Goal: Information Seeking & Learning: Learn about a topic

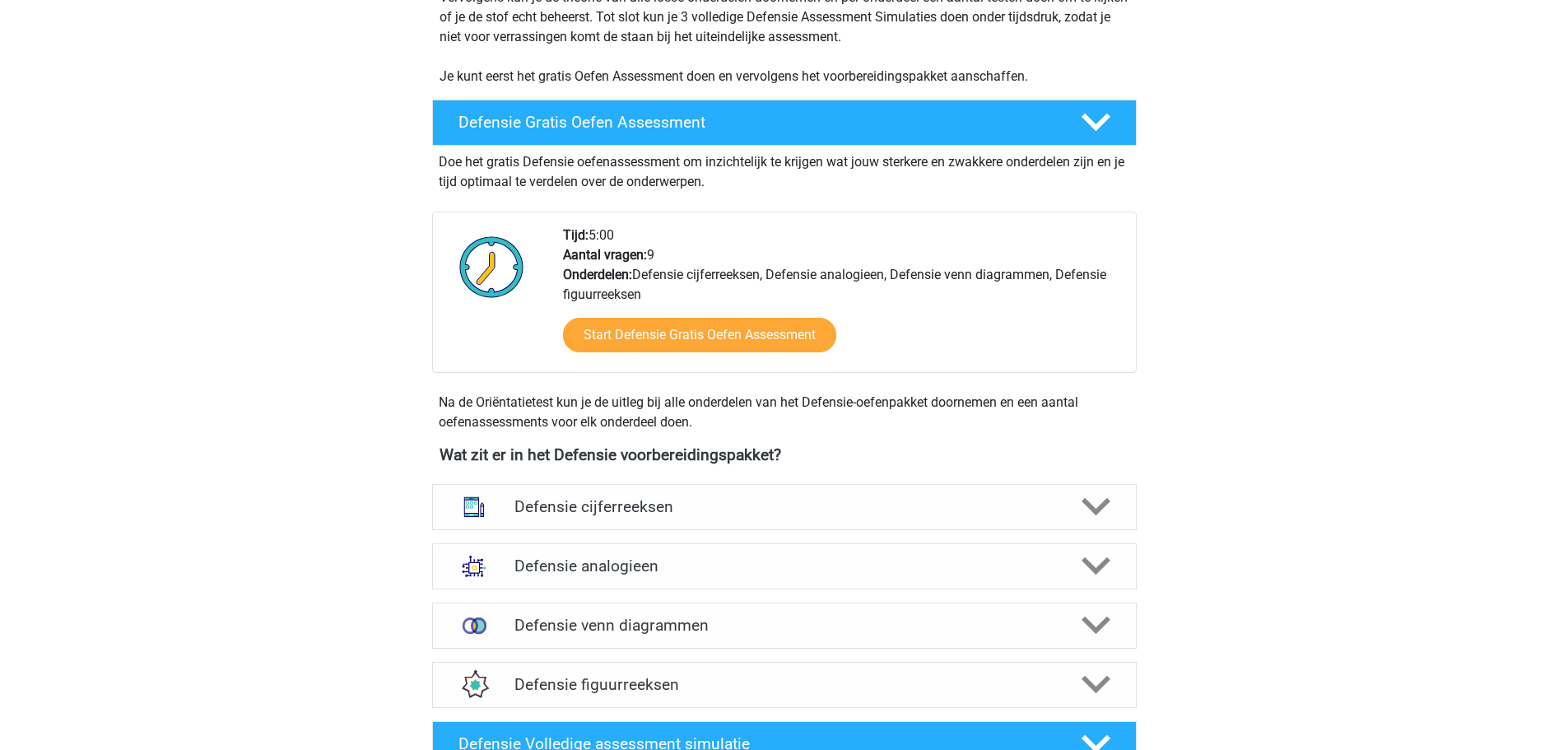
scroll to position [412, 0]
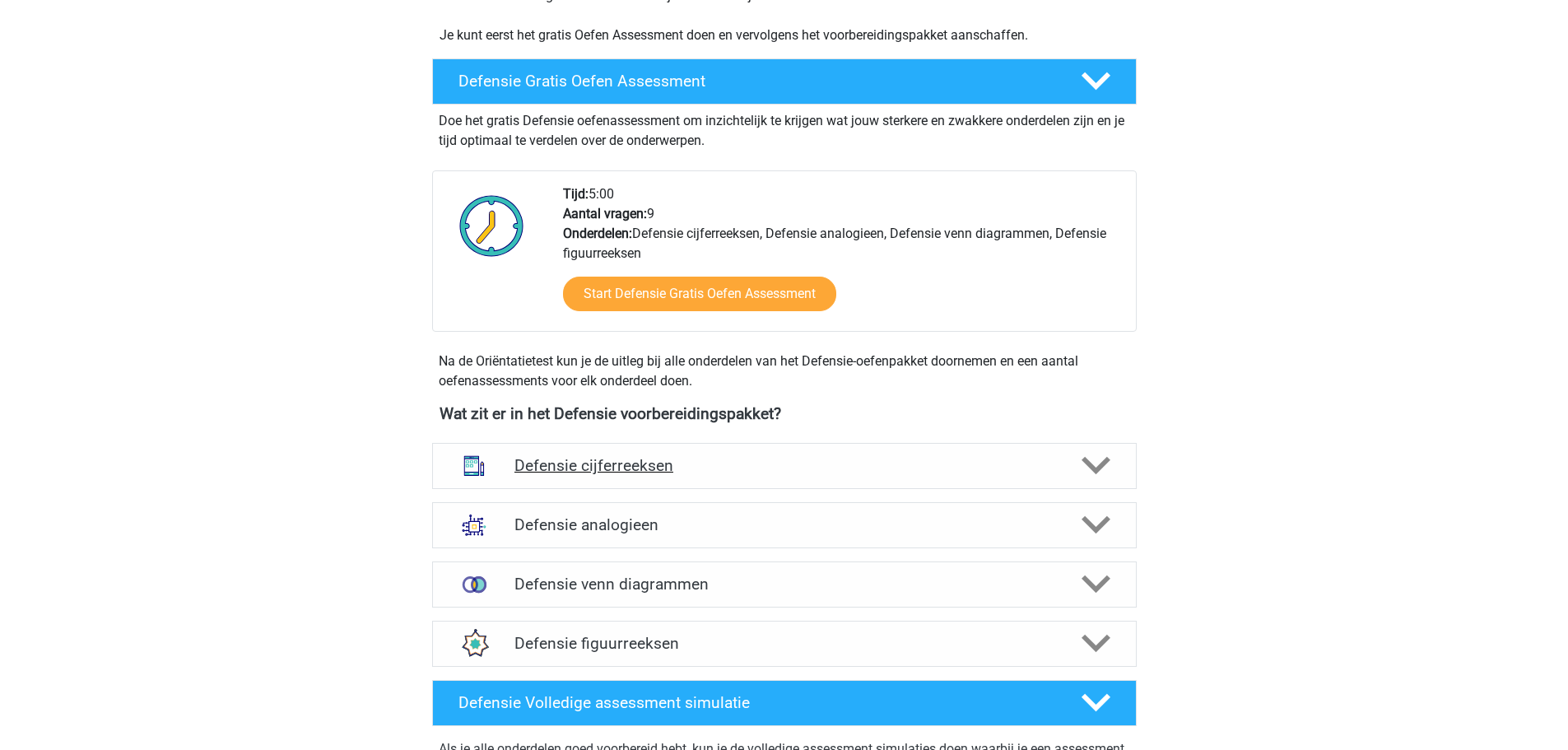
click at [660, 457] on h4 "Defensie cijferreeksen" at bounding box center [784, 466] width 539 height 19
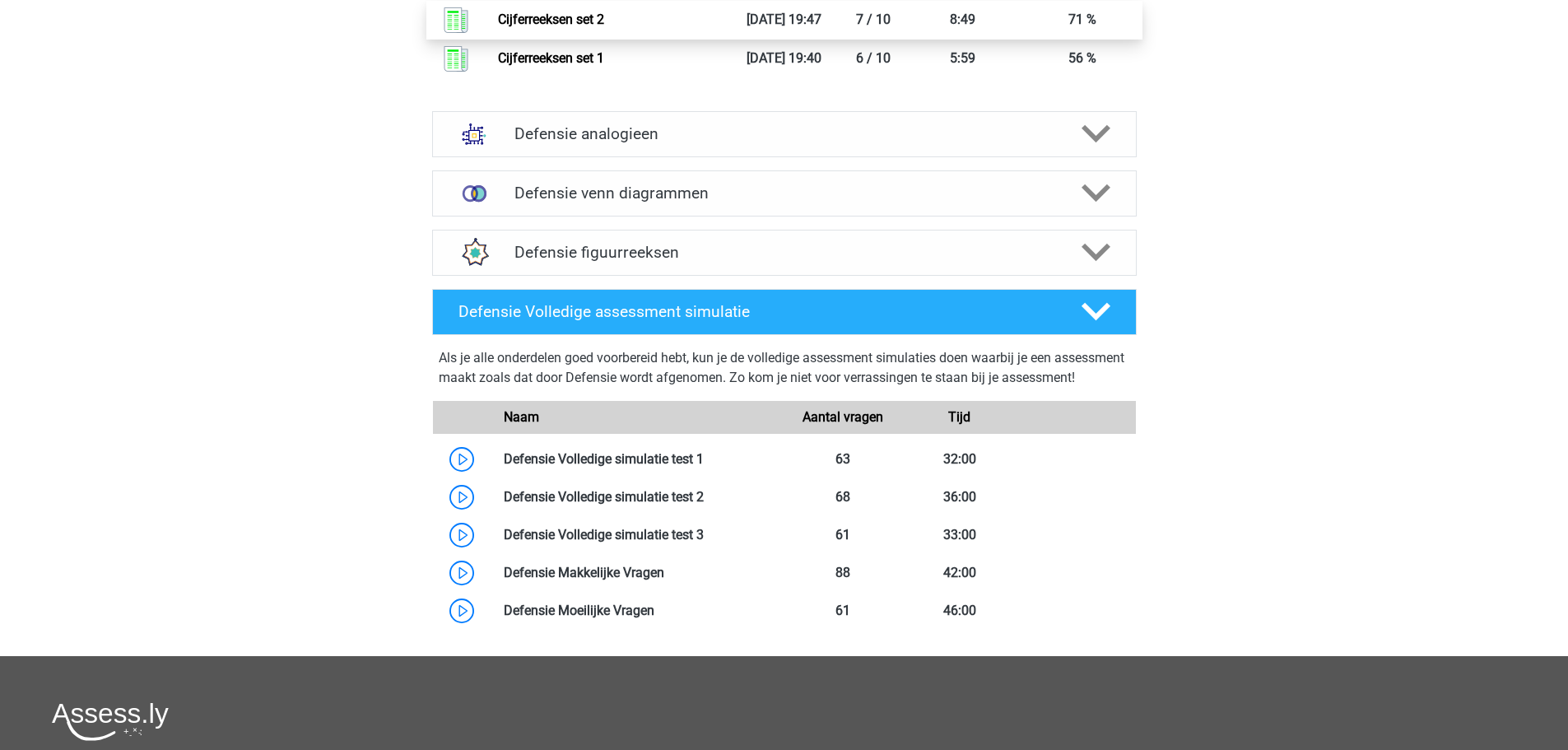
scroll to position [2058, 0]
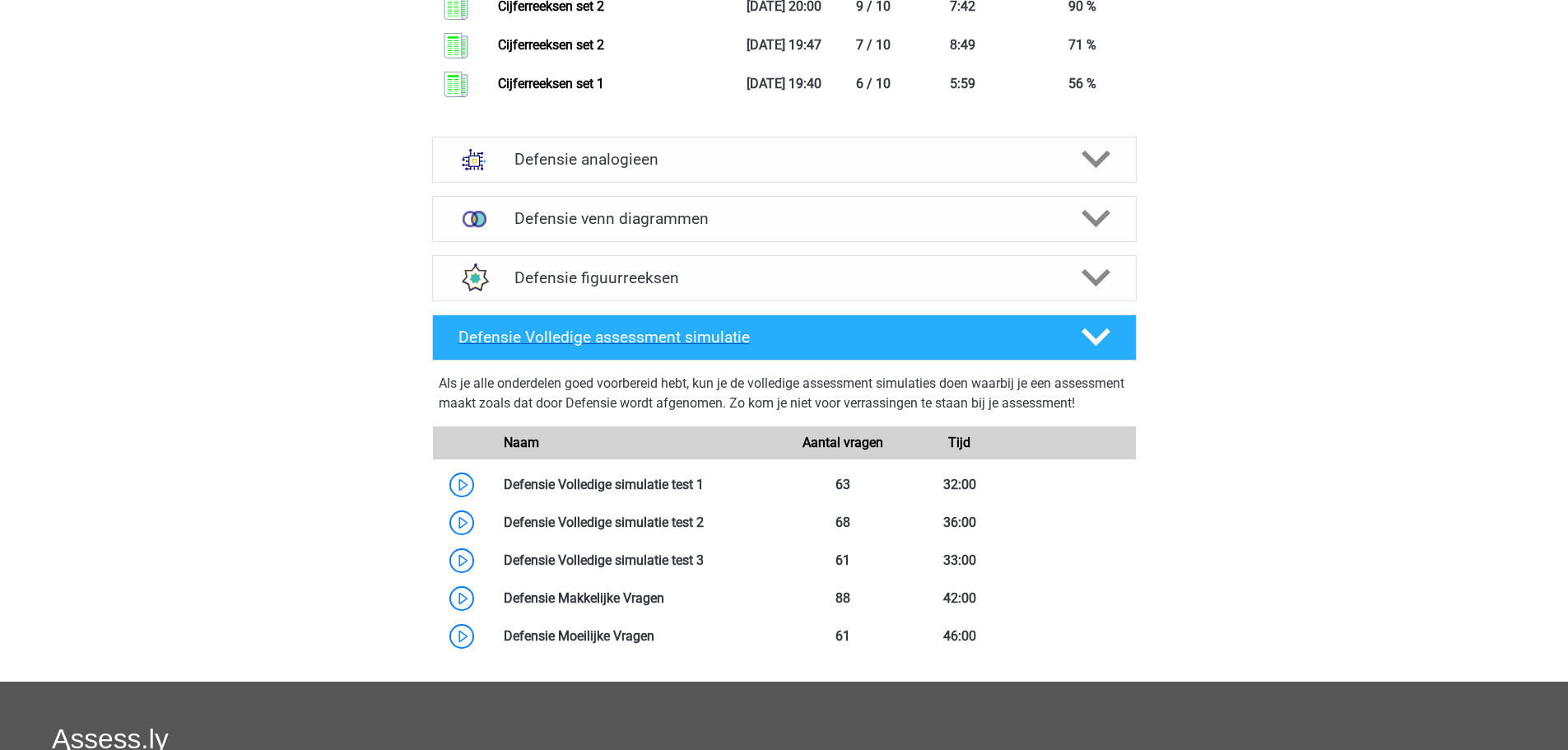
click at [619, 333] on h4 "Defensie Volledige assessment simulatie" at bounding box center [756, 337] width 596 height 19
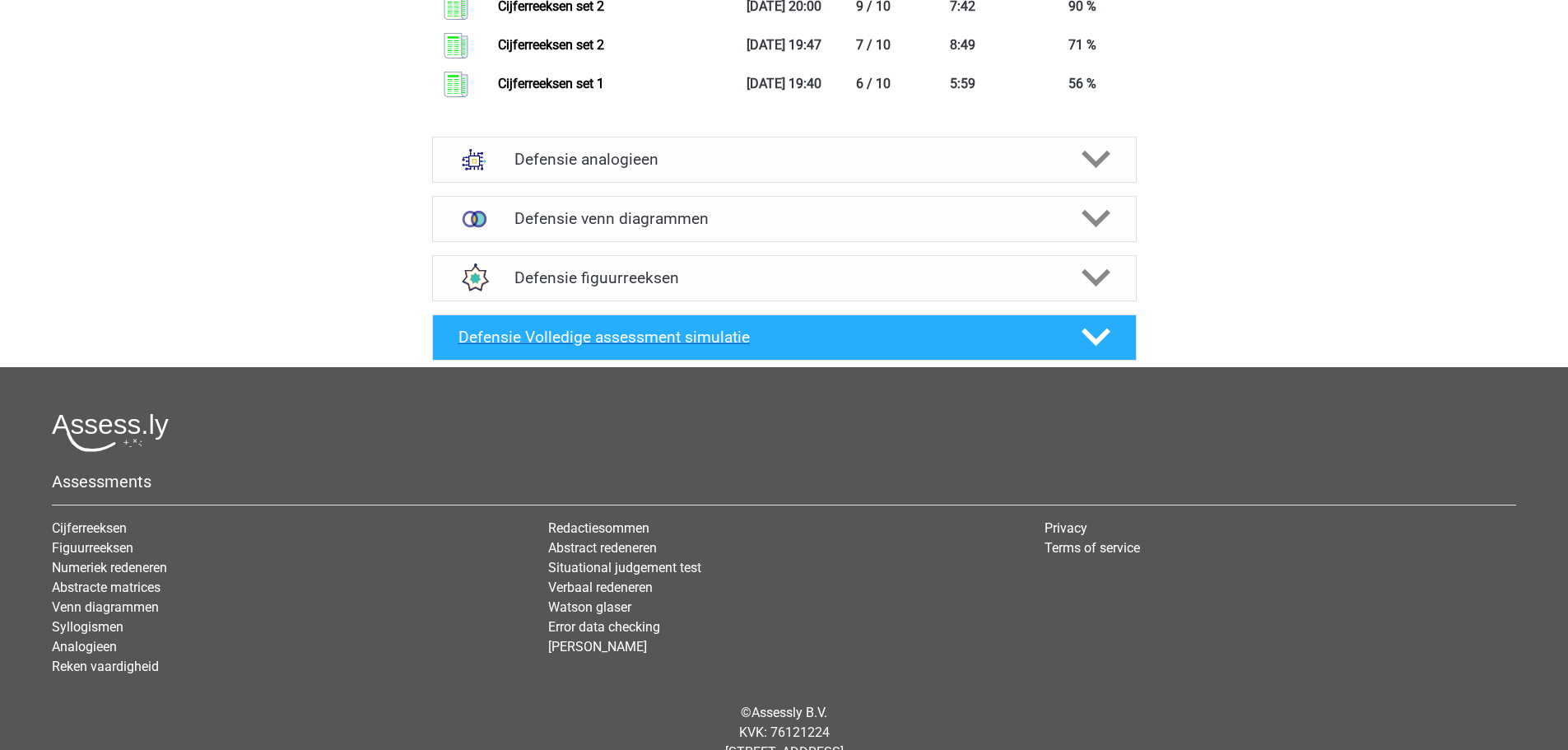
click at [619, 333] on h4 "Defensie Volledige assessment simulatie" at bounding box center [756, 337] width 596 height 19
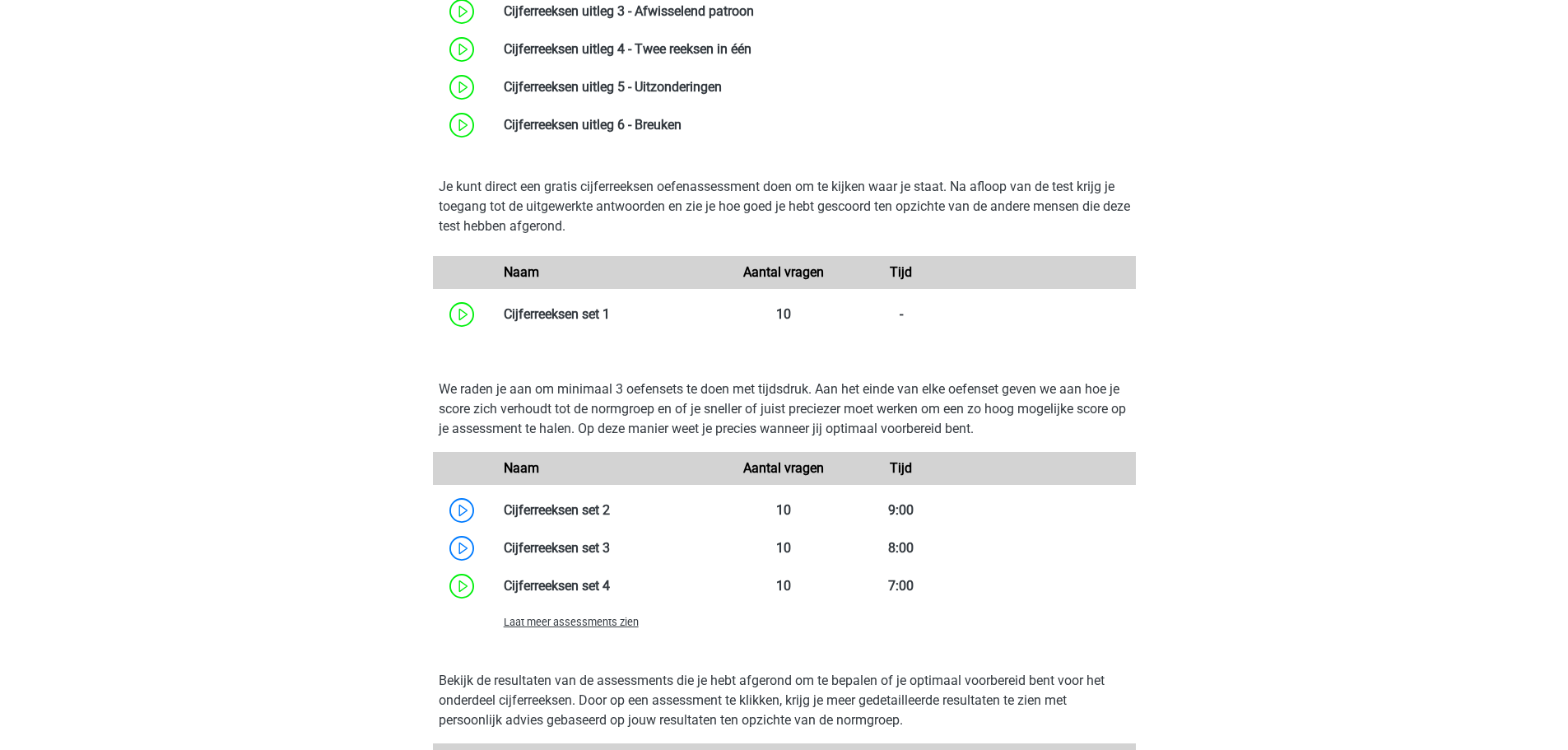
scroll to position [1070, 0]
drag, startPoint x: 601, startPoint y: 619, endPoint x: 602, endPoint y: 608, distance: 11.0
click at [601, 619] on span "Laat meer assessments zien" at bounding box center [571, 620] width 135 height 13
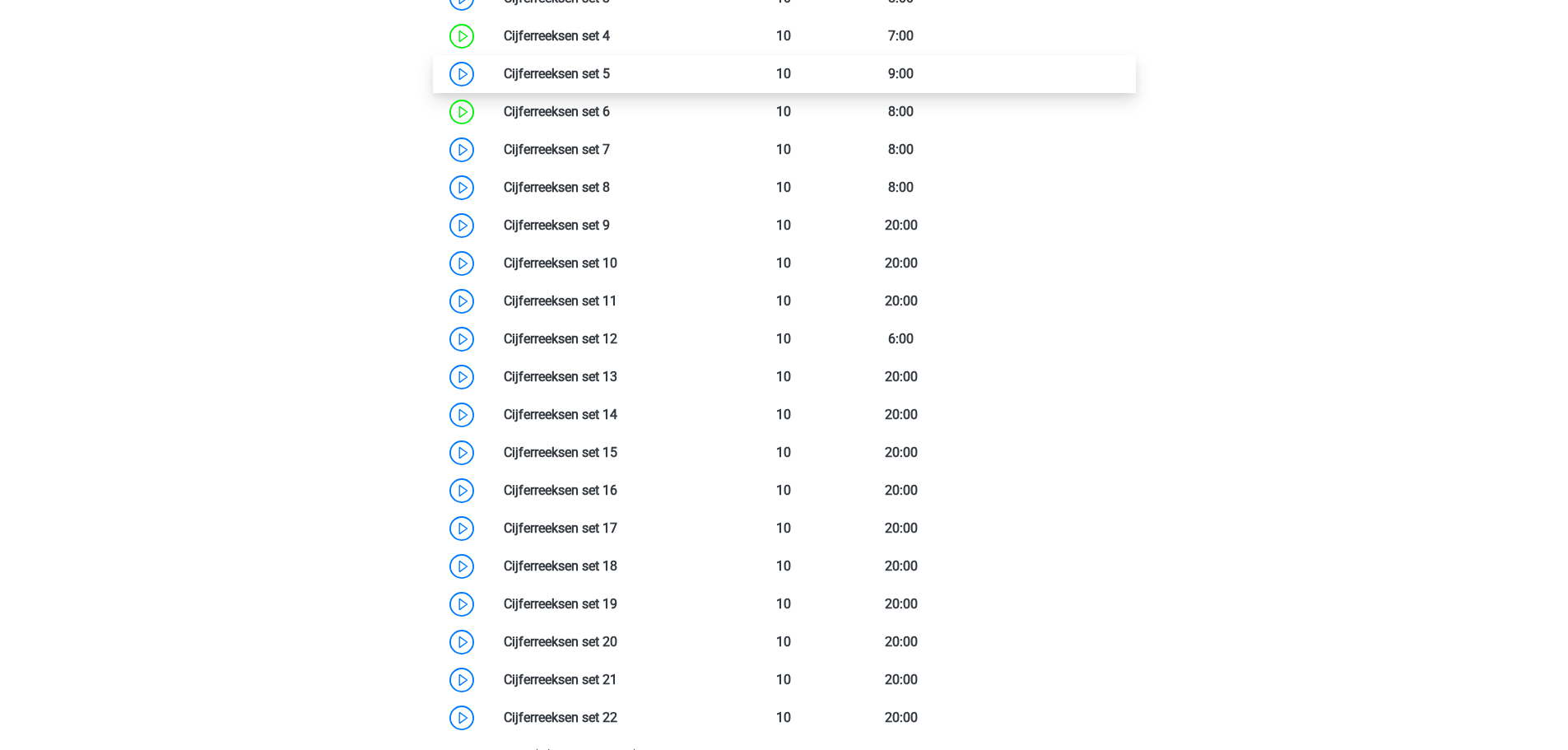
scroll to position [1482, 0]
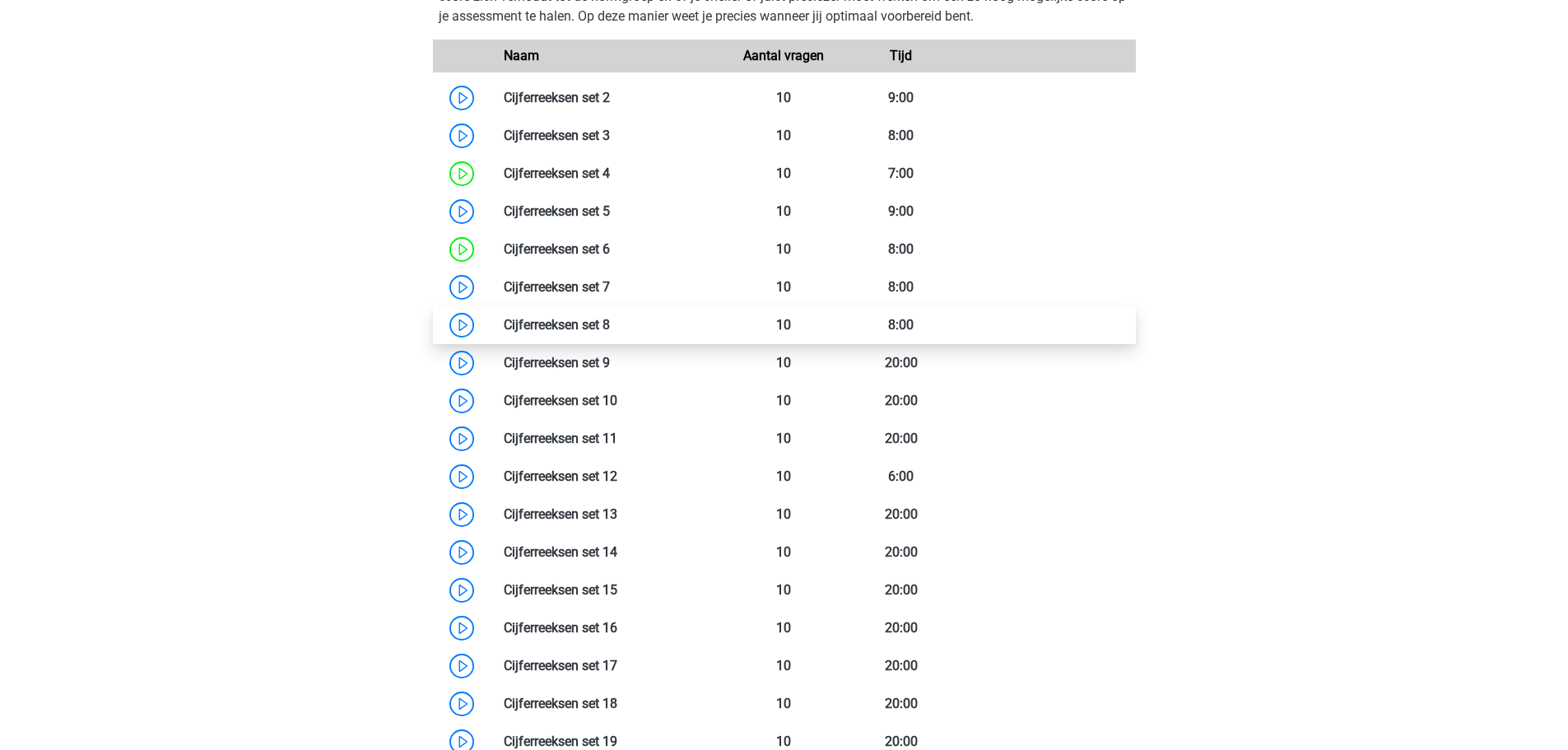
click at [610, 325] on link at bounding box center [610, 325] width 0 height 15
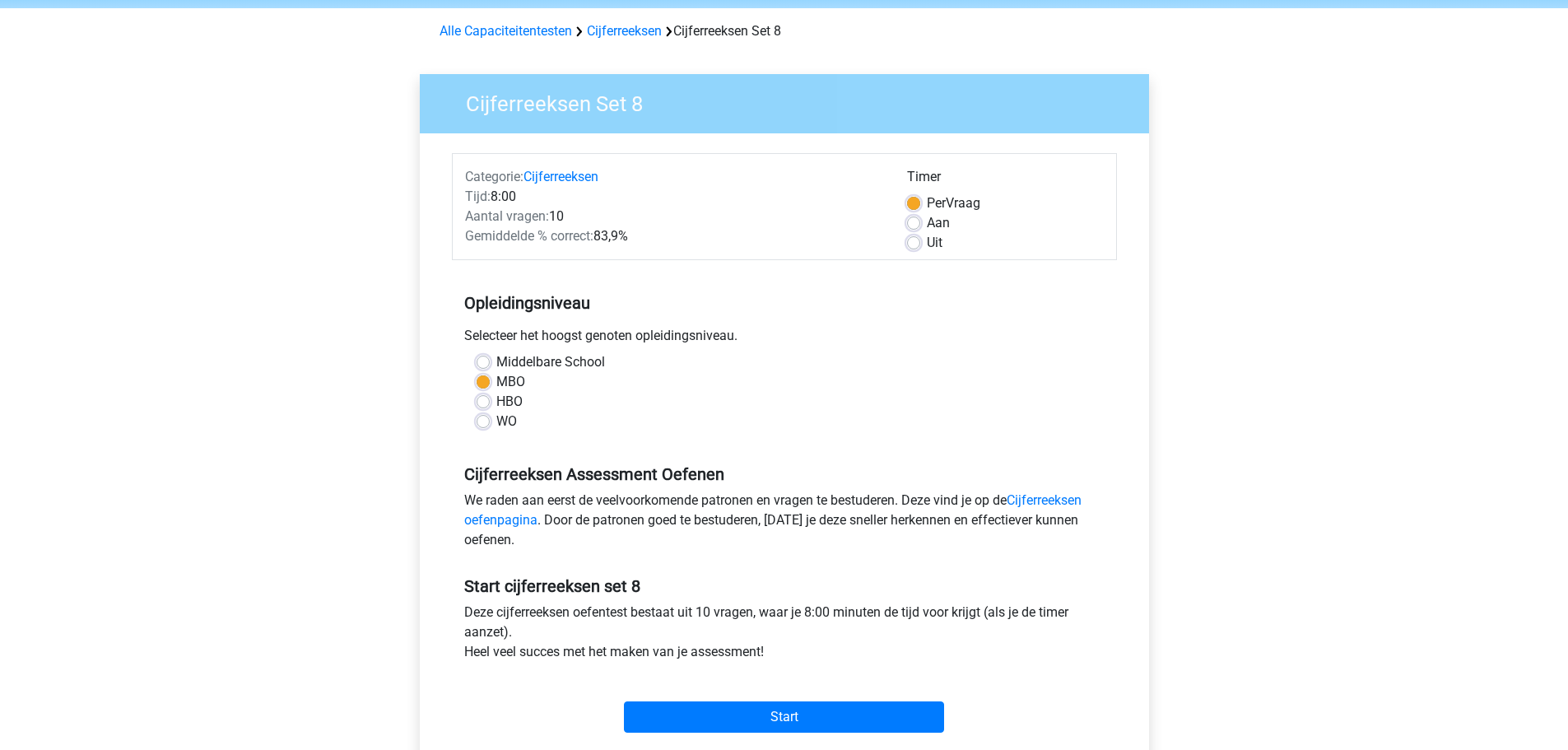
scroll to position [164, 0]
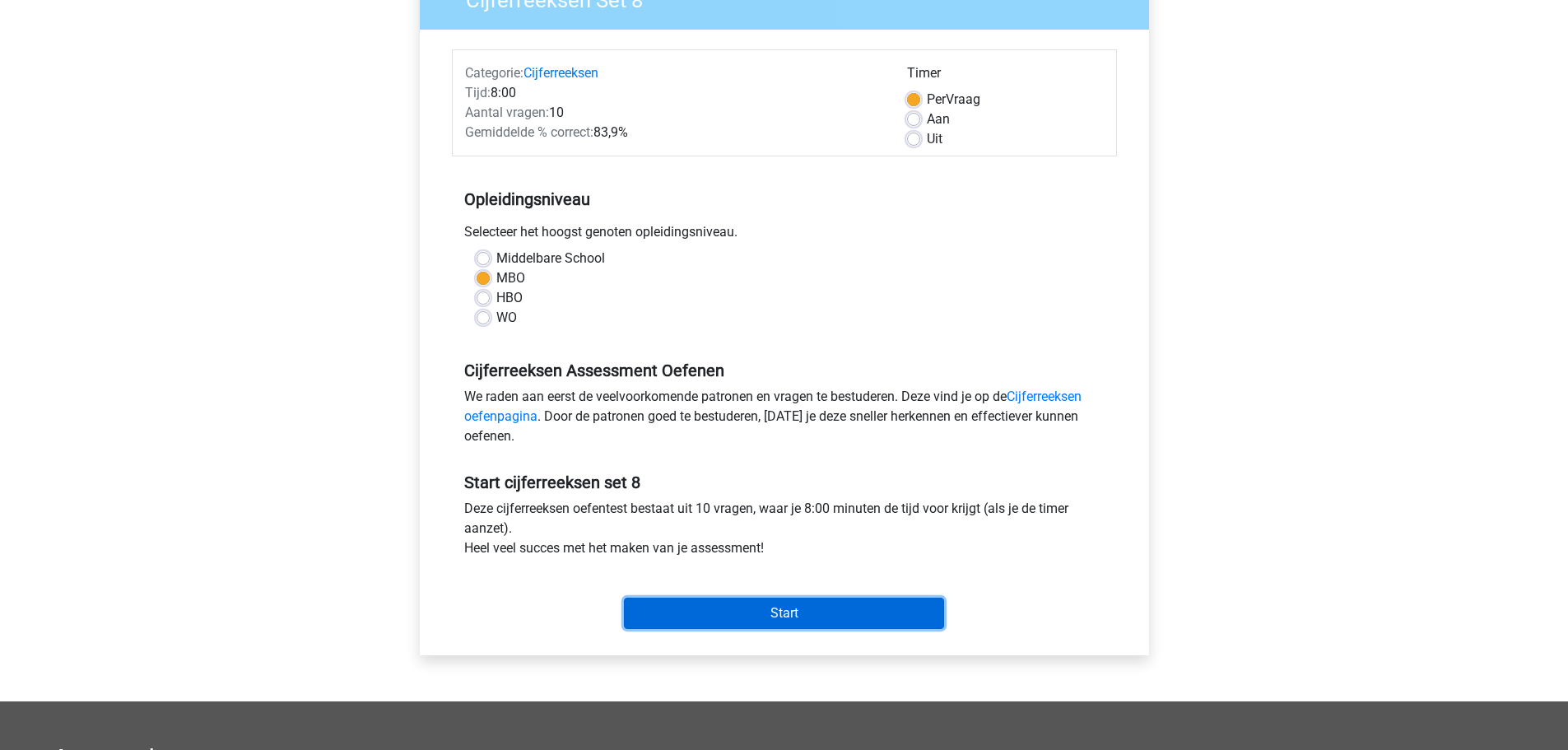
click at [803, 618] on input "Start" at bounding box center [783, 613] width 320 height 31
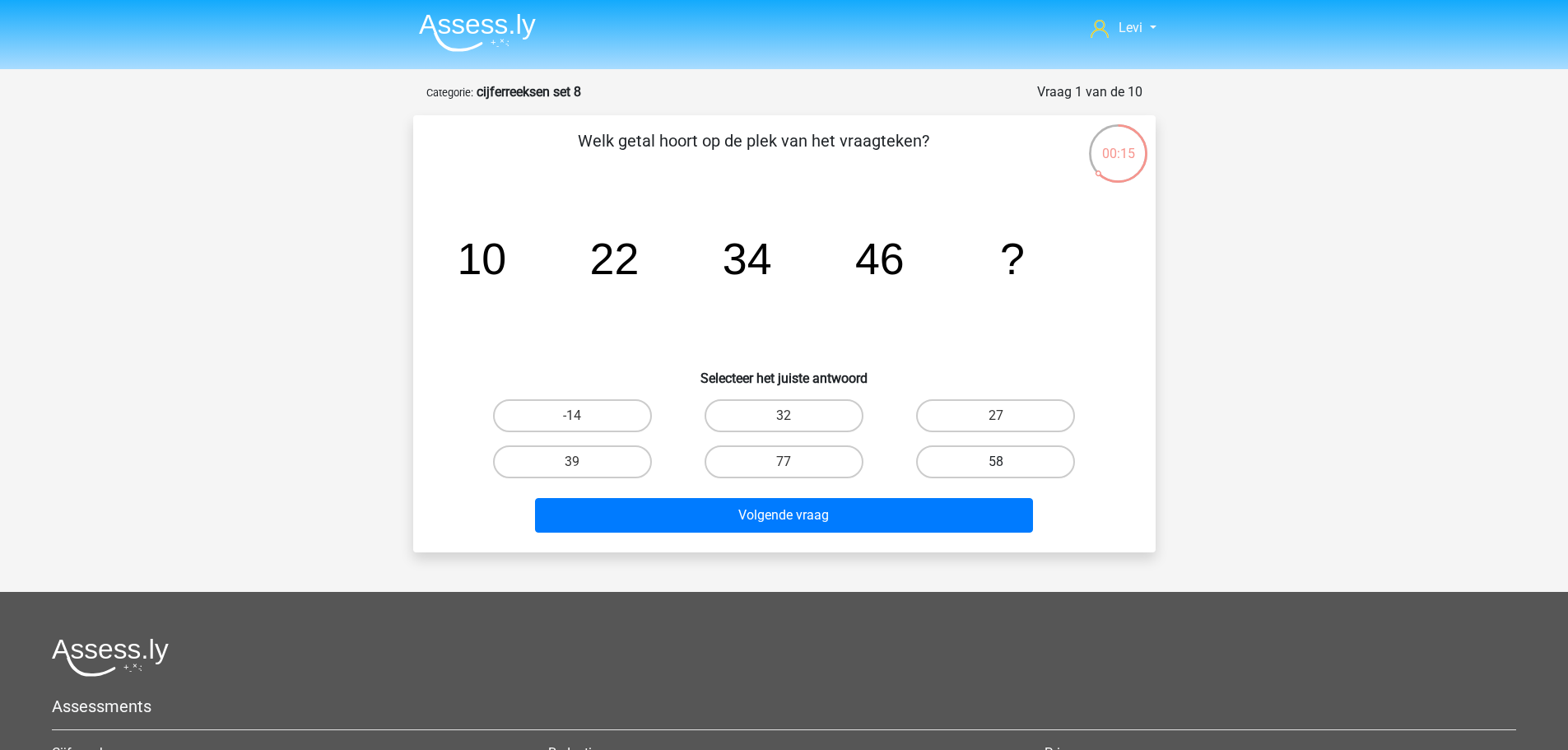
click at [984, 454] on label "58" at bounding box center [996, 462] width 159 height 33
click at [996, 462] on input "58" at bounding box center [1001, 467] width 11 height 11
radio input "true"
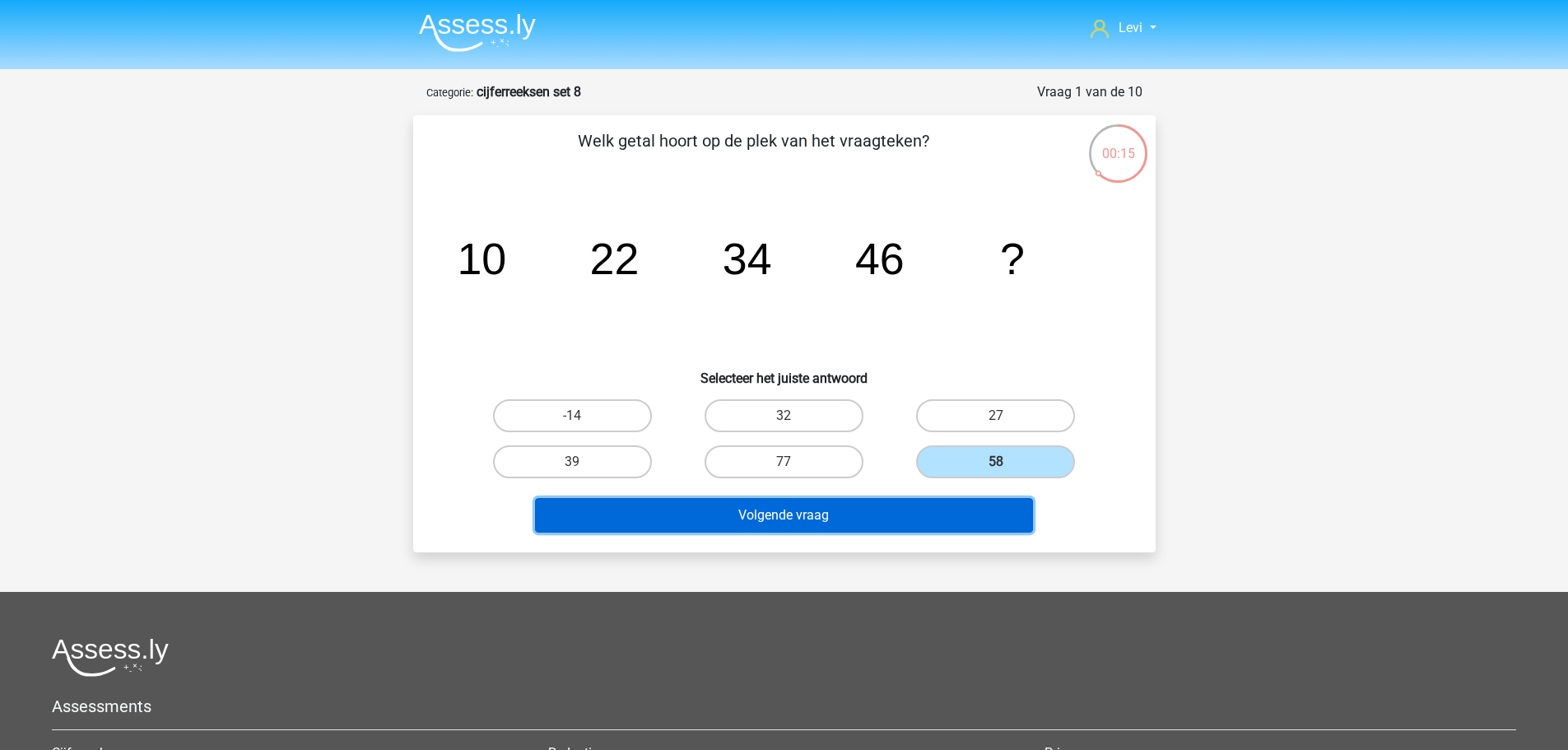
click at [982, 512] on button "Volgende vraag" at bounding box center [784, 515] width 498 height 35
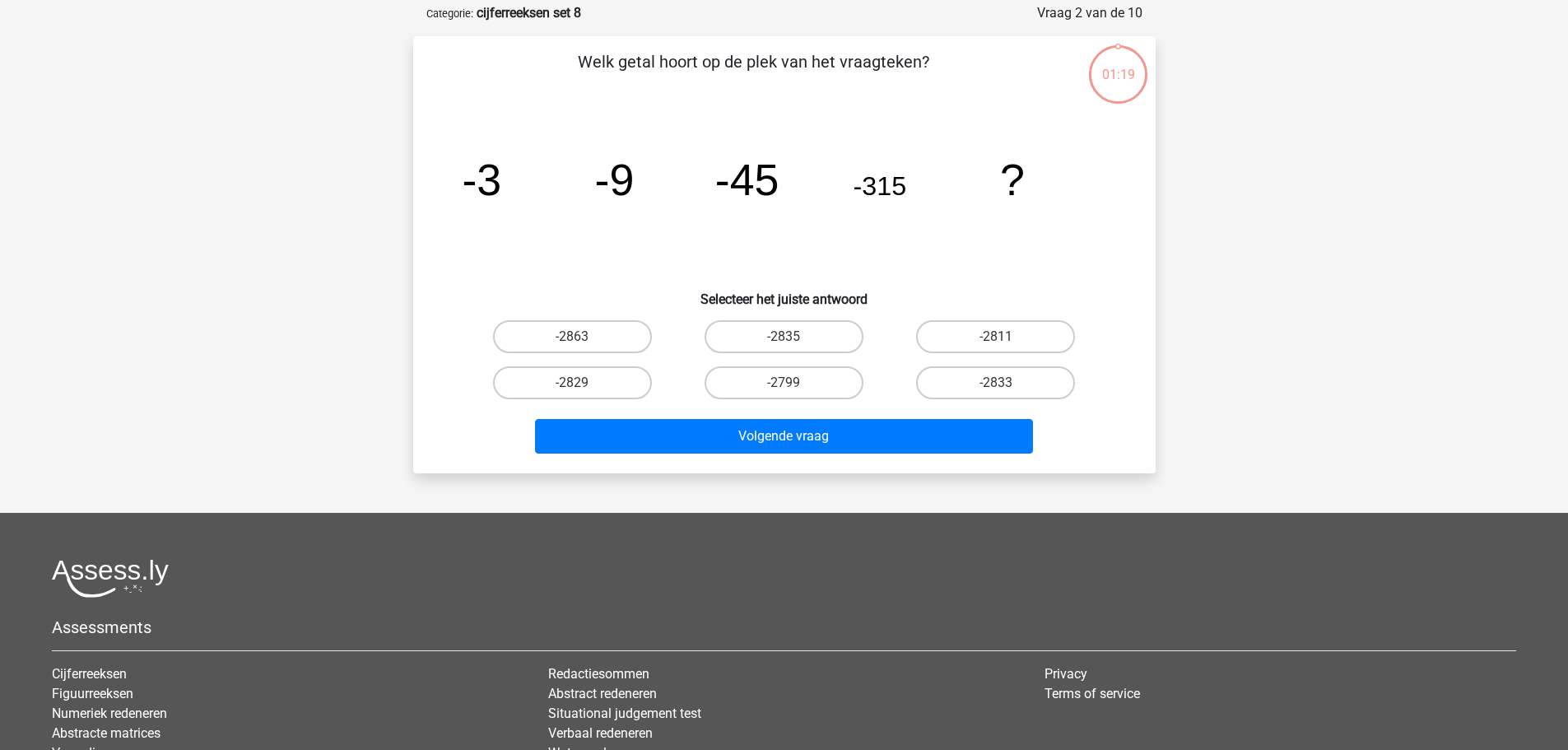
scroll to position [82, 0]
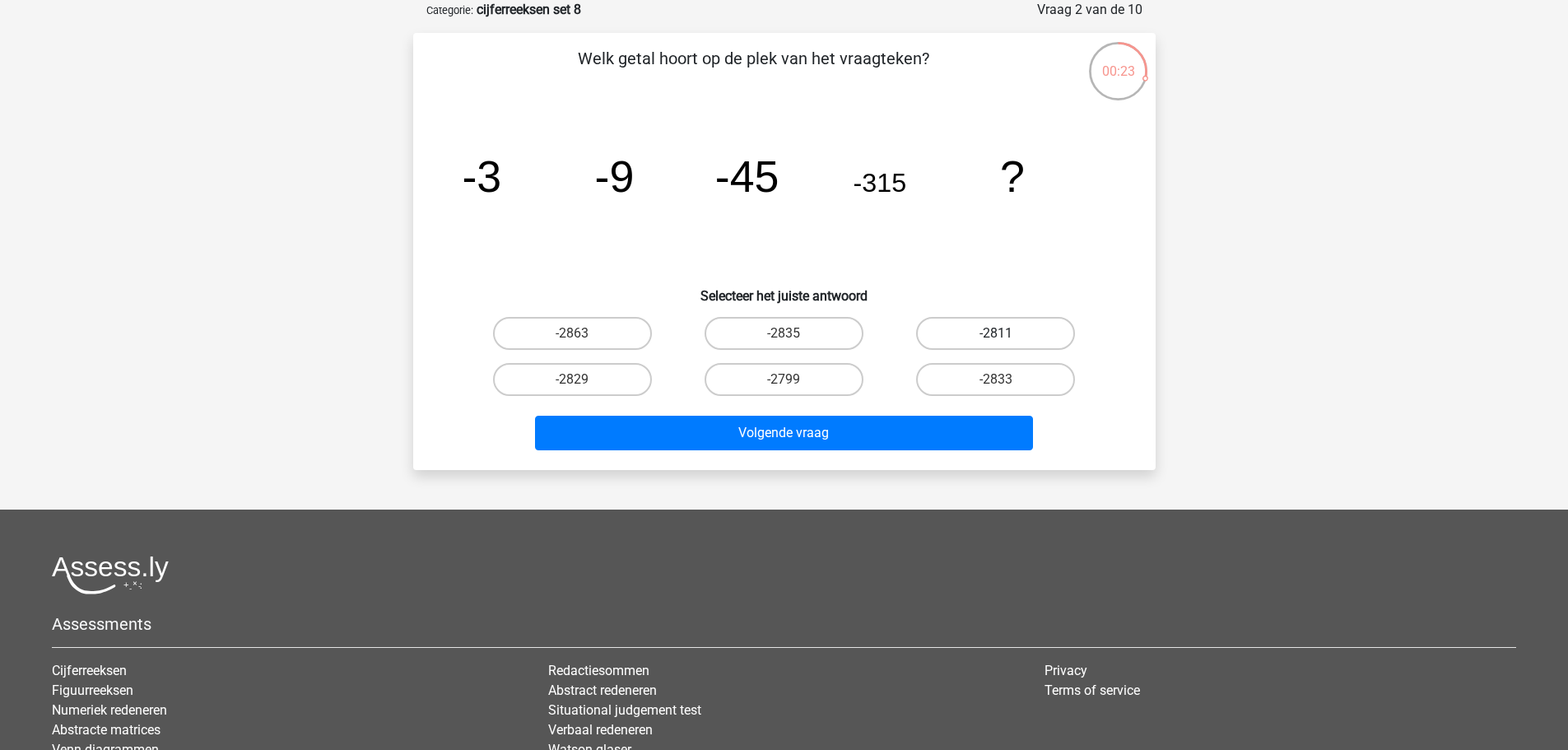
click at [992, 338] on label "-2811" at bounding box center [996, 333] width 159 height 33
click at [996, 338] on input "-2811" at bounding box center [1001, 338] width 11 height 11
radio input "true"
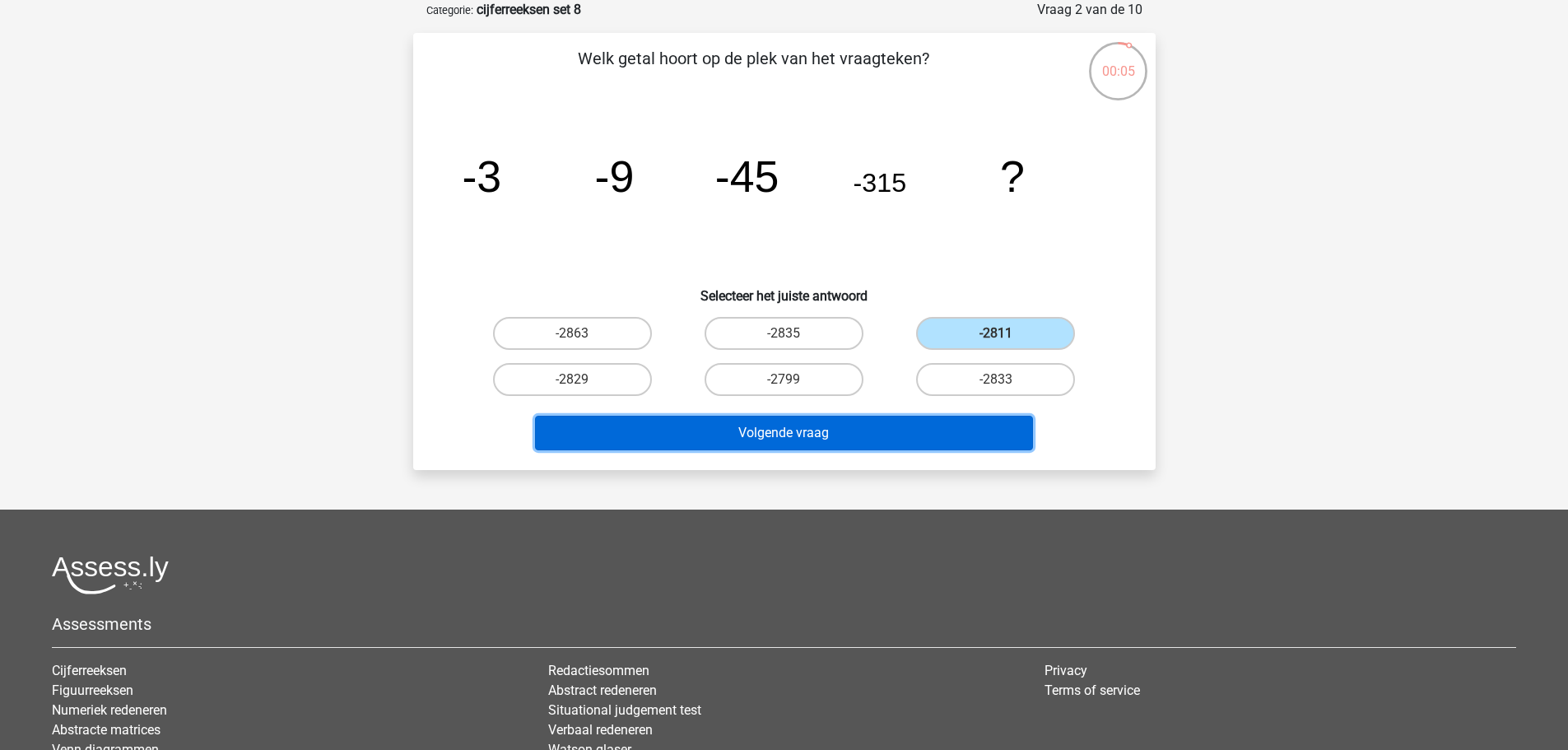
click at [935, 428] on button "Volgende vraag" at bounding box center [784, 433] width 498 height 35
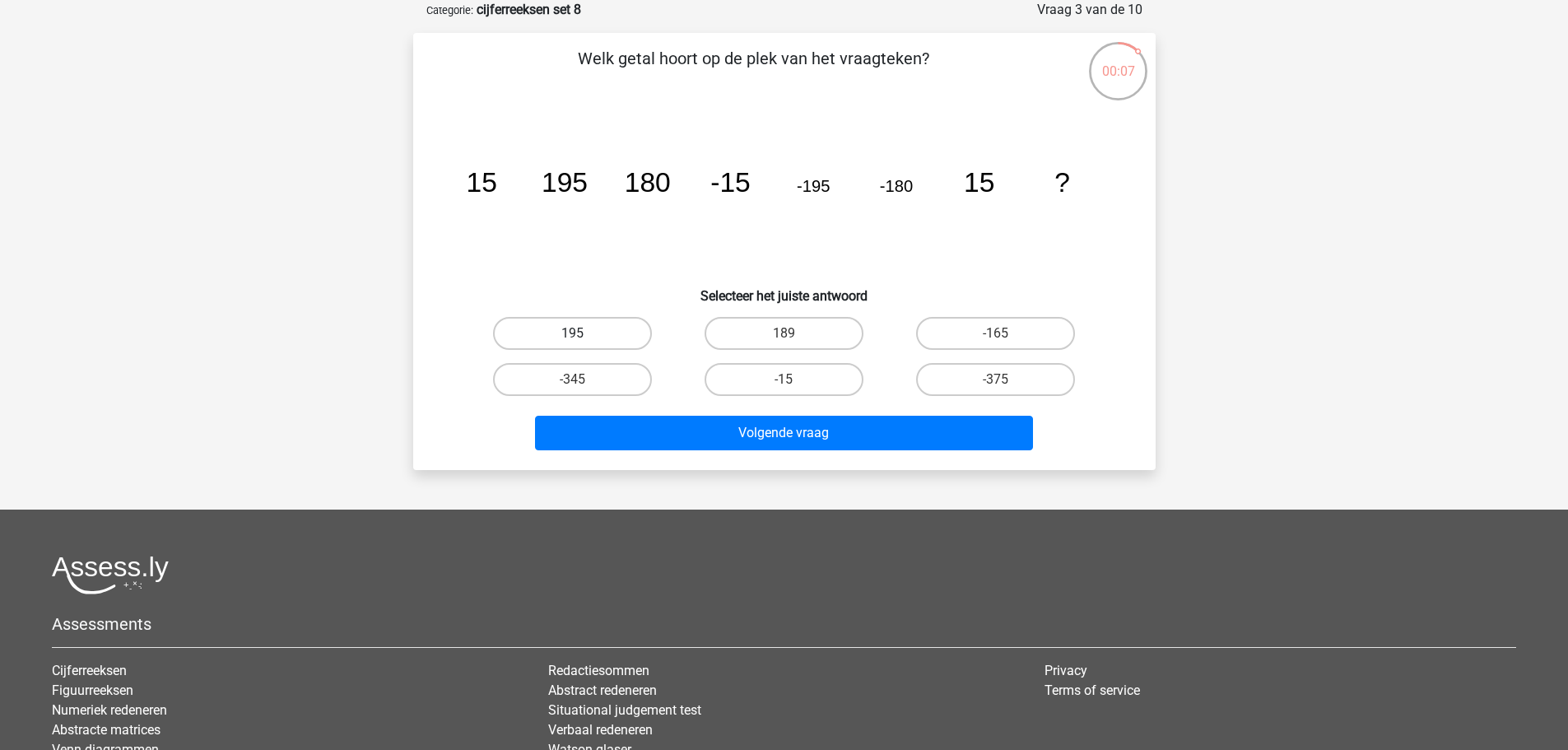
click at [616, 337] on label "195" at bounding box center [572, 333] width 159 height 33
click at [583, 337] on input "195" at bounding box center [577, 338] width 11 height 11
radio input "true"
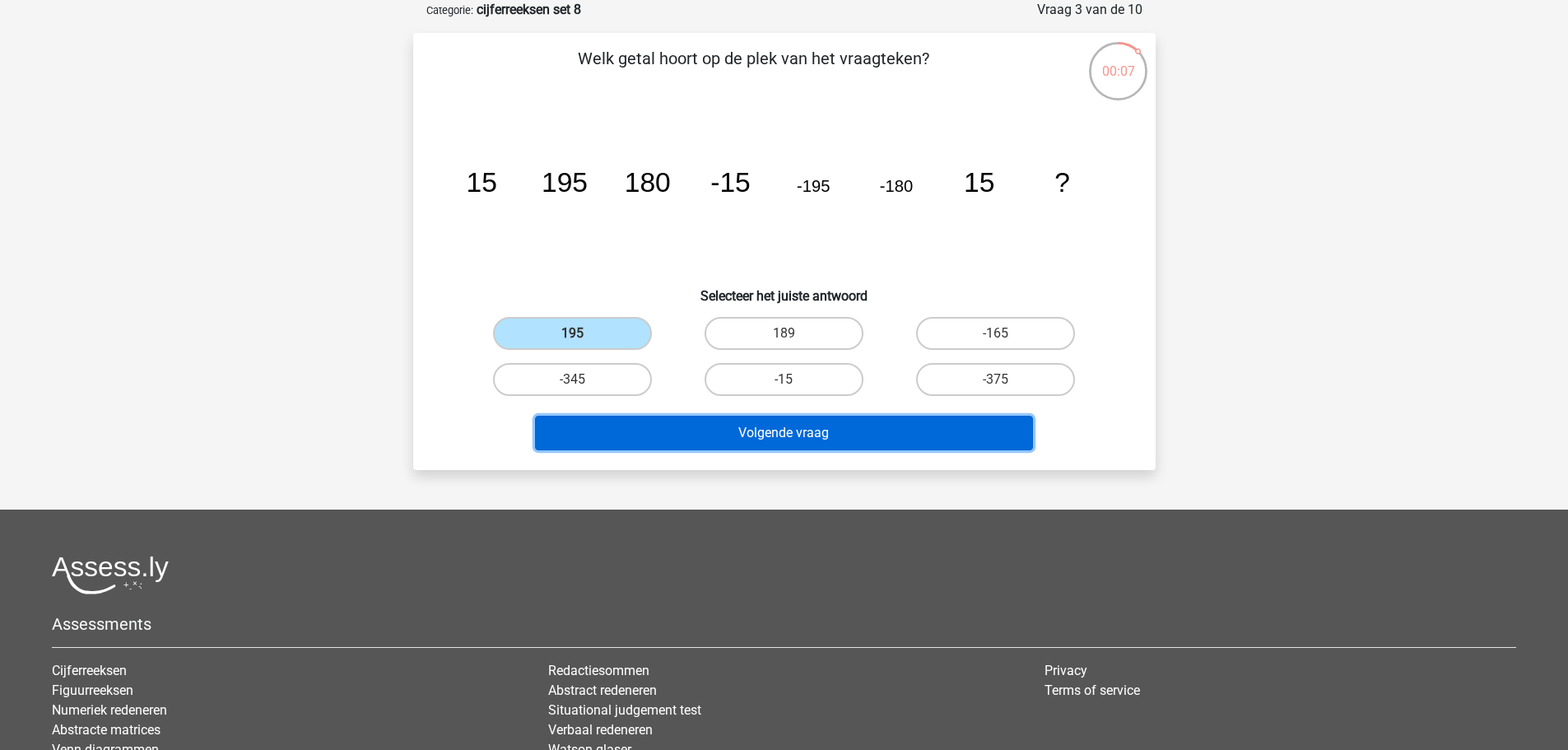
click at [723, 432] on button "Volgende vraag" at bounding box center [784, 433] width 498 height 35
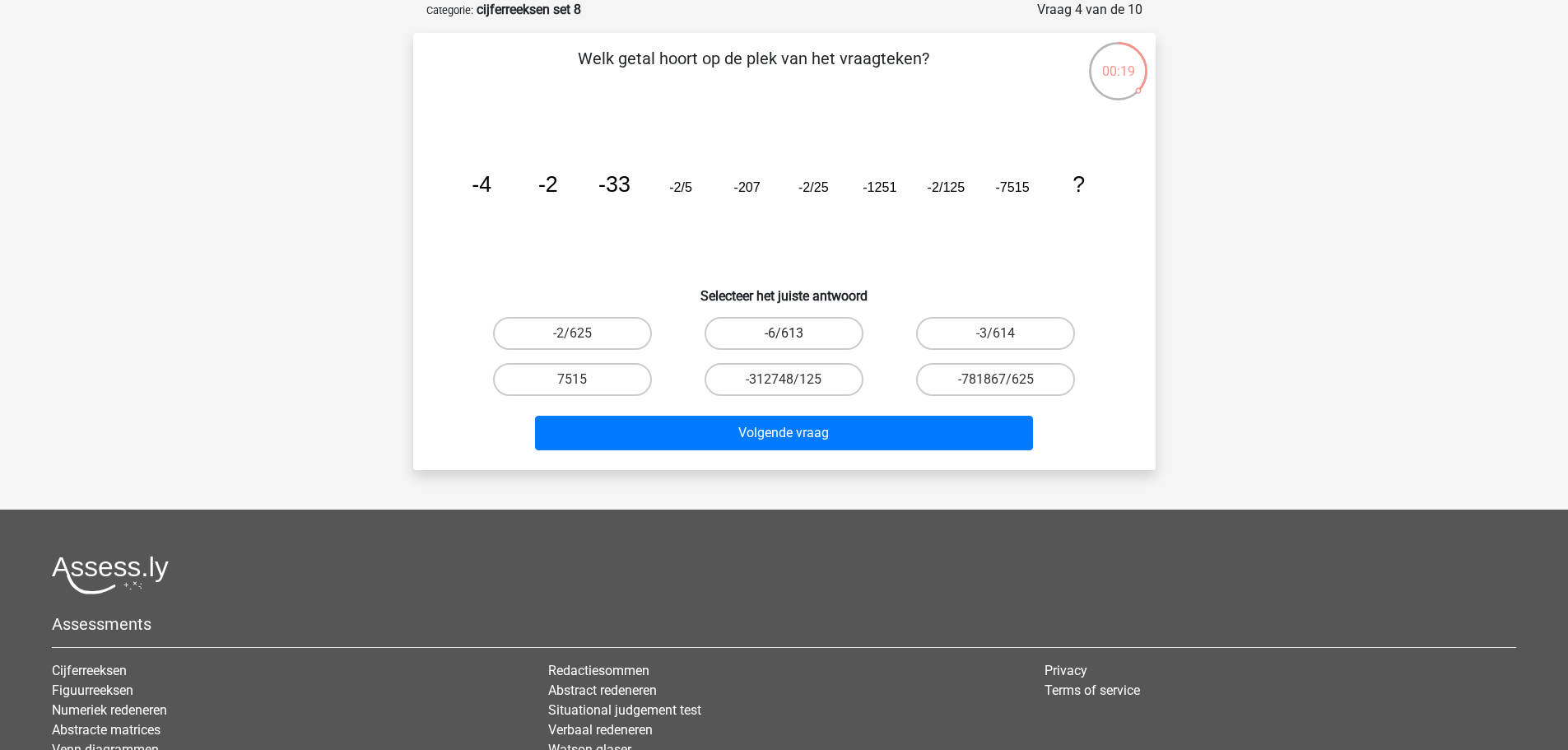
click at [797, 330] on label "-6/613" at bounding box center [784, 333] width 159 height 33
click at [795, 333] on input "-6/613" at bounding box center [789, 338] width 11 height 11
radio input "true"
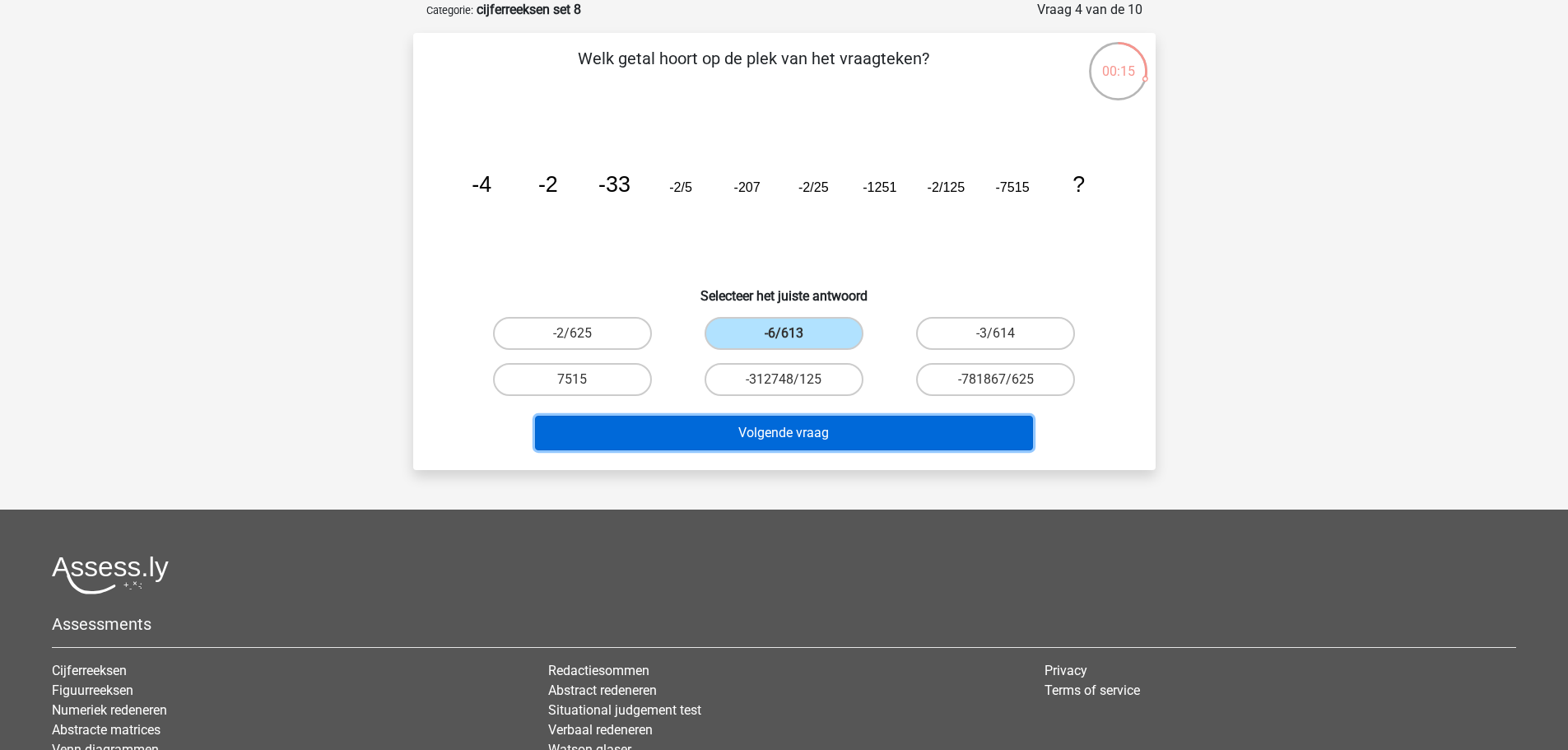
click at [877, 445] on button "Volgende vraag" at bounding box center [784, 433] width 498 height 35
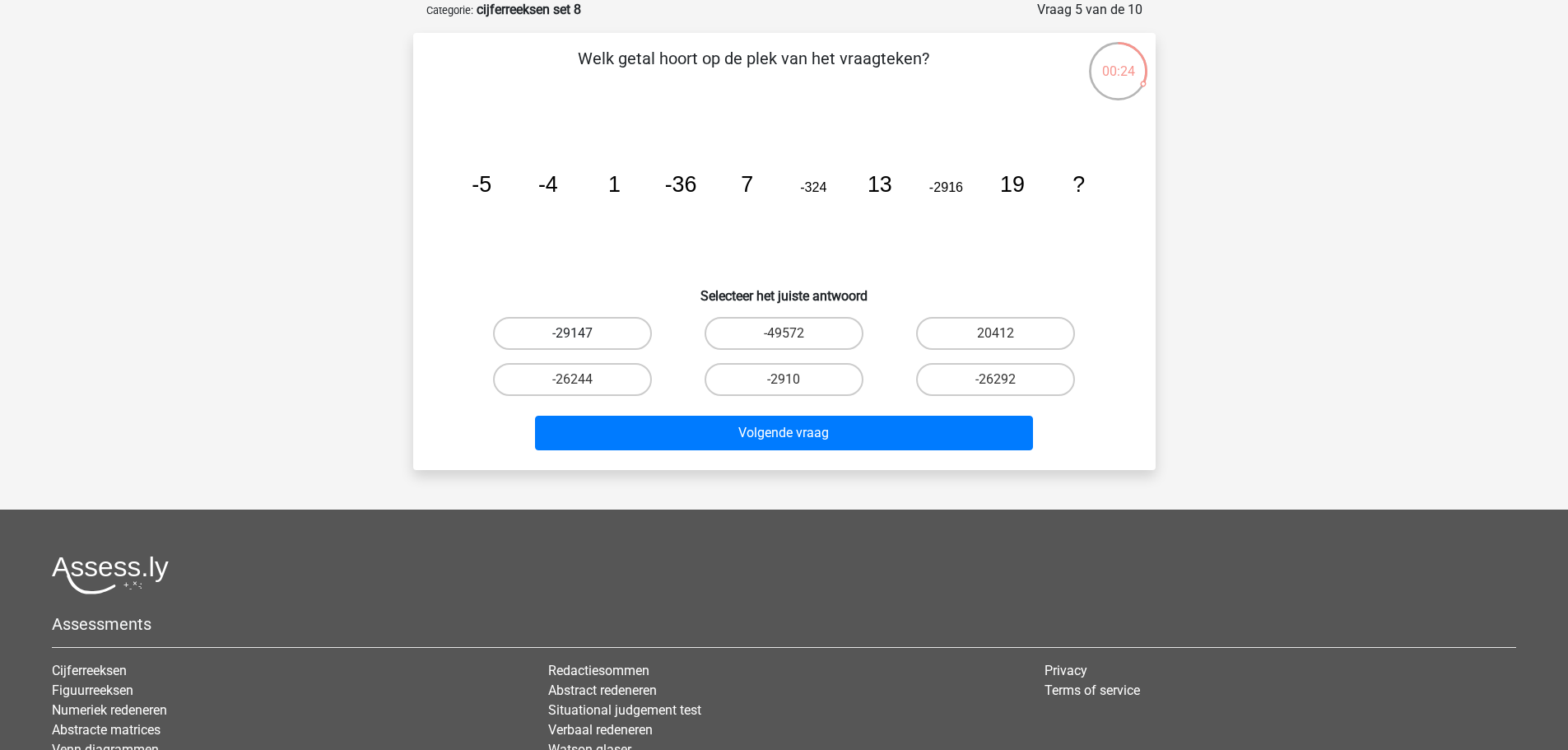
click at [604, 325] on label "-29147" at bounding box center [572, 333] width 159 height 33
click at [583, 333] on input "-29147" at bounding box center [577, 338] width 11 height 11
radio input "true"
click at [795, 330] on label "-49572" at bounding box center [784, 333] width 159 height 33
click at [795, 333] on input "-49572" at bounding box center [789, 338] width 11 height 11
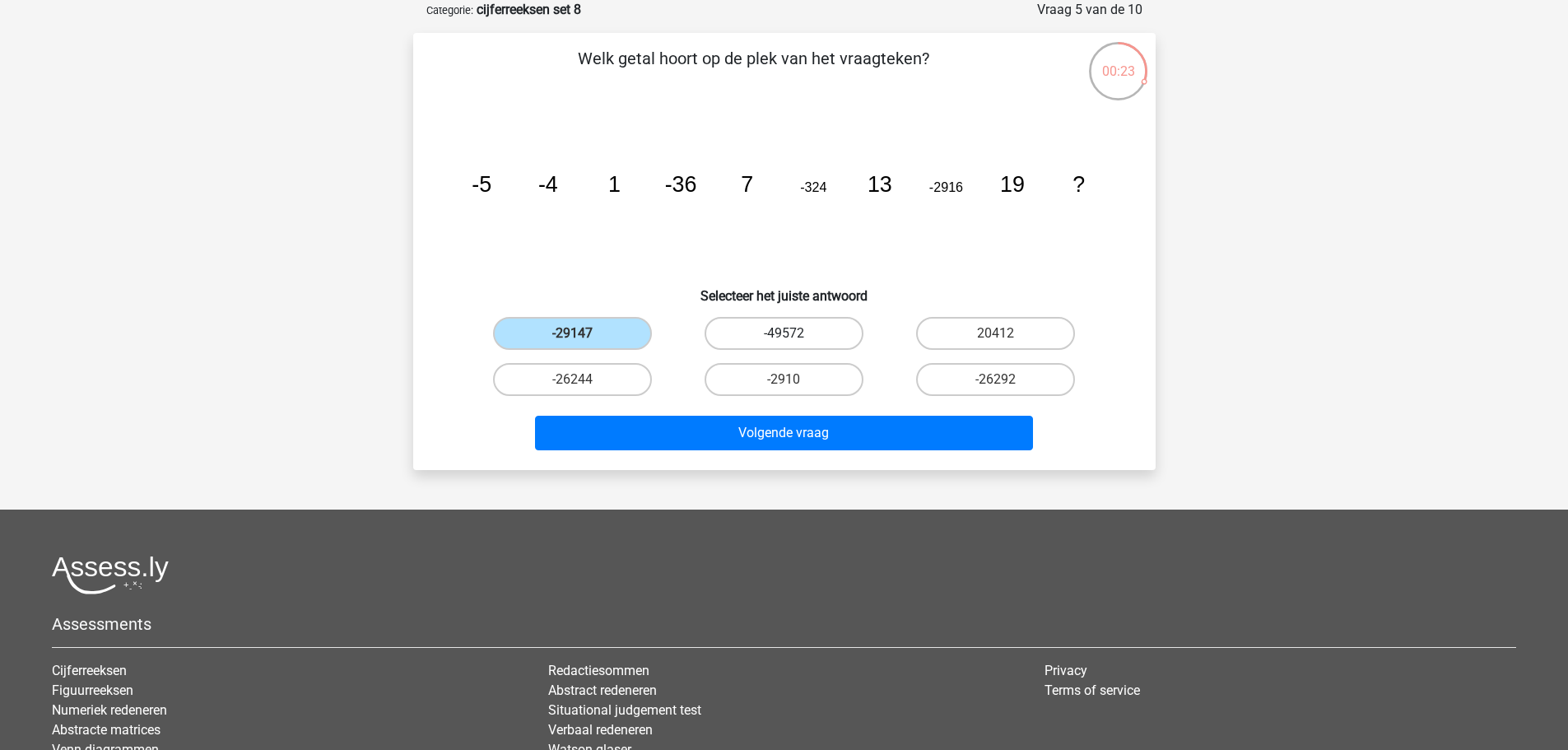
radio input "true"
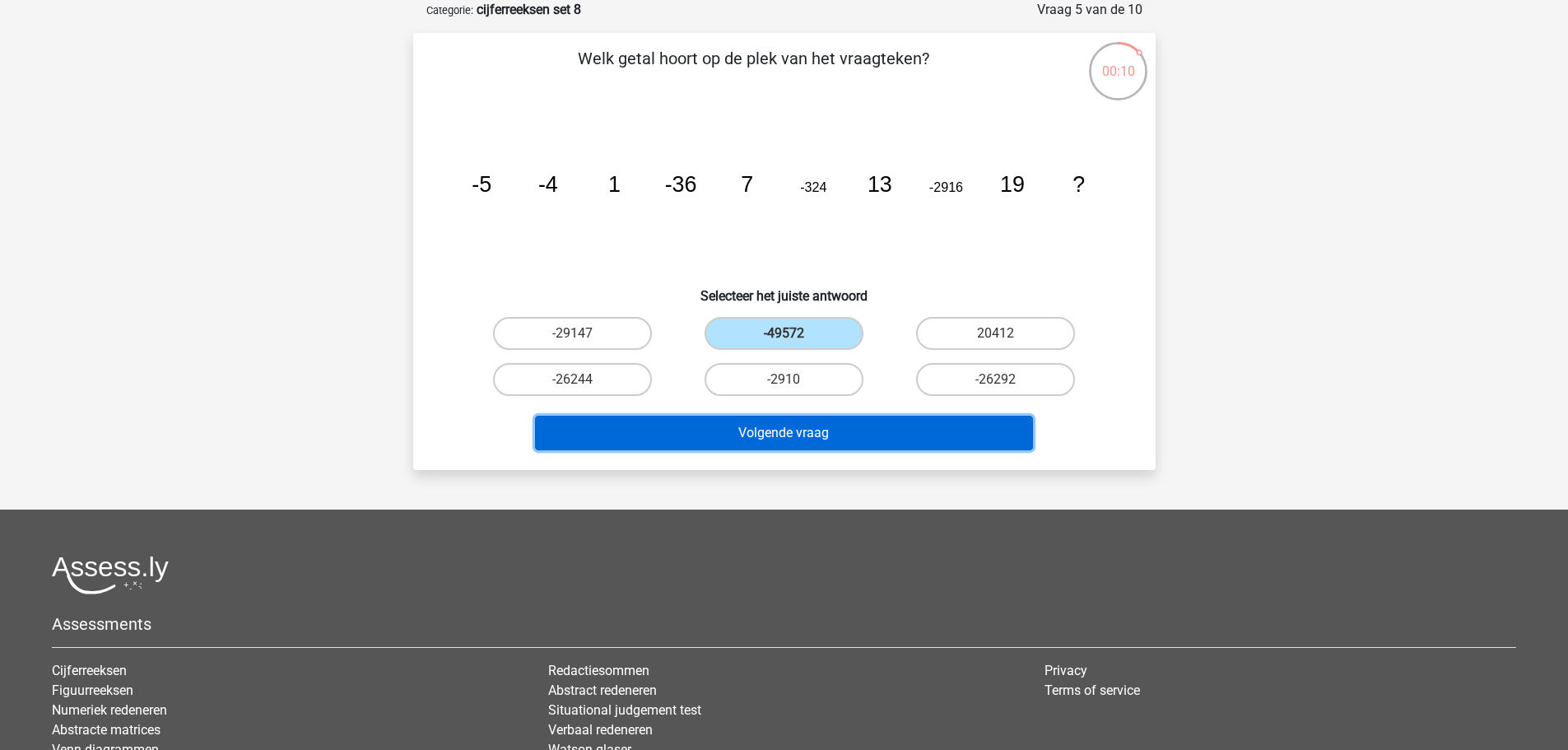
click at [857, 426] on button "Volgende vraag" at bounding box center [784, 433] width 498 height 35
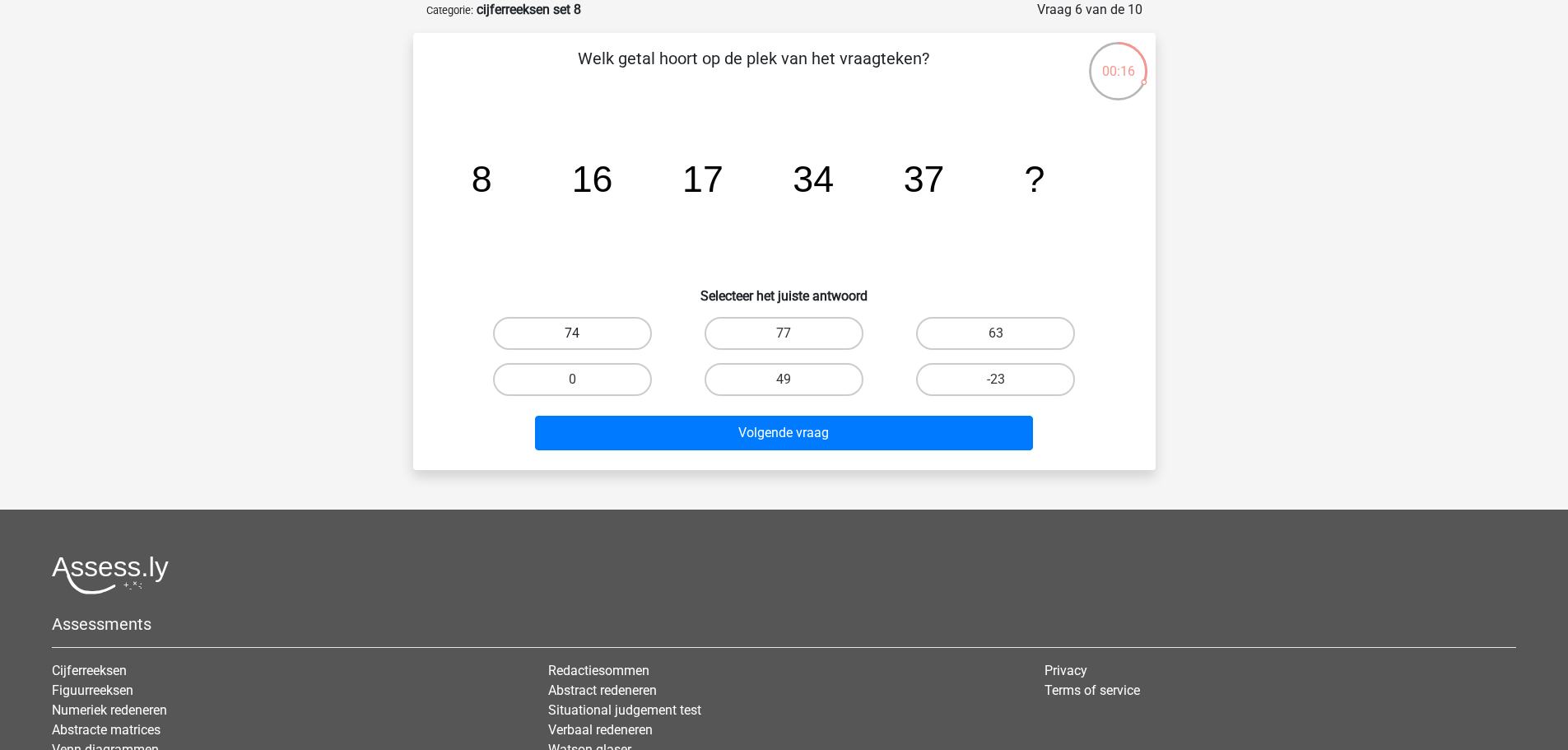
click at [554, 342] on label "74" at bounding box center [572, 333] width 159 height 33
click at [572, 342] on input "74" at bounding box center [577, 338] width 11 height 11
radio input "true"
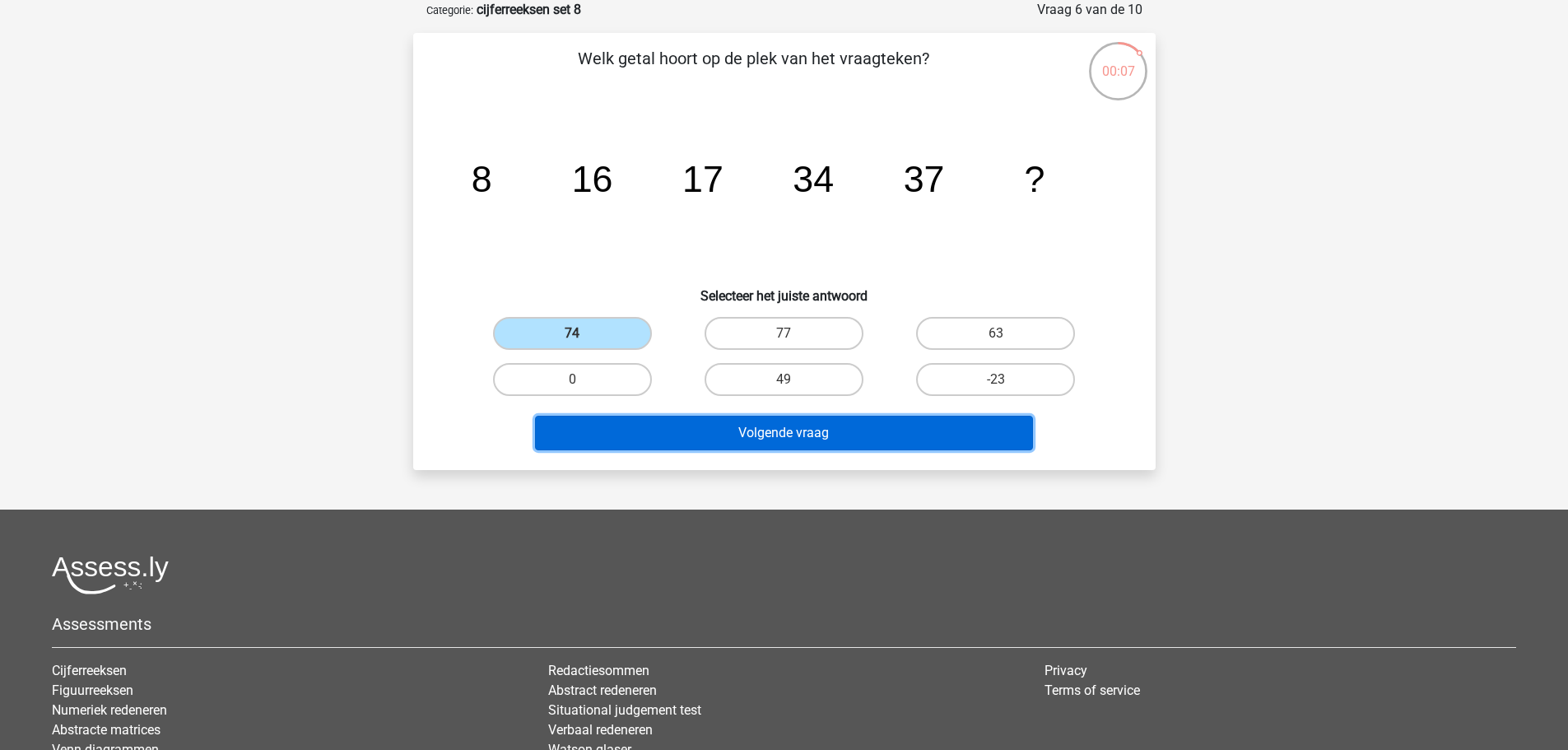
click at [968, 441] on button "Volgende vraag" at bounding box center [784, 433] width 498 height 35
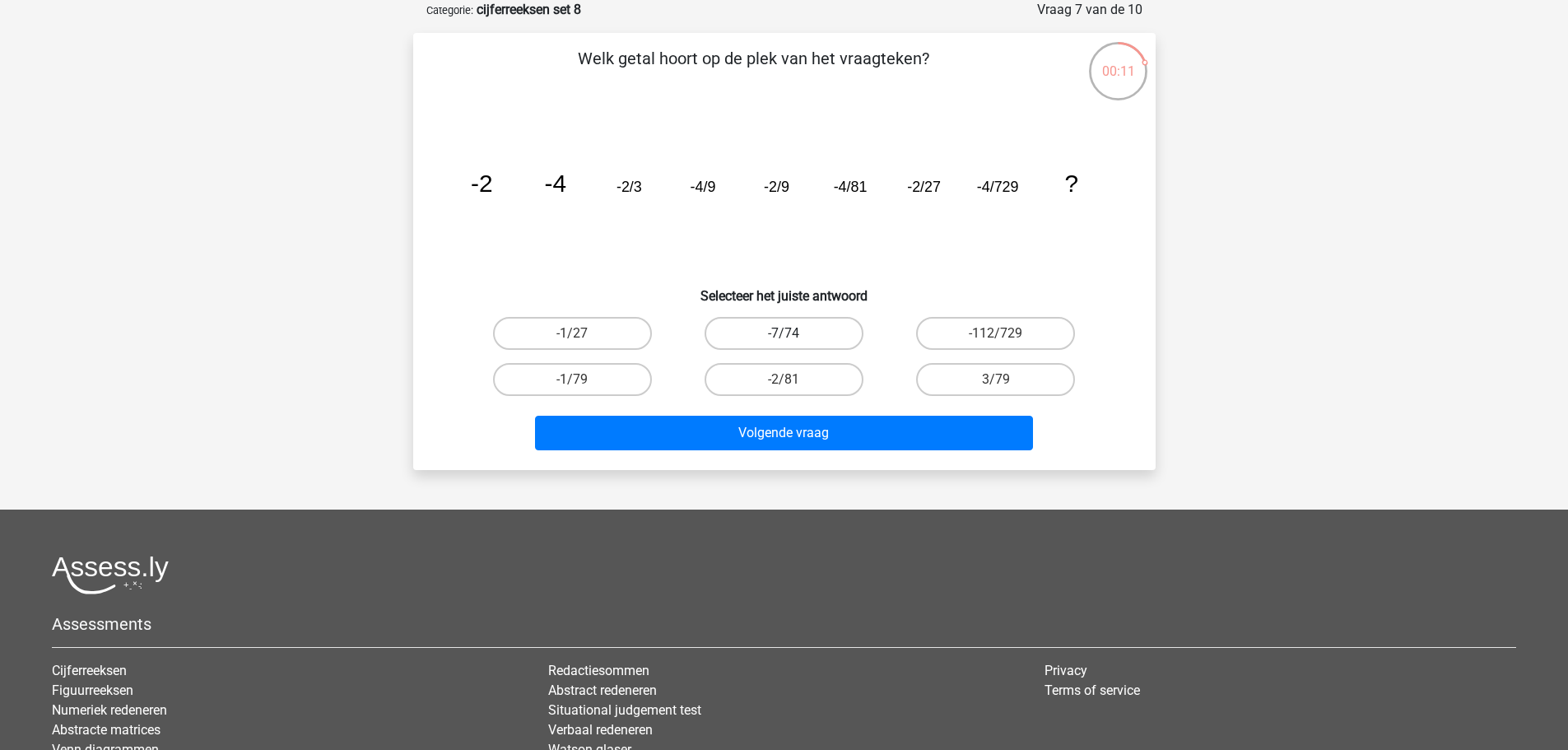
click at [816, 340] on label "-7/74" at bounding box center [784, 333] width 159 height 33
click at [795, 340] on input "-7/74" at bounding box center [789, 338] width 11 height 11
radio input "true"
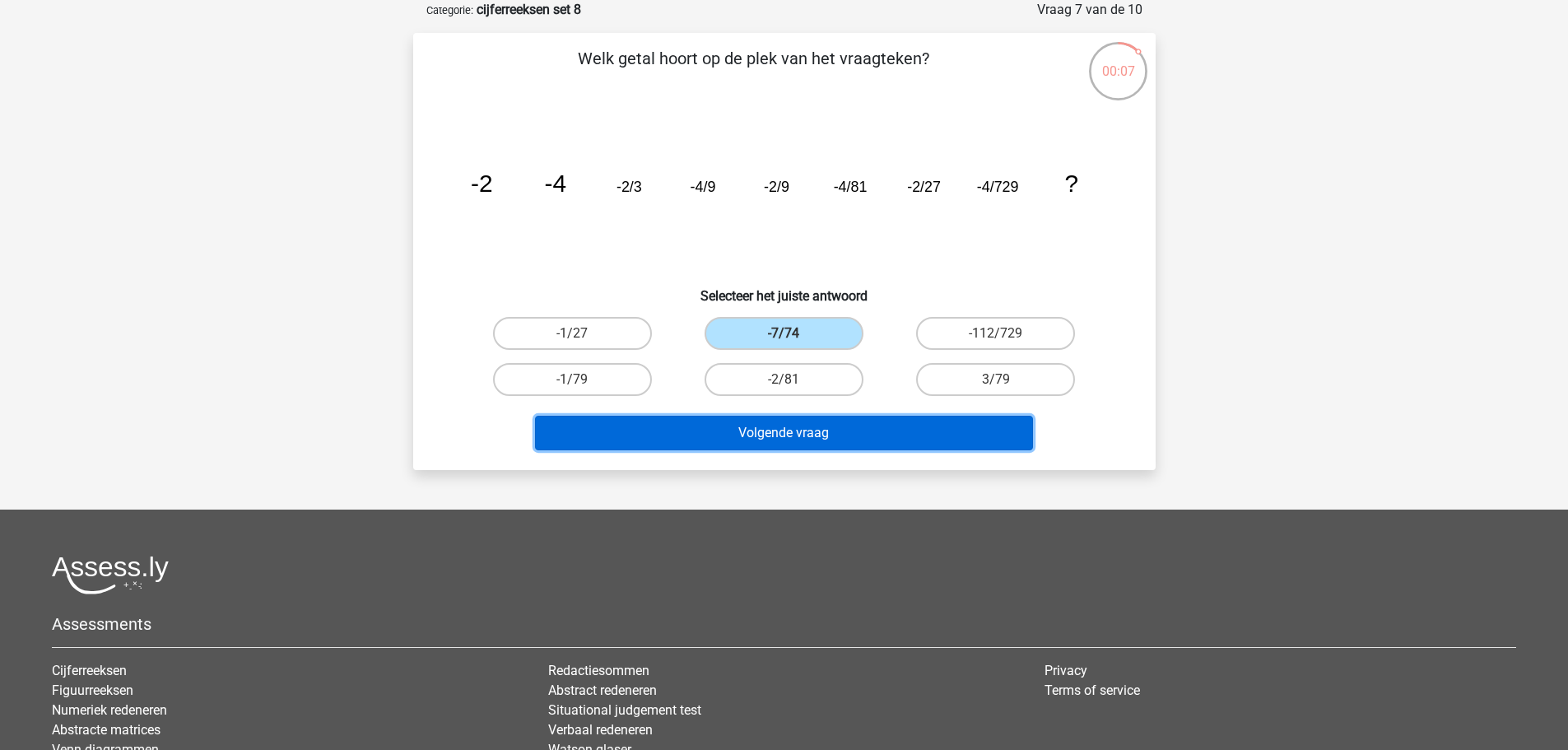
click at [956, 430] on button "Volgende vraag" at bounding box center [784, 433] width 498 height 35
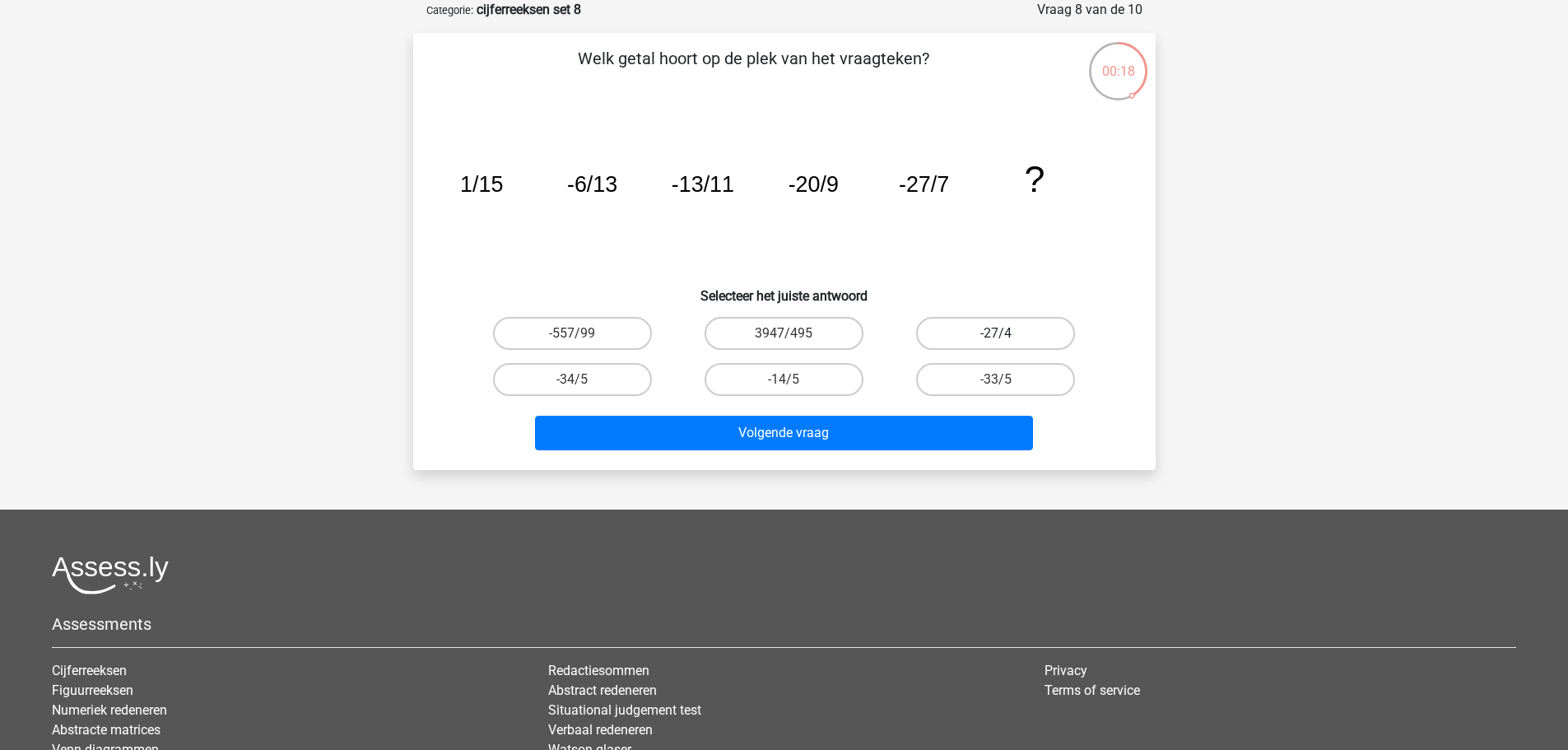
click at [996, 330] on label "-27/4" at bounding box center [996, 333] width 159 height 33
click at [996, 333] on input "-27/4" at bounding box center [1001, 338] width 11 height 11
radio input "true"
click at [964, 380] on label "-33/5" at bounding box center [996, 380] width 159 height 33
click at [996, 380] on input "-33/5" at bounding box center [1001, 385] width 11 height 11
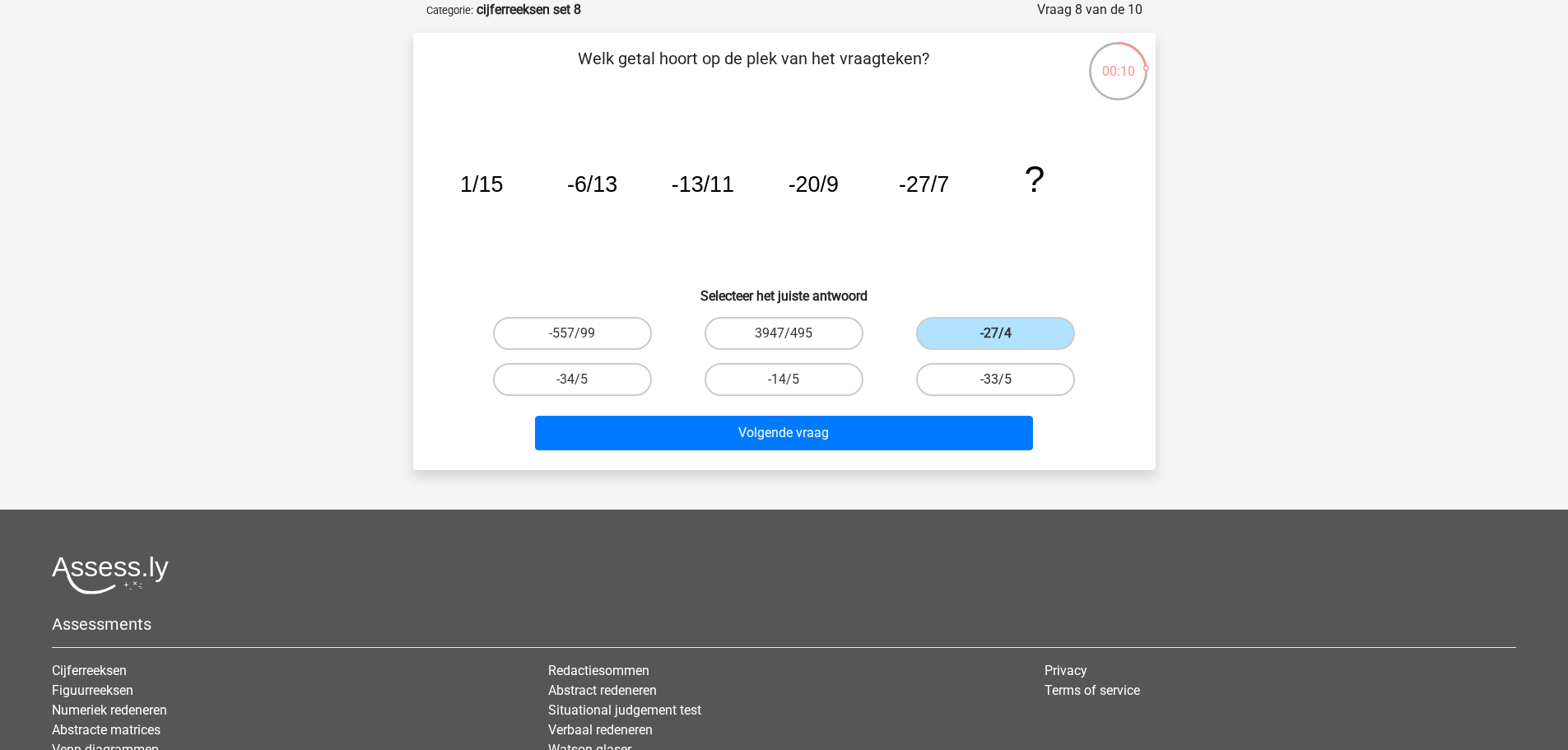
radio input "true"
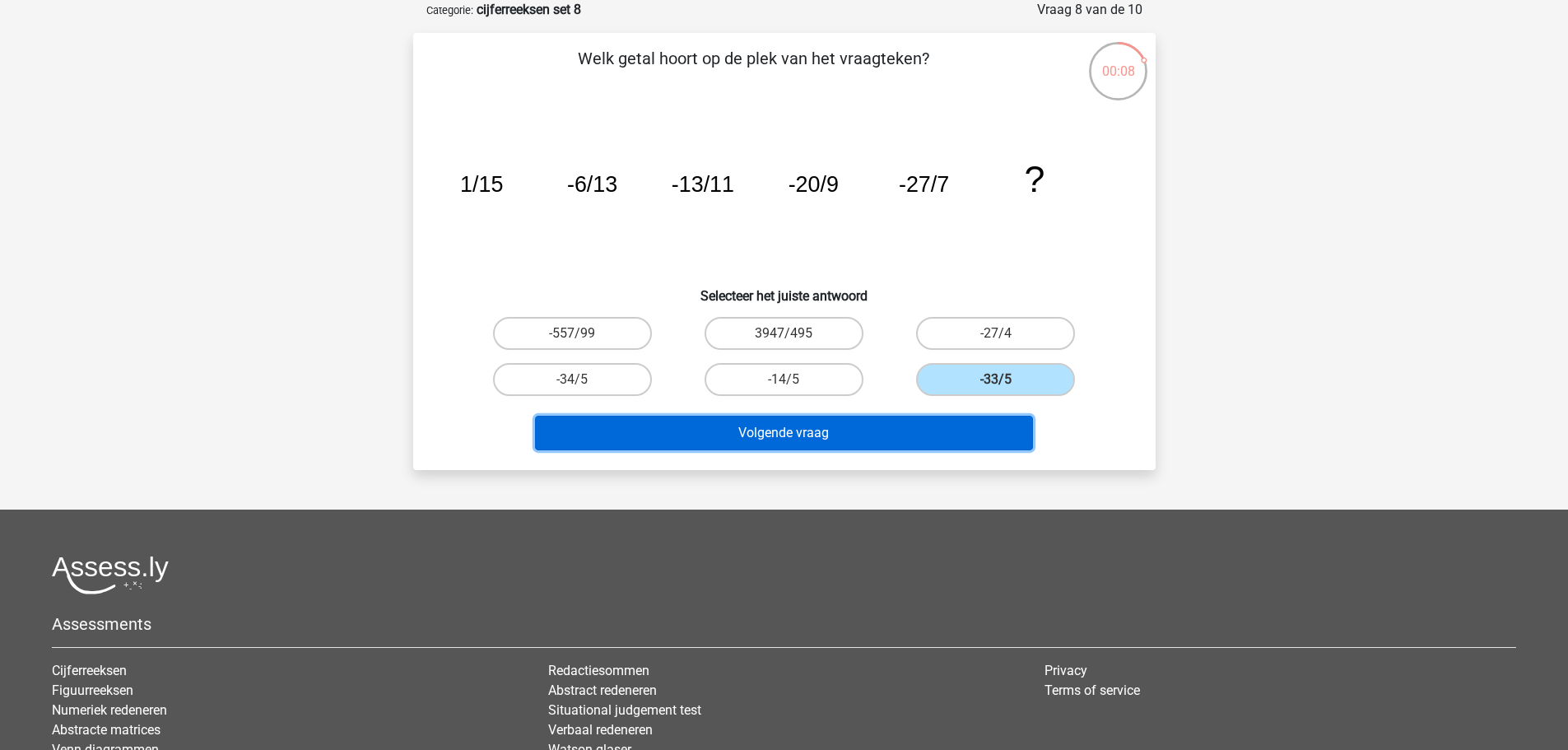
click at [975, 436] on button "Volgende vraag" at bounding box center [784, 433] width 498 height 35
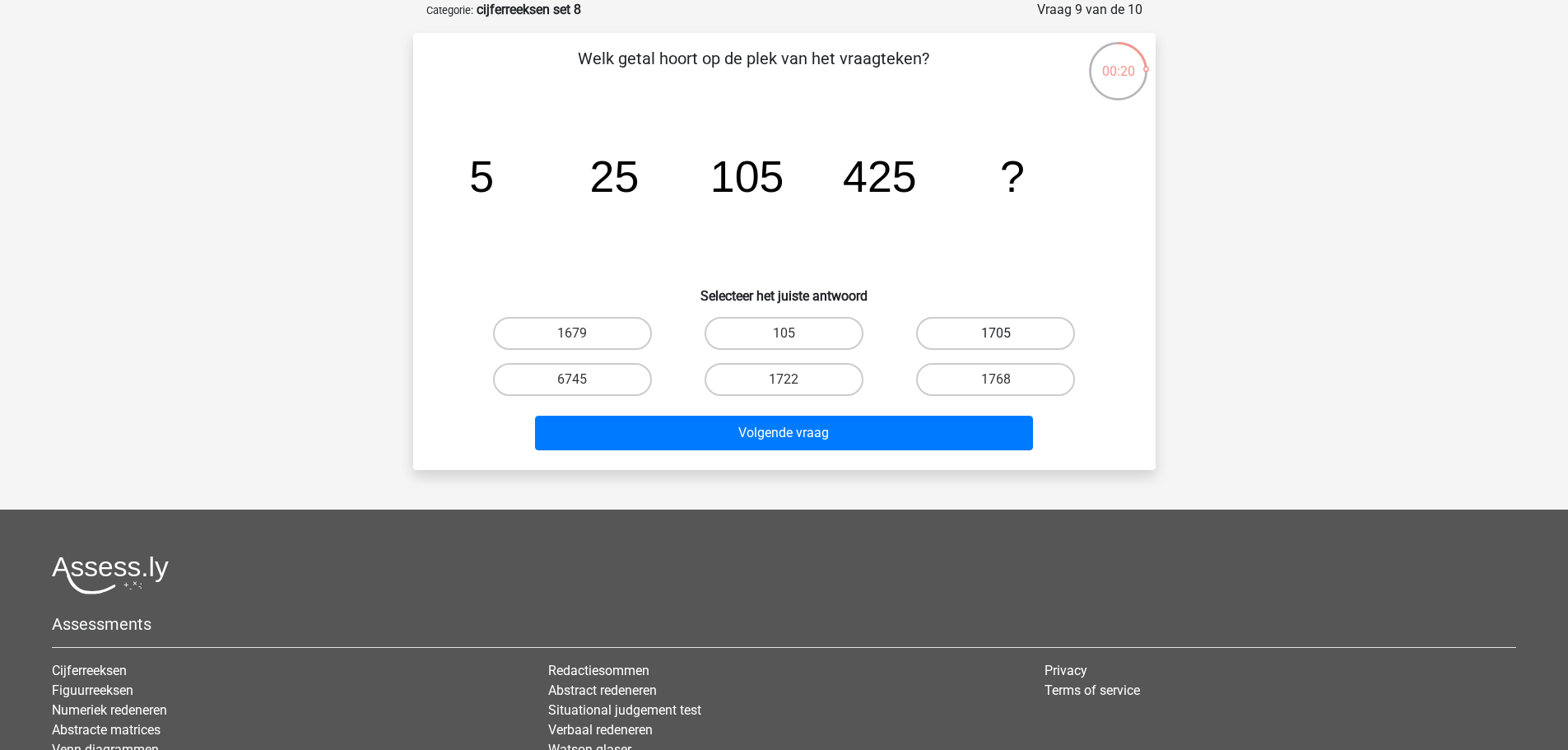
click at [964, 338] on label "1705" at bounding box center [996, 333] width 159 height 33
click at [996, 338] on input "1705" at bounding box center [1001, 338] width 11 height 11
radio input "true"
click at [983, 380] on label "1768" at bounding box center [996, 380] width 159 height 33
click at [996, 380] on input "1768" at bounding box center [1001, 385] width 11 height 11
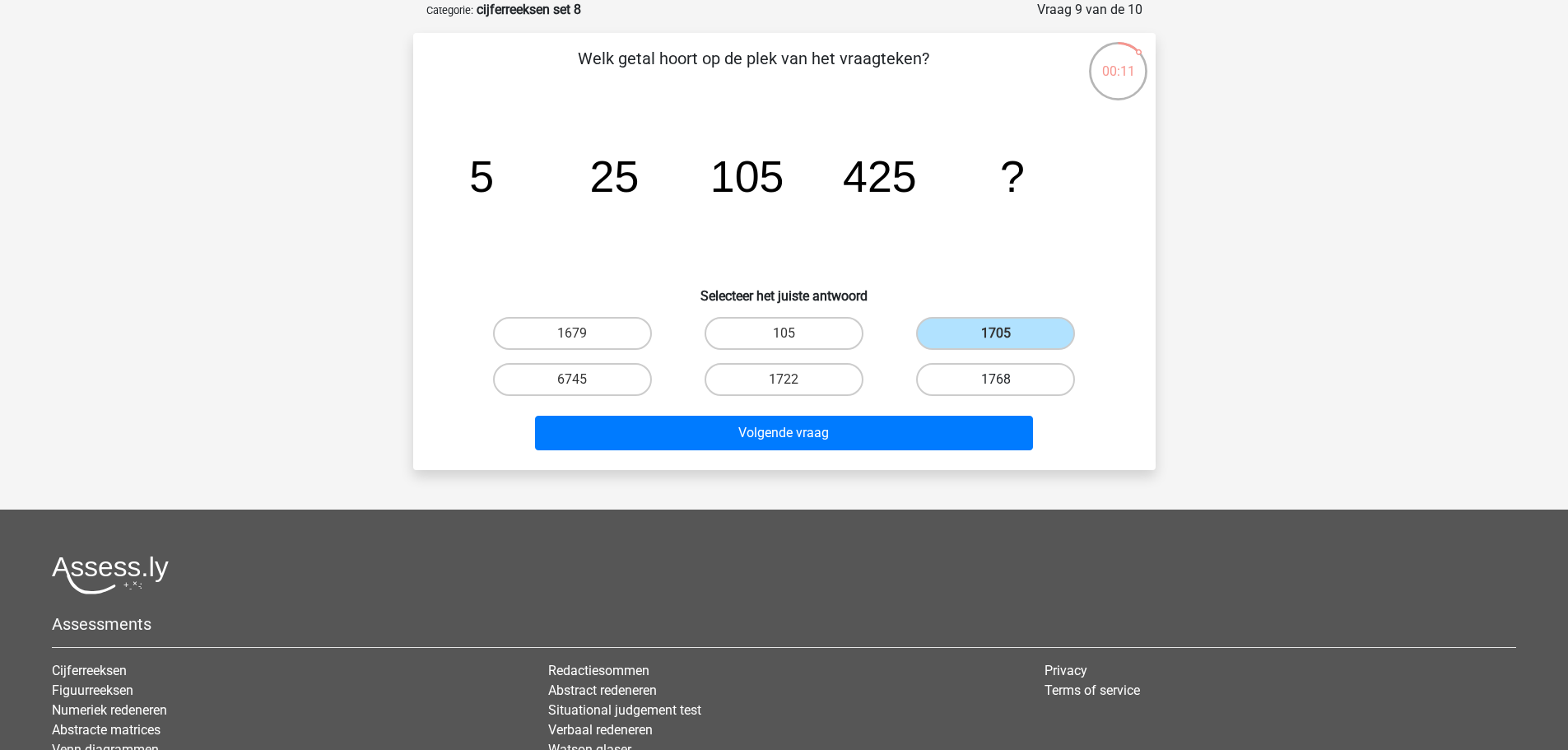
radio input "true"
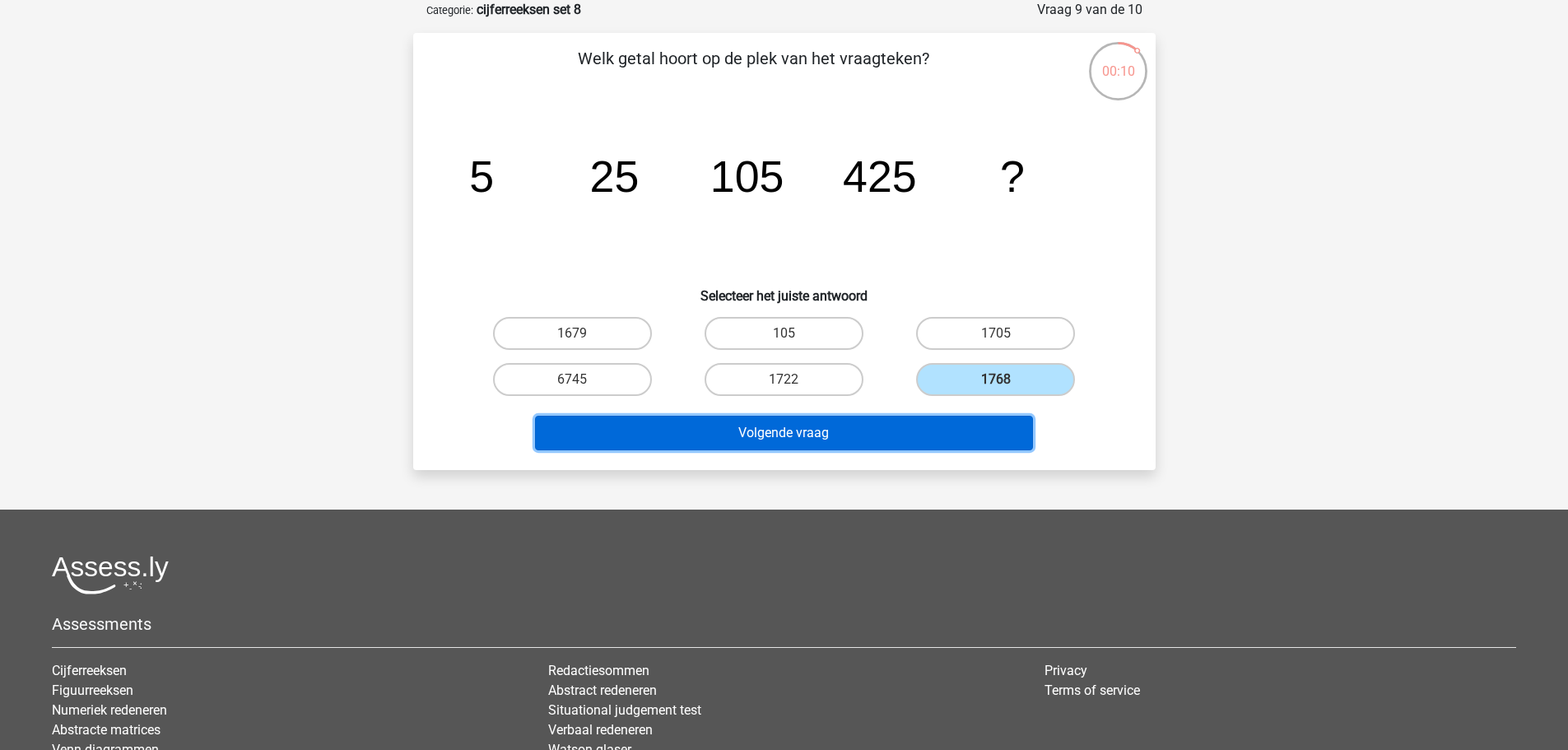
click at [985, 438] on button "Volgende vraag" at bounding box center [784, 433] width 498 height 35
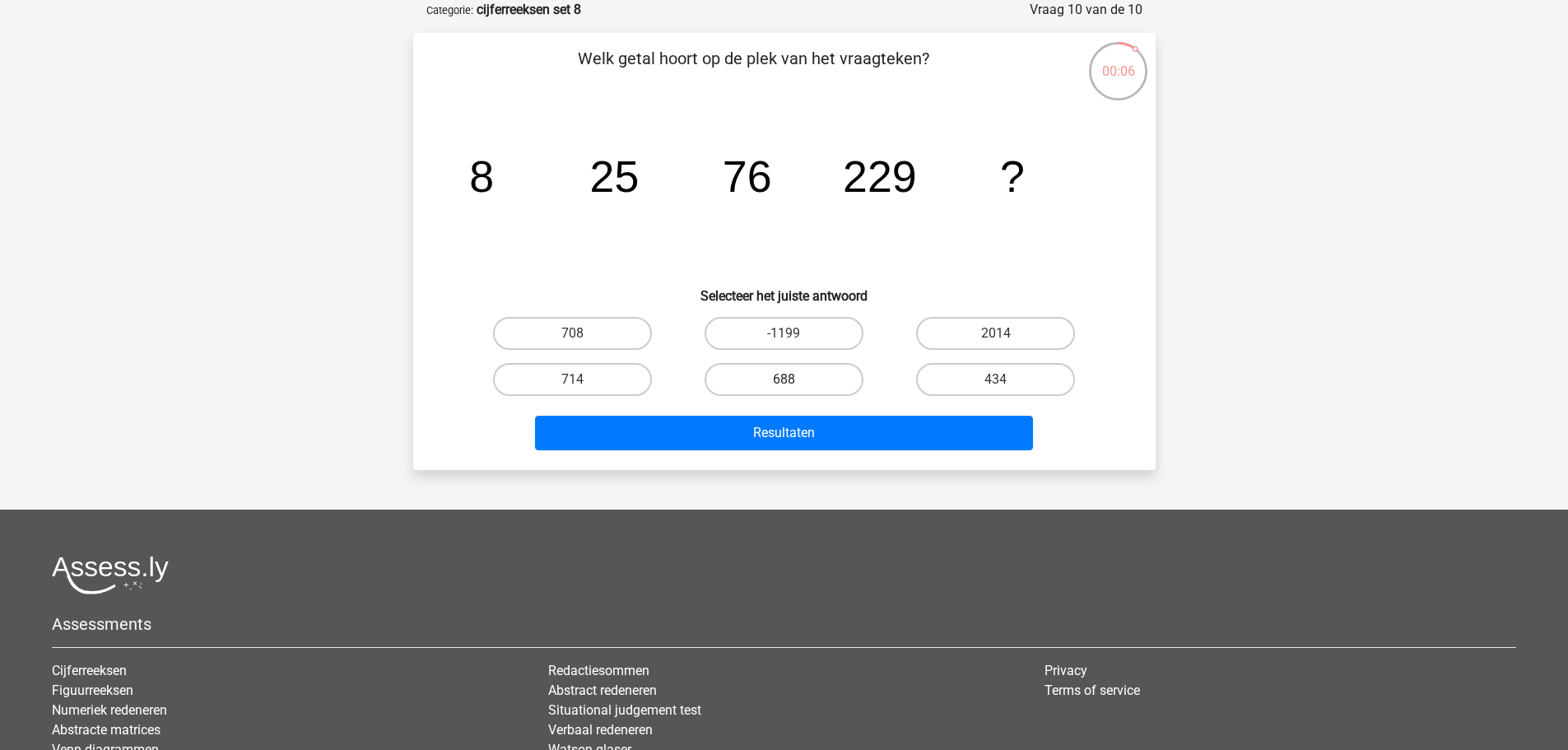
click at [751, 380] on label "688" at bounding box center [784, 380] width 159 height 33
click at [784, 380] on input "688" at bounding box center [789, 385] width 11 height 11
radio input "true"
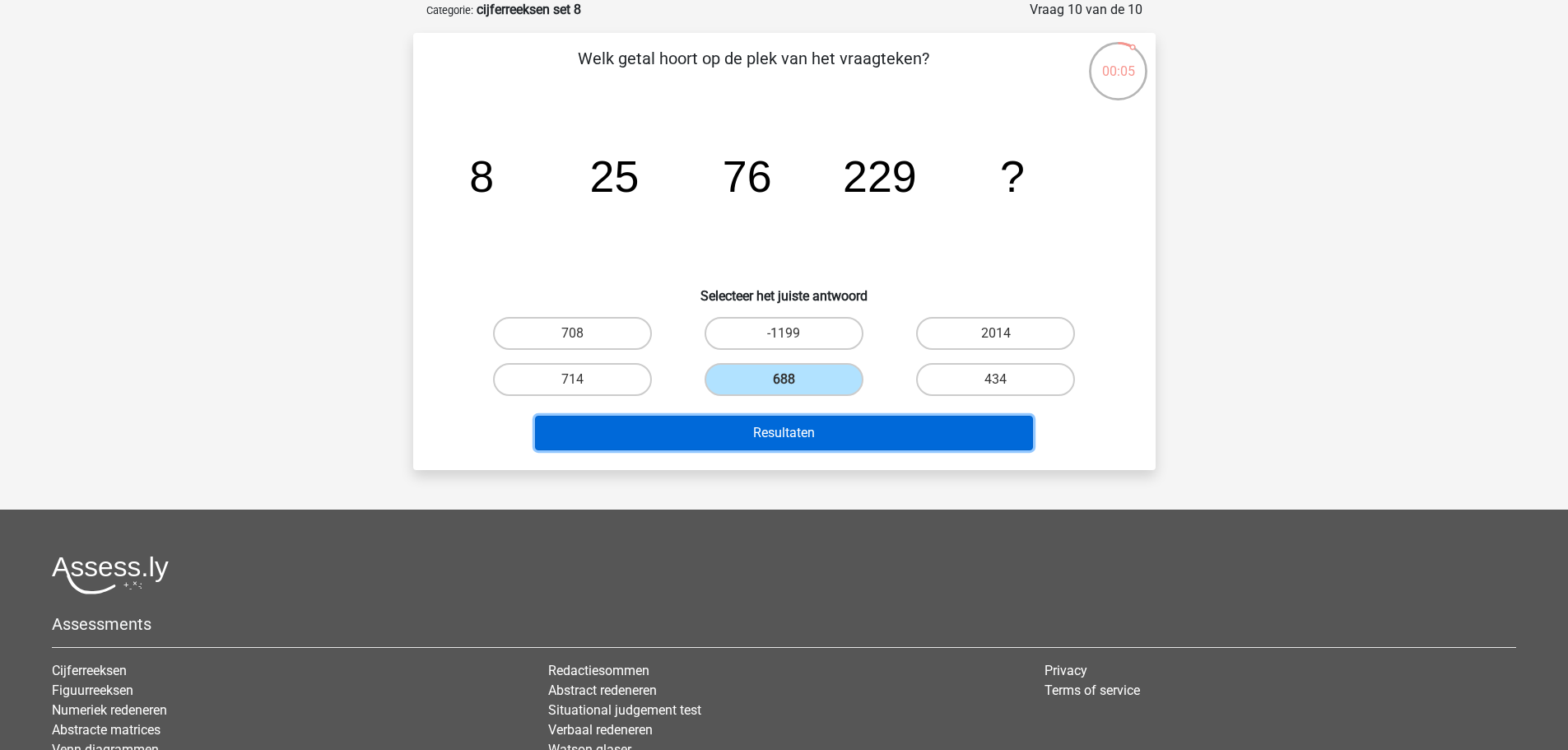
click at [856, 425] on button "Resultaten" at bounding box center [784, 433] width 498 height 35
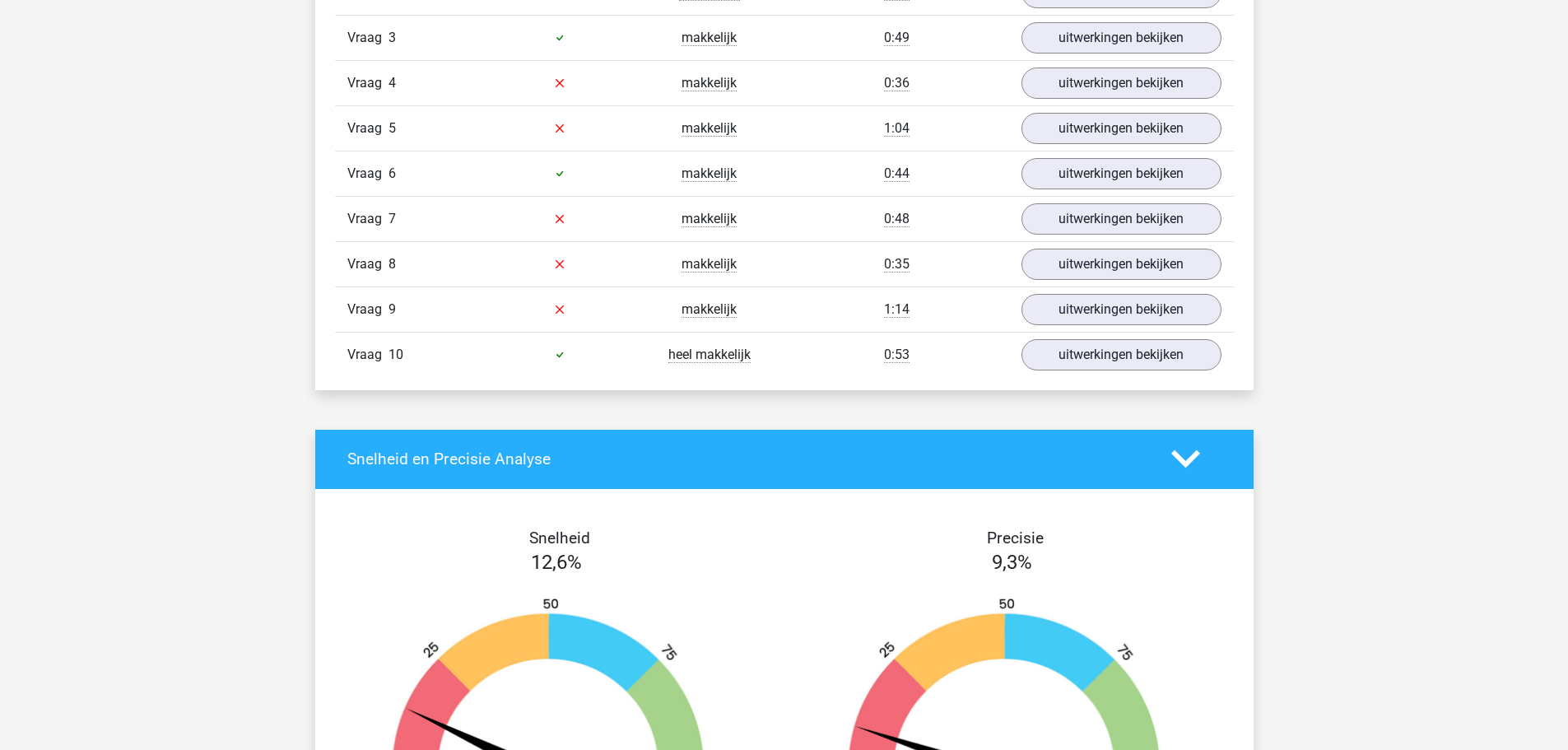
scroll to position [1234, 0]
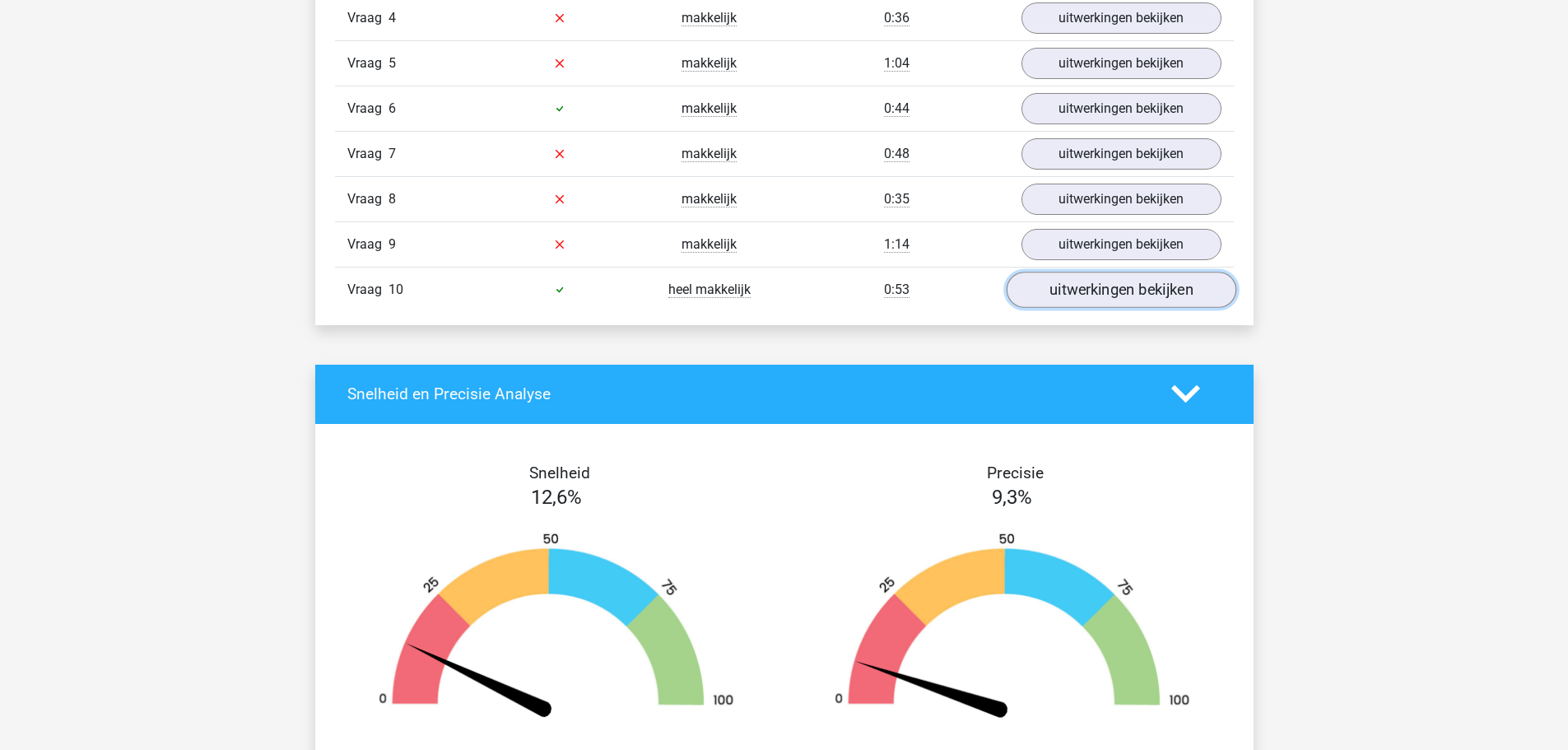
click at [1096, 292] on link "uitwerkingen bekijken" at bounding box center [1121, 289] width 230 height 36
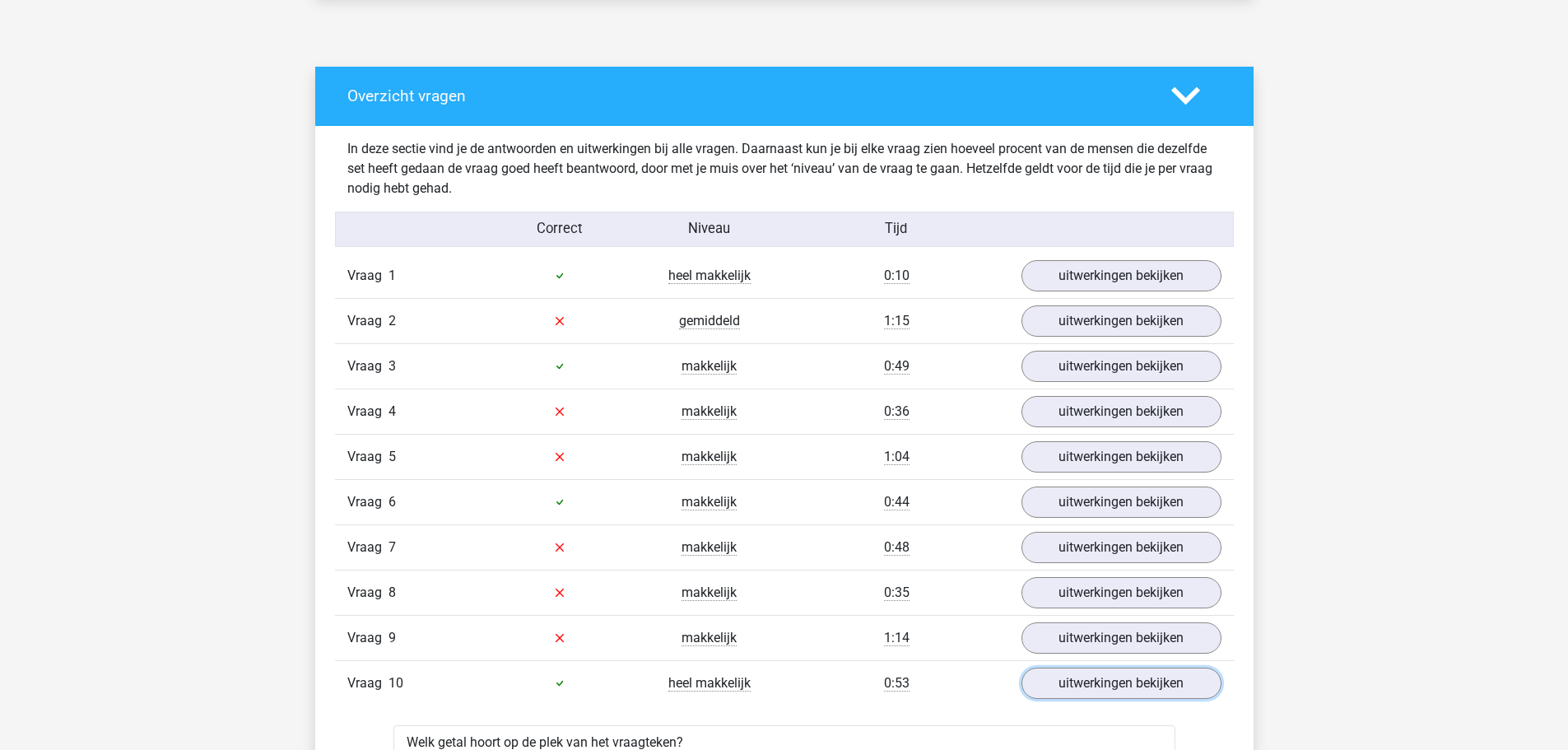
scroll to position [906, 0]
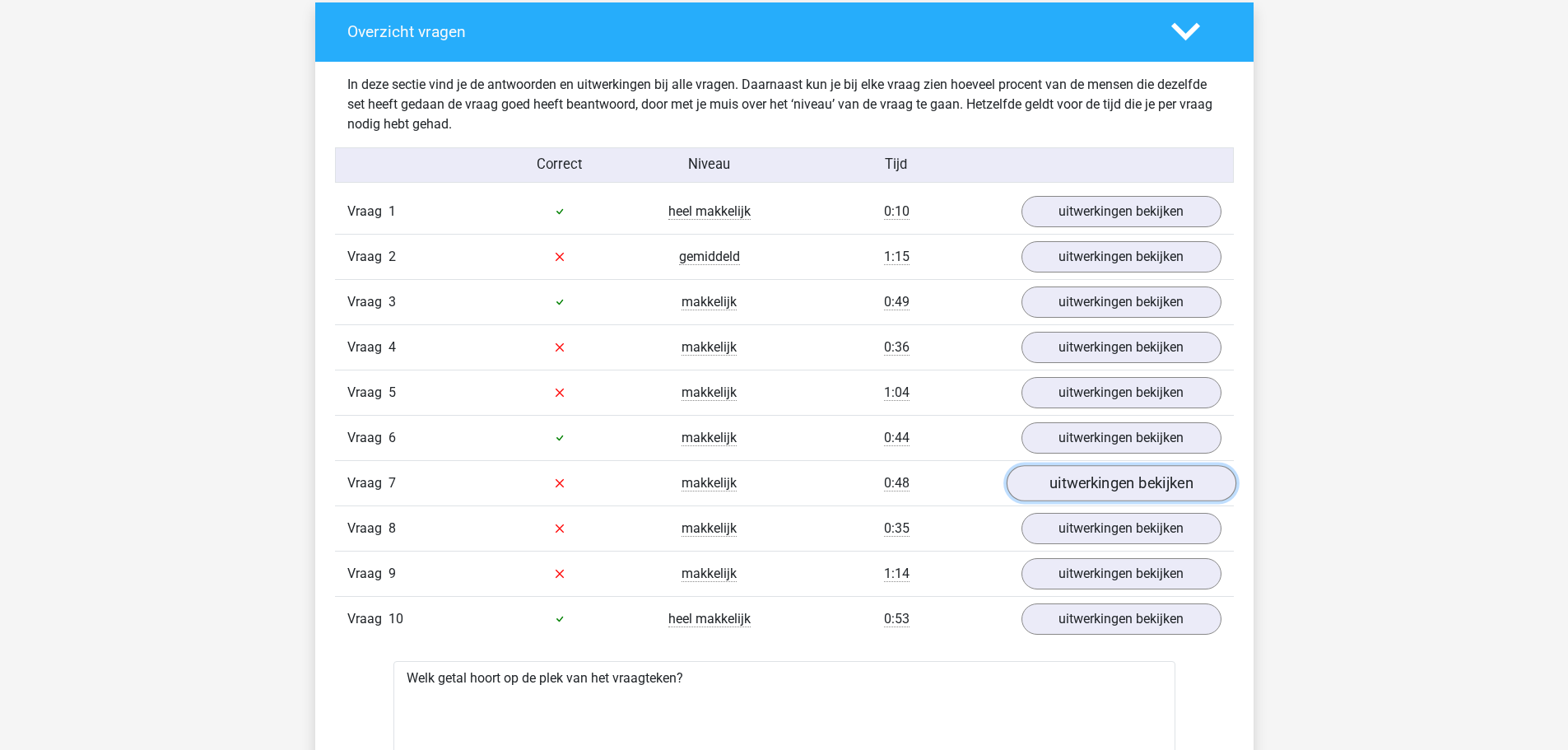
click at [1088, 472] on link "uitwerkingen bekijken" at bounding box center [1121, 482] width 230 height 36
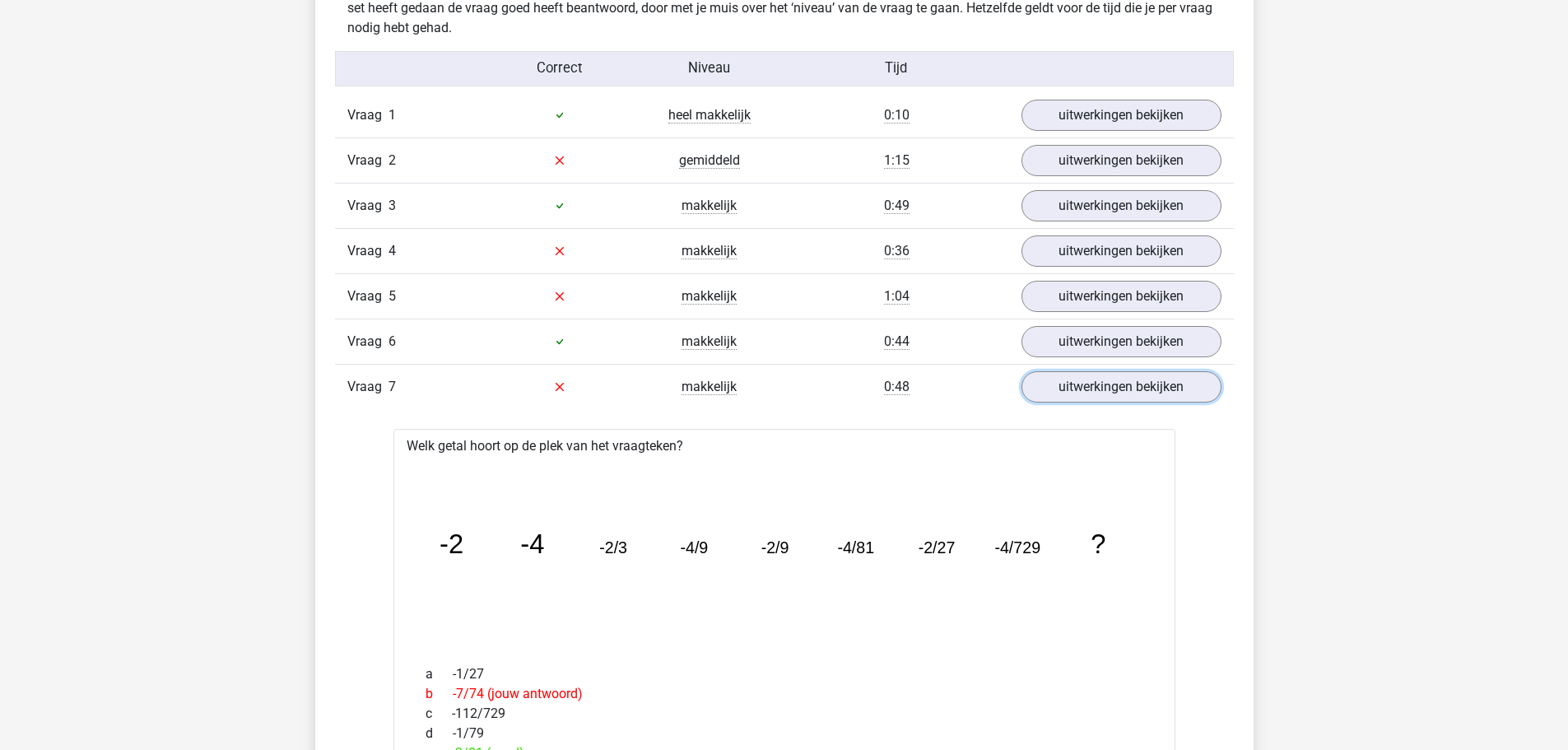
scroll to position [988, 0]
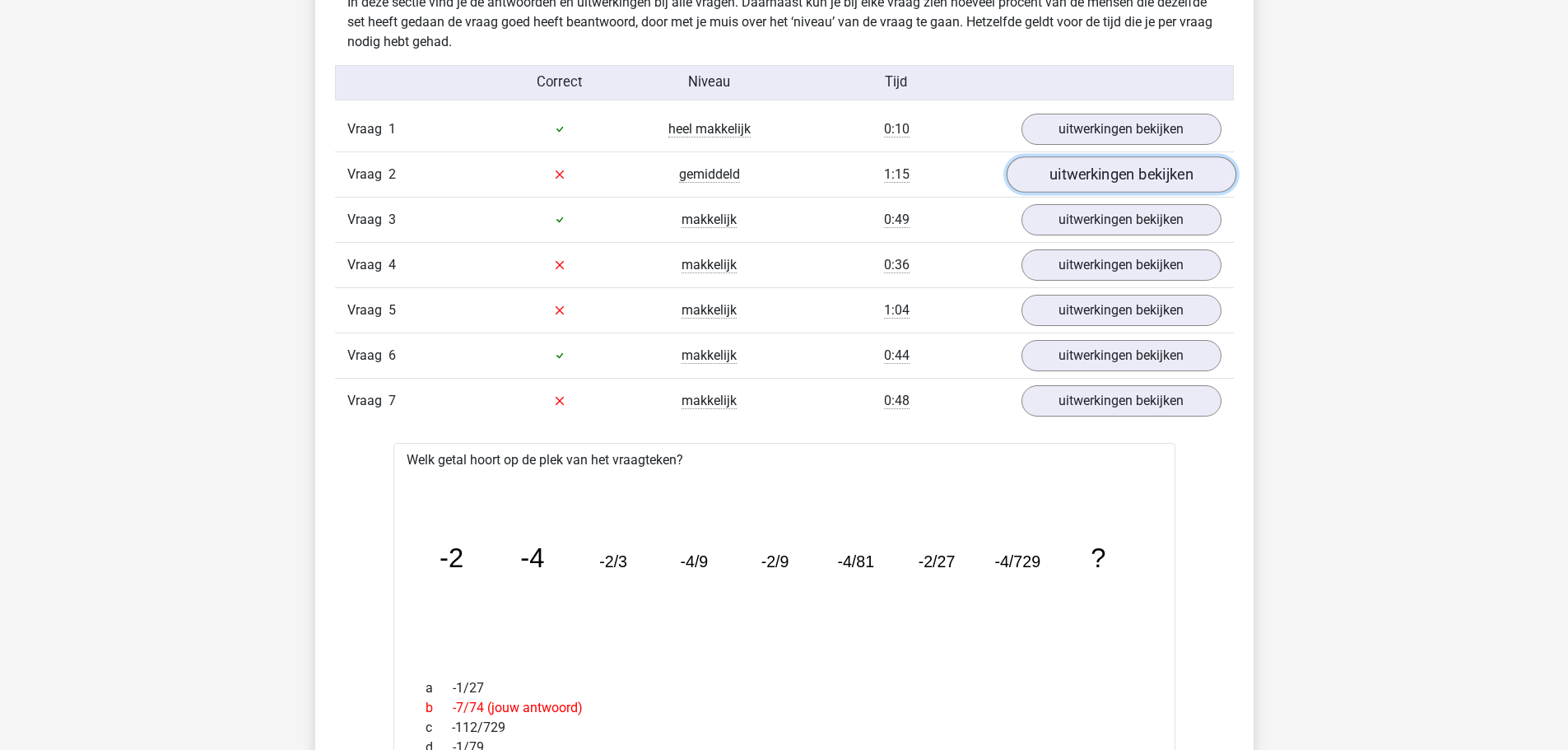
click at [1121, 172] on link "uitwerkingen bekijken" at bounding box center [1121, 174] width 230 height 36
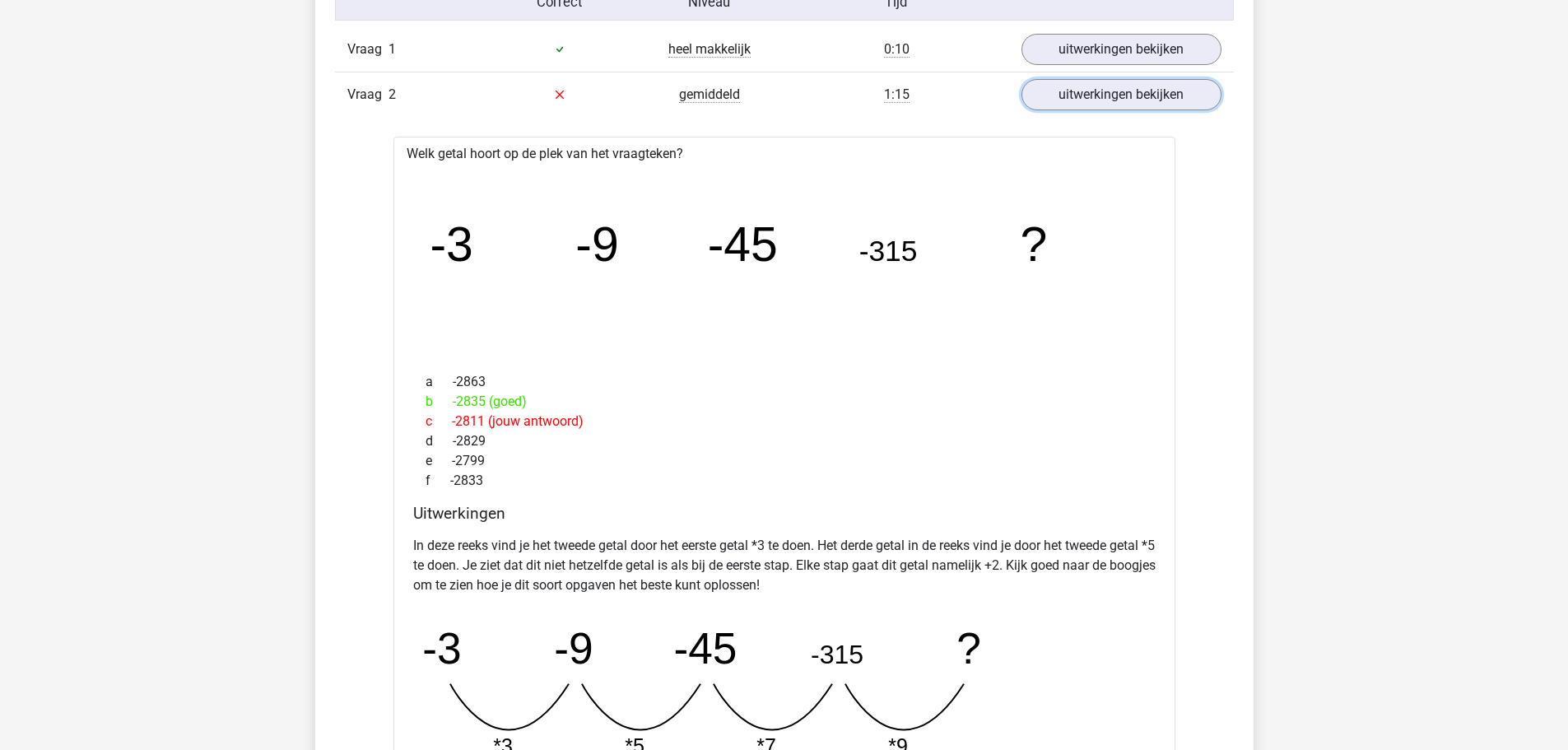
scroll to position [906, 0]
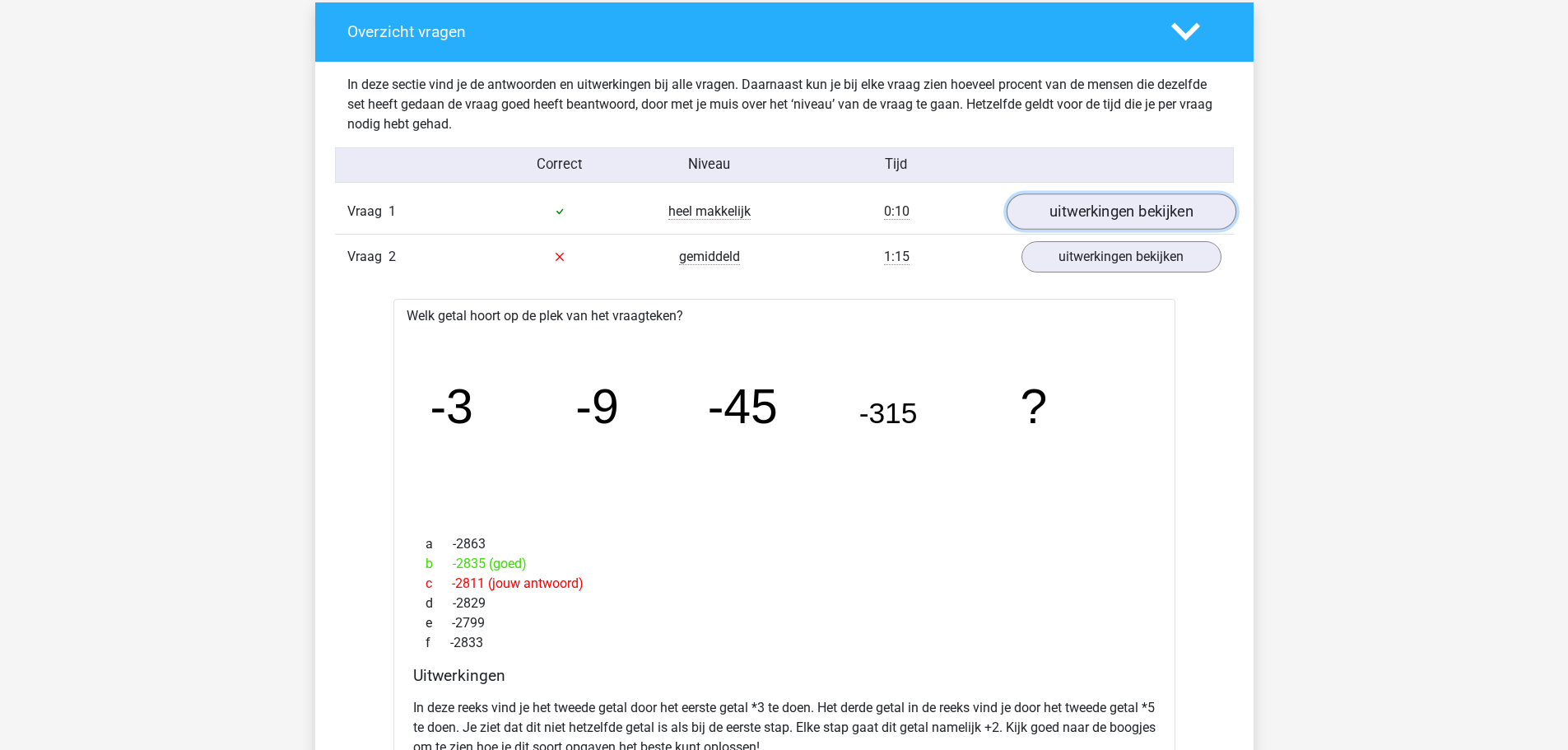
click at [1089, 196] on link "uitwerkingen bekijken" at bounding box center [1121, 211] width 230 height 36
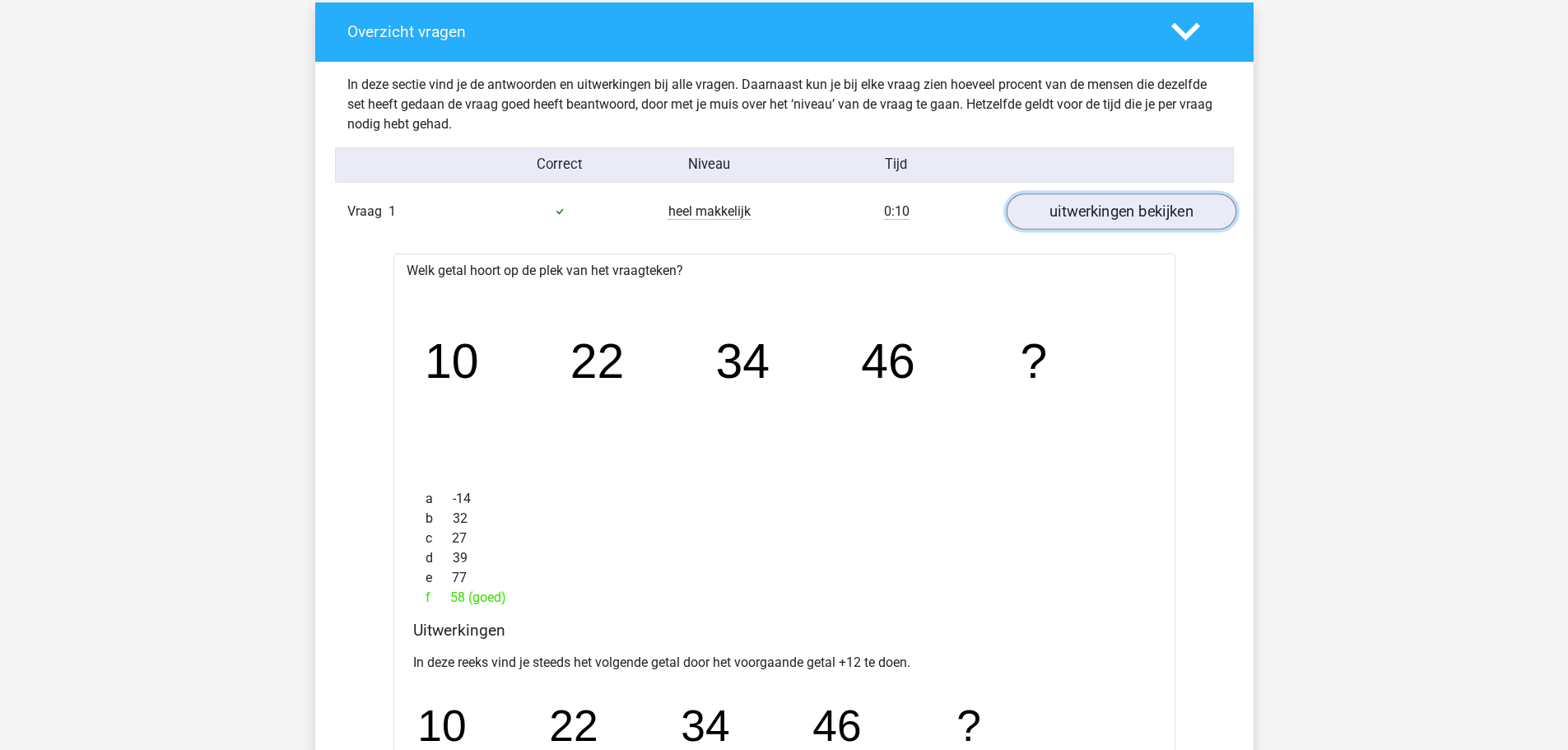
click at [1085, 205] on link "uitwerkingen bekijken" at bounding box center [1121, 211] width 230 height 36
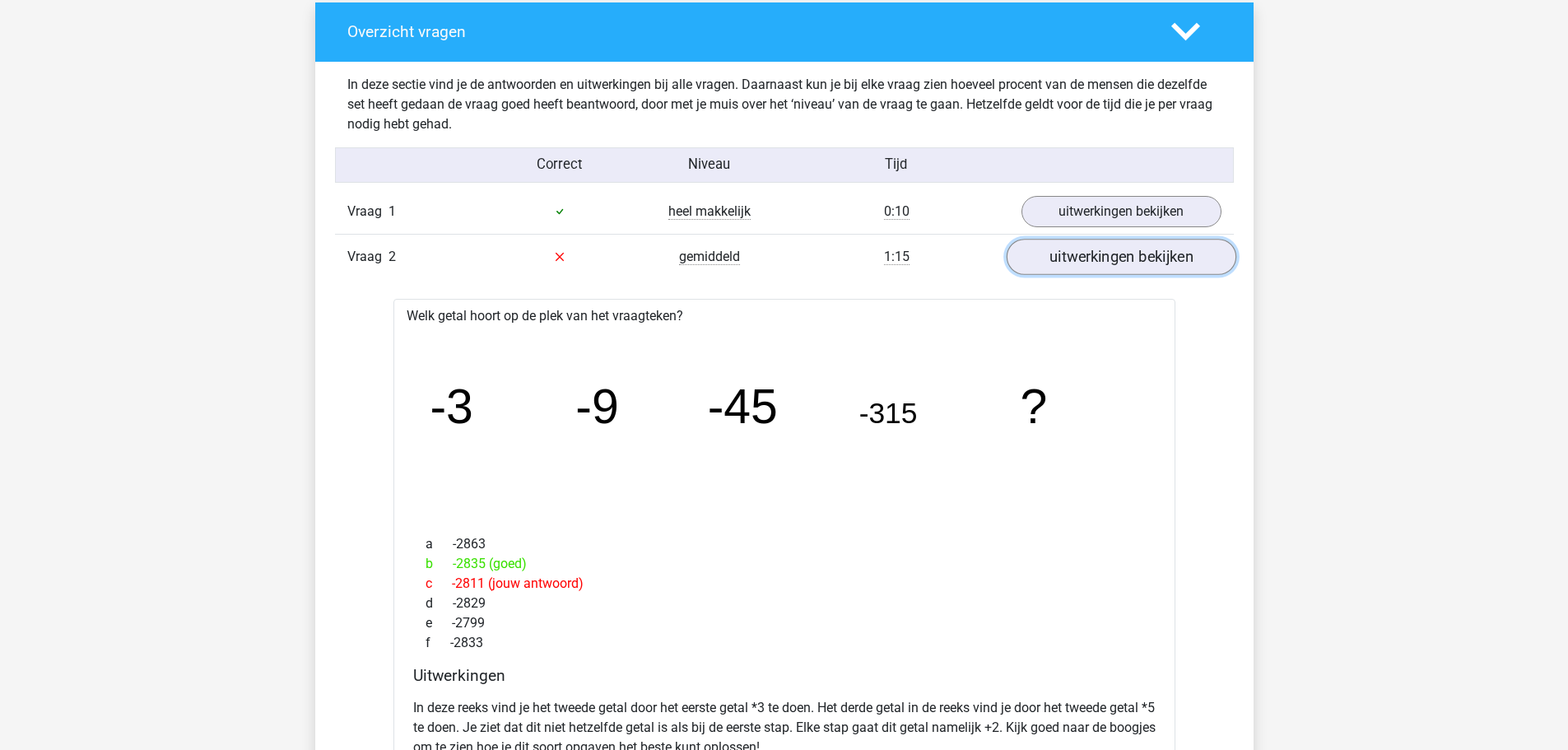
click at [1082, 267] on link "uitwerkingen bekijken" at bounding box center [1121, 256] width 230 height 36
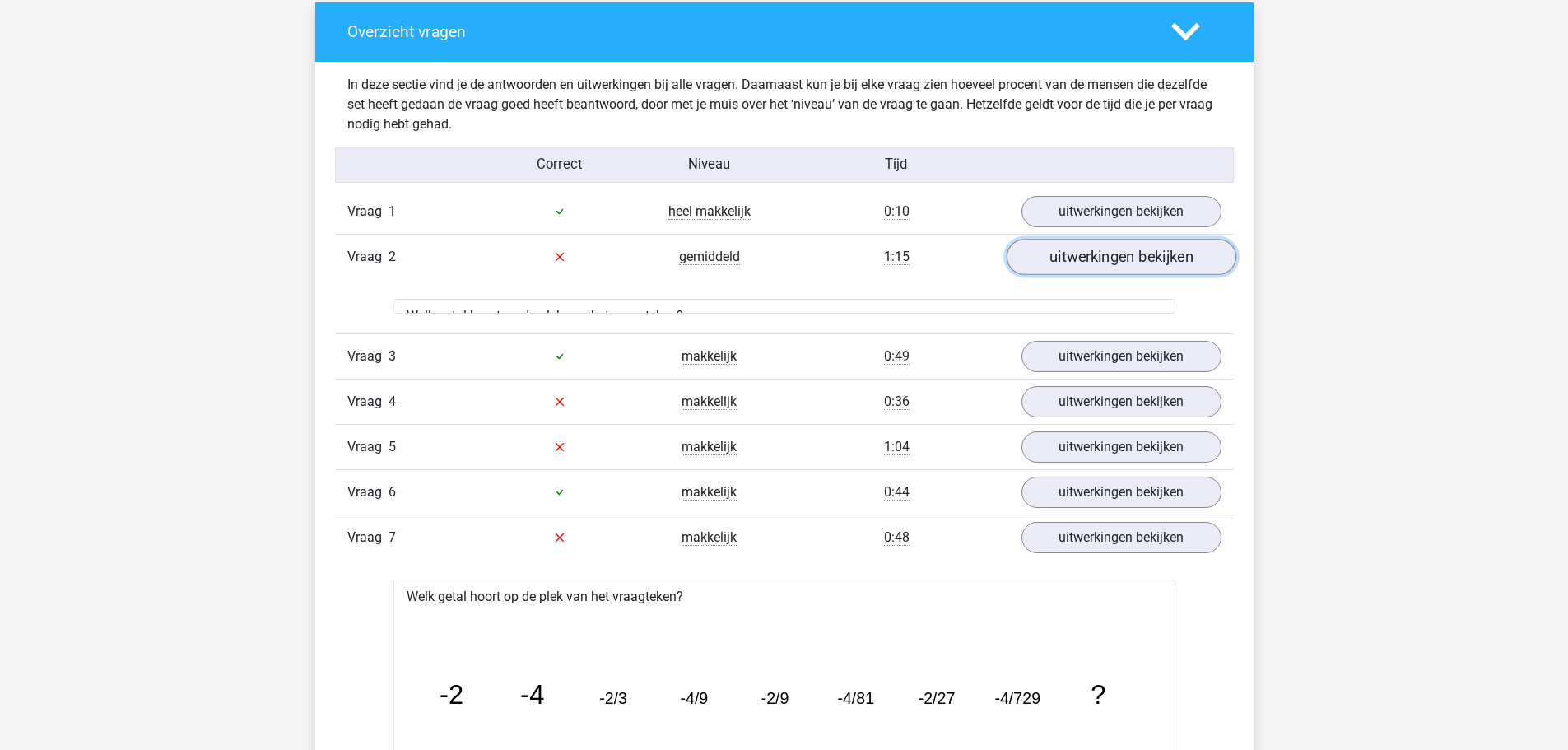
click at [1082, 267] on link "uitwerkingen bekijken" at bounding box center [1121, 256] width 230 height 36
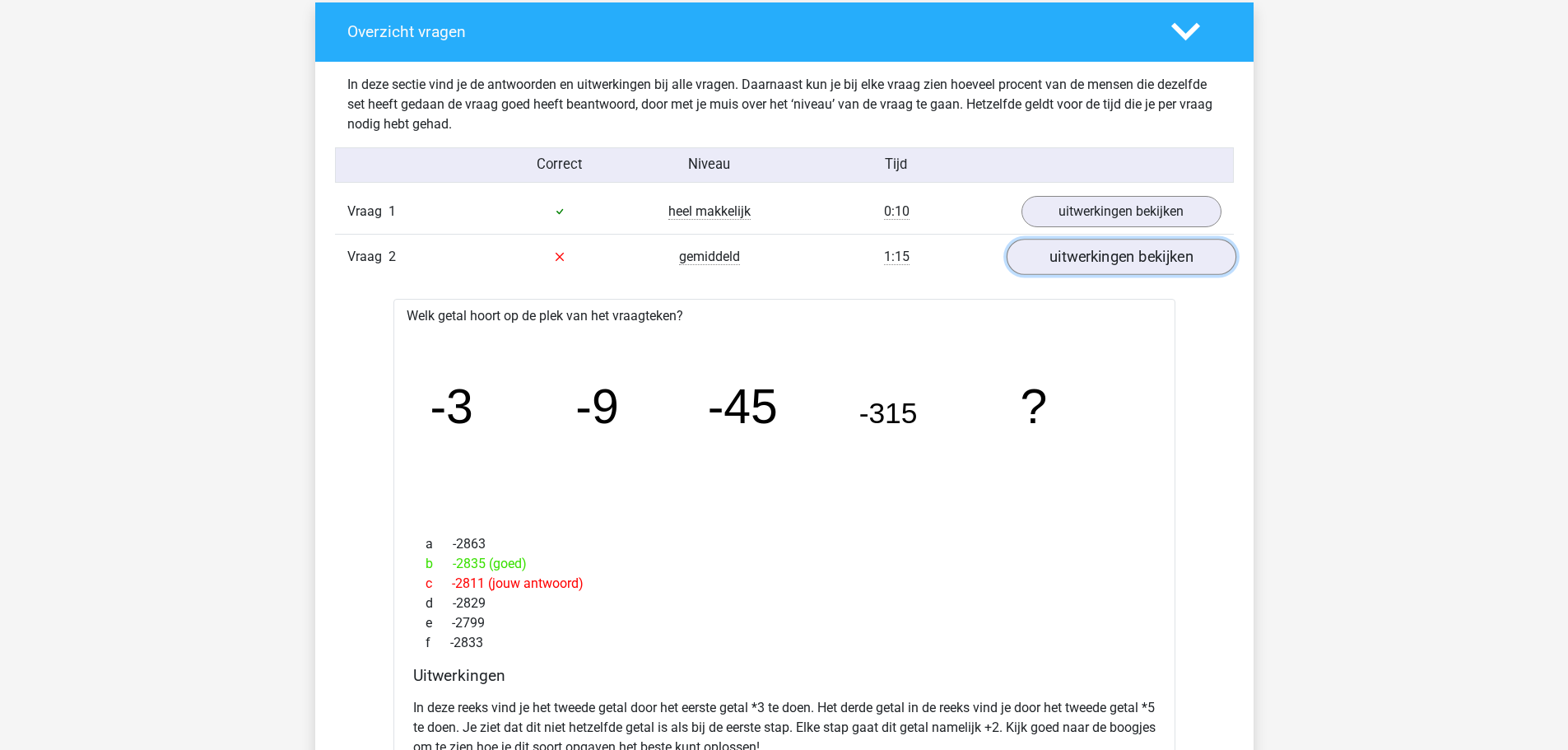
click at [1086, 258] on link "uitwerkingen bekijken" at bounding box center [1121, 256] width 230 height 36
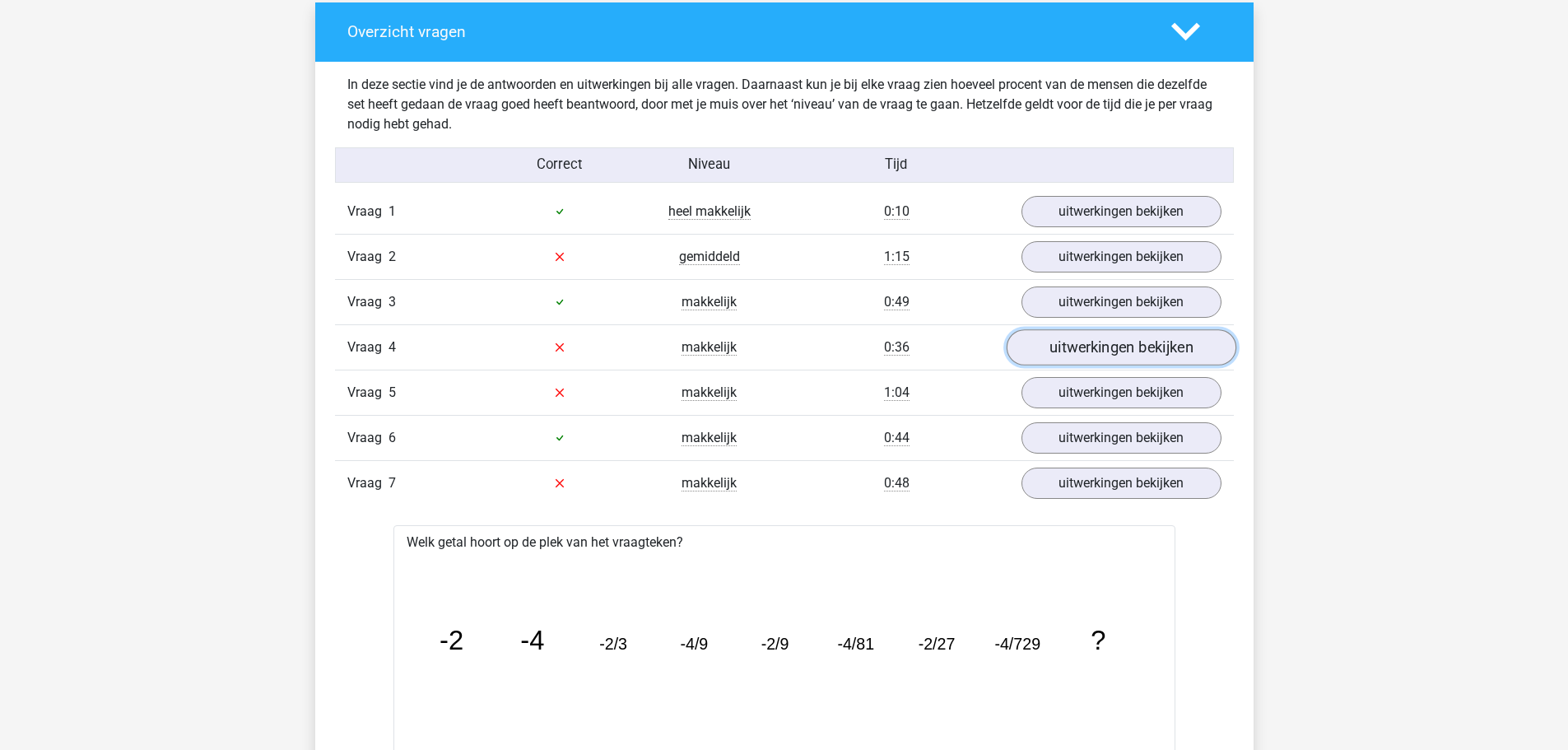
click at [1065, 360] on link "uitwerkingen bekijken" at bounding box center [1121, 347] width 230 height 36
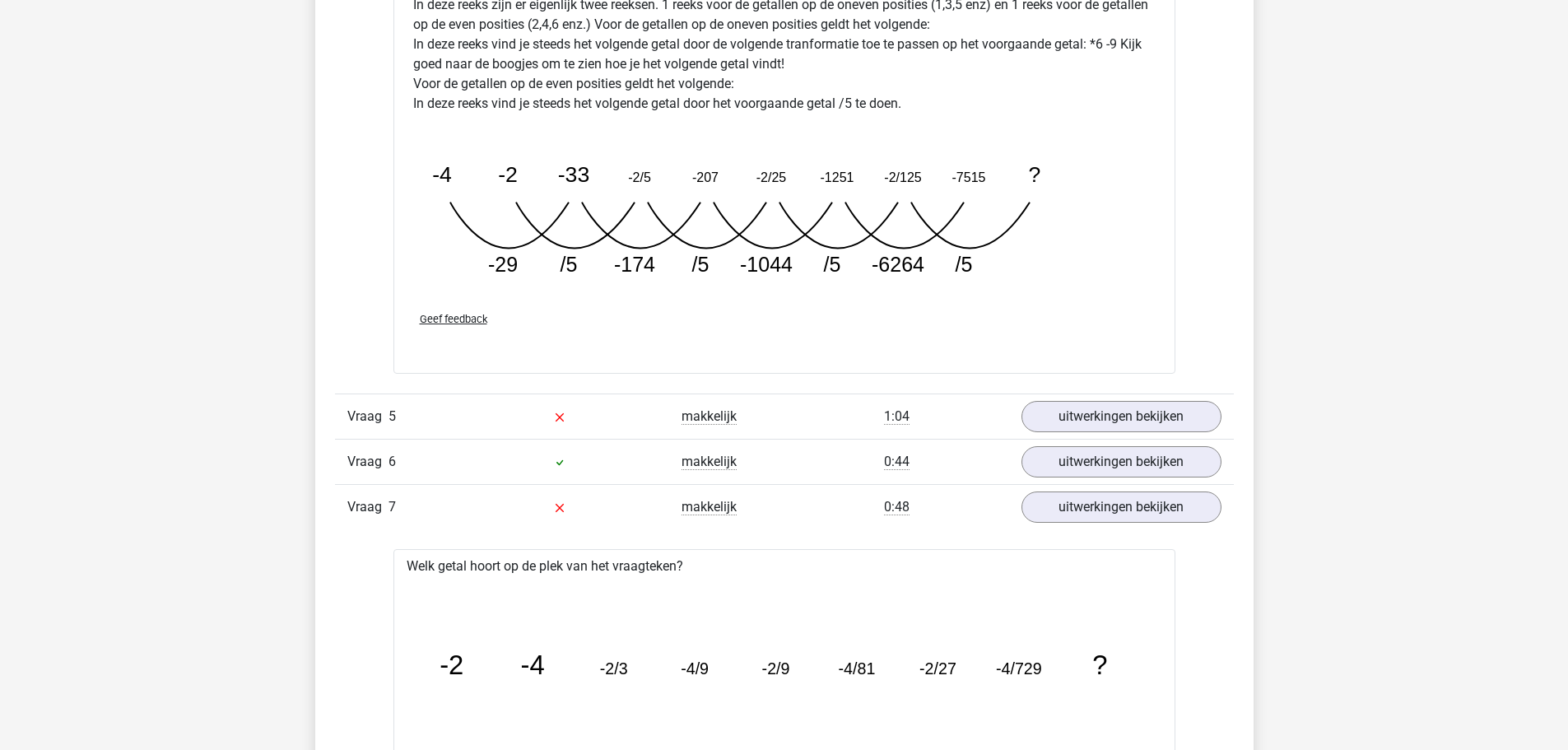
scroll to position [1728, 0]
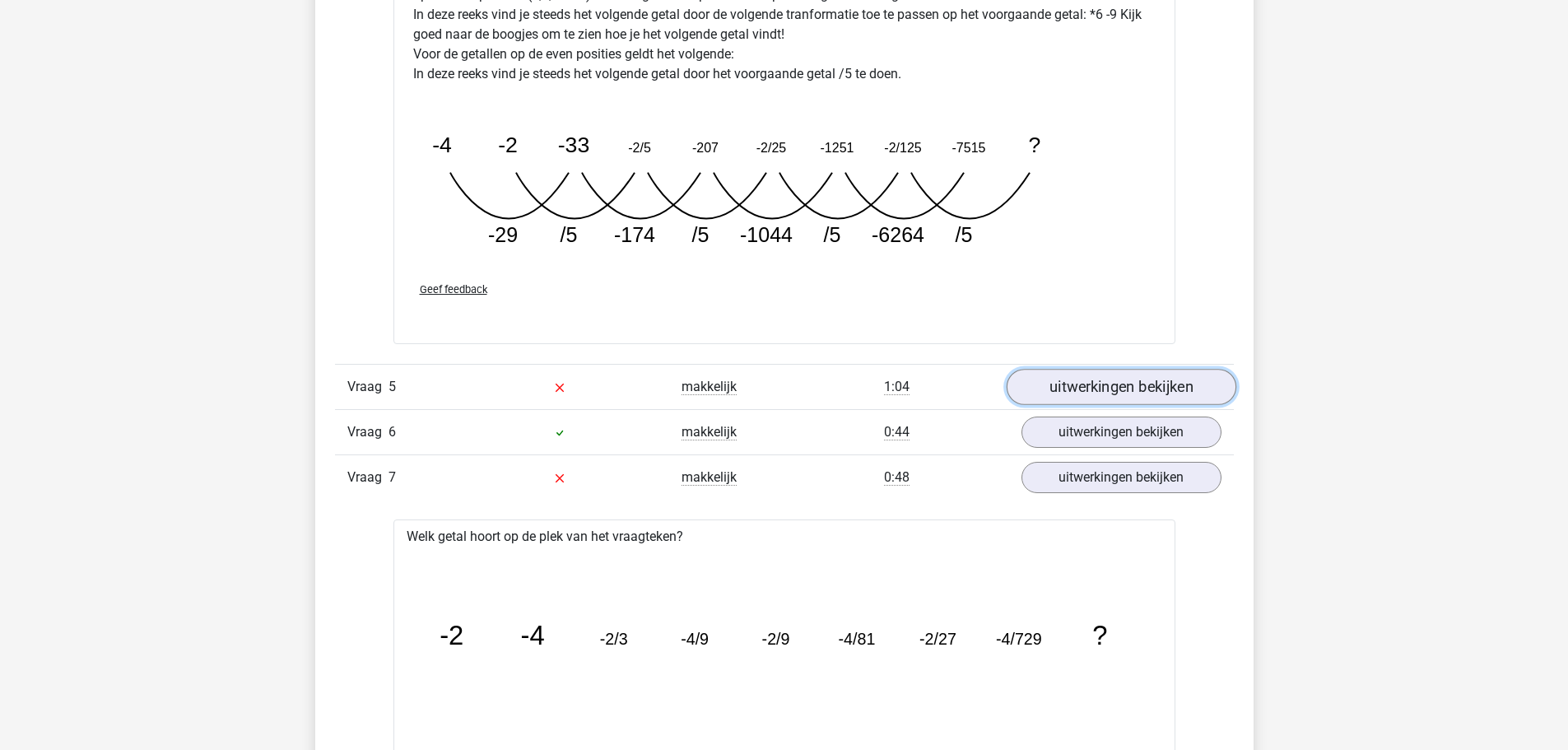
click at [1039, 398] on link "uitwerkingen bekijken" at bounding box center [1121, 387] width 230 height 36
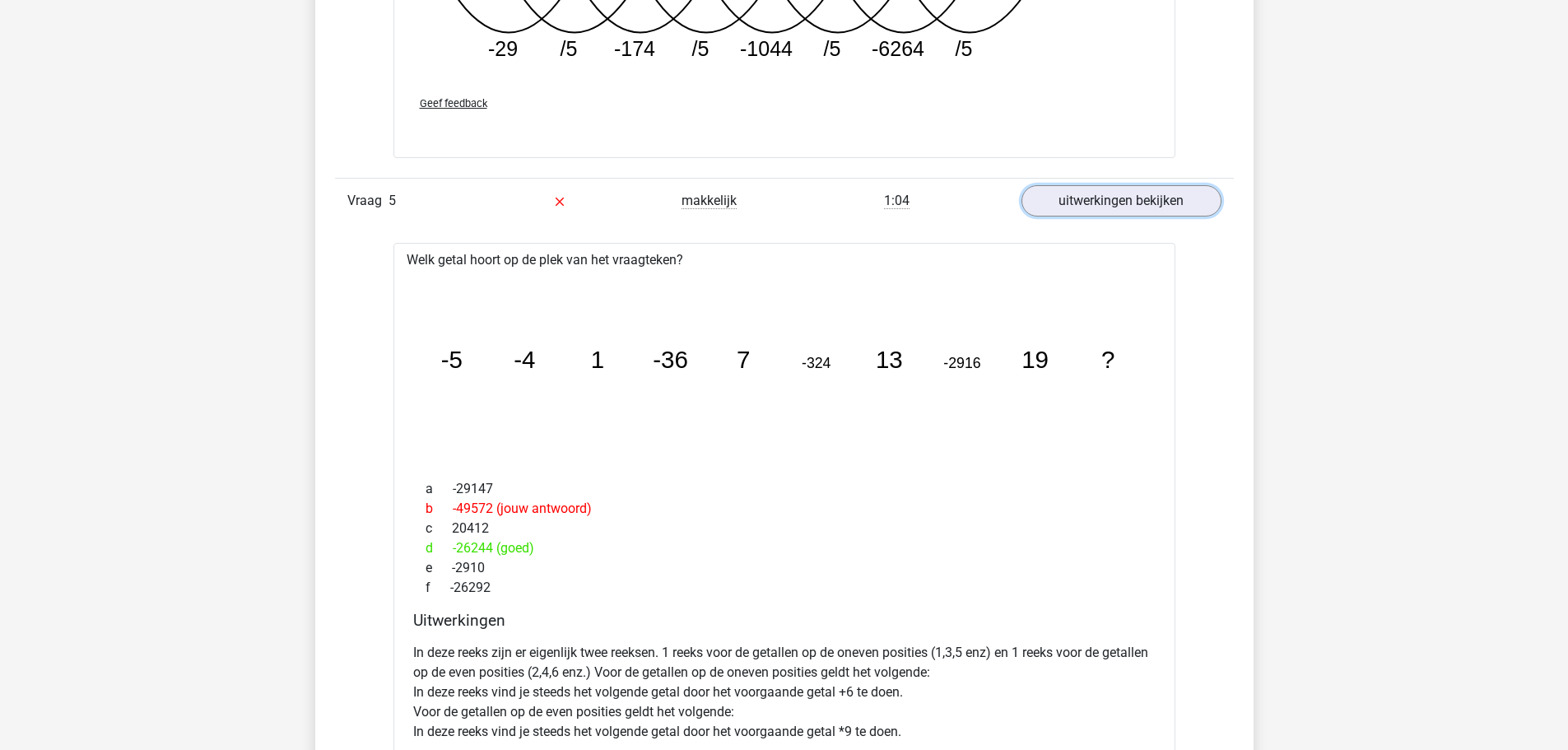
scroll to position [1893, 0]
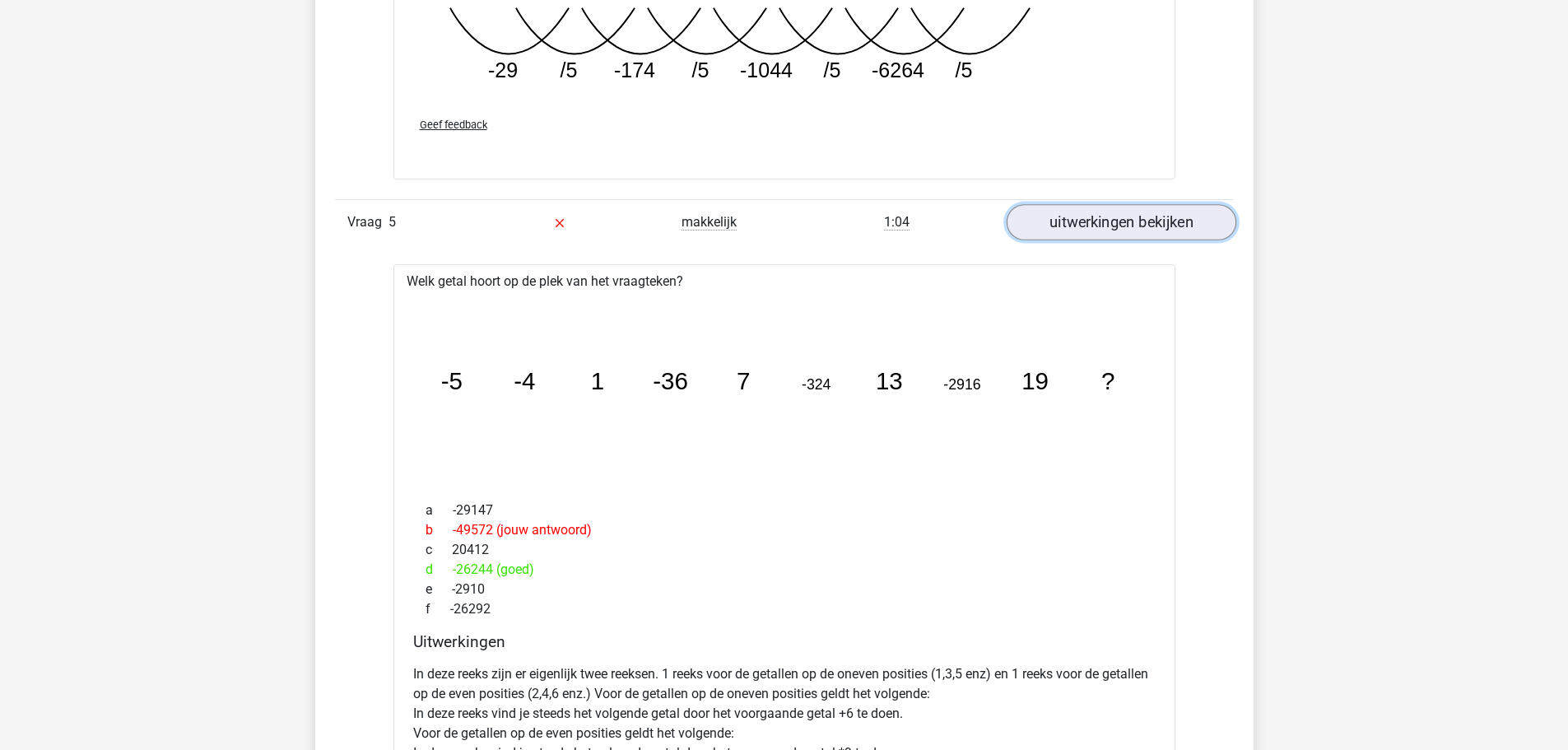
click at [1091, 219] on link "uitwerkingen bekijken" at bounding box center [1121, 222] width 230 height 36
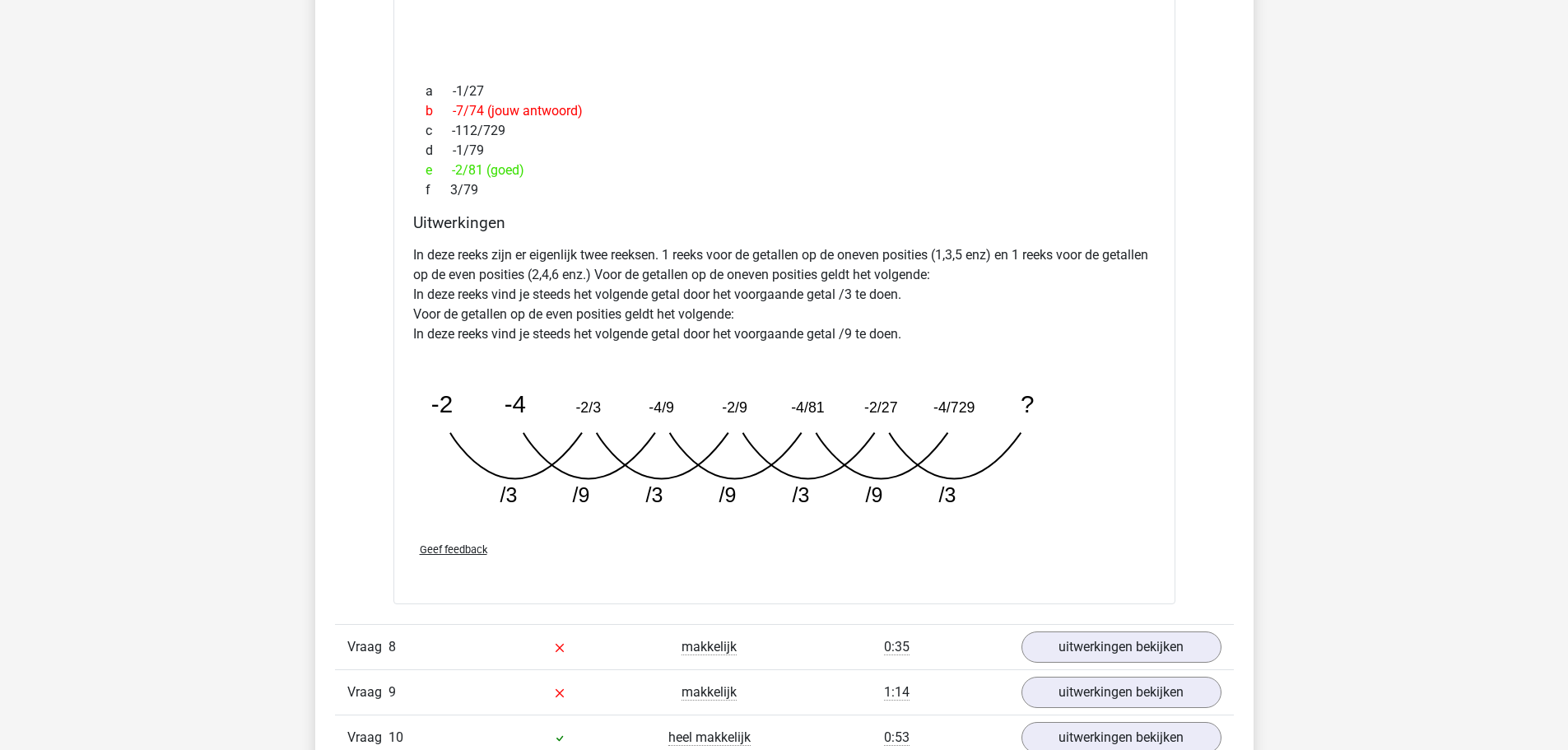
scroll to position [2552, 0]
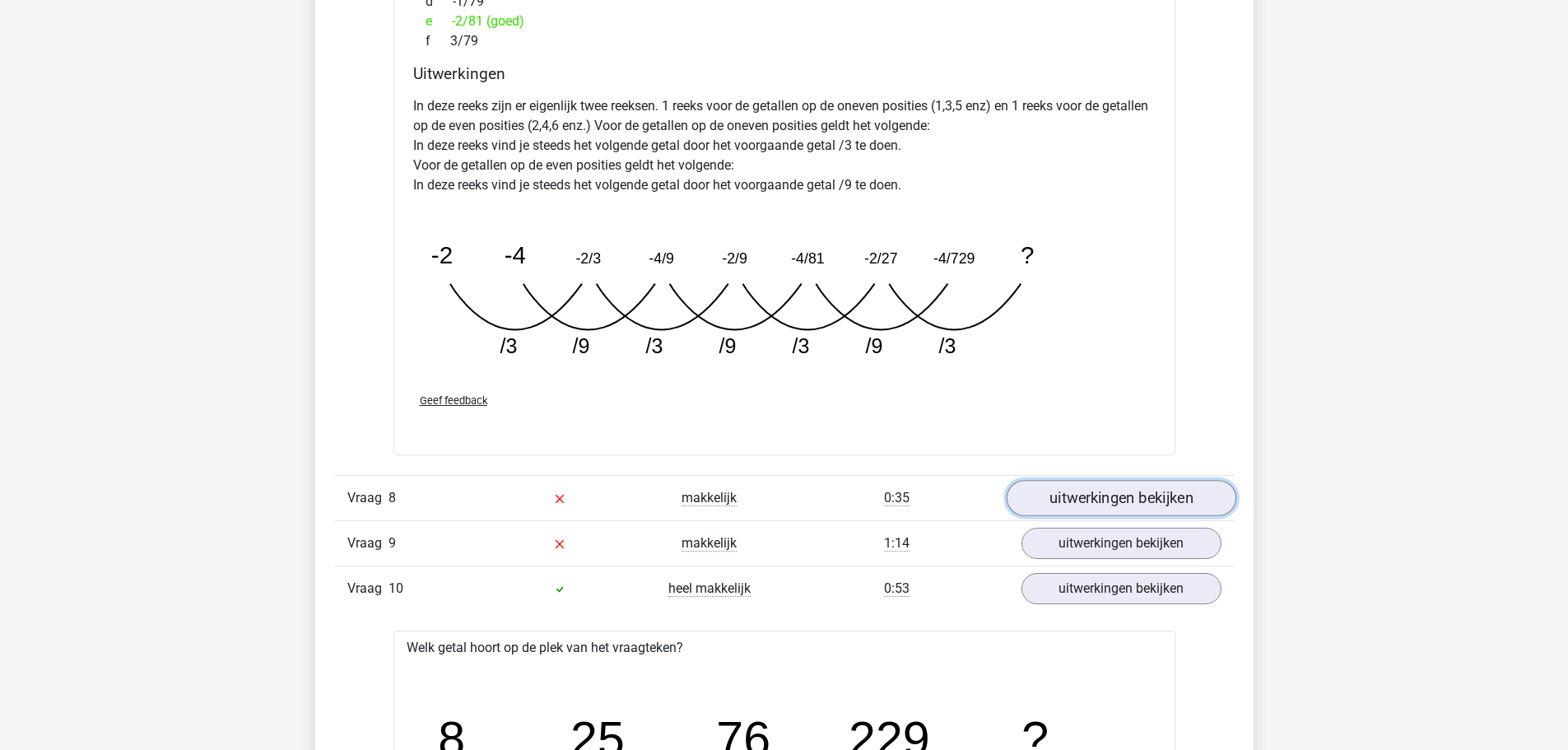
click at [1057, 508] on link "uitwerkingen bekijken" at bounding box center [1121, 497] width 230 height 36
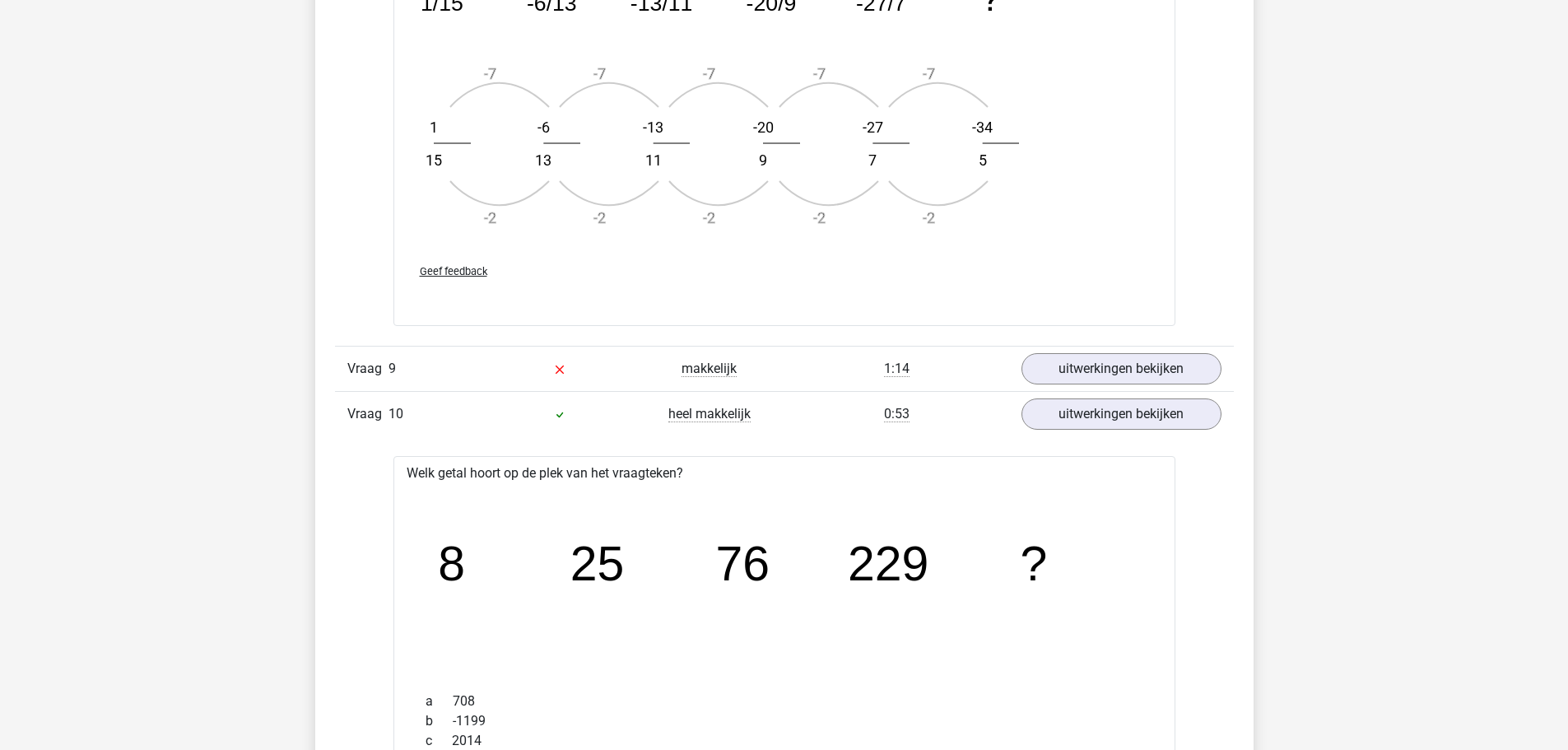
scroll to position [3704, 0]
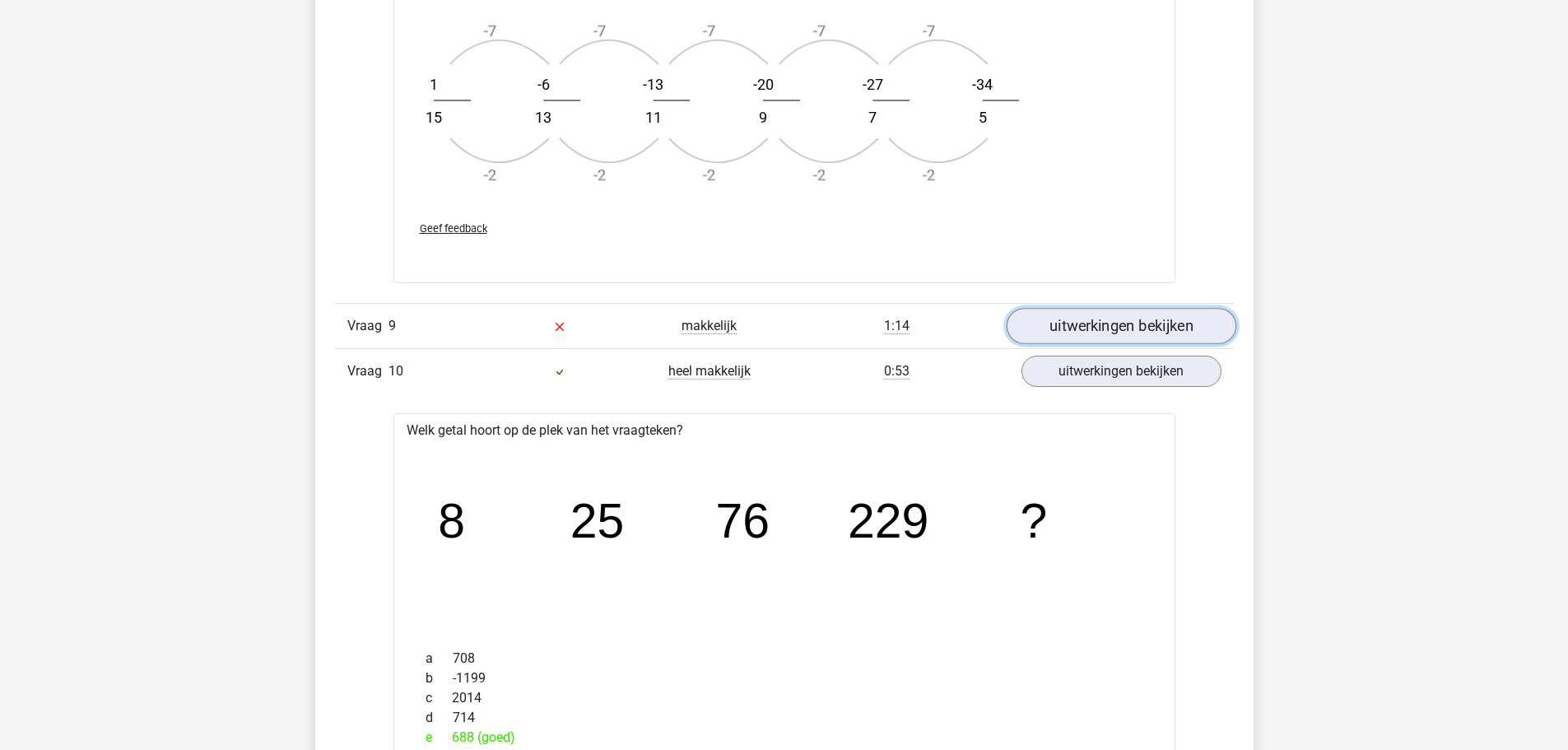
click at [1034, 323] on link "uitwerkingen bekijken" at bounding box center [1121, 325] width 230 height 36
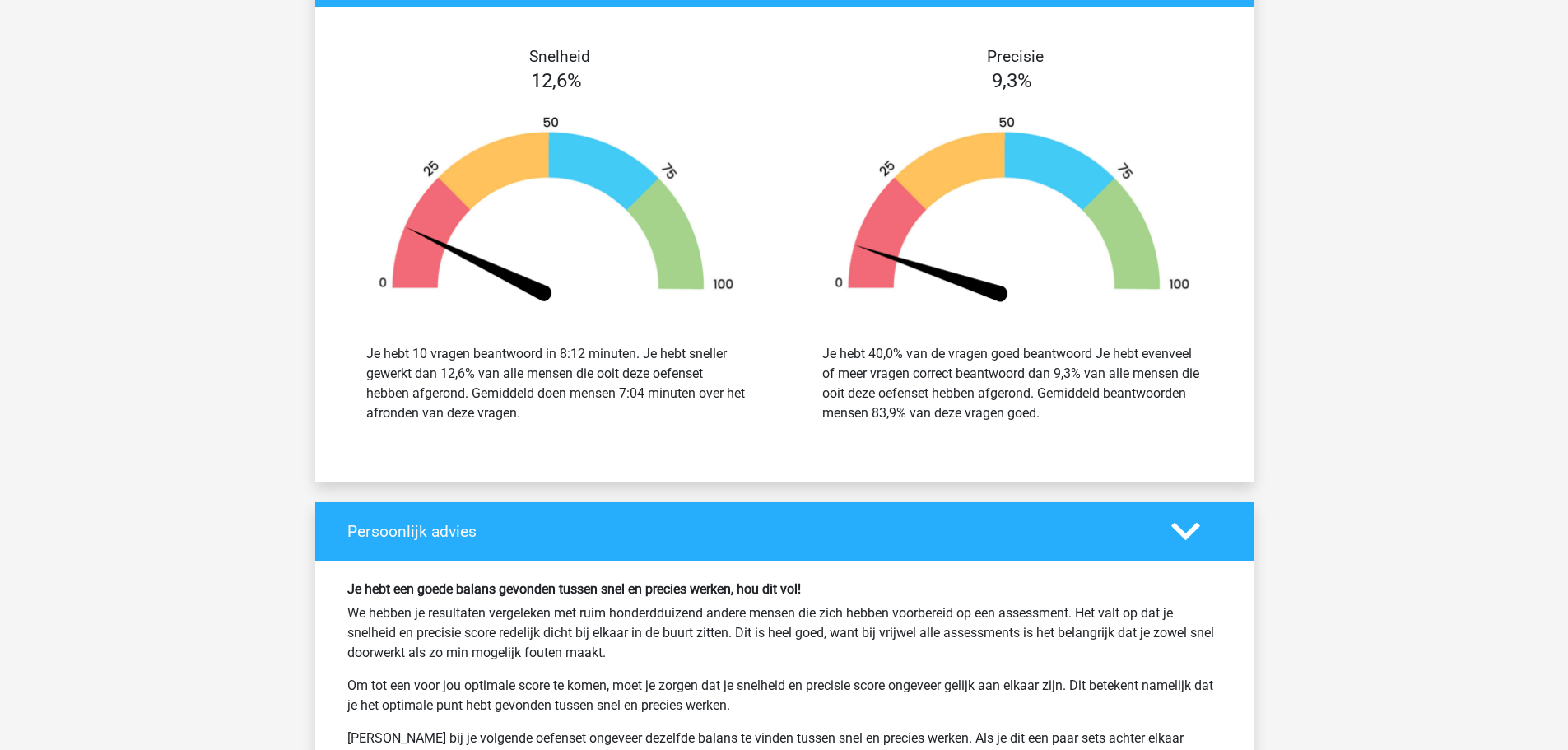
scroll to position [6255, 0]
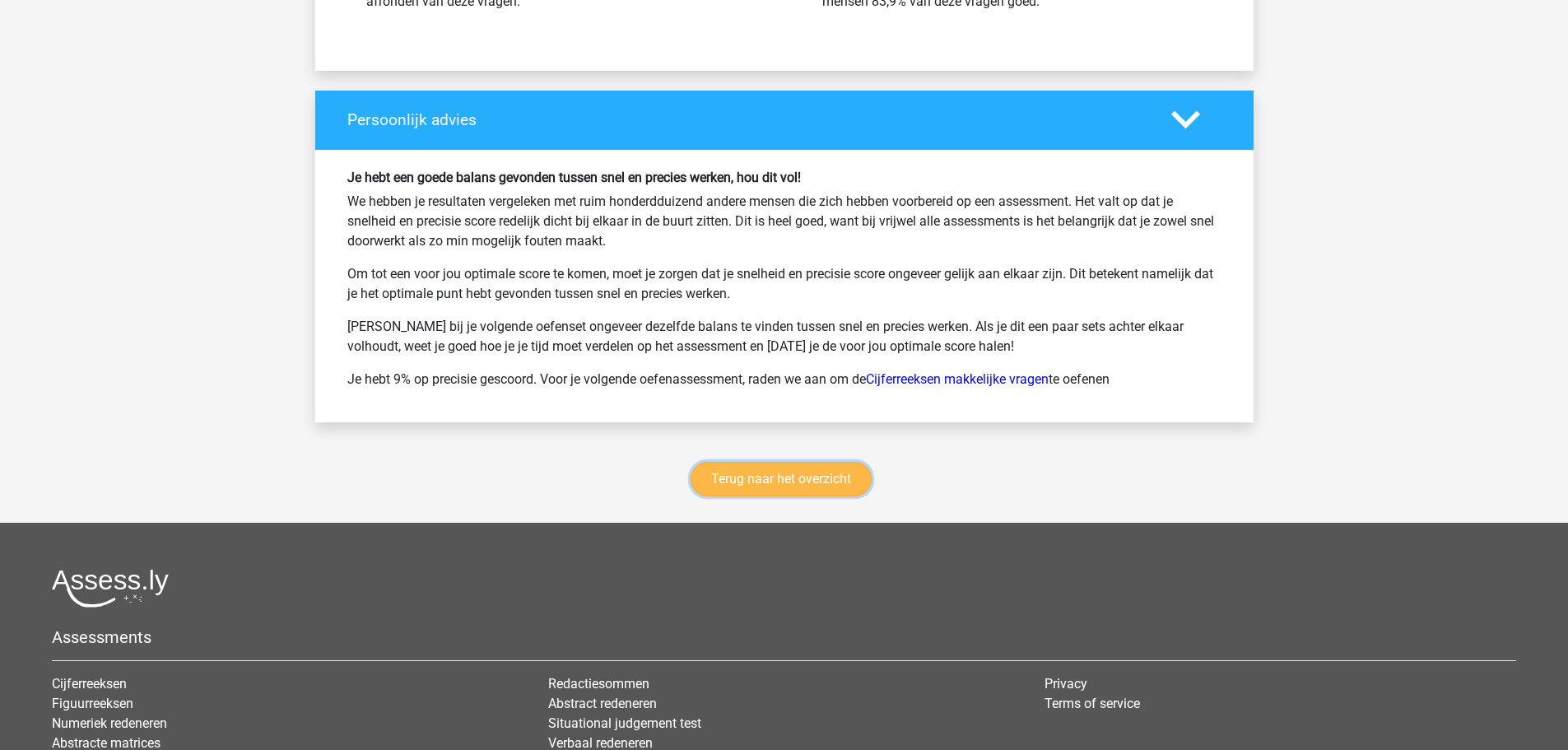
click at [800, 483] on link "Terug naar het overzicht" at bounding box center [780, 479] width 181 height 35
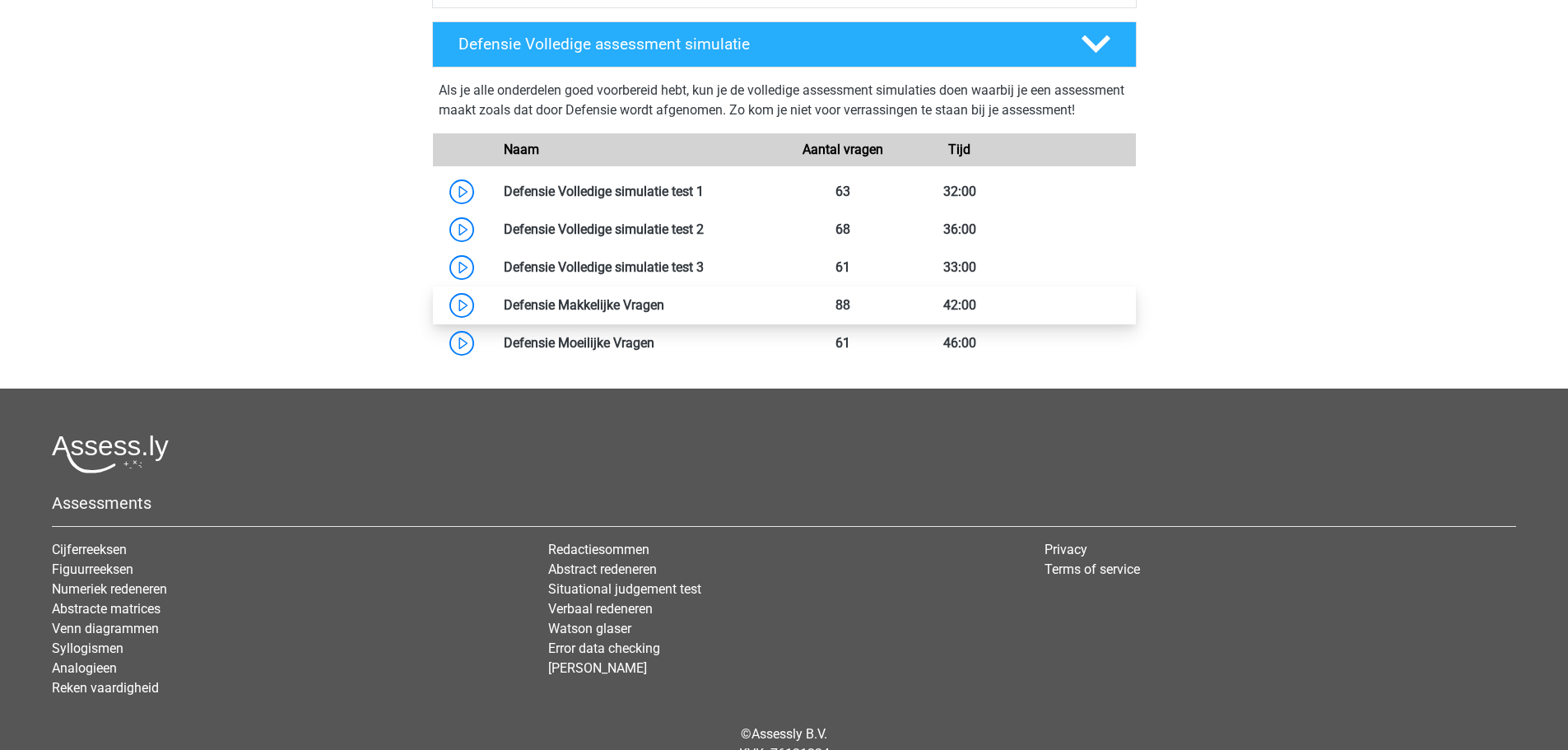
scroll to position [740, 0]
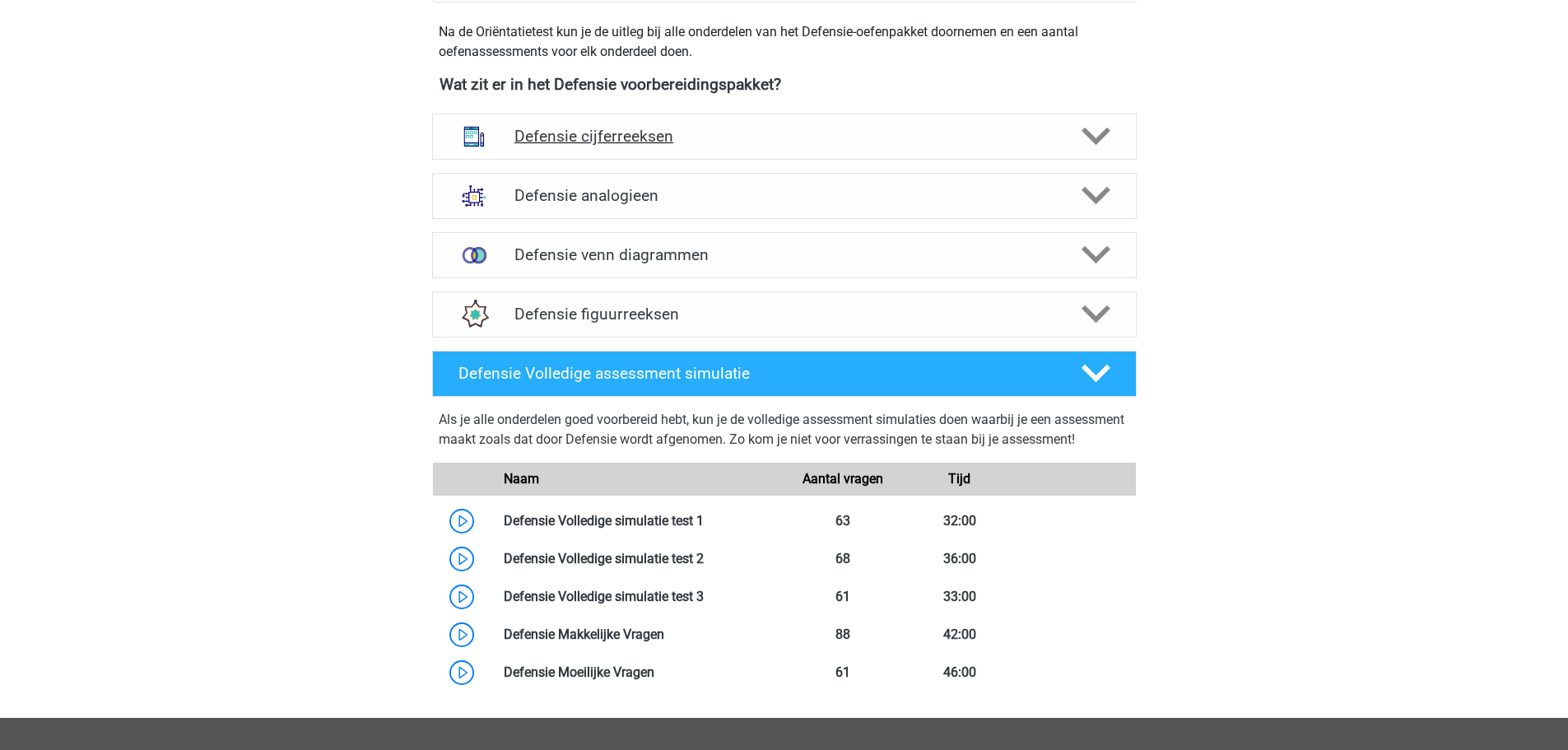
click at [640, 142] on h4 "Defensie cijferreeksen" at bounding box center [784, 136] width 539 height 19
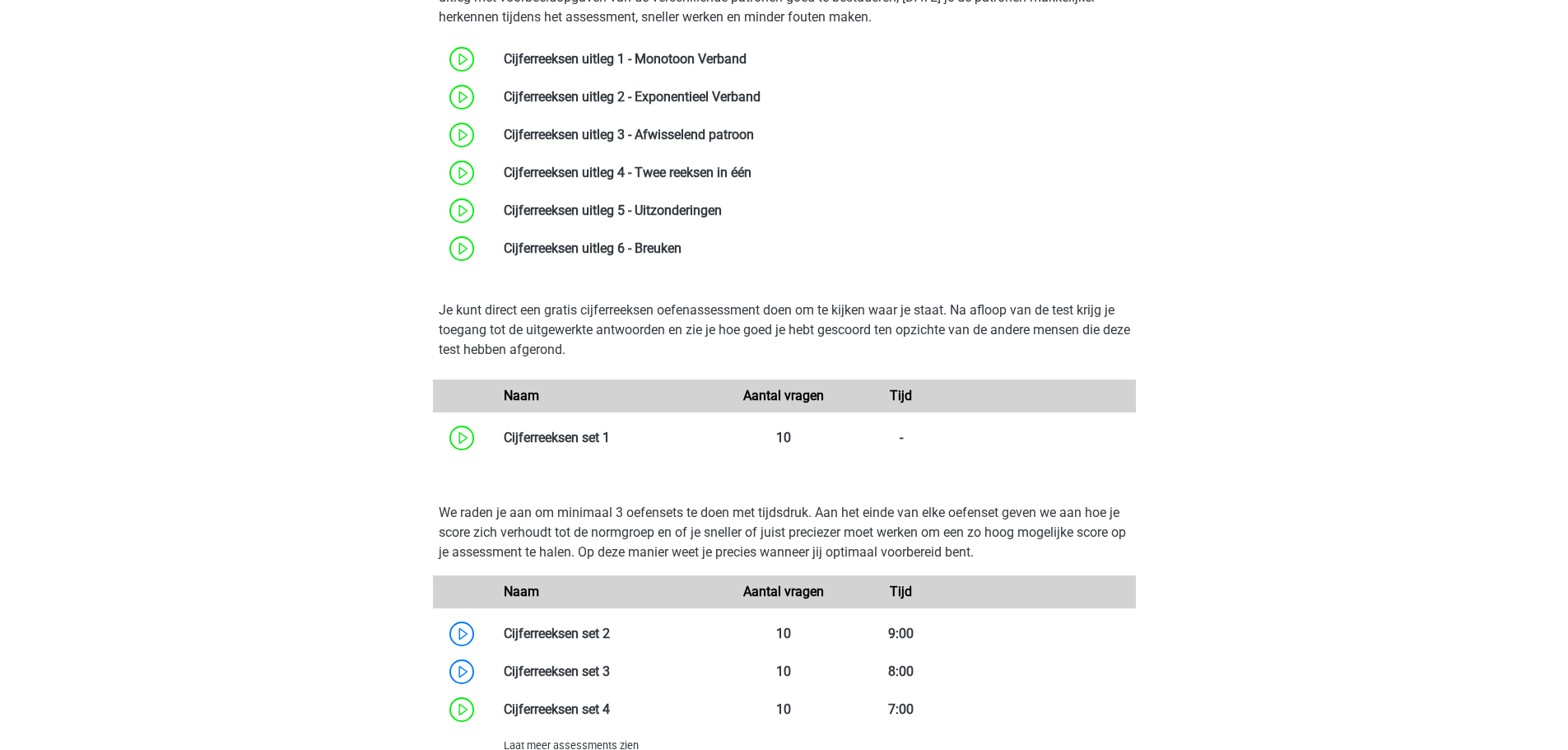
scroll to position [1152, 0]
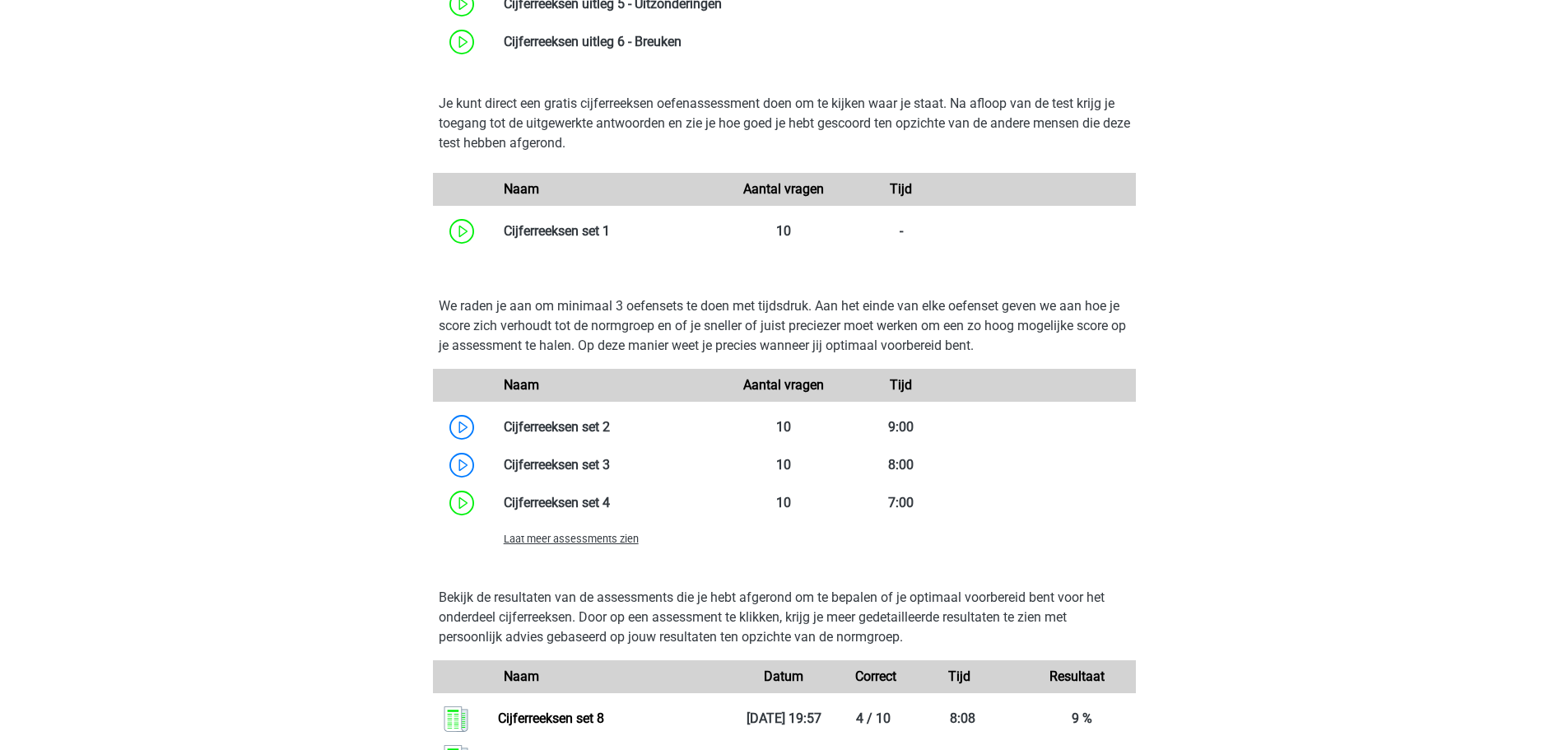
click at [567, 542] on span "Laat meer assessments zien" at bounding box center [571, 538] width 135 height 13
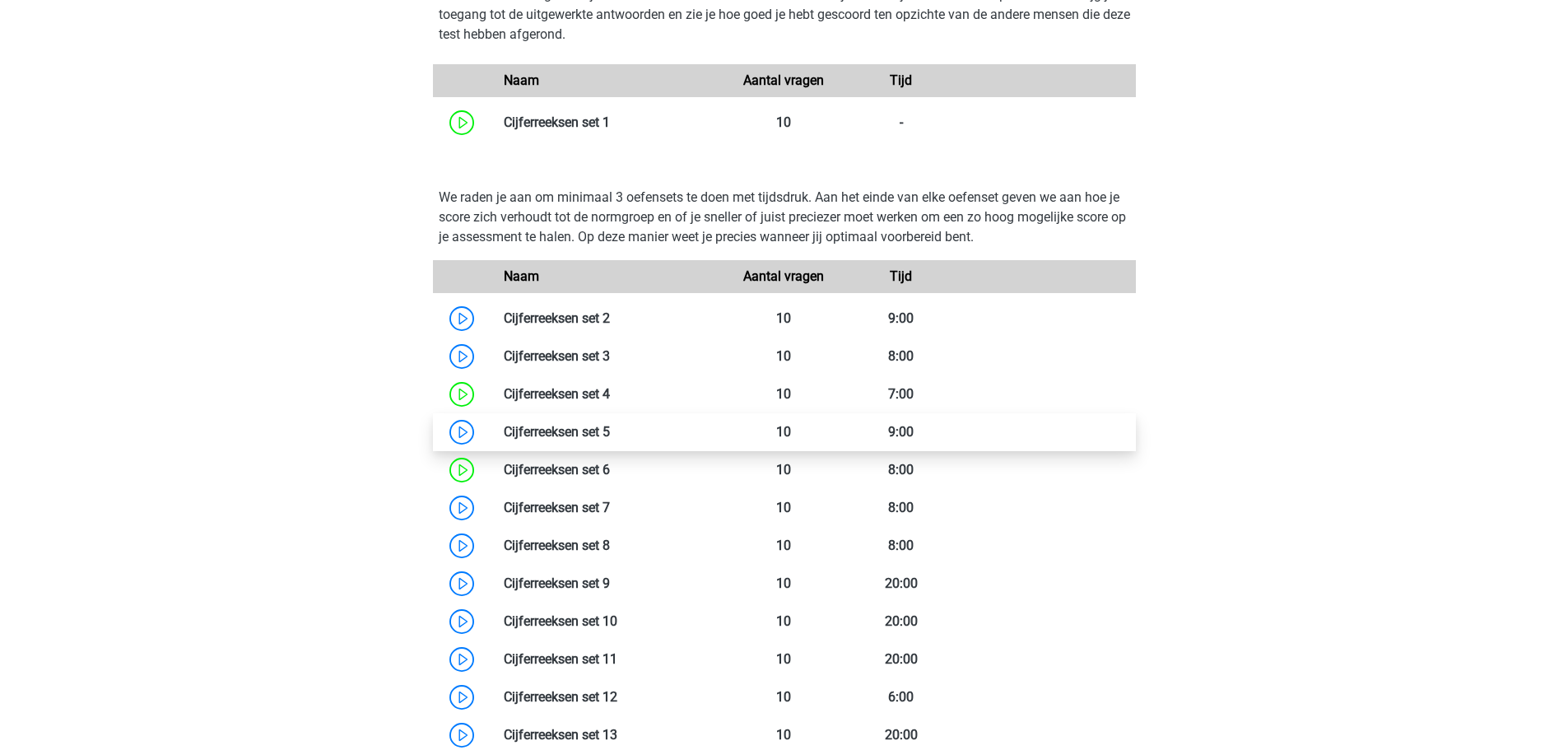
scroll to position [1482, 0]
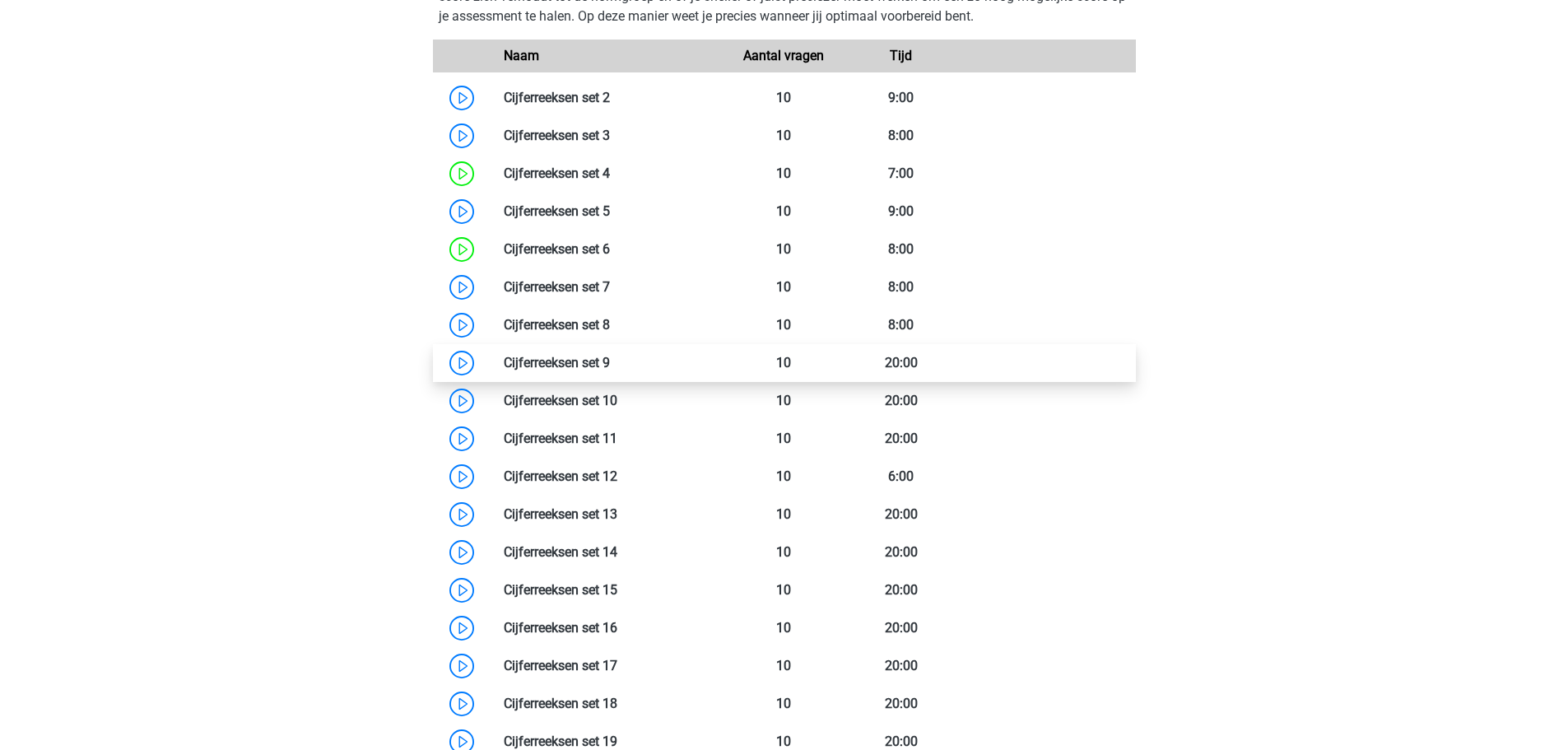
click at [610, 361] on link at bounding box center [610, 362] width 0 height 15
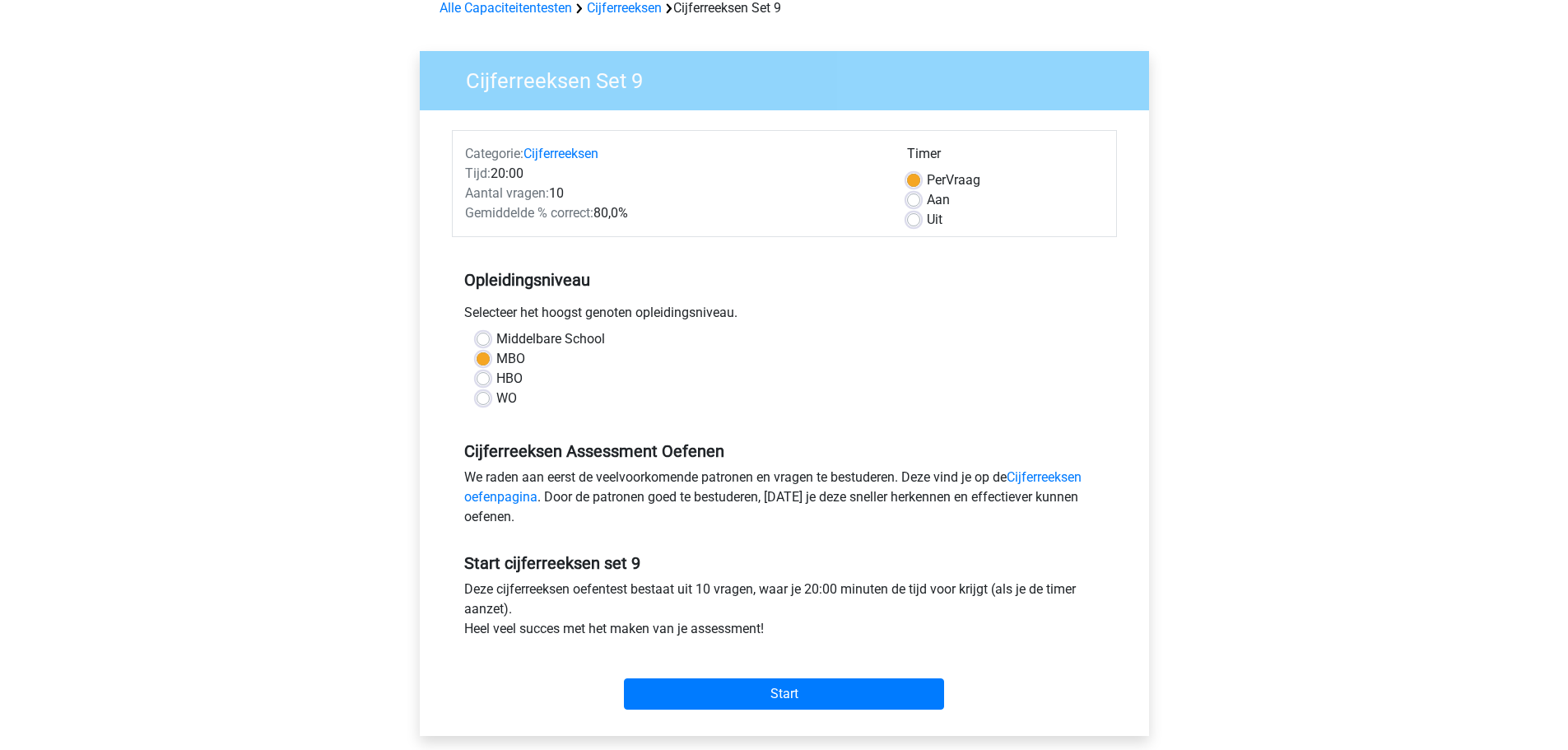
scroll to position [246, 0]
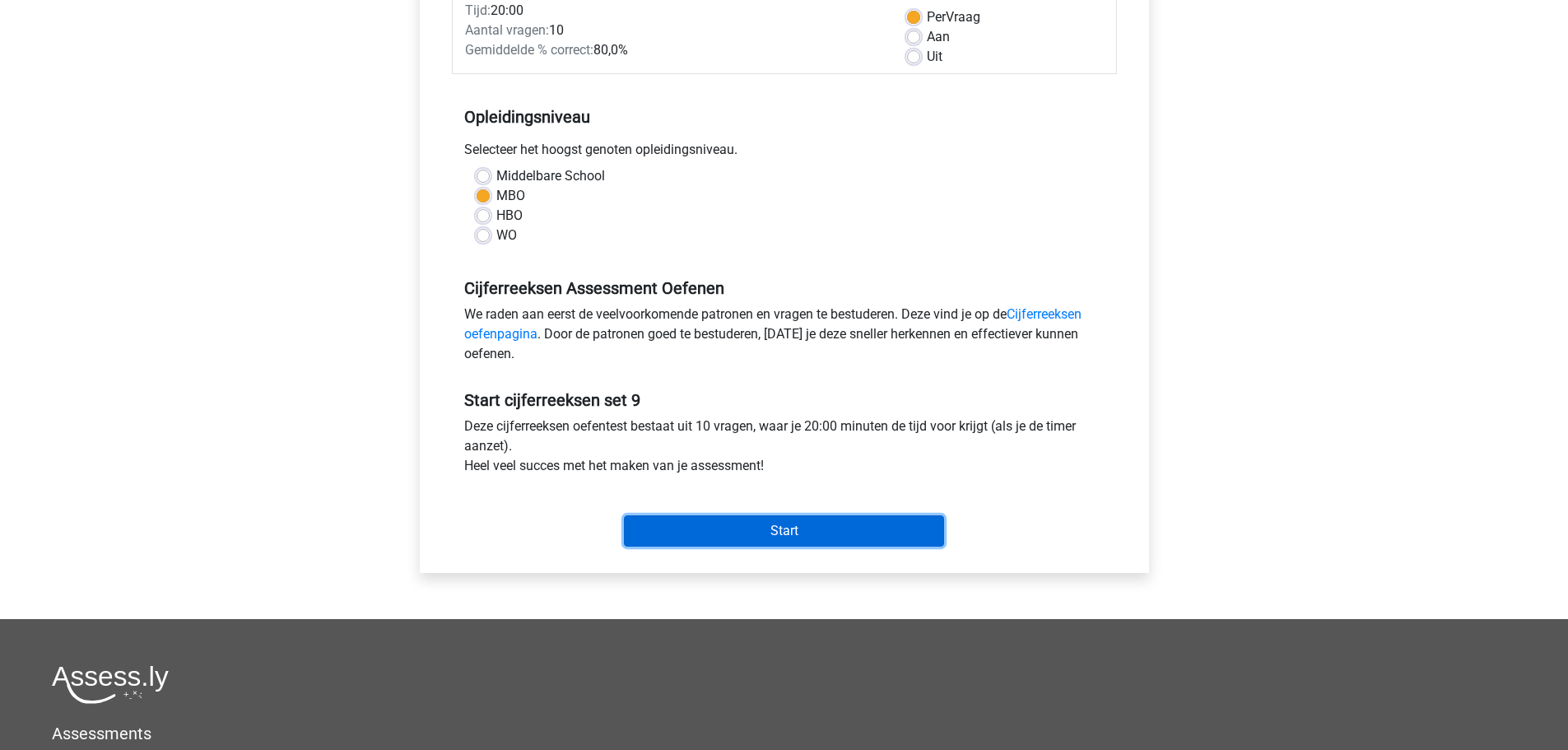
click at [806, 537] on input "Start" at bounding box center [783, 531] width 320 height 31
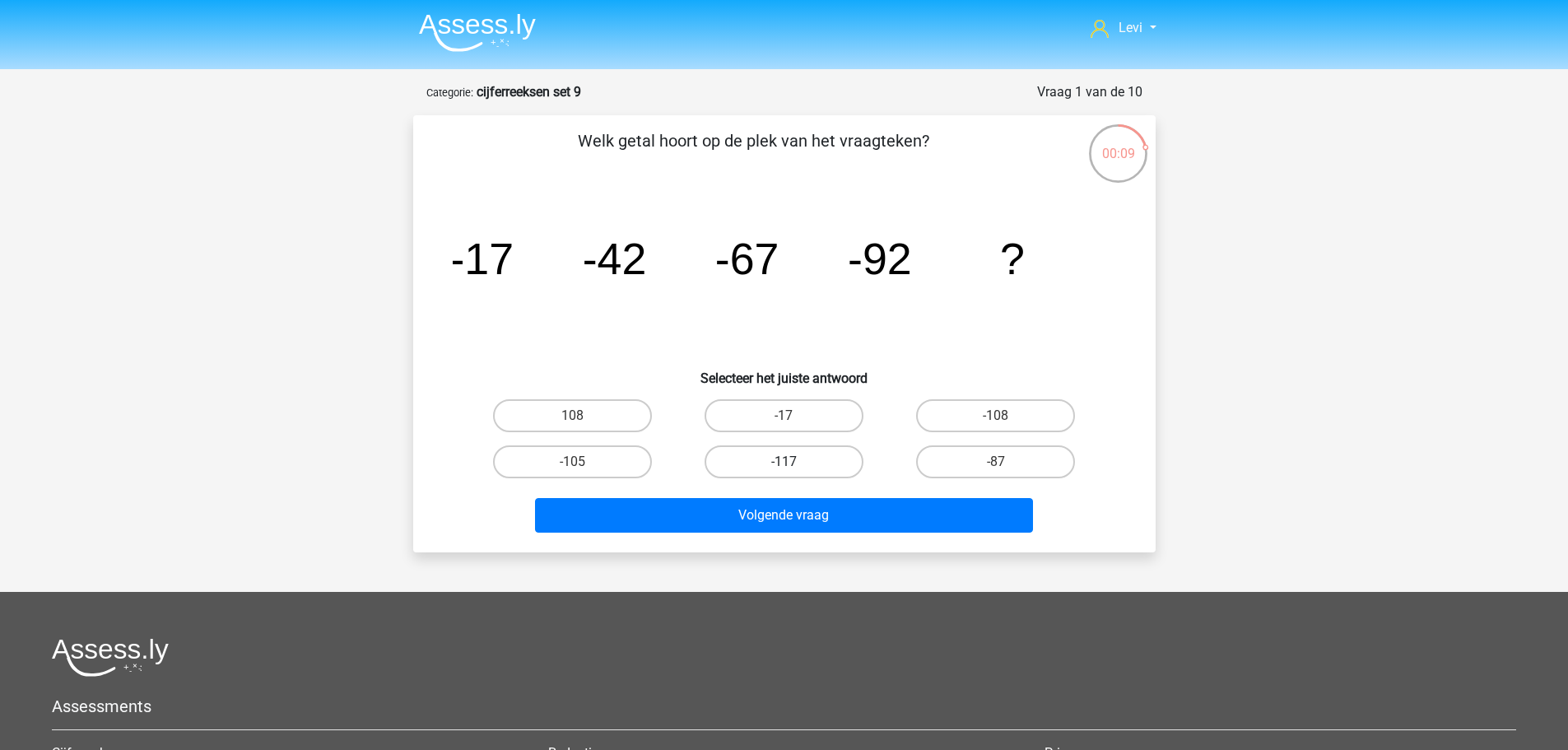
click at [823, 467] on label "-117" at bounding box center [784, 462] width 159 height 33
click at [795, 467] on input "-117" at bounding box center [789, 467] width 11 height 11
radio input "true"
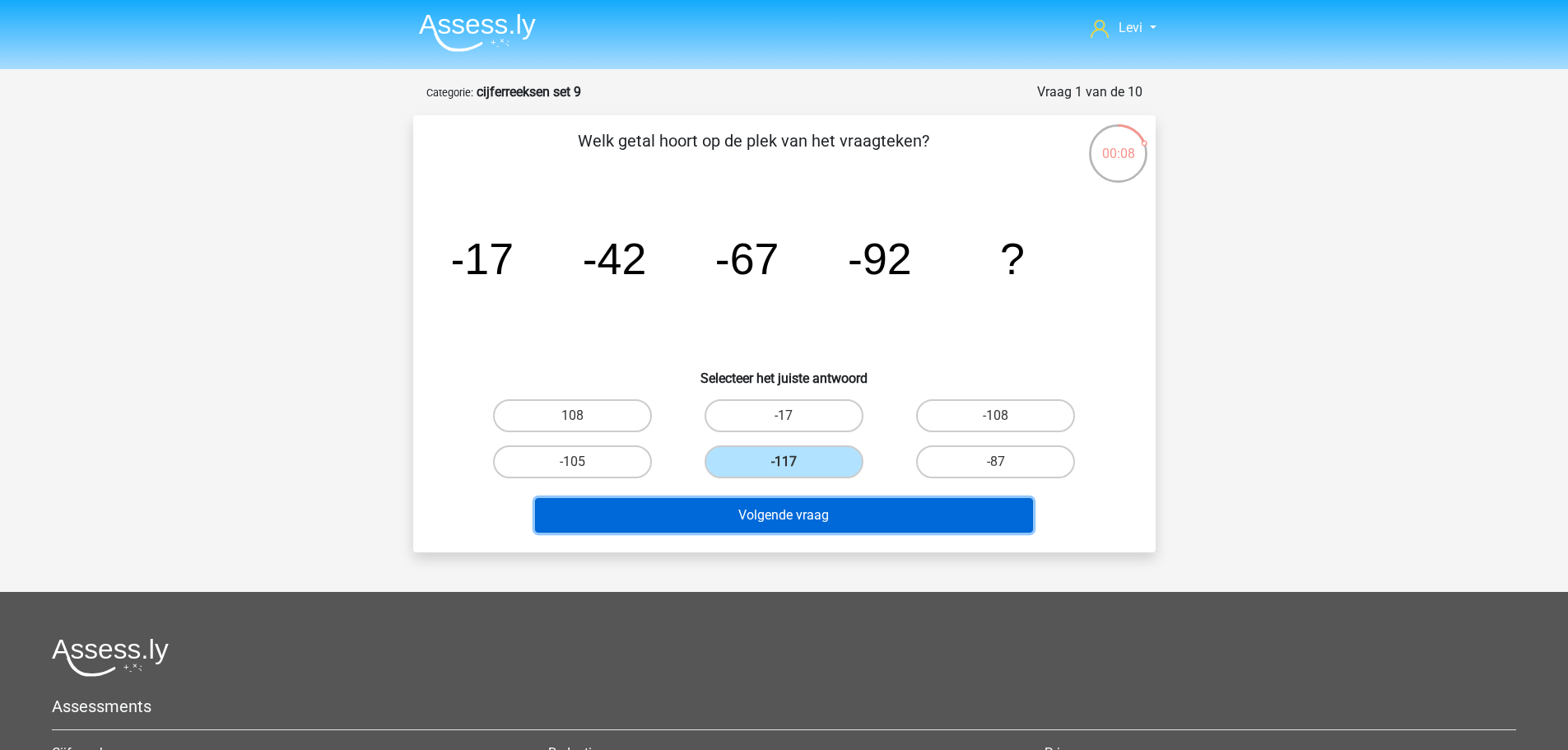
click at [891, 518] on button "Volgende vraag" at bounding box center [784, 515] width 498 height 35
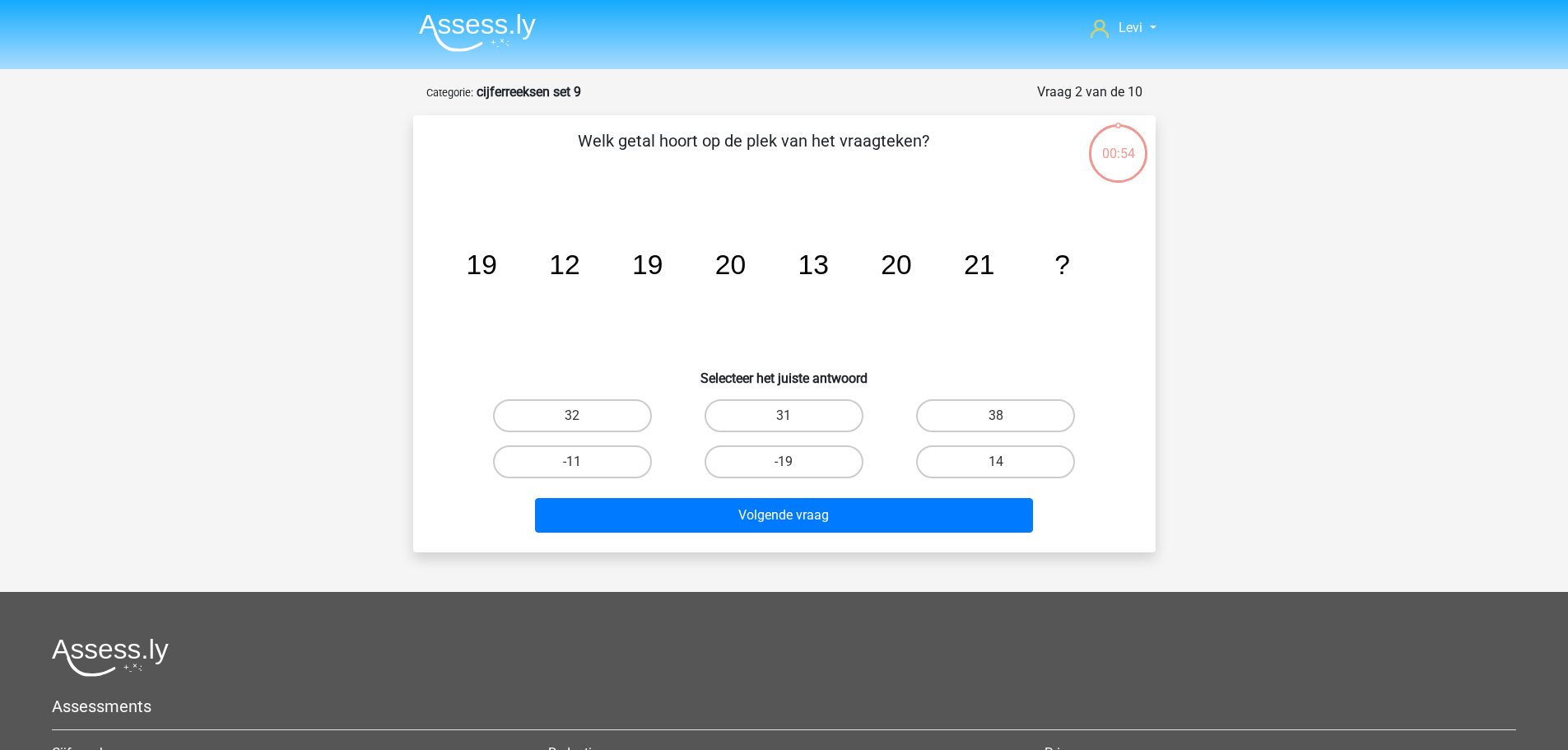
scroll to position [82, 0]
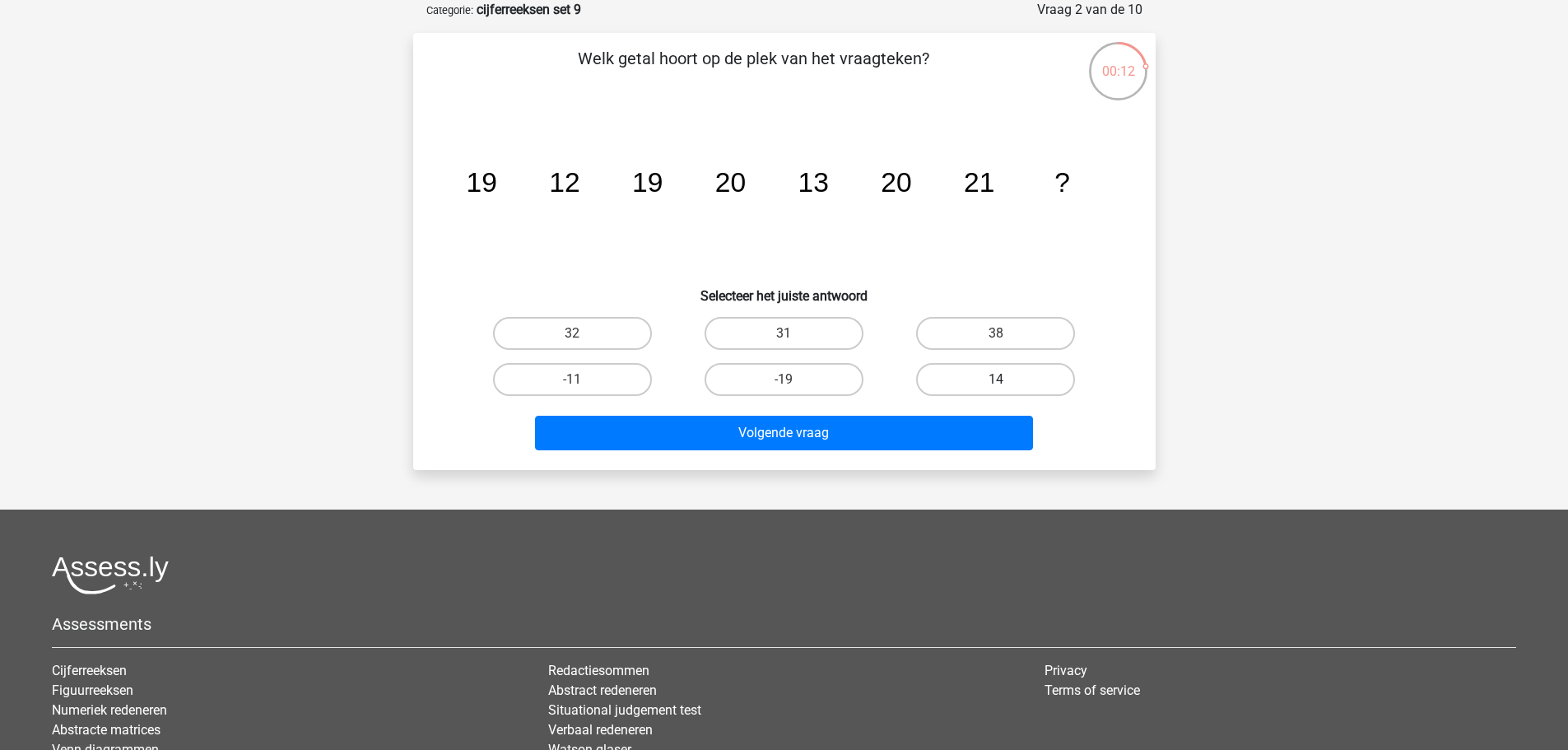
click at [1006, 379] on label "14" at bounding box center [996, 380] width 159 height 33
click at [1006, 380] on input "14" at bounding box center [1001, 385] width 11 height 11
radio input "true"
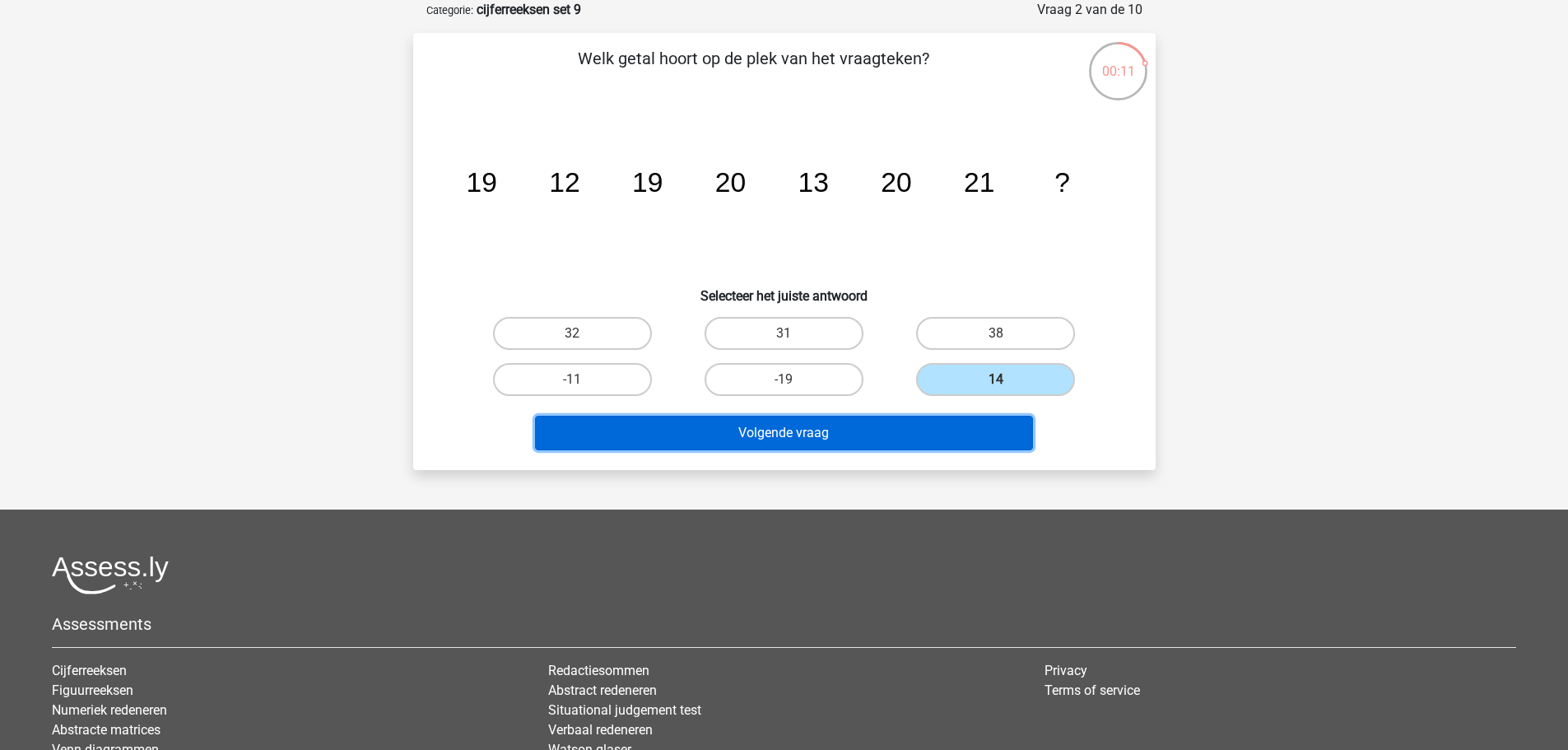
click at [1011, 439] on button "Volgende vraag" at bounding box center [784, 433] width 498 height 35
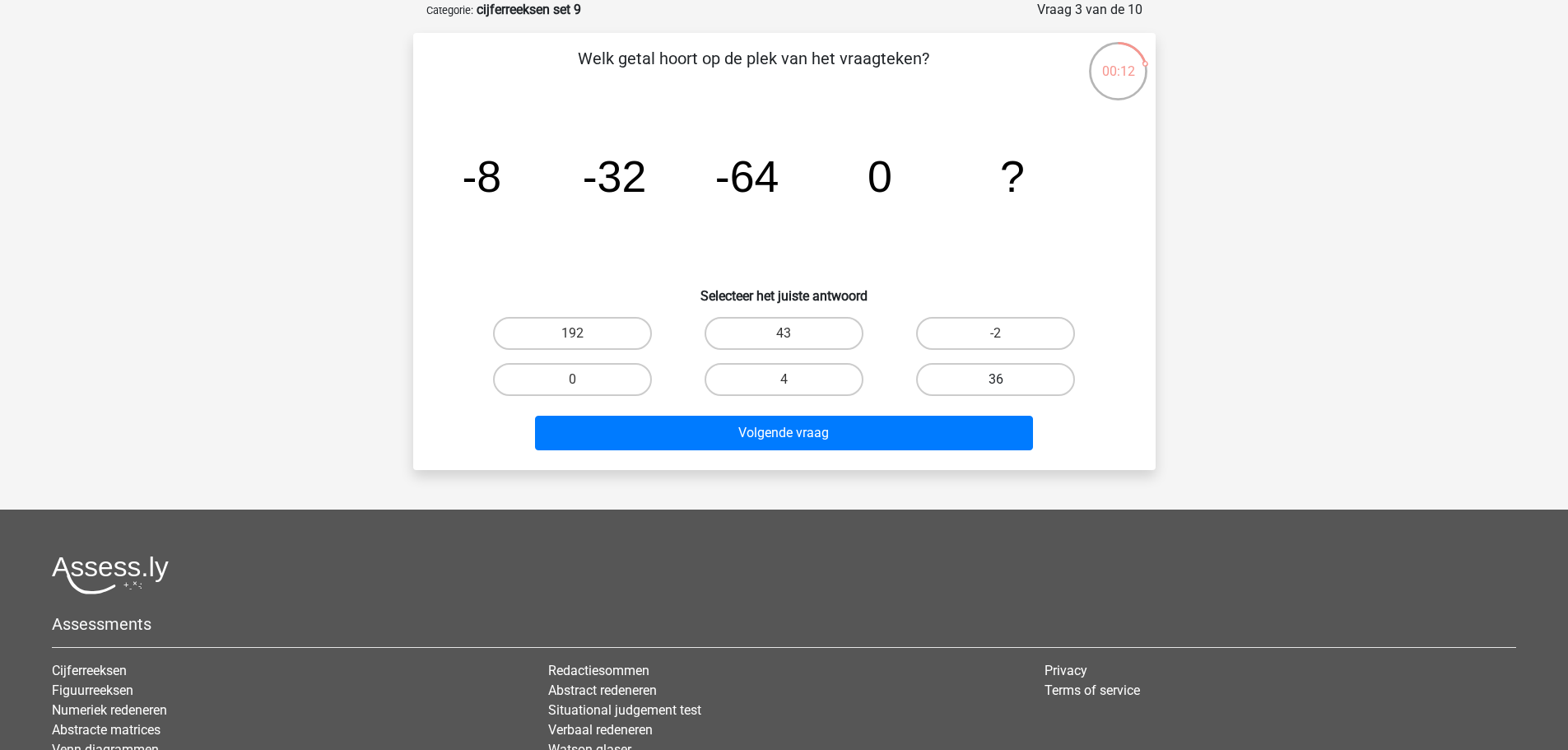
click at [948, 371] on label "36" at bounding box center [996, 380] width 159 height 33
click at [996, 380] on input "36" at bounding box center [1001, 385] width 11 height 11
radio input "true"
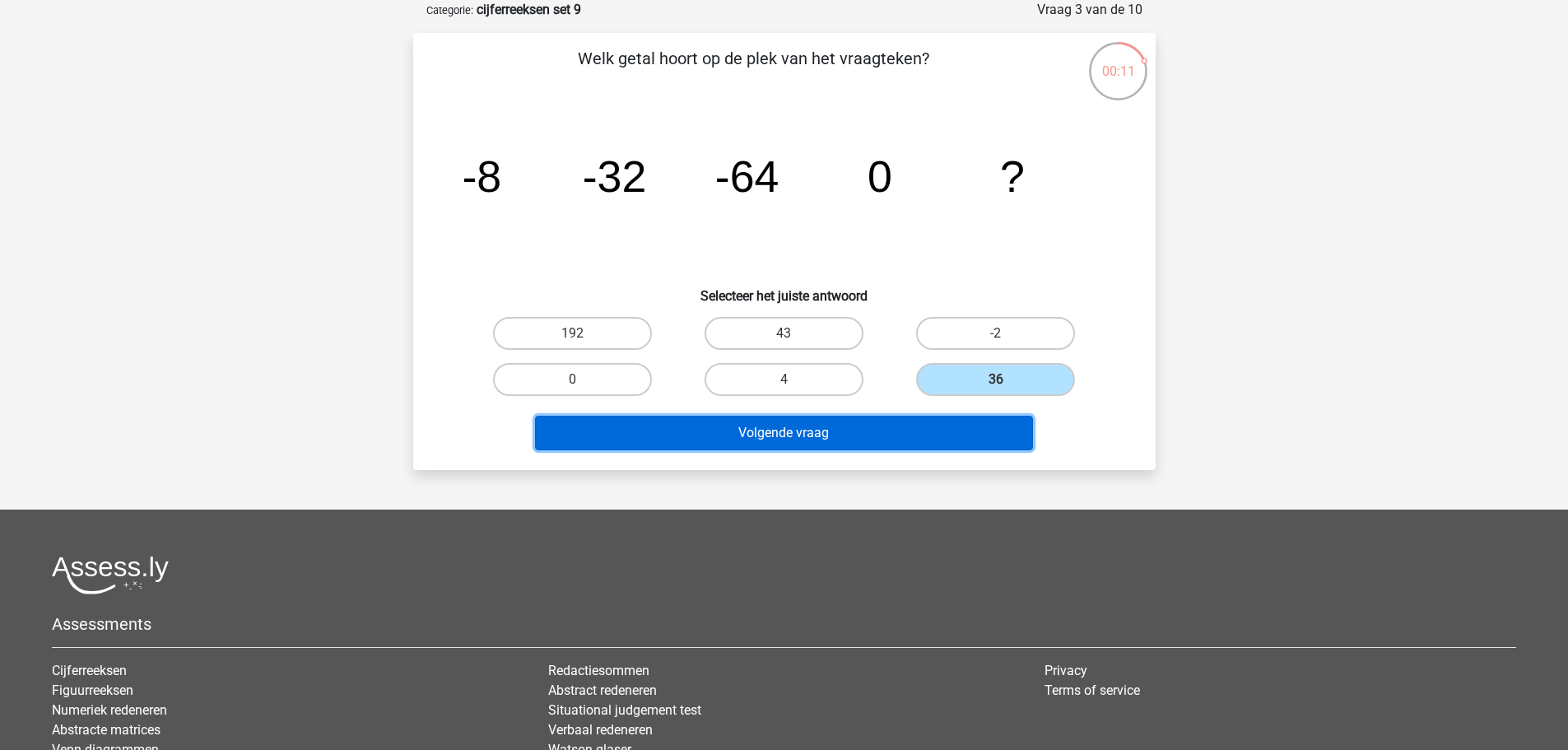
click at [958, 424] on button "Volgende vraag" at bounding box center [784, 433] width 498 height 35
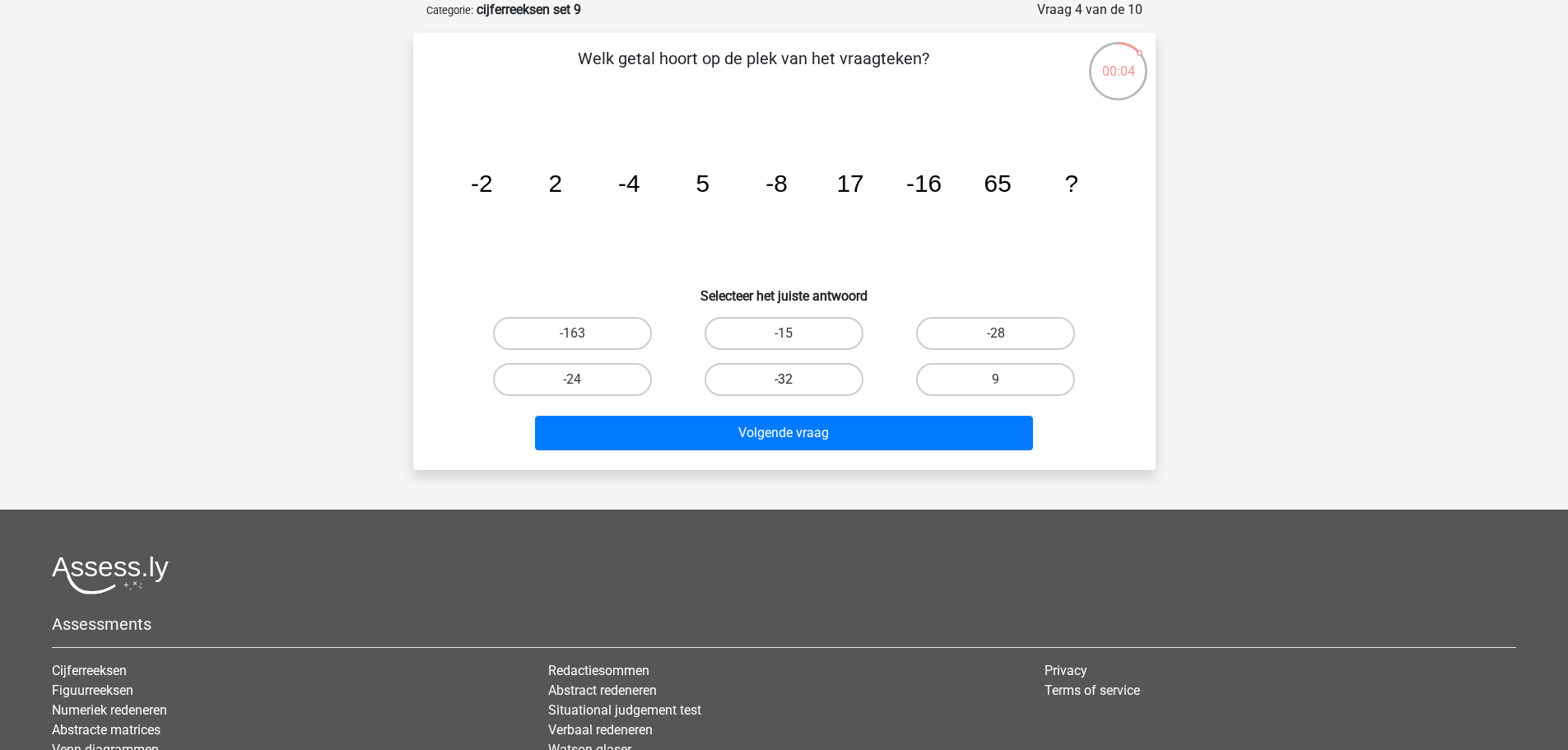
click at [825, 389] on label "-32" at bounding box center [784, 380] width 159 height 33
click at [795, 389] on input "-32" at bounding box center [789, 385] width 11 height 11
radio input "true"
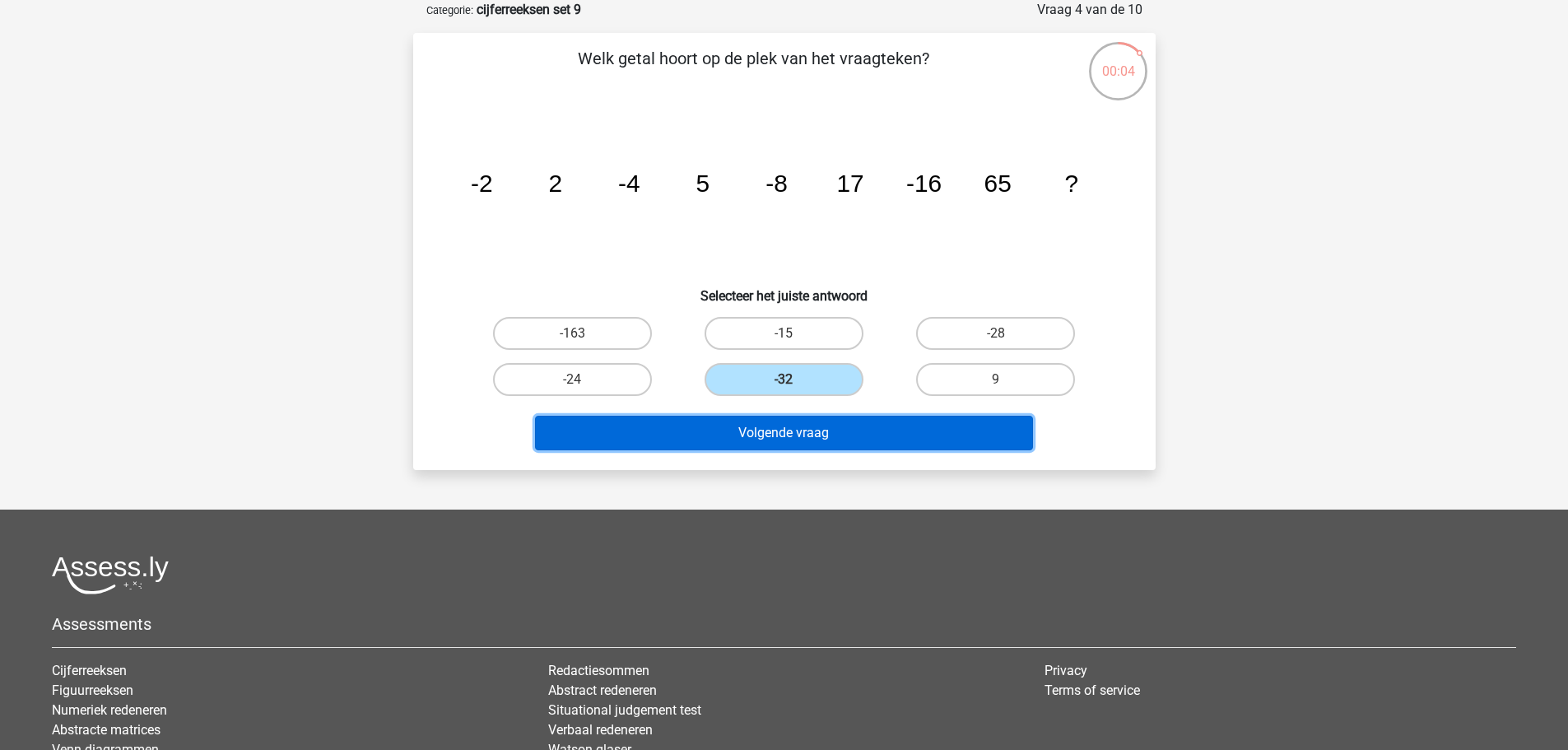
click at [897, 424] on button "Volgende vraag" at bounding box center [784, 433] width 498 height 35
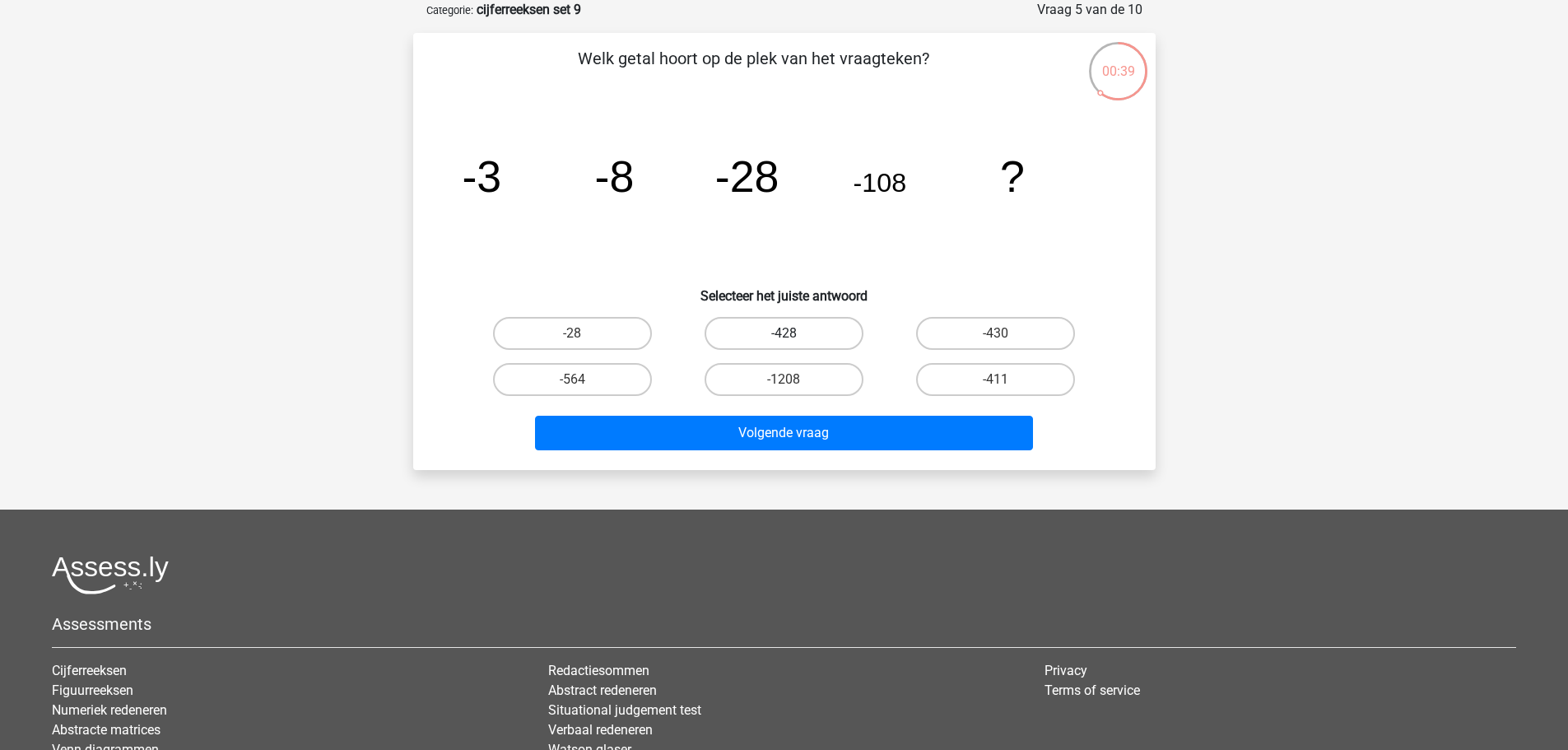
click at [818, 335] on label "-428" at bounding box center [784, 333] width 159 height 33
click at [795, 335] on input "-428" at bounding box center [789, 338] width 11 height 11
radio input "true"
click at [631, 377] on label "-564" at bounding box center [572, 380] width 159 height 33
click at [583, 380] on input "-564" at bounding box center [577, 385] width 11 height 11
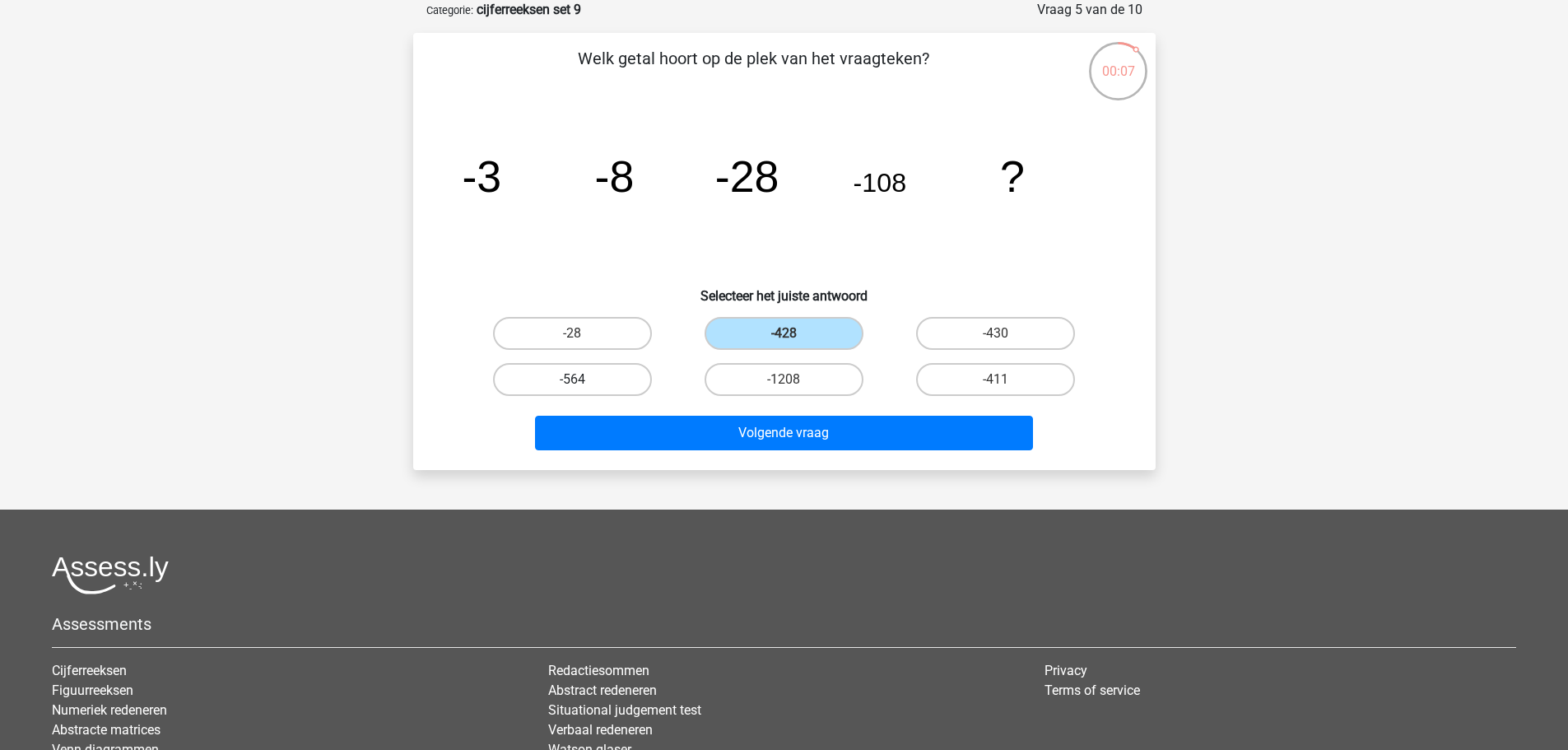
radio input "true"
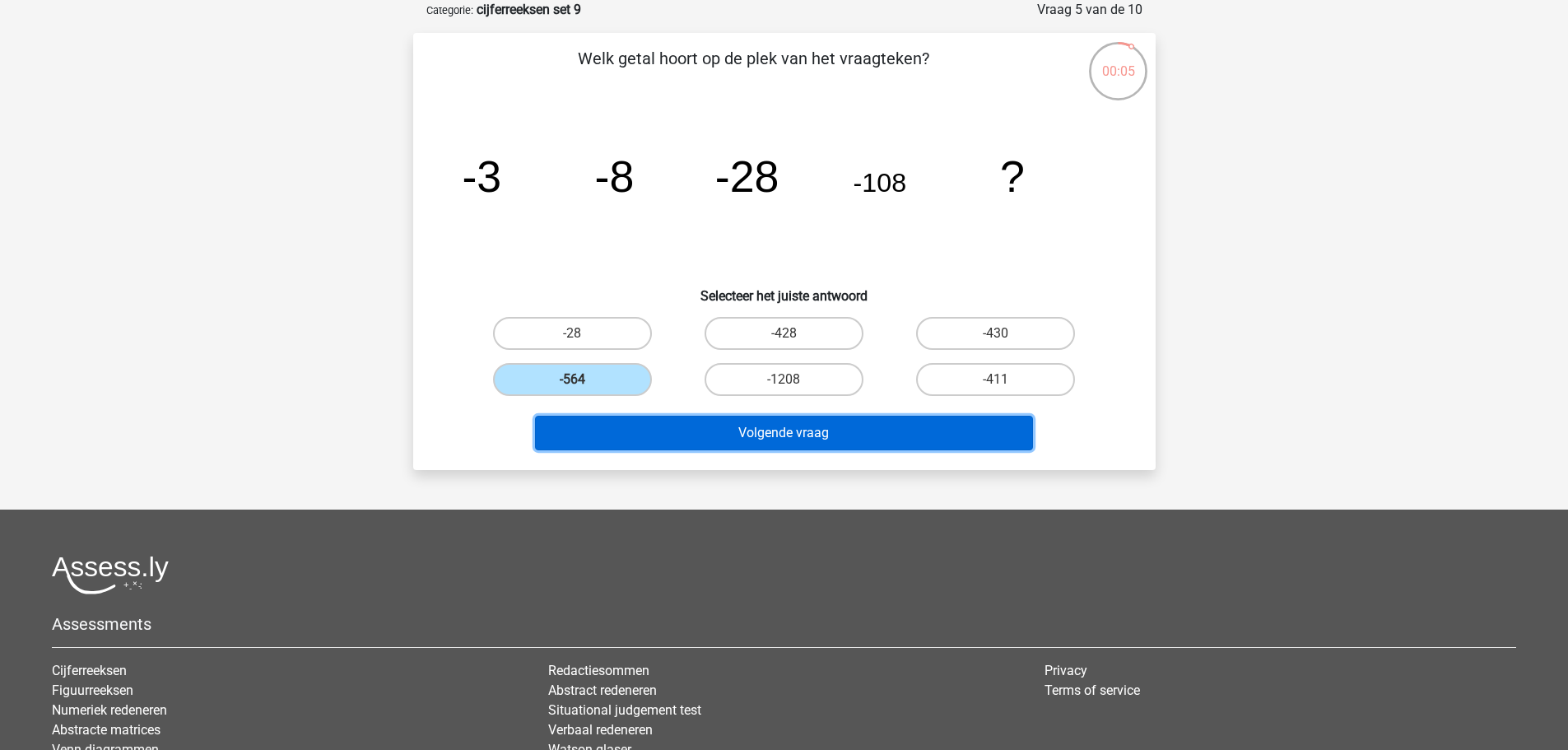
click at [810, 422] on button "Volgende vraag" at bounding box center [784, 433] width 498 height 35
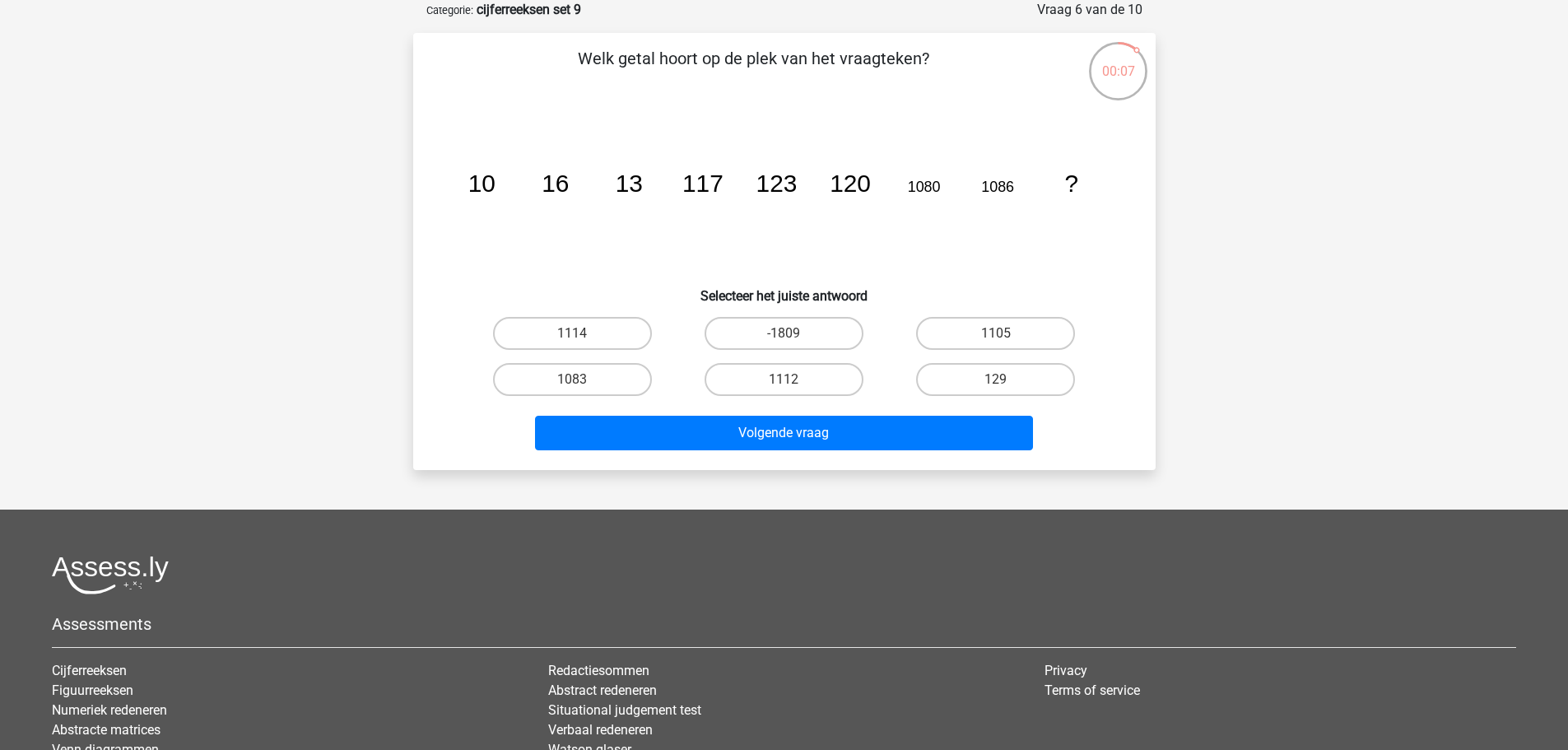
drag, startPoint x: 646, startPoint y: 336, endPoint x: 653, endPoint y: 355, distance: 20.2
click at [644, 335] on label "1114" at bounding box center [572, 333] width 159 height 33
click at [583, 335] on input "1114" at bounding box center [577, 338] width 11 height 11
radio input "true"
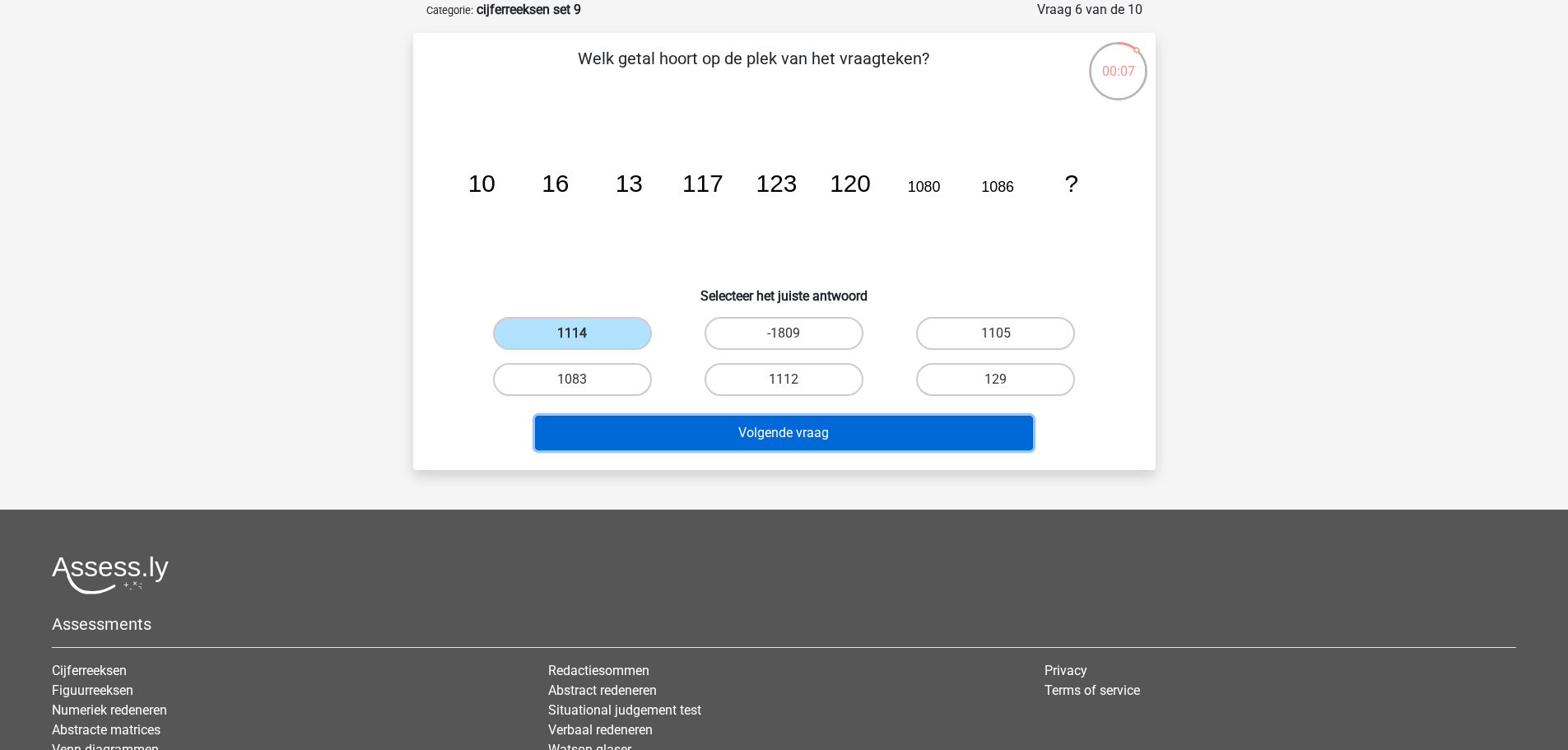
click at [767, 424] on button "Volgende vraag" at bounding box center [784, 433] width 498 height 35
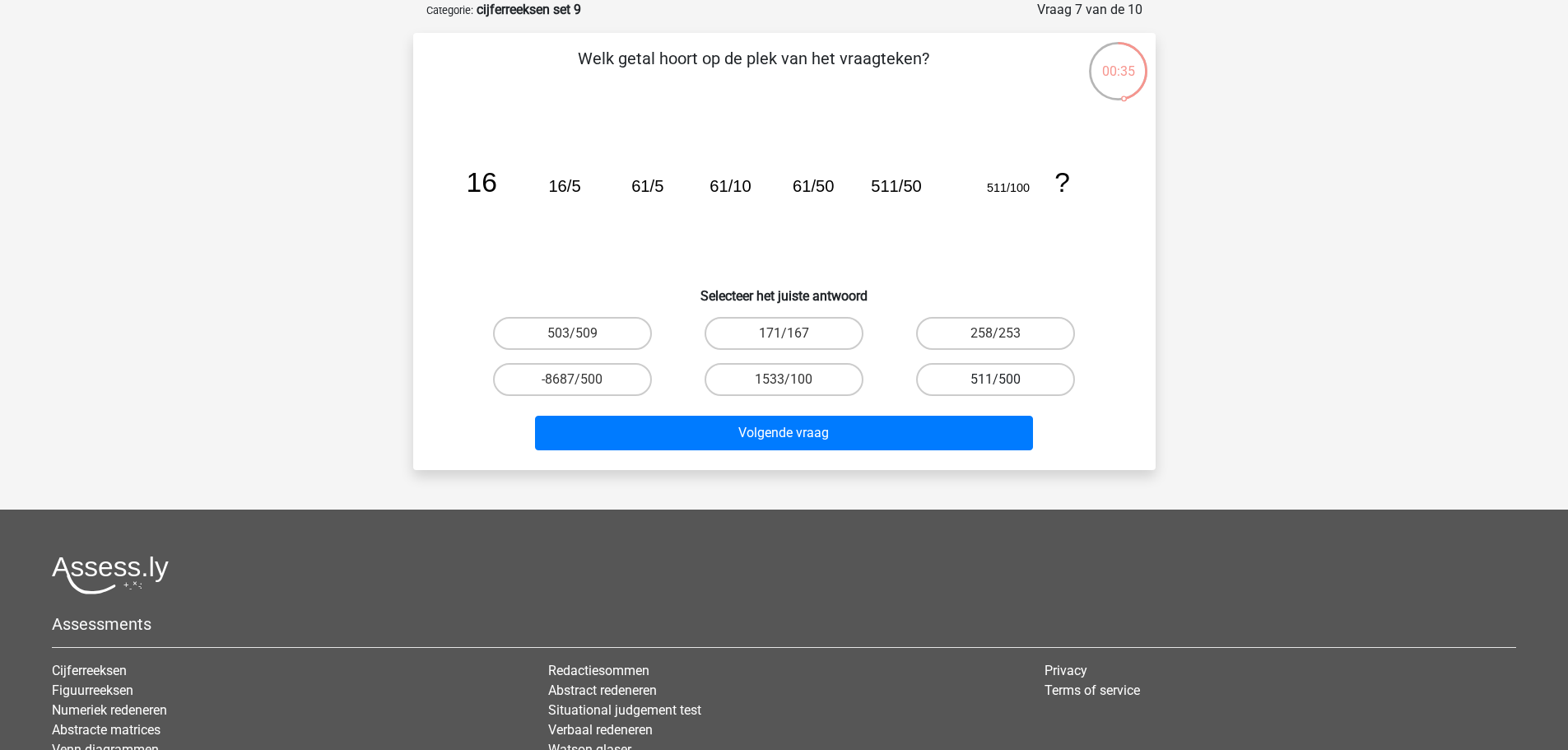
click at [1000, 369] on label "511/500" at bounding box center [996, 380] width 159 height 33
click at [1000, 380] on input "511/500" at bounding box center [1001, 385] width 11 height 11
radio input "true"
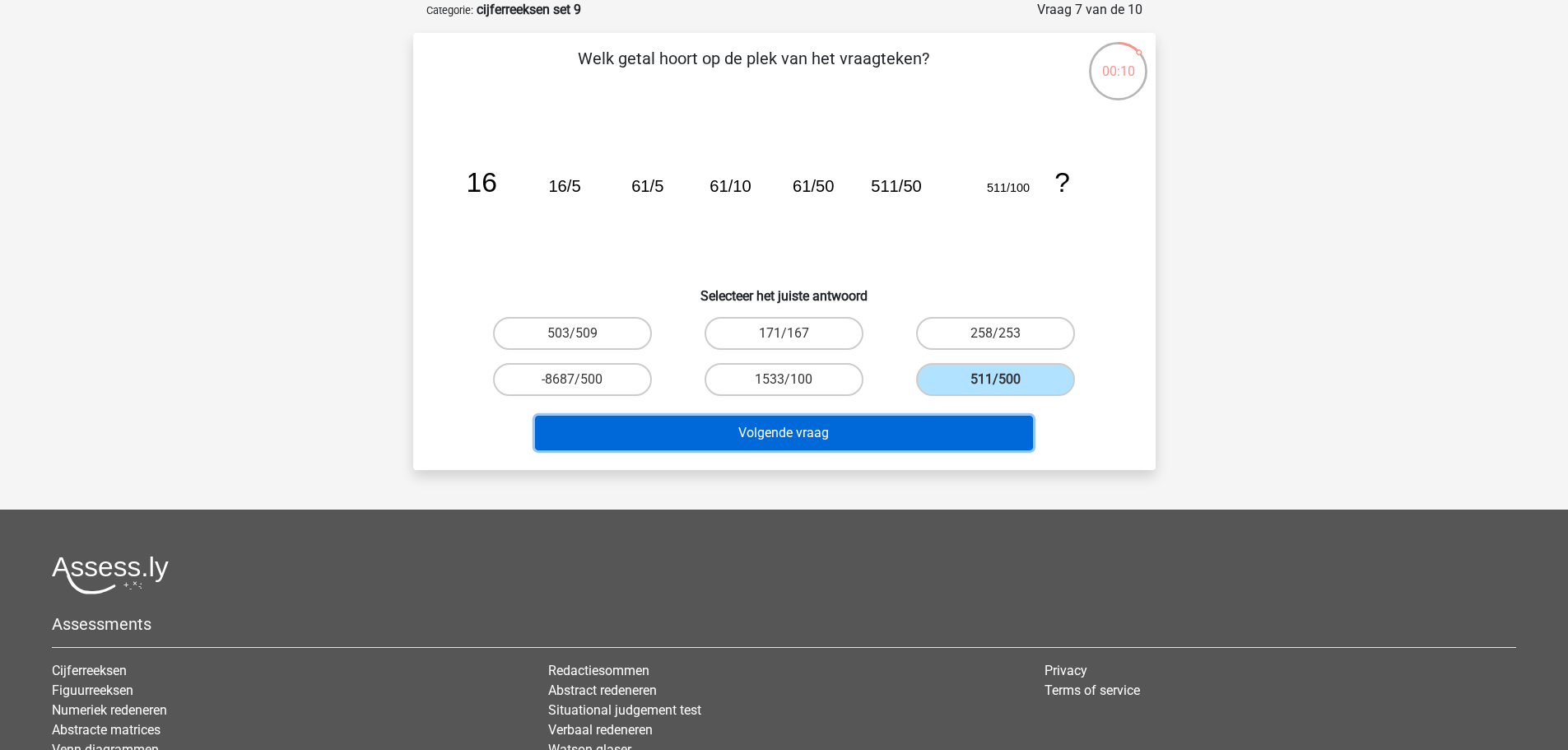
click at [995, 428] on button "Volgende vraag" at bounding box center [784, 433] width 498 height 35
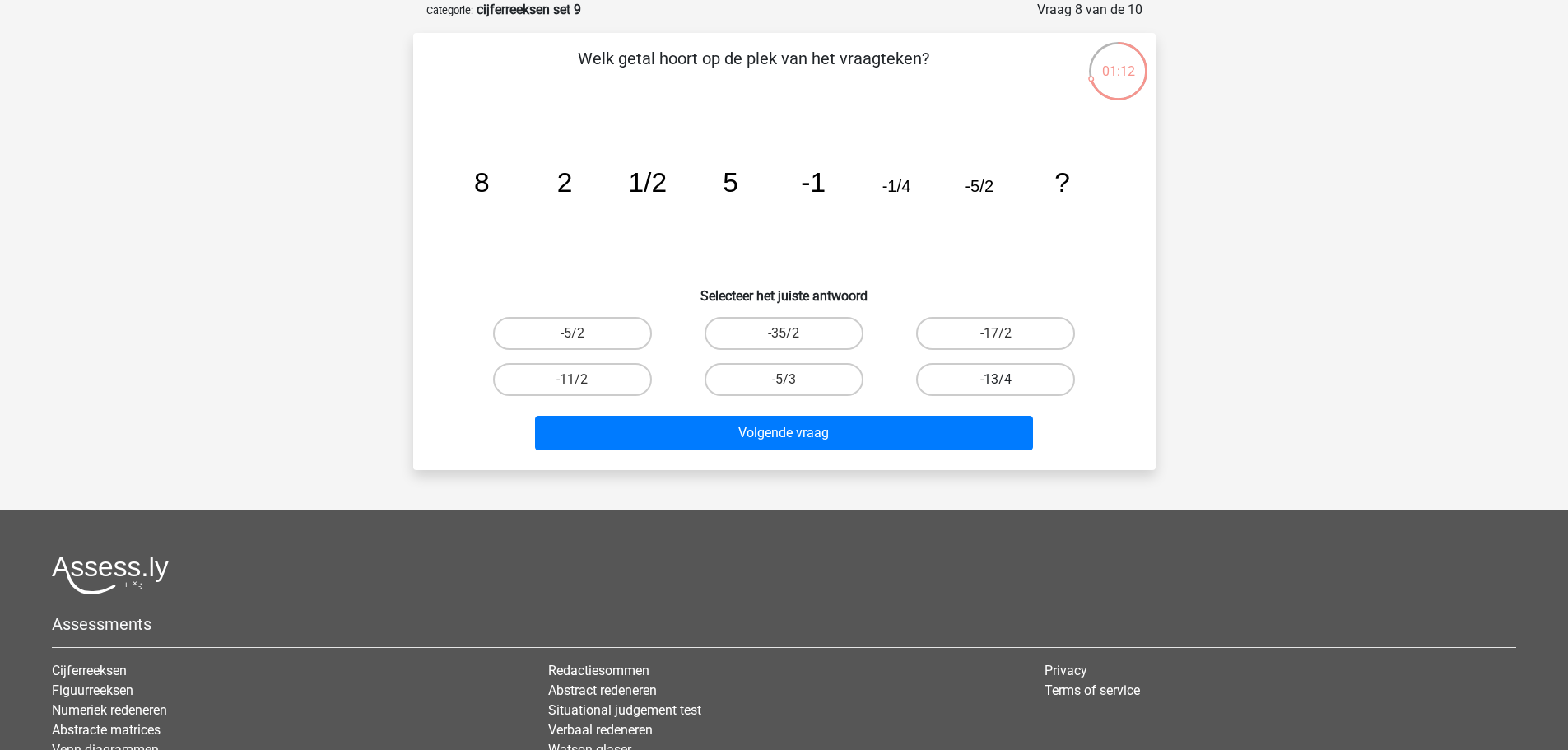
click at [974, 379] on label "-13/4" at bounding box center [996, 380] width 159 height 33
click at [996, 380] on input "-13/4" at bounding box center [1001, 385] width 11 height 11
radio input "true"
click at [796, 368] on label "-5/3" at bounding box center [784, 380] width 159 height 33
click at [795, 380] on input "-5/3" at bounding box center [789, 385] width 11 height 11
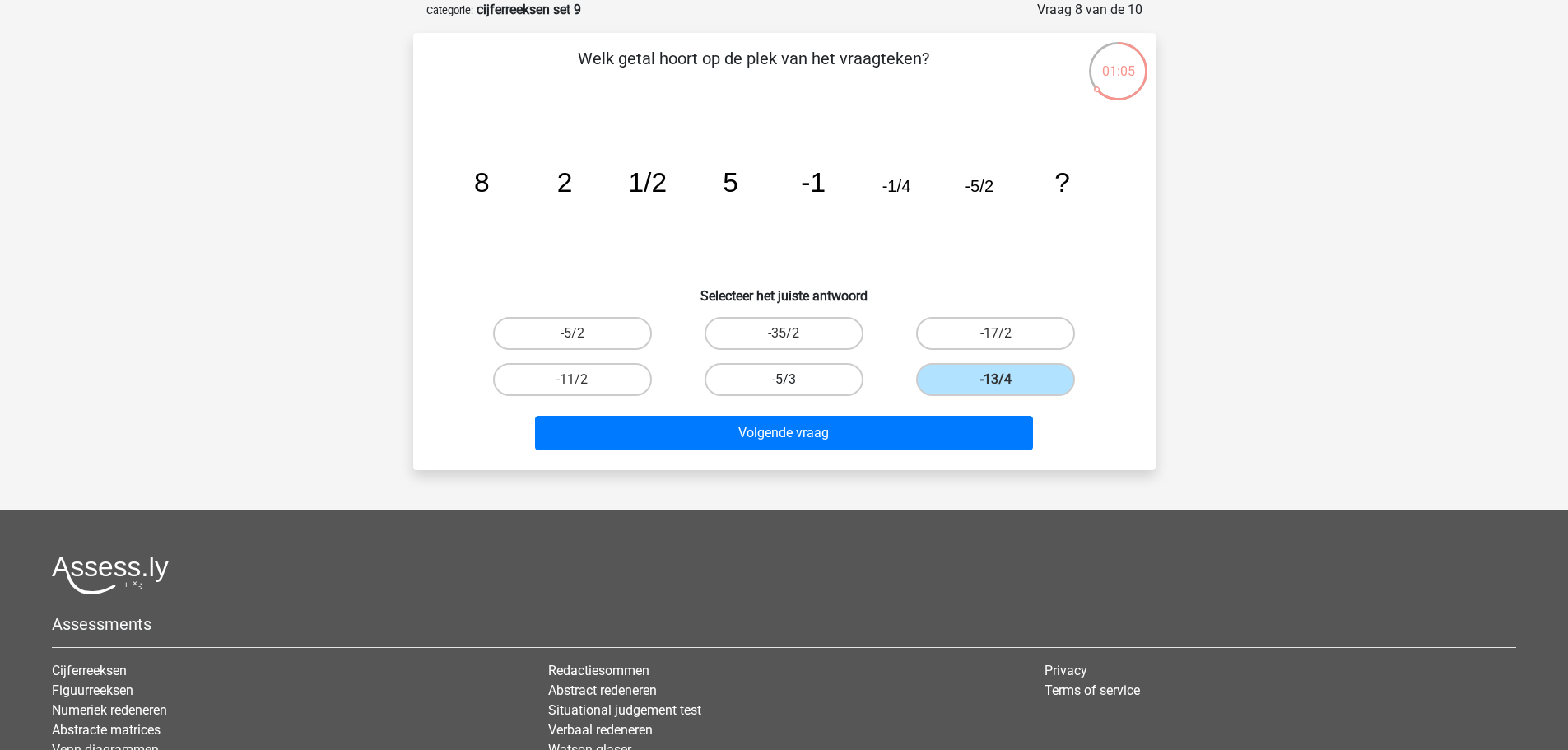
radio input "true"
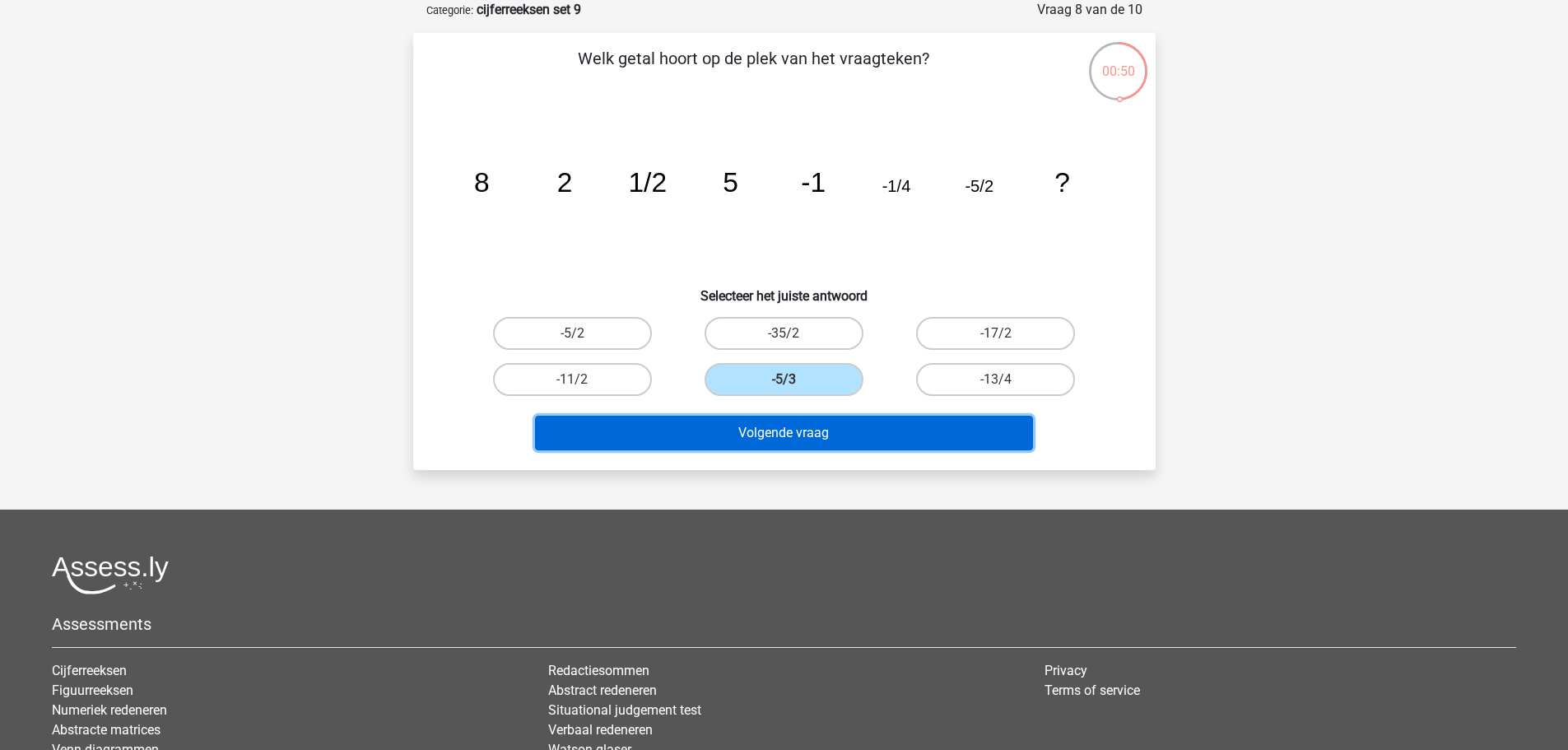
click at [878, 447] on button "Volgende vraag" at bounding box center [784, 433] width 498 height 35
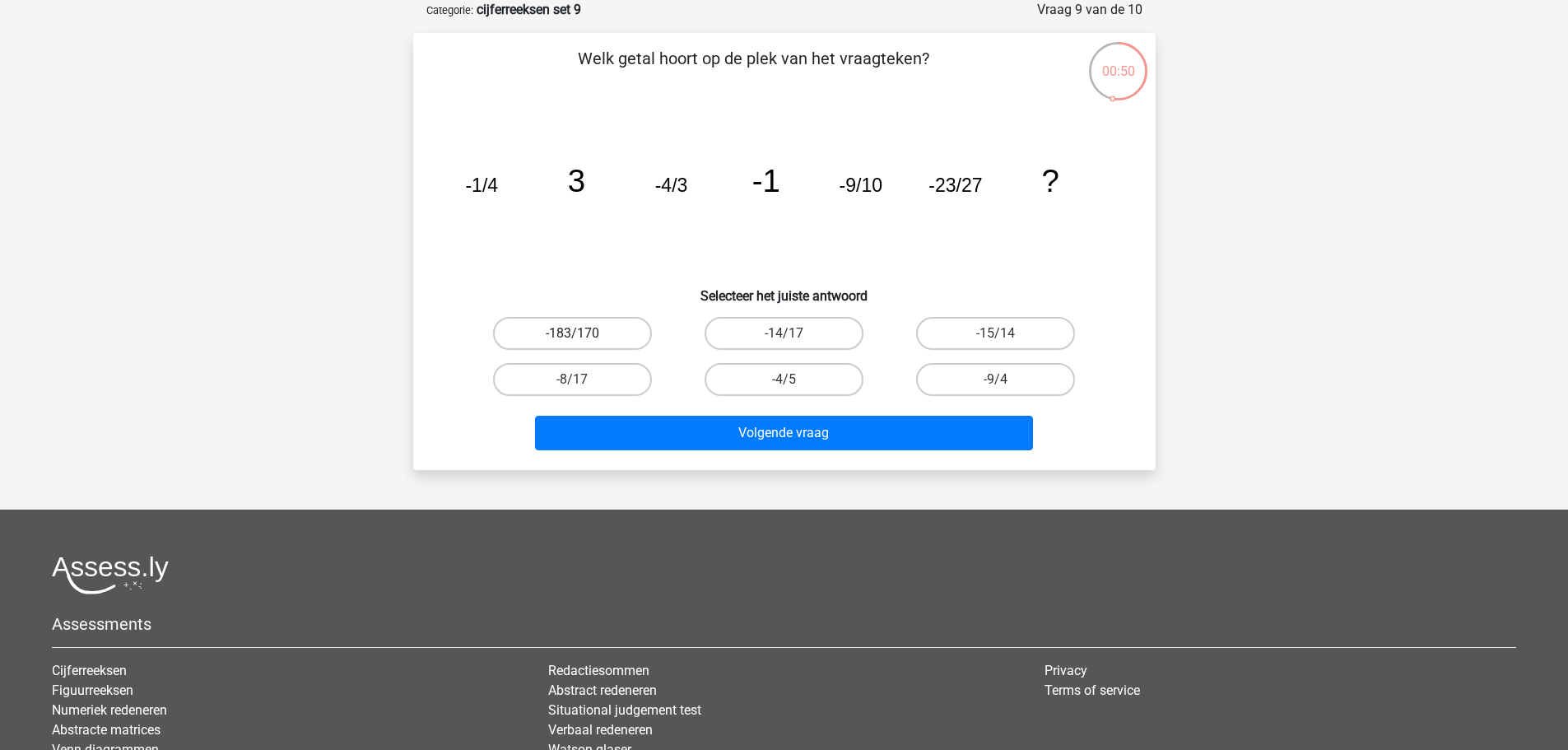
drag, startPoint x: 593, startPoint y: 346, endPoint x: 600, endPoint y: 363, distance: 18.4
click at [592, 347] on label "-183/170" at bounding box center [572, 333] width 159 height 33
click at [583, 344] on input "-183/170" at bounding box center [577, 338] width 11 height 11
radio input "true"
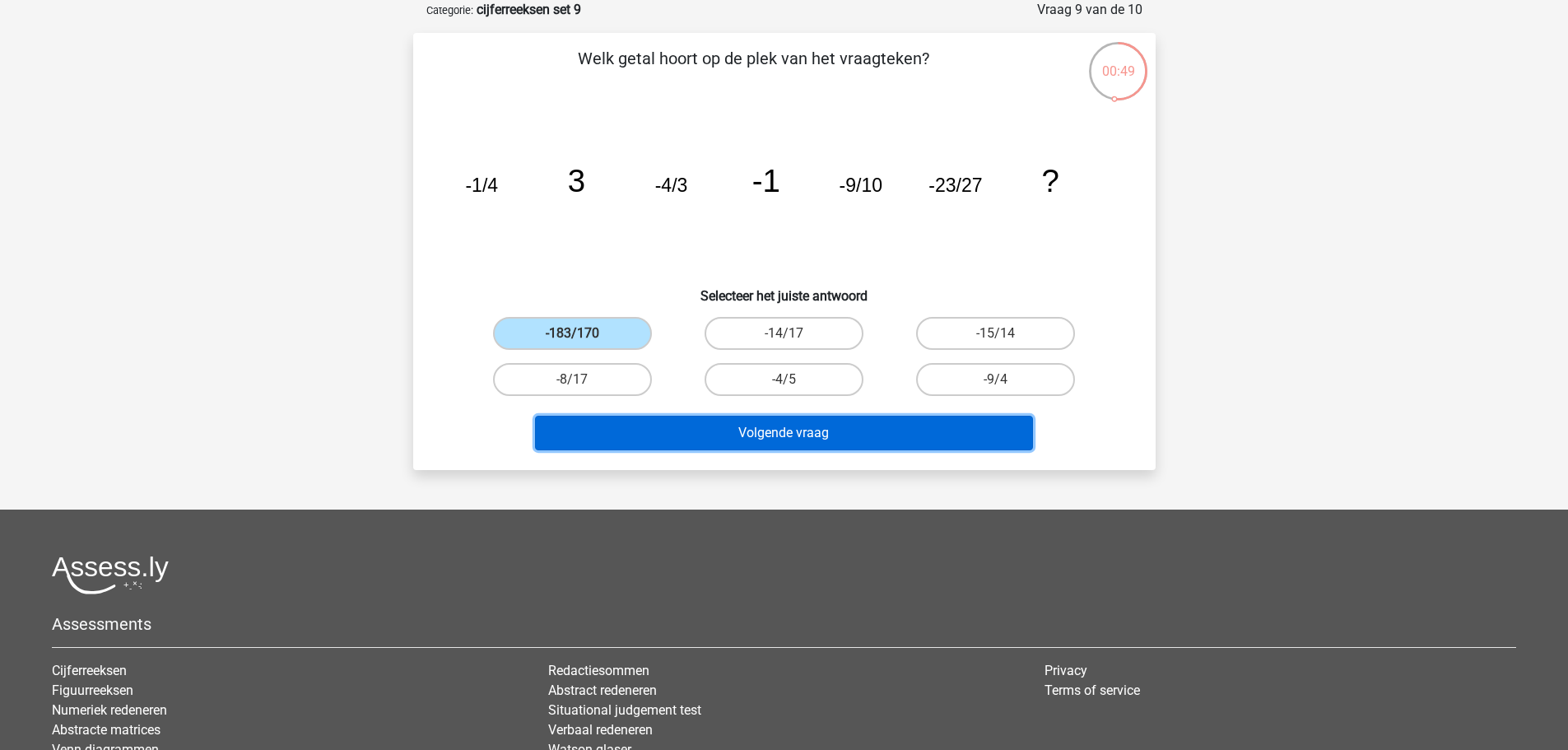
click at [734, 446] on button "Volgende vraag" at bounding box center [784, 433] width 498 height 35
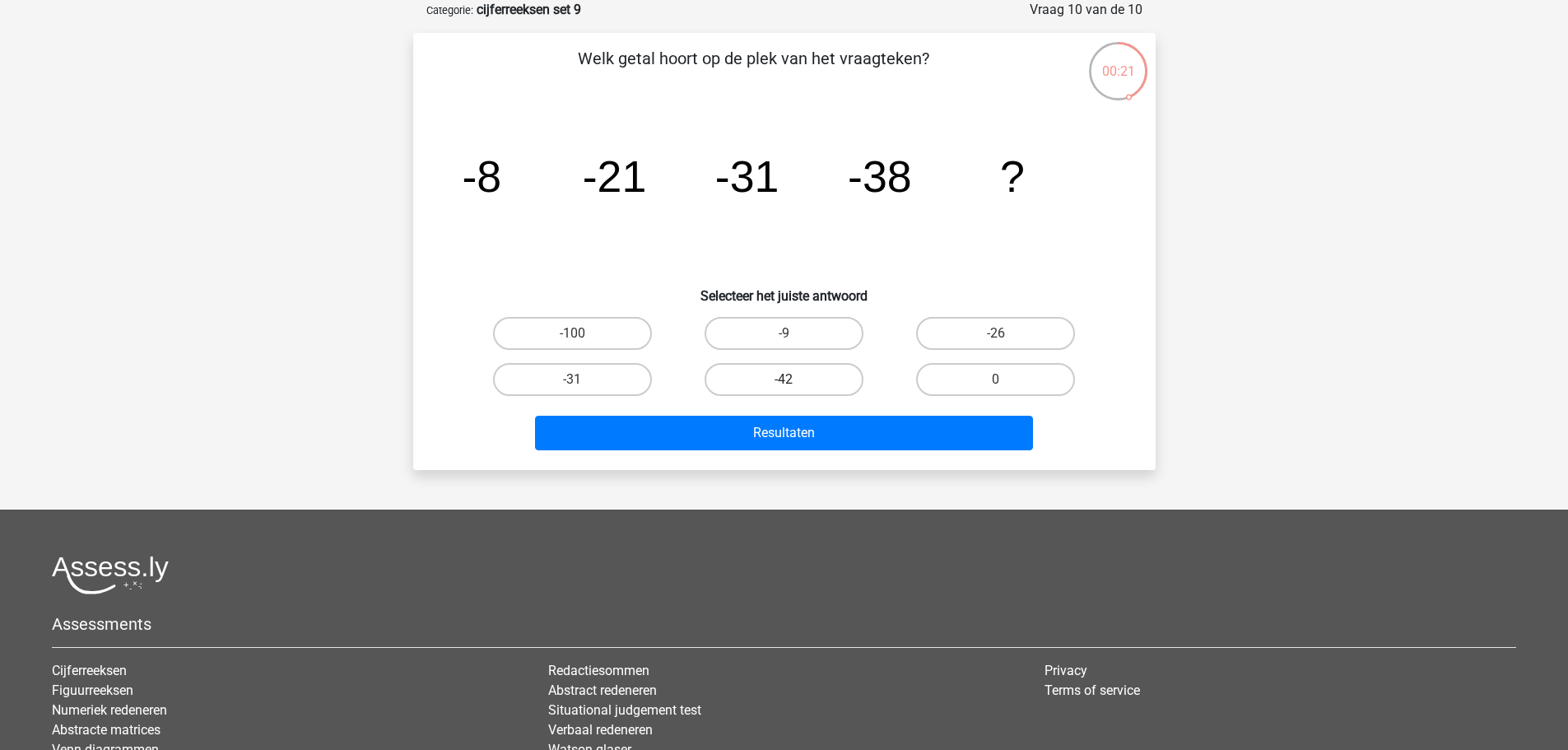
click at [800, 387] on label "-42" at bounding box center [784, 380] width 159 height 33
click at [795, 387] on input "-42" at bounding box center [789, 385] width 11 height 11
radio input "true"
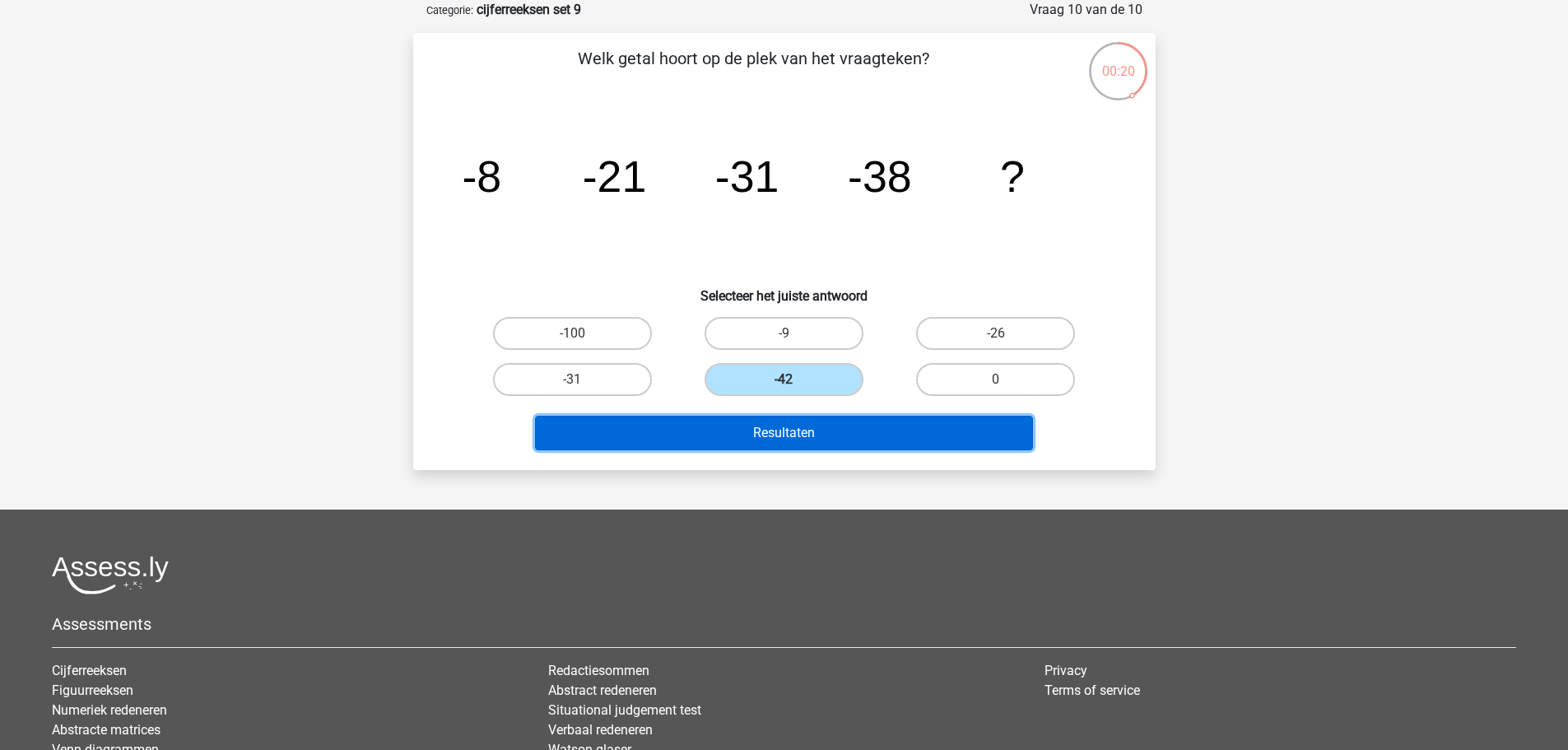
click at [868, 433] on button "Resultaten" at bounding box center [784, 433] width 498 height 35
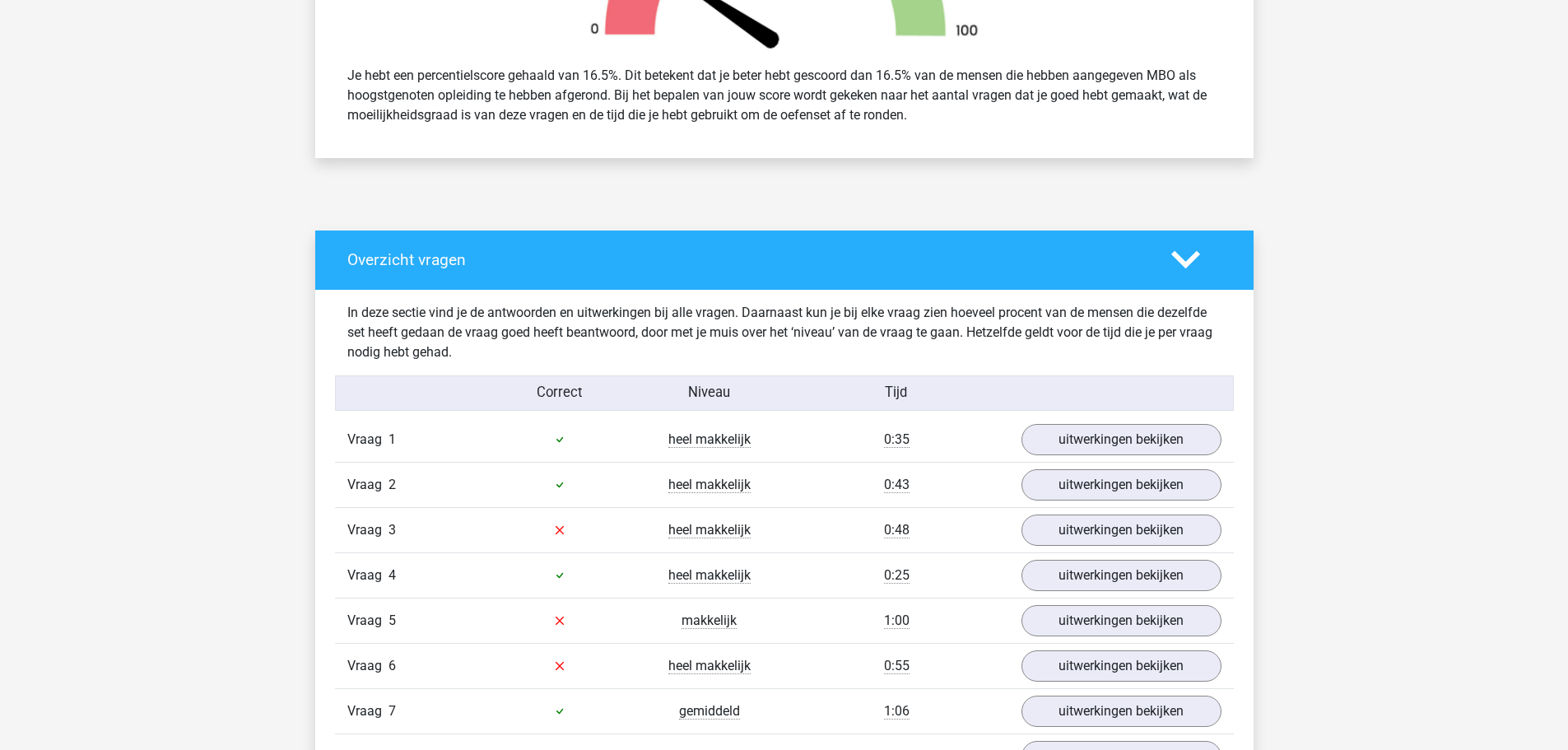
scroll to position [988, 0]
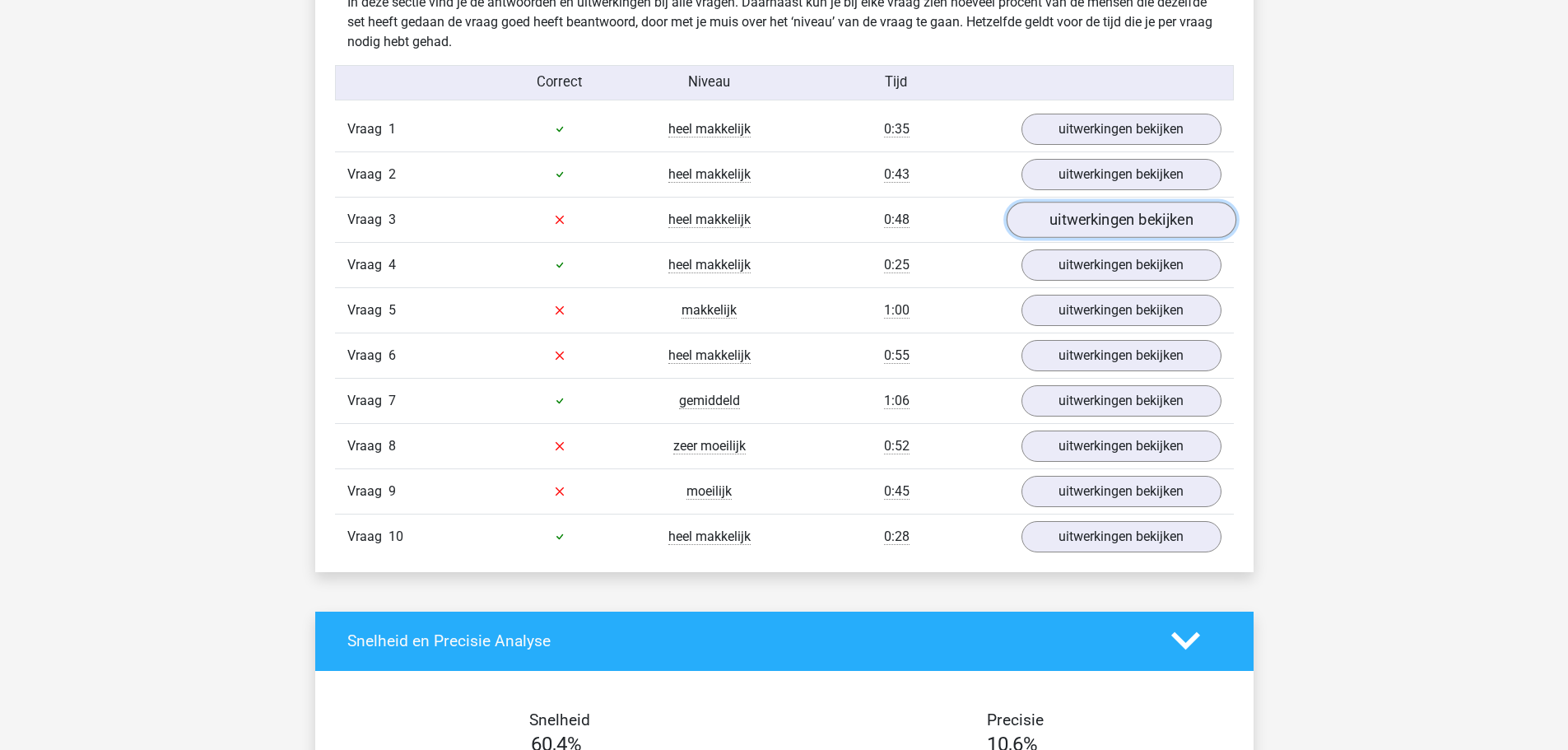
click at [1097, 226] on link "uitwerkingen bekijken" at bounding box center [1121, 219] width 230 height 36
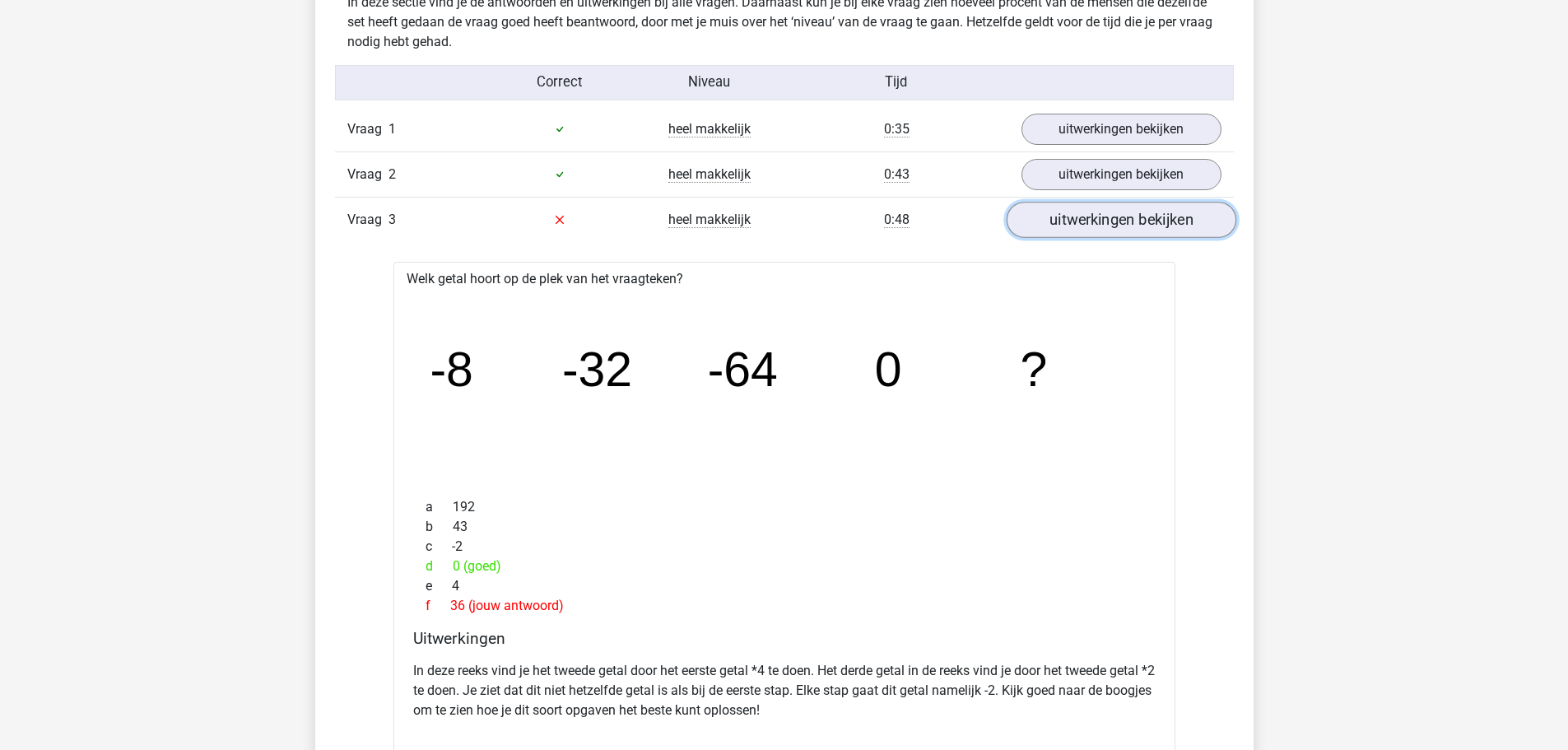
click at [1103, 225] on link "uitwerkingen bekijken" at bounding box center [1121, 219] width 230 height 36
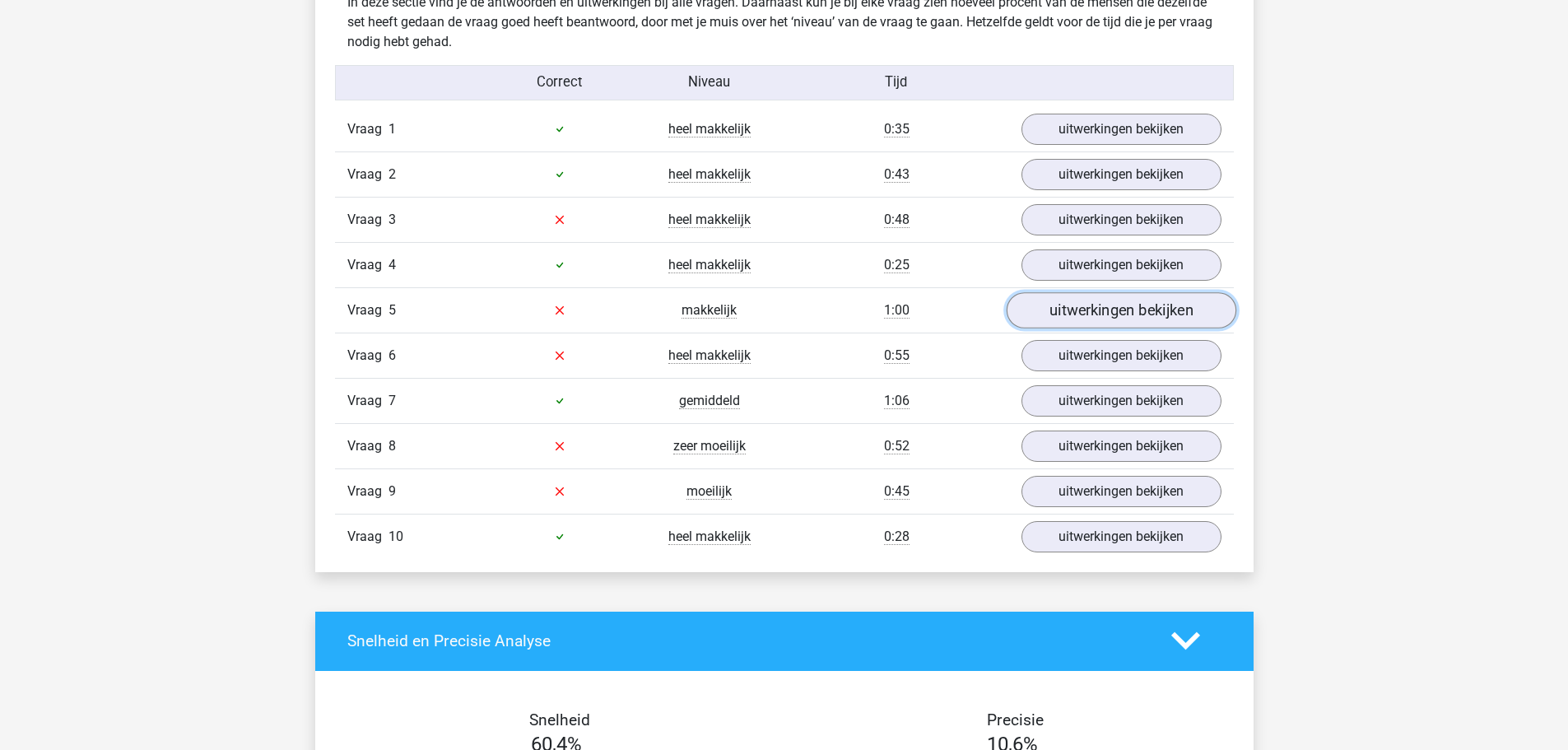
click at [1080, 310] on link "uitwerkingen bekijken" at bounding box center [1121, 309] width 230 height 36
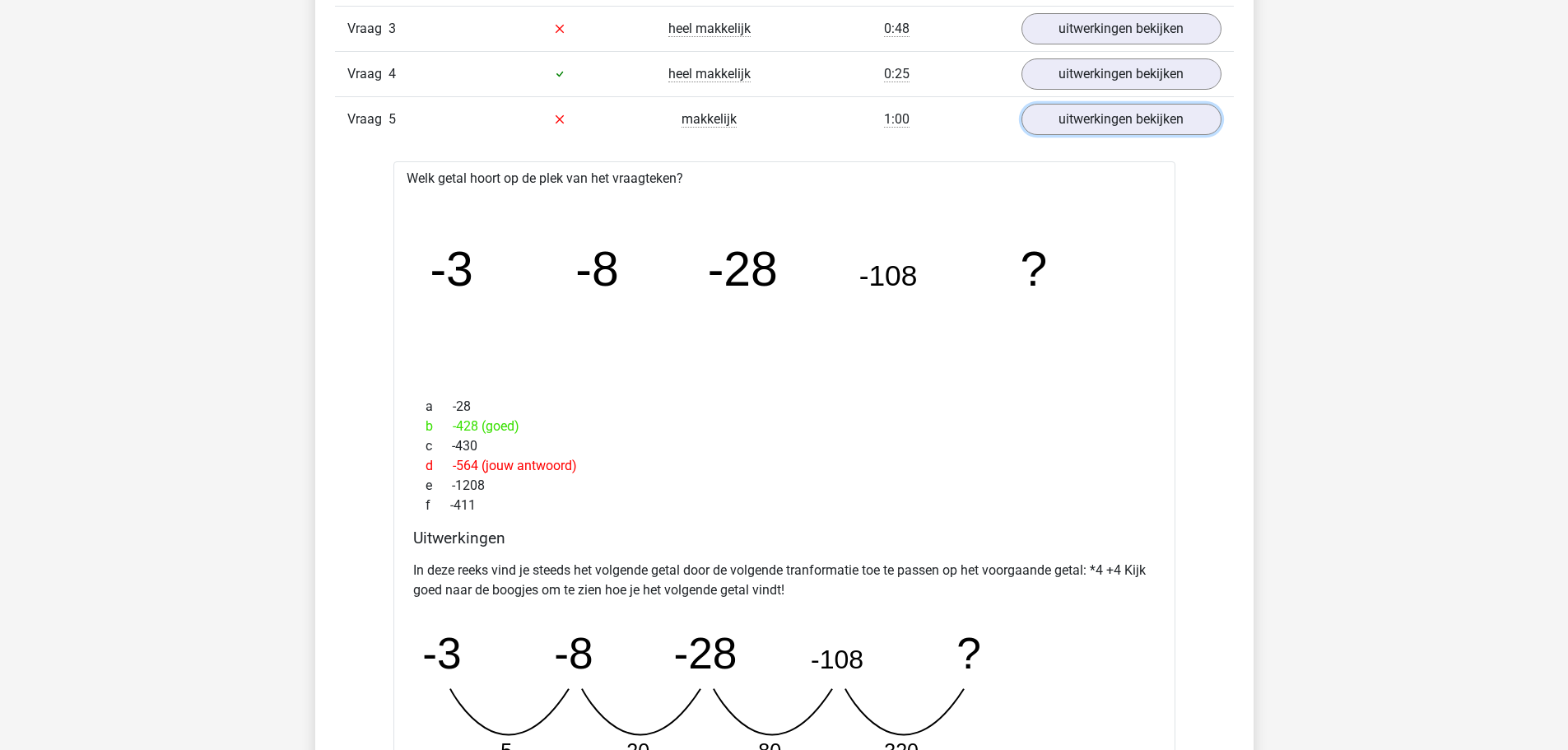
scroll to position [906, 0]
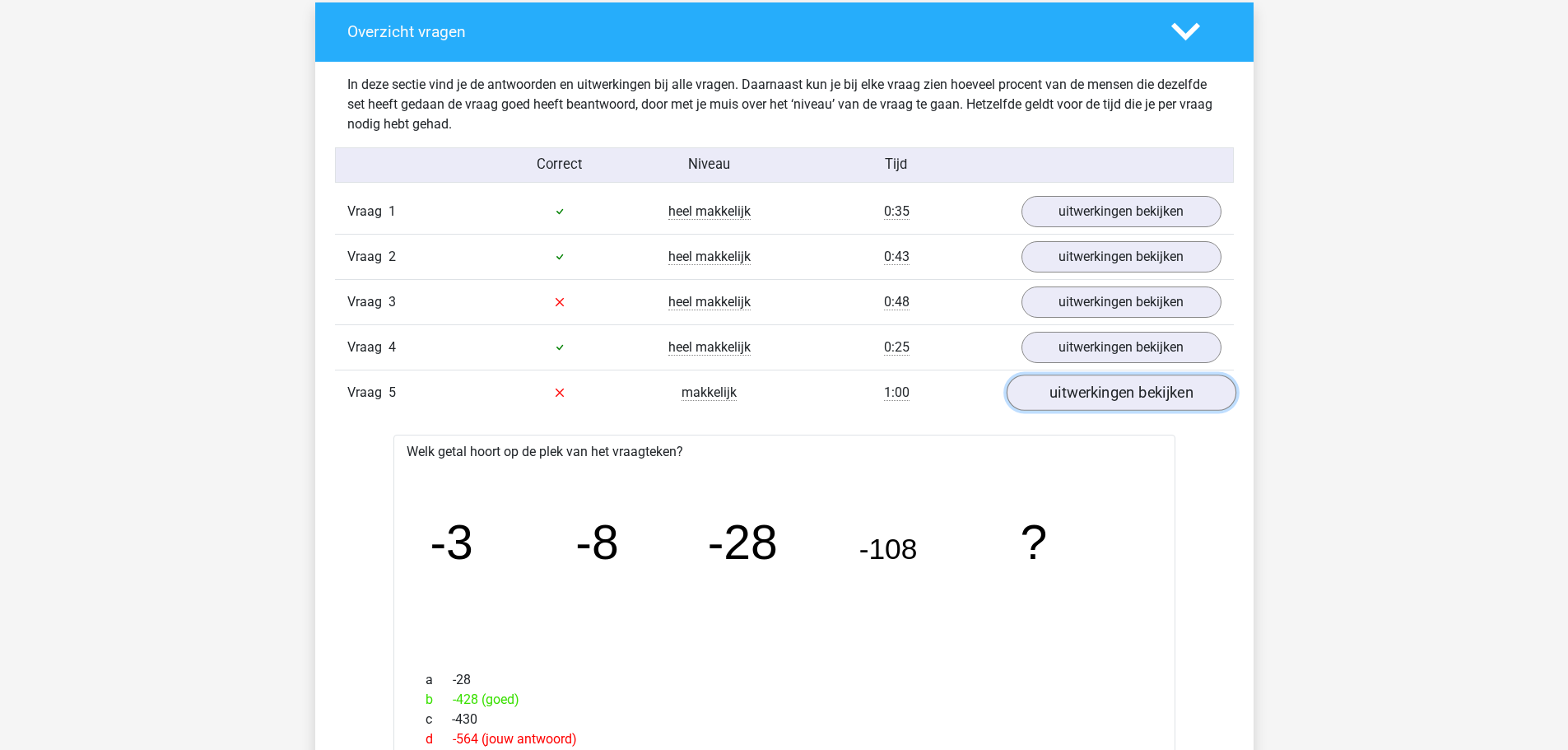
click at [1090, 394] on link "uitwerkingen bekijken" at bounding box center [1121, 391] width 230 height 36
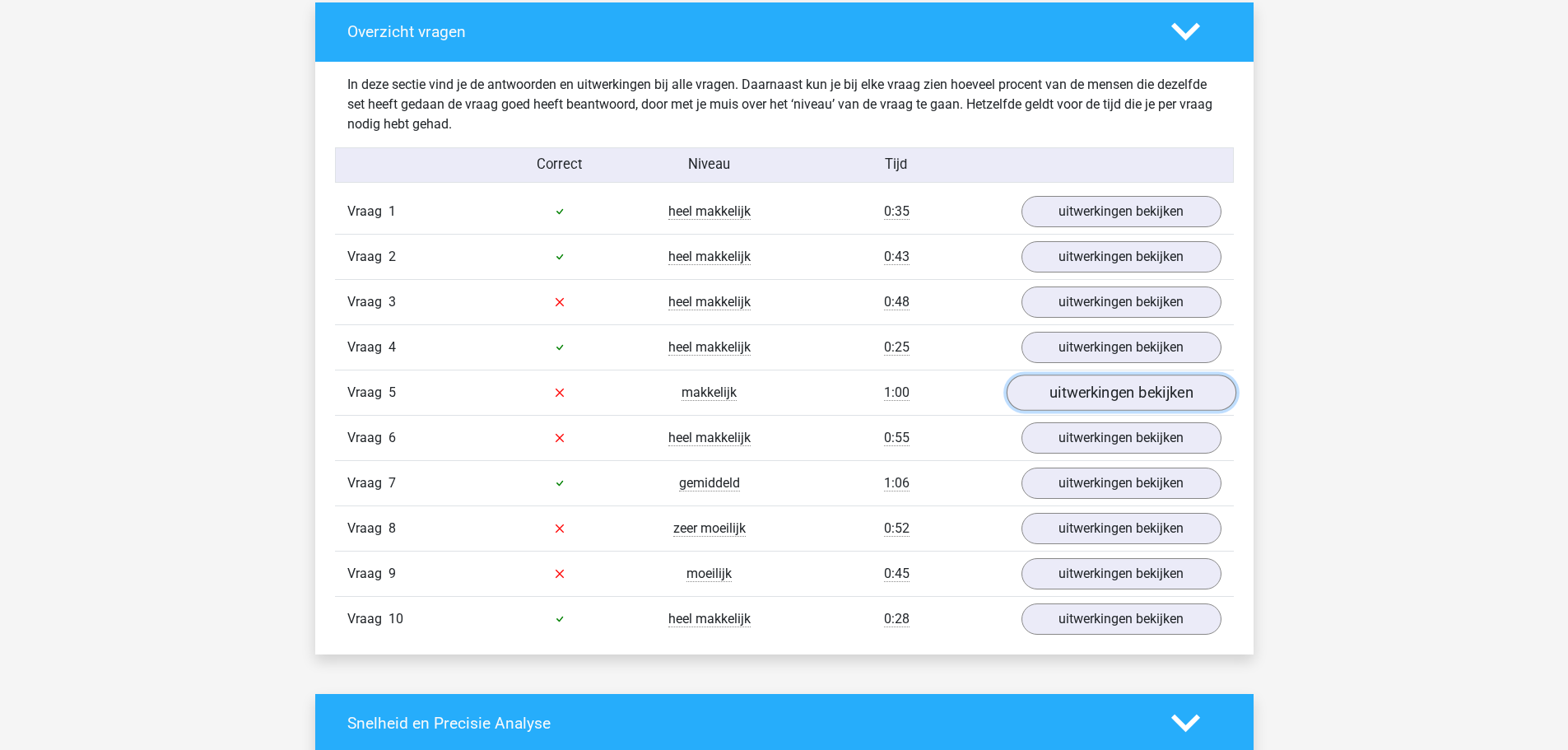
scroll to position [988, 0]
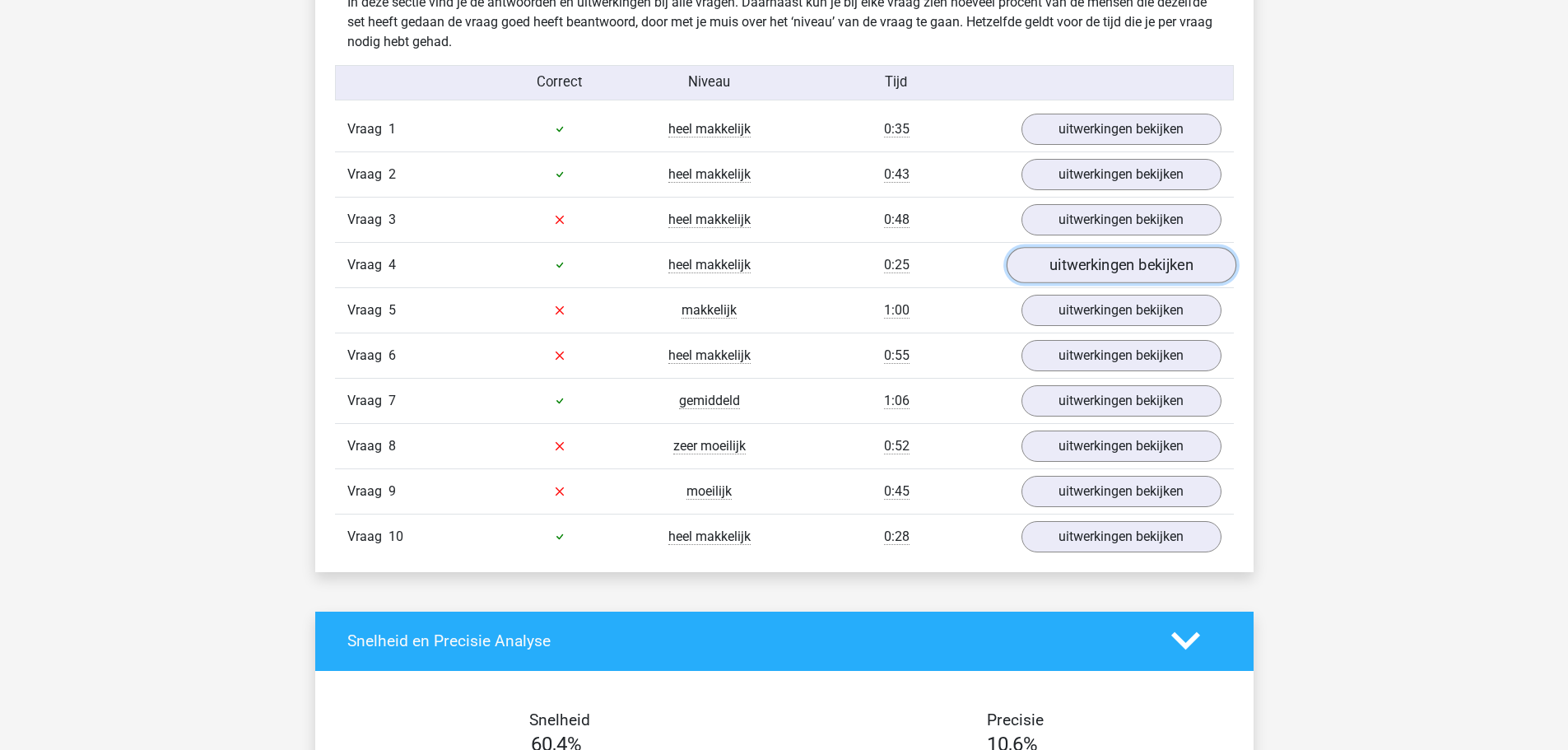
click at [1078, 275] on link "uitwerkingen bekijken" at bounding box center [1121, 264] width 230 height 36
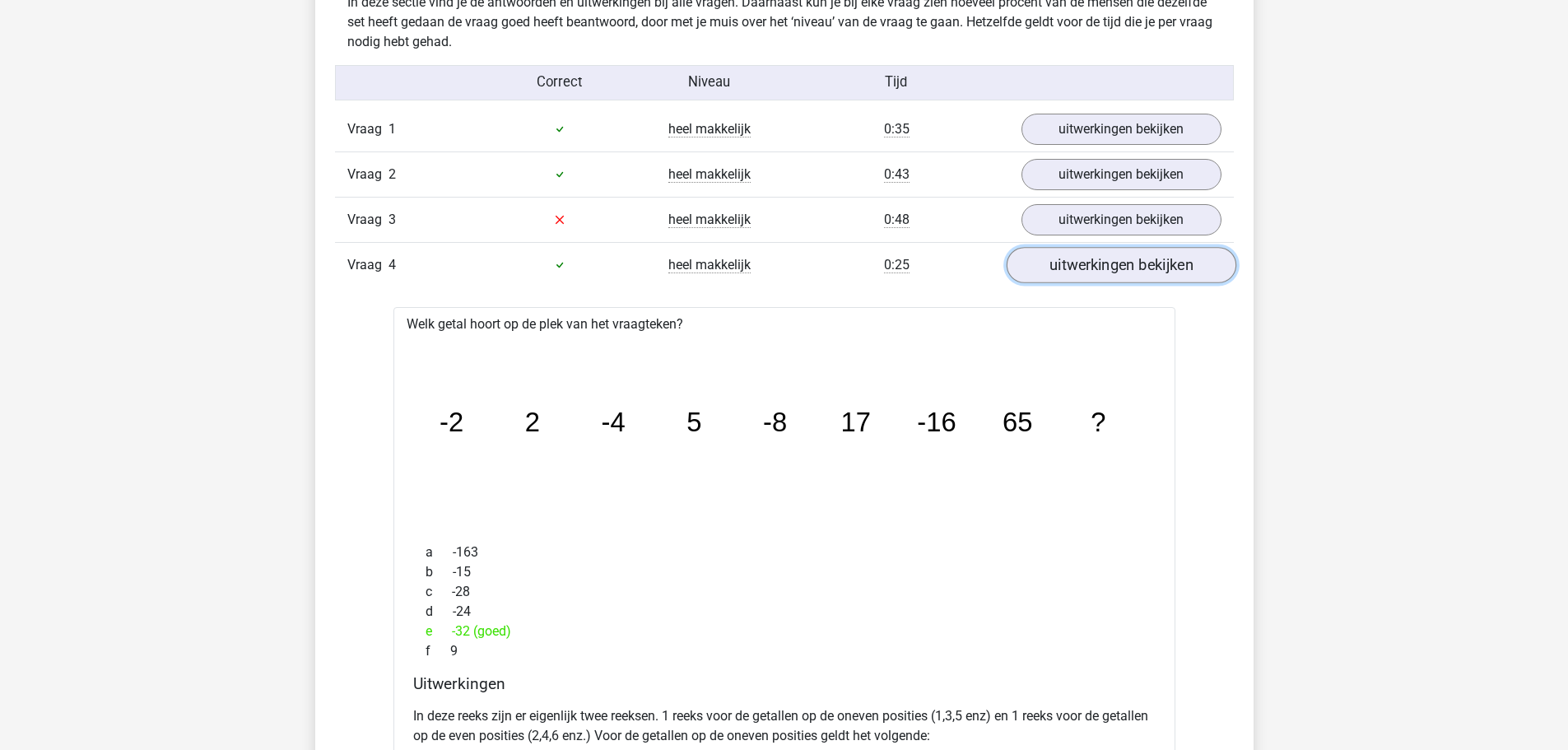
click at [1077, 275] on link "uitwerkingen bekijken" at bounding box center [1121, 264] width 230 height 36
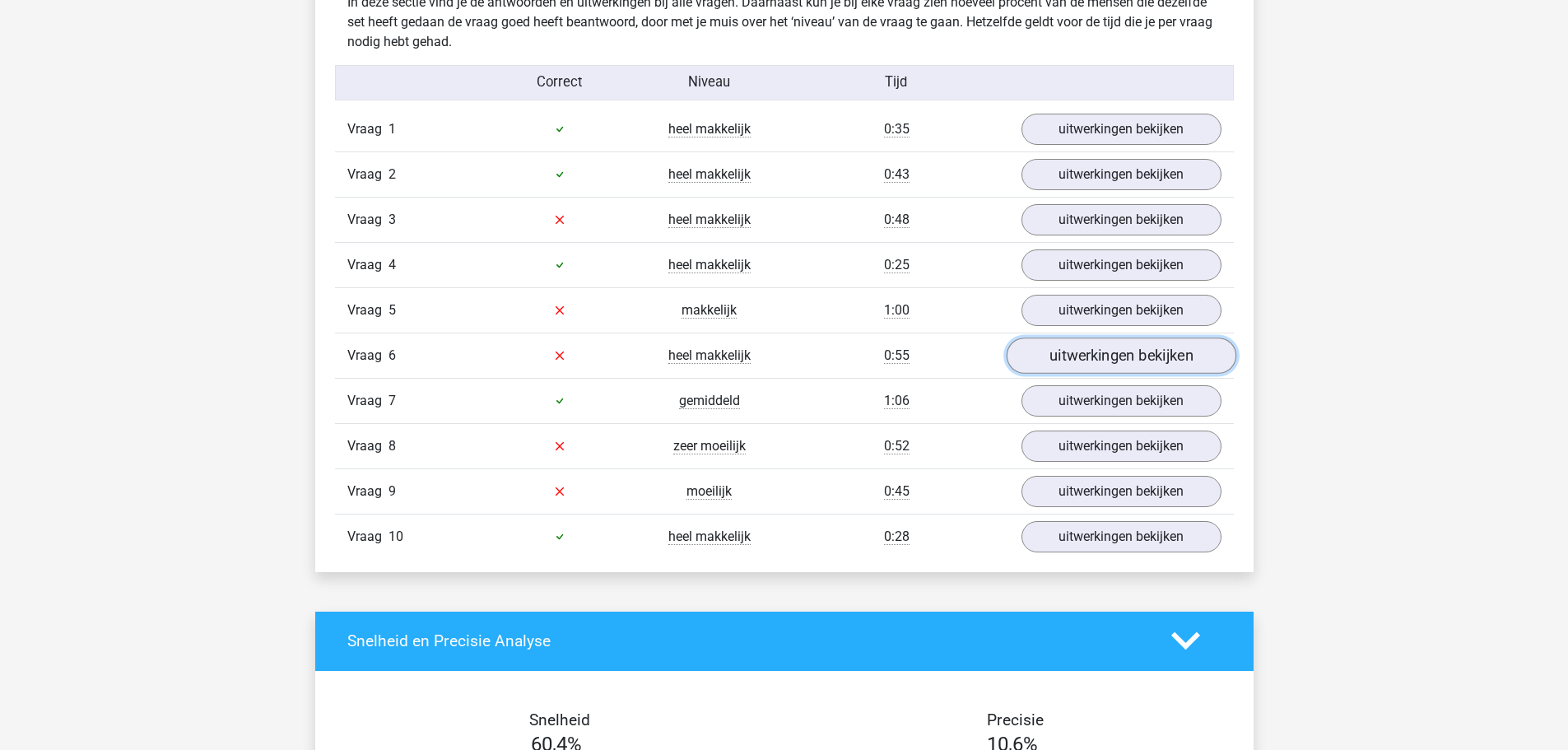
click at [1048, 358] on link "uitwerkingen bekijken" at bounding box center [1121, 355] width 230 height 36
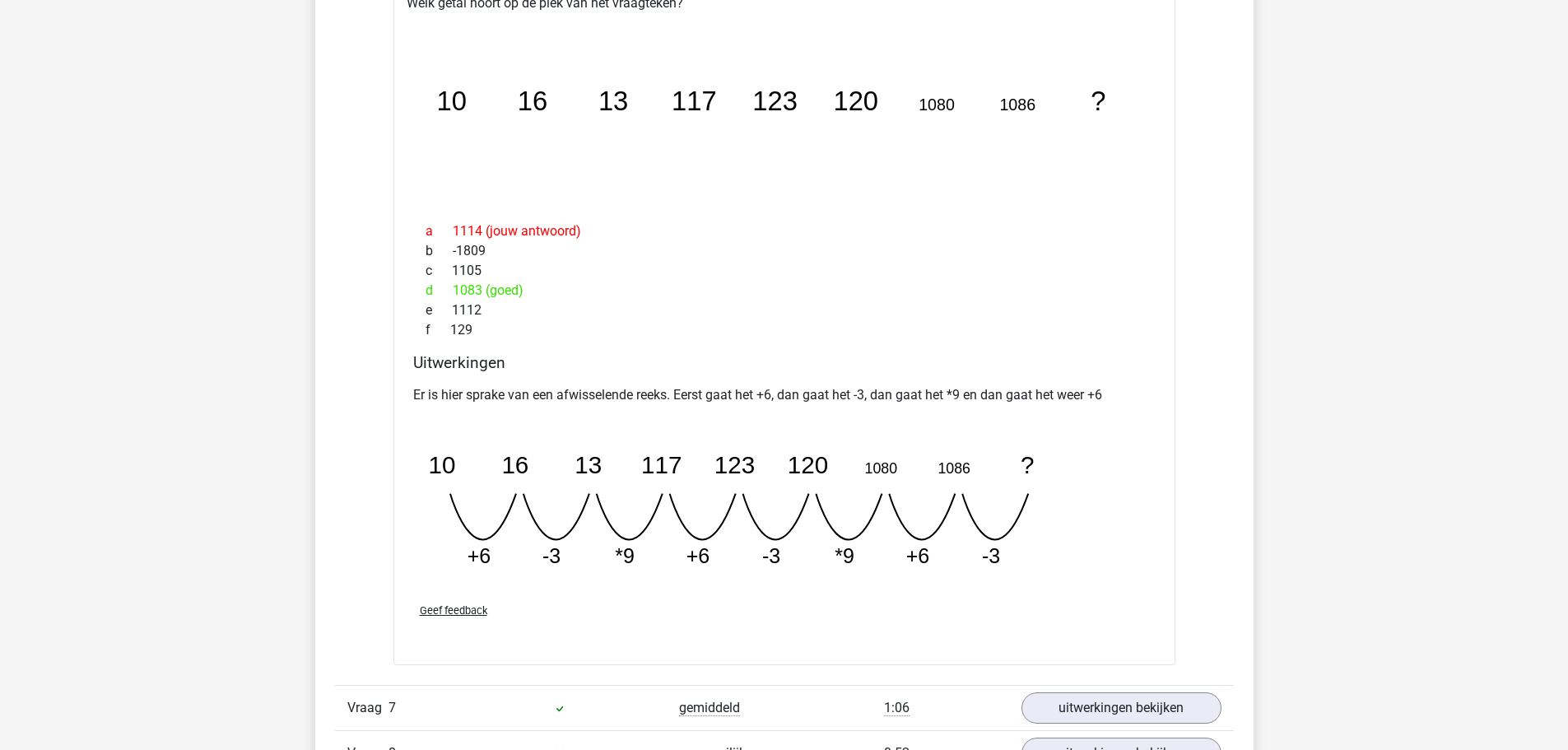
scroll to position [1316, 0]
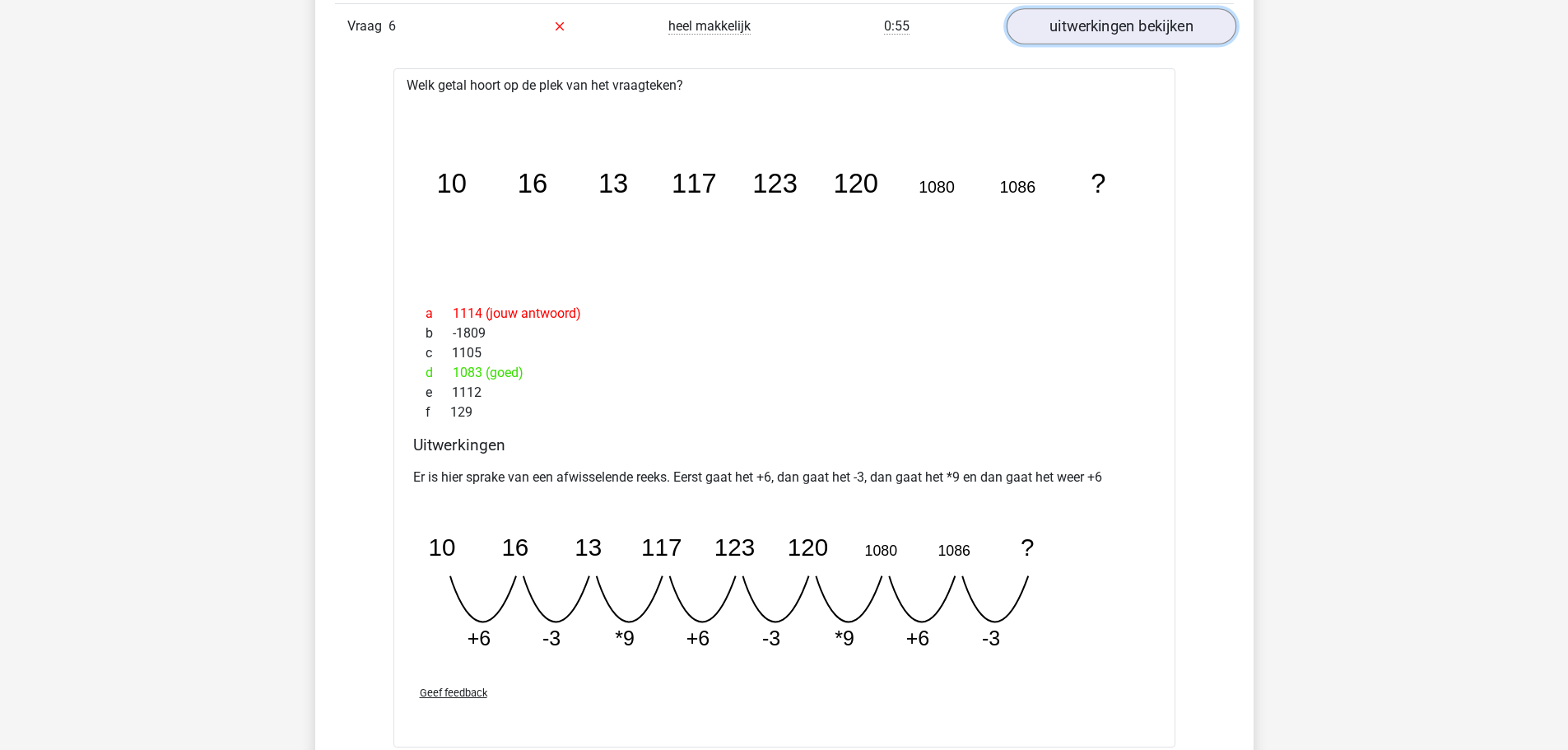
click at [1076, 24] on link "uitwerkingen bekijken" at bounding box center [1121, 26] width 230 height 36
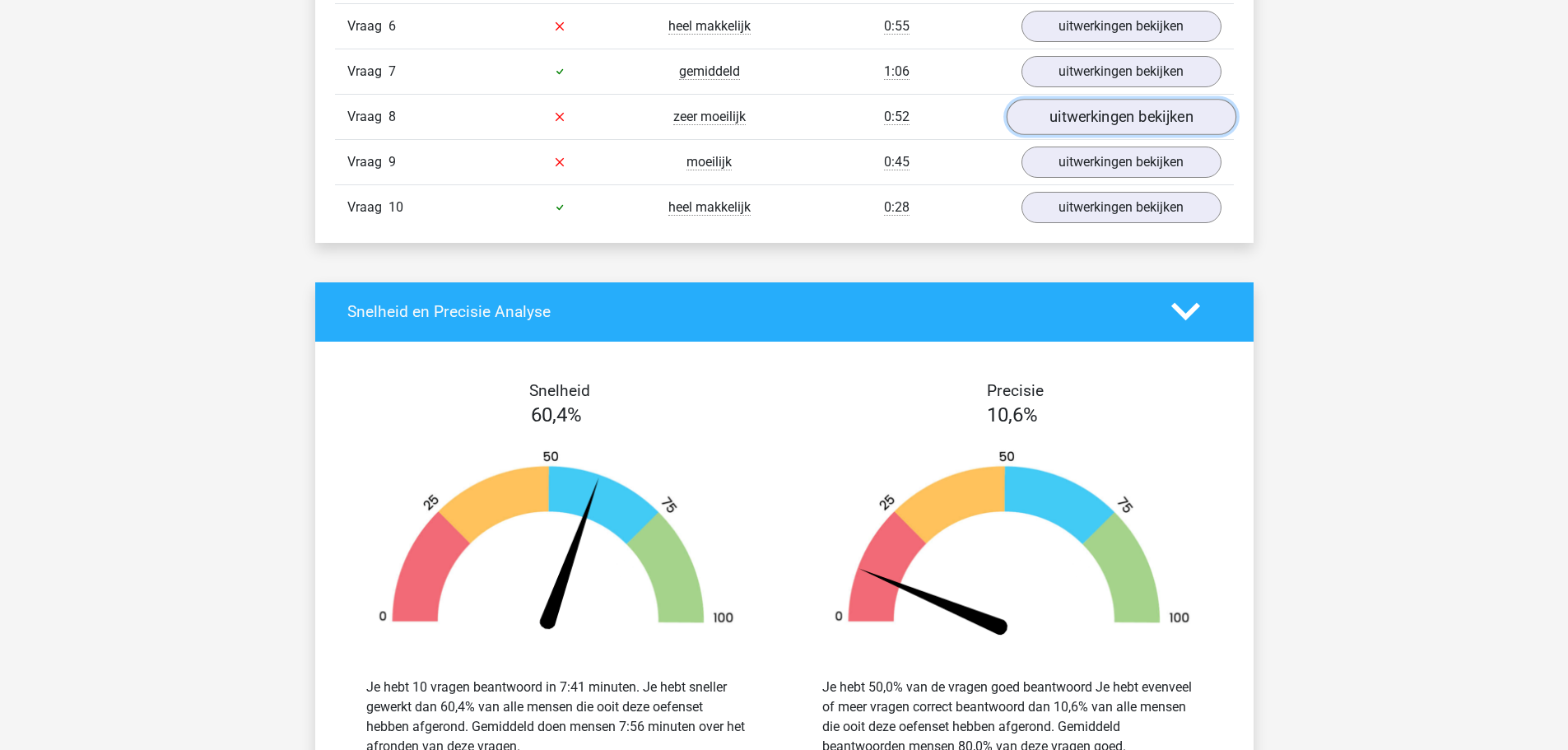
click at [1057, 117] on link "uitwerkingen bekijken" at bounding box center [1121, 116] width 230 height 36
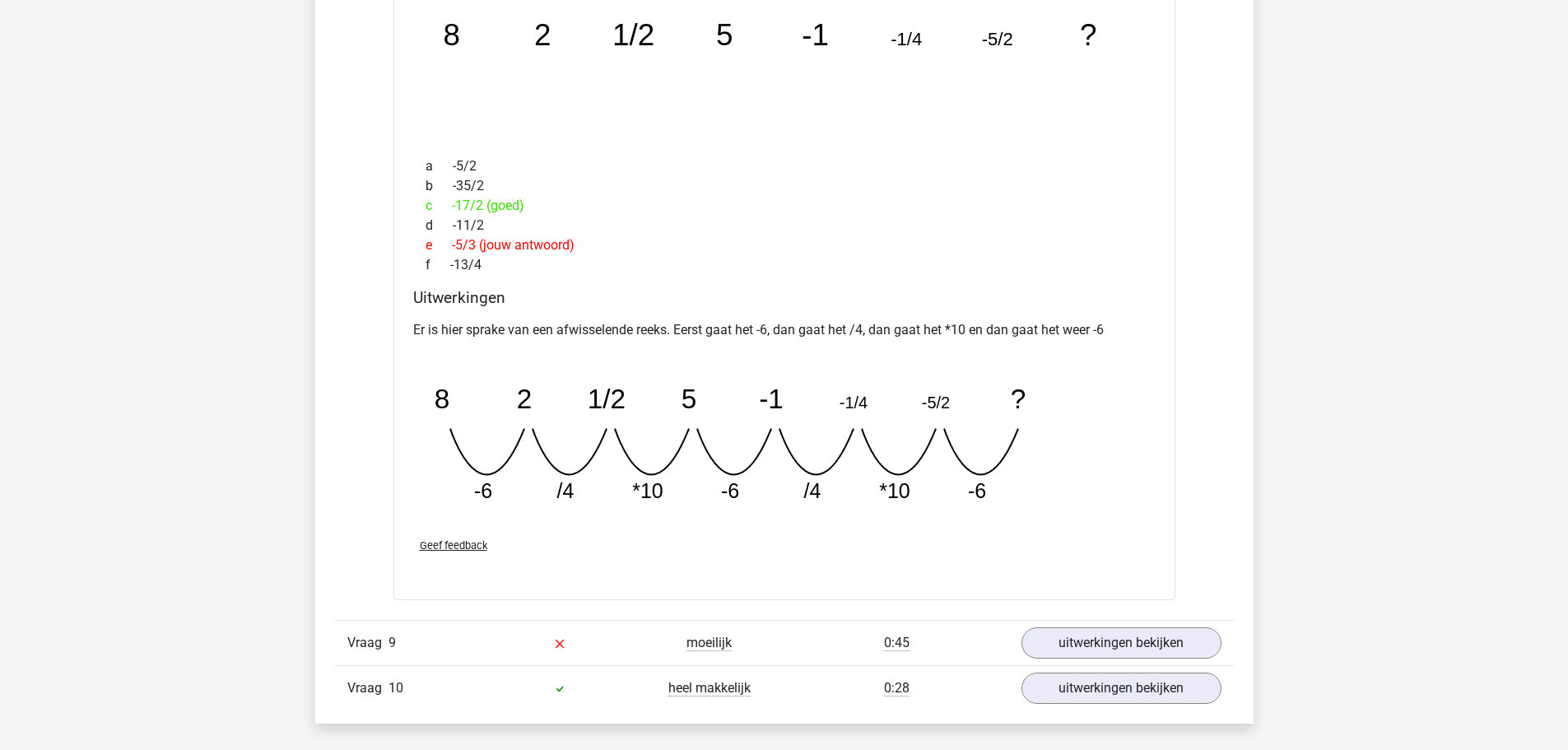
scroll to position [1399, 0]
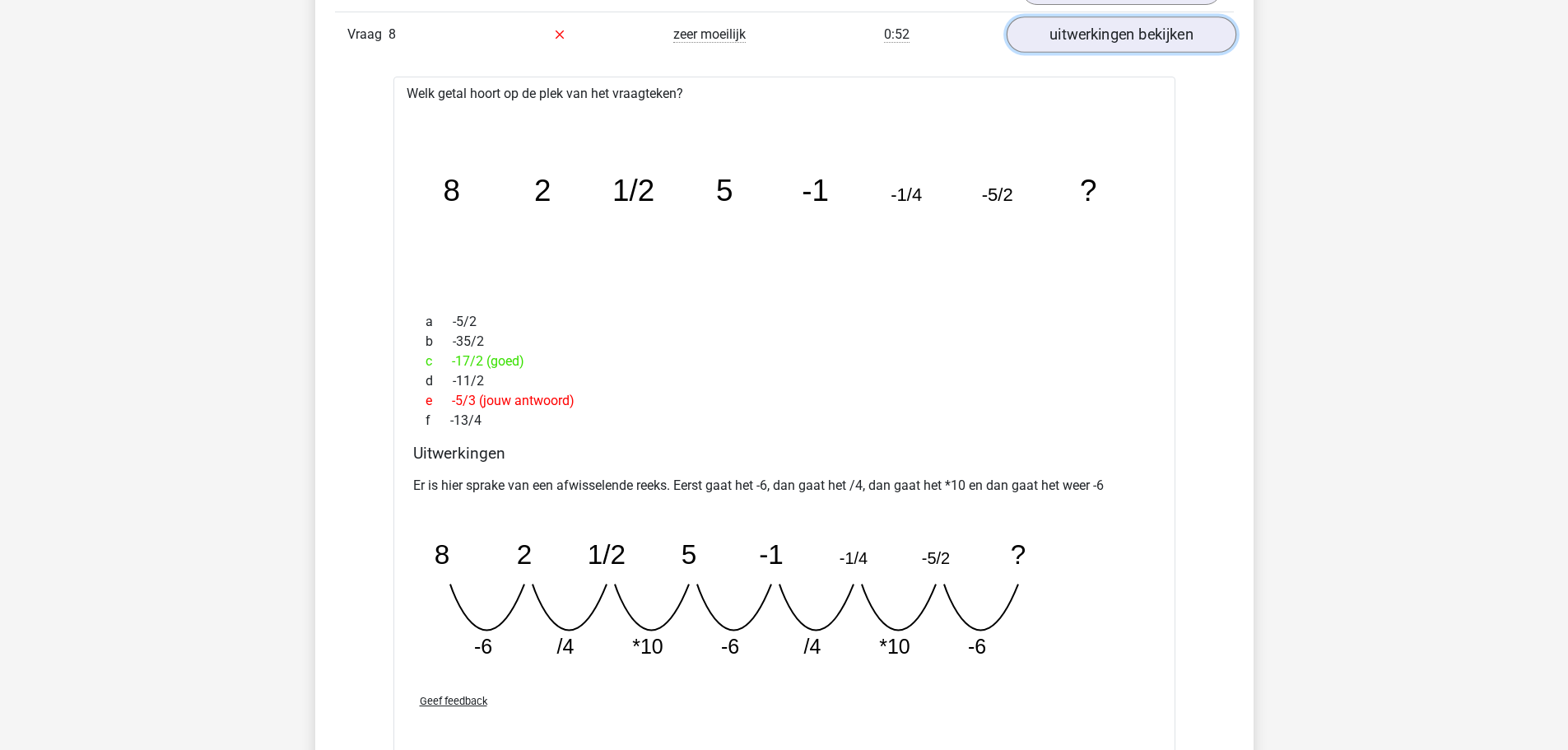
click at [1051, 34] on link "uitwerkingen bekijken" at bounding box center [1121, 34] width 230 height 36
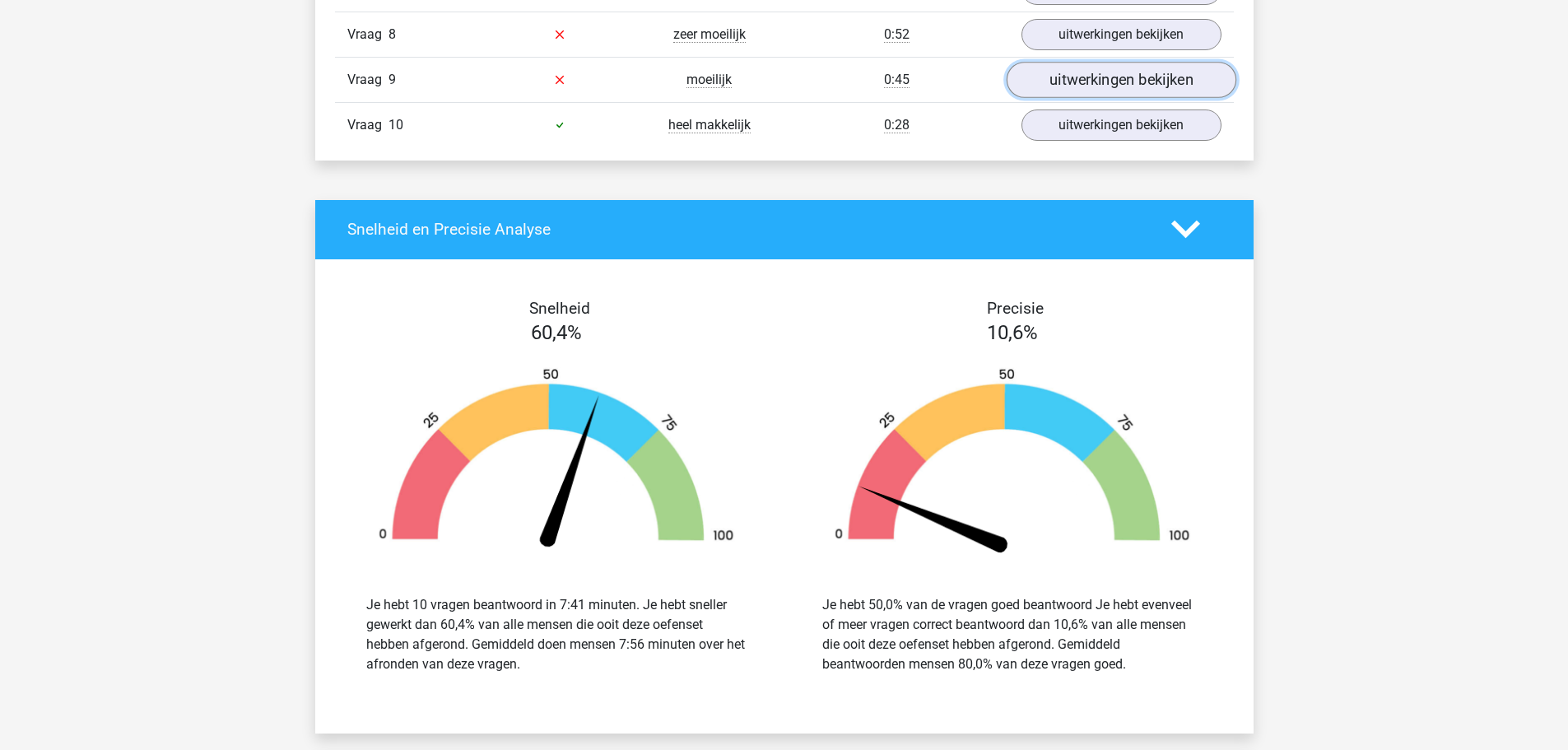
click at [1050, 89] on link "uitwerkingen bekijken" at bounding box center [1121, 79] width 230 height 36
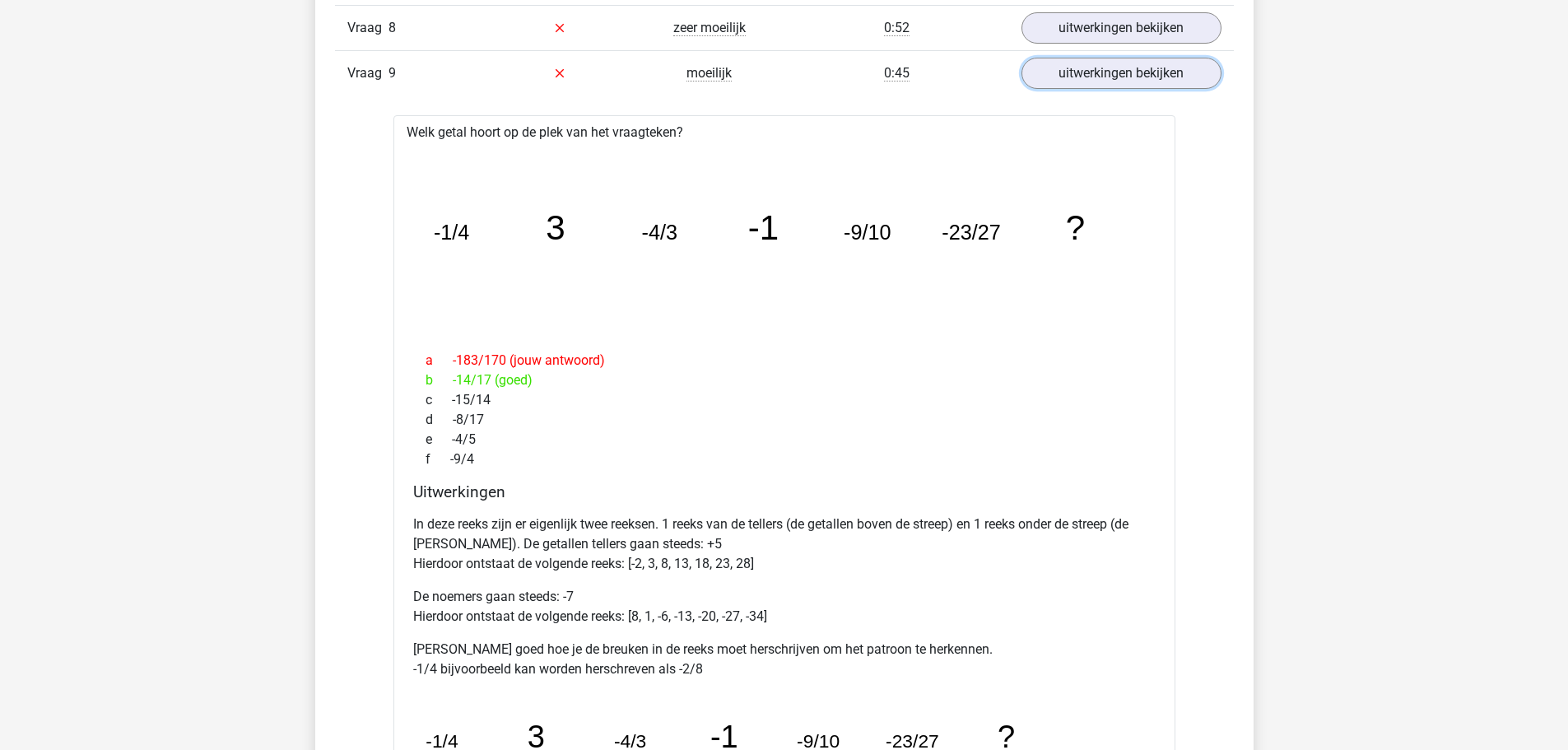
scroll to position [1316, 0]
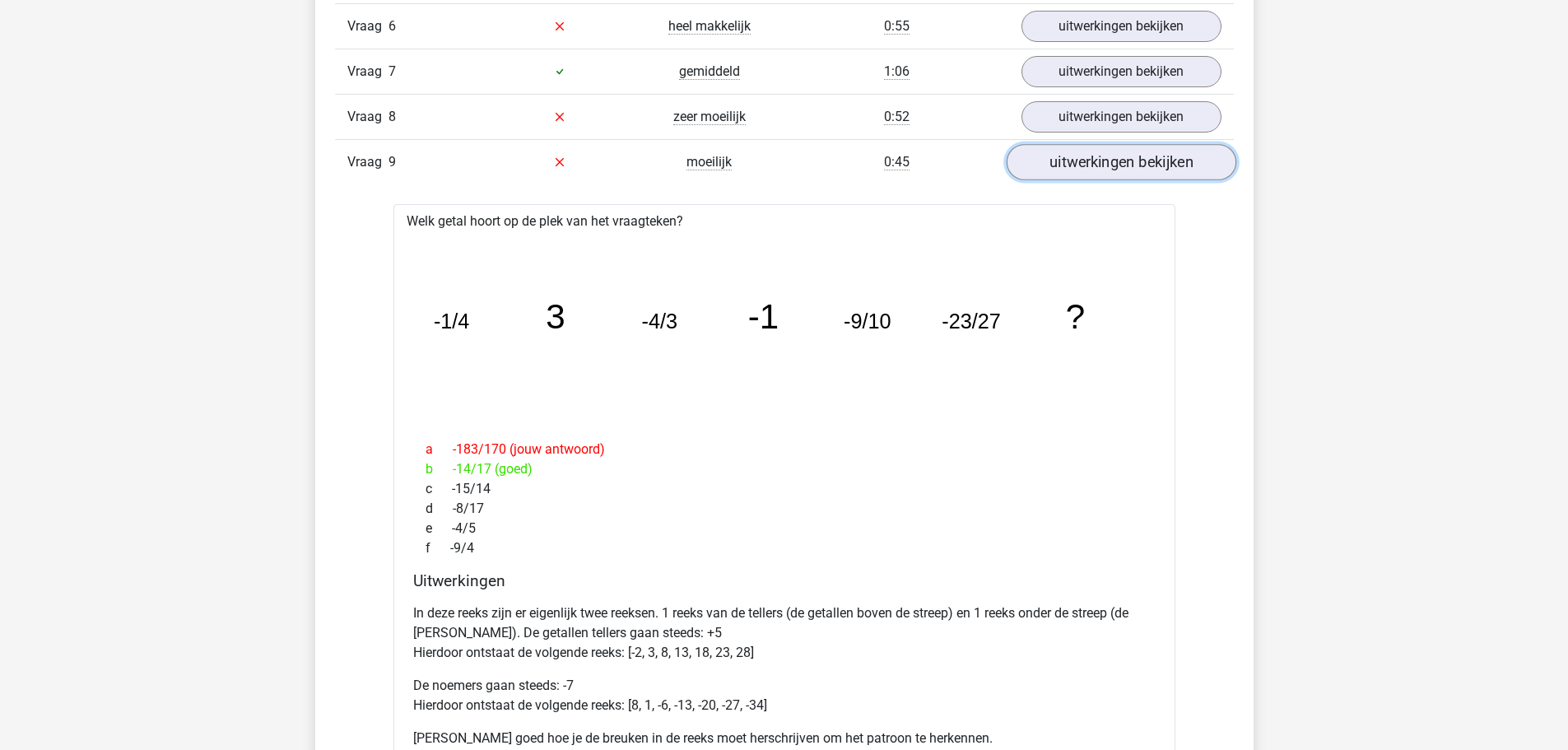
click at [1075, 158] on link "uitwerkingen bekijken" at bounding box center [1121, 161] width 230 height 36
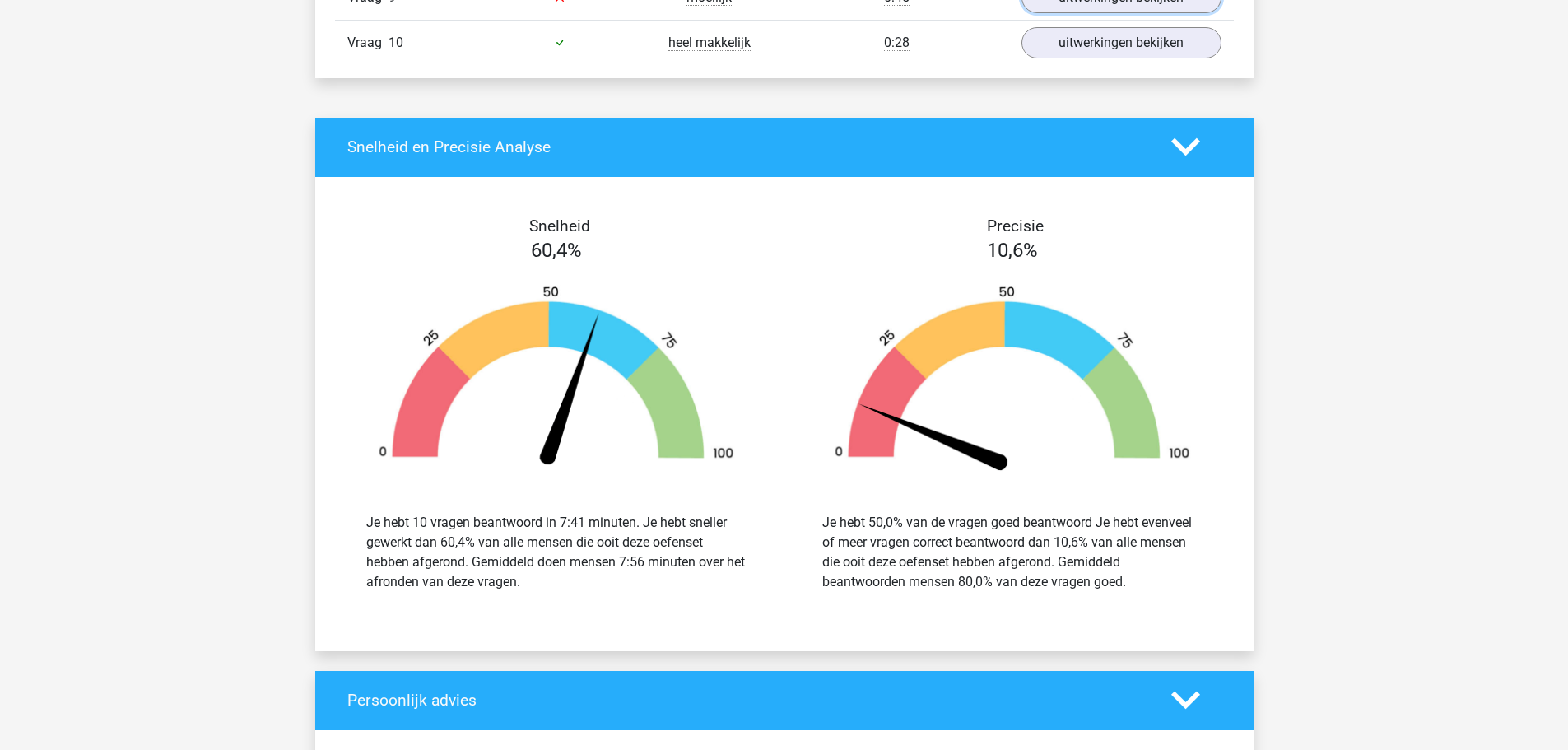
scroll to position [1976, 0]
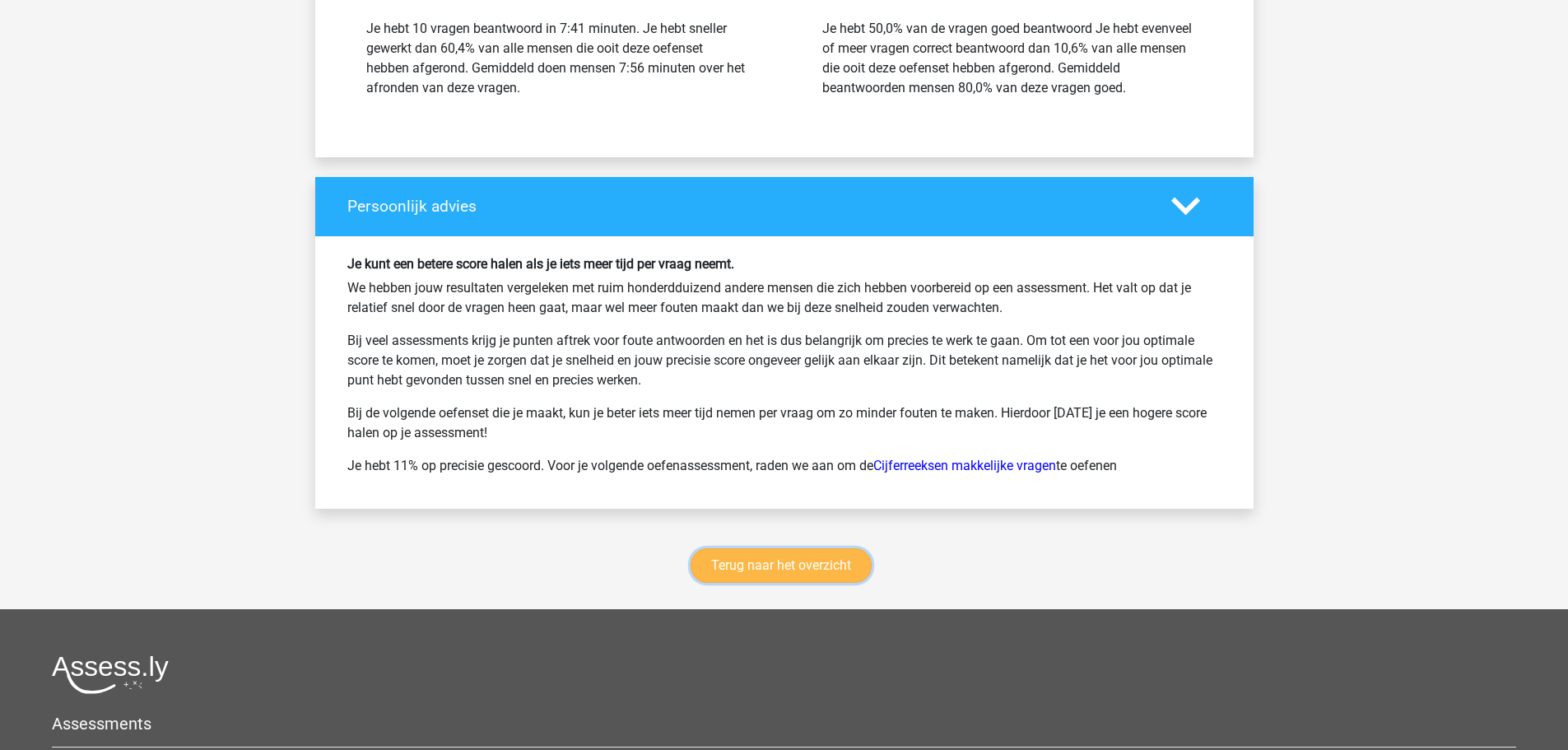
click at [821, 569] on link "Terug naar het overzicht" at bounding box center [780, 565] width 181 height 35
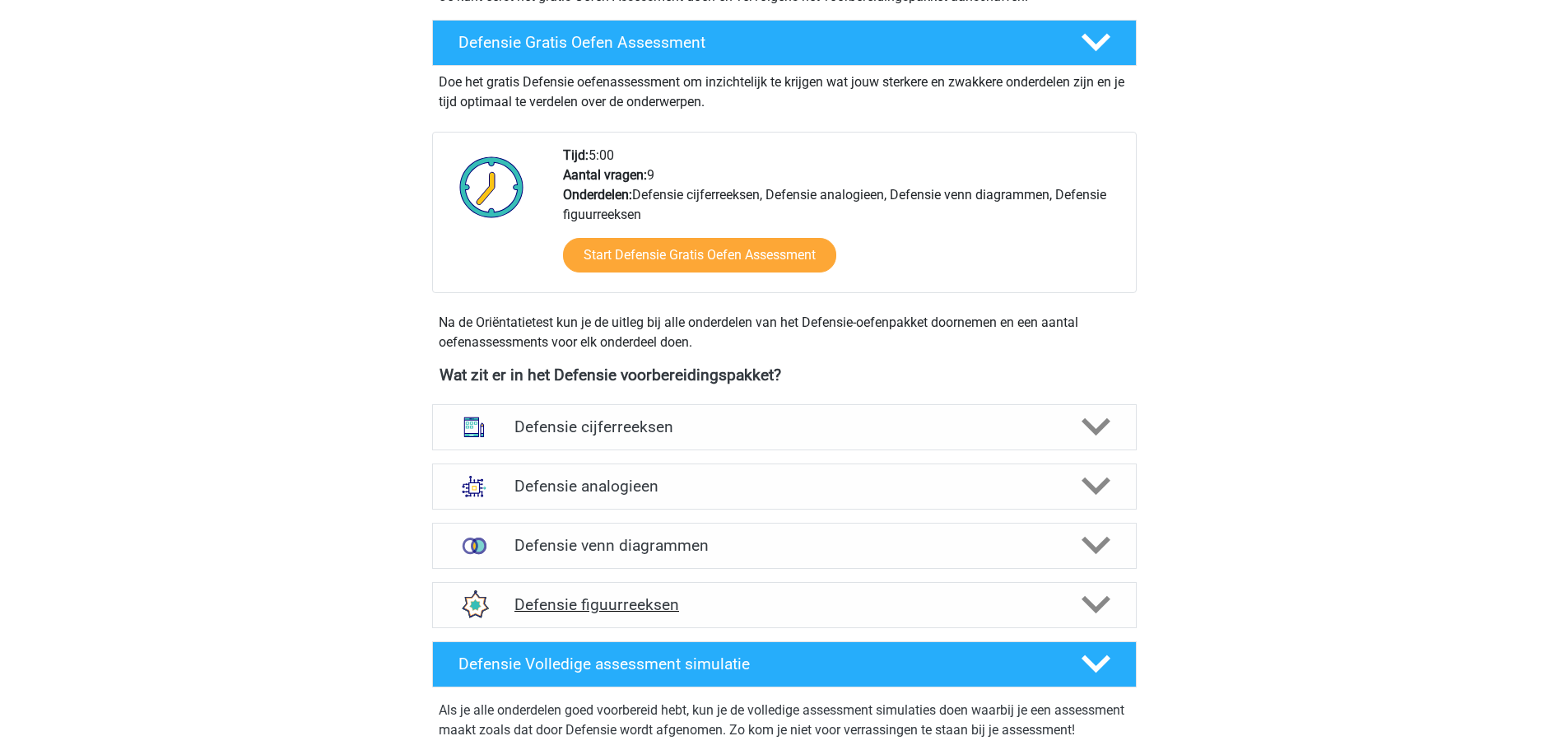
scroll to position [494, 0]
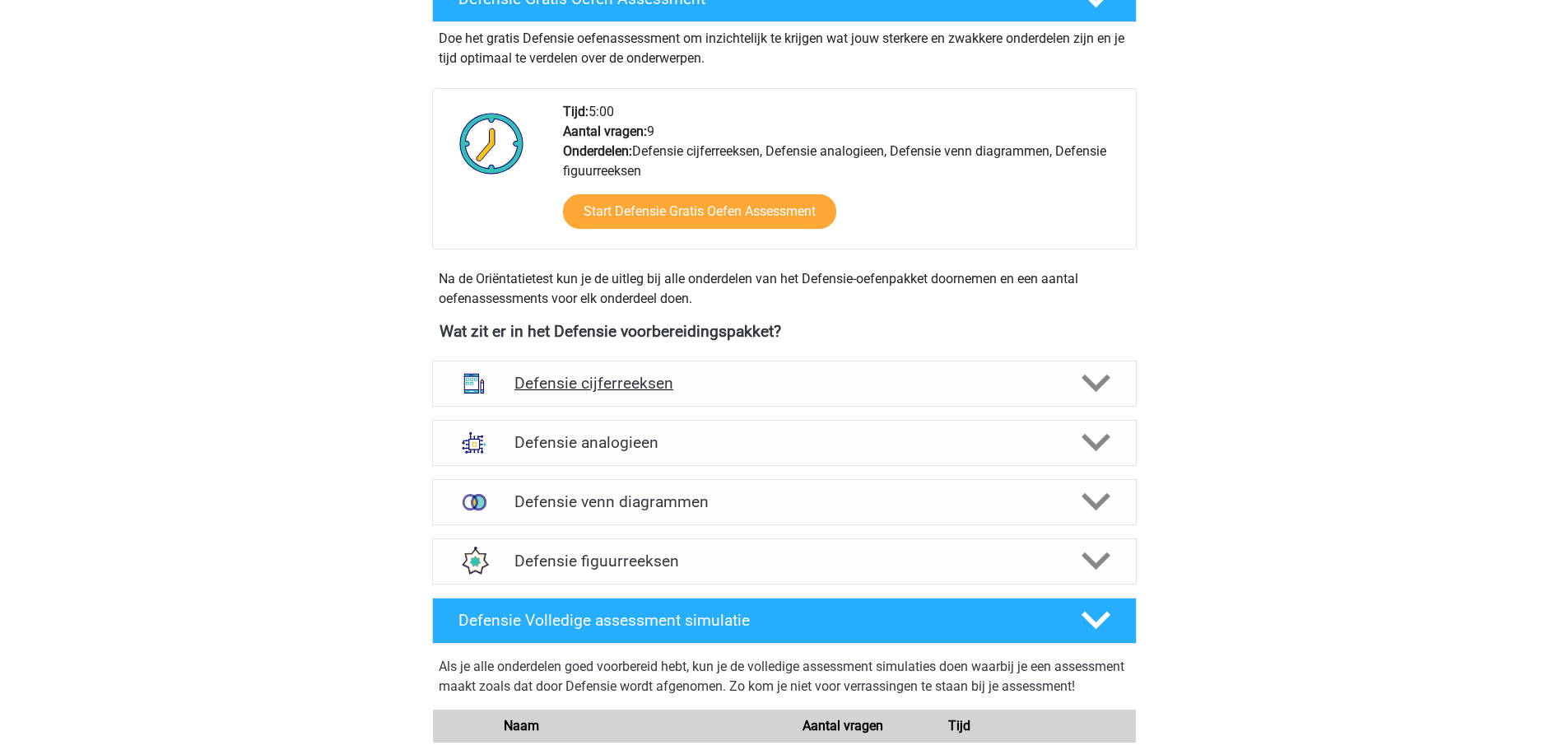
click at [741, 387] on h4 "Defensie cijferreeksen" at bounding box center [784, 384] width 539 height 19
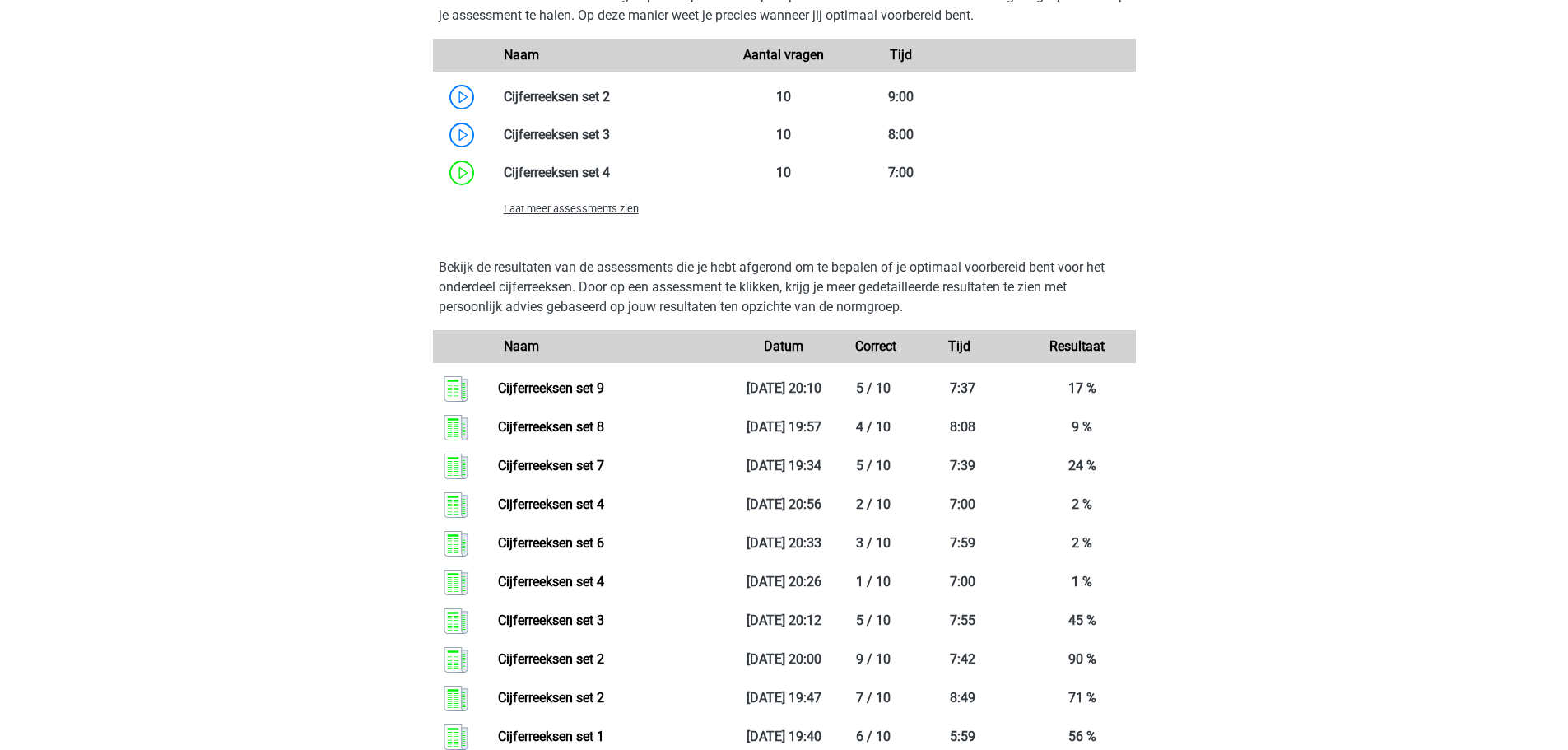
scroll to position [1482, 0]
click at [602, 209] on span "Laat meer assessments zien" at bounding box center [571, 209] width 135 height 13
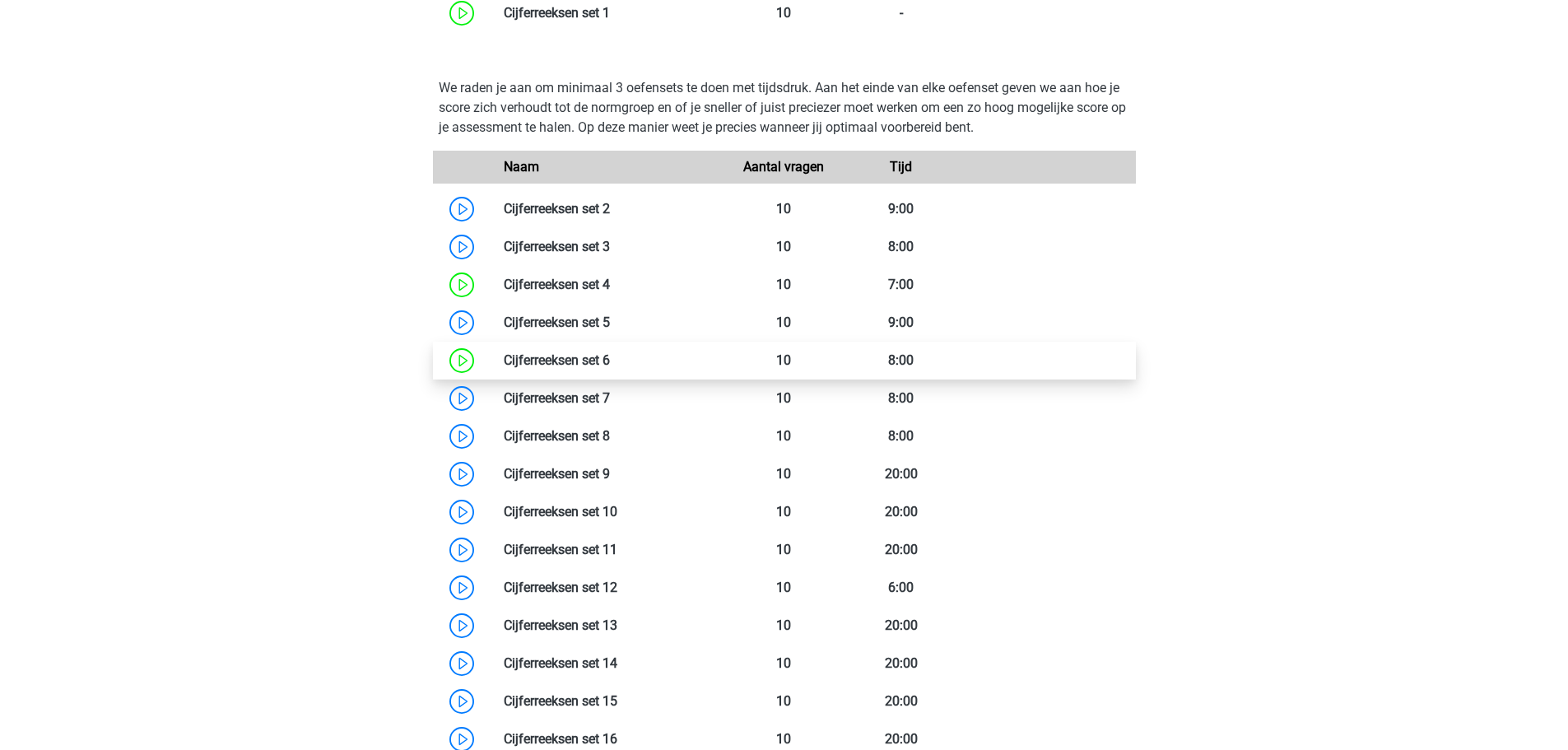
scroll to position [1399, 0]
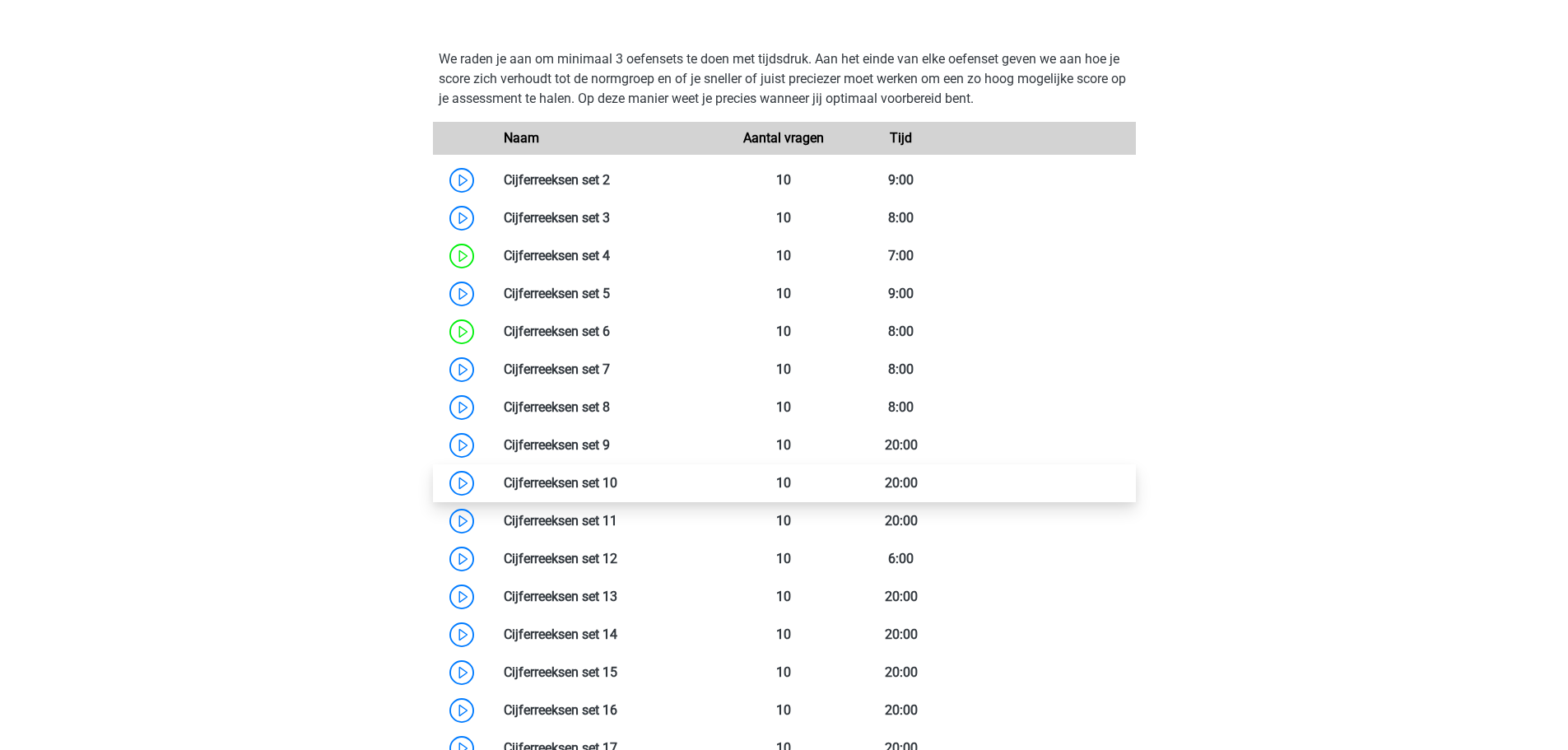
click at [618, 486] on link at bounding box center [618, 482] width 0 height 15
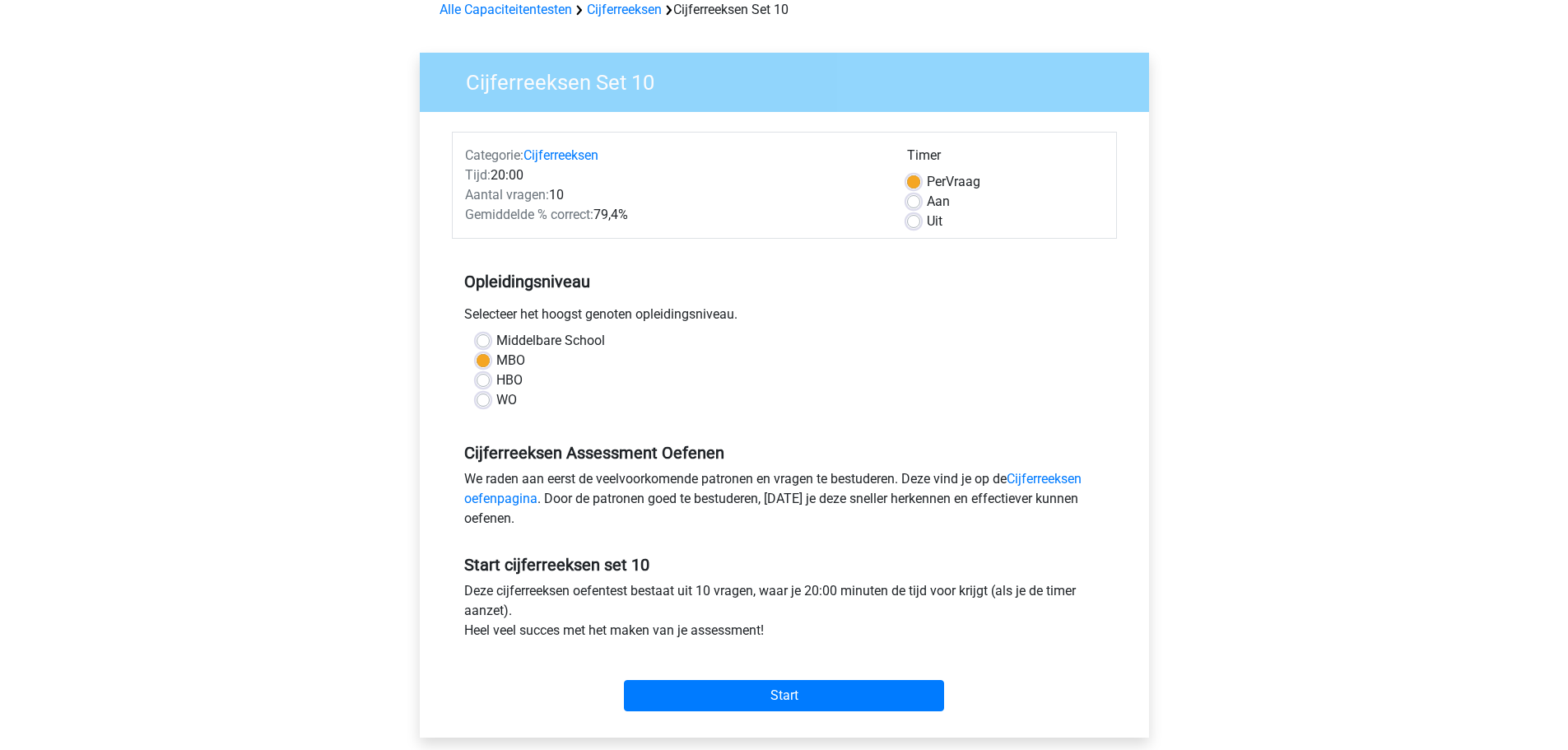
scroll to position [330, 0]
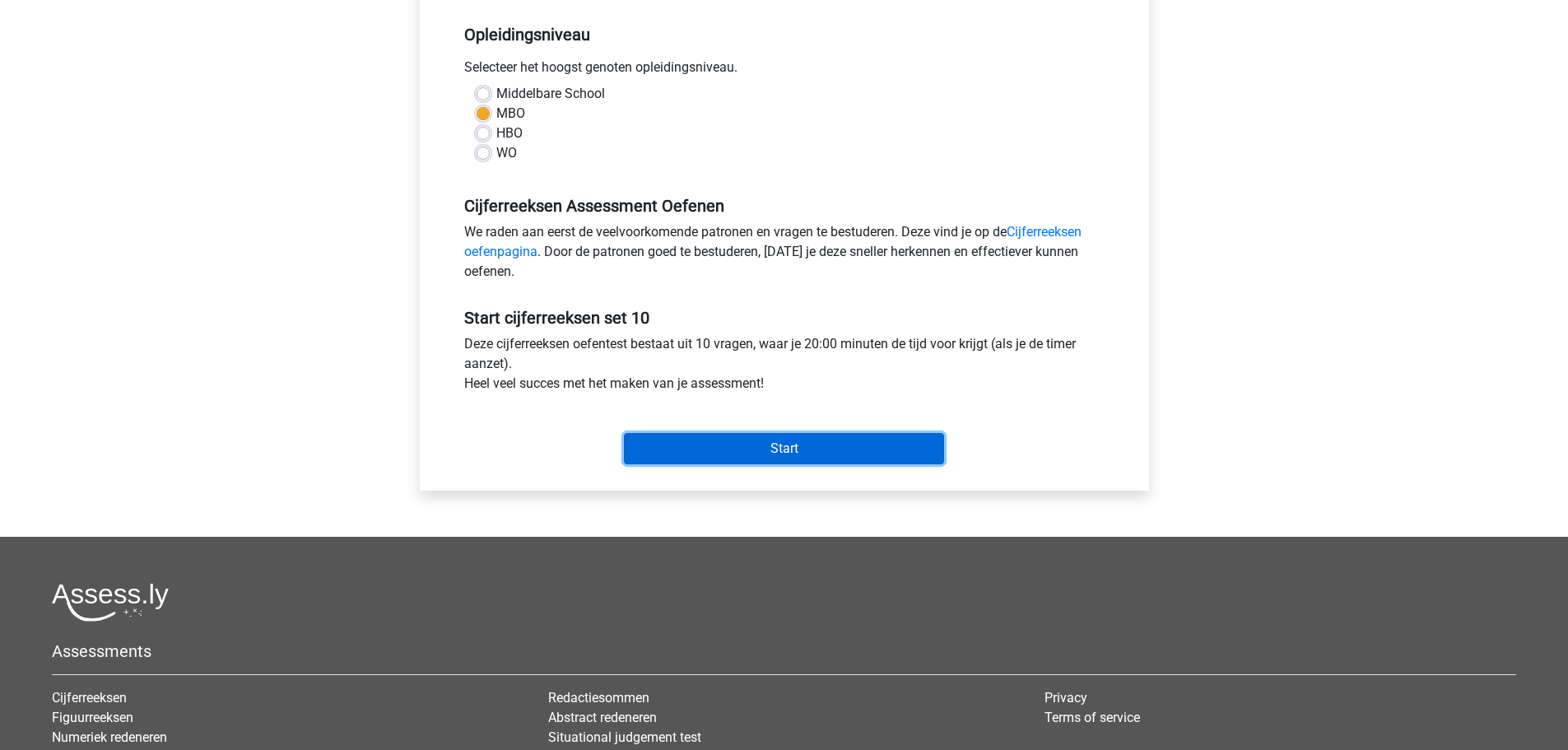
click at [753, 450] on input "Start" at bounding box center [783, 448] width 320 height 31
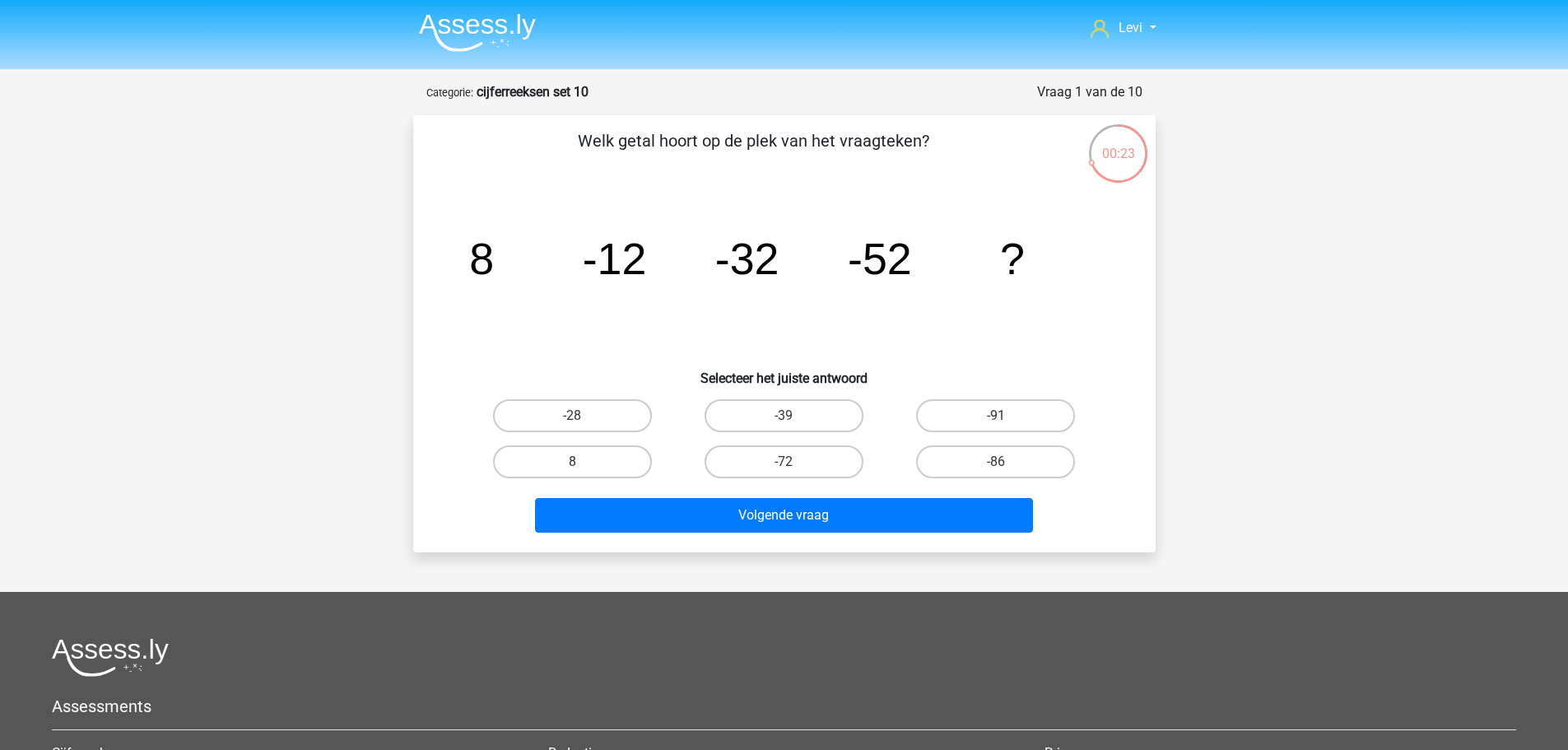
drag, startPoint x: 803, startPoint y: 461, endPoint x: 827, endPoint y: 496, distance: 42.4
click at [800, 464] on label "-72" at bounding box center [784, 462] width 159 height 33
click at [795, 464] on input "-72" at bounding box center [789, 467] width 11 height 11
radio input "true"
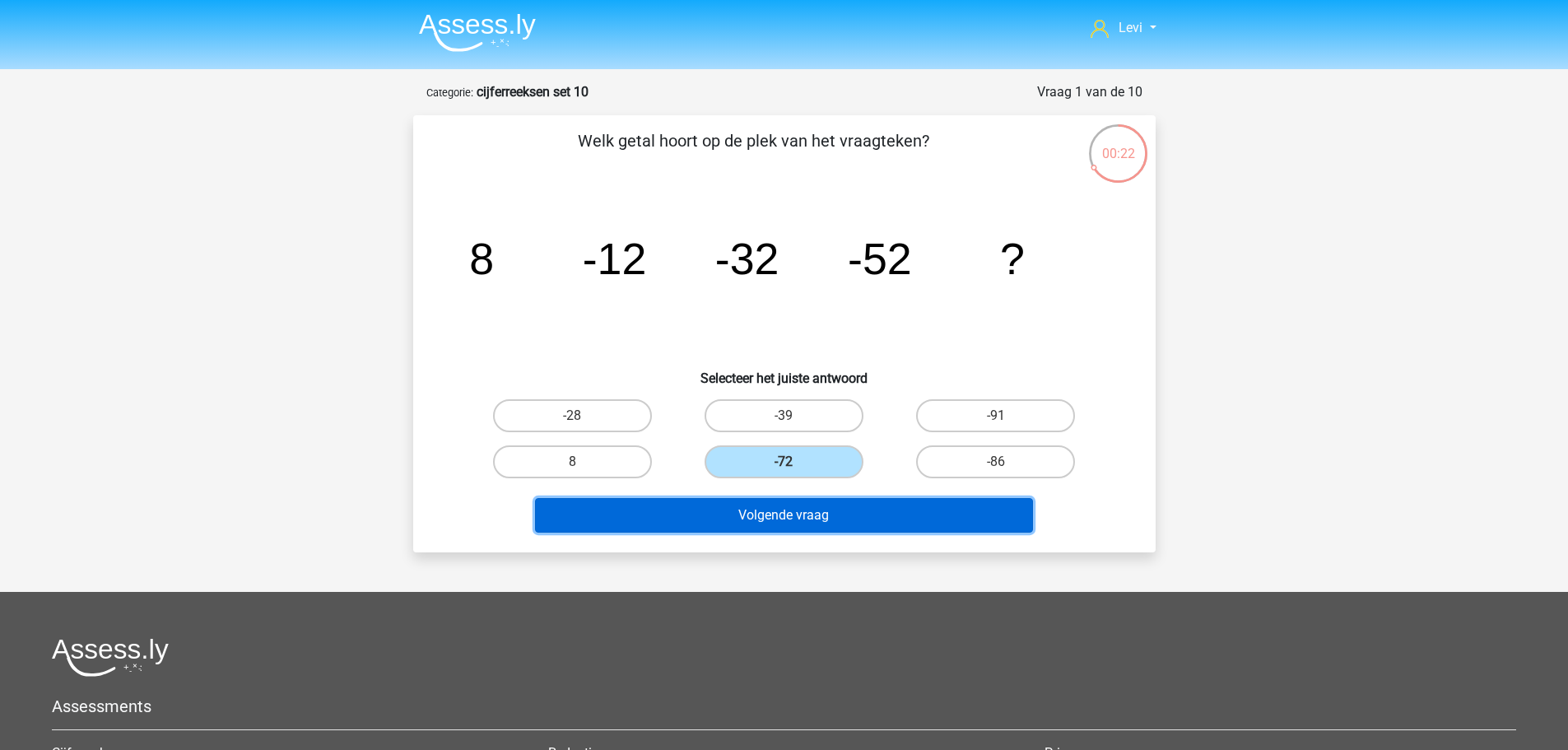
click at [853, 516] on button "Volgende vraag" at bounding box center [784, 515] width 498 height 35
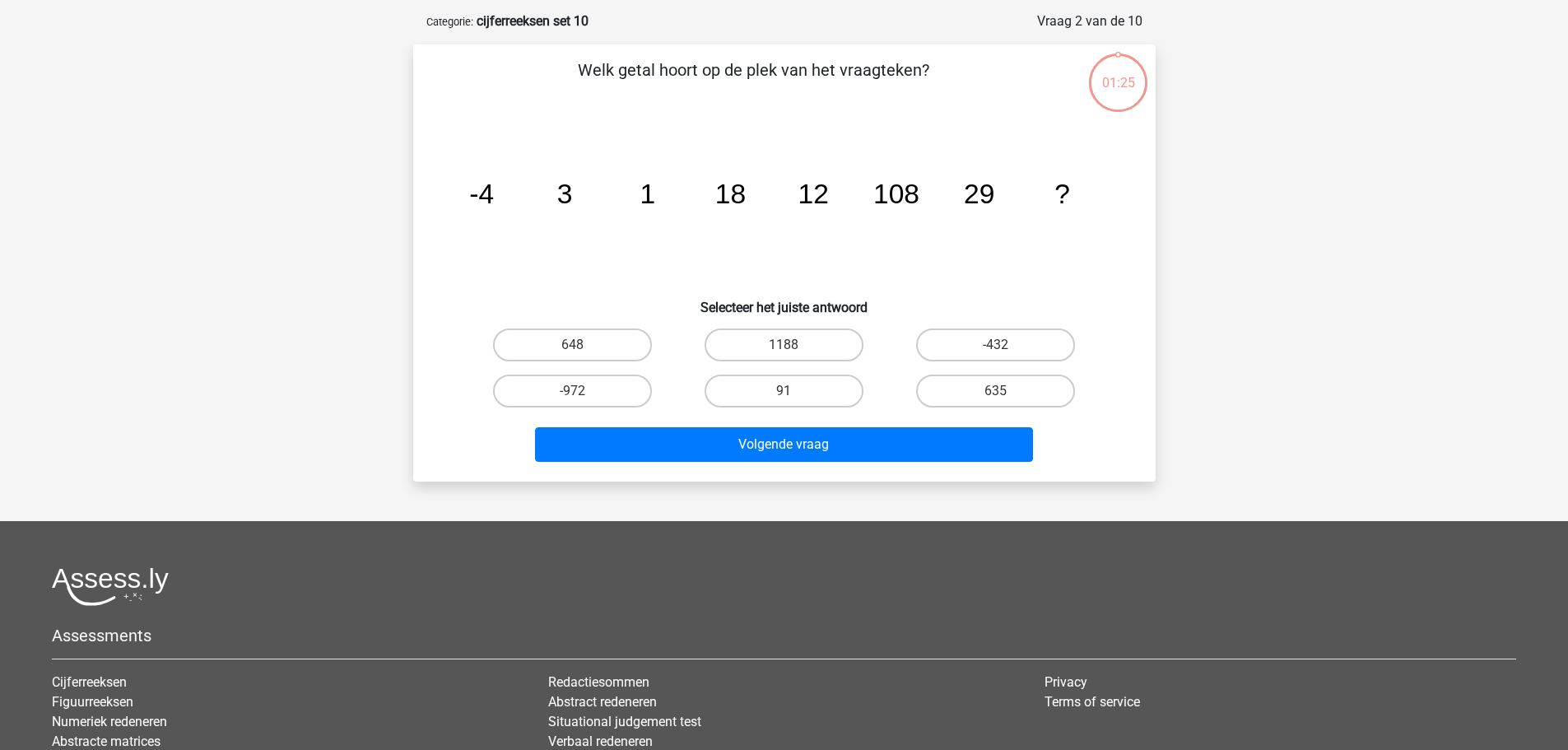
scroll to position [82, 0]
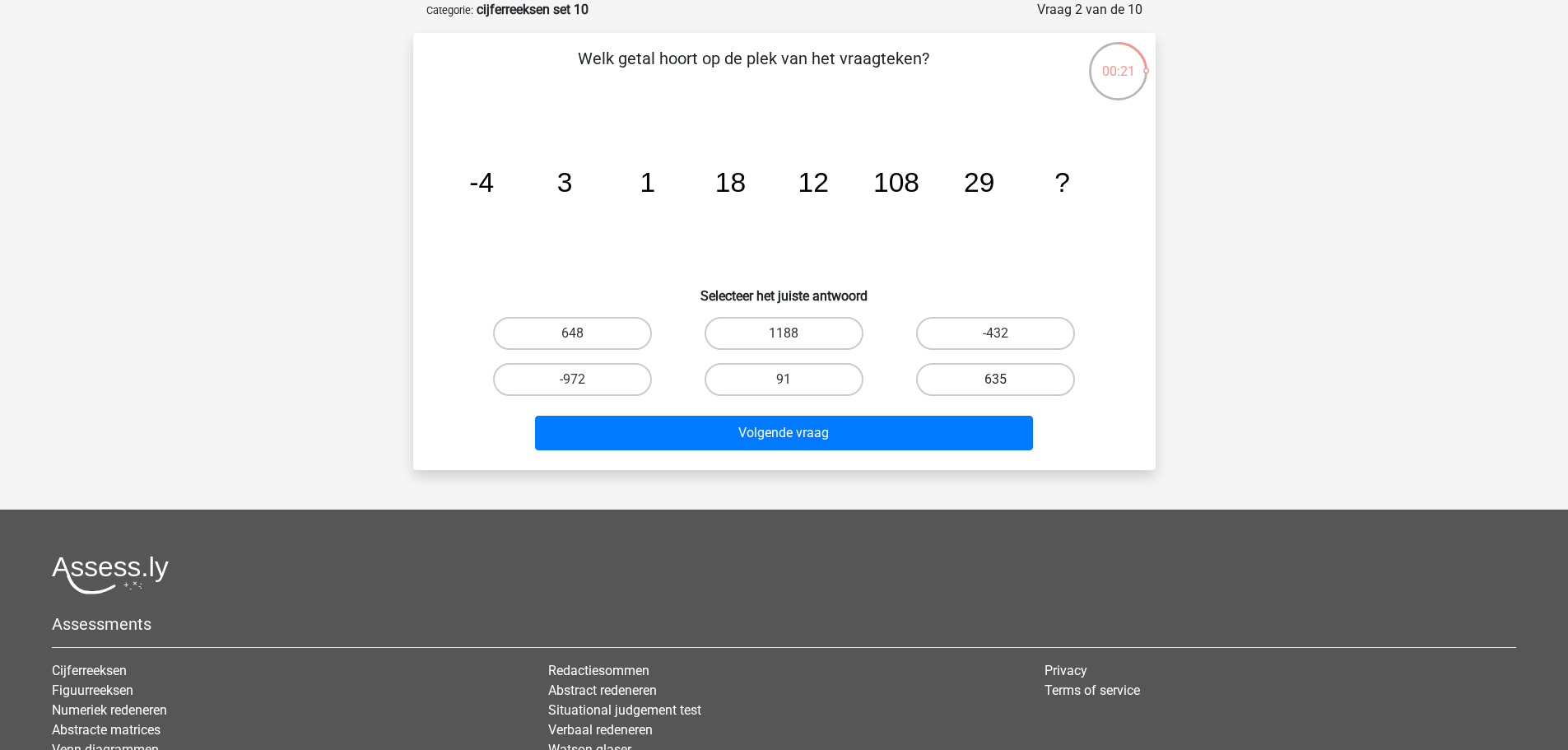
click at [951, 386] on label "635" at bounding box center [996, 380] width 159 height 33
click at [996, 386] on input "635" at bounding box center [1001, 385] width 11 height 11
radio input "true"
click at [635, 343] on label "648" at bounding box center [572, 333] width 159 height 33
click at [583, 343] on input "648" at bounding box center [577, 338] width 11 height 11
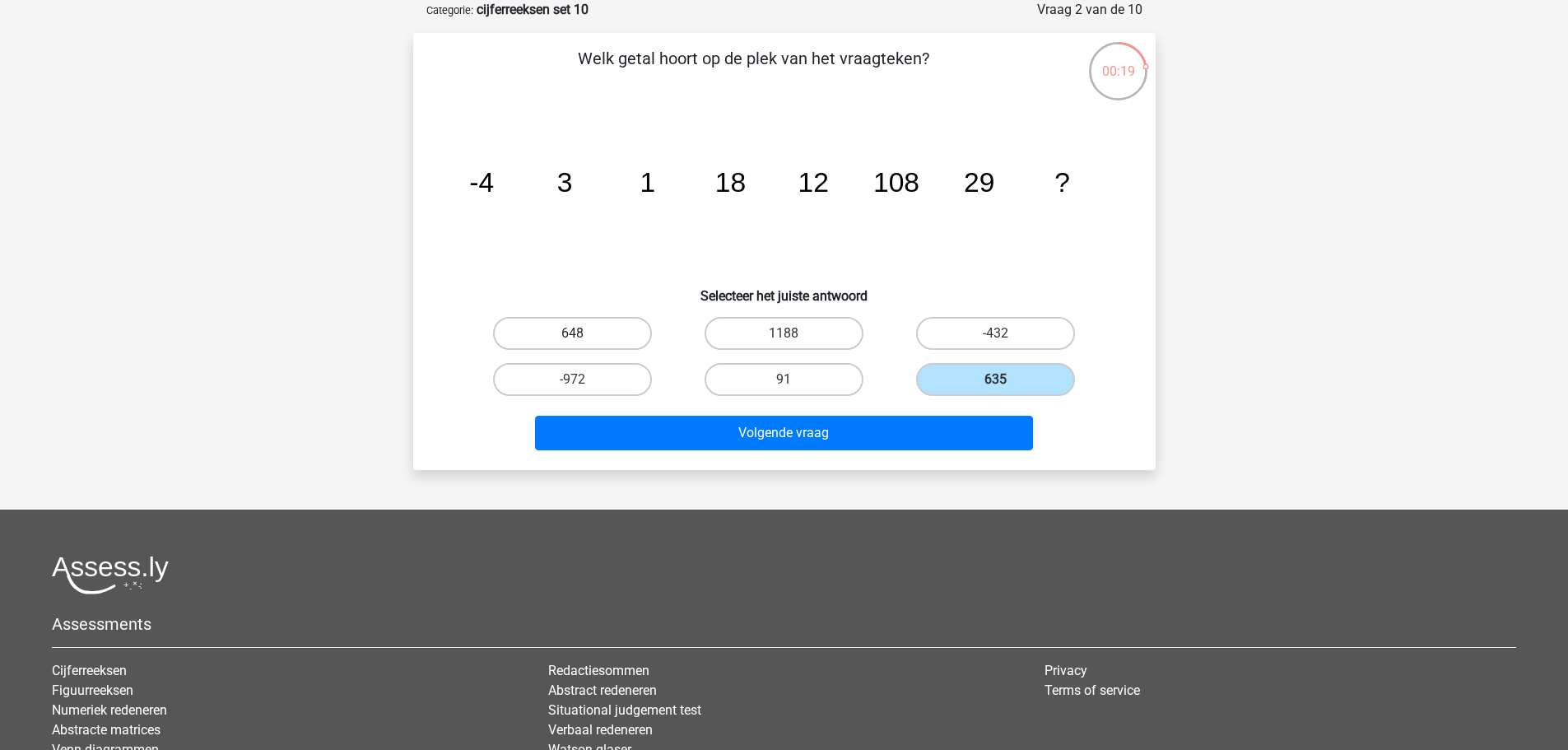
radio input "true"
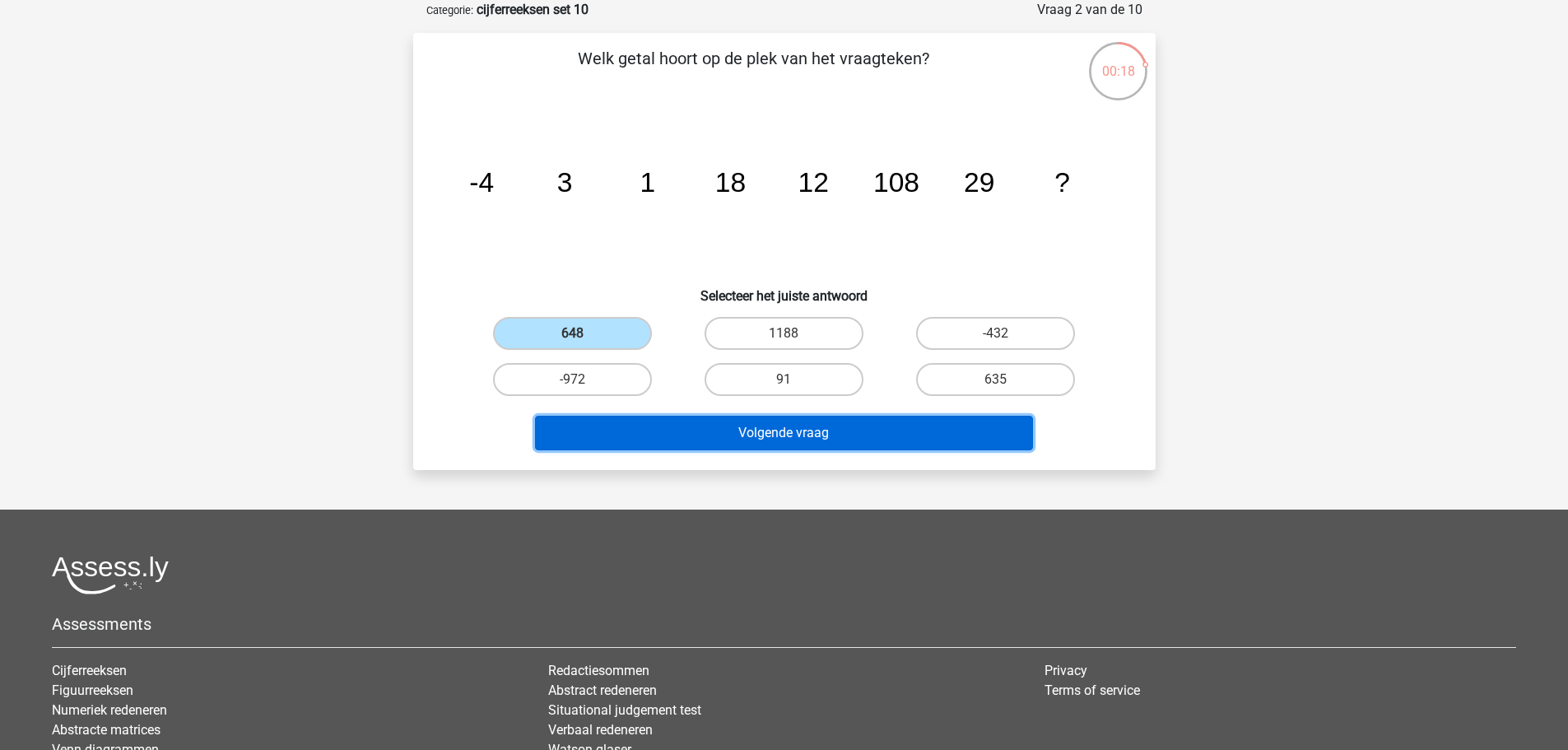
click at [852, 427] on button "Volgende vraag" at bounding box center [784, 433] width 498 height 35
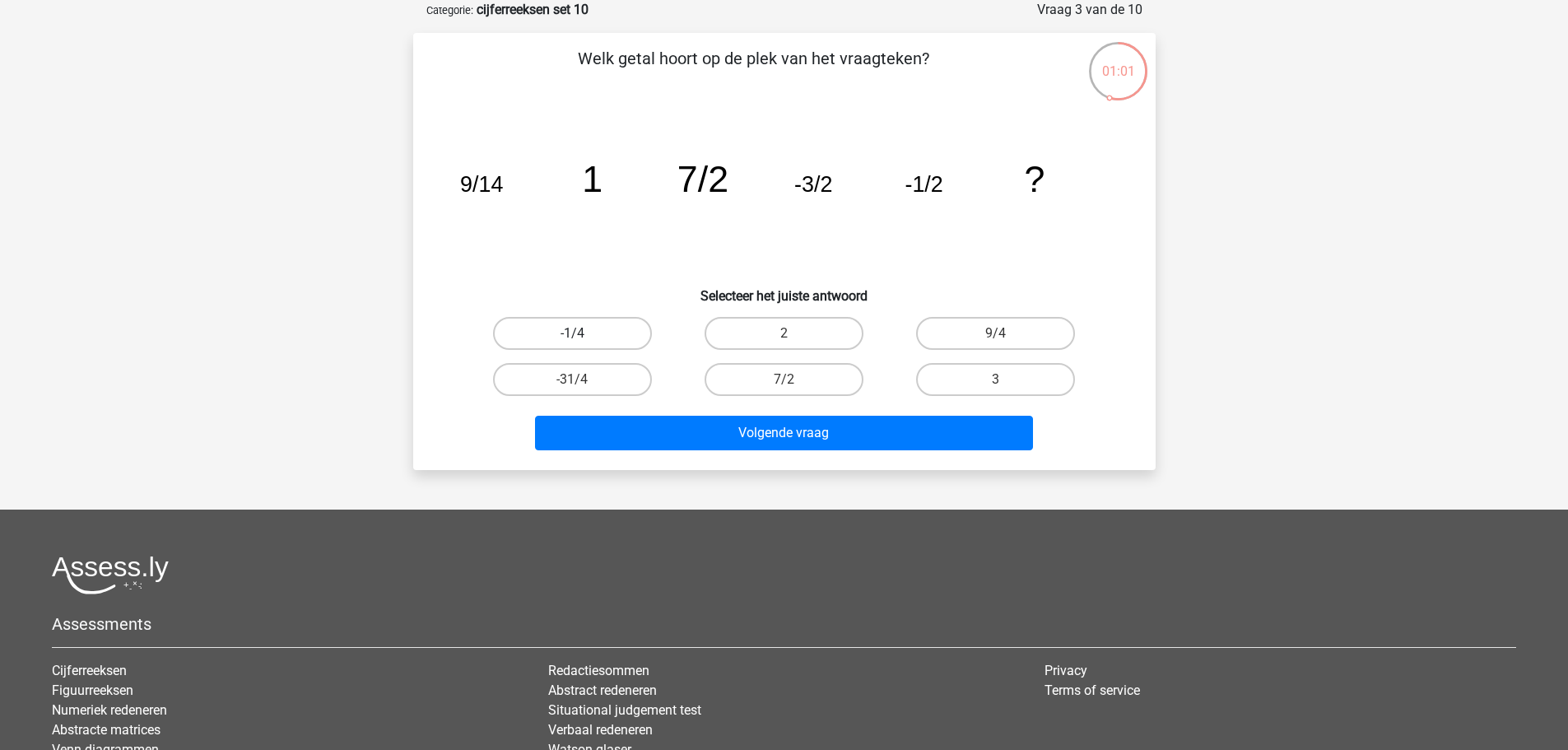
click at [624, 338] on label "-1/4" at bounding box center [572, 333] width 159 height 33
click at [583, 338] on input "-1/4" at bounding box center [577, 338] width 11 height 11
radio input "true"
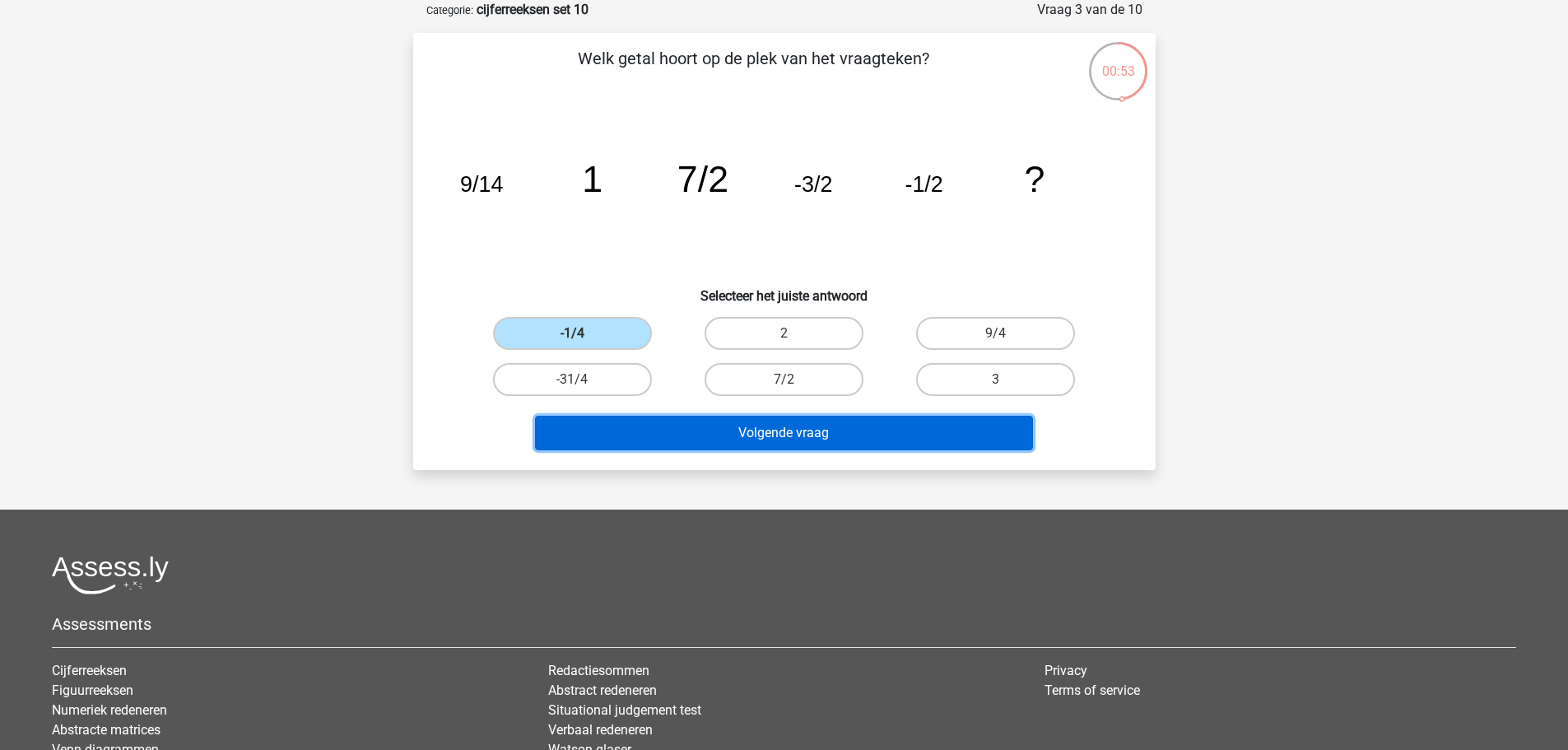
click at [981, 446] on button "Volgende vraag" at bounding box center [784, 433] width 498 height 35
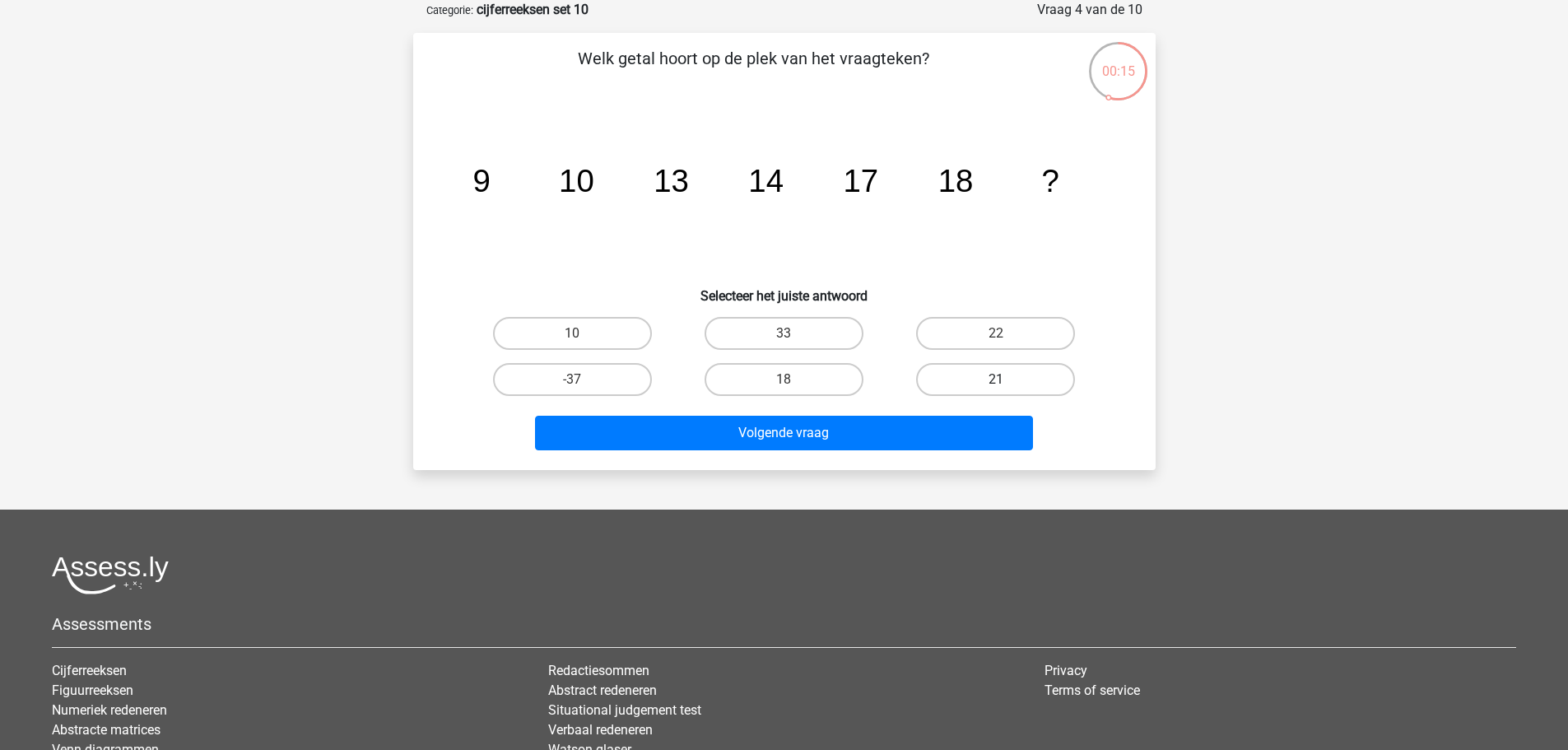
click at [966, 368] on label "21" at bounding box center [996, 380] width 159 height 33
click at [996, 380] on input "21" at bounding box center [1001, 385] width 11 height 11
radio input "true"
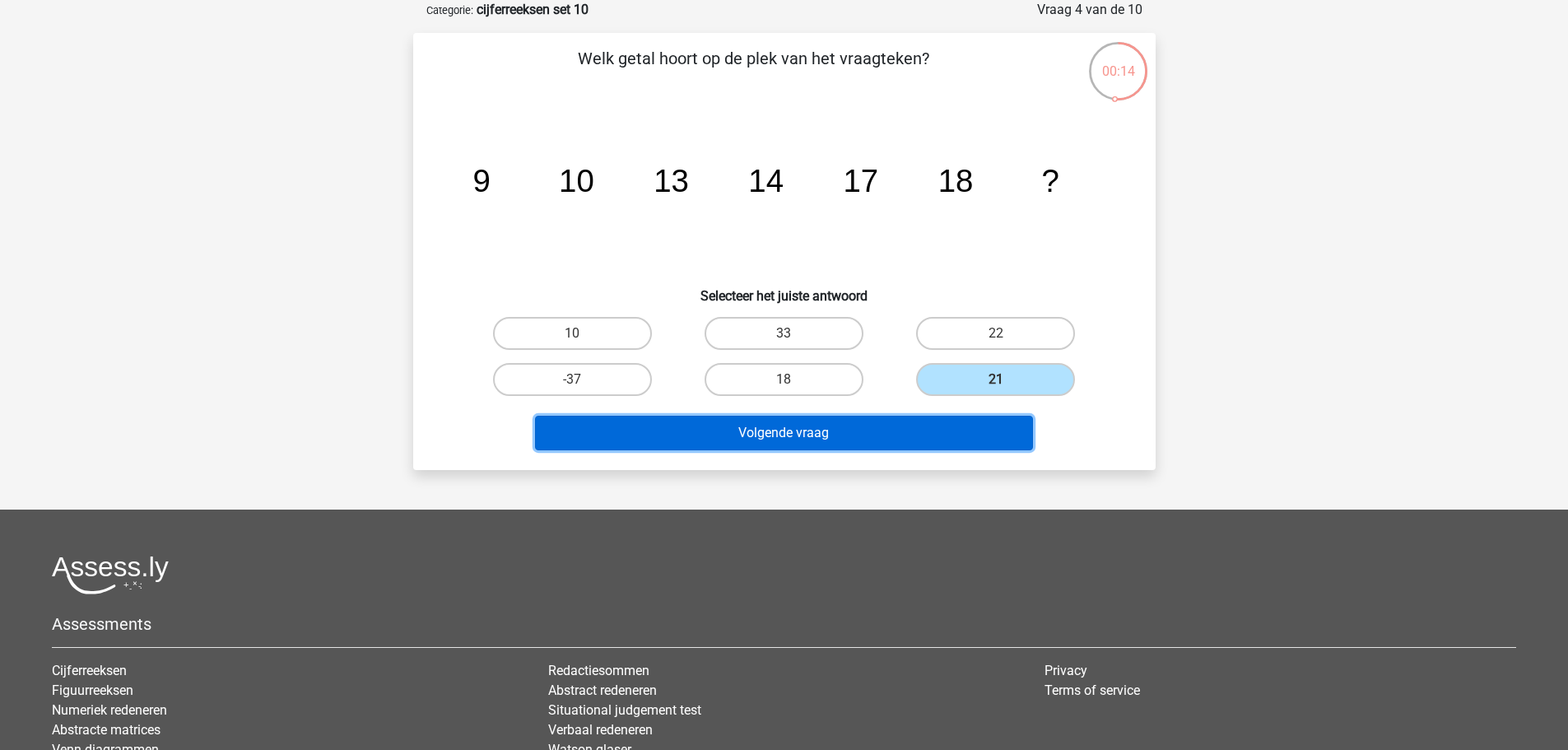
click at [974, 430] on button "Volgende vraag" at bounding box center [784, 433] width 498 height 35
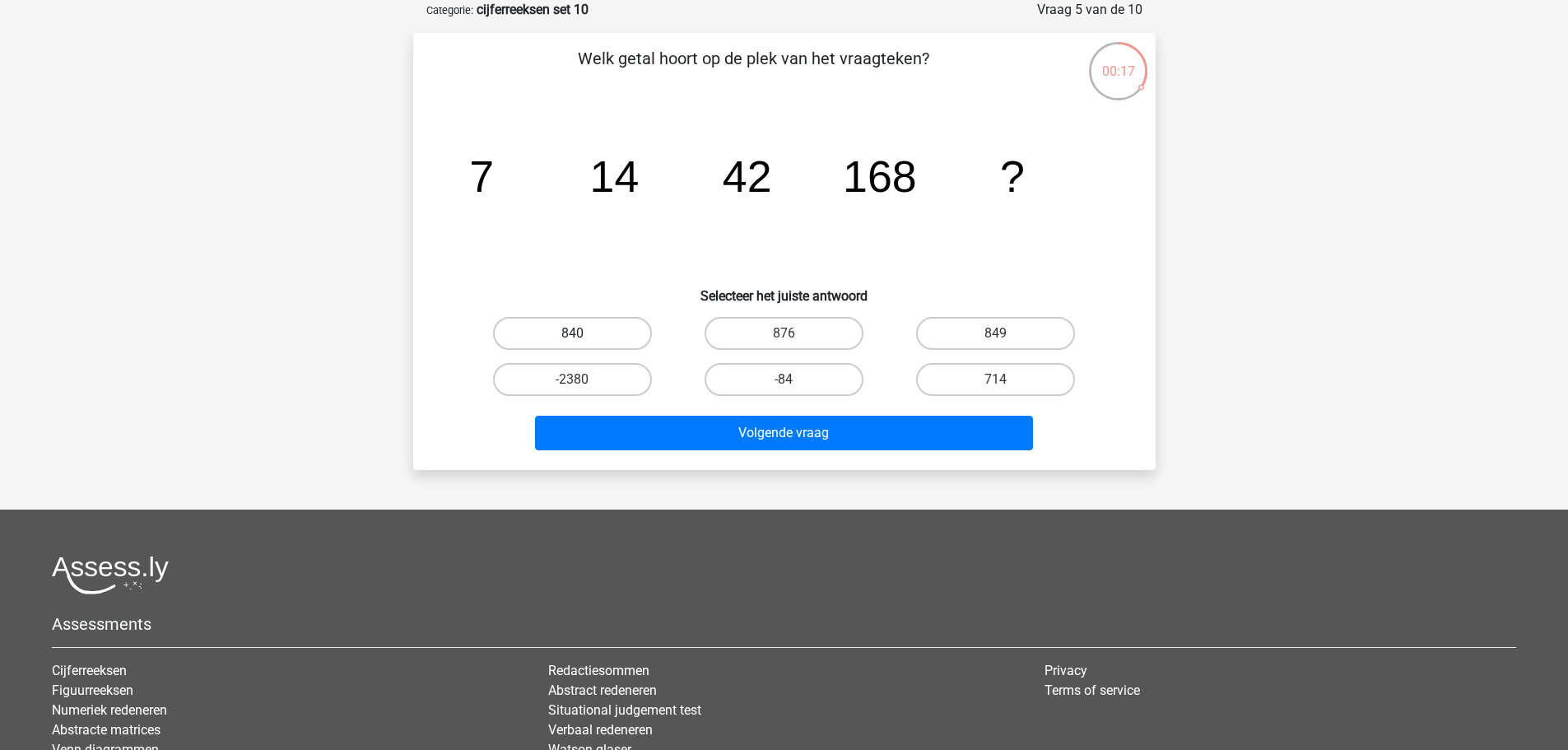
click at [646, 330] on label "840" at bounding box center [572, 333] width 159 height 33
click at [583, 333] on input "840" at bounding box center [577, 338] width 11 height 11
radio input "true"
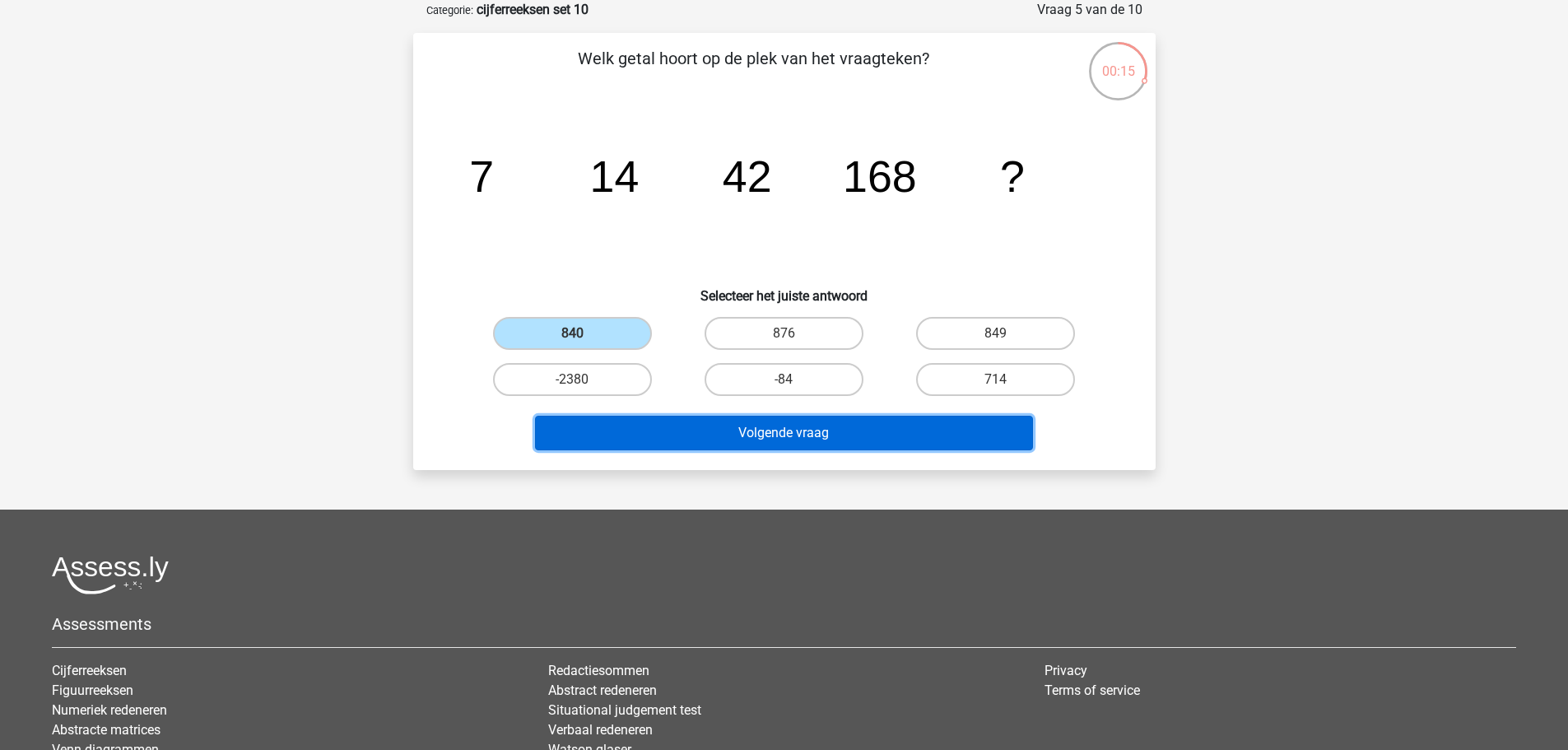
click at [804, 430] on button "Volgende vraag" at bounding box center [784, 433] width 498 height 35
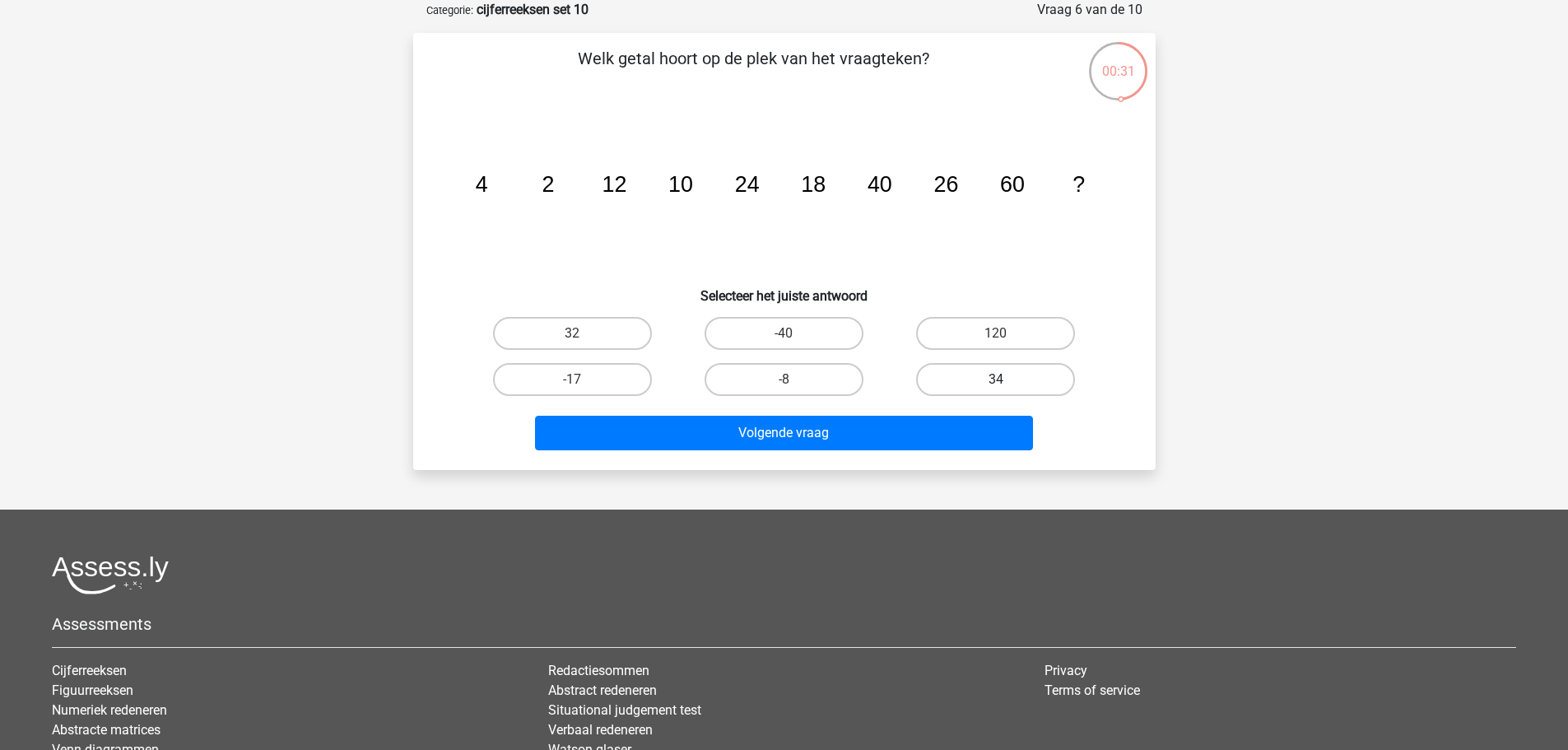
click at [968, 386] on label "34" at bounding box center [996, 380] width 159 height 33
click at [996, 386] on input "34" at bounding box center [1001, 385] width 11 height 11
radio input "true"
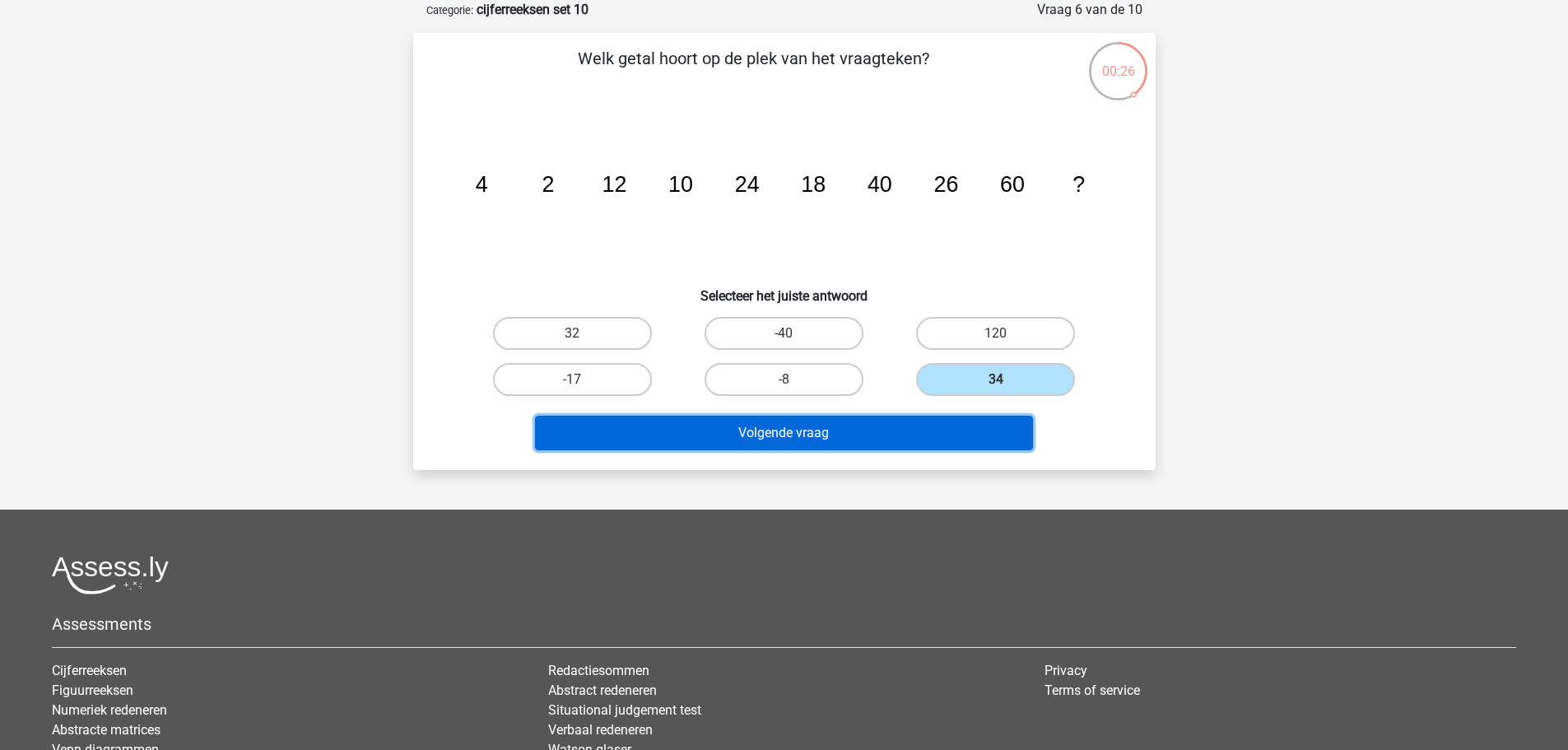
click at [975, 437] on button "Volgende vraag" at bounding box center [784, 433] width 498 height 35
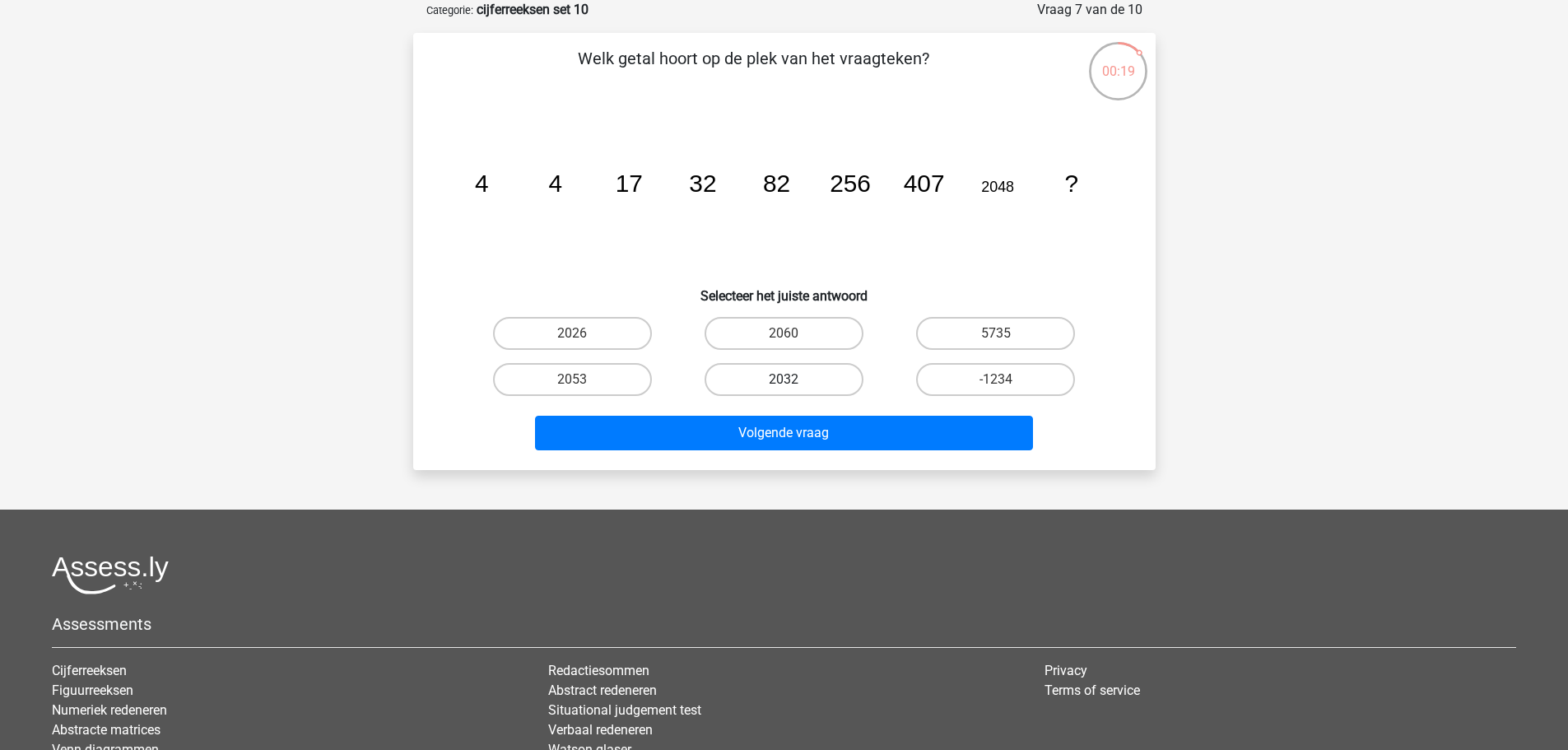
click at [814, 379] on label "2032" at bounding box center [784, 380] width 159 height 33
click at [795, 380] on input "2032" at bounding box center [789, 385] width 11 height 11
radio input "true"
click at [825, 338] on label "2060" at bounding box center [784, 333] width 159 height 33
click at [795, 338] on input "2060" at bounding box center [789, 338] width 11 height 11
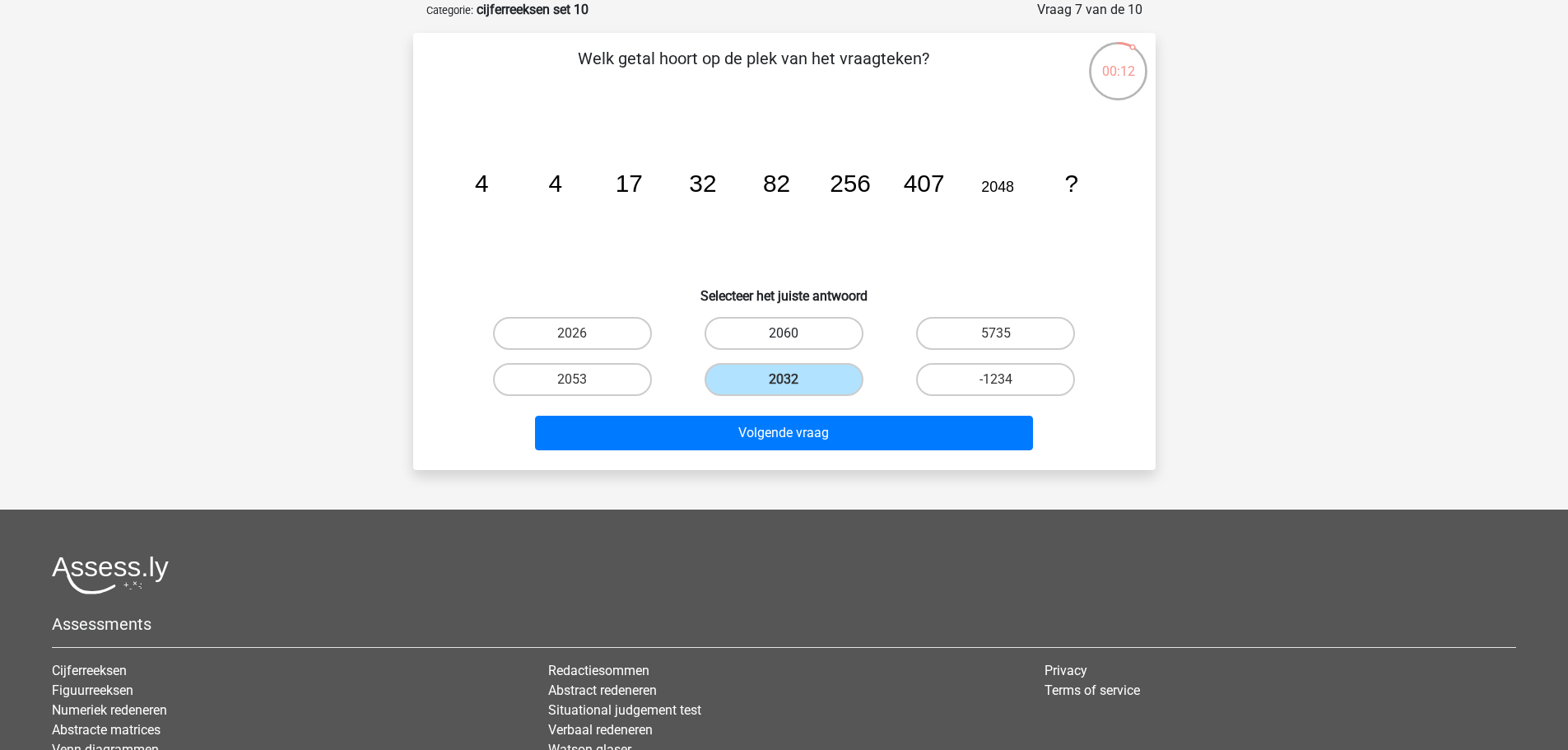
radio input "true"
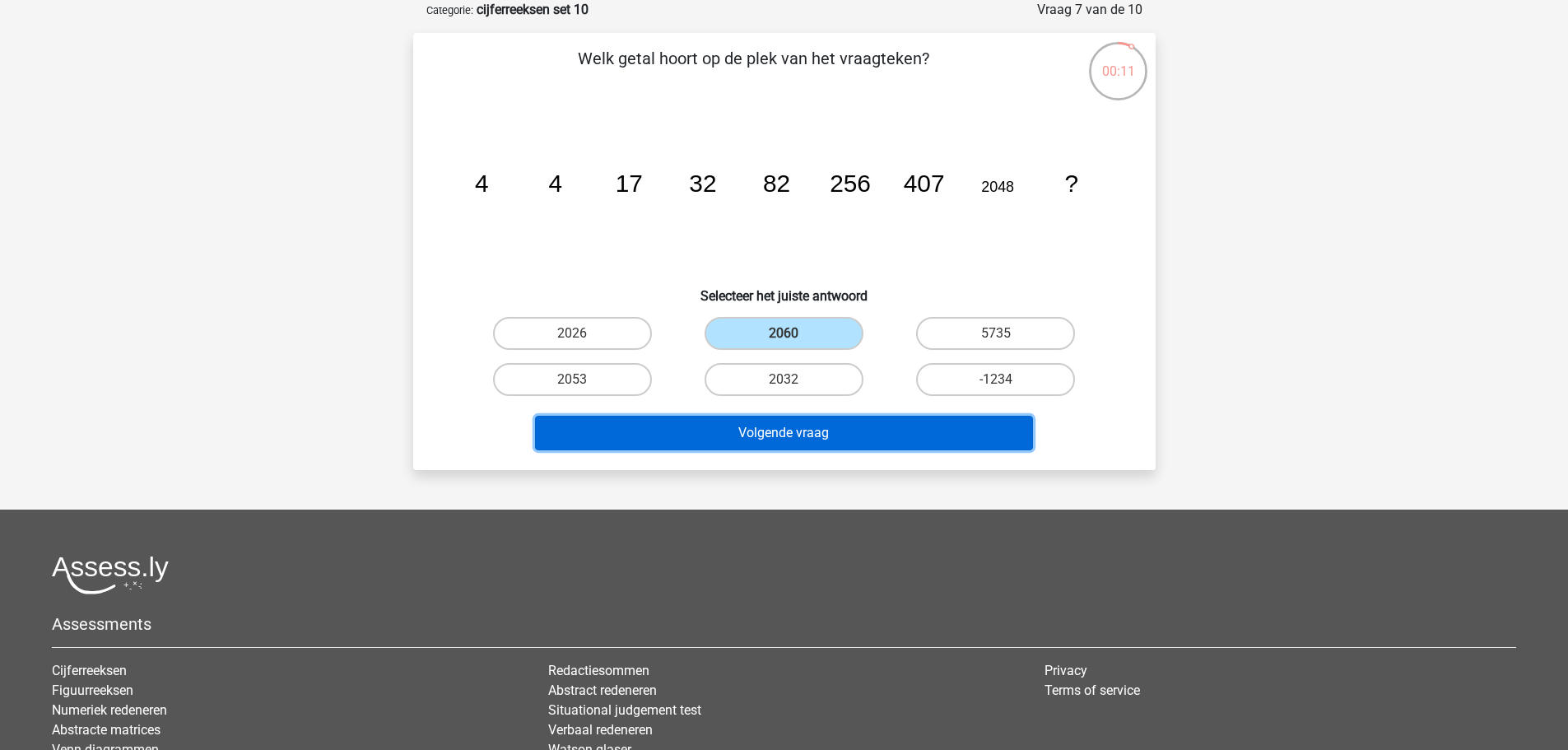
click at [879, 433] on button "Volgende vraag" at bounding box center [784, 433] width 498 height 35
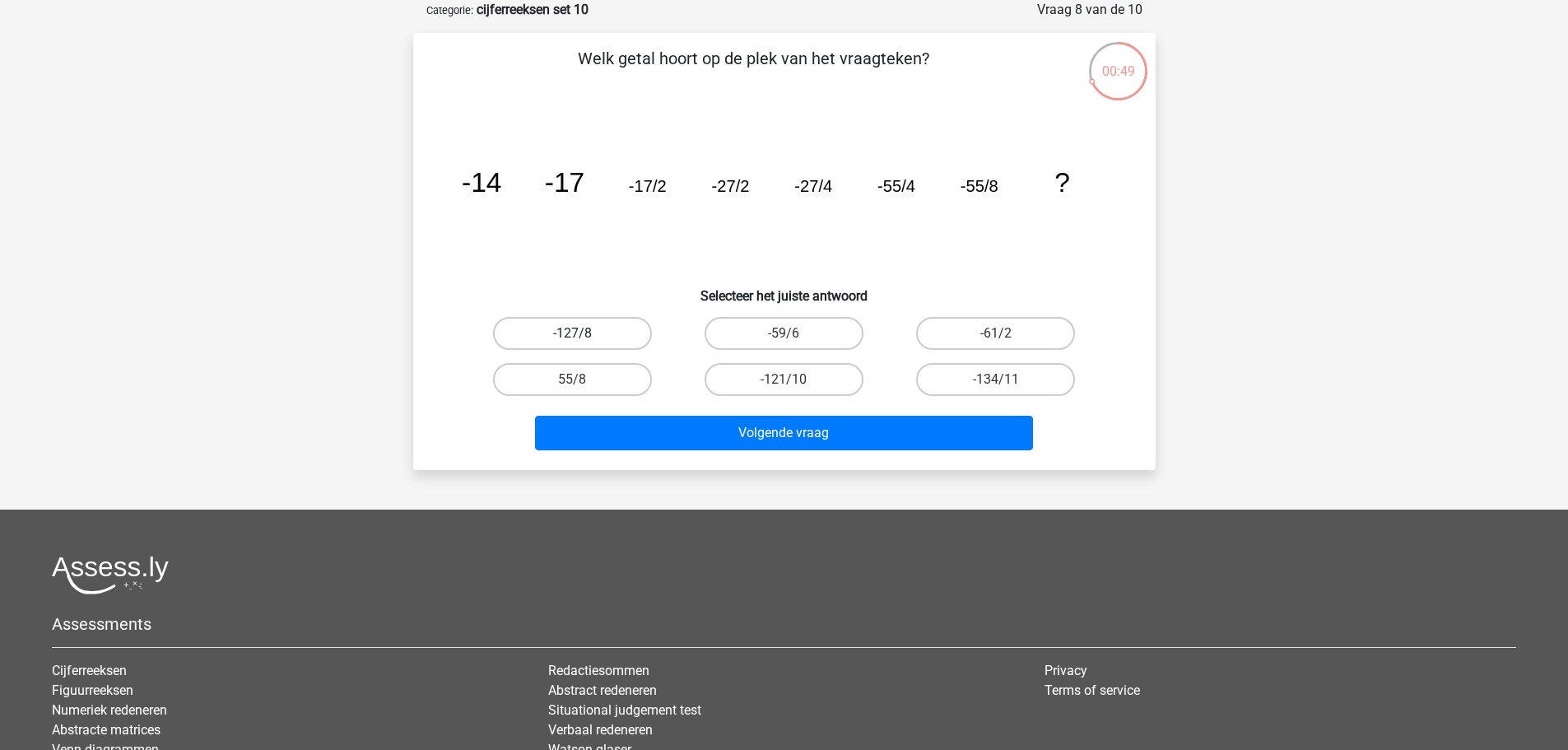
click at [611, 332] on label "-127/8" at bounding box center [572, 333] width 159 height 33
click at [583, 333] on input "-127/8" at bounding box center [577, 338] width 11 height 11
radio input "true"
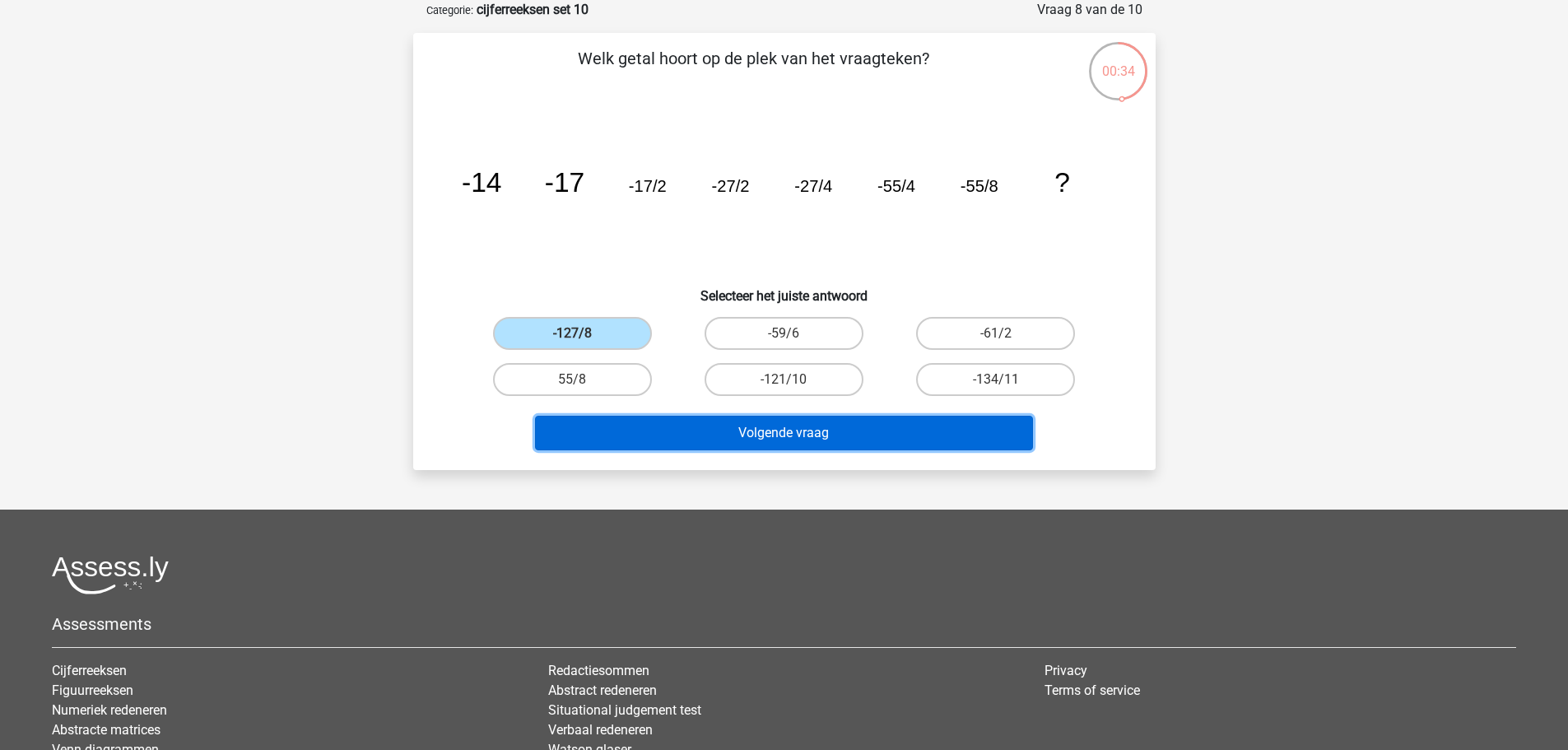
click at [934, 424] on button "Volgende vraag" at bounding box center [784, 433] width 498 height 35
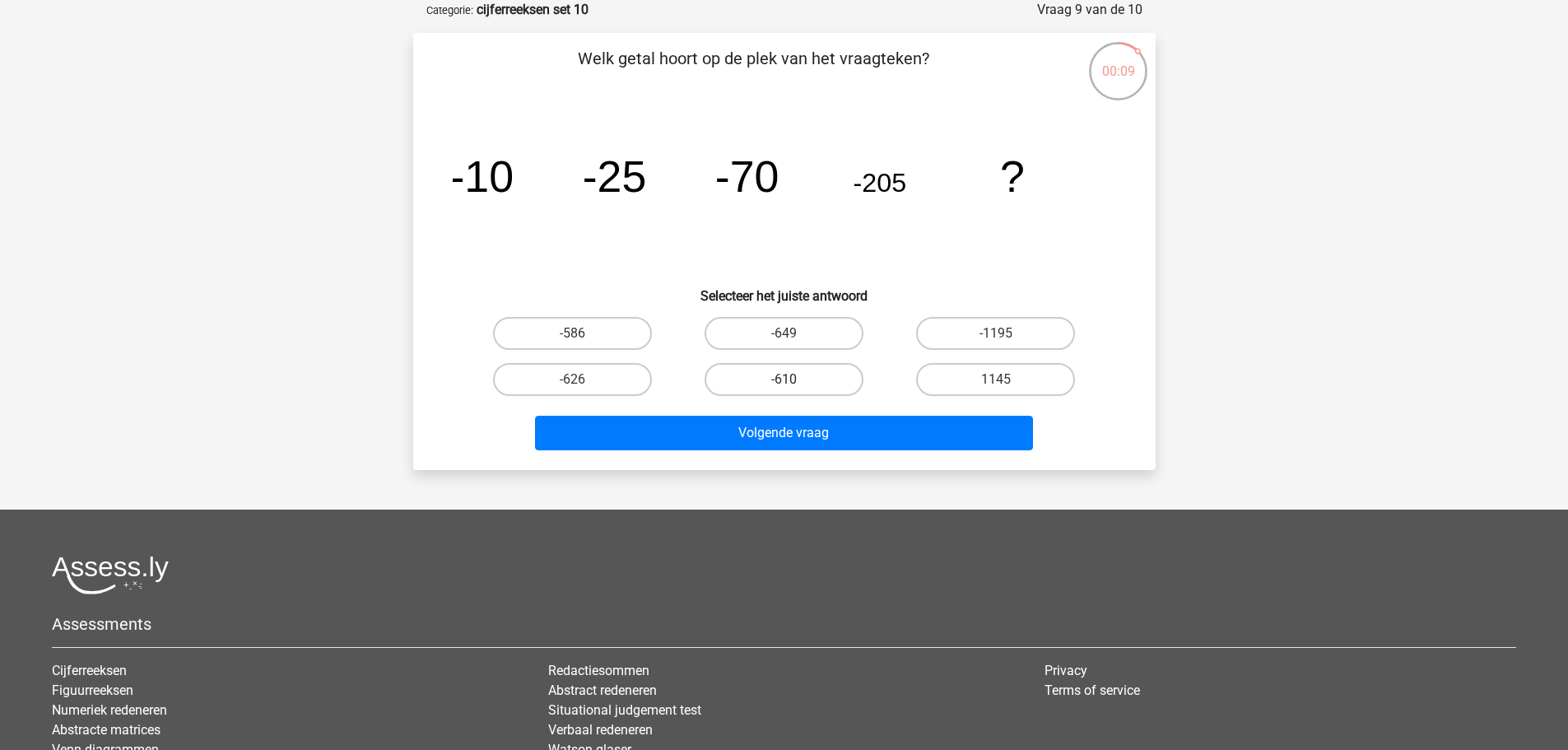
click at [831, 374] on label "-610" at bounding box center [784, 380] width 159 height 33
click at [795, 380] on input "-610" at bounding box center [789, 385] width 11 height 11
radio input "true"
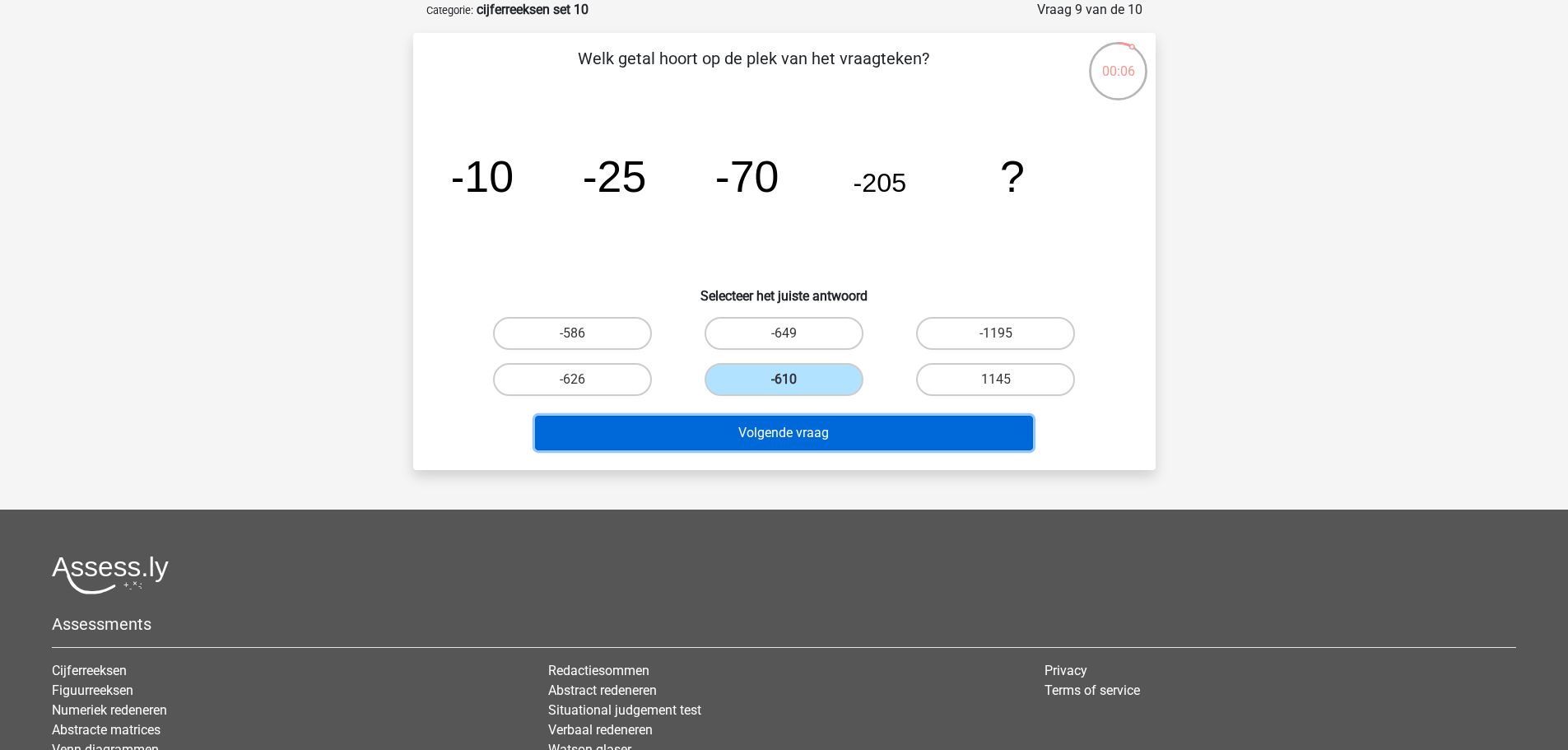
click at [878, 436] on button "Volgende vraag" at bounding box center [784, 433] width 498 height 35
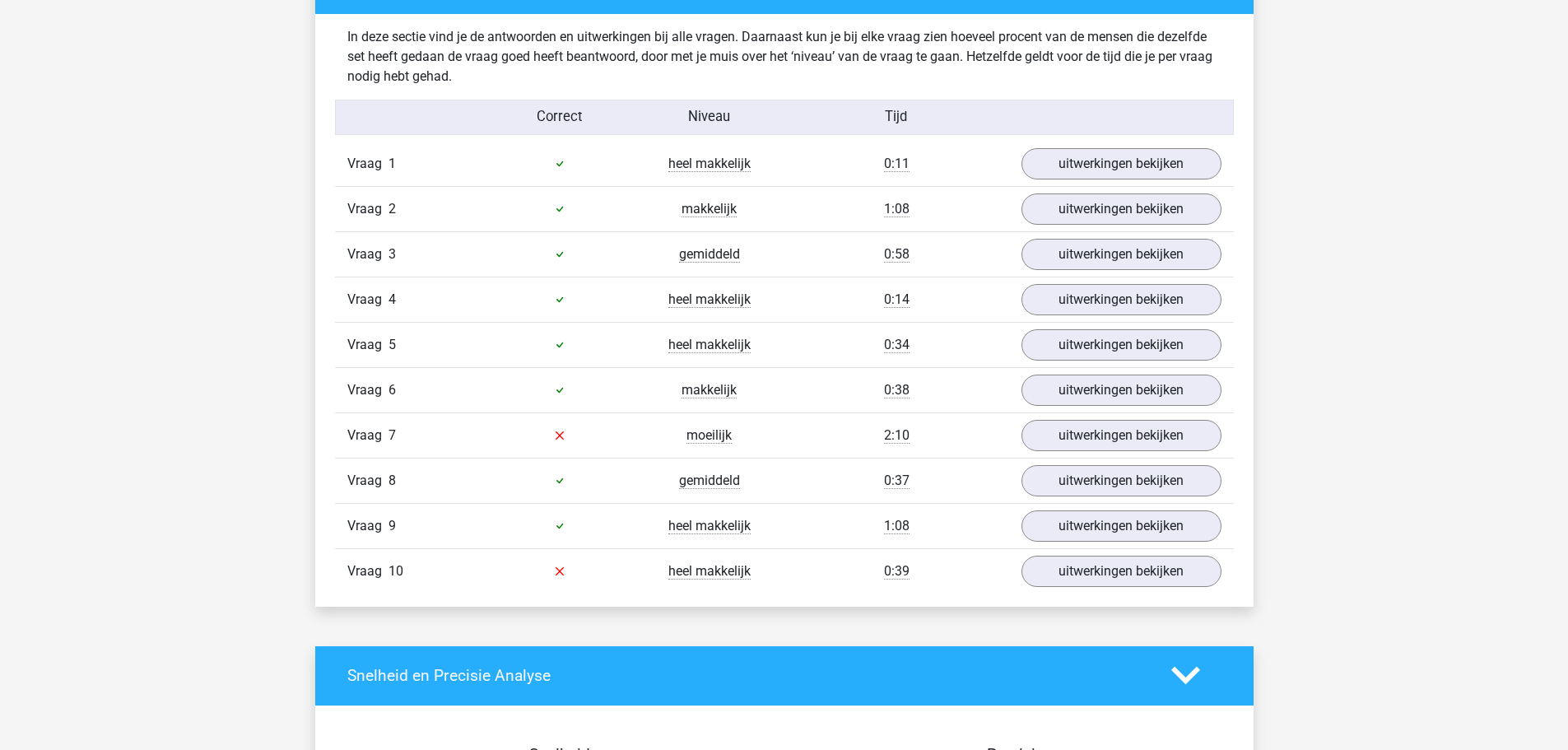
scroll to position [1152, 0]
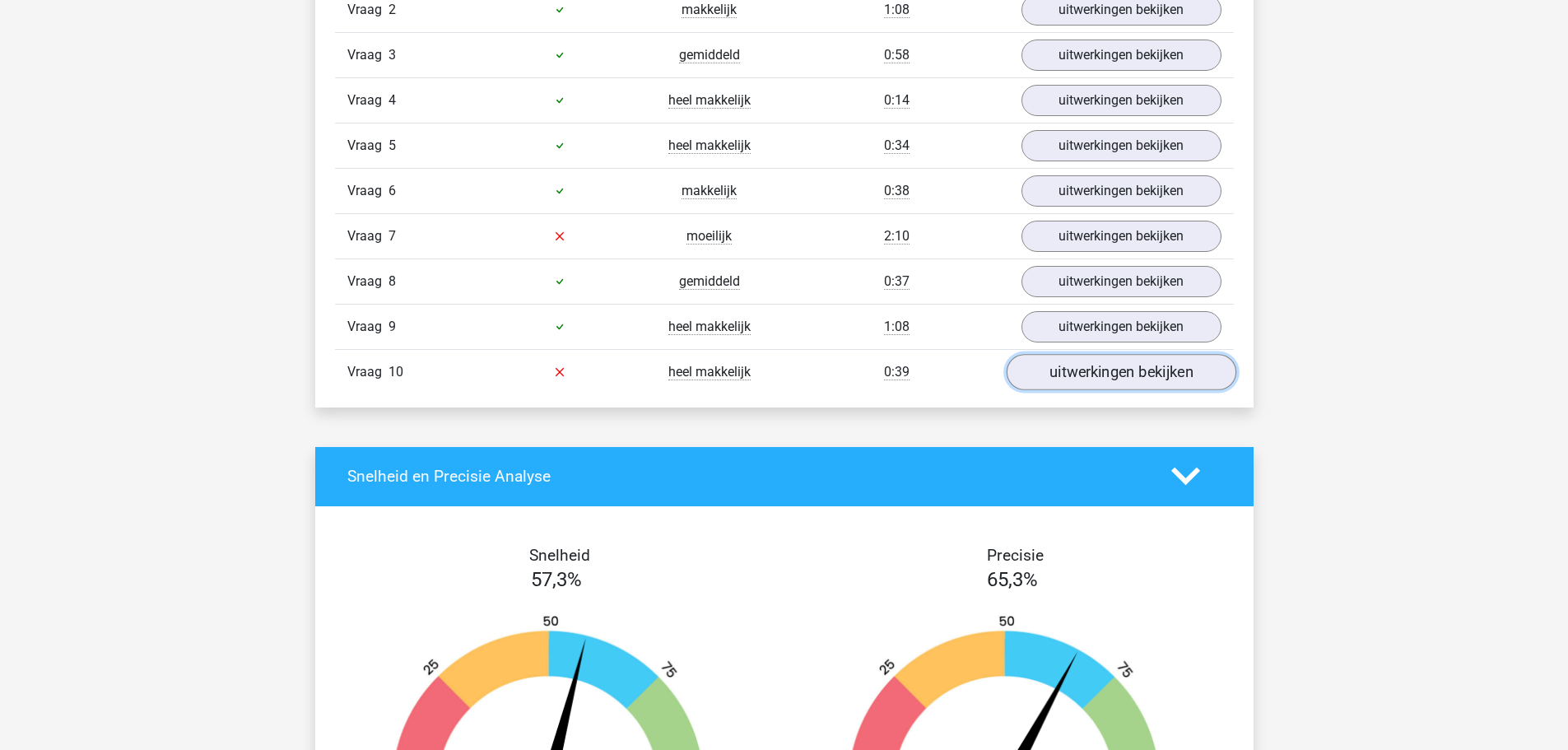
click at [1067, 386] on link "uitwerkingen bekijken" at bounding box center [1121, 371] width 230 height 36
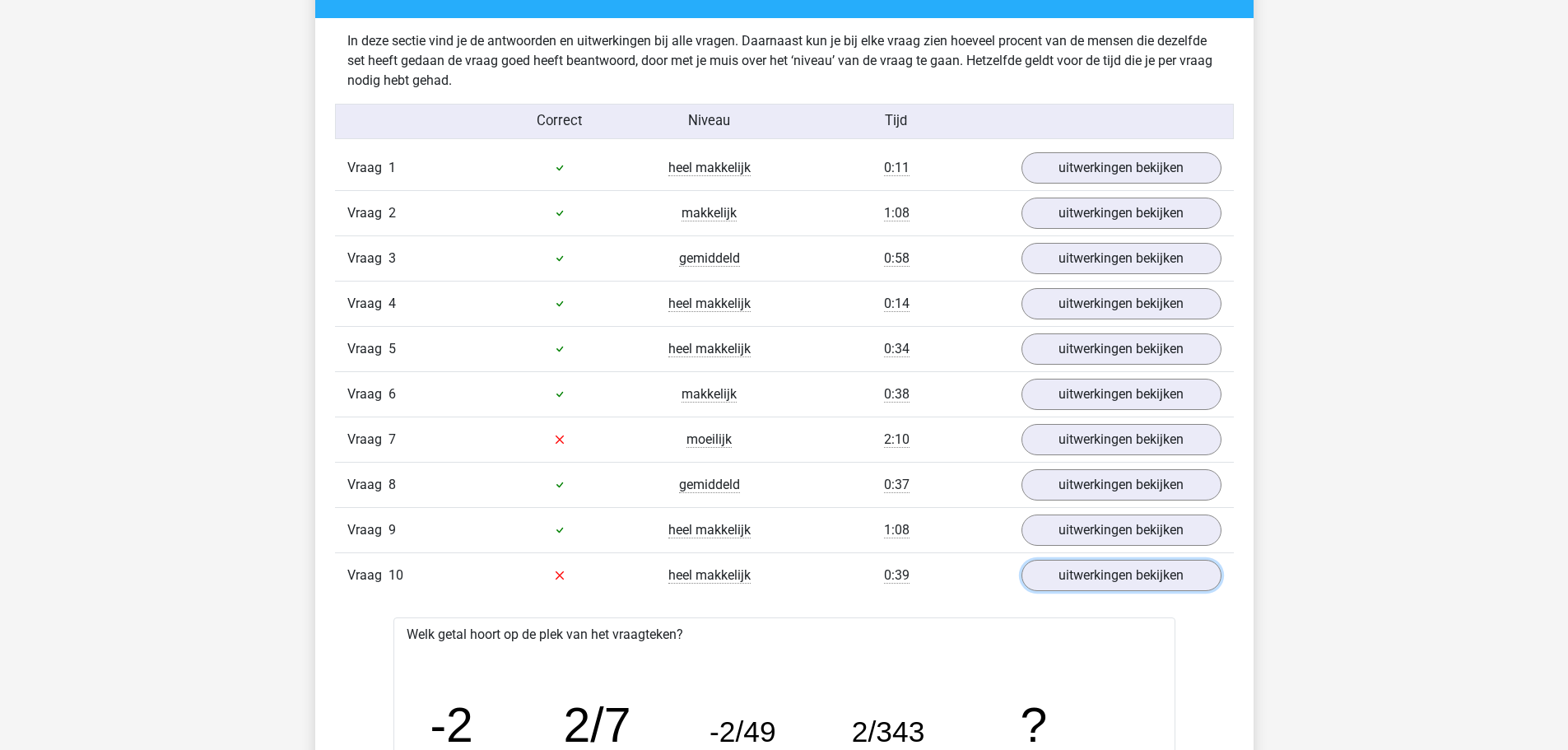
scroll to position [988, 0]
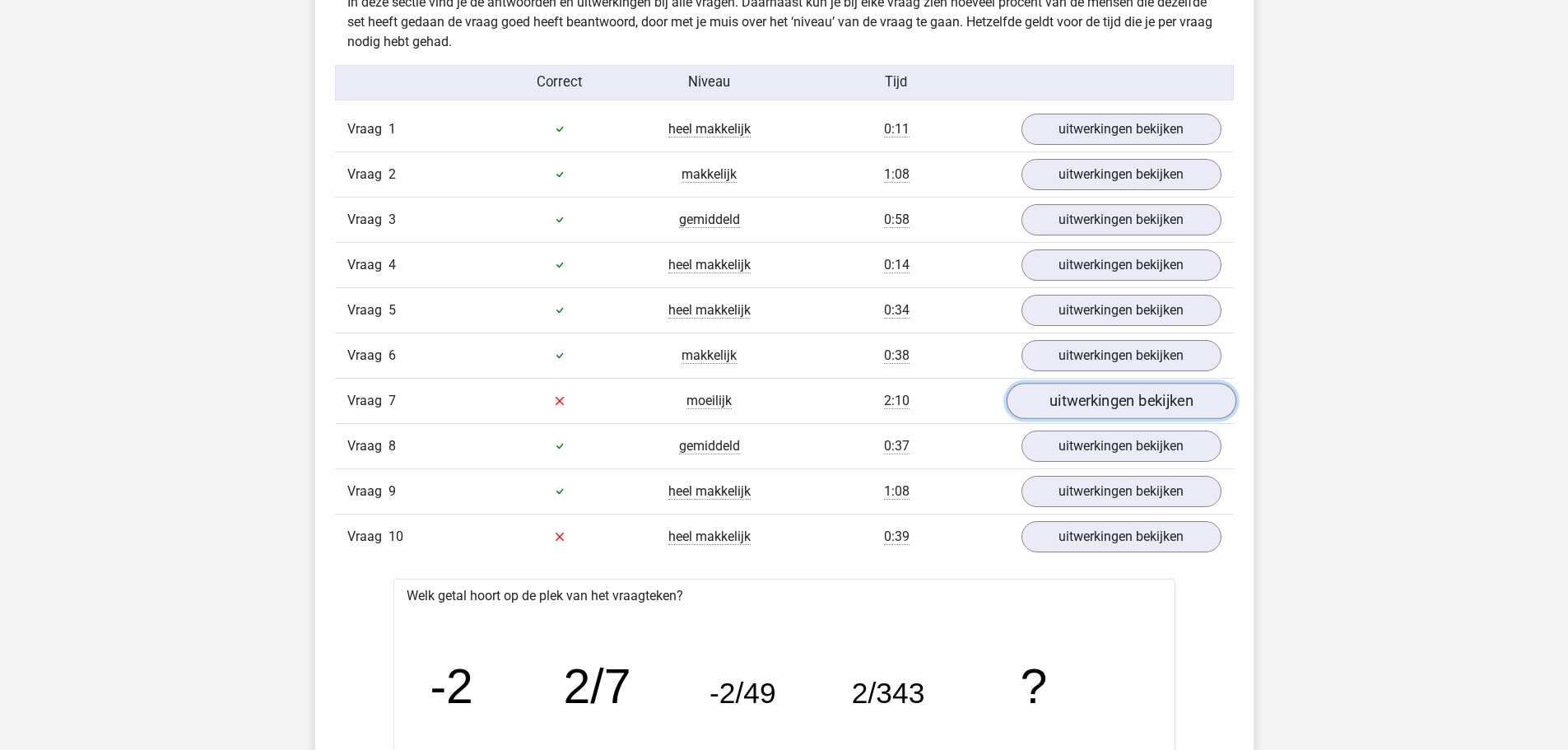
click at [1084, 399] on link "uitwerkingen bekijken" at bounding box center [1121, 400] width 230 height 36
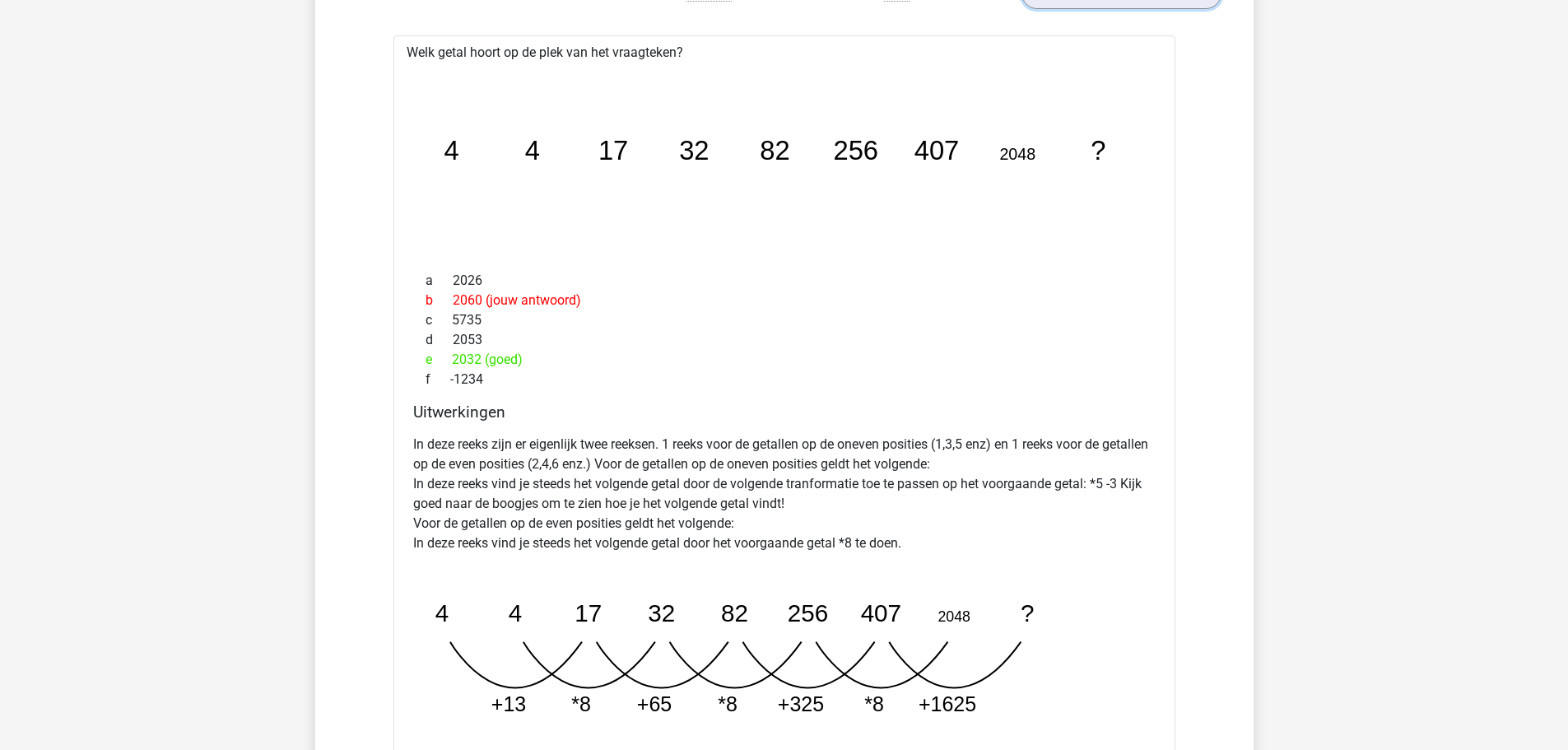
scroll to position [1234, 0]
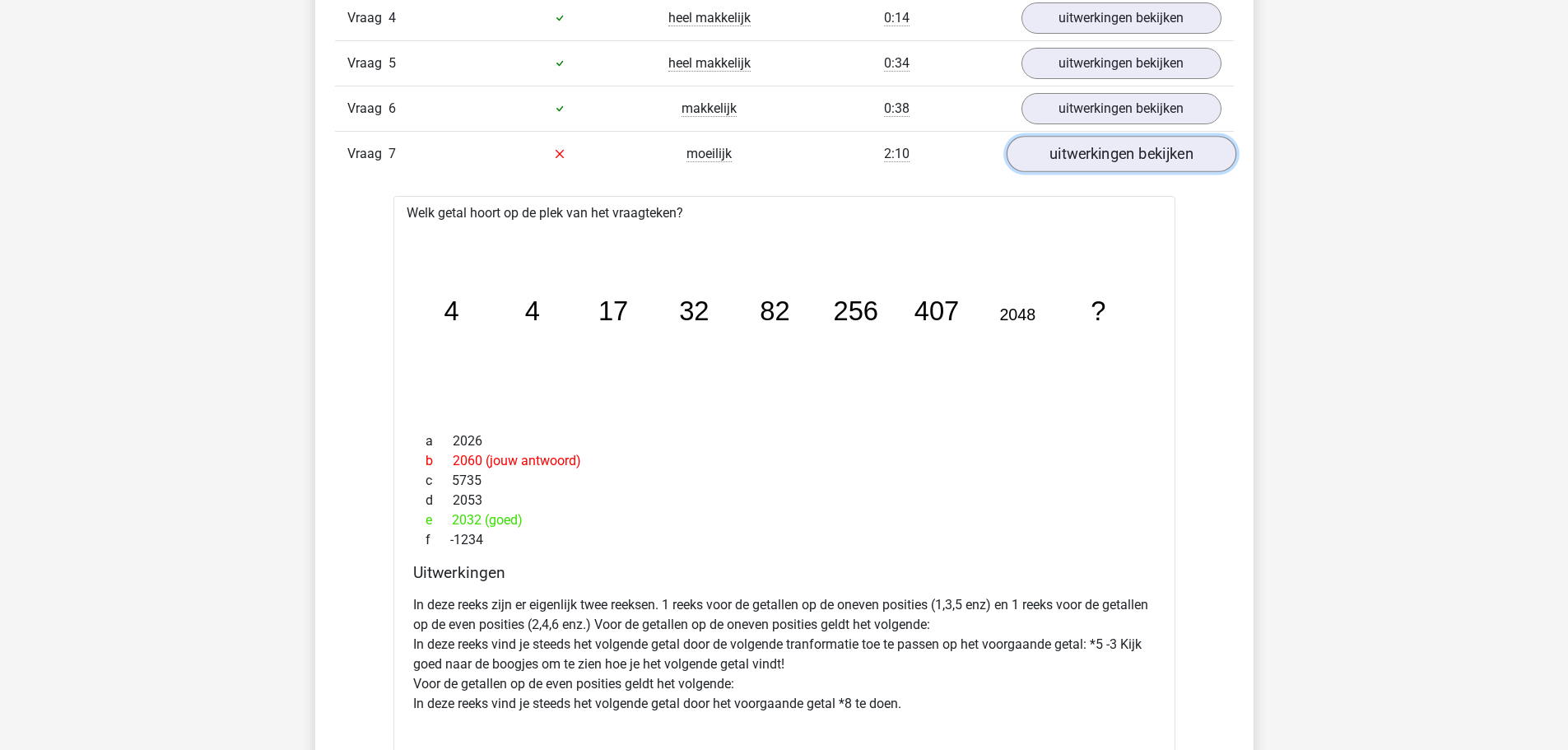
click at [1086, 164] on link "uitwerkingen bekijken" at bounding box center [1121, 154] width 230 height 36
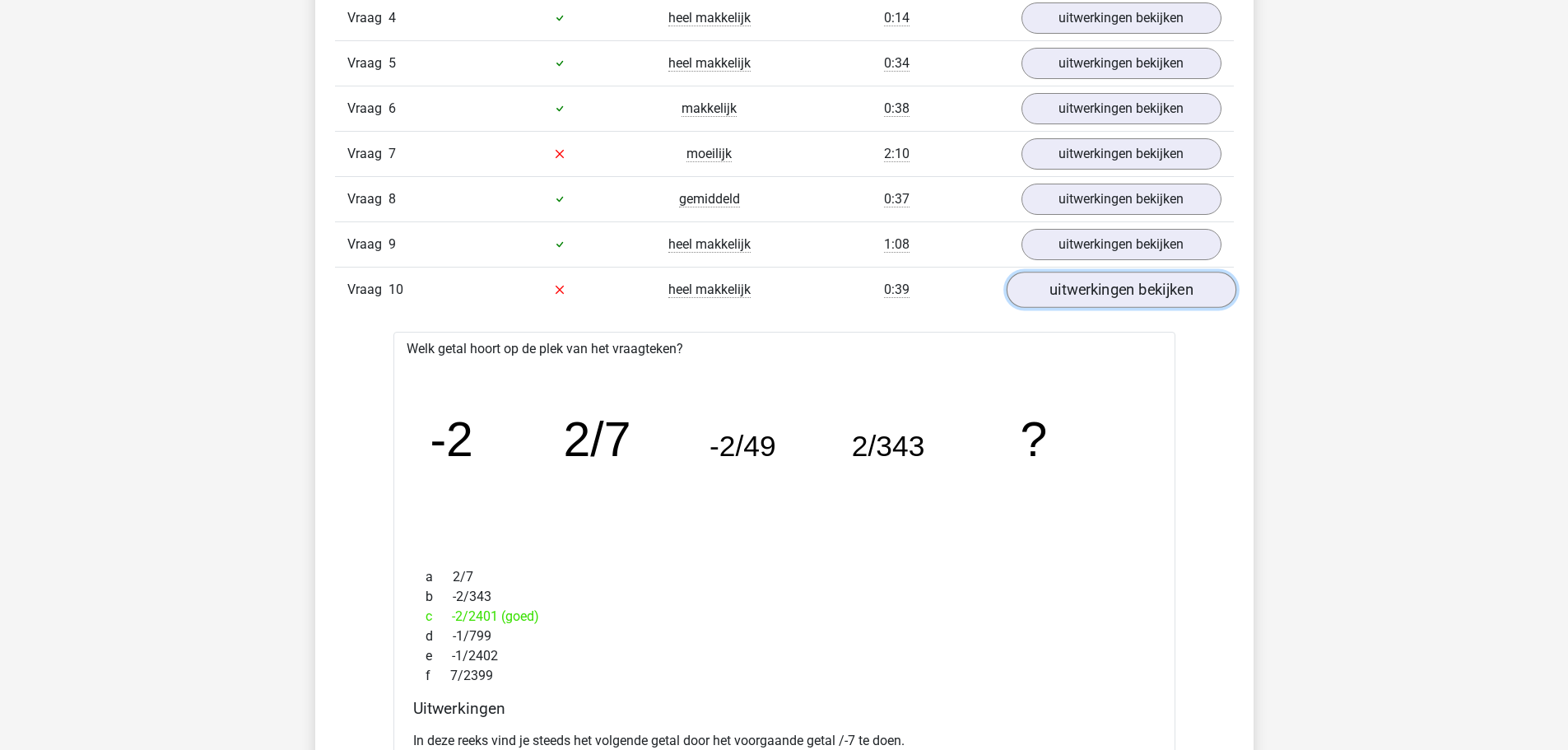
click at [1057, 291] on link "uitwerkingen bekijken" at bounding box center [1121, 289] width 230 height 36
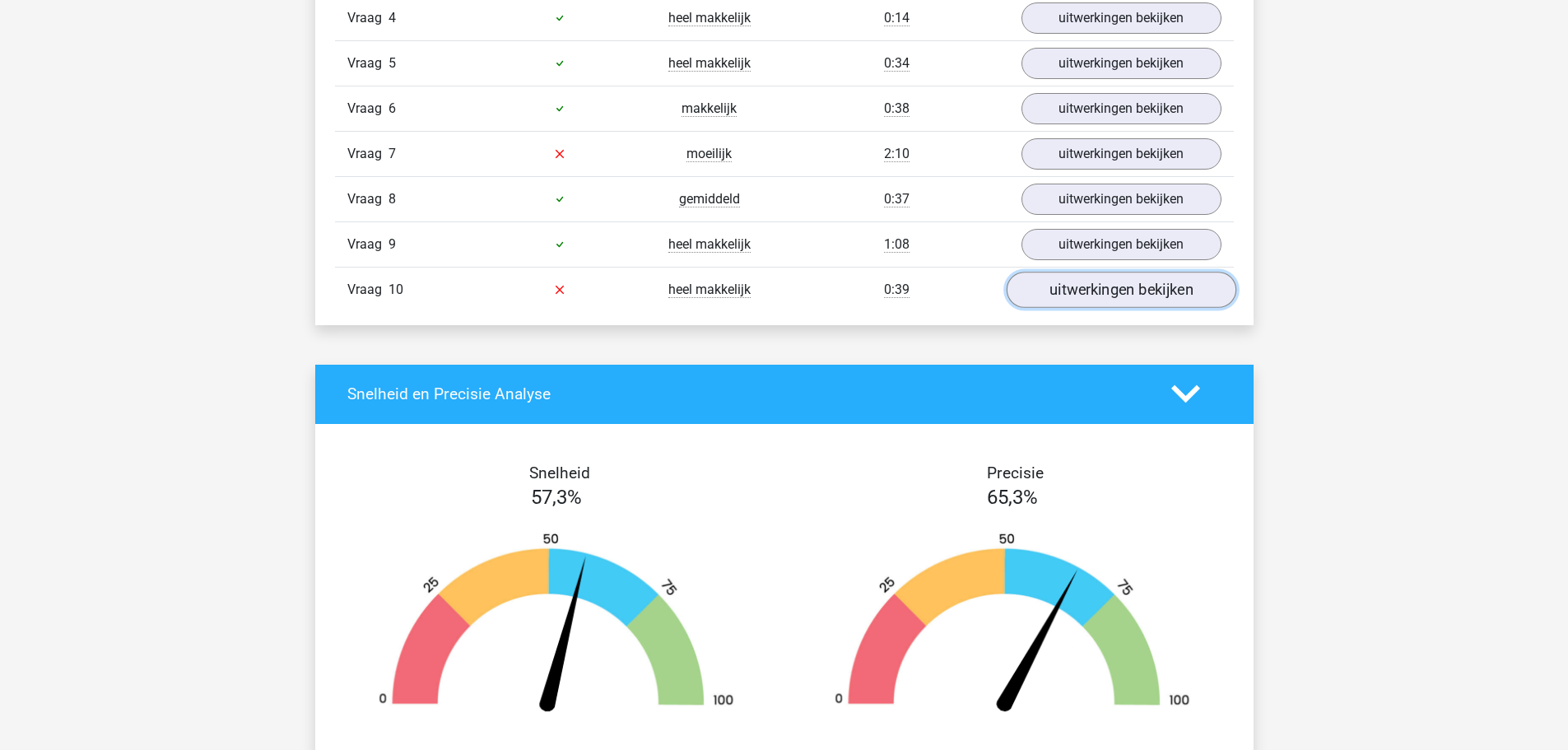
click at [1074, 280] on link "uitwerkingen bekijken" at bounding box center [1121, 289] width 230 height 36
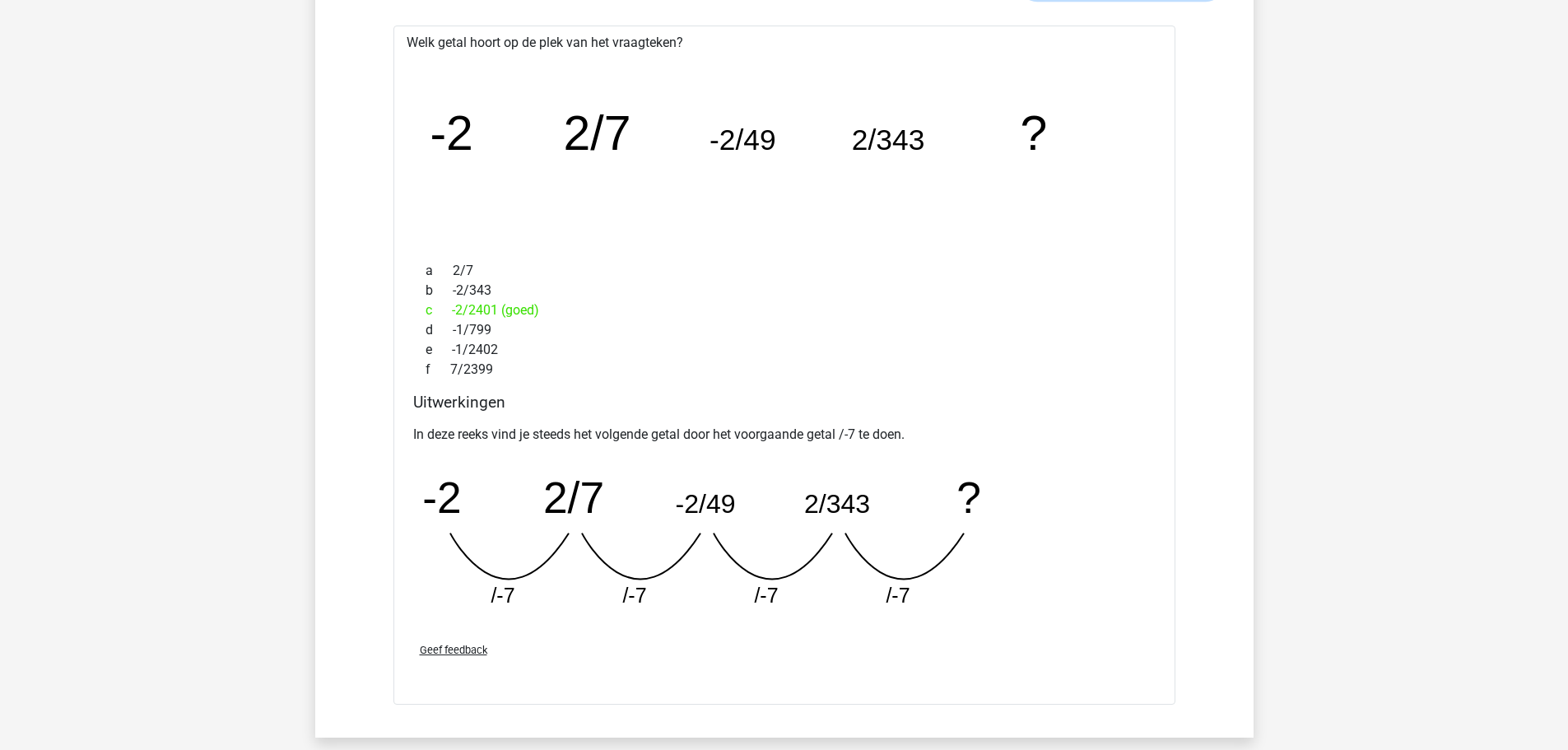
scroll to position [1399, 0]
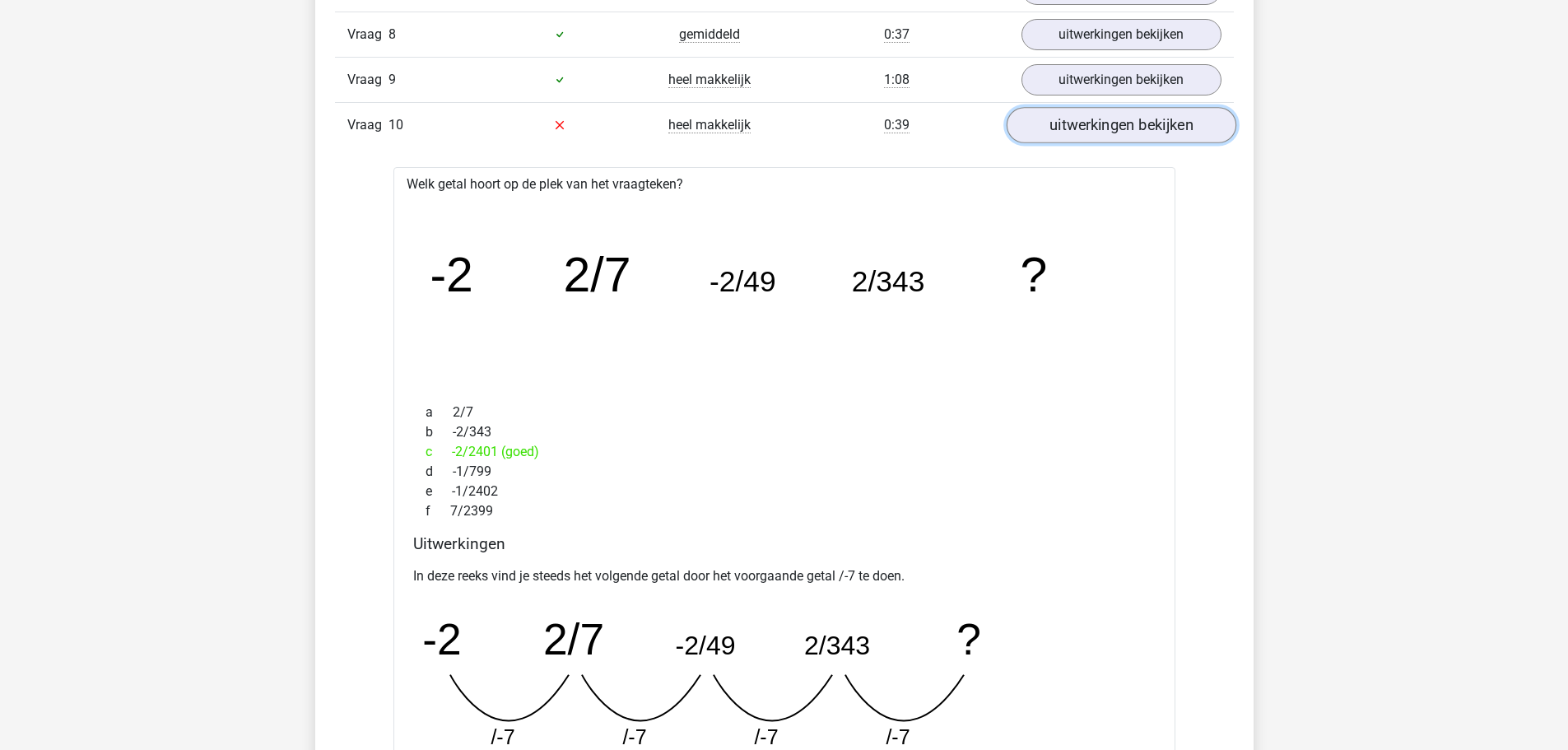
click at [1076, 123] on link "uitwerkingen bekijken" at bounding box center [1121, 125] width 230 height 36
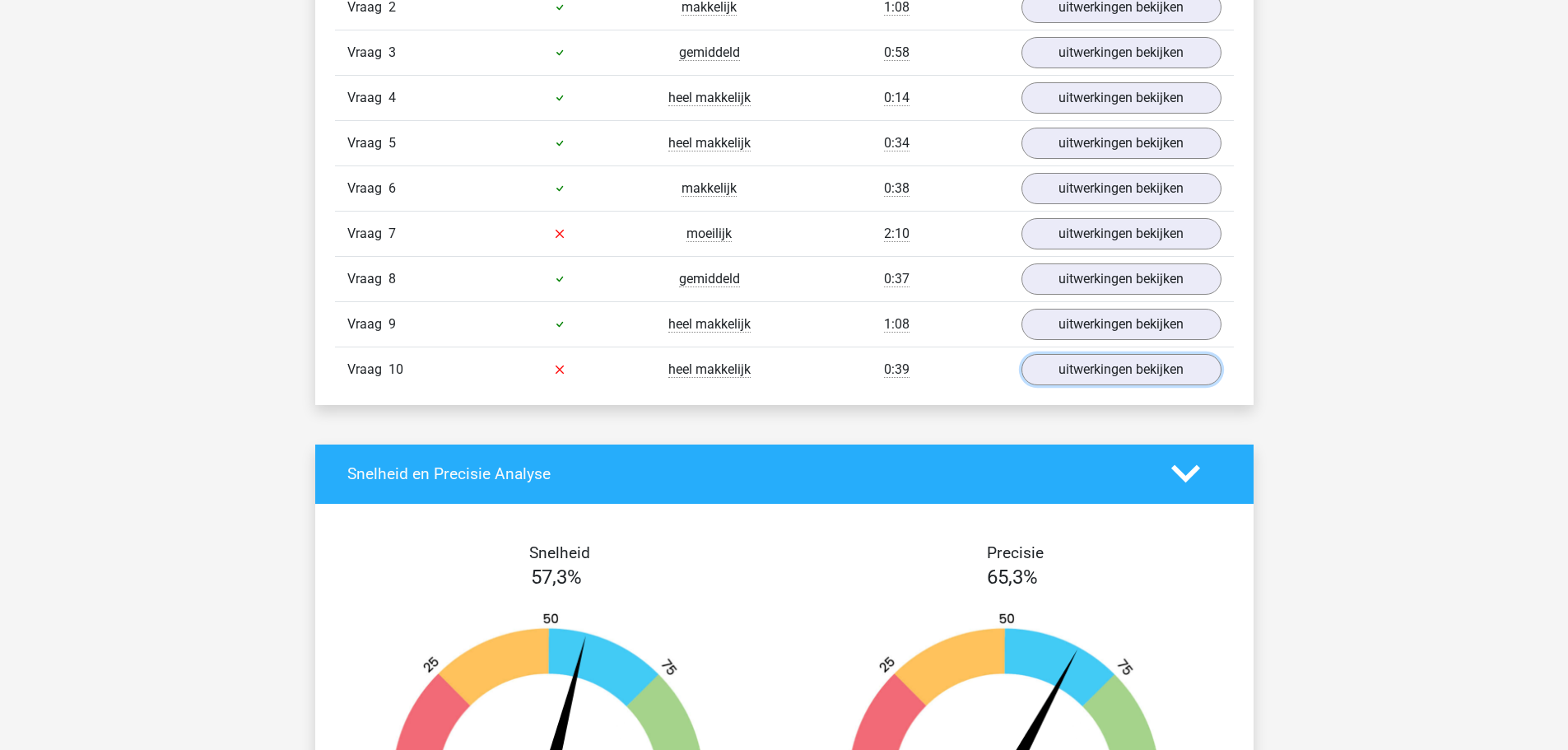
scroll to position [988, 0]
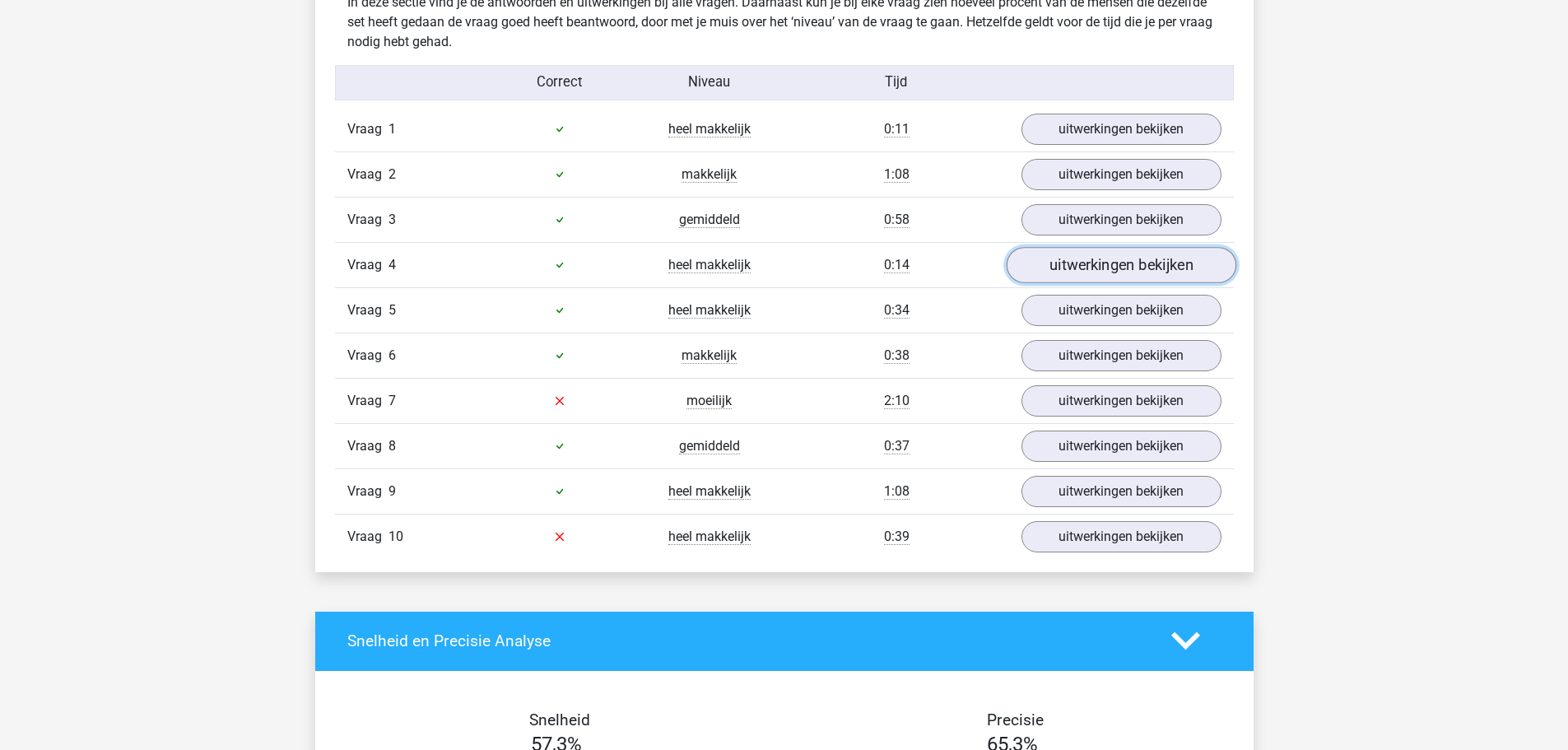
click at [1035, 275] on link "uitwerkingen bekijken" at bounding box center [1121, 264] width 230 height 36
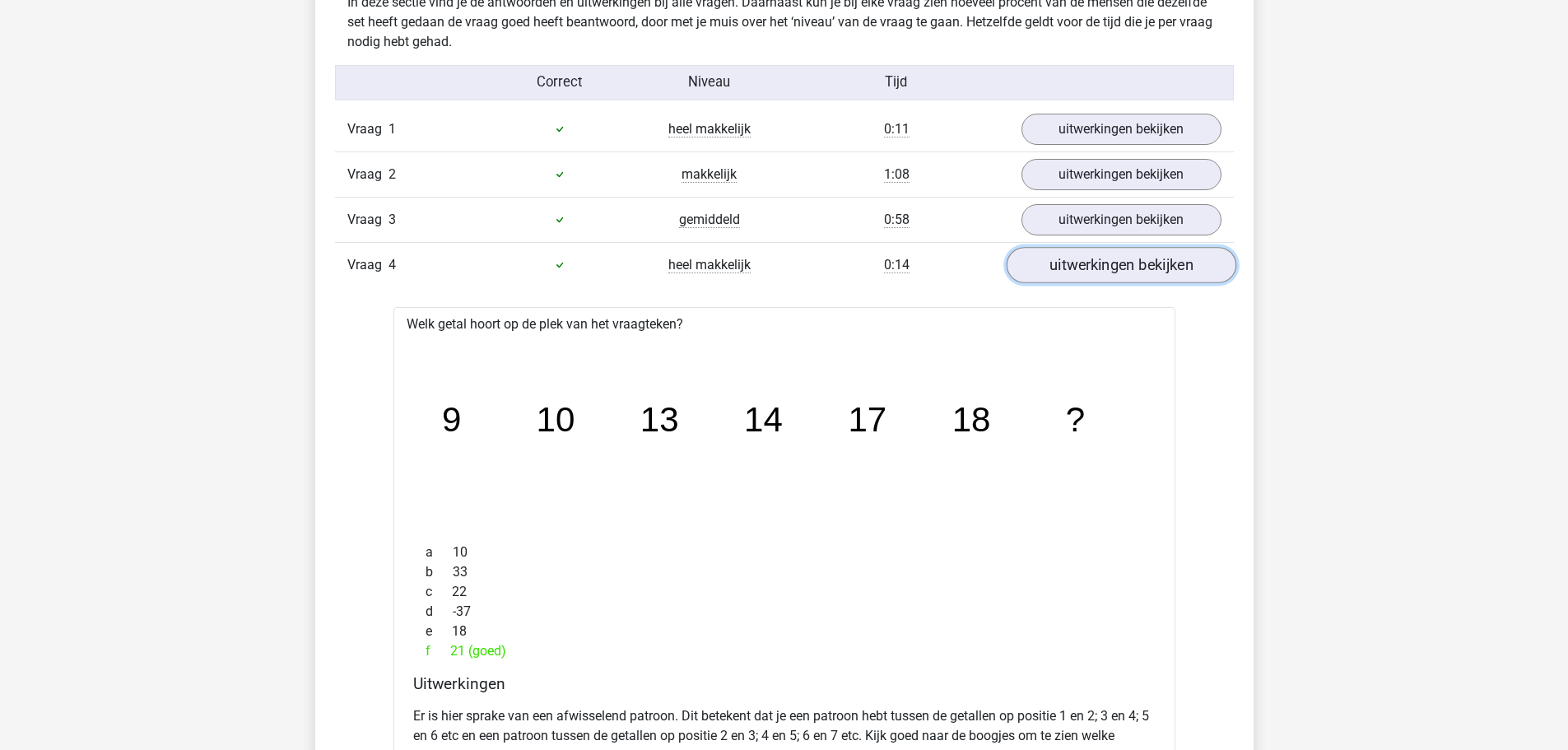
click at [1035, 275] on link "uitwerkingen bekijken" at bounding box center [1121, 264] width 230 height 36
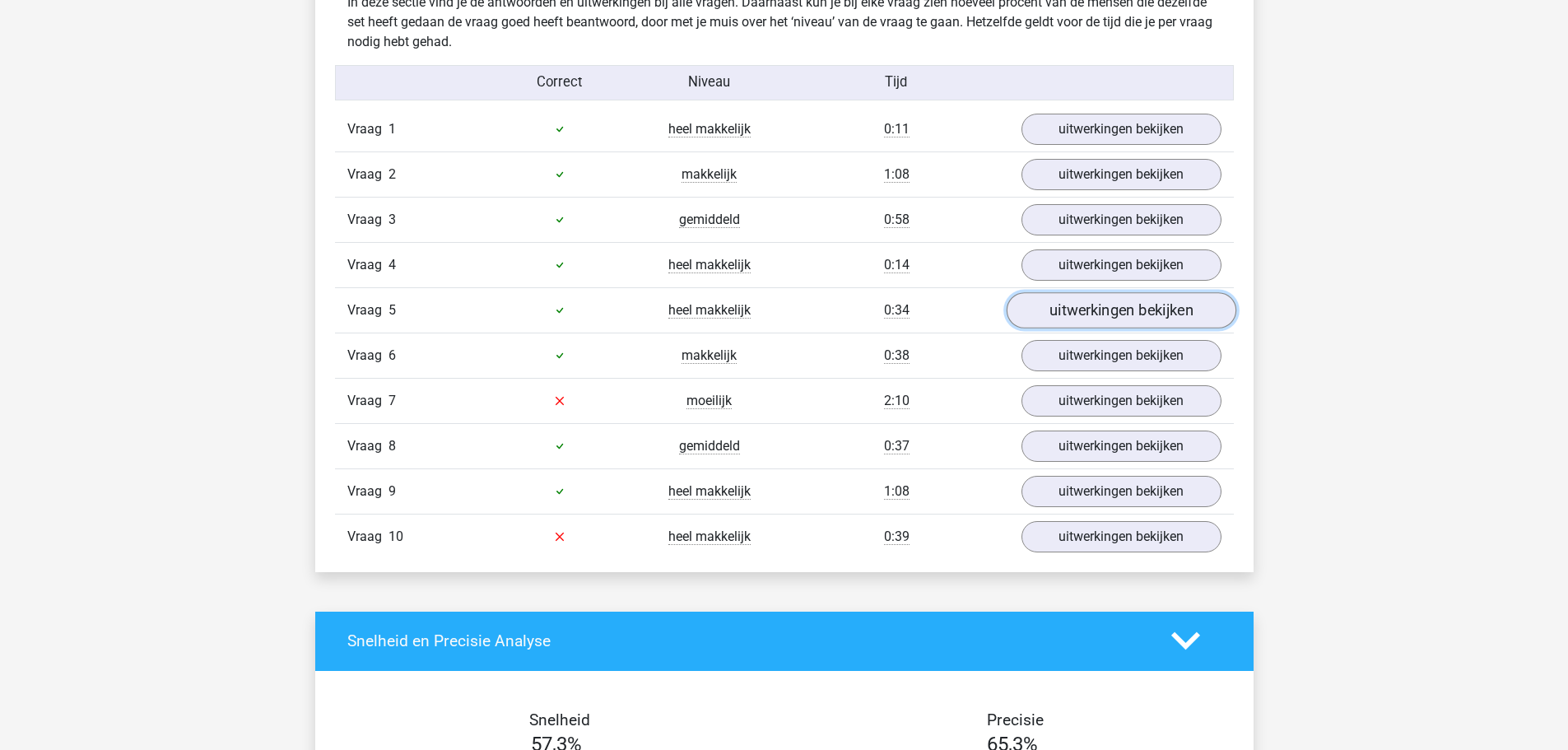
click at [1047, 316] on link "uitwerkingen bekijken" at bounding box center [1121, 309] width 230 height 36
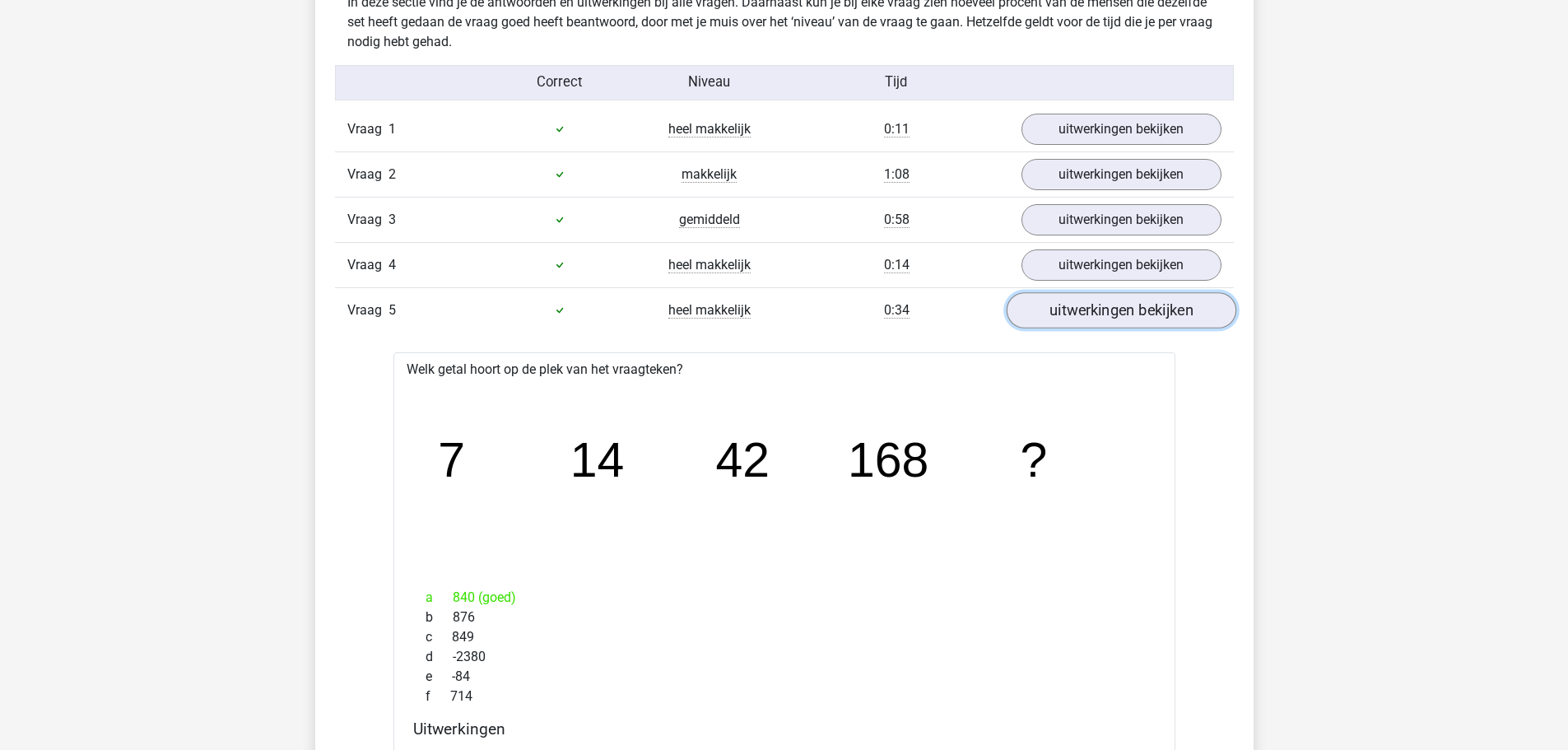
click at [1047, 316] on link "uitwerkingen bekijken" at bounding box center [1121, 309] width 230 height 36
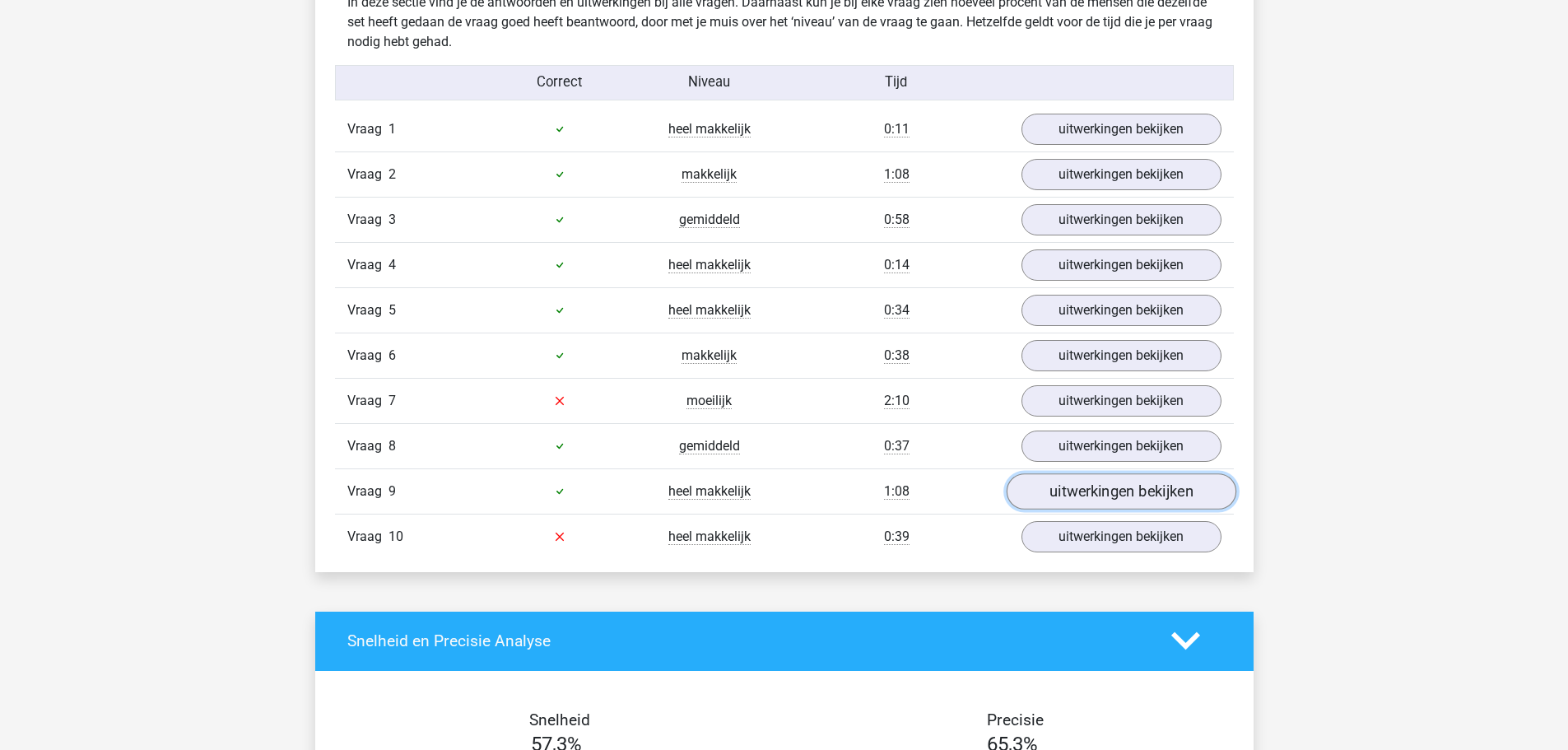
click at [1079, 500] on link "uitwerkingen bekijken" at bounding box center [1121, 491] width 230 height 36
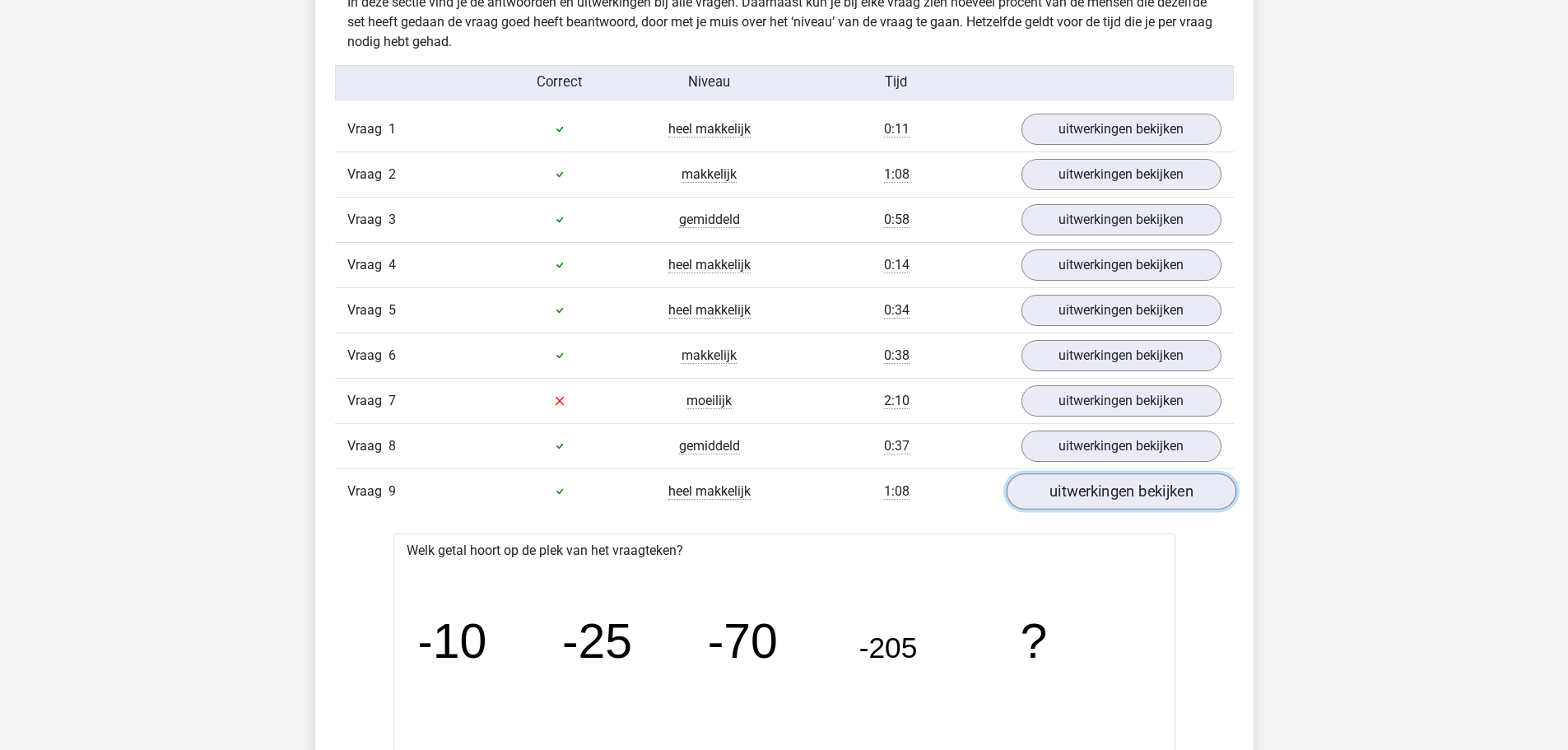
click at [1079, 500] on link "uitwerkingen bekijken" at bounding box center [1121, 491] width 230 height 36
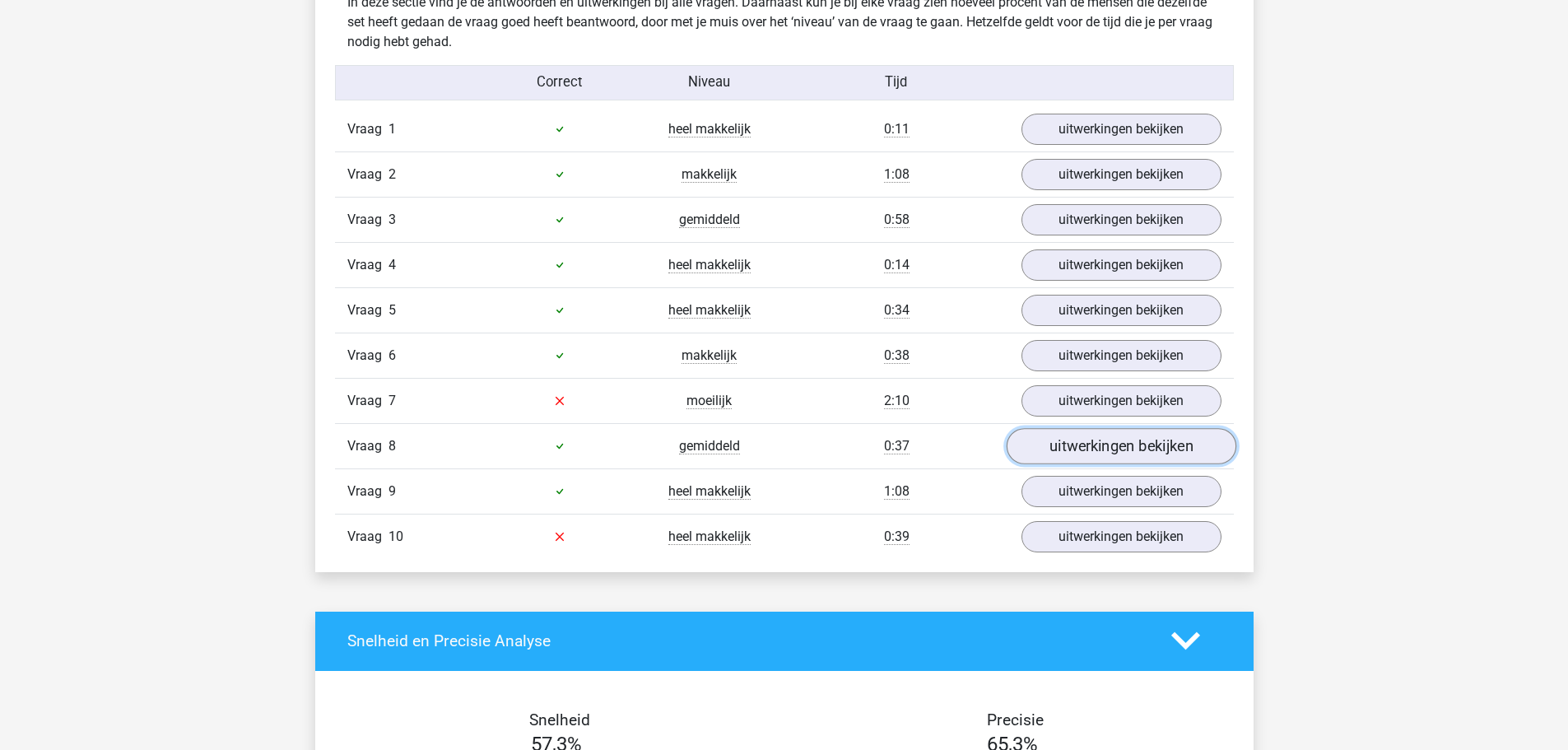
click at [1079, 457] on link "uitwerkingen bekijken" at bounding box center [1121, 446] width 230 height 36
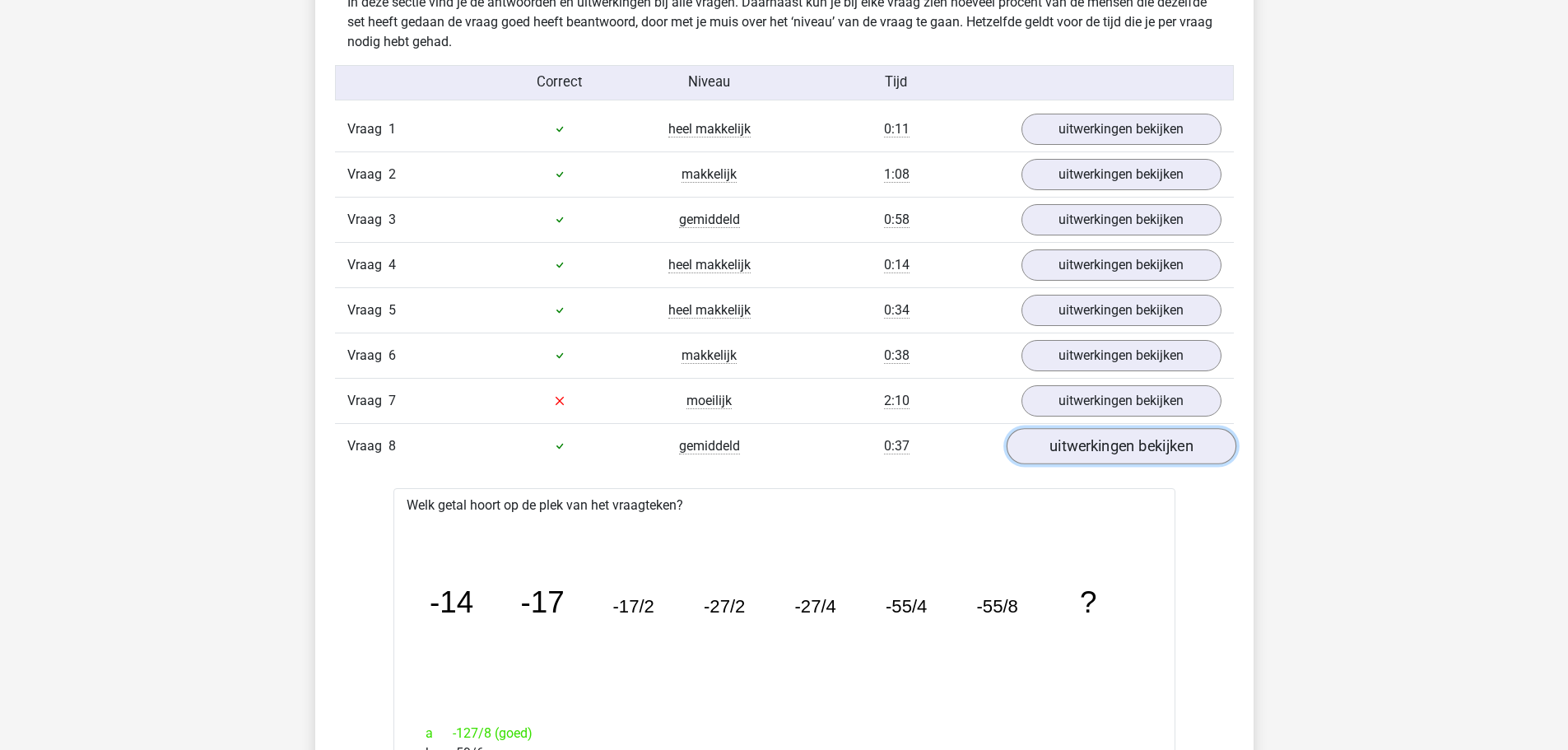
click at [1079, 457] on link "uitwerkingen bekijken" at bounding box center [1121, 446] width 230 height 36
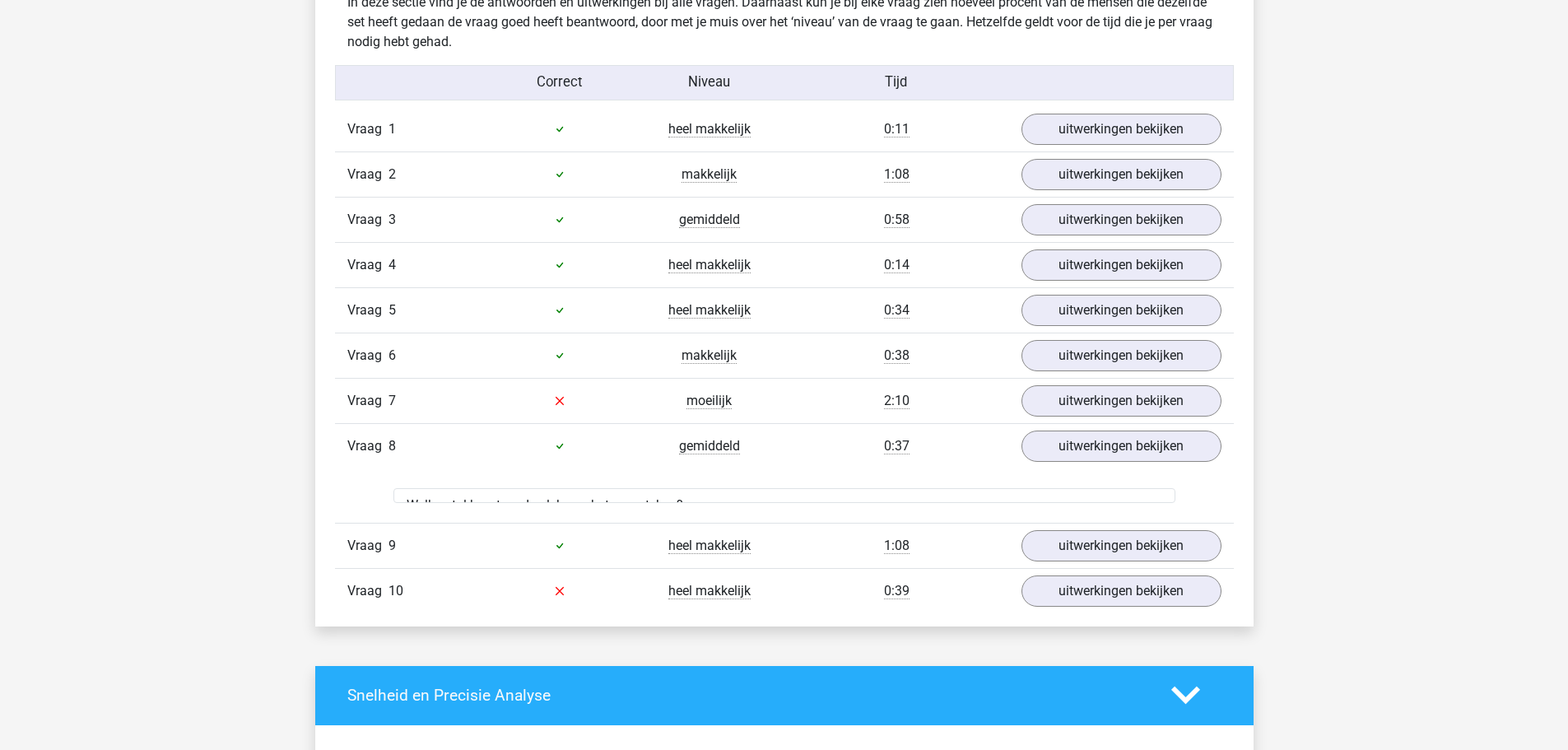
click at [1085, 495] on div "Vraag 1 heel makkelijk 0:11 uitwerkingen bekijken Welk getal hoort op de plek v…" at bounding box center [784, 361] width 874 height 506
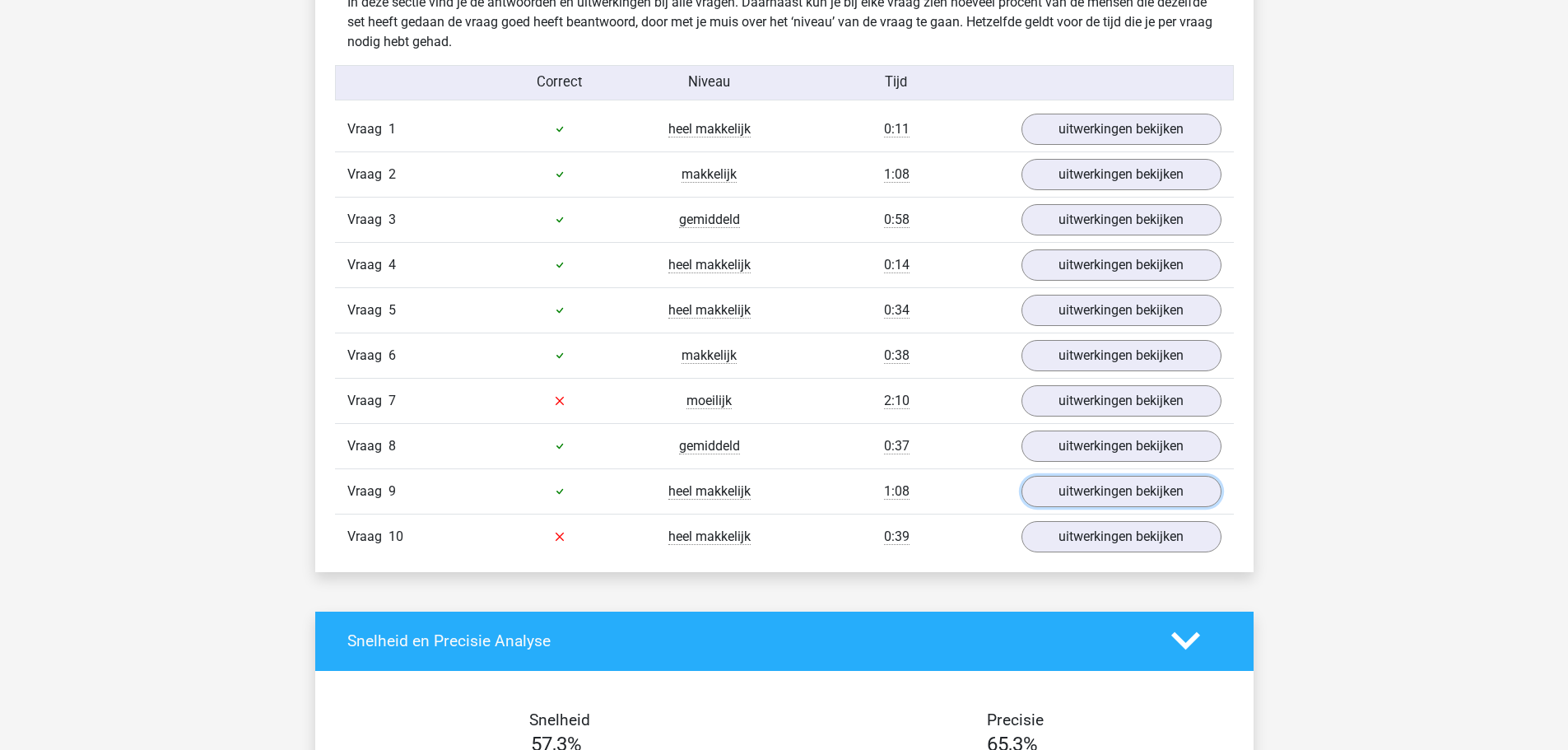
click at [1085, 495] on link "uitwerkingen bekijken" at bounding box center [1121, 491] width 200 height 31
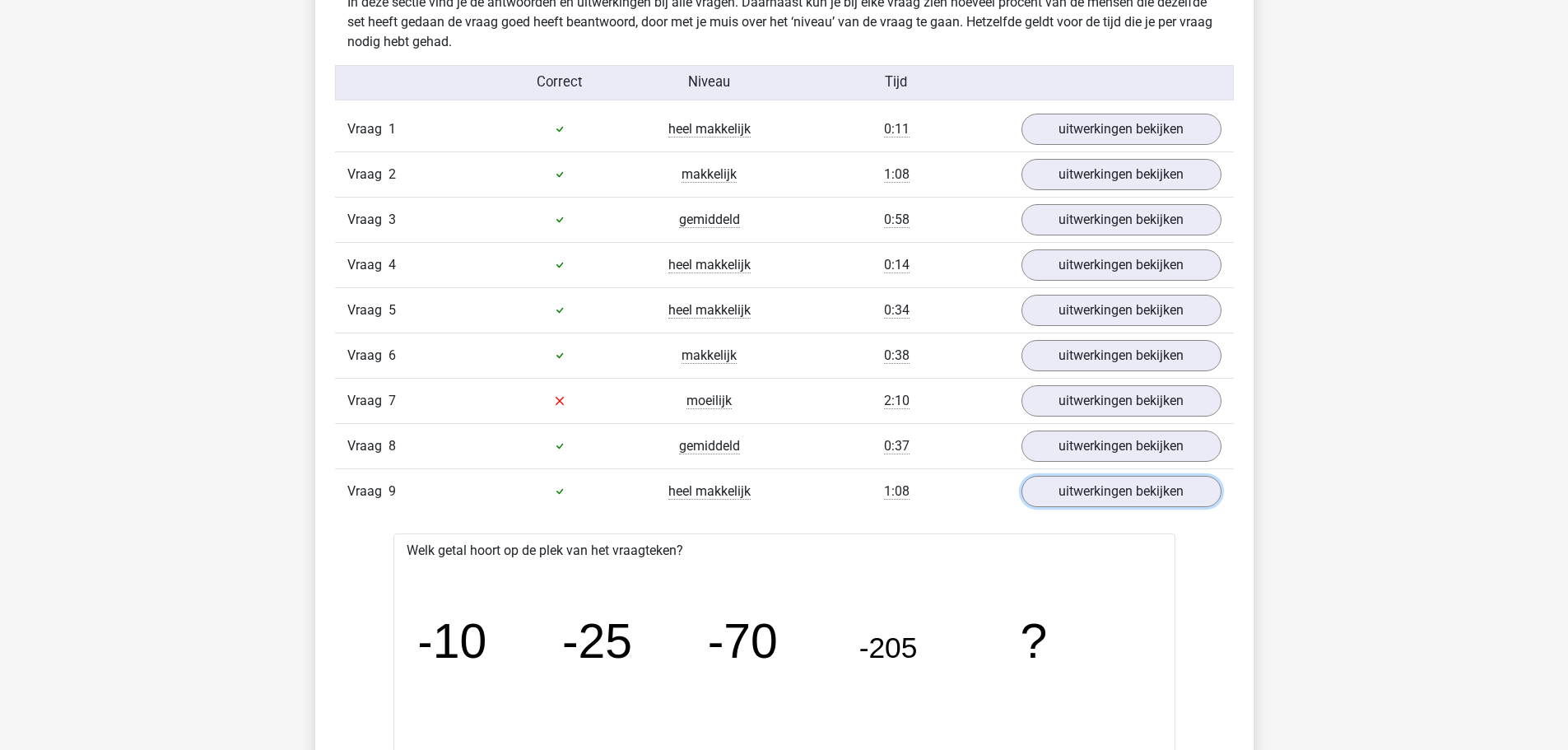
click at [1085, 495] on link "uitwerkingen bekijken" at bounding box center [1121, 491] width 200 height 31
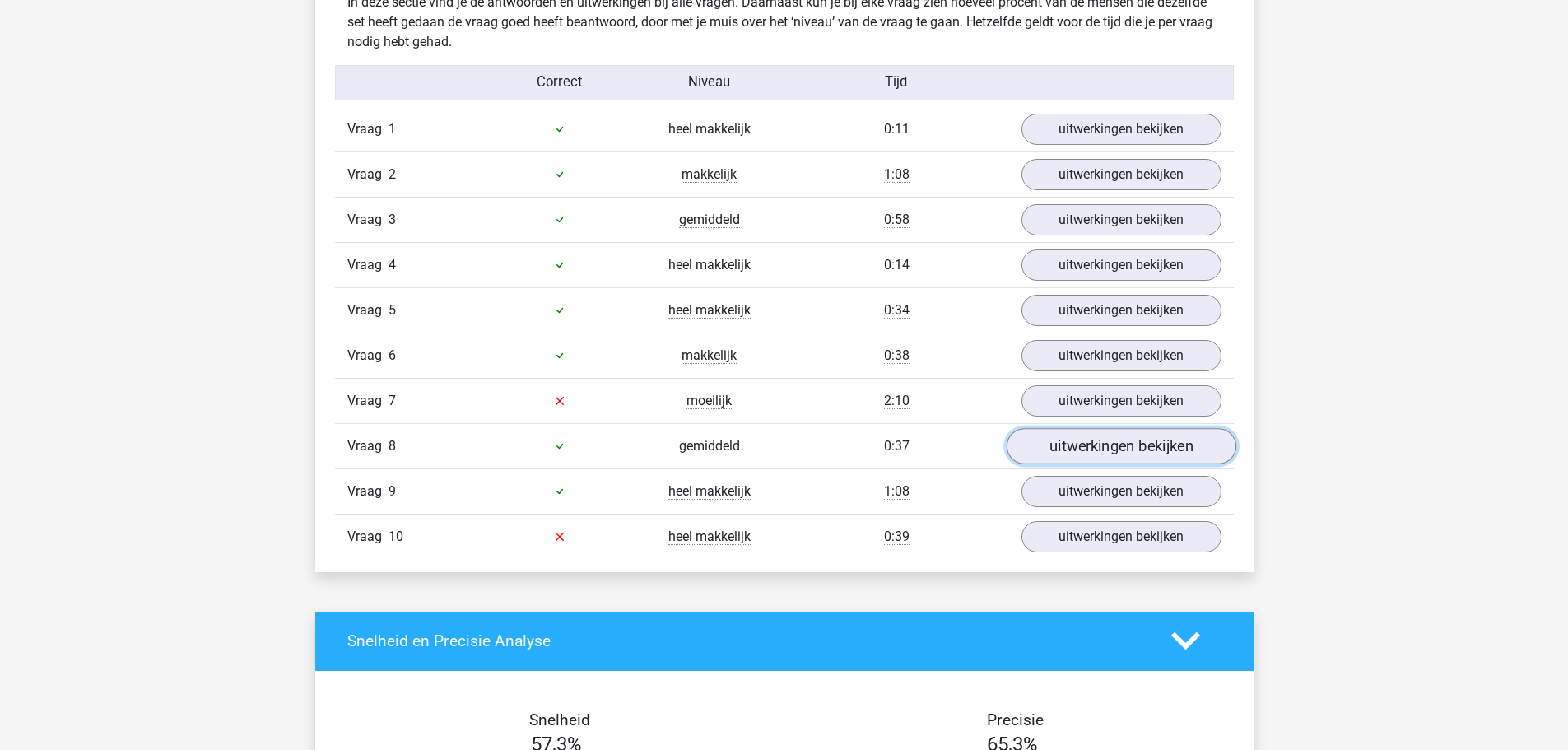
click at [1080, 442] on link "uitwerkingen bekijken" at bounding box center [1121, 446] width 230 height 36
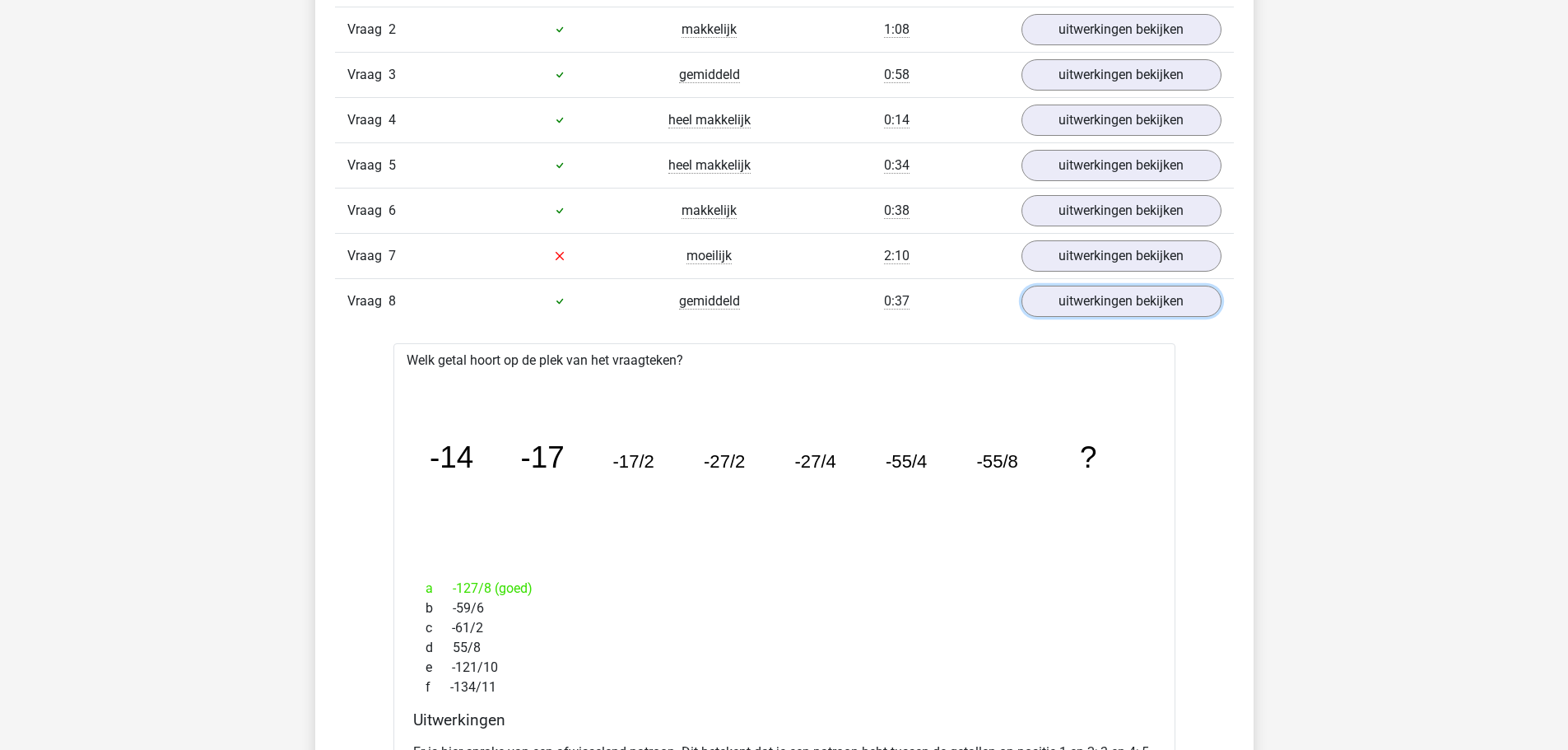
scroll to position [1070, 0]
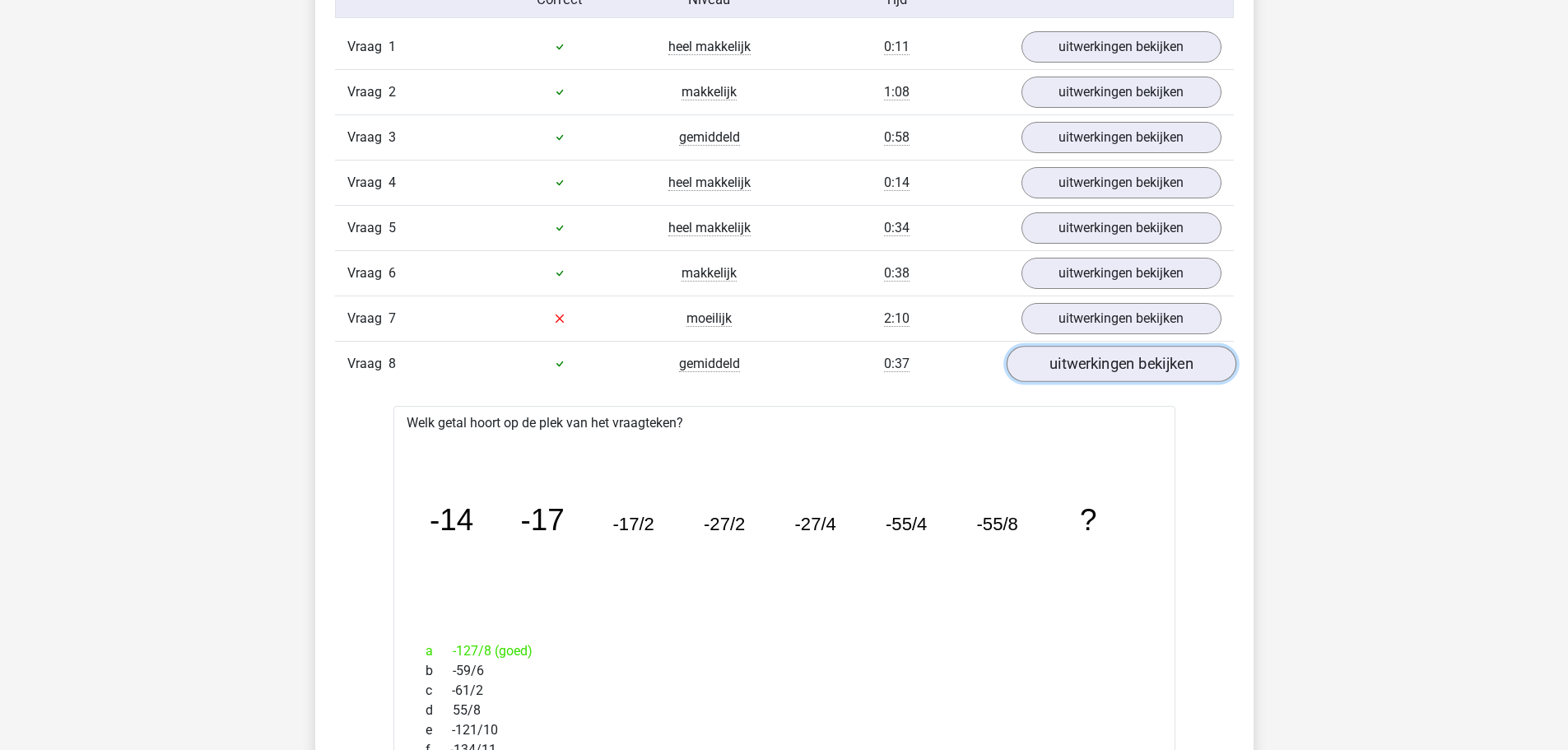
click at [1150, 371] on link "uitwerkingen bekijken" at bounding box center [1121, 363] width 230 height 36
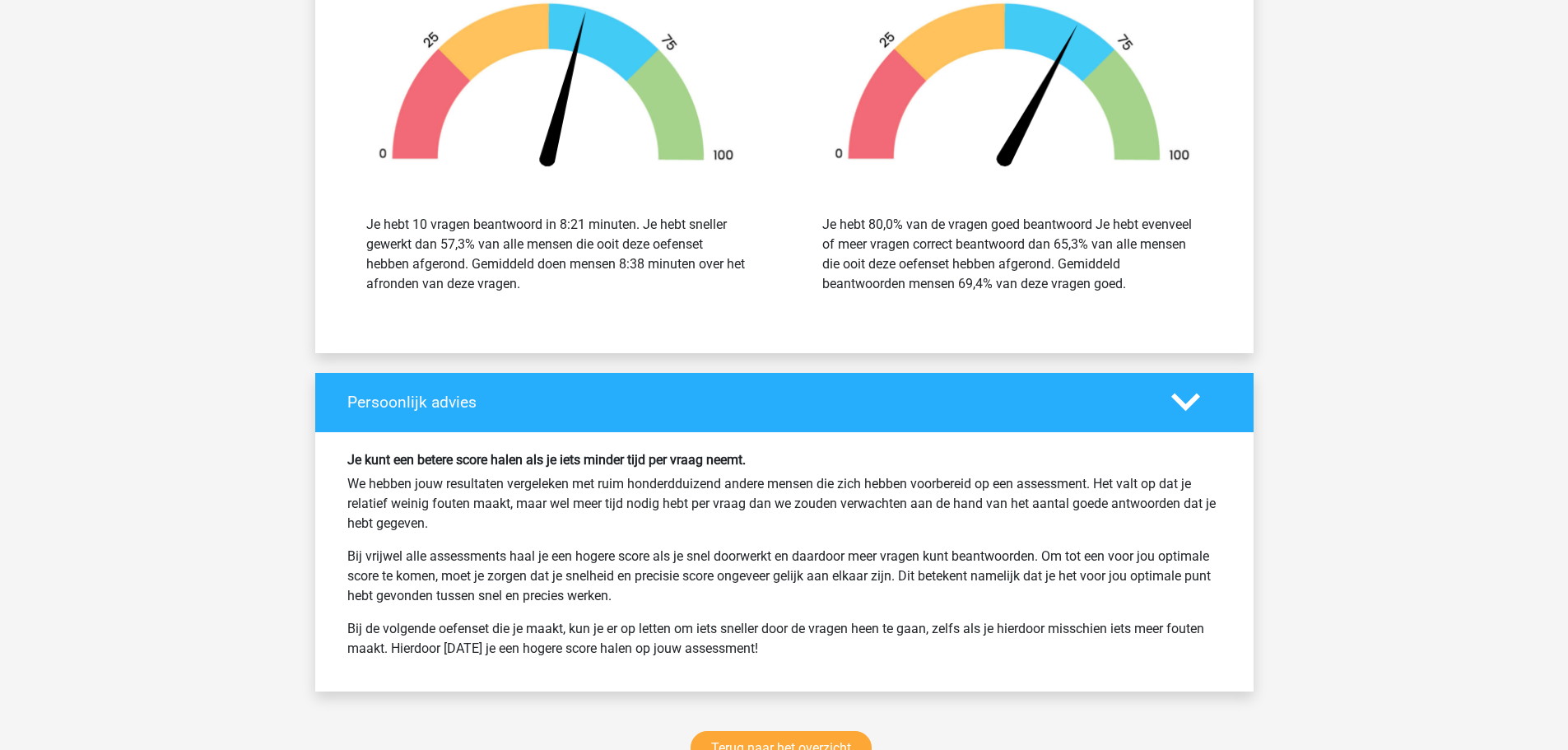
scroll to position [2058, 0]
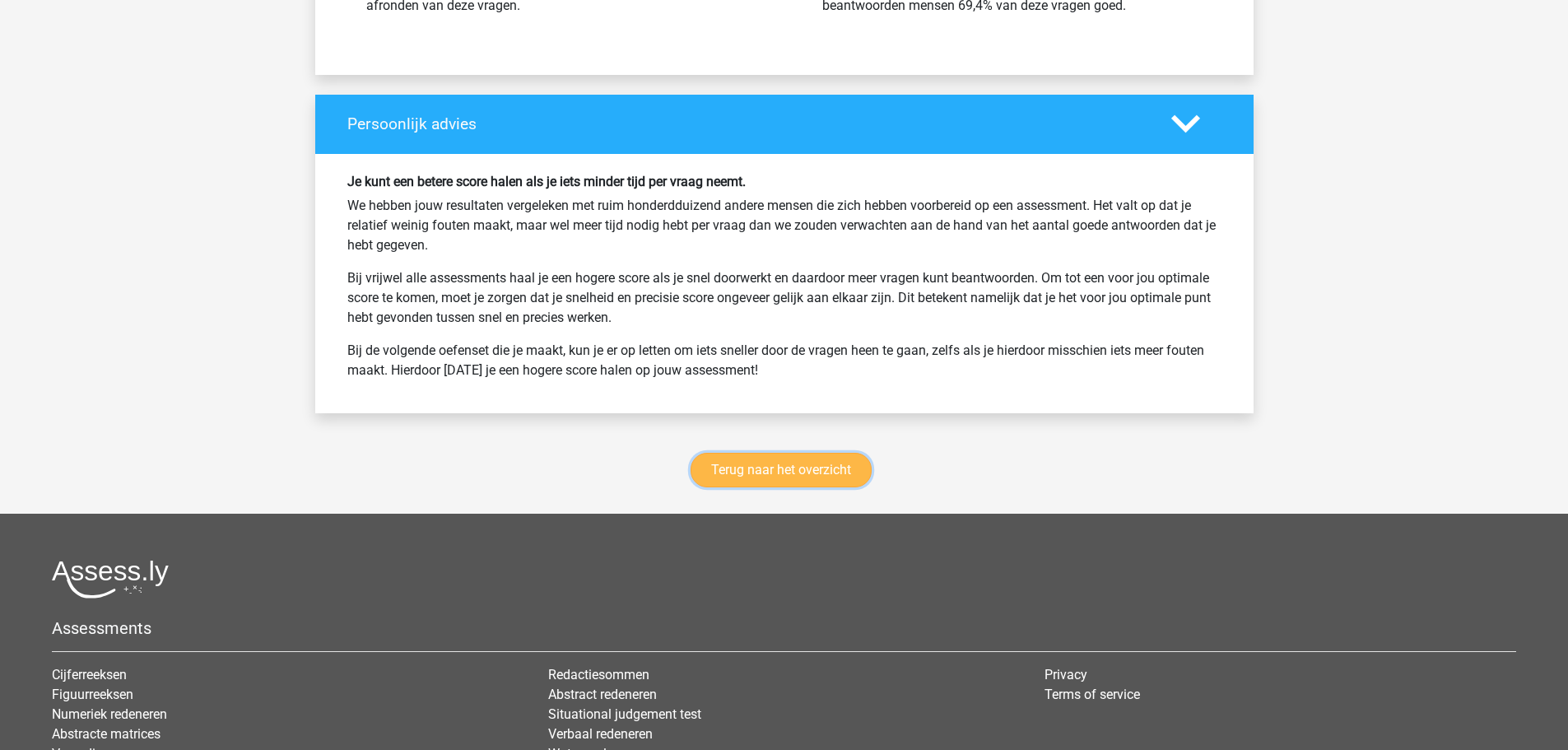
click at [818, 463] on link "Terug naar het overzicht" at bounding box center [780, 470] width 181 height 35
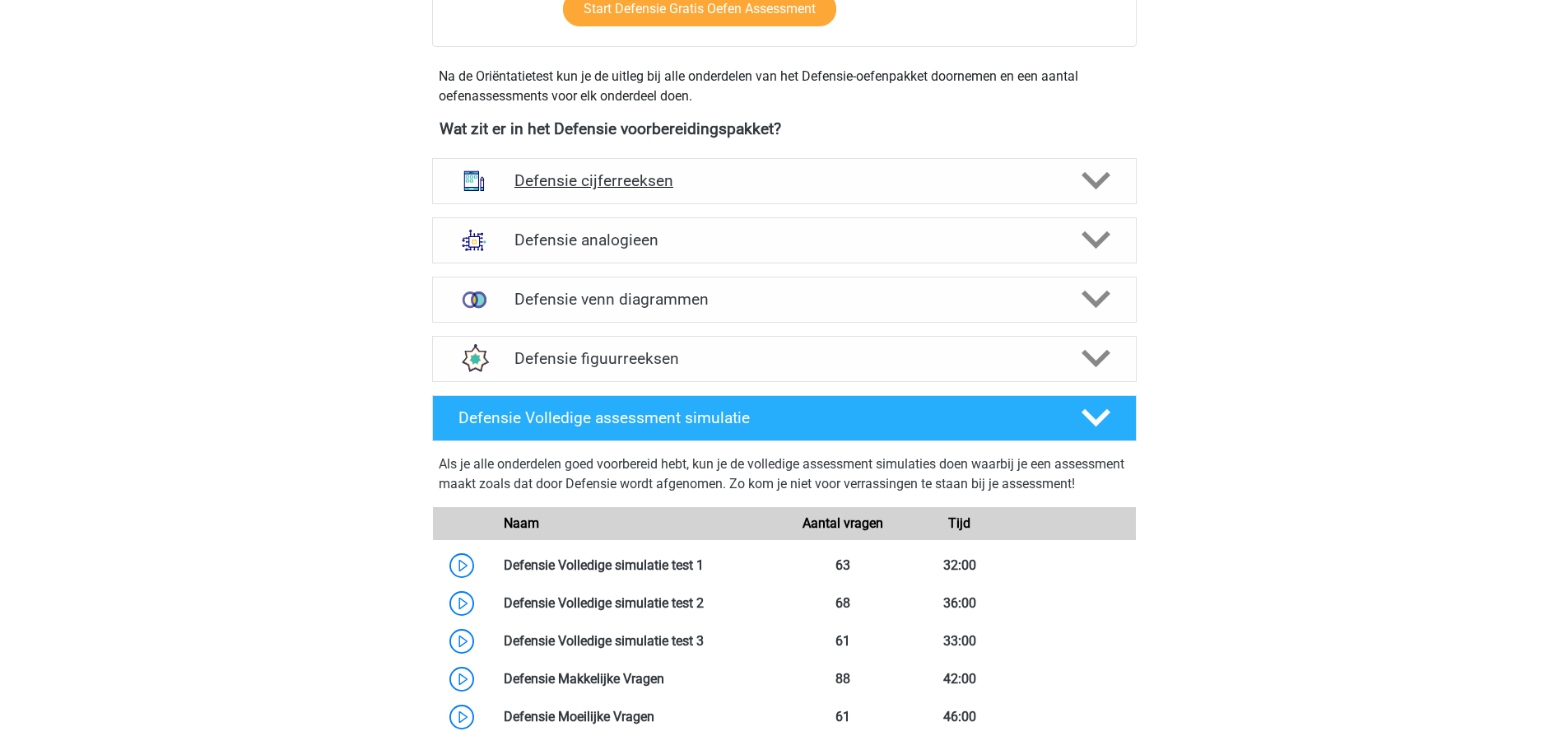
scroll to position [576, 0]
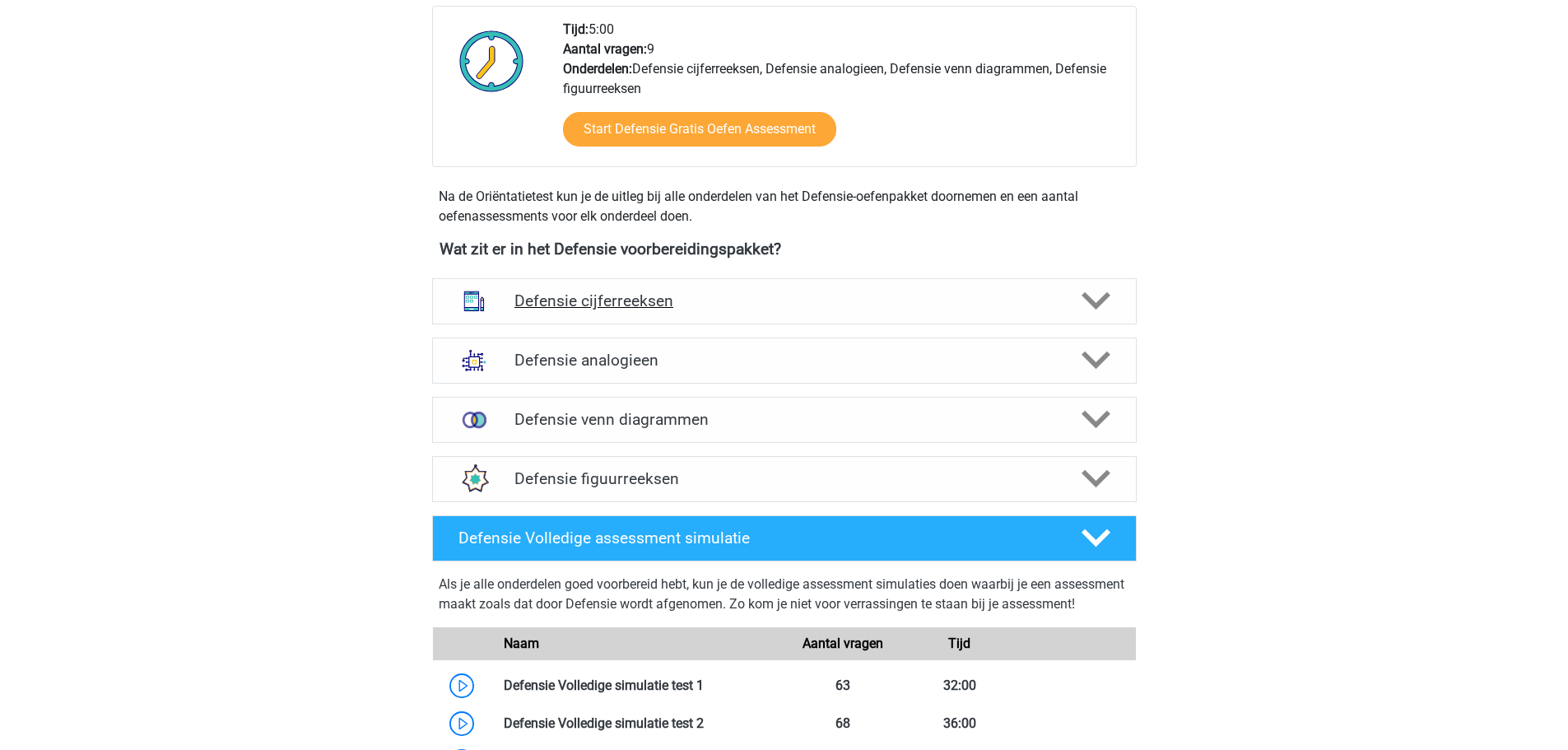
click at [669, 289] on div "Defensie cijferreeksen" at bounding box center [784, 302] width 705 height 46
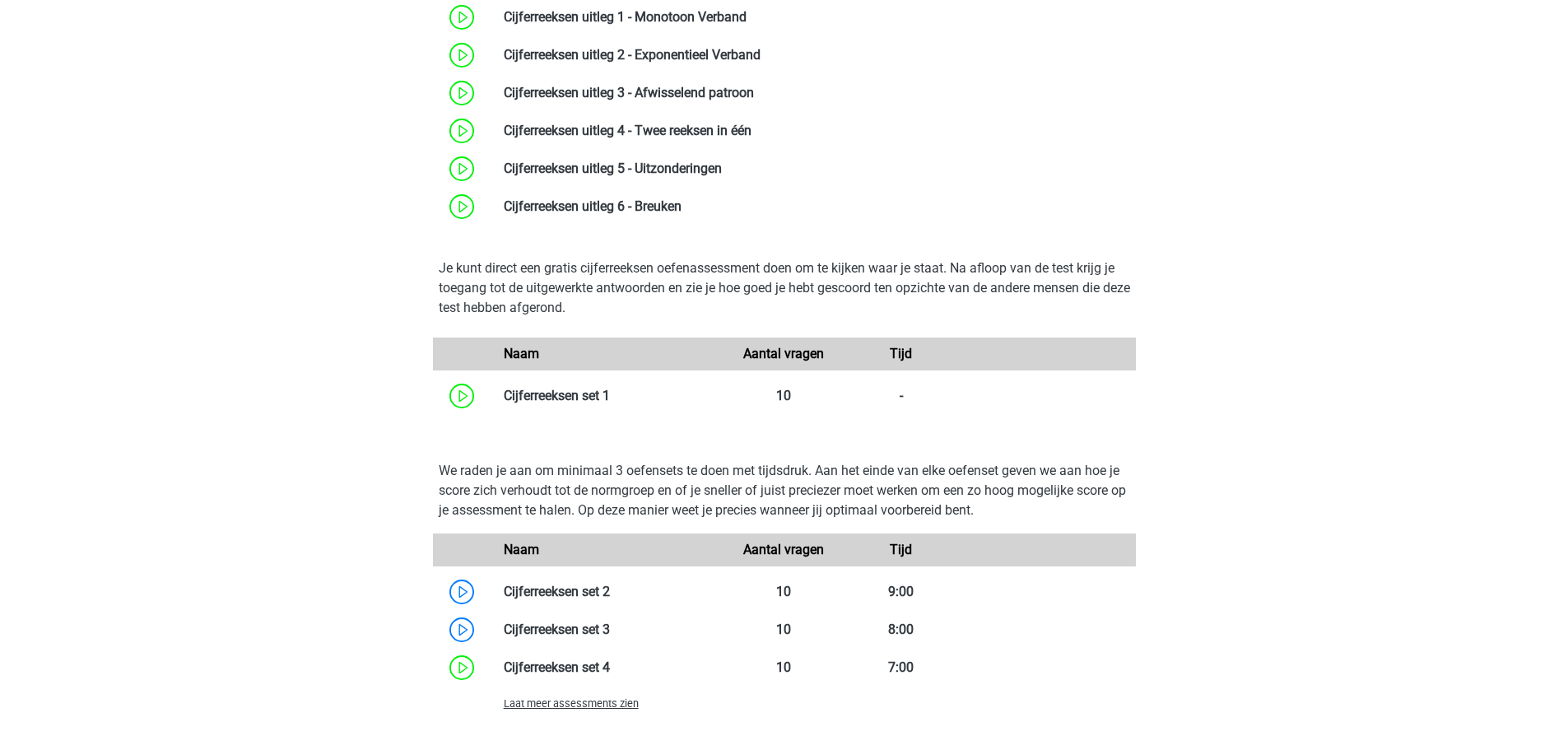
scroll to position [1316, 0]
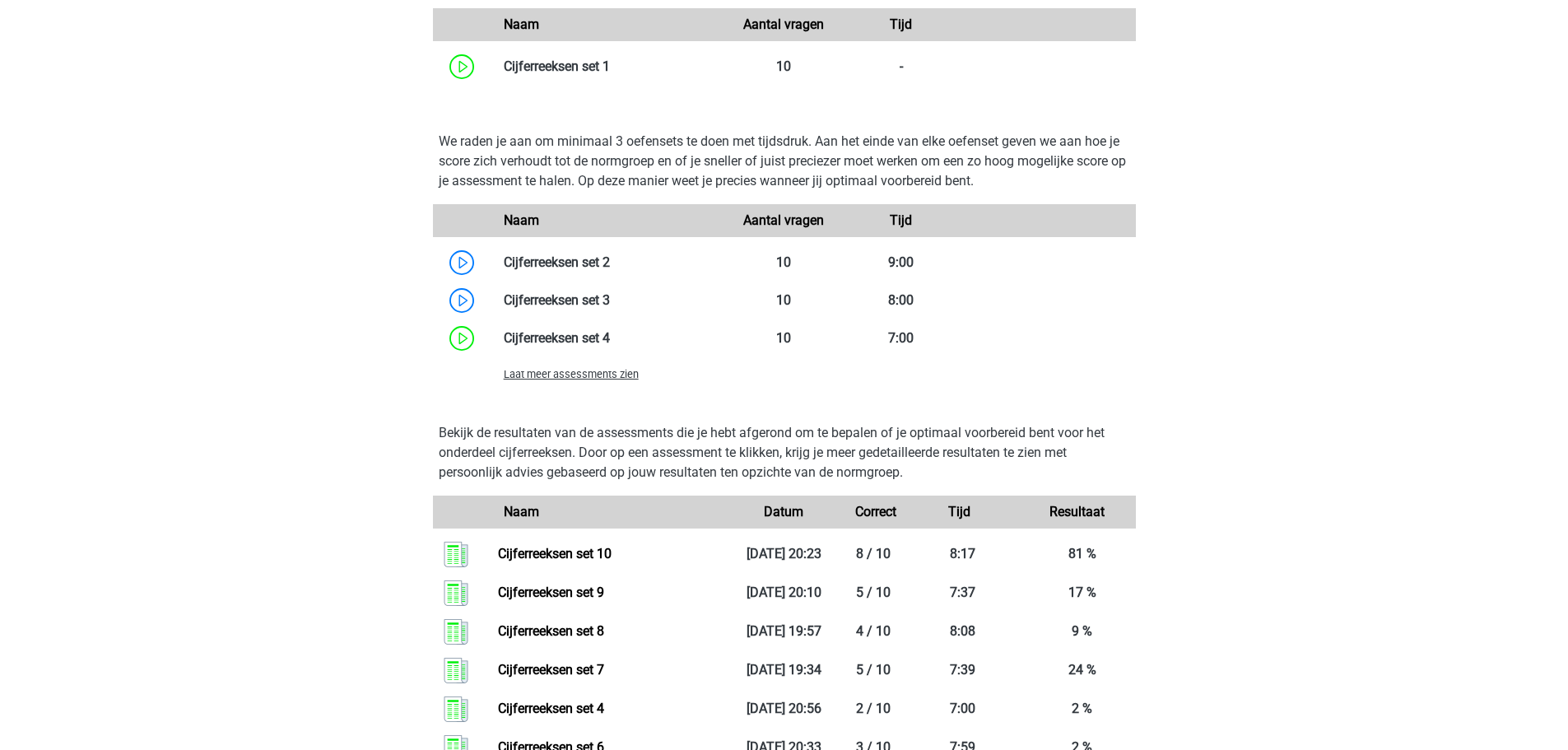
click at [585, 370] on span "Laat meer assessments zien" at bounding box center [571, 374] width 135 height 13
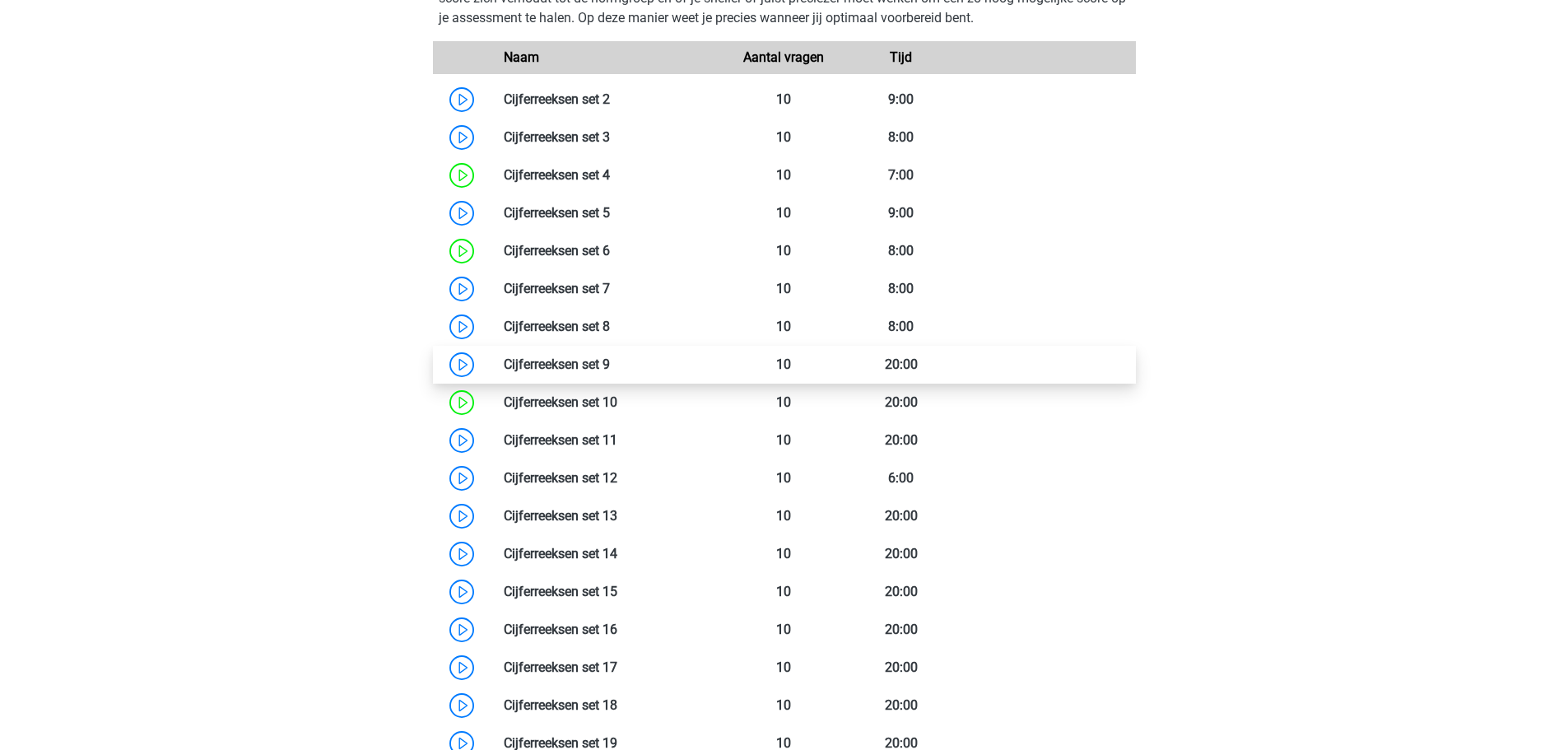
scroll to position [1482, 0]
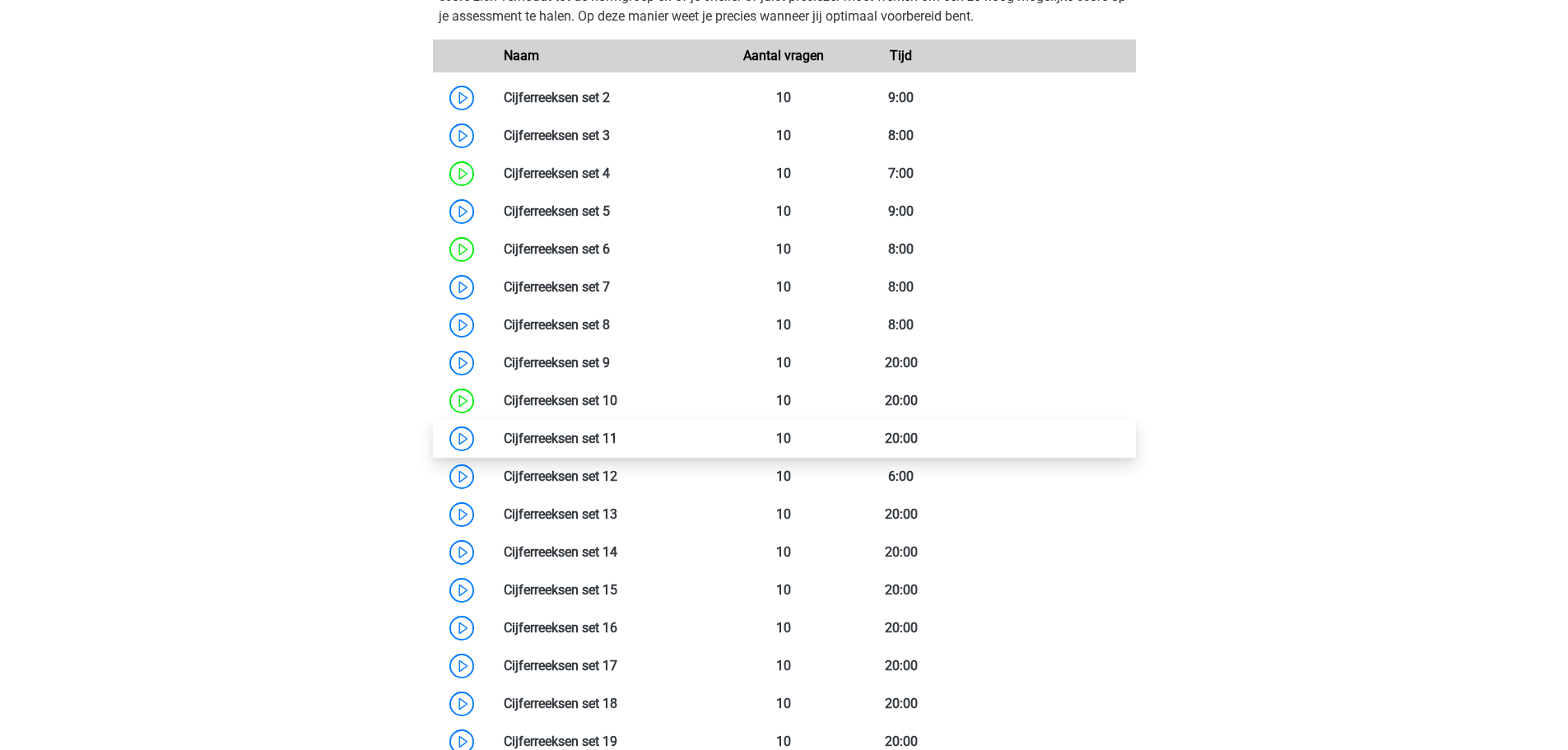
click at [618, 444] on link at bounding box center [618, 438] width 0 height 15
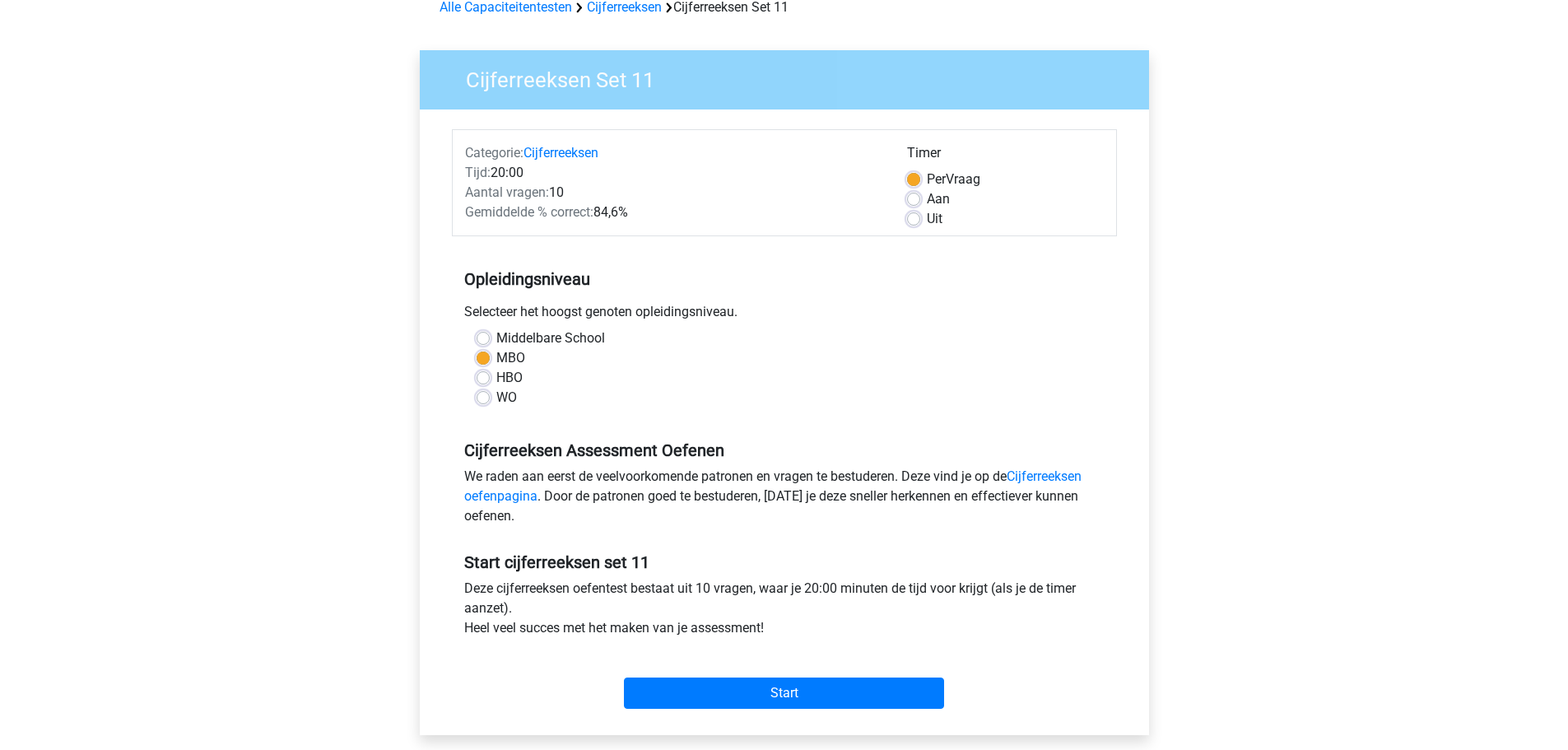
scroll to position [82, 0]
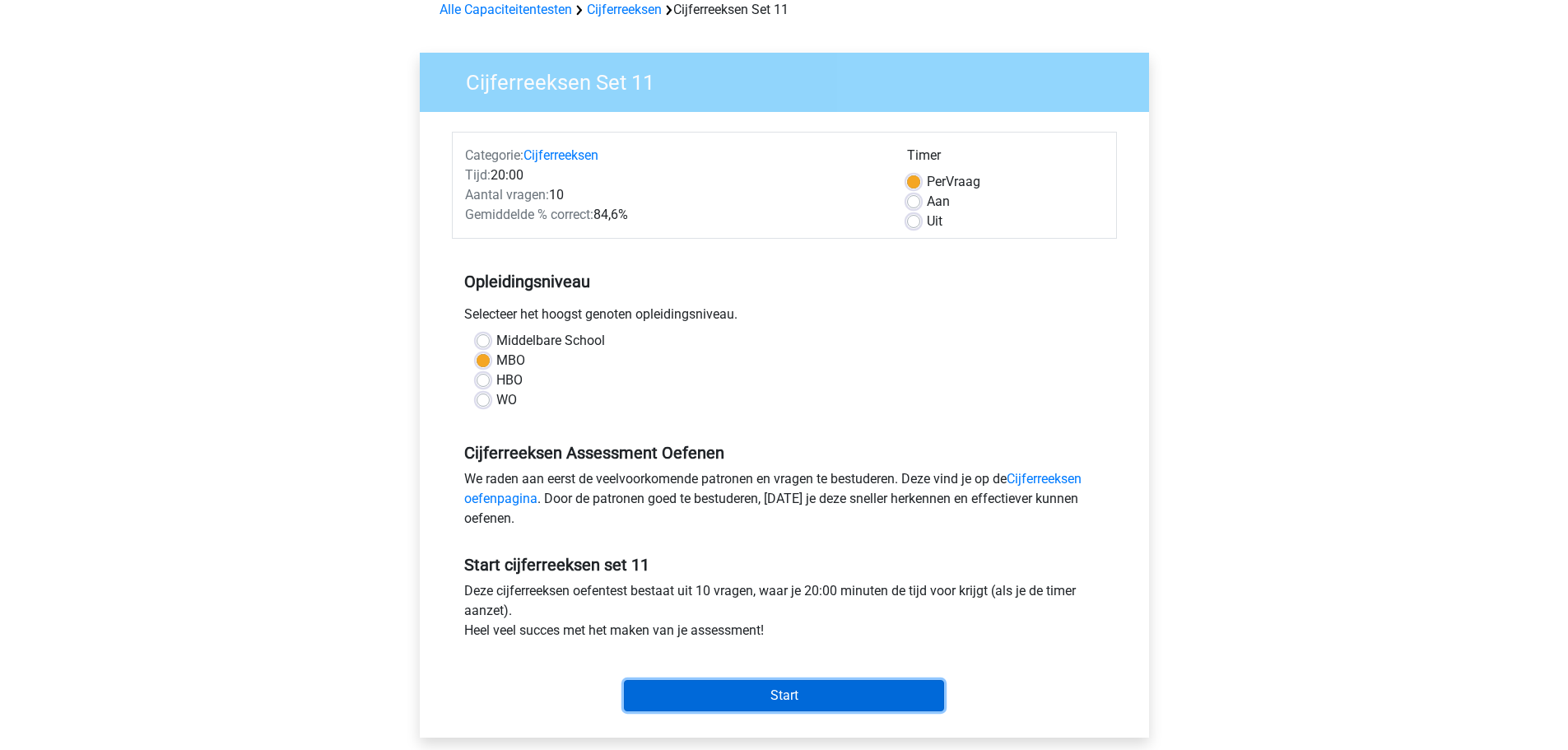
click at [835, 682] on input "Start" at bounding box center [783, 695] width 320 height 31
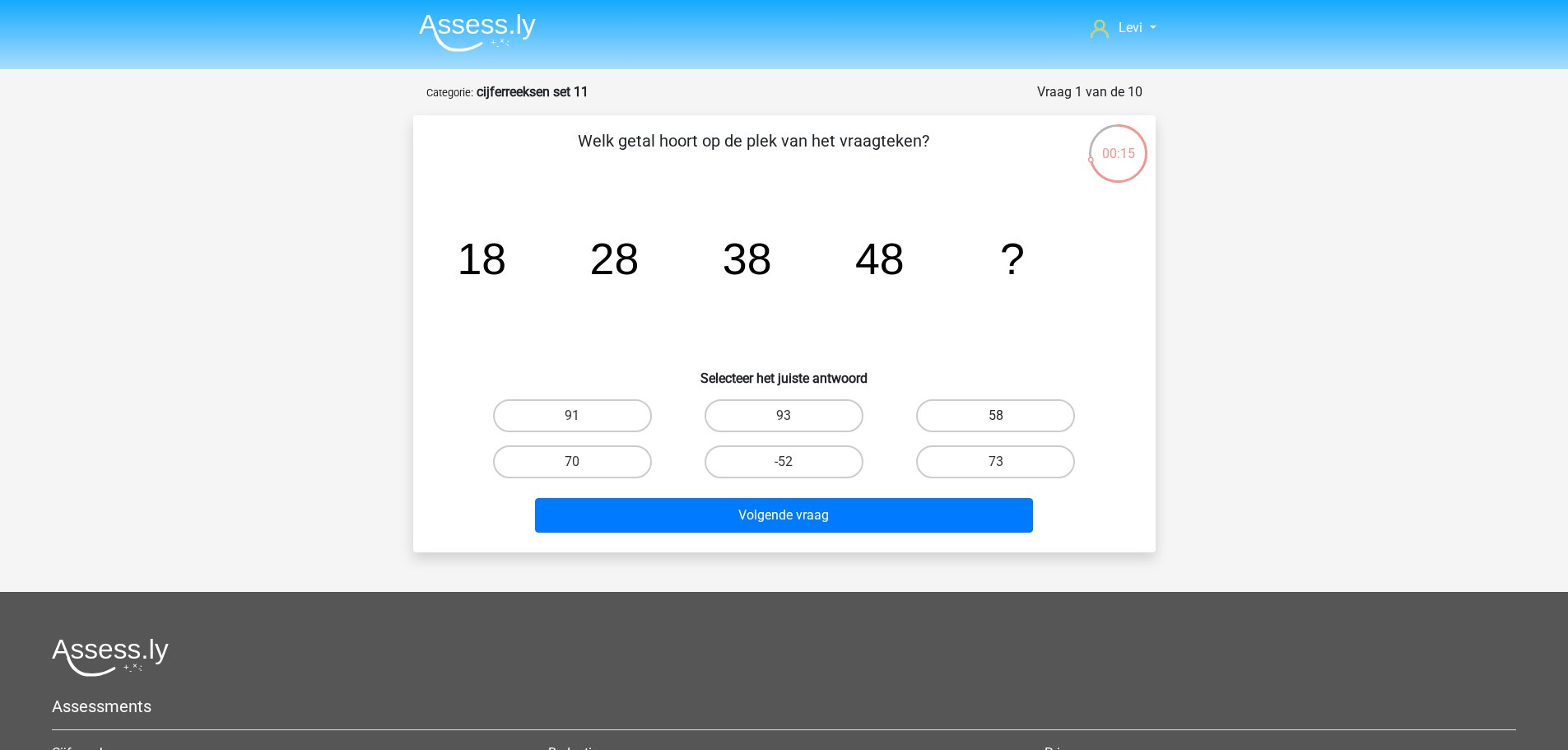
click at [985, 416] on label "58" at bounding box center [996, 416] width 159 height 33
click at [996, 416] on input "58" at bounding box center [1001, 420] width 11 height 11
radio input "true"
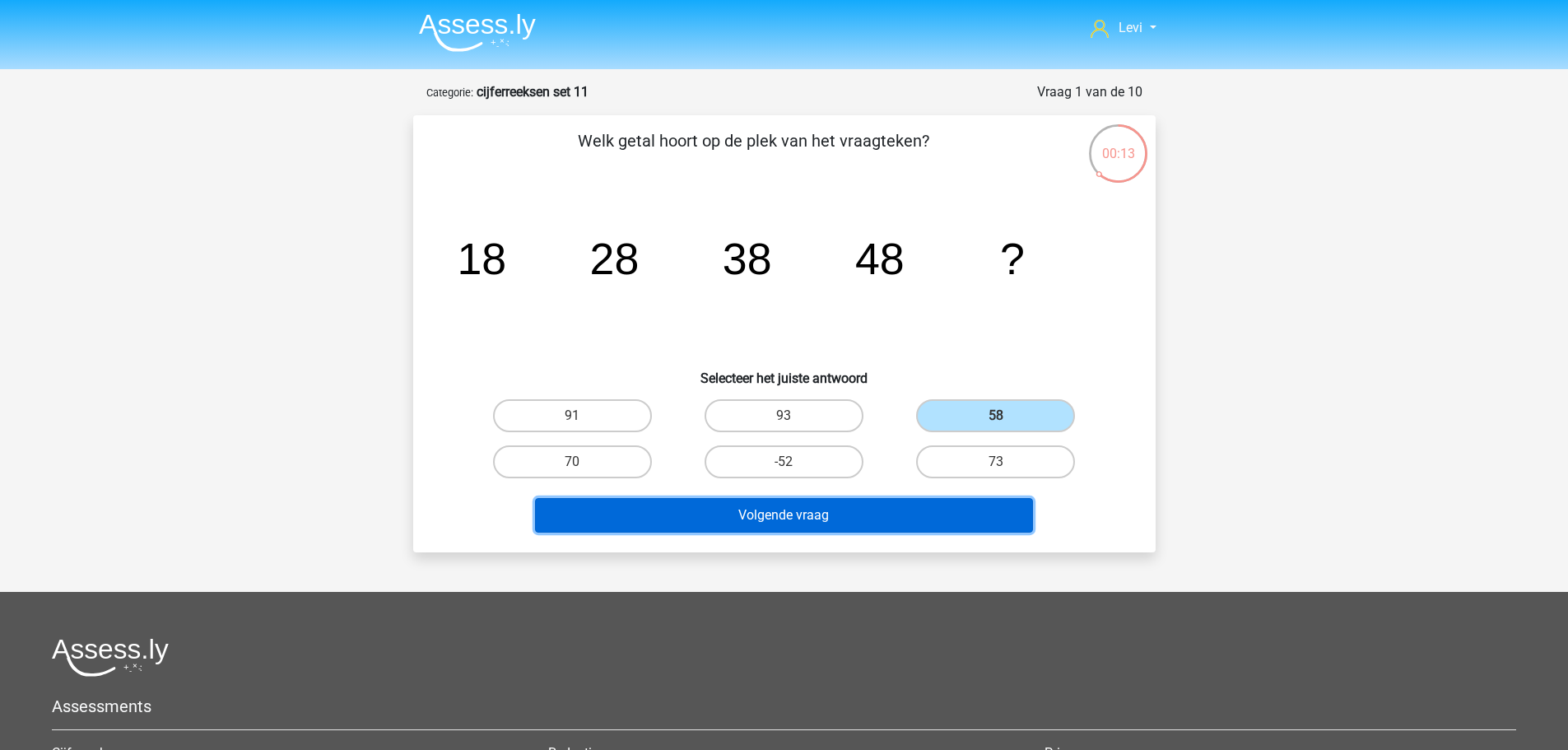
click at [933, 512] on button "Volgende vraag" at bounding box center [784, 515] width 498 height 35
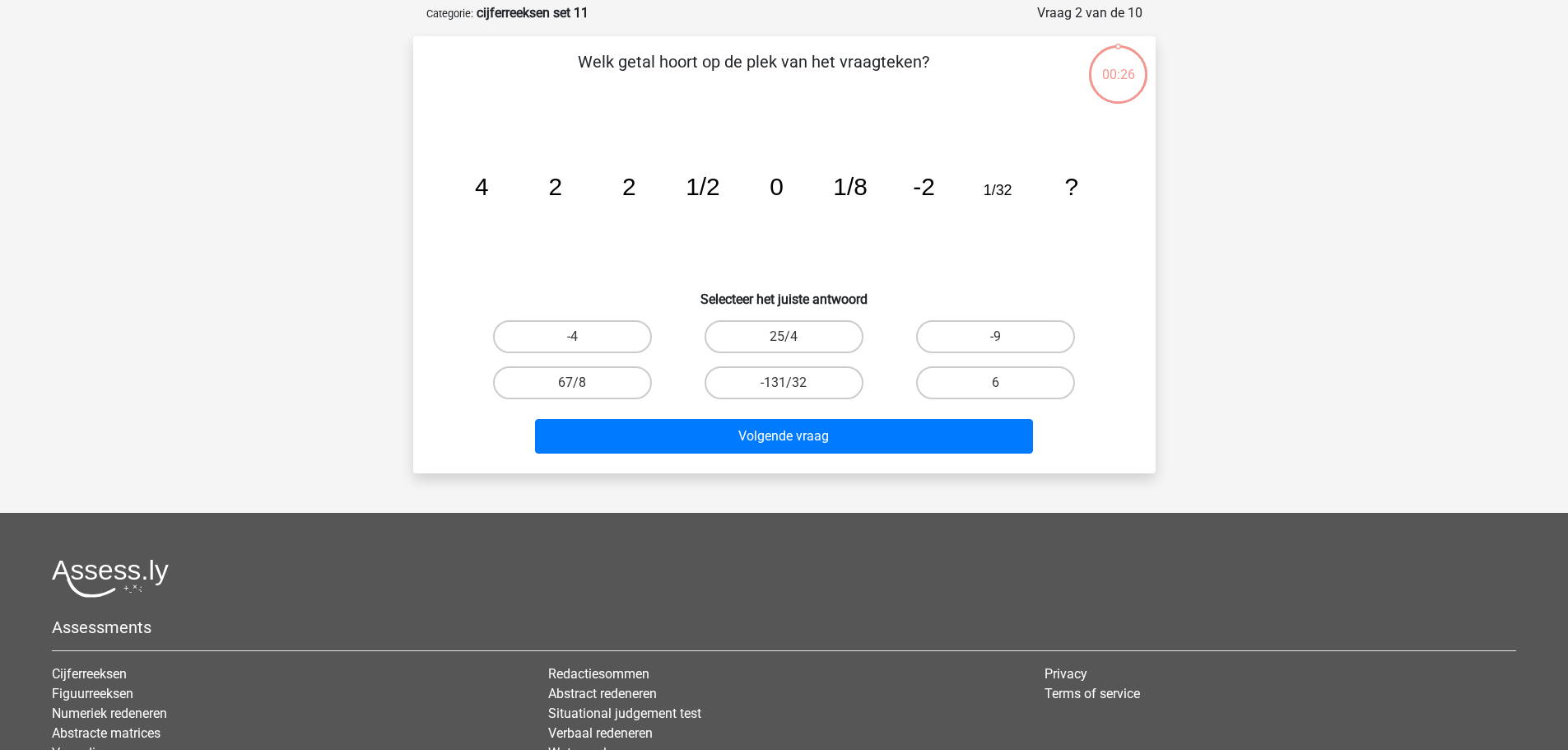
scroll to position [82, 0]
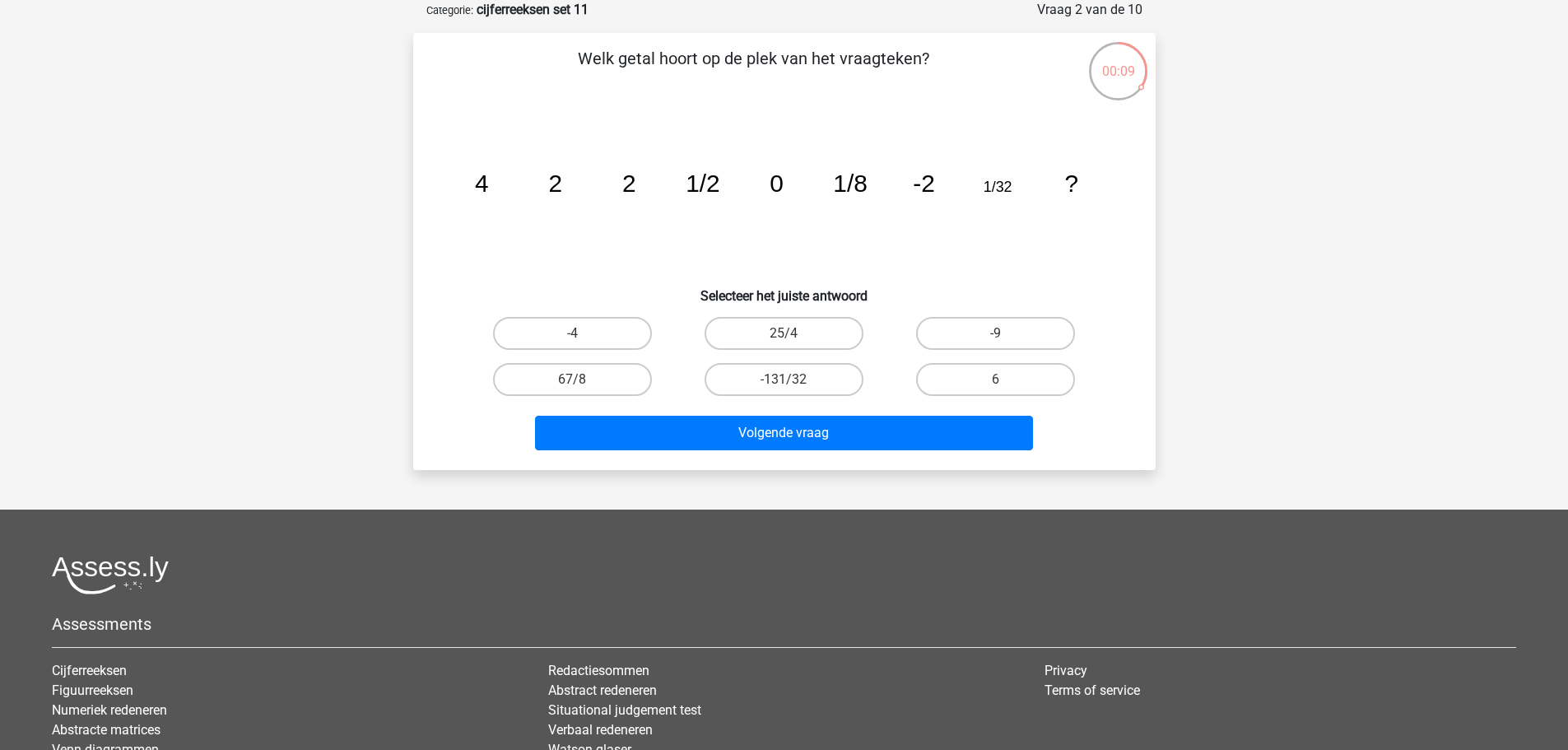
click at [795, 335] on input "25/4" at bounding box center [789, 338] width 11 height 11
radio input "true"
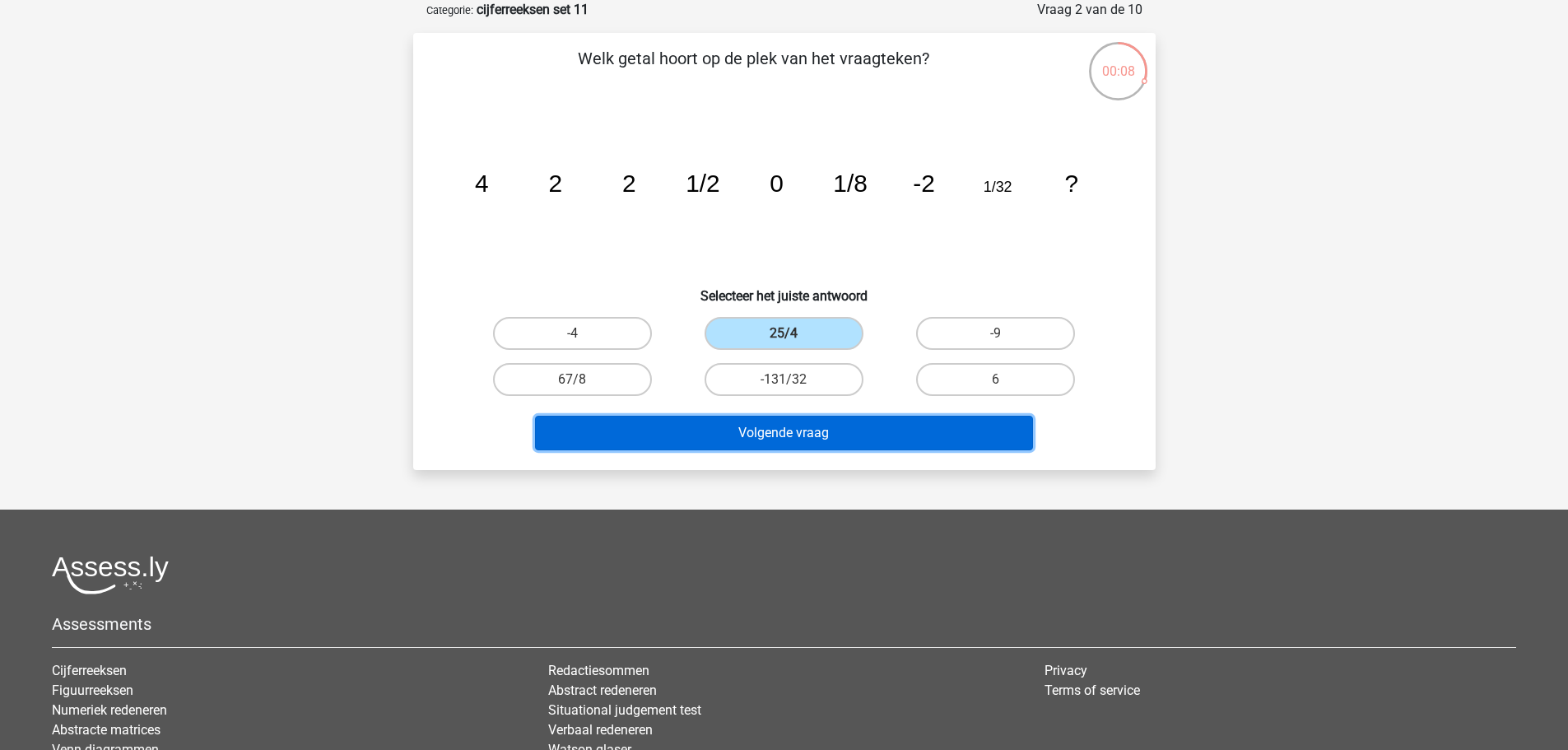
click at [862, 423] on button "Volgende vraag" at bounding box center [784, 433] width 498 height 35
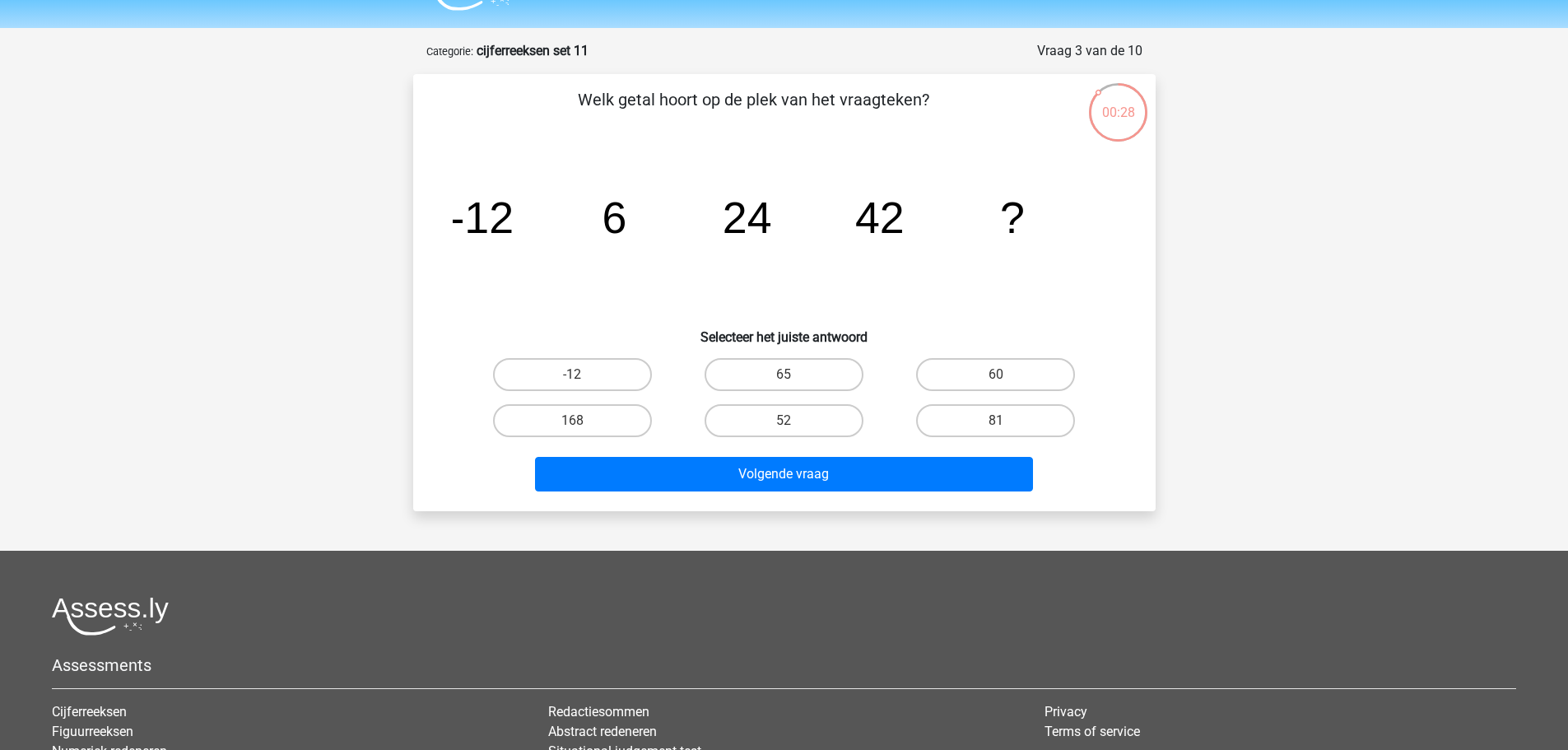
scroll to position [0, 0]
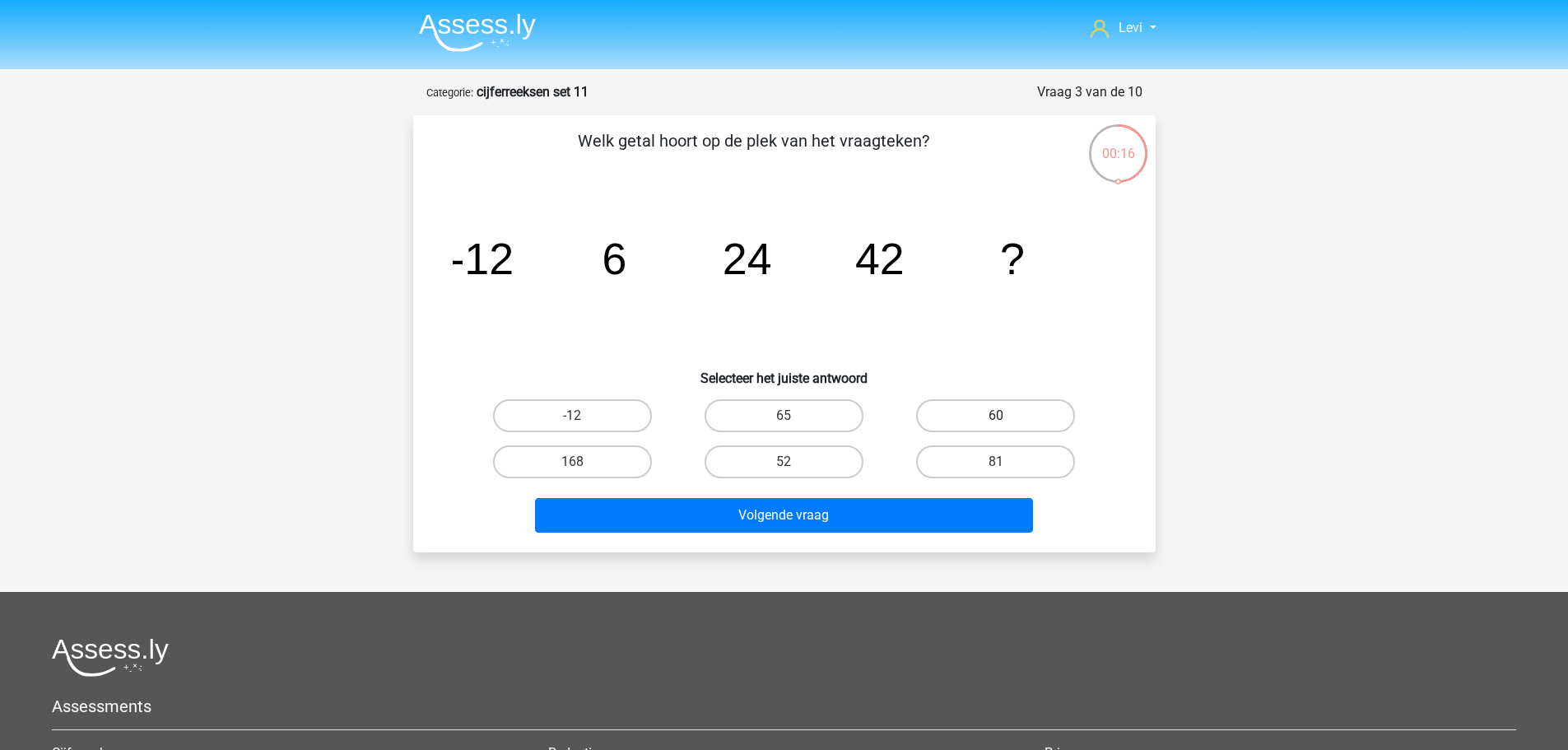
click at [1020, 419] on label "60" at bounding box center [996, 416] width 159 height 33
click at [1006, 419] on input "60" at bounding box center [1001, 420] width 11 height 11
radio input "true"
click at [955, 535] on div "Volgende vraag" at bounding box center [784, 518] width 635 height 42
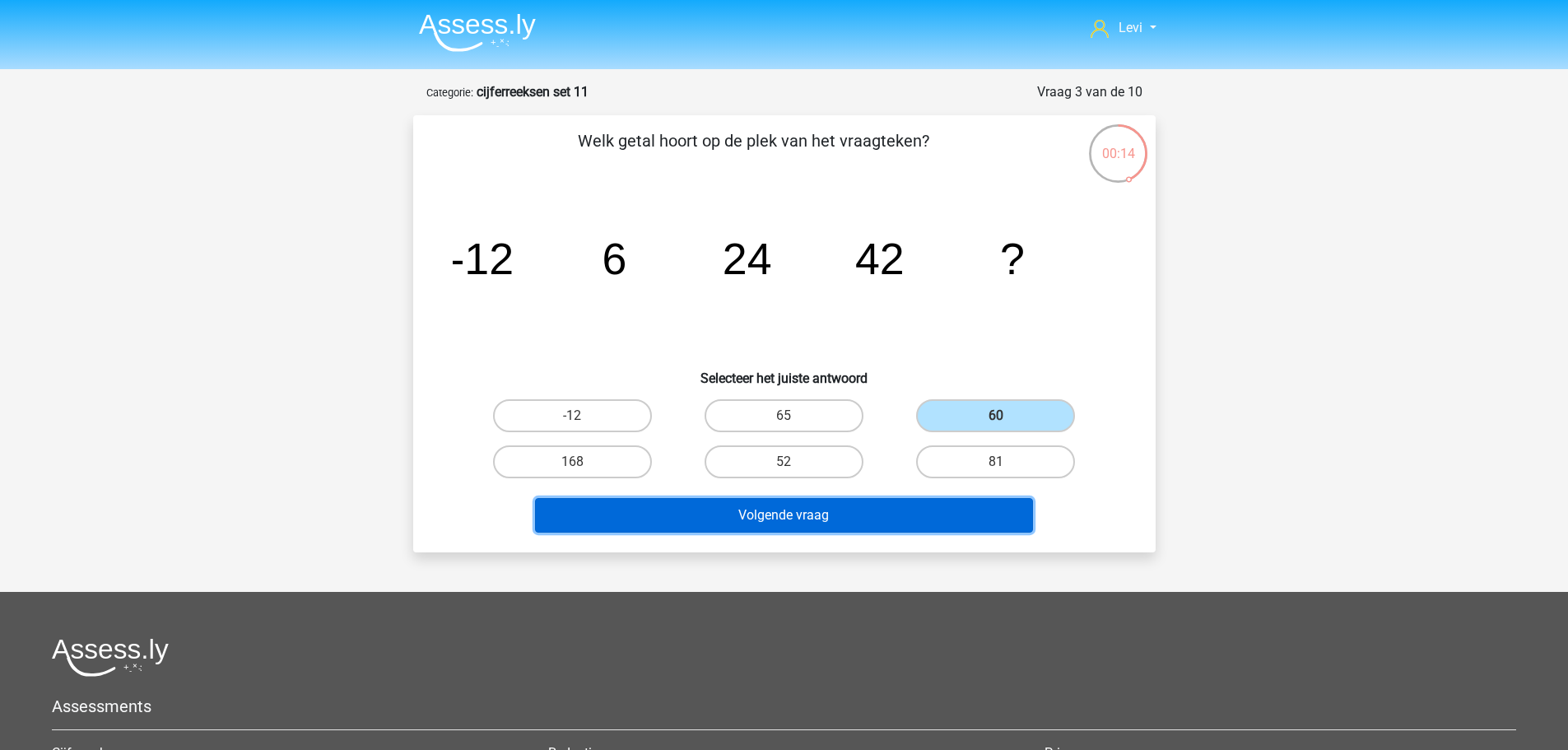
click at [958, 521] on button "Volgende vraag" at bounding box center [784, 515] width 498 height 35
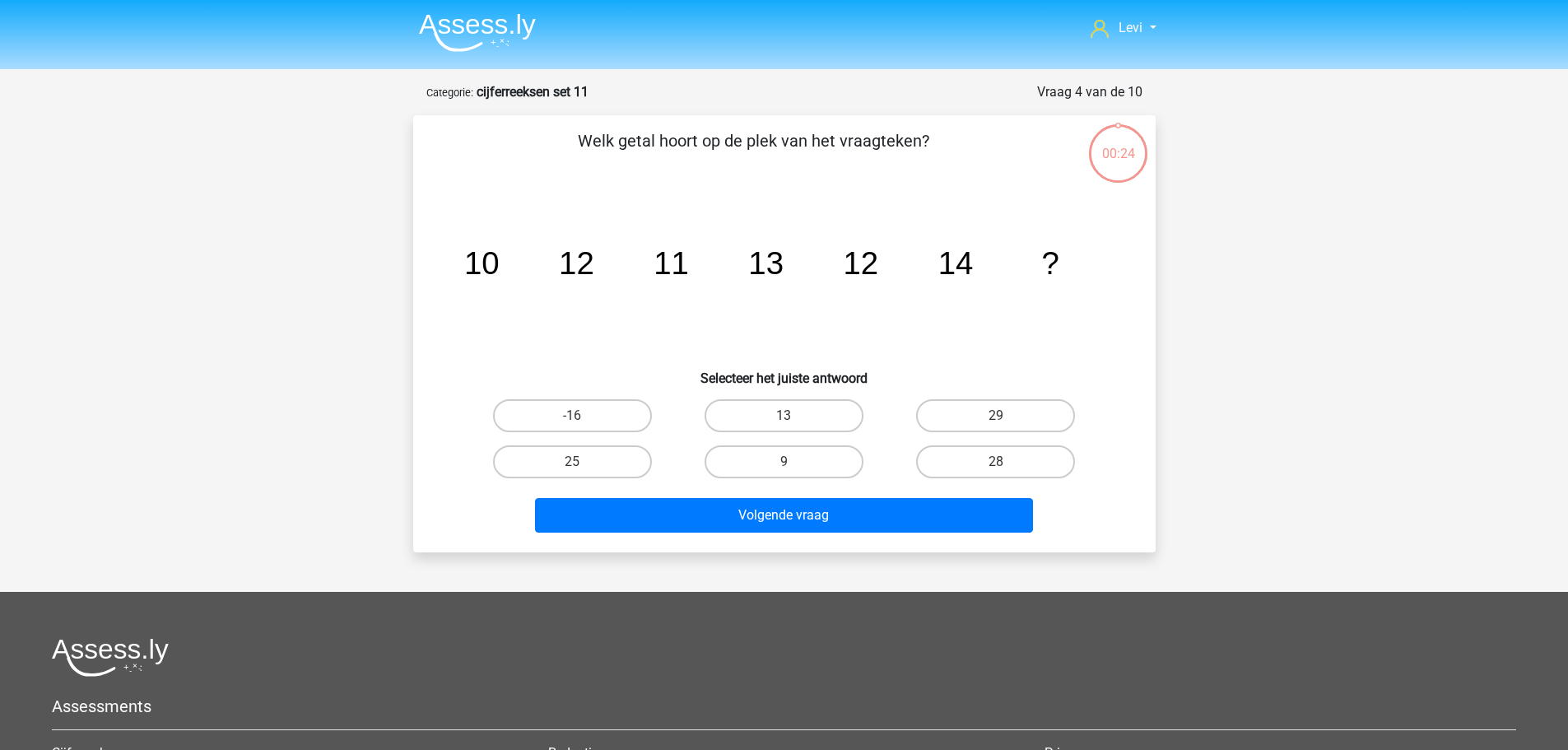
scroll to position [82, 0]
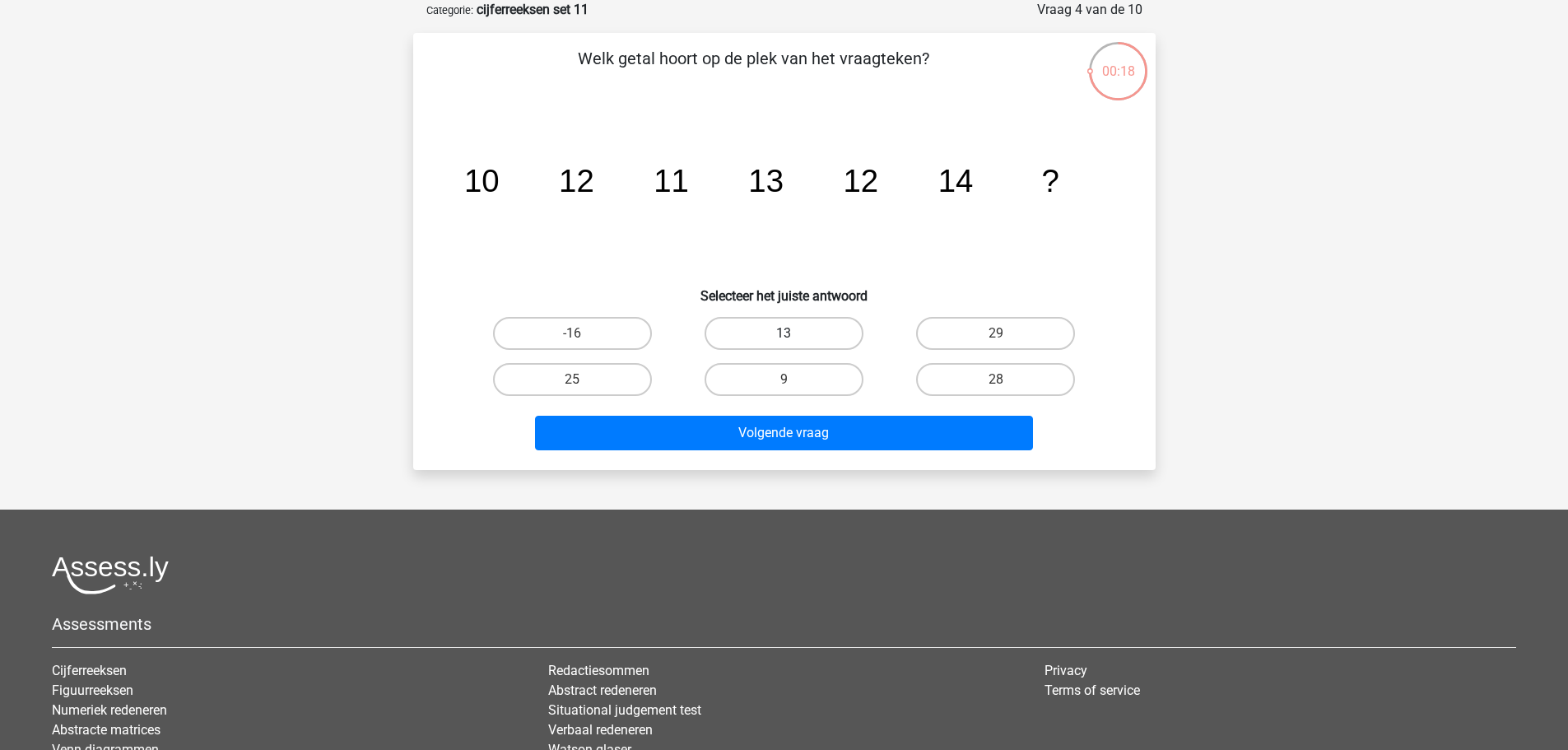
click at [808, 339] on label "13" at bounding box center [784, 333] width 159 height 33
click at [795, 339] on input "13" at bounding box center [789, 338] width 11 height 11
radio input "true"
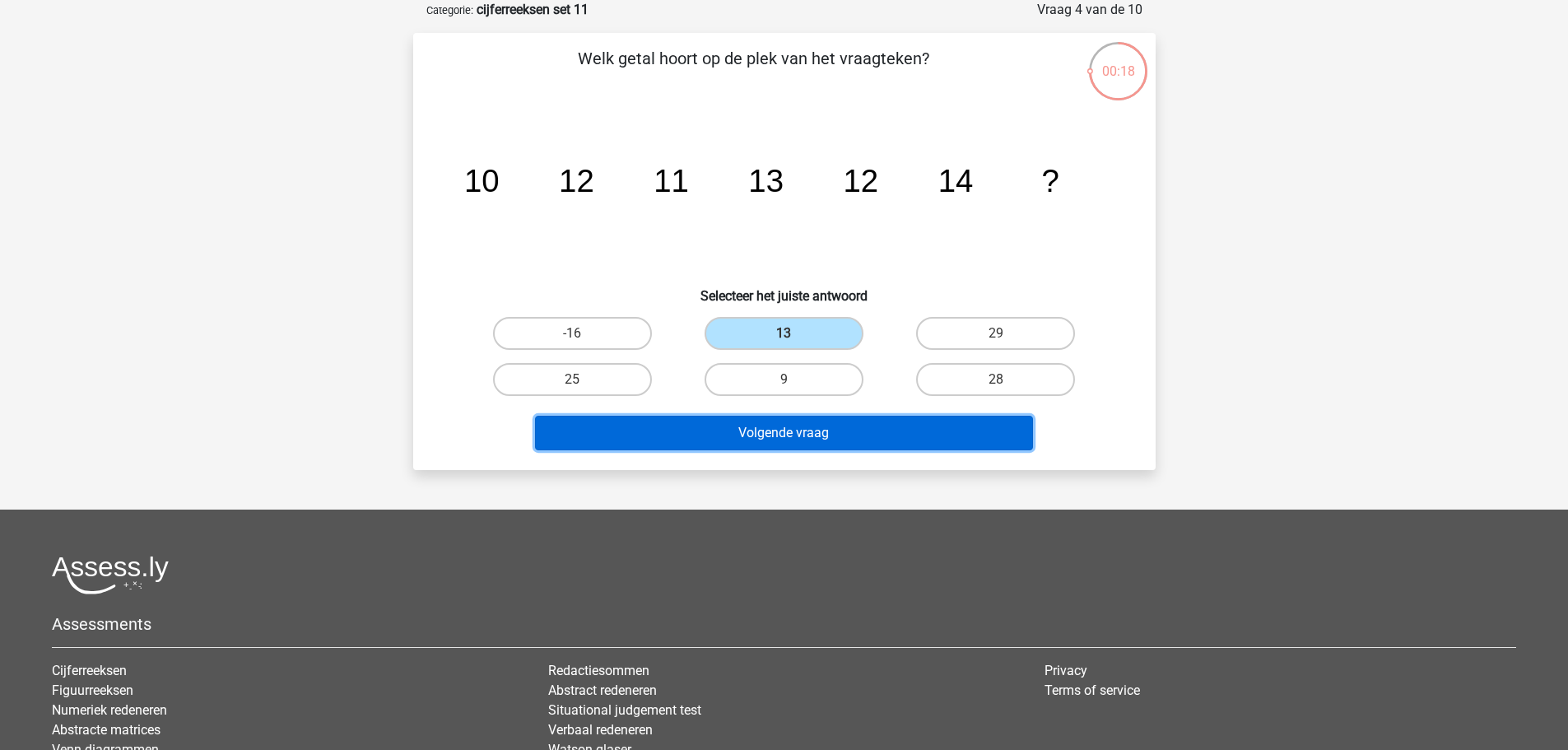
click at [895, 435] on button "Volgende vraag" at bounding box center [784, 433] width 498 height 35
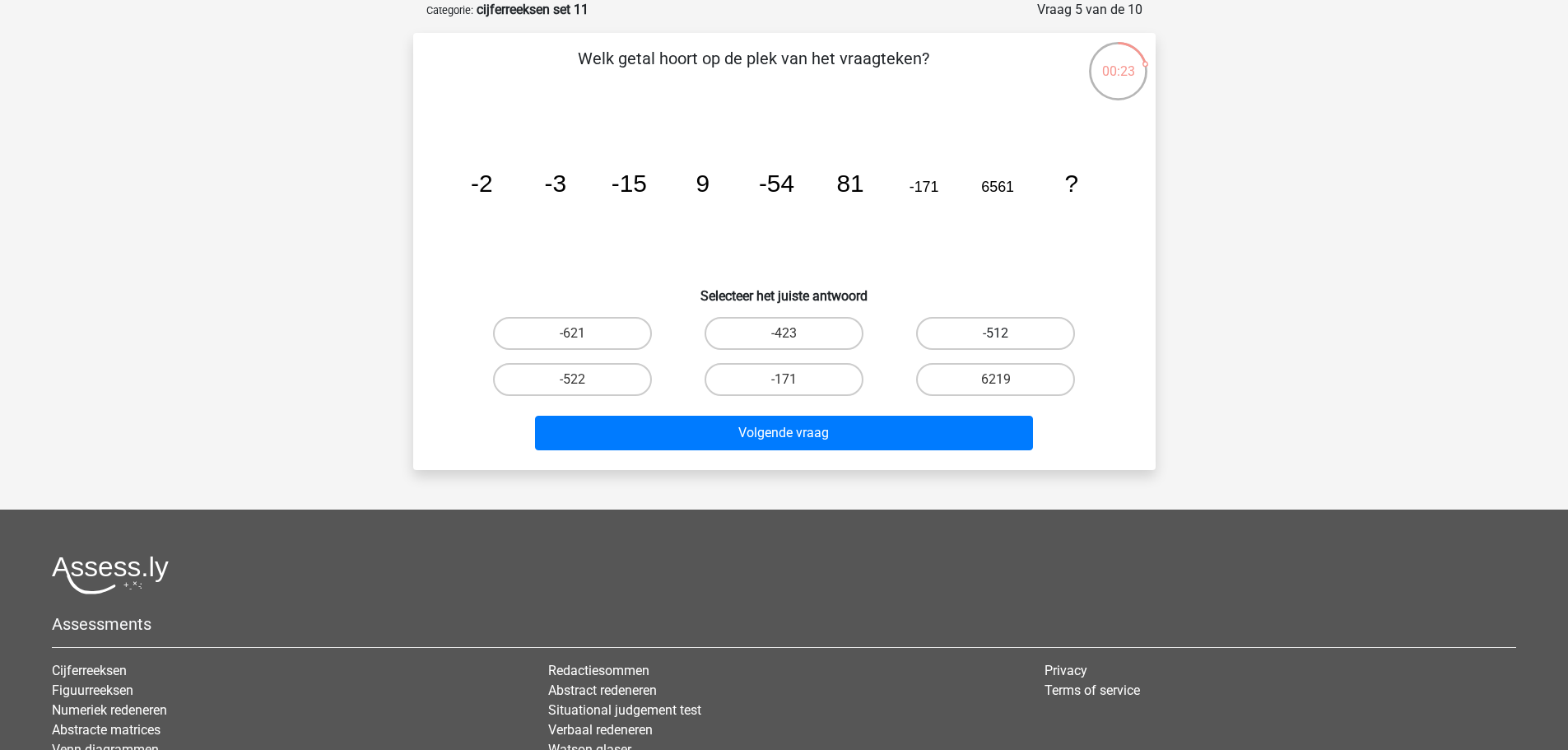
click at [951, 339] on label "-512" at bounding box center [996, 333] width 159 height 33
click at [996, 339] on input "-512" at bounding box center [1001, 338] width 11 height 11
radio input "true"
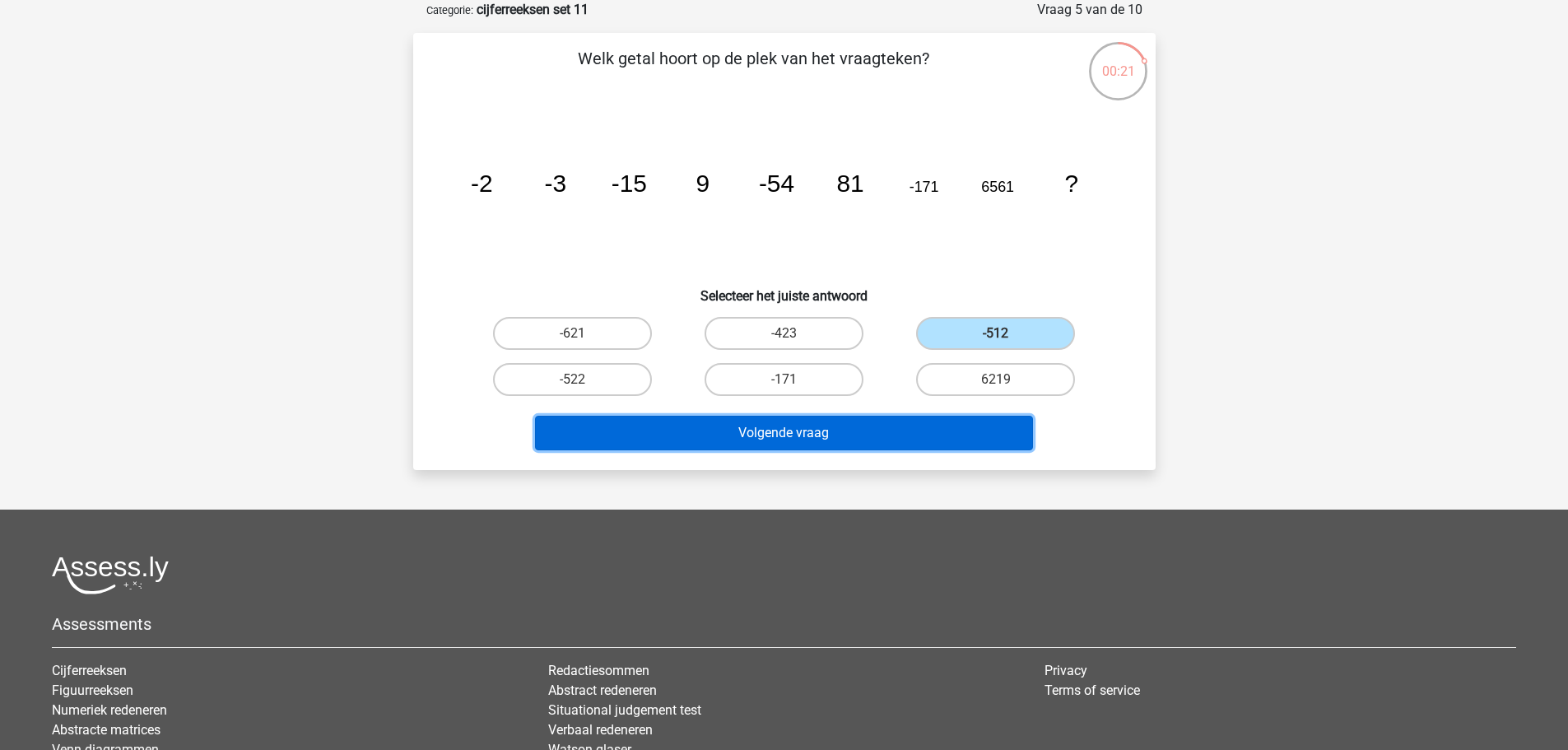
click at [950, 441] on button "Volgende vraag" at bounding box center [784, 433] width 498 height 35
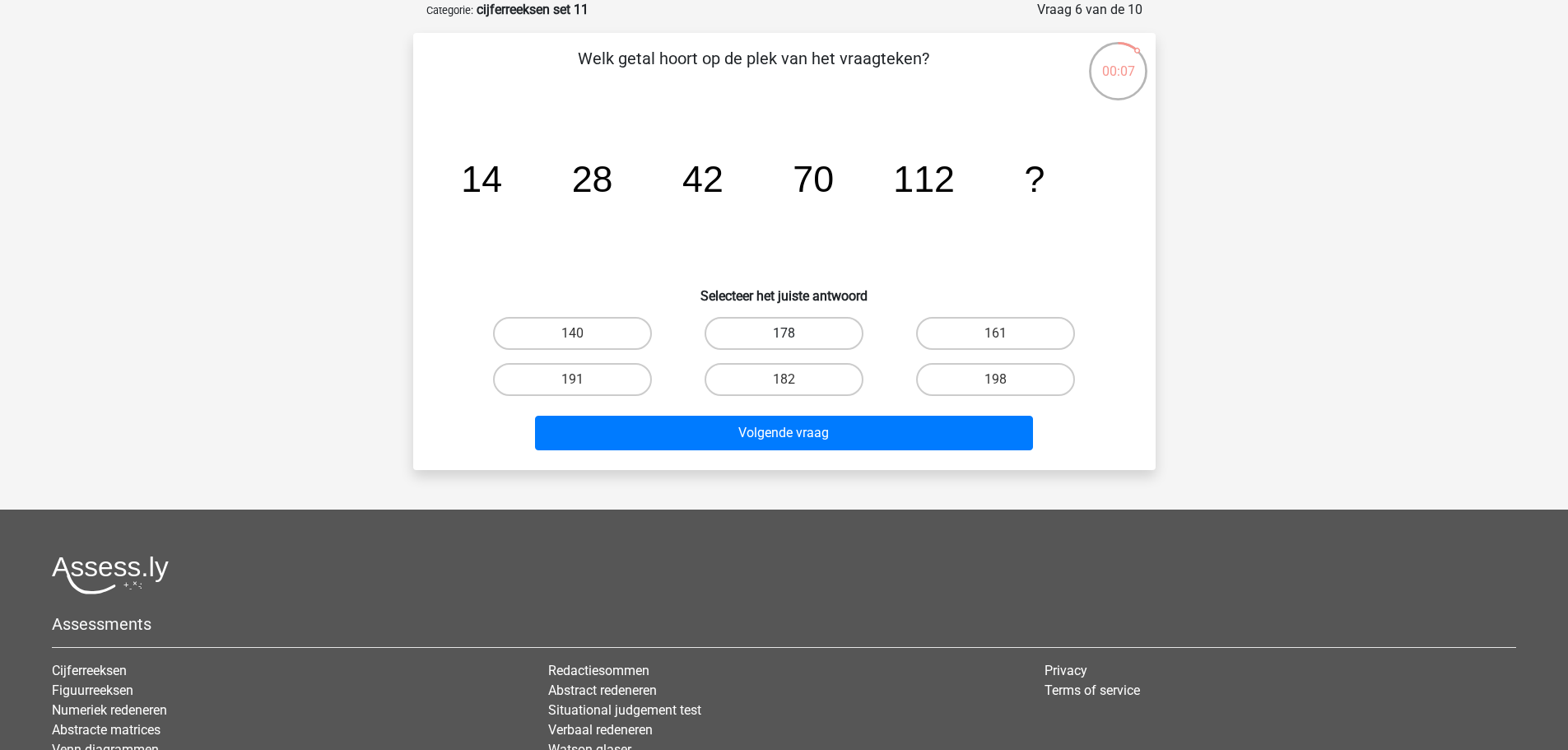
drag, startPoint x: 810, startPoint y: 347, endPoint x: 818, endPoint y: 353, distance: 10.0
click at [813, 349] on label "178" at bounding box center [784, 333] width 159 height 33
click at [795, 344] on input "178" at bounding box center [789, 338] width 11 height 11
radio input "true"
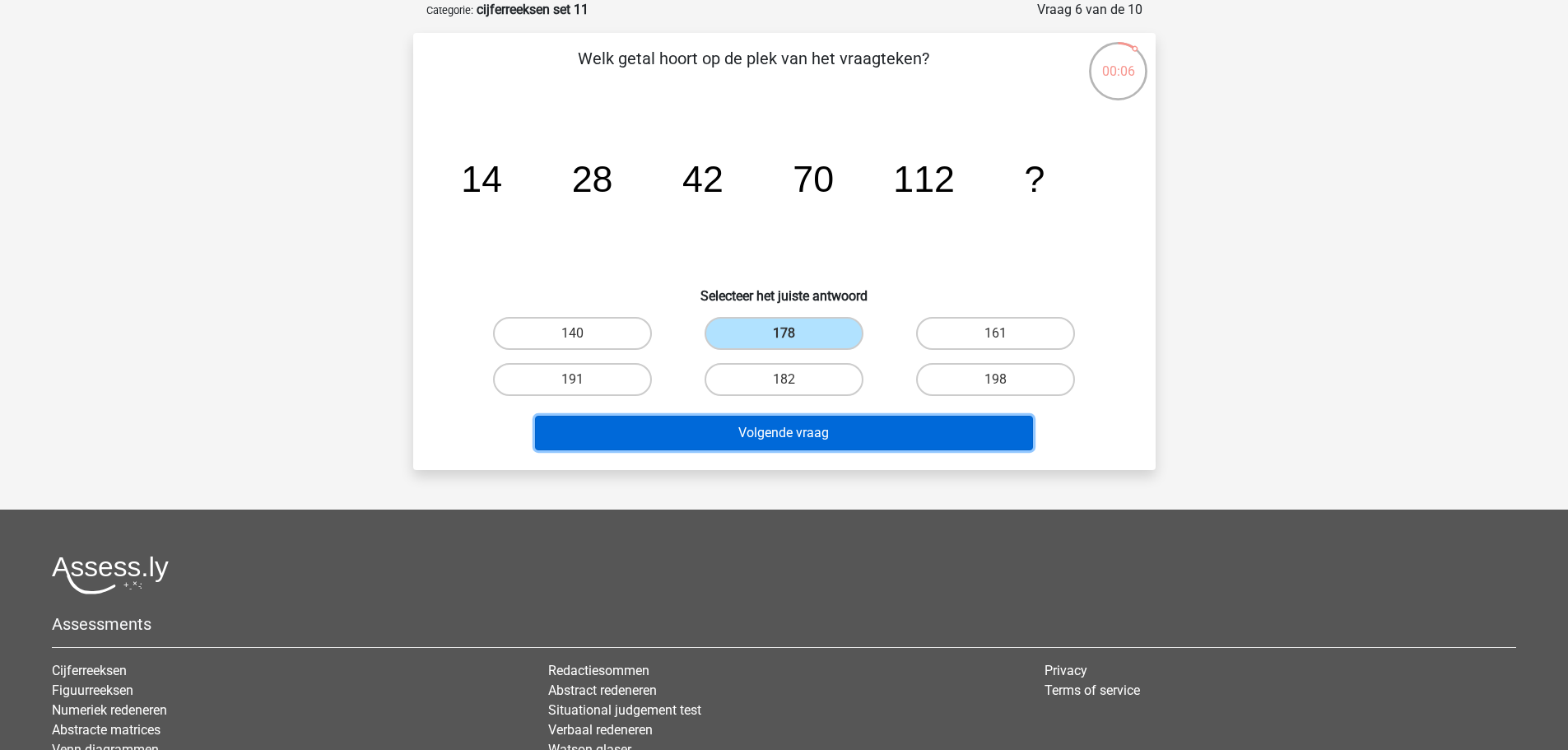
click at [881, 432] on button "Volgende vraag" at bounding box center [784, 433] width 498 height 35
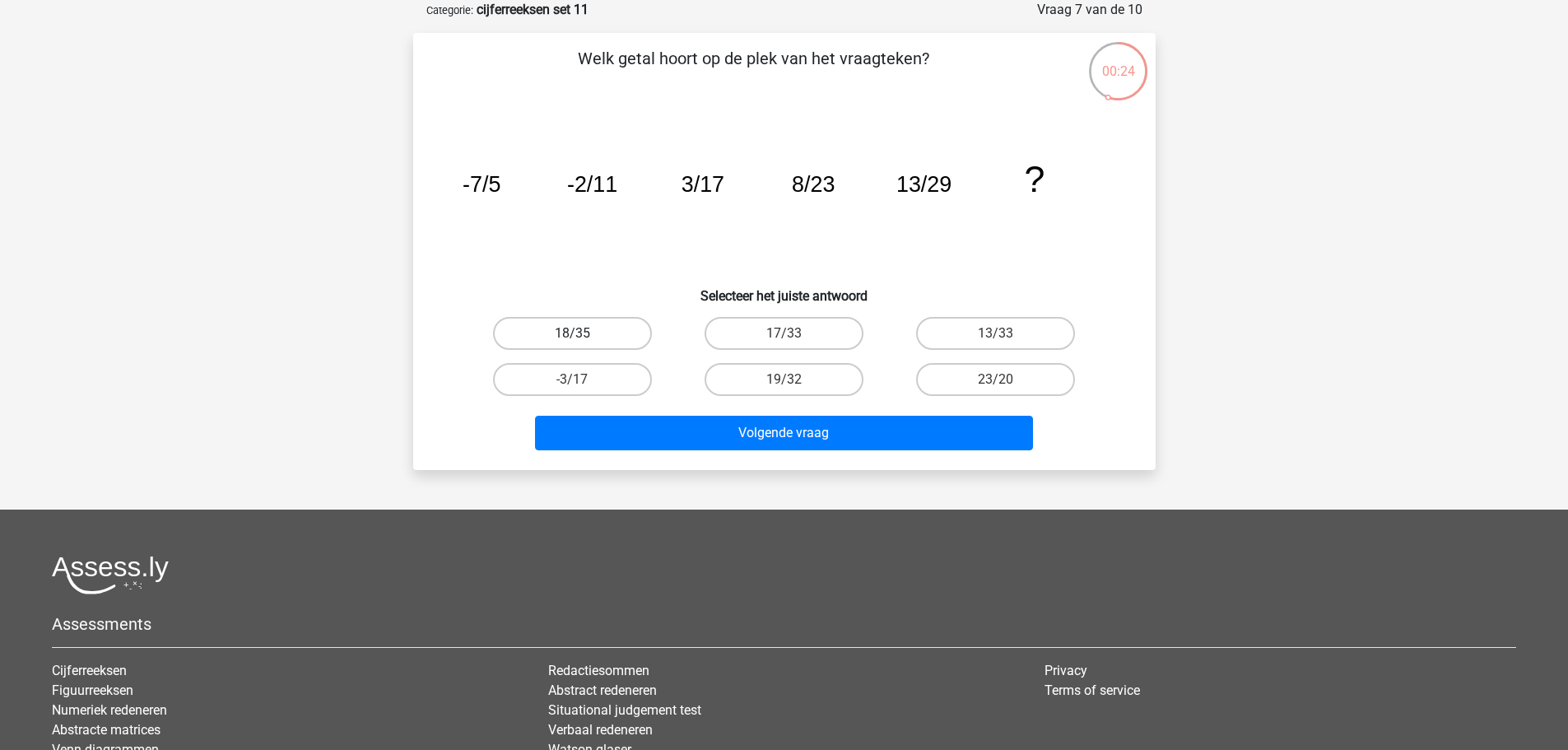
click at [615, 328] on label "18/35" at bounding box center [572, 333] width 159 height 33
click at [583, 333] on input "18/35" at bounding box center [577, 338] width 11 height 11
radio input "true"
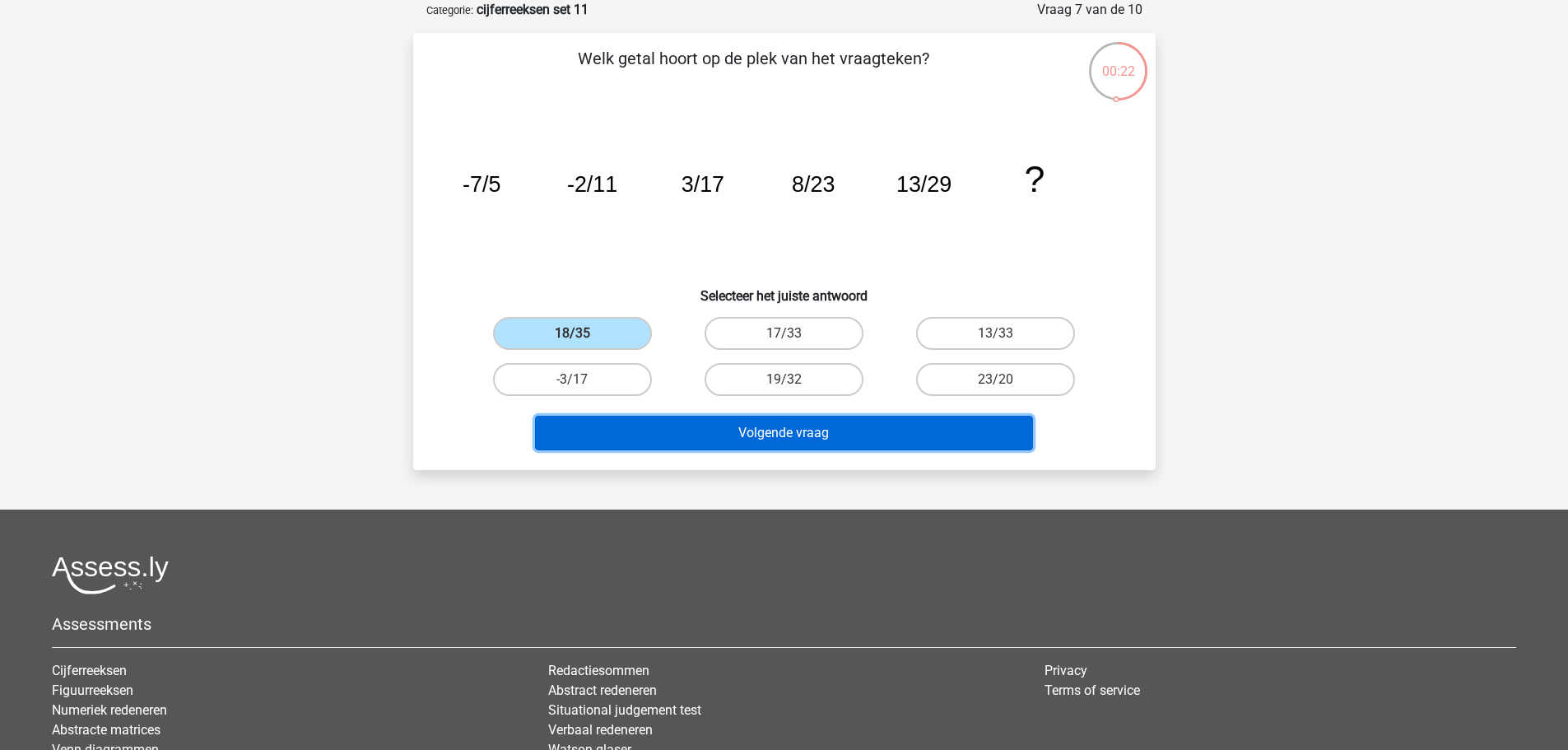
click at [865, 441] on button "Volgende vraag" at bounding box center [784, 433] width 498 height 35
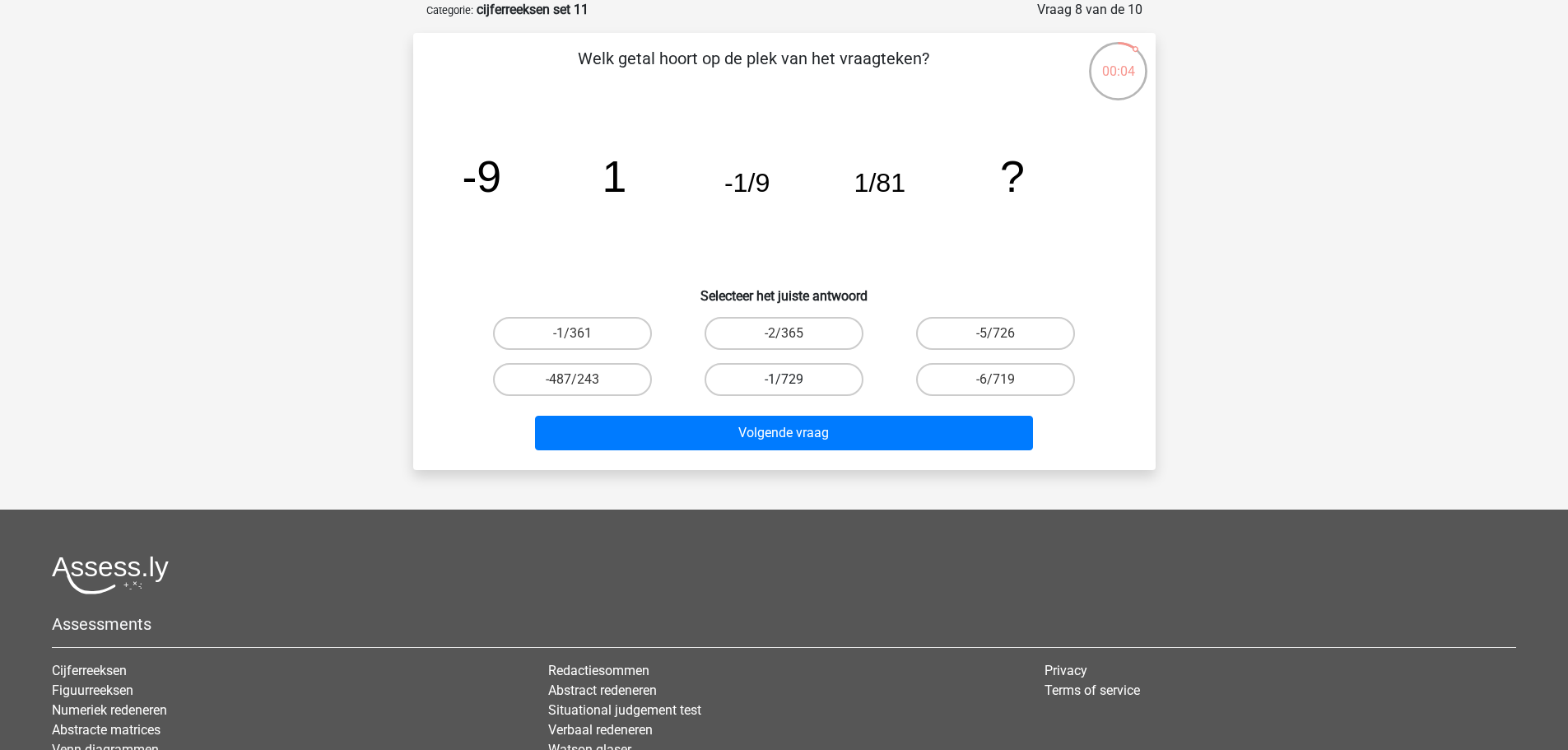
click at [780, 380] on label "-1/729" at bounding box center [784, 380] width 159 height 33
click at [784, 380] on input "-1/729" at bounding box center [789, 385] width 11 height 11
radio input "true"
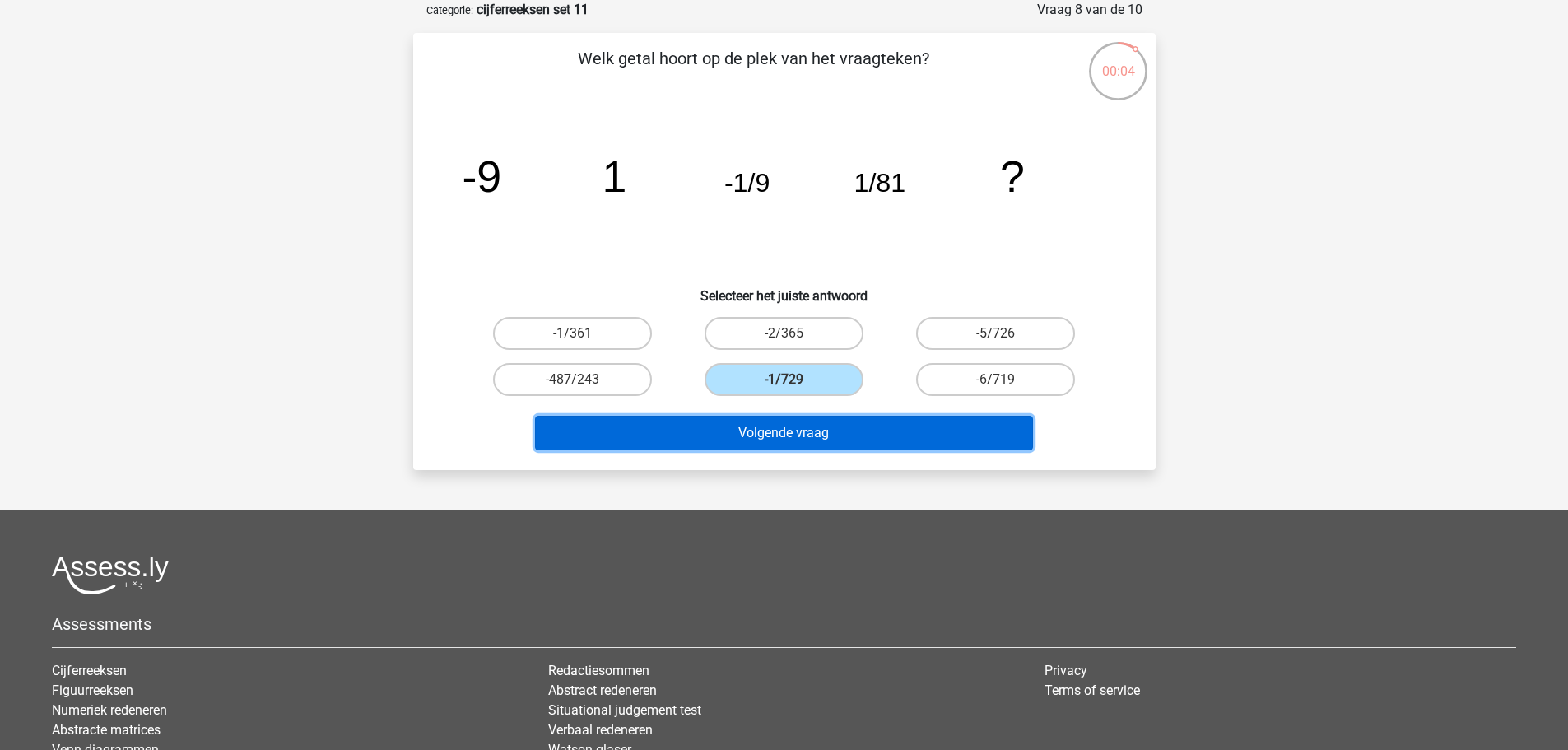
click at [830, 431] on button "Volgende vraag" at bounding box center [784, 433] width 498 height 35
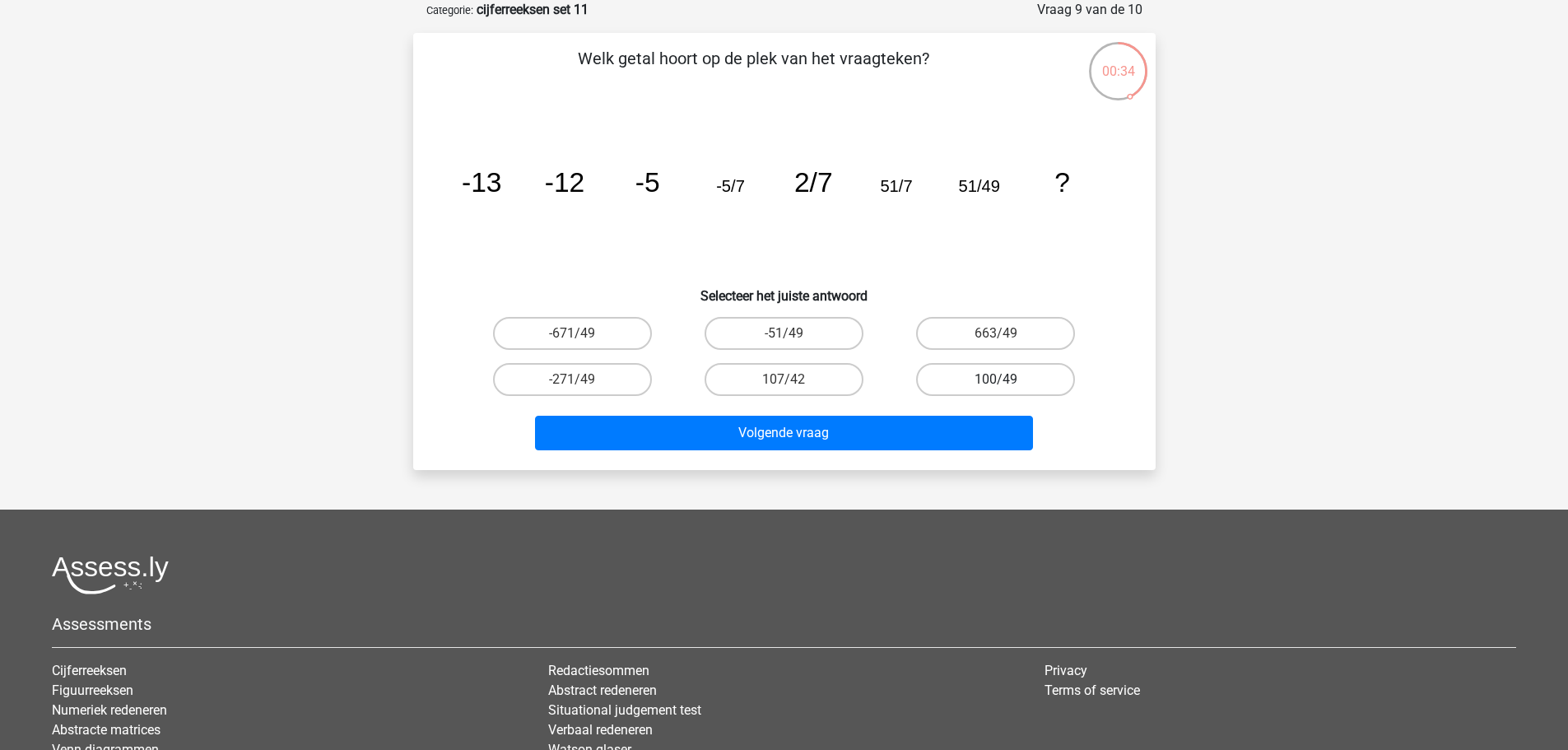
click at [1021, 375] on label "100/49" at bounding box center [996, 380] width 159 height 33
click at [1006, 380] on input "100/49" at bounding box center [1001, 385] width 11 height 11
radio input "true"
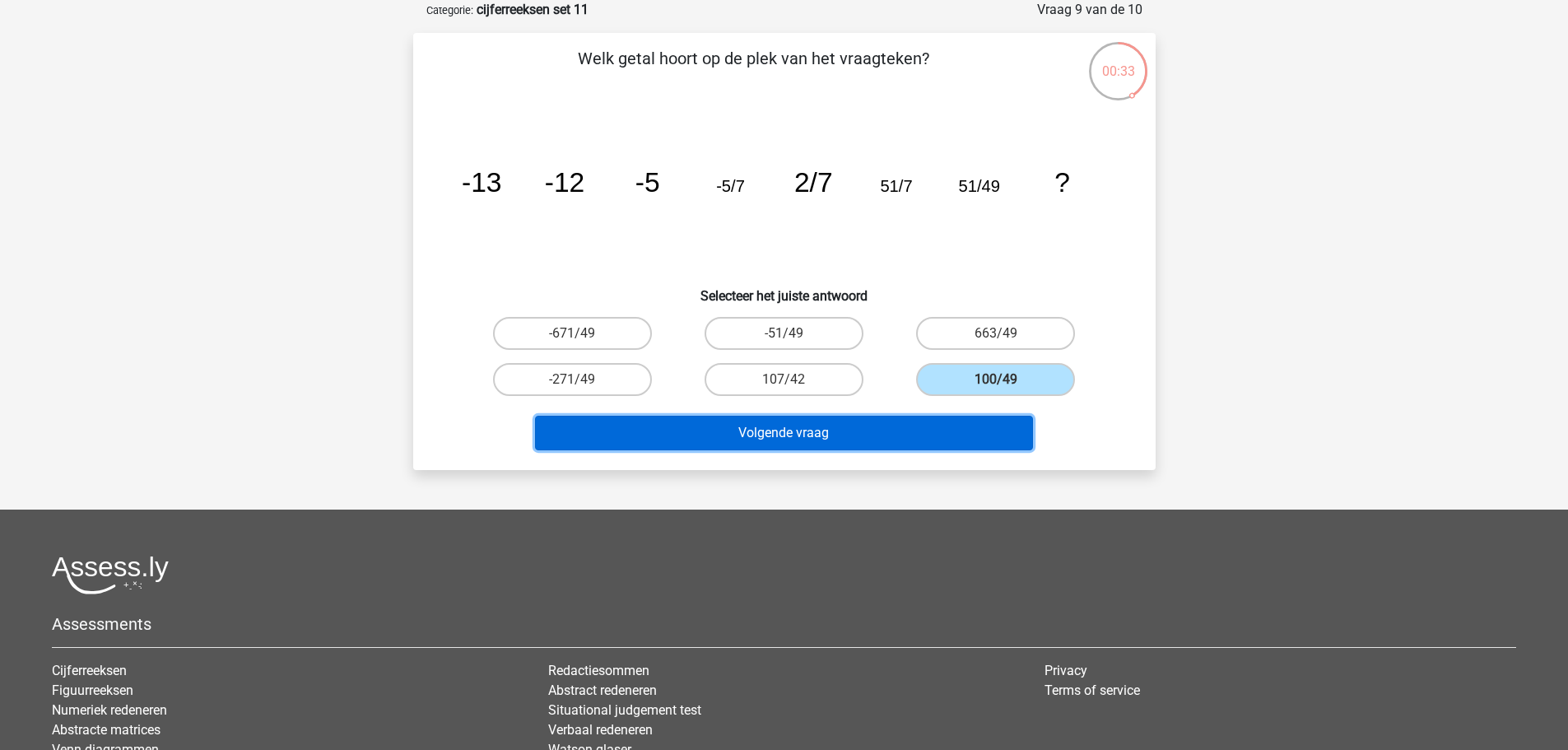
click at [894, 443] on button "Volgende vraag" at bounding box center [784, 433] width 498 height 35
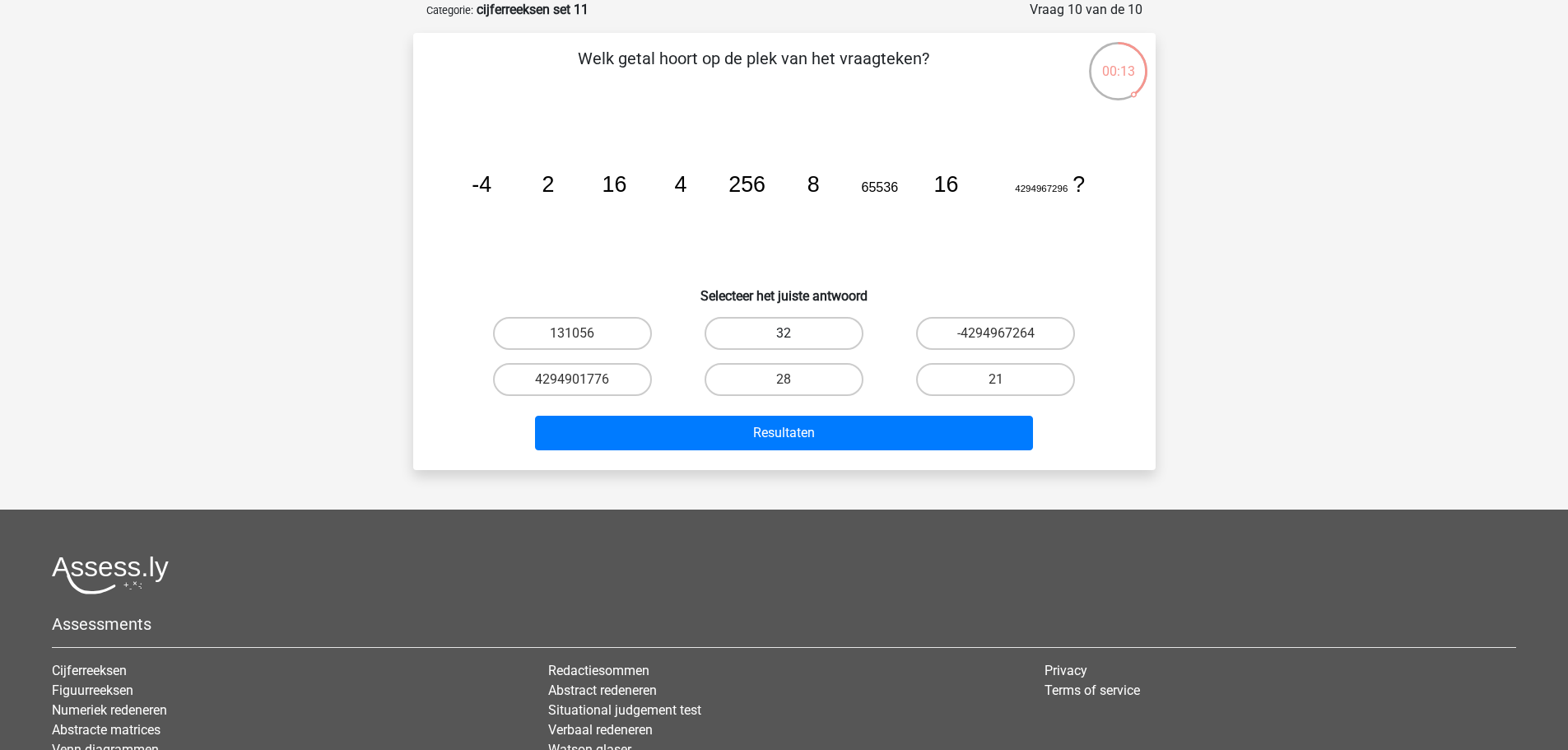
click at [831, 339] on label "32" at bounding box center [784, 333] width 159 height 33
click at [795, 339] on input "32" at bounding box center [789, 338] width 11 height 11
radio input "true"
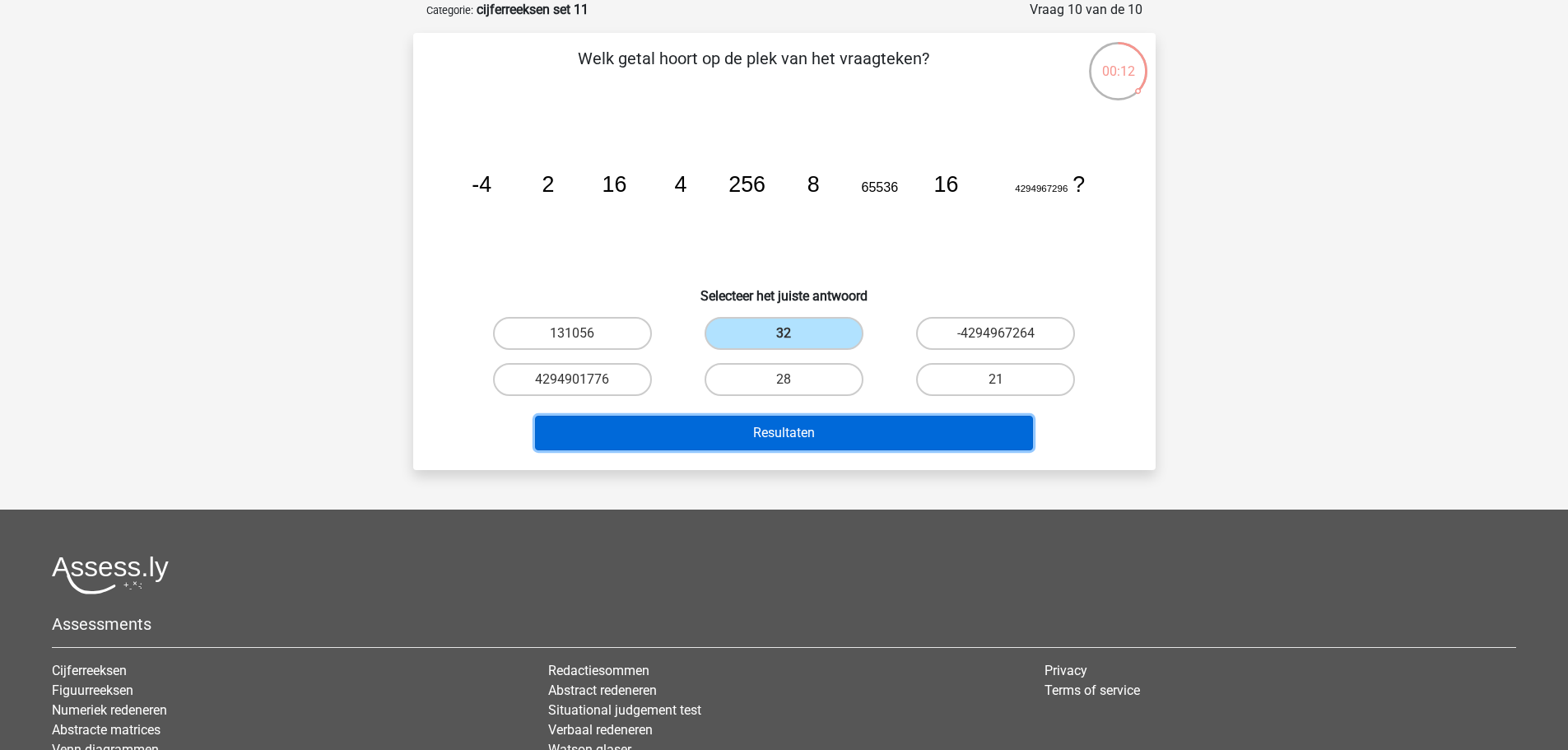
click at [888, 430] on button "Resultaten" at bounding box center [784, 433] width 498 height 35
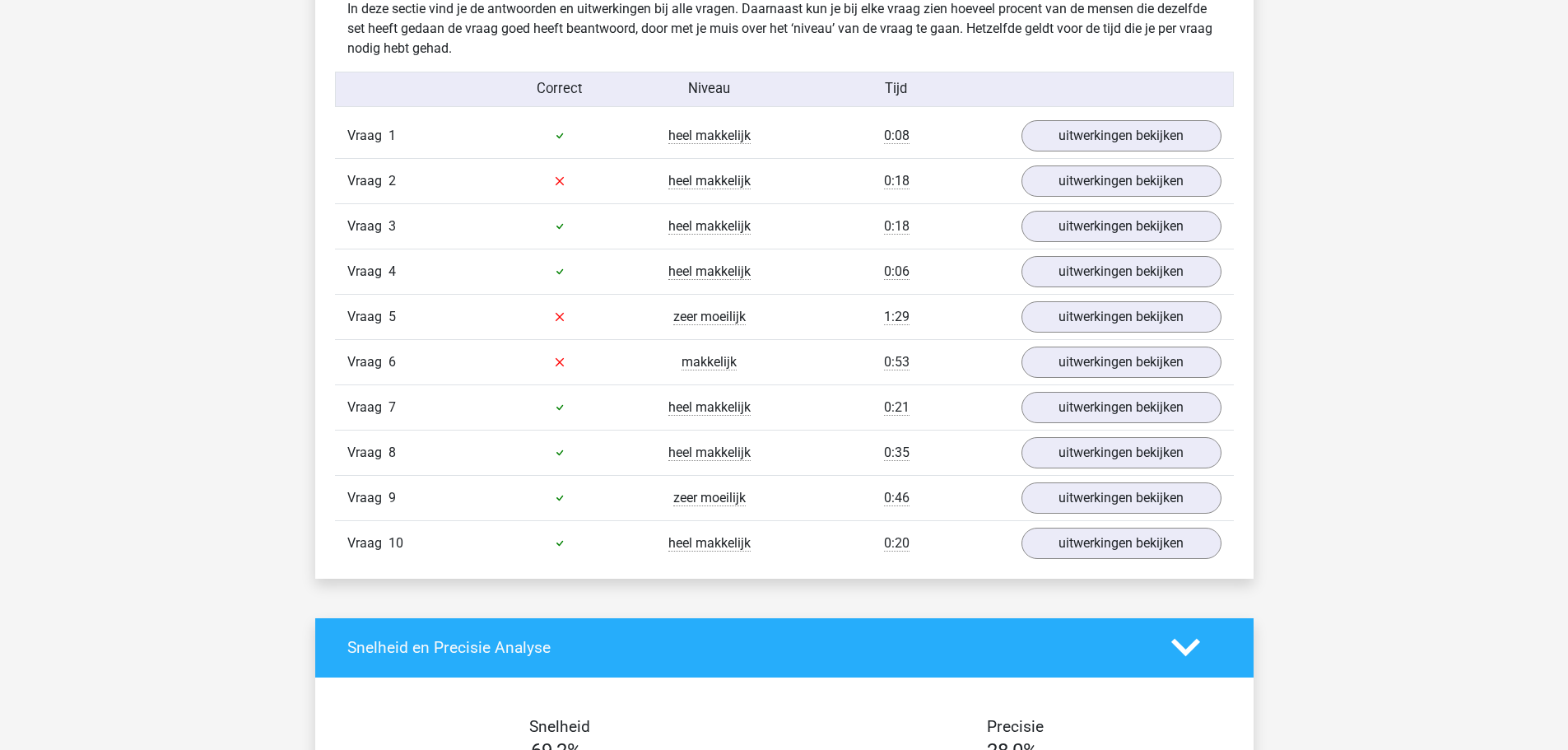
scroll to position [823, 0]
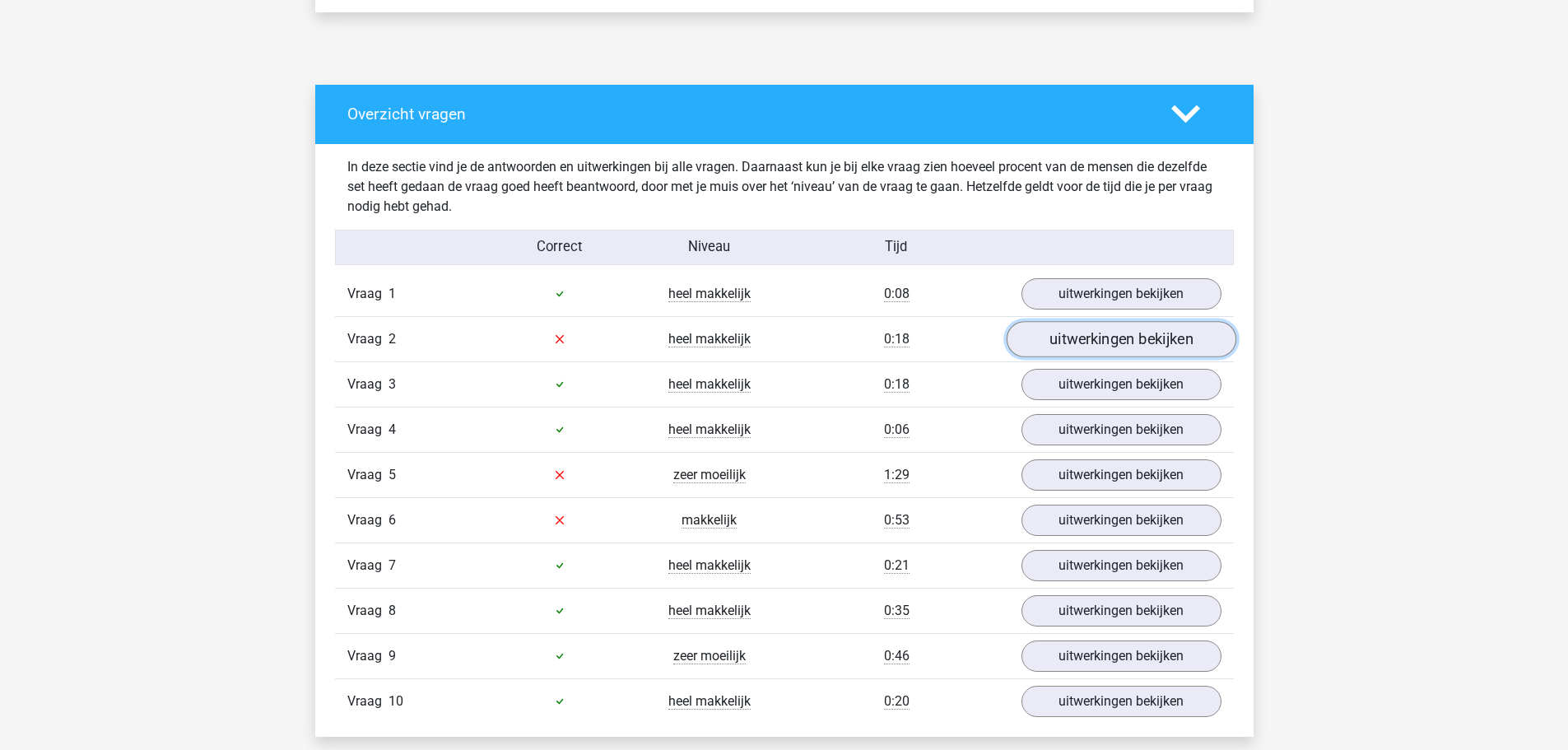
click at [1054, 350] on link "uitwerkingen bekijken" at bounding box center [1121, 338] width 230 height 36
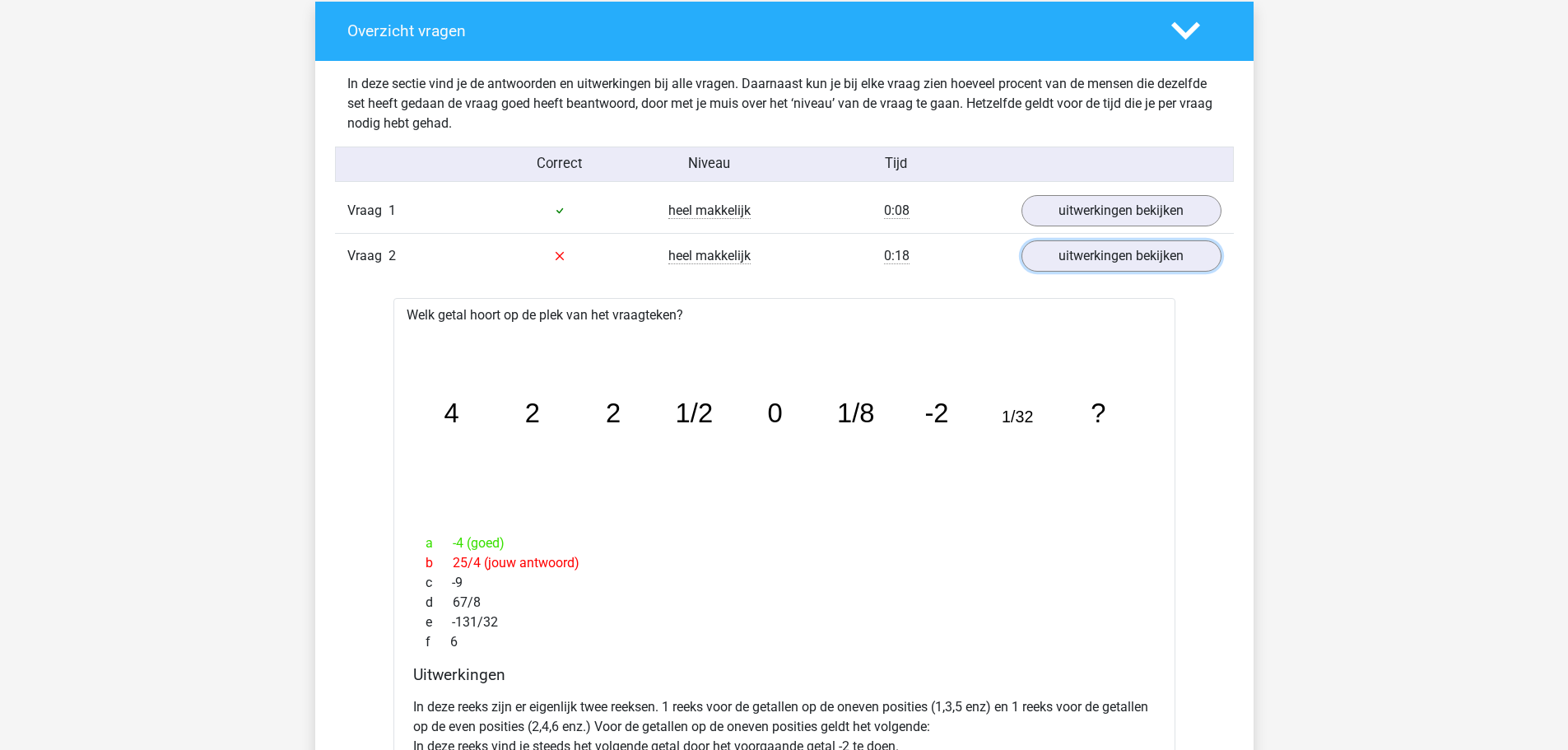
scroll to position [906, 0]
click at [1034, 251] on link "uitwerkingen bekijken" at bounding box center [1121, 256] width 230 height 36
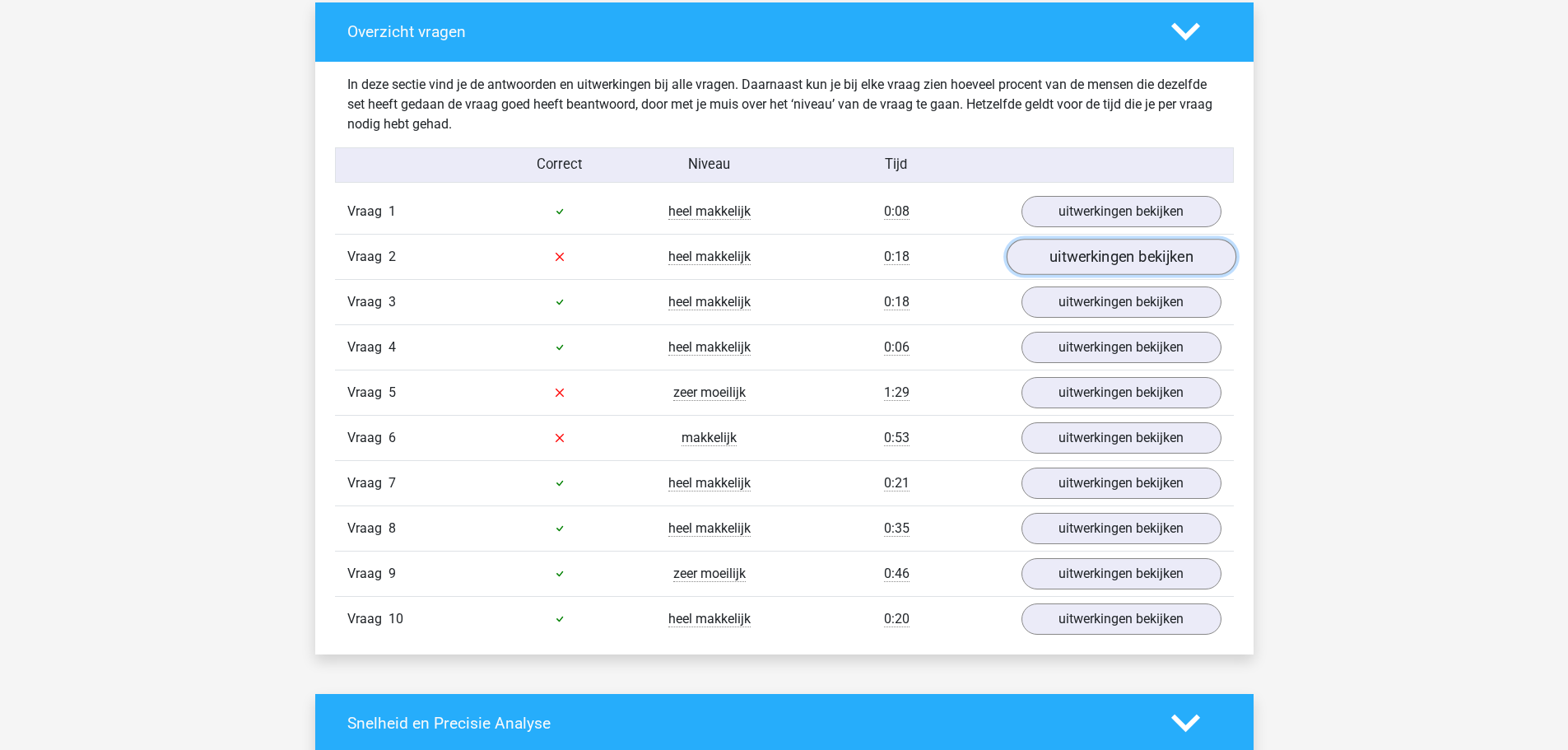
click at [1034, 271] on link "uitwerkingen bekijken" at bounding box center [1121, 256] width 230 height 36
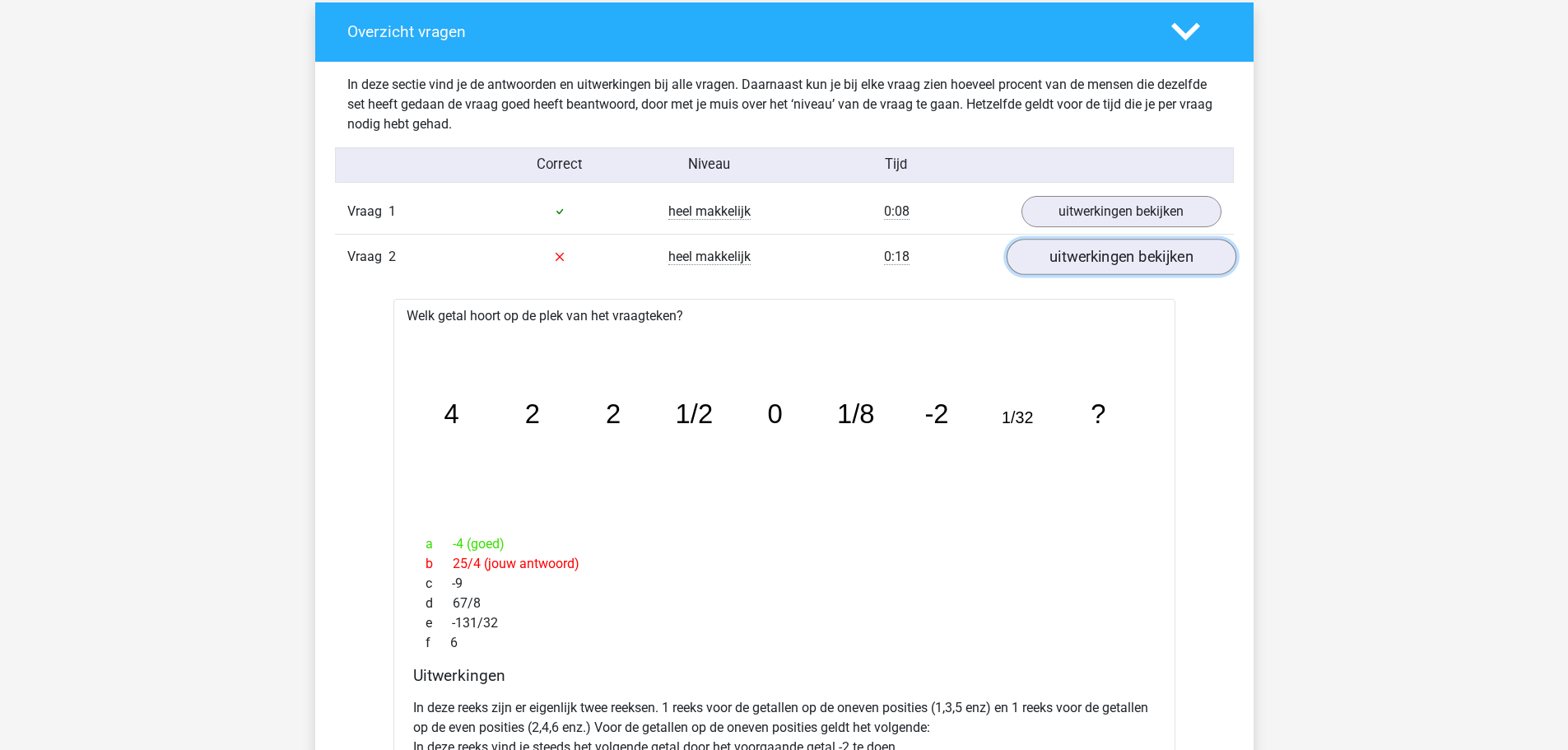
click at [1034, 271] on link "uitwerkingen bekijken" at bounding box center [1121, 256] width 230 height 36
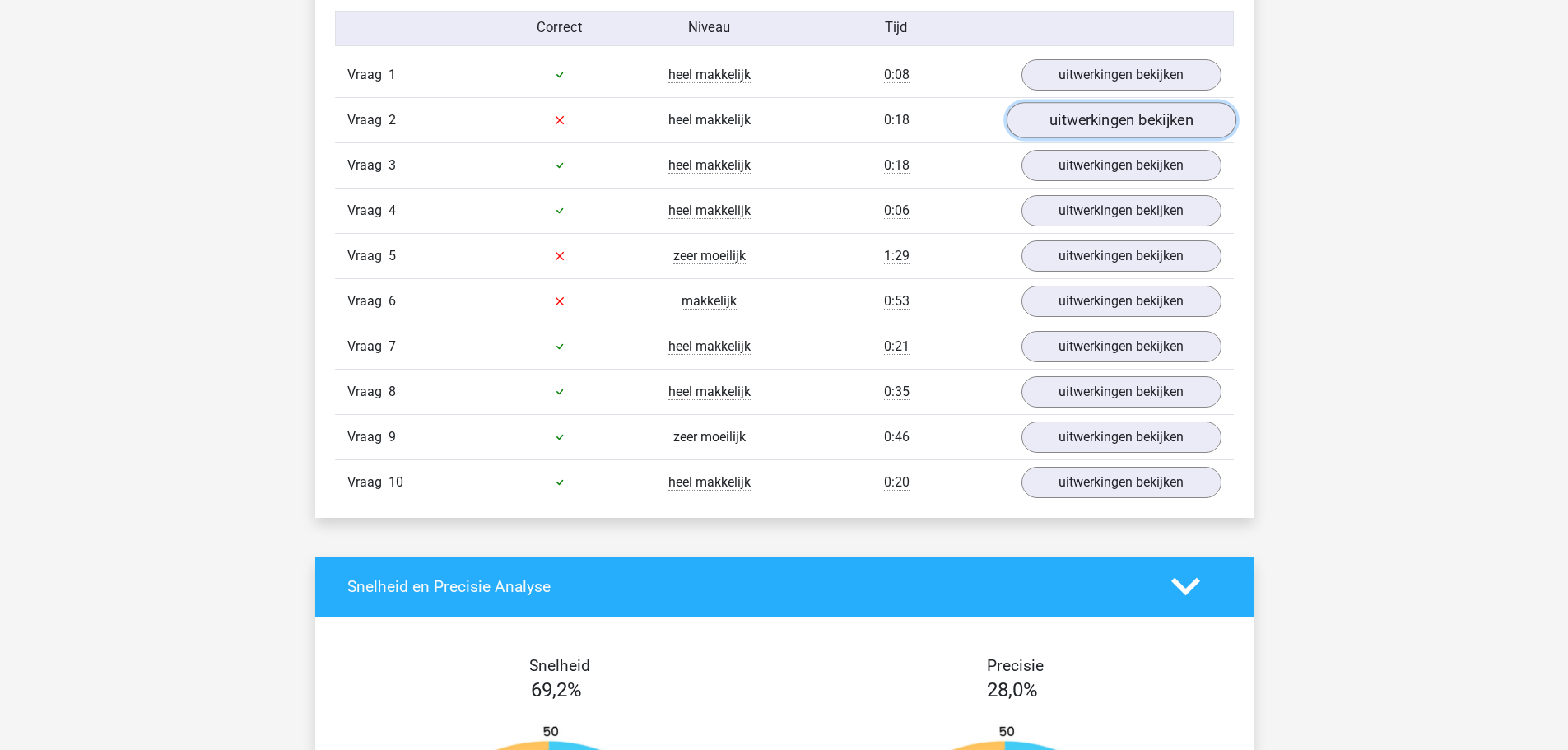
scroll to position [1070, 0]
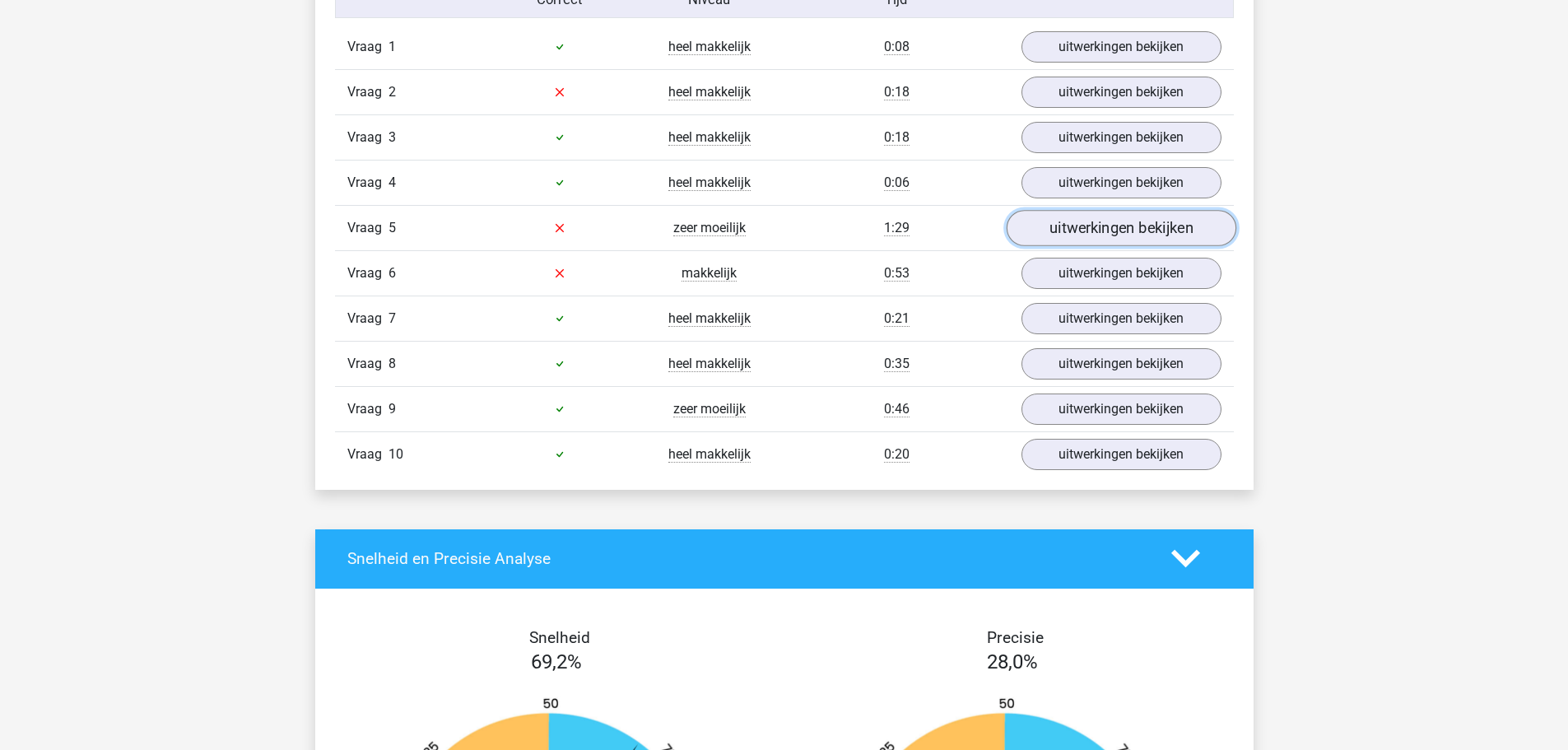
click at [1061, 236] on link "uitwerkingen bekijken" at bounding box center [1121, 227] width 230 height 36
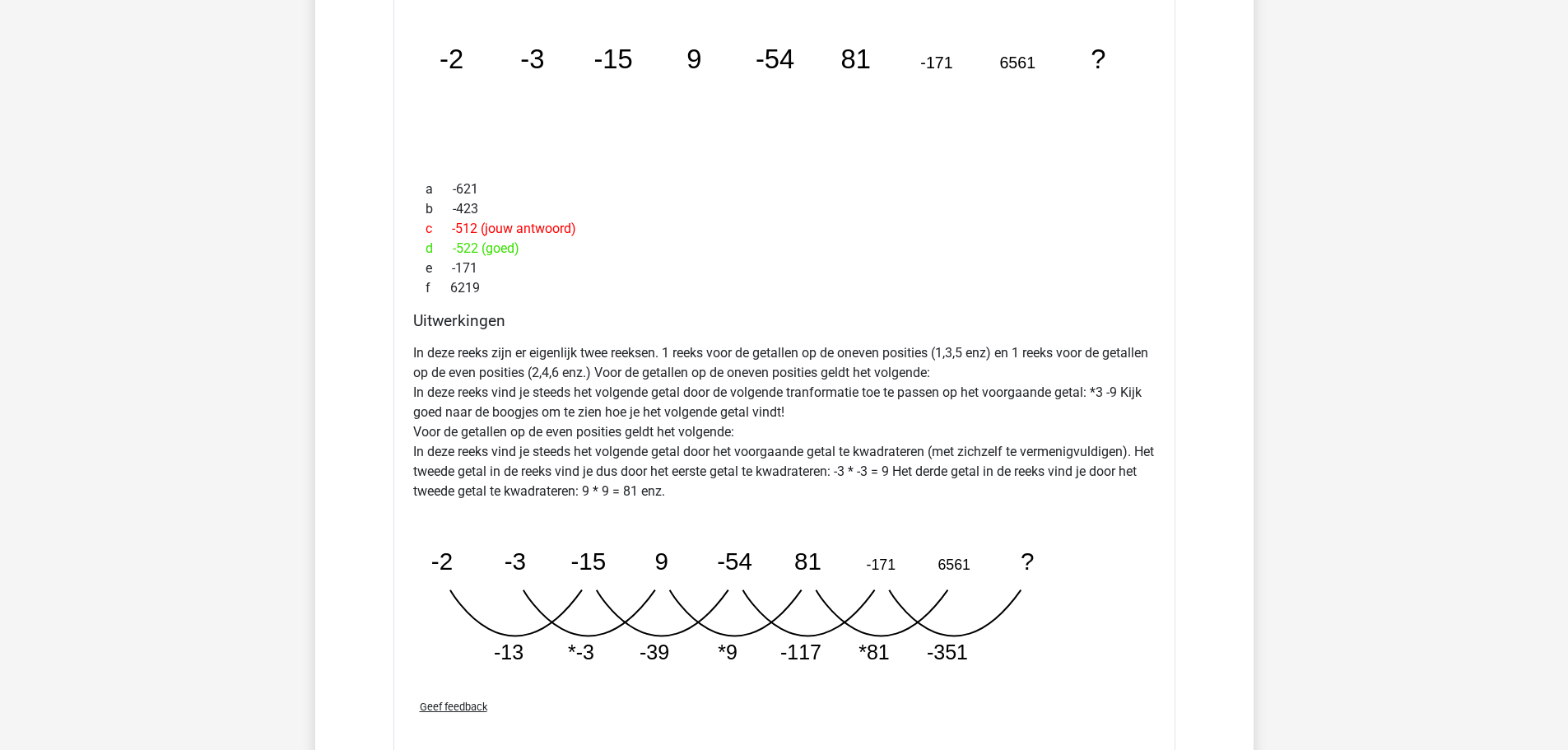
scroll to position [1152, 0]
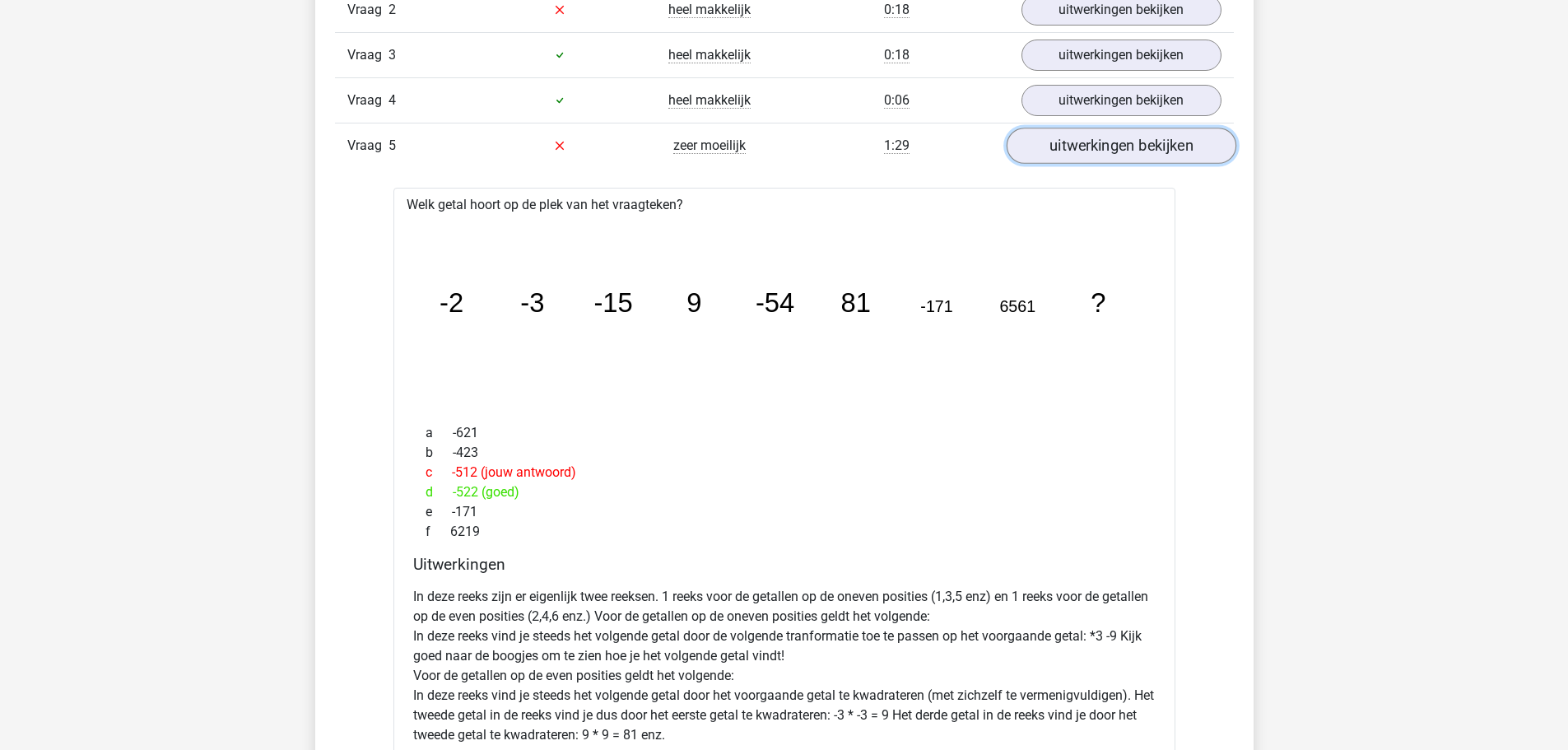
click at [1089, 148] on link "uitwerkingen bekijken" at bounding box center [1121, 145] width 230 height 36
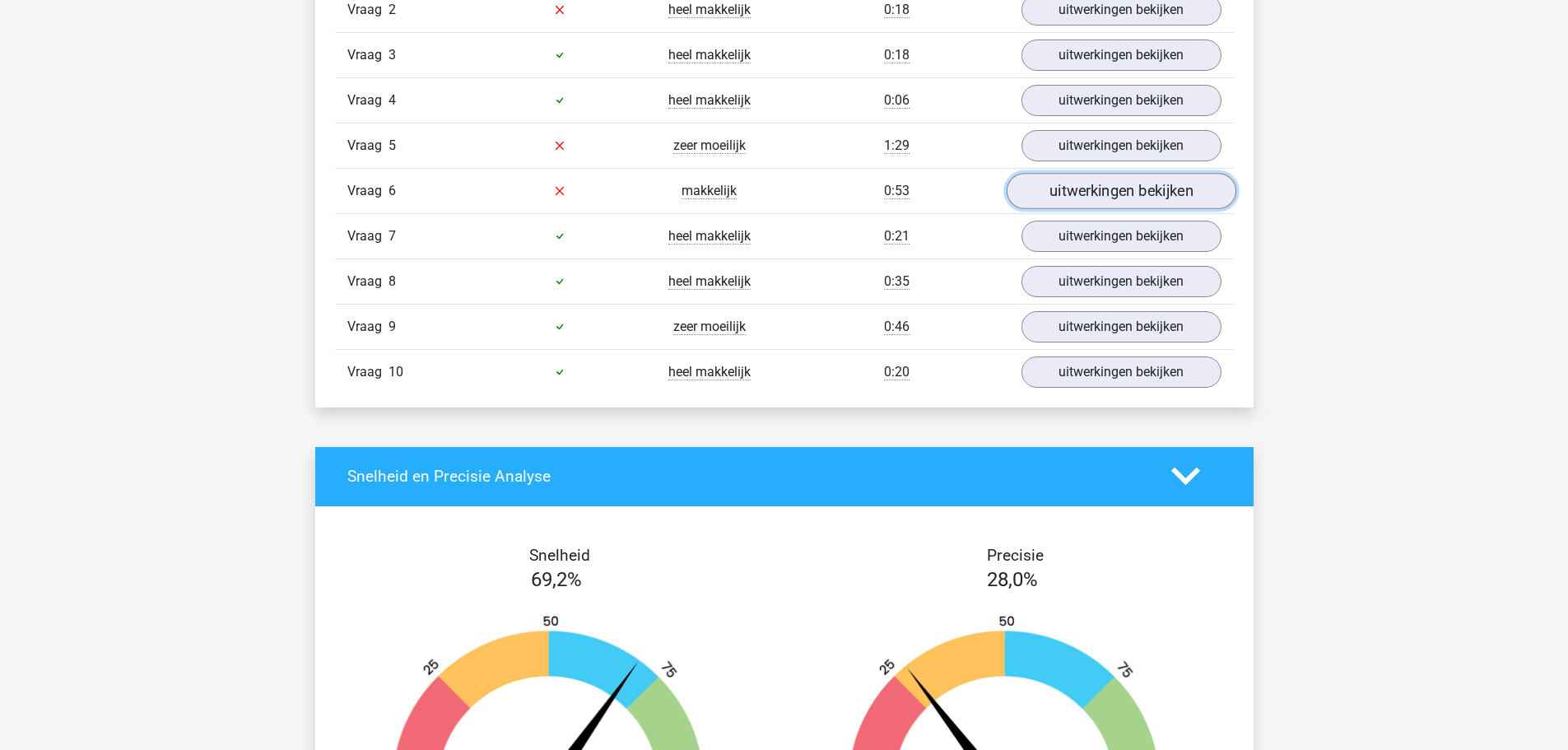
click at [1078, 183] on link "uitwerkingen bekijken" at bounding box center [1121, 190] width 230 height 36
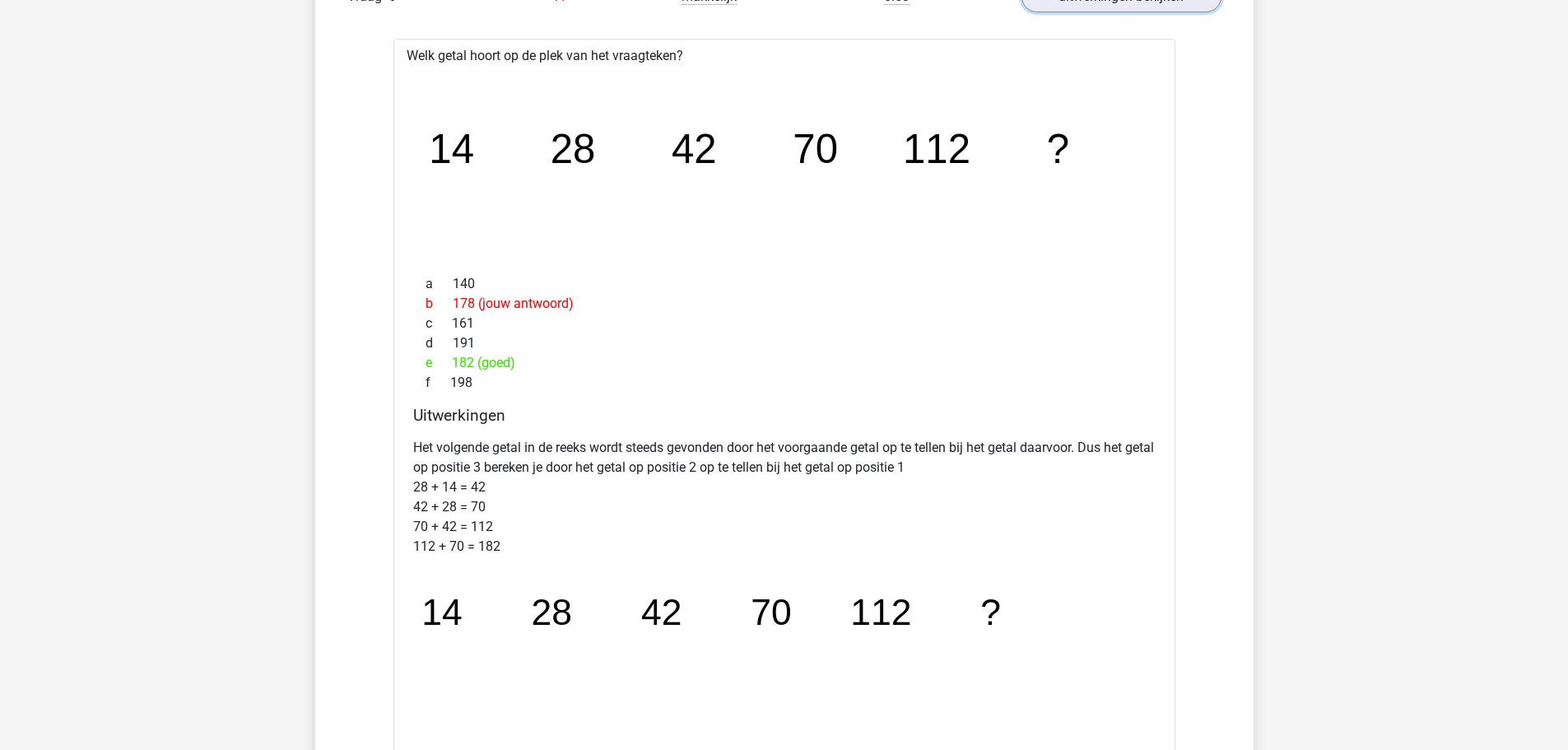
scroll to position [1316, 0]
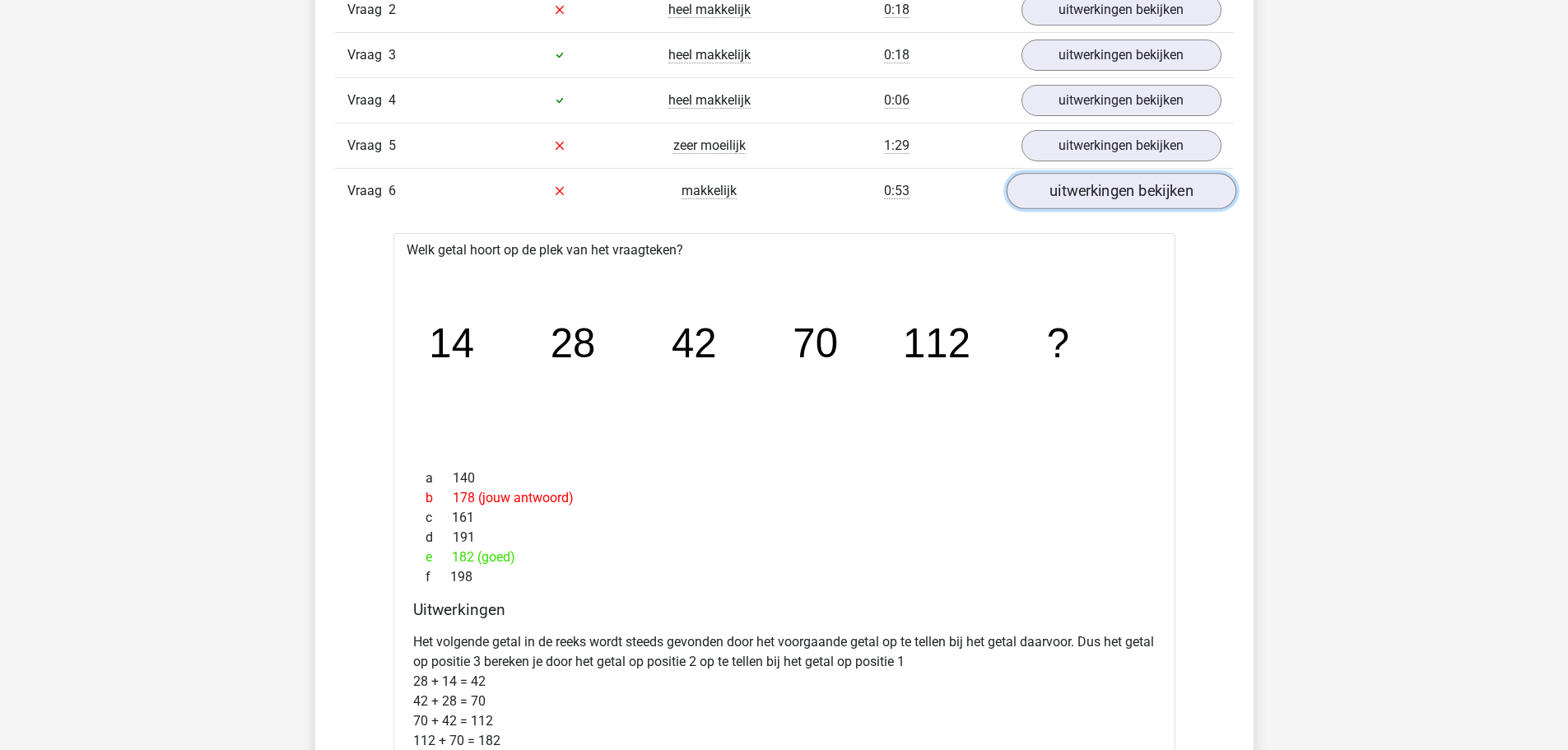
drag, startPoint x: 1042, startPoint y: 200, endPoint x: 1035, endPoint y: 208, distance: 10.6
click at [1042, 200] on link "uitwerkingen bekijken" at bounding box center [1121, 190] width 230 height 36
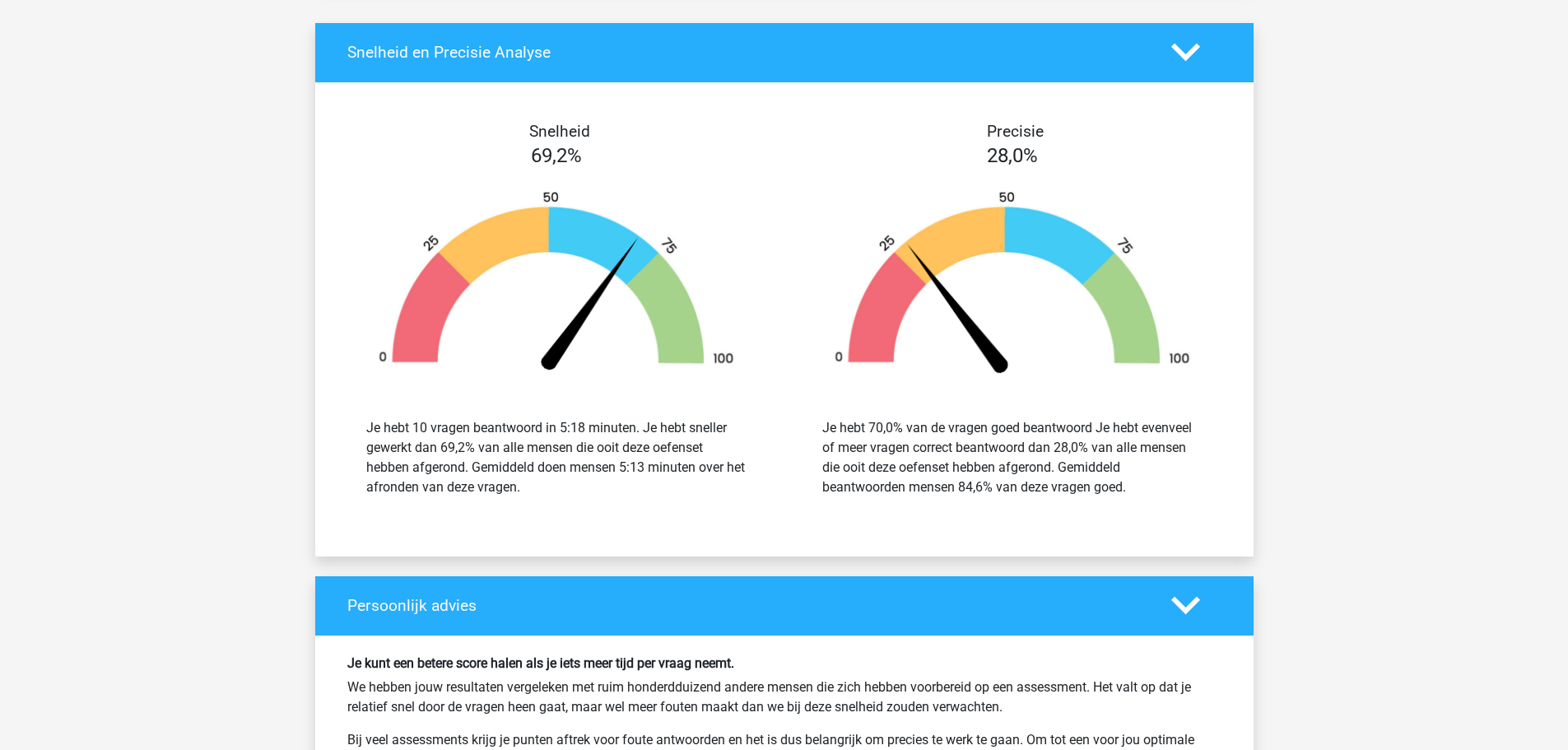
scroll to position [1976, 0]
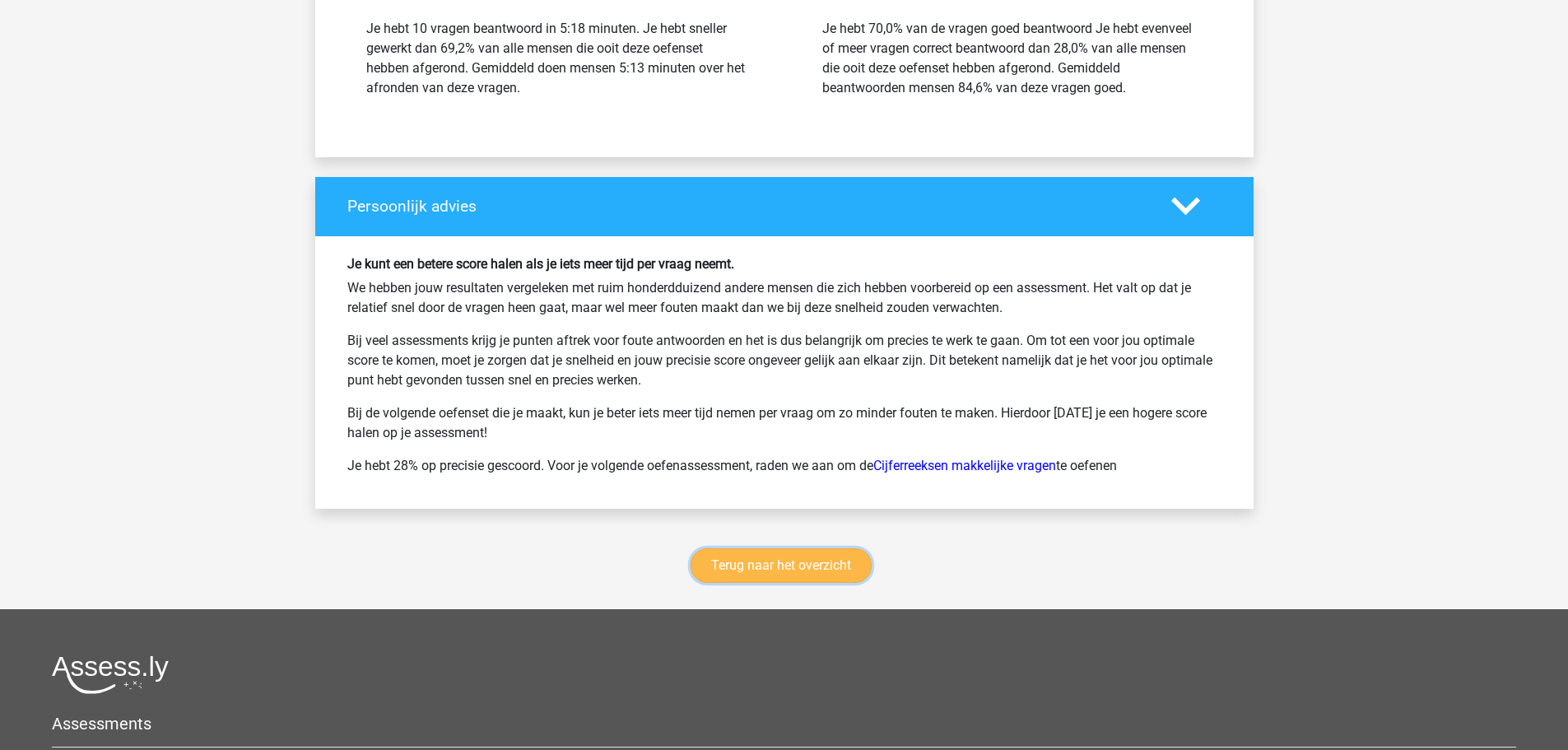
click at [834, 566] on link "Terug naar het overzicht" at bounding box center [780, 565] width 181 height 35
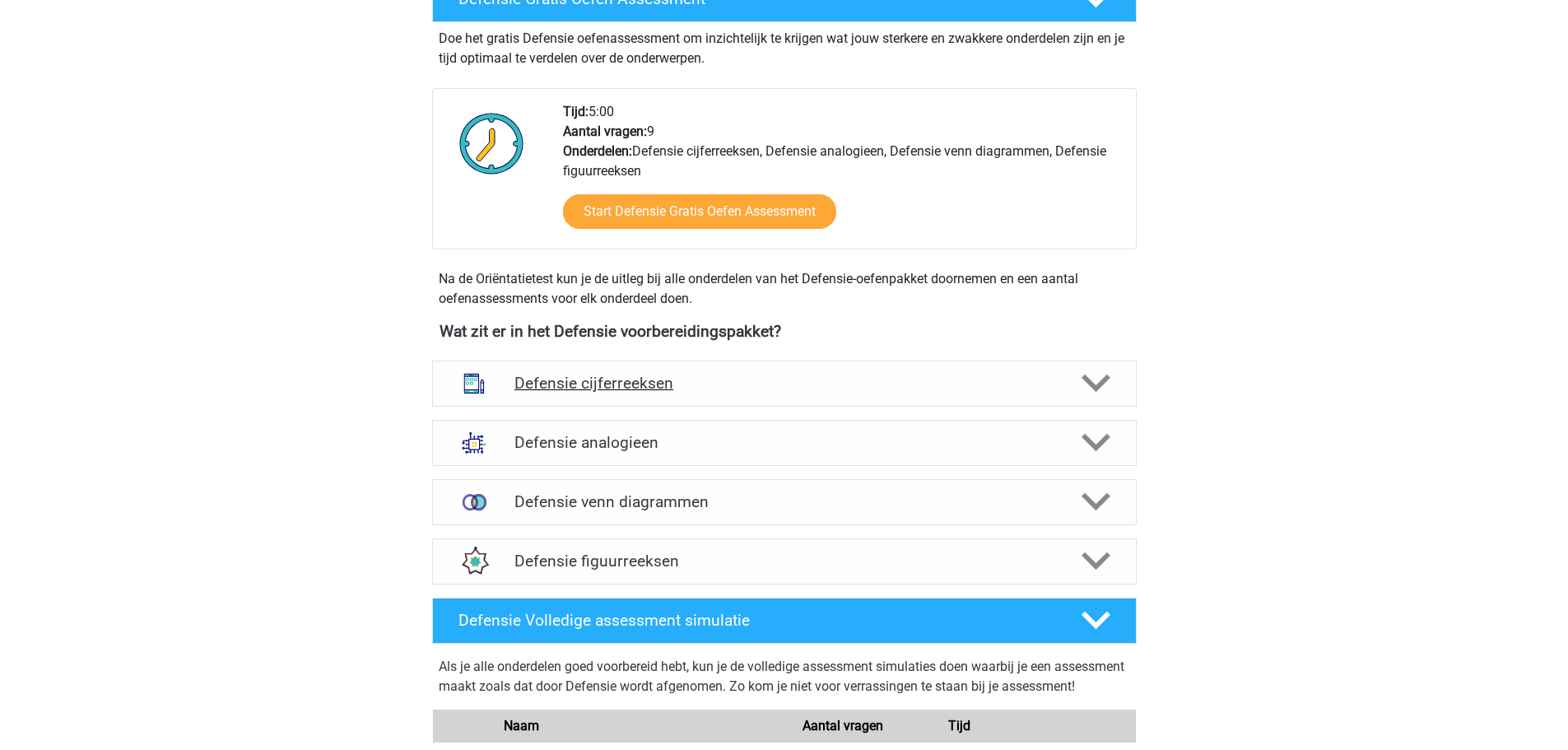
click at [608, 397] on div "Defensie cijferreeksen" at bounding box center [784, 384] width 705 height 46
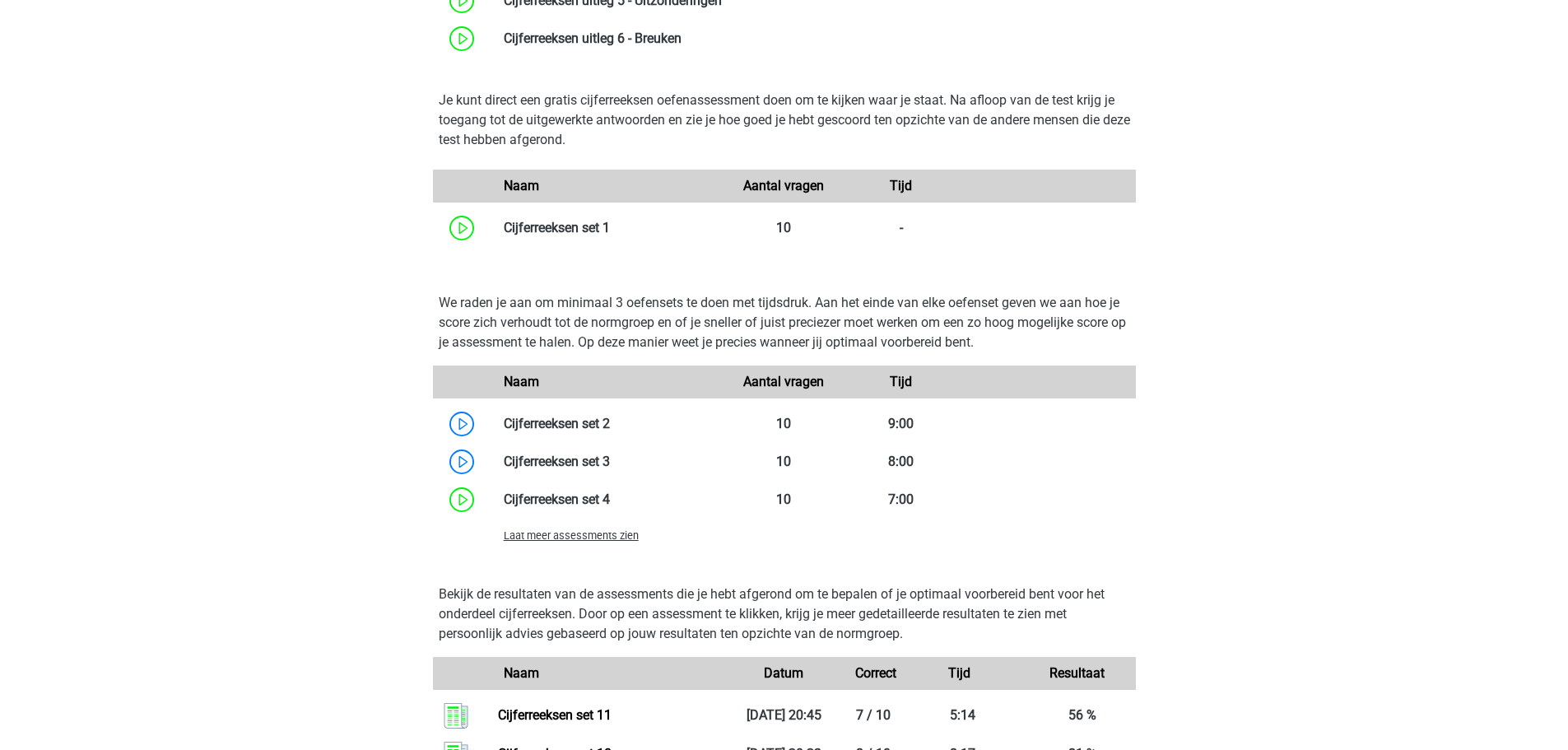
scroll to position [1234, 0]
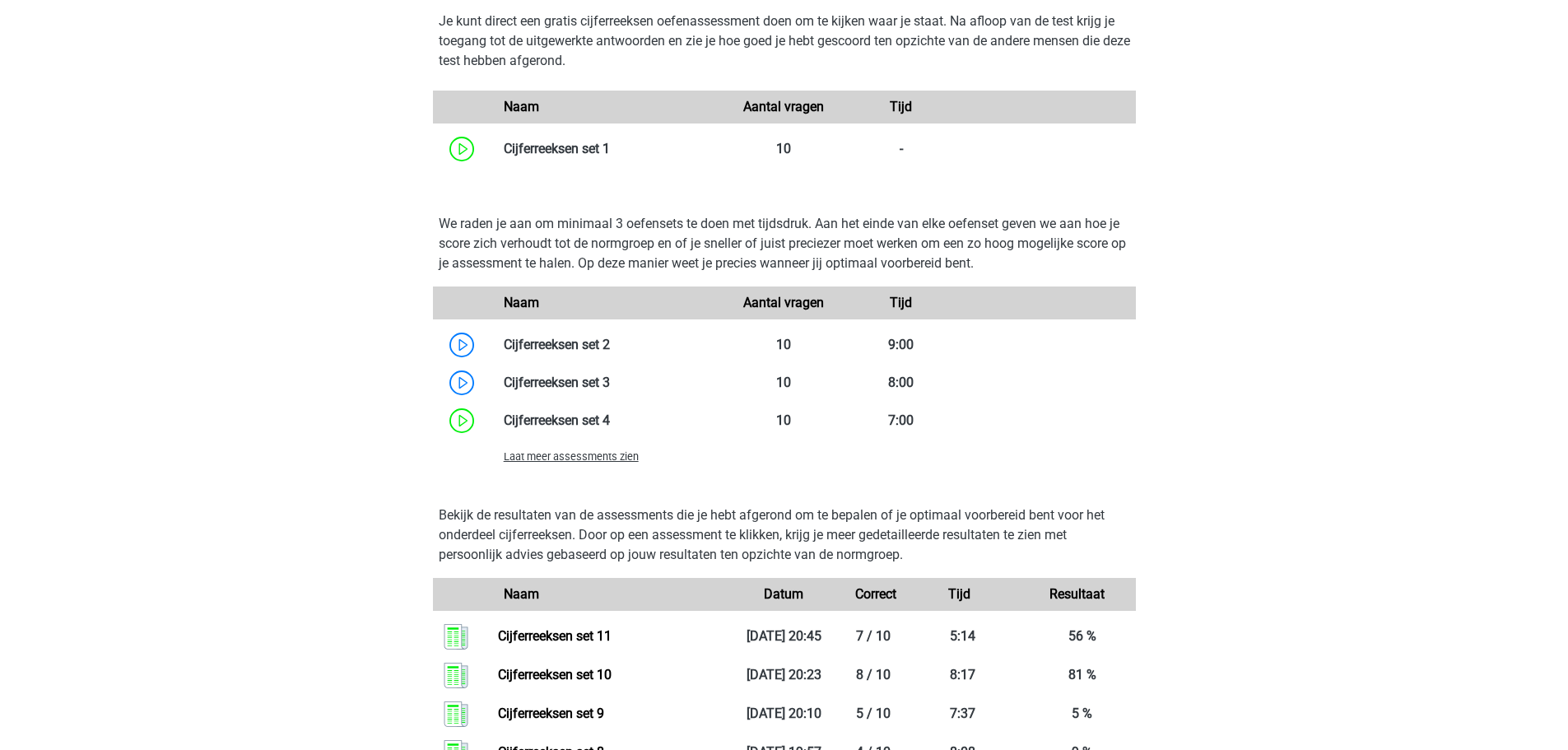
click at [581, 453] on span "Laat meer assessments zien" at bounding box center [571, 456] width 135 height 13
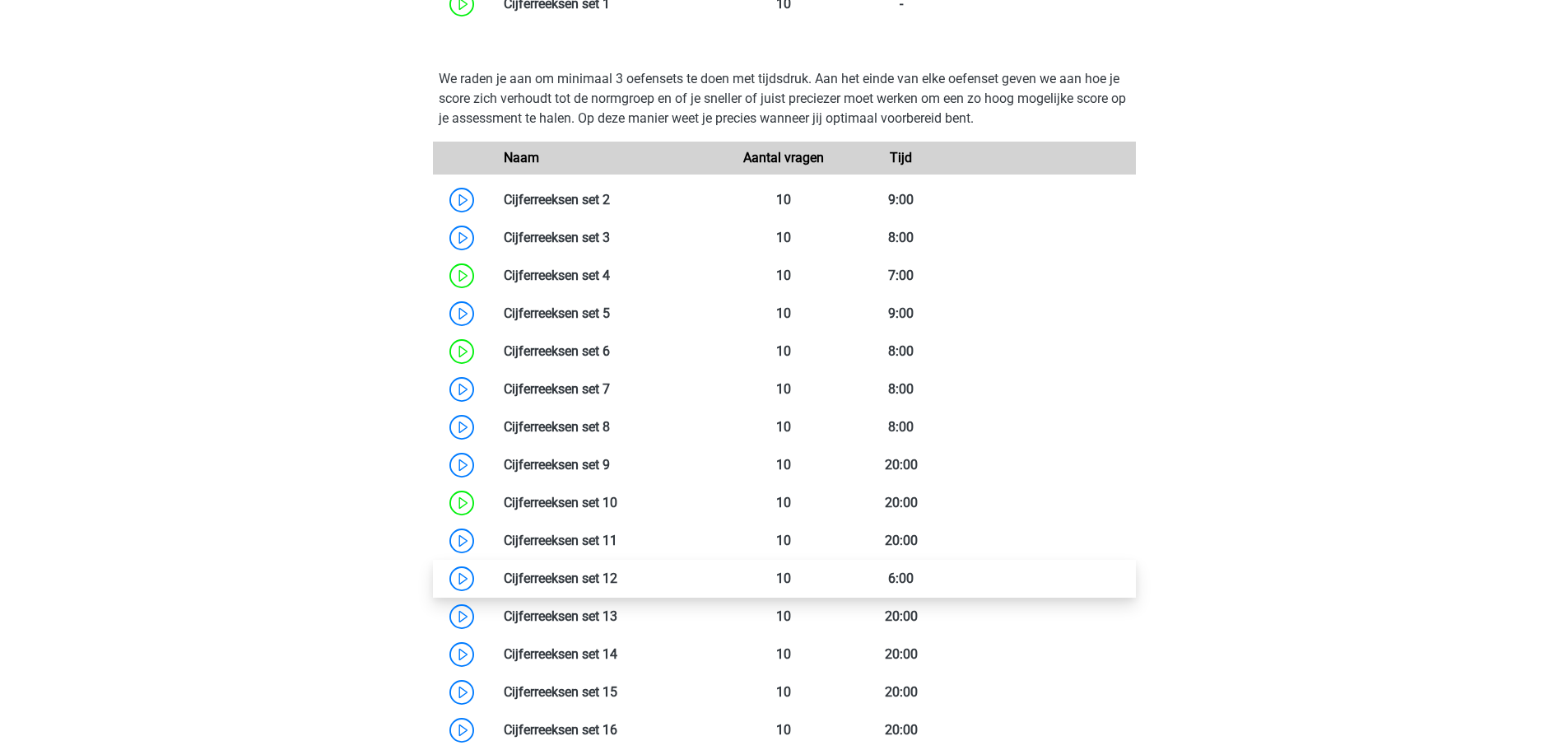
scroll to position [1564, 0]
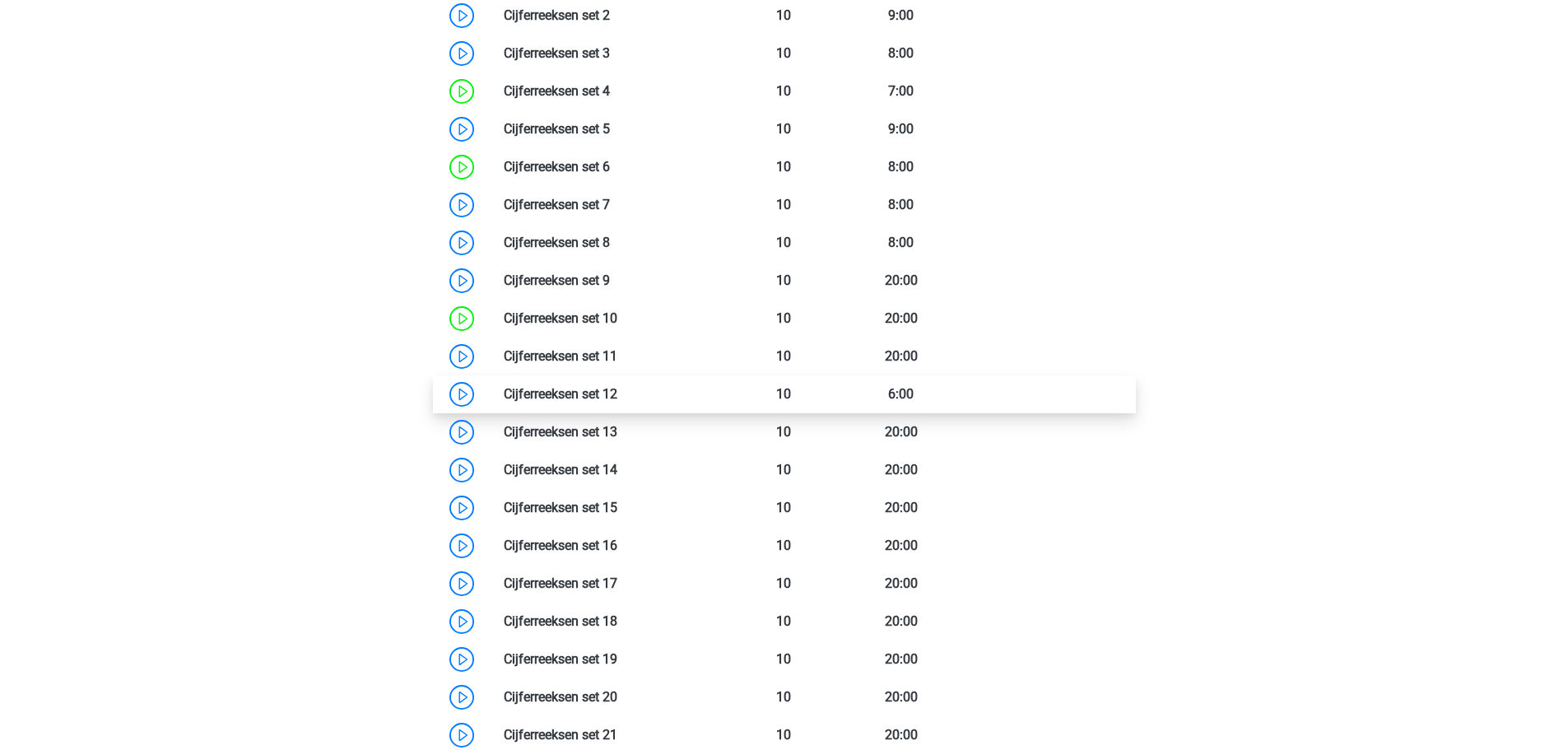
click at [618, 398] on link at bounding box center [618, 393] width 0 height 15
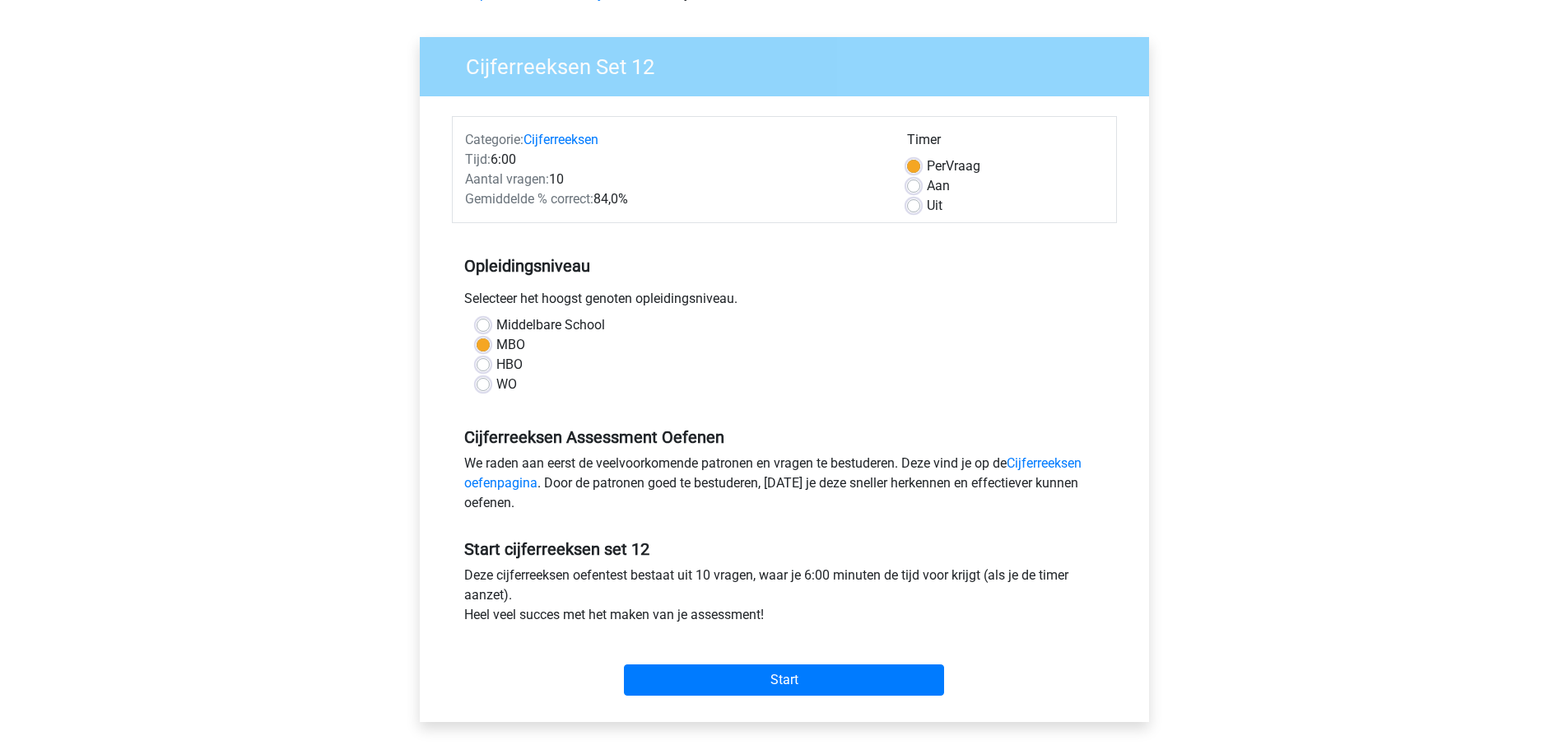
scroll to position [246, 0]
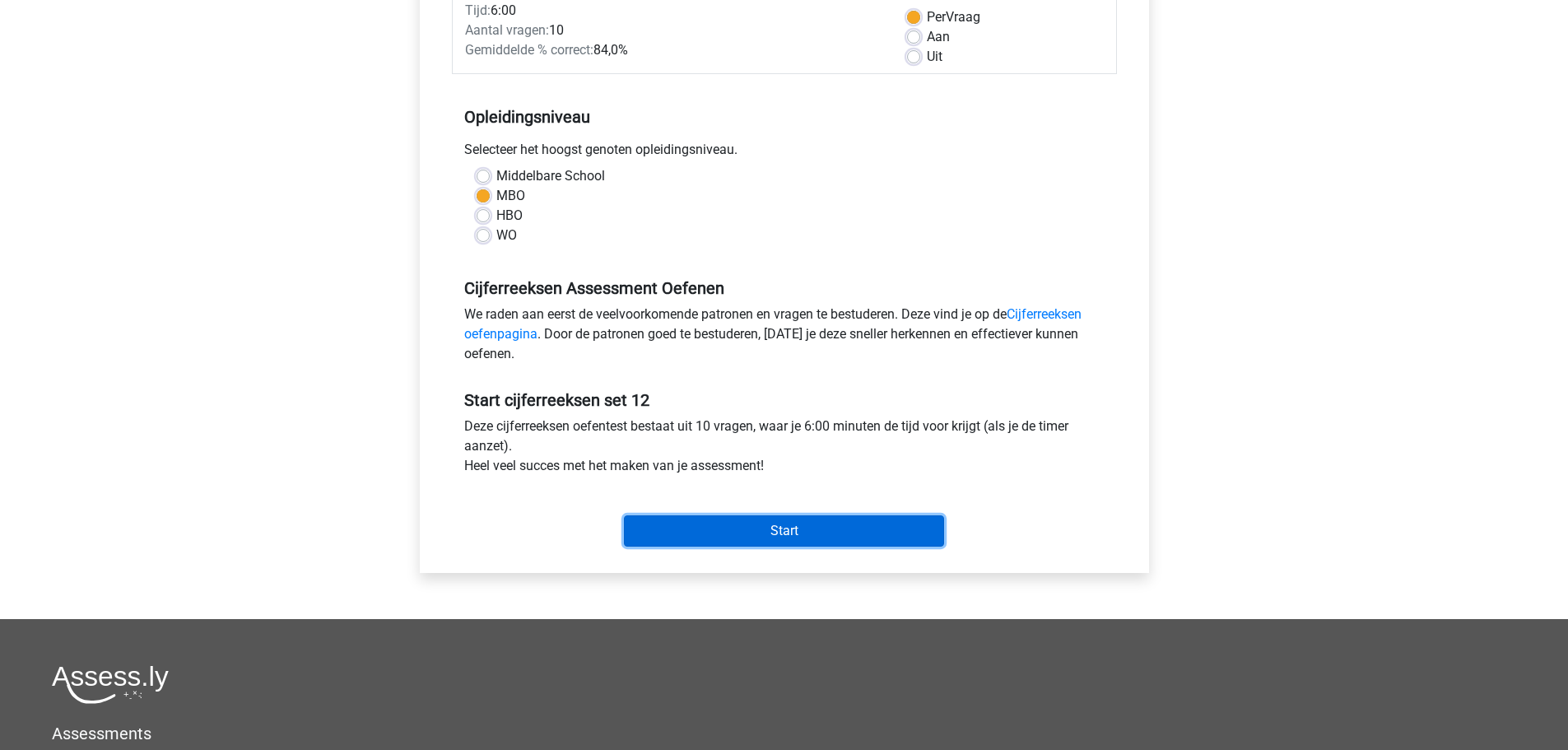
click at [832, 519] on input "Start" at bounding box center [783, 531] width 320 height 31
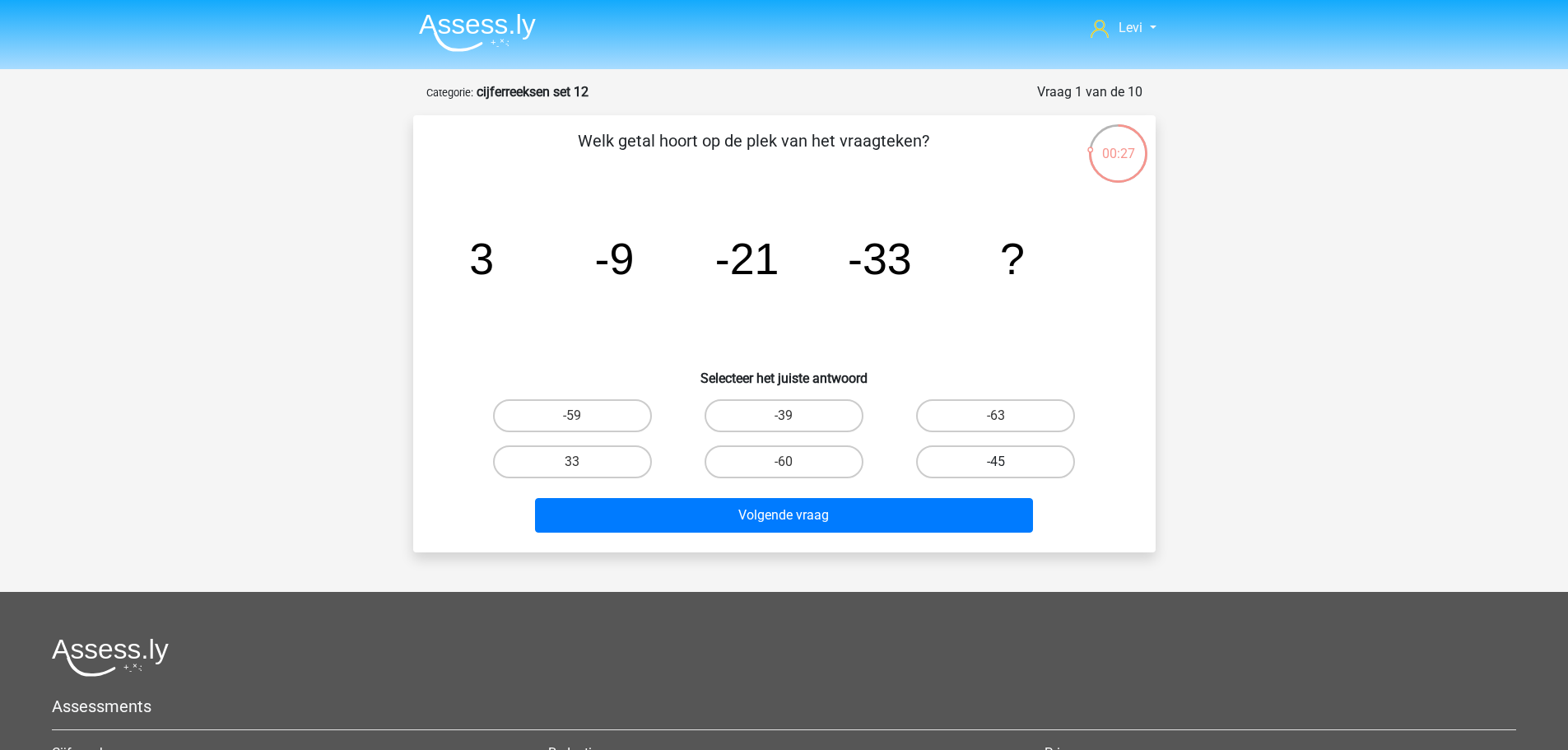
click at [1034, 461] on label "-45" at bounding box center [996, 462] width 159 height 33
click at [1006, 462] on input "-45" at bounding box center [1001, 467] width 11 height 11
radio input "true"
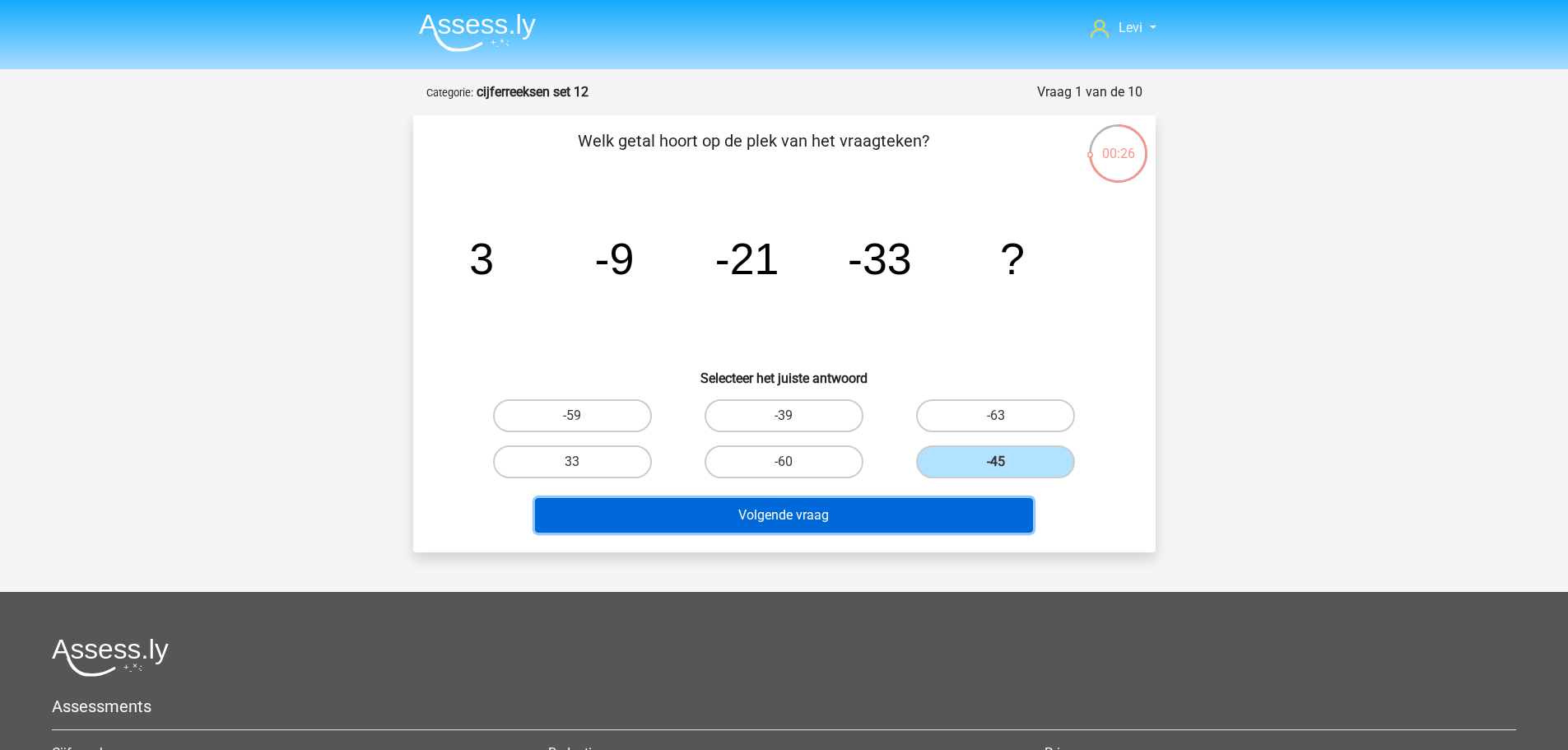
click at [959, 513] on button "Volgende vraag" at bounding box center [784, 515] width 498 height 35
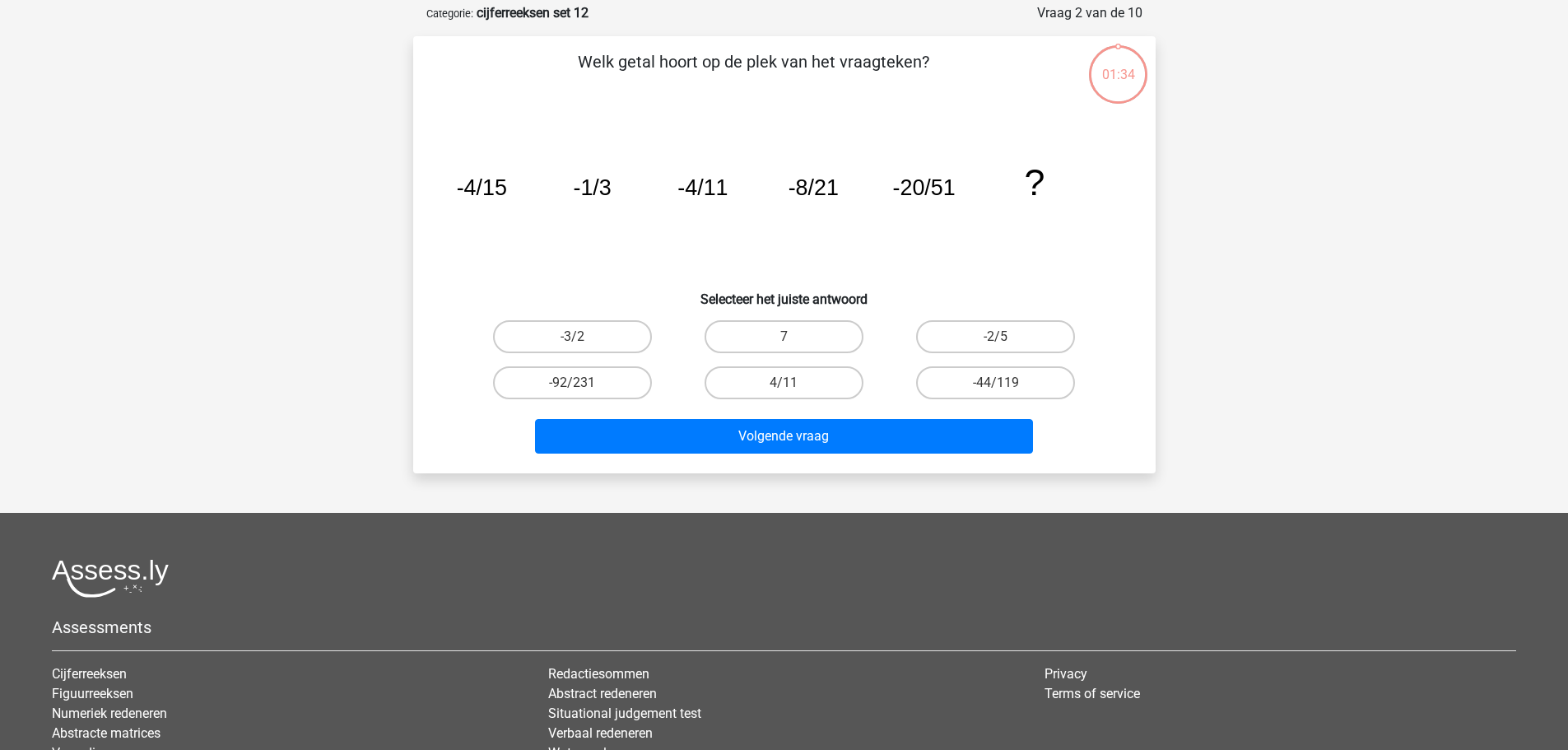
scroll to position [82, 0]
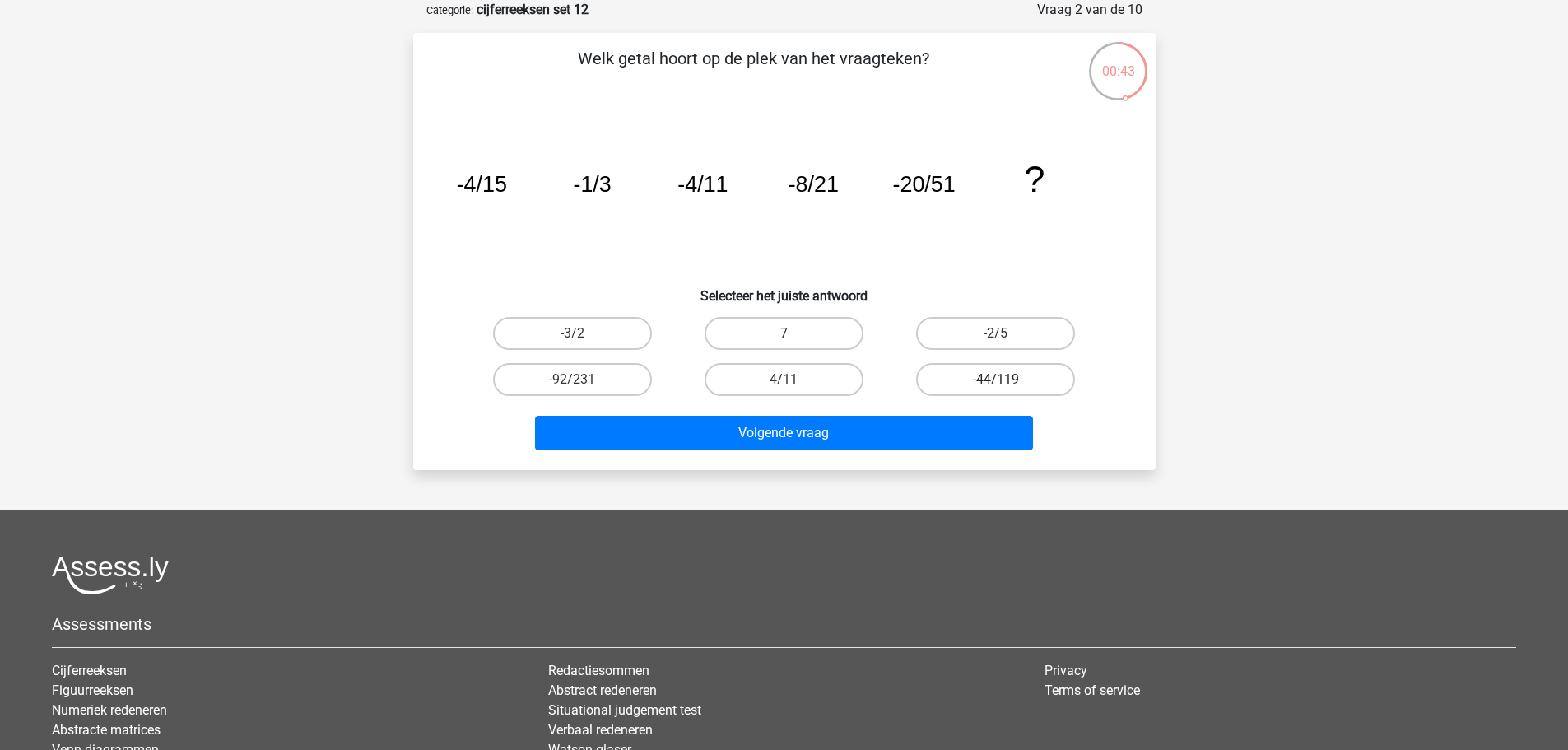
click at [974, 380] on label "-44/119" at bounding box center [996, 380] width 159 height 33
click at [996, 380] on input "-44/119" at bounding box center [1001, 385] width 11 height 11
radio input "true"
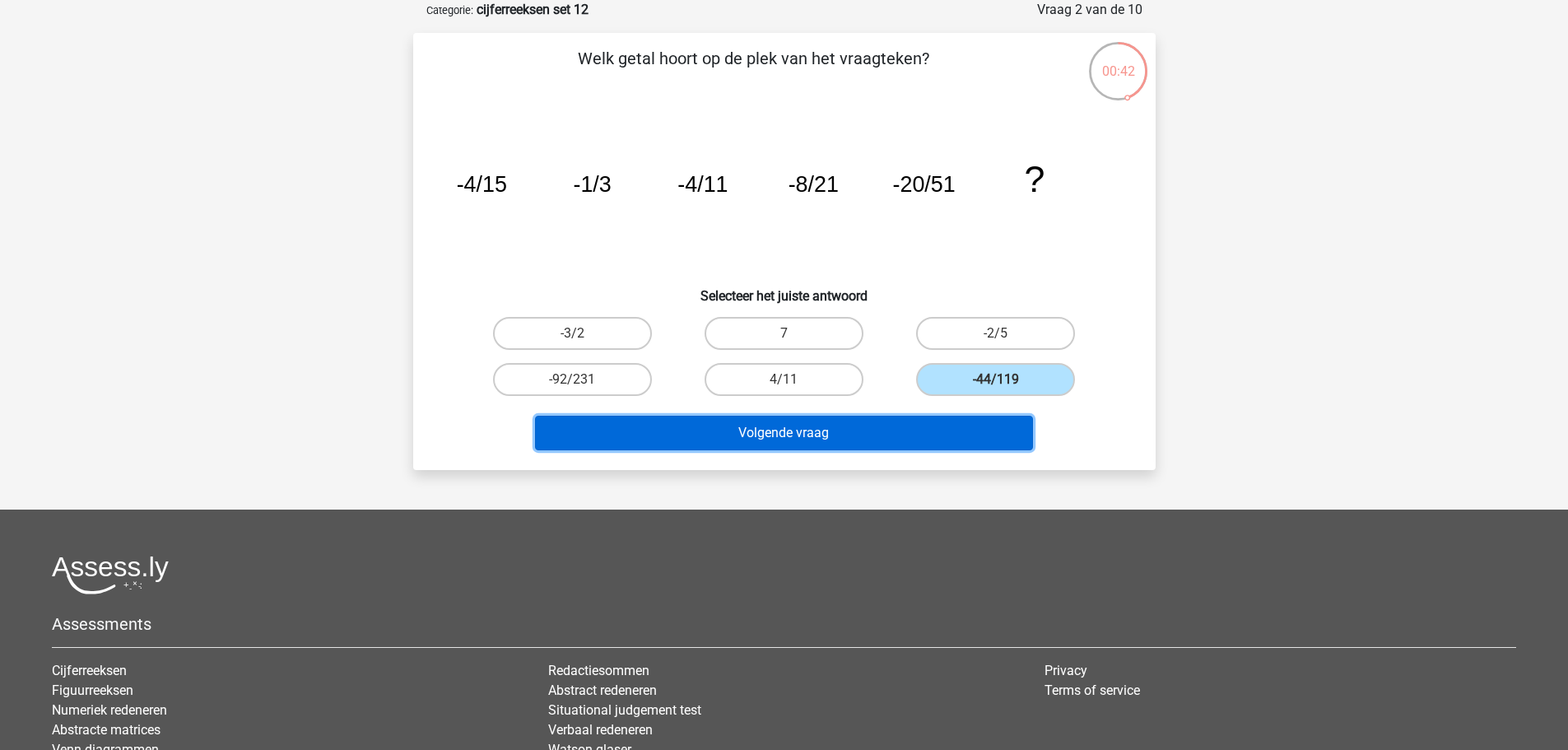
click at [963, 446] on button "Volgende vraag" at bounding box center [784, 433] width 498 height 35
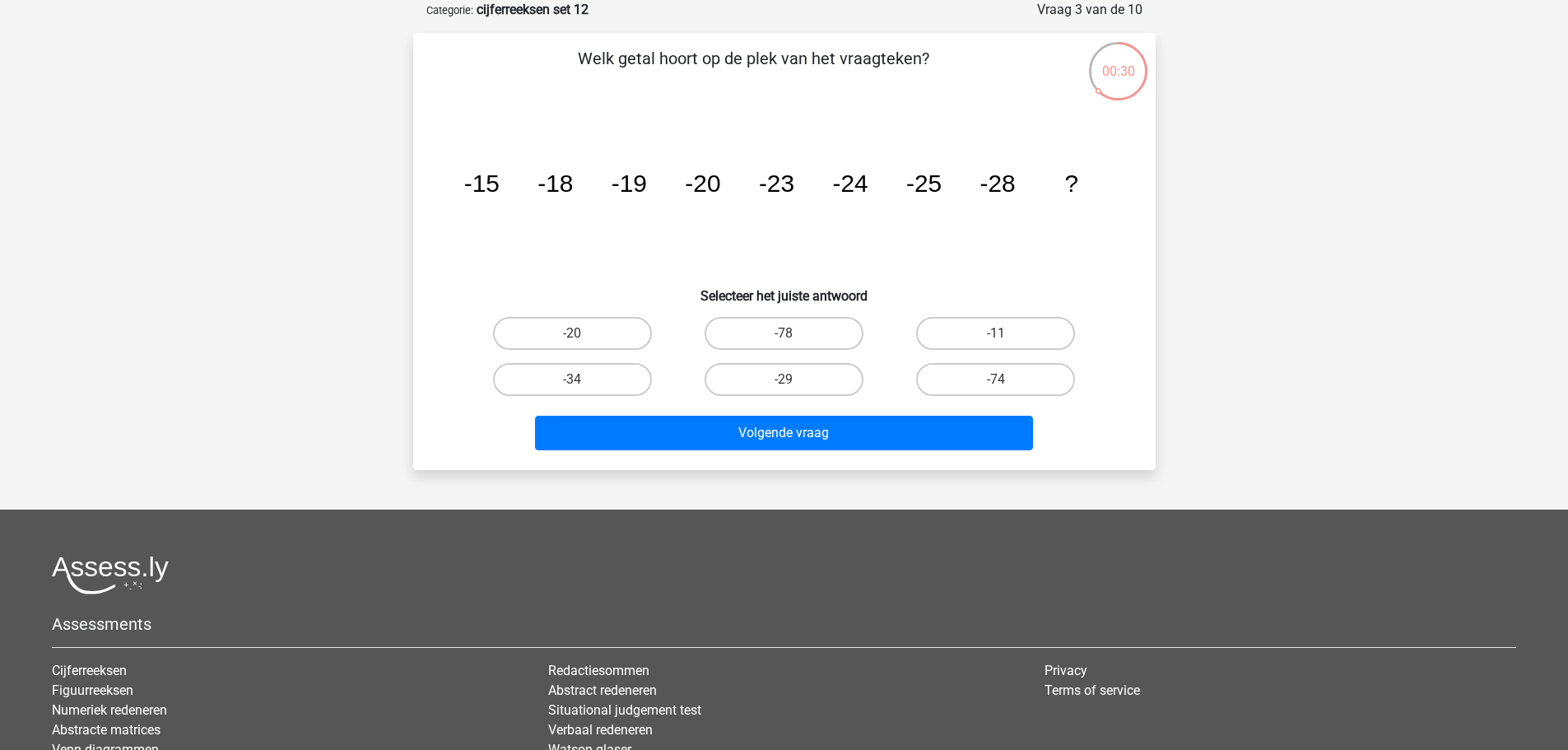
click at [785, 380] on input "-29" at bounding box center [789, 385] width 11 height 11
radio input "true"
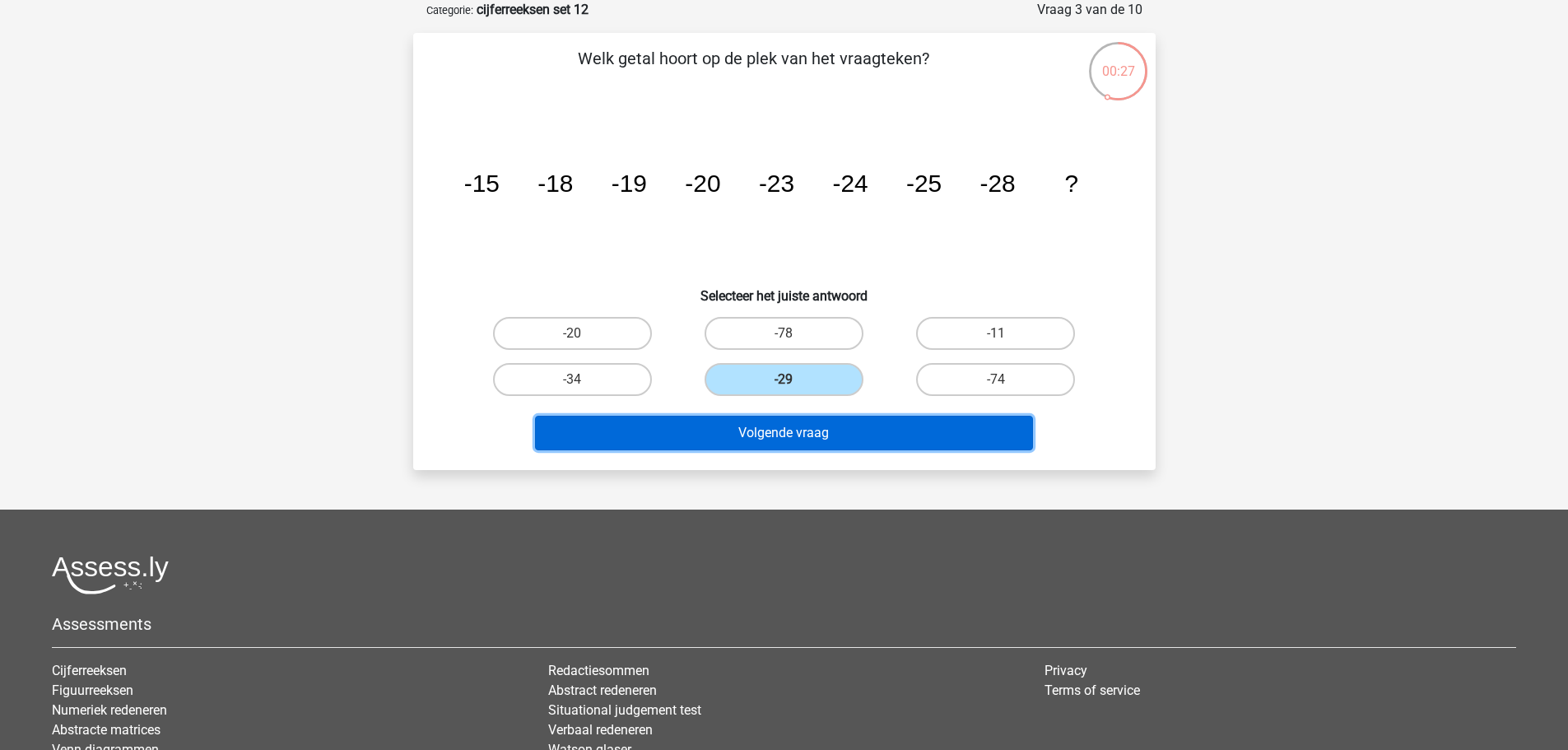
click at [872, 424] on button "Volgende vraag" at bounding box center [784, 433] width 498 height 35
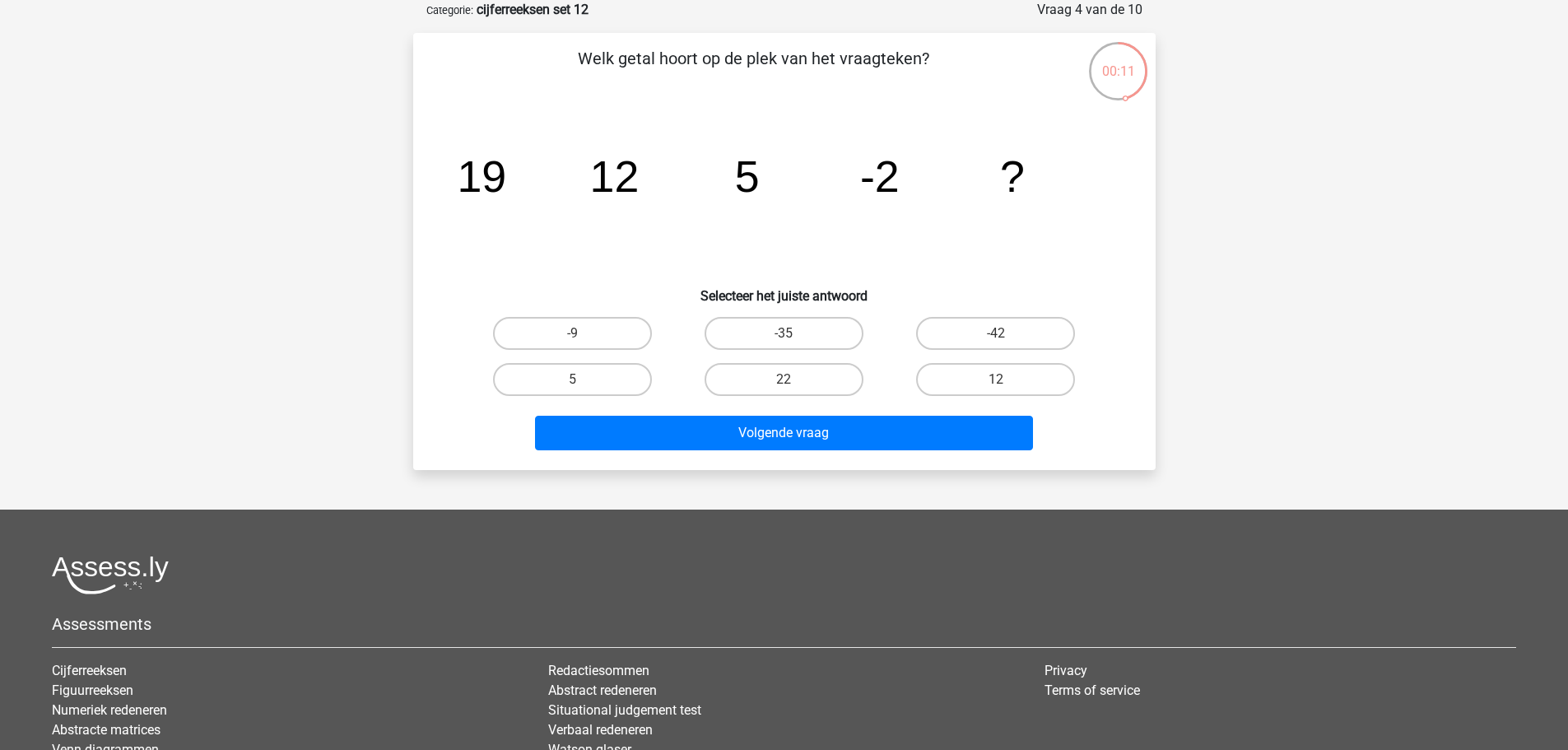
click at [579, 335] on input "-9" at bounding box center [577, 338] width 11 height 11
radio input "true"
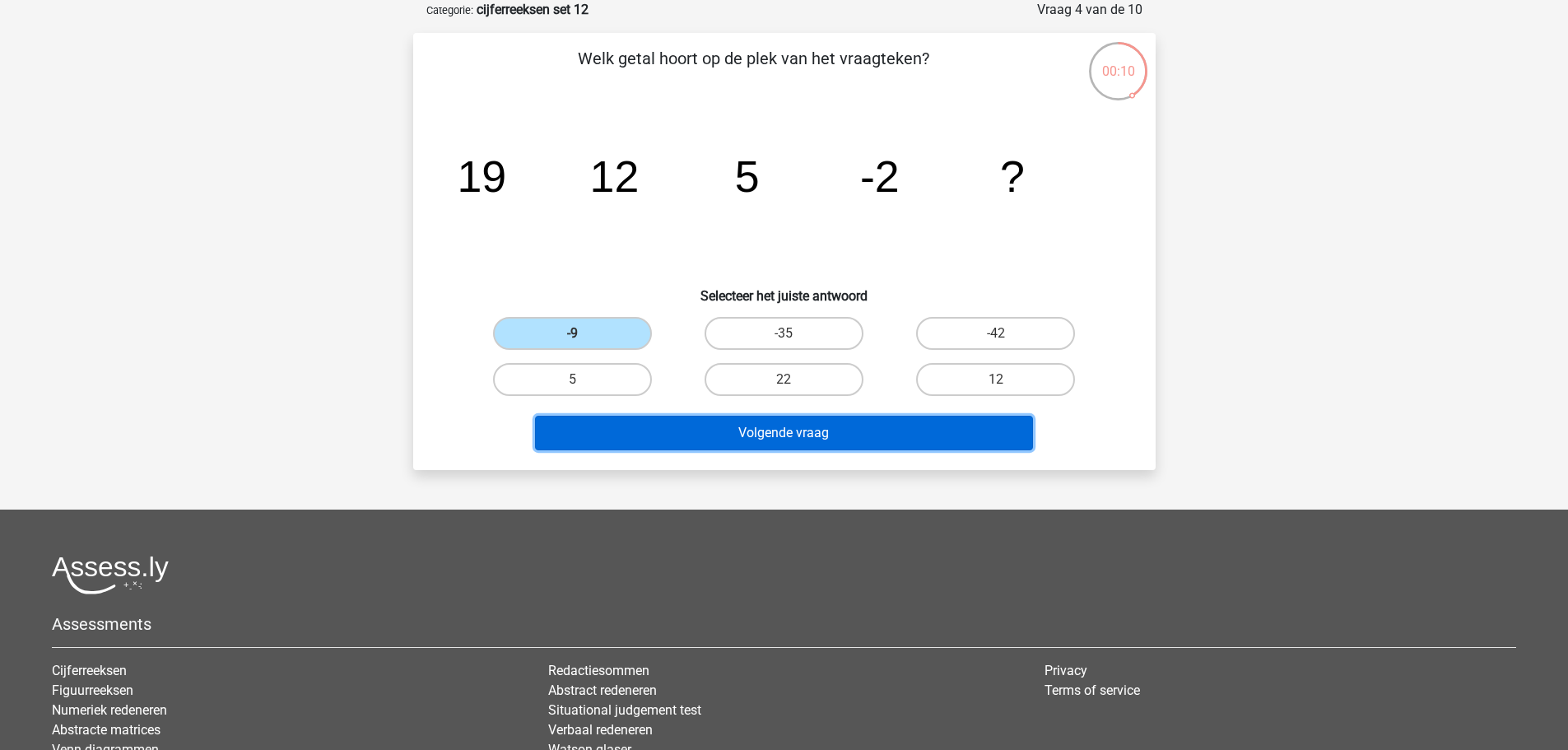
click at [818, 424] on button "Volgende vraag" at bounding box center [784, 433] width 498 height 35
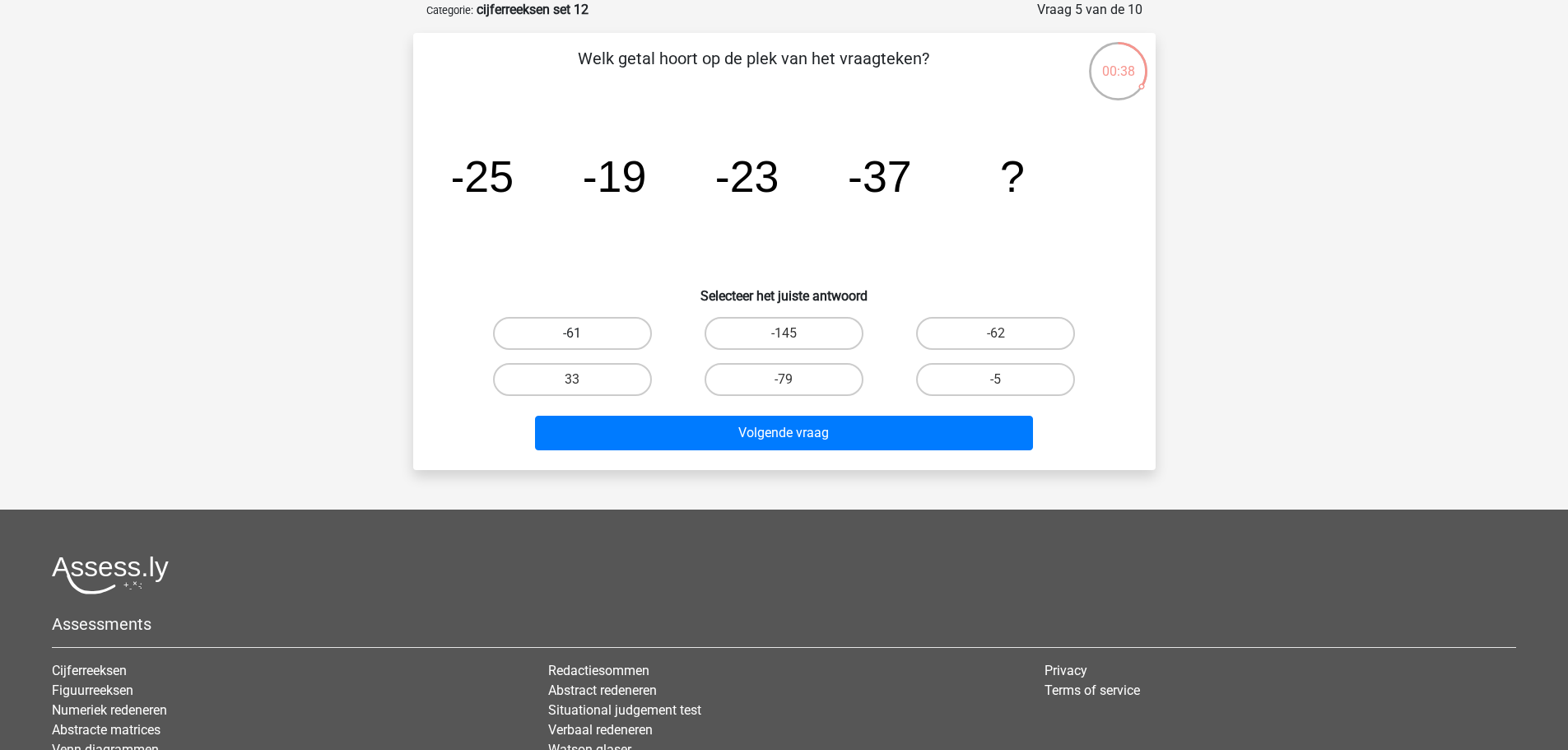
click at [614, 334] on label "-61" at bounding box center [572, 333] width 159 height 33
click at [583, 334] on input "-61" at bounding box center [577, 338] width 11 height 11
radio input "true"
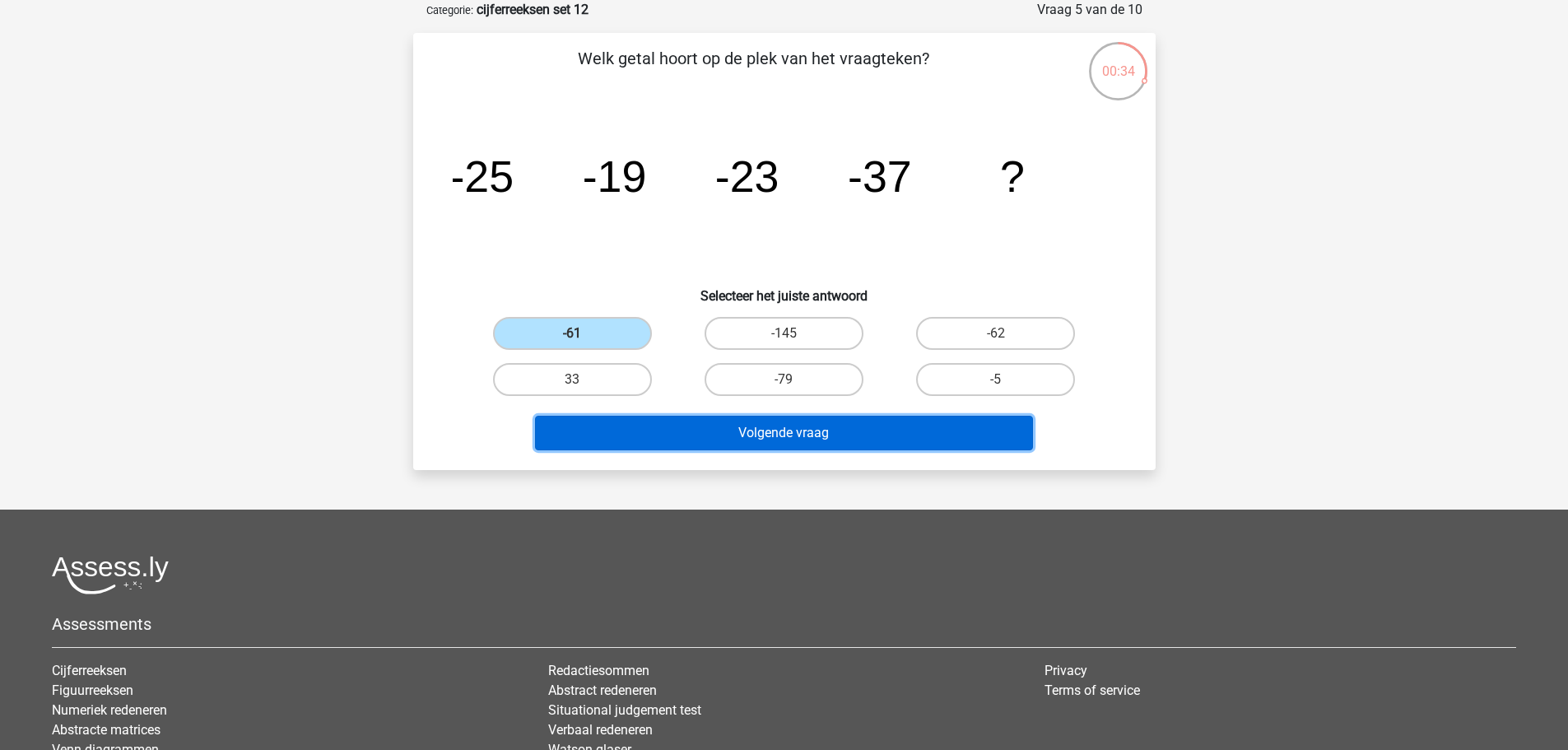
click at [754, 423] on button "Volgende vraag" at bounding box center [784, 433] width 498 height 35
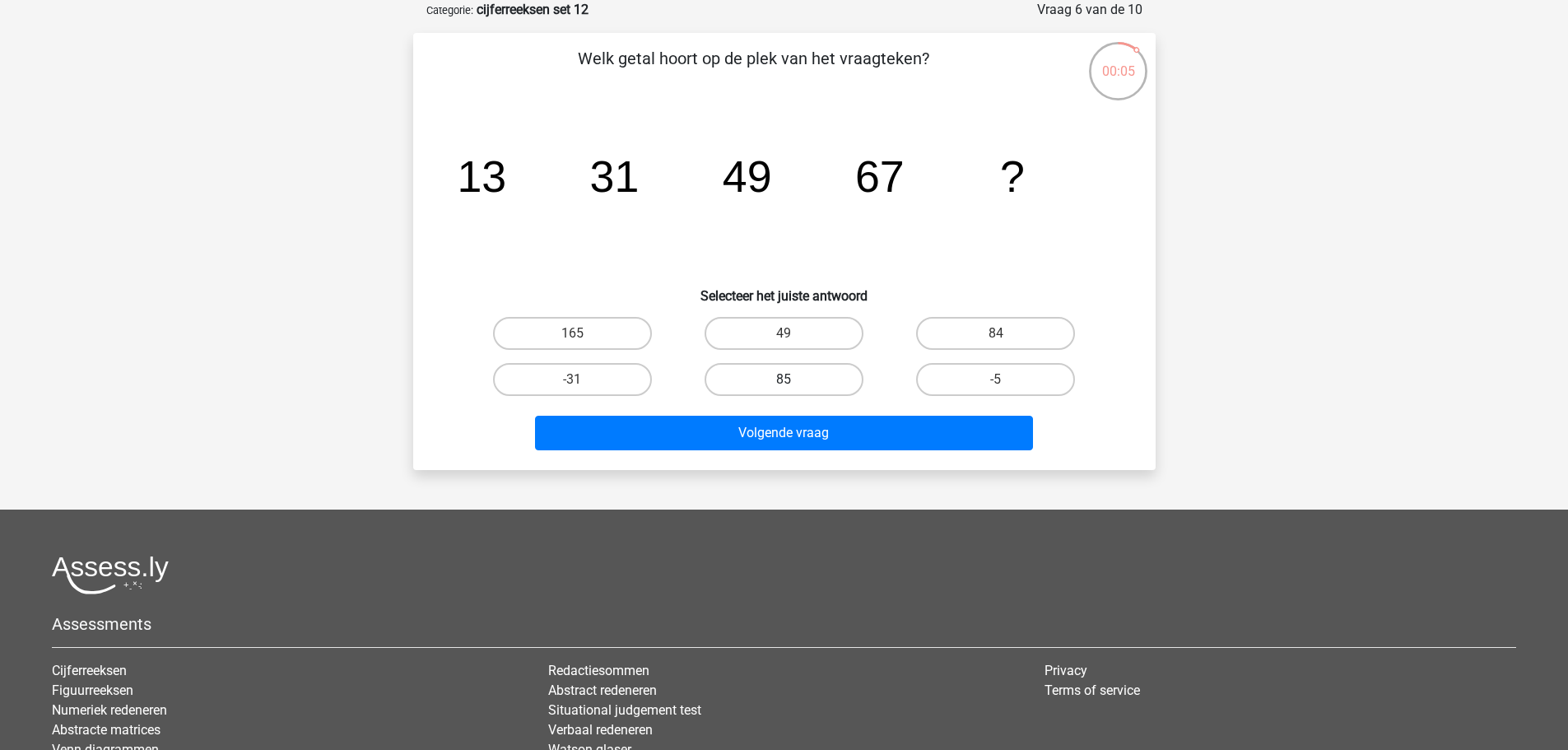
drag, startPoint x: 825, startPoint y: 373, endPoint x: 831, endPoint y: 383, distance: 11.7
click at [824, 374] on label "85" at bounding box center [784, 380] width 159 height 33
click at [795, 380] on input "85" at bounding box center [789, 385] width 11 height 11
radio input "true"
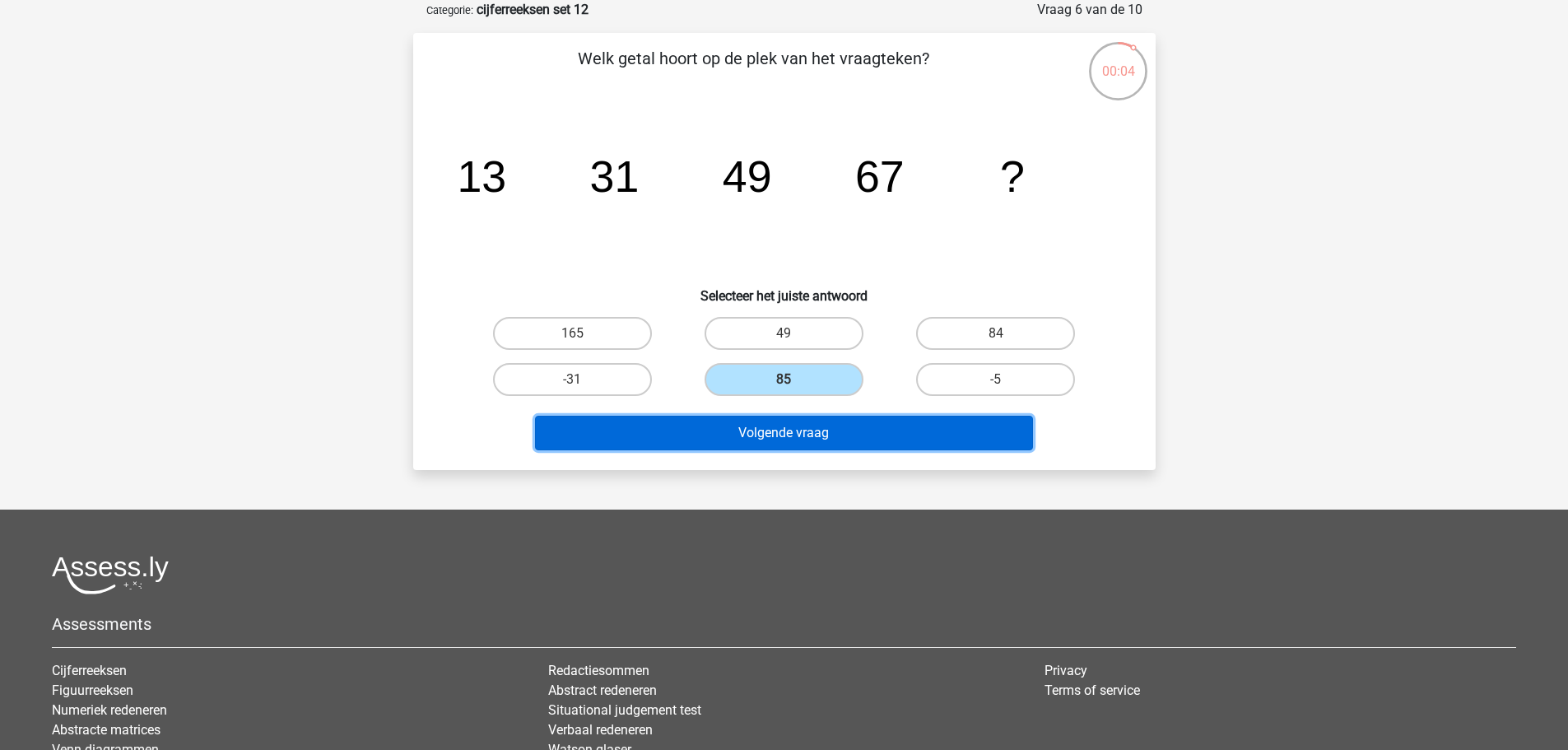
click at [908, 437] on button "Volgende vraag" at bounding box center [784, 433] width 498 height 35
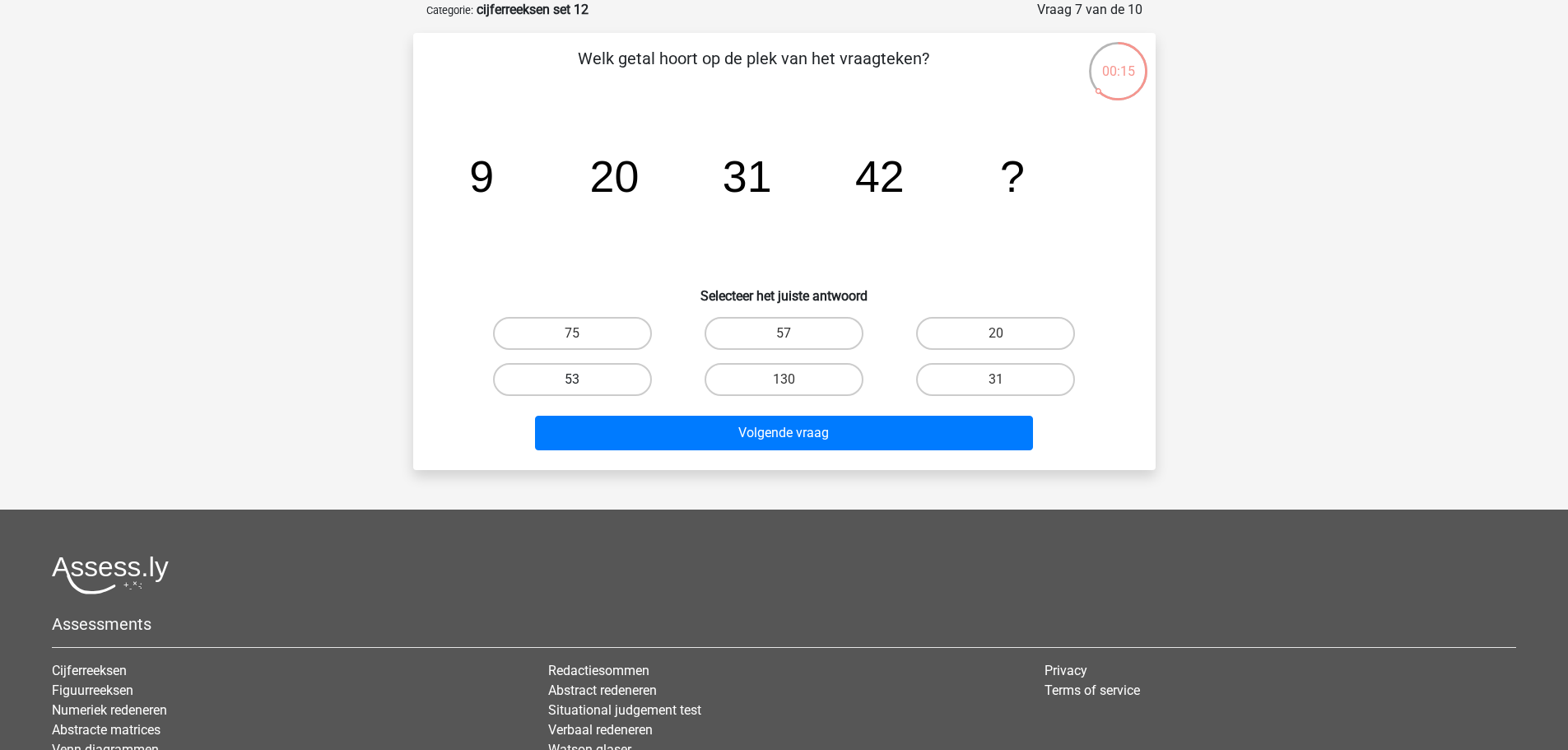
click at [623, 390] on label "53" at bounding box center [572, 380] width 159 height 33
click at [583, 390] on input "53" at bounding box center [577, 385] width 11 height 11
radio input "true"
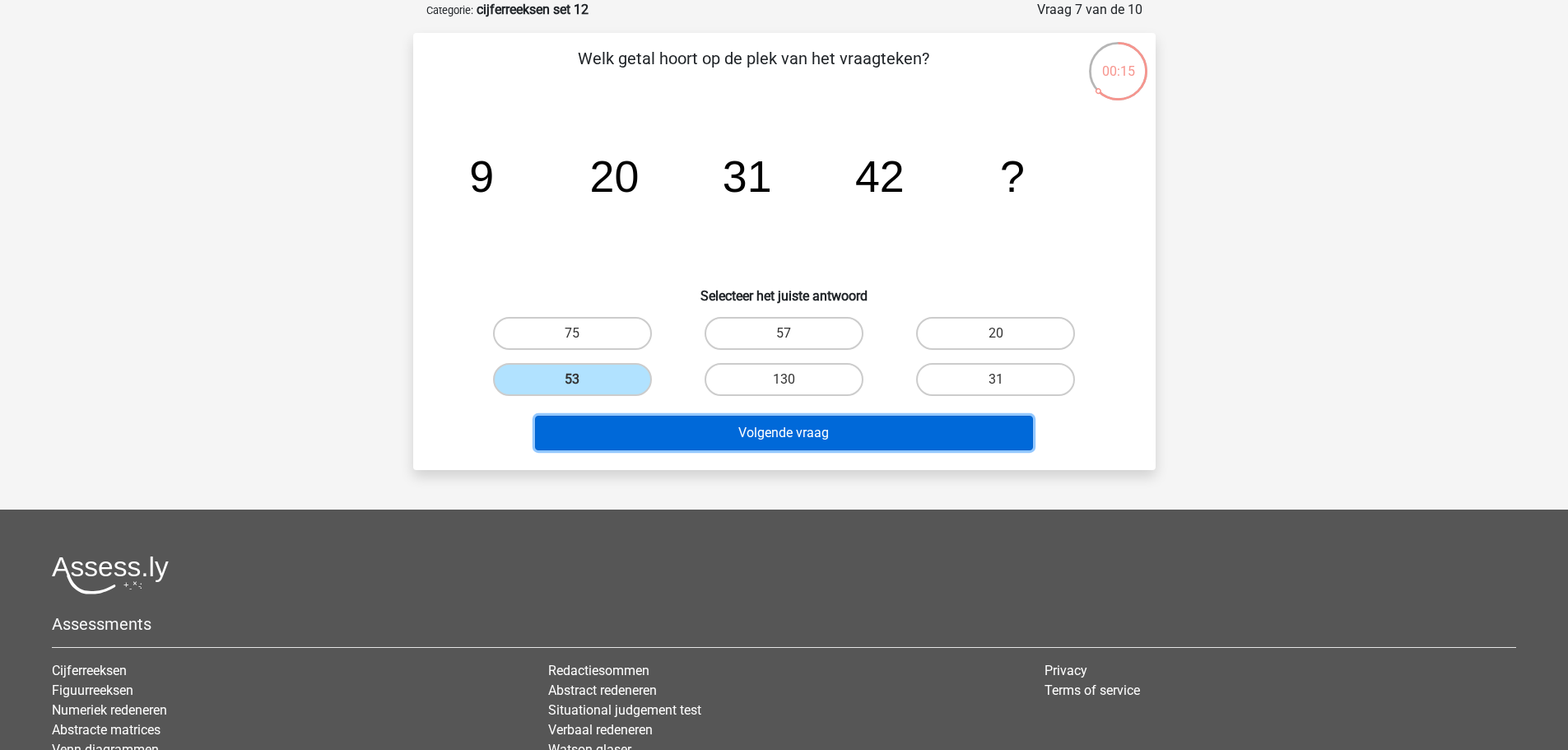
click at [796, 432] on button "Volgende vraag" at bounding box center [784, 433] width 498 height 35
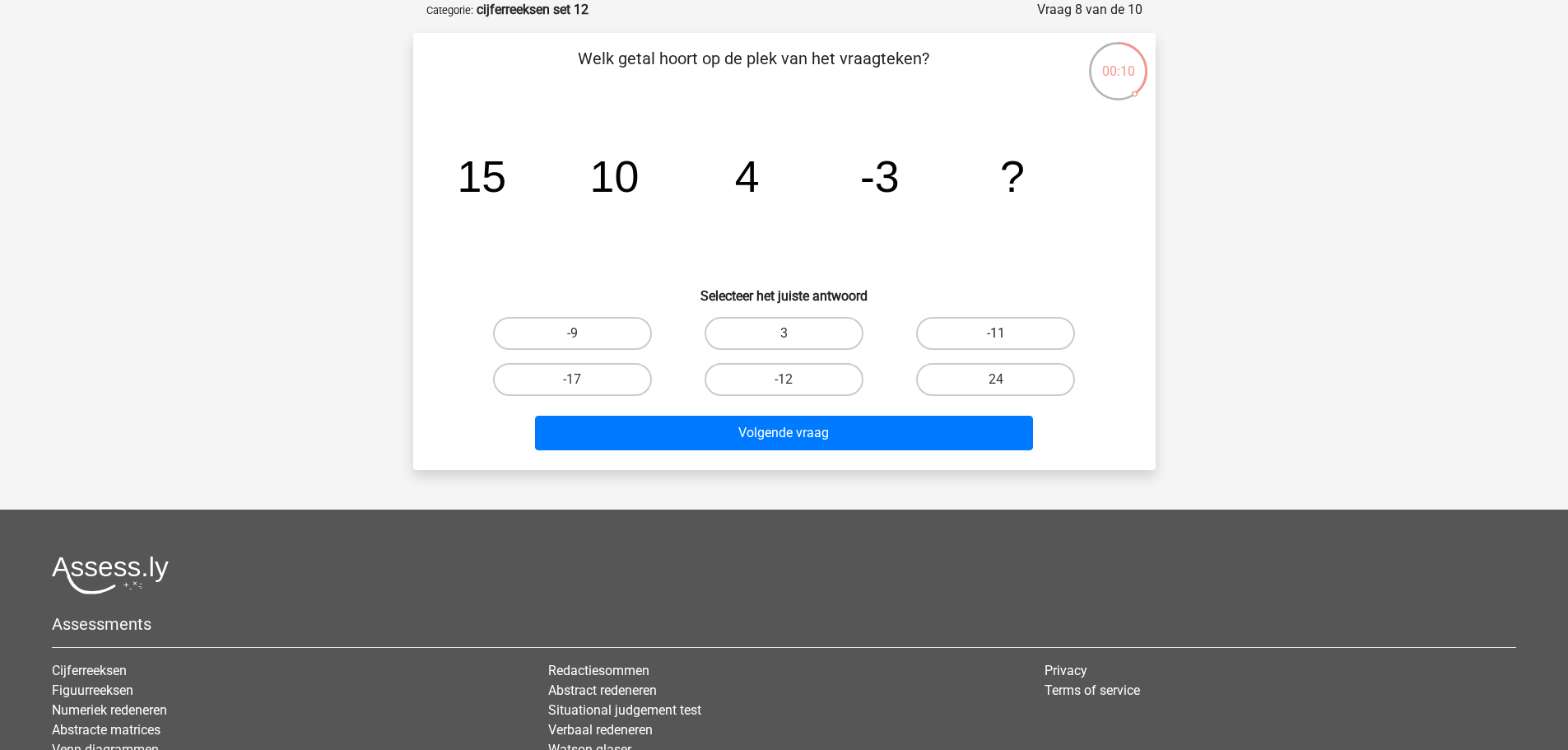
click at [967, 323] on label "-11" at bounding box center [996, 333] width 159 height 33
click at [996, 333] on input "-11" at bounding box center [1001, 338] width 11 height 11
radio input "true"
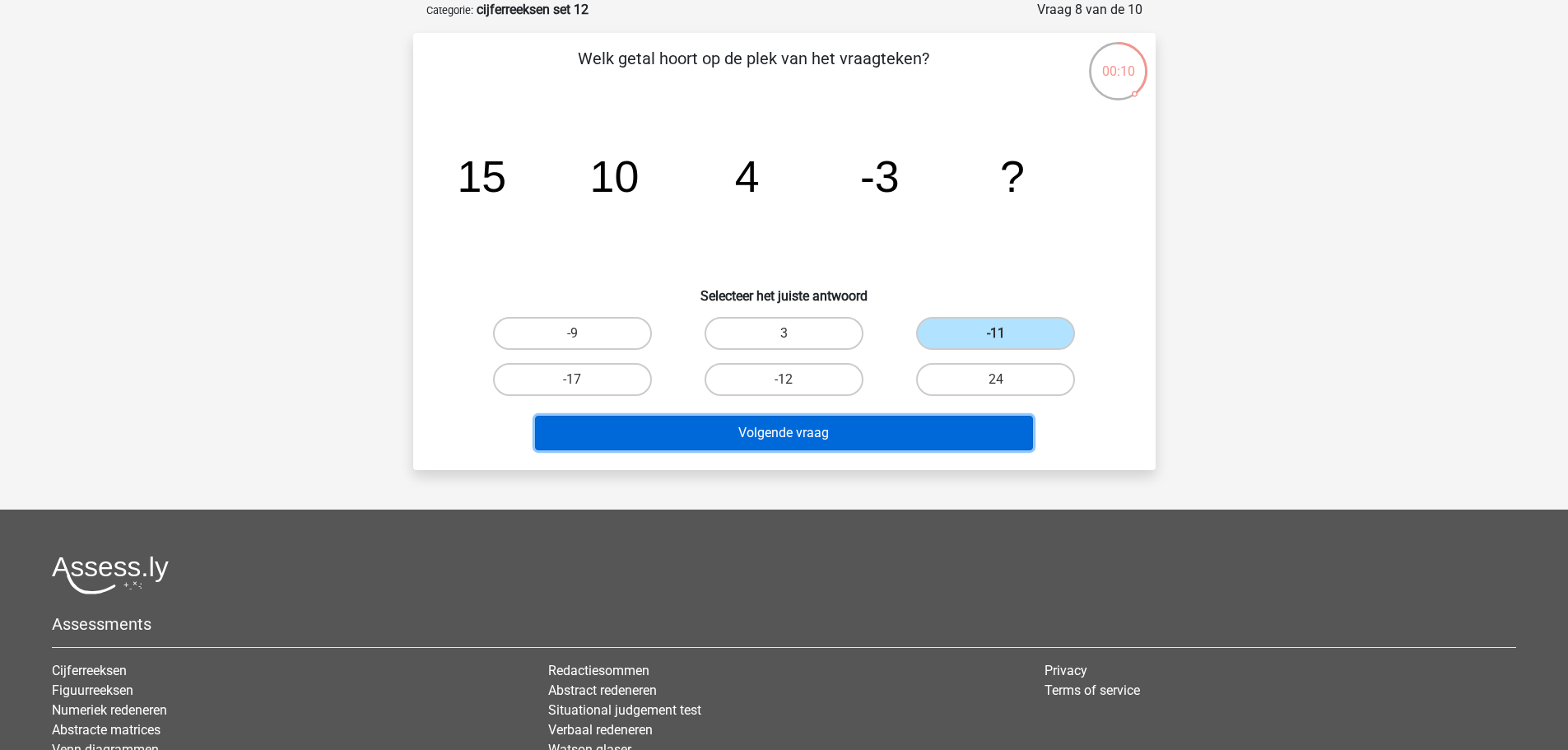
click at [982, 439] on button "Volgende vraag" at bounding box center [784, 433] width 498 height 35
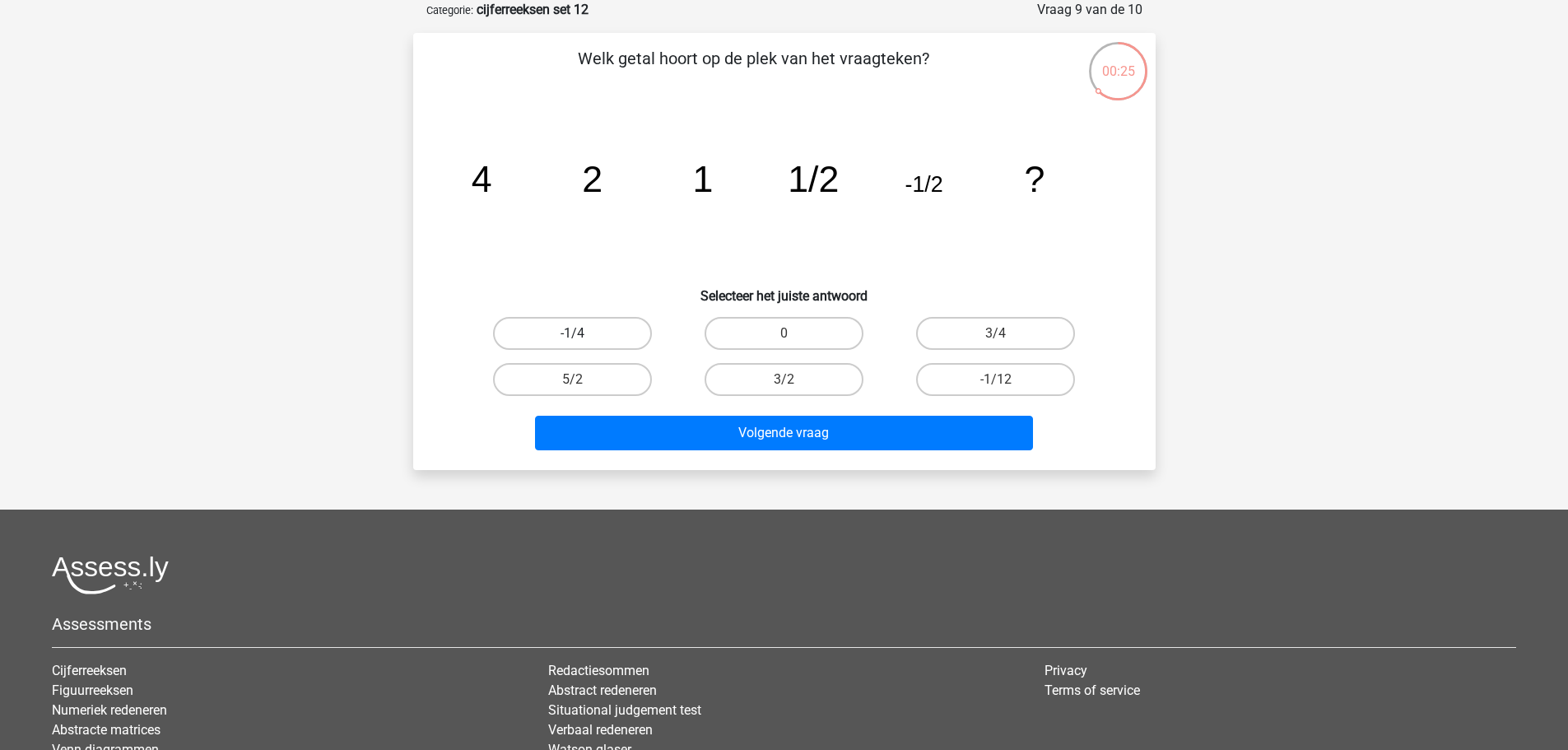
click at [601, 332] on label "-1/4" at bounding box center [572, 333] width 159 height 33
click at [583, 333] on input "-1/4" at bounding box center [577, 338] width 11 height 11
radio input "true"
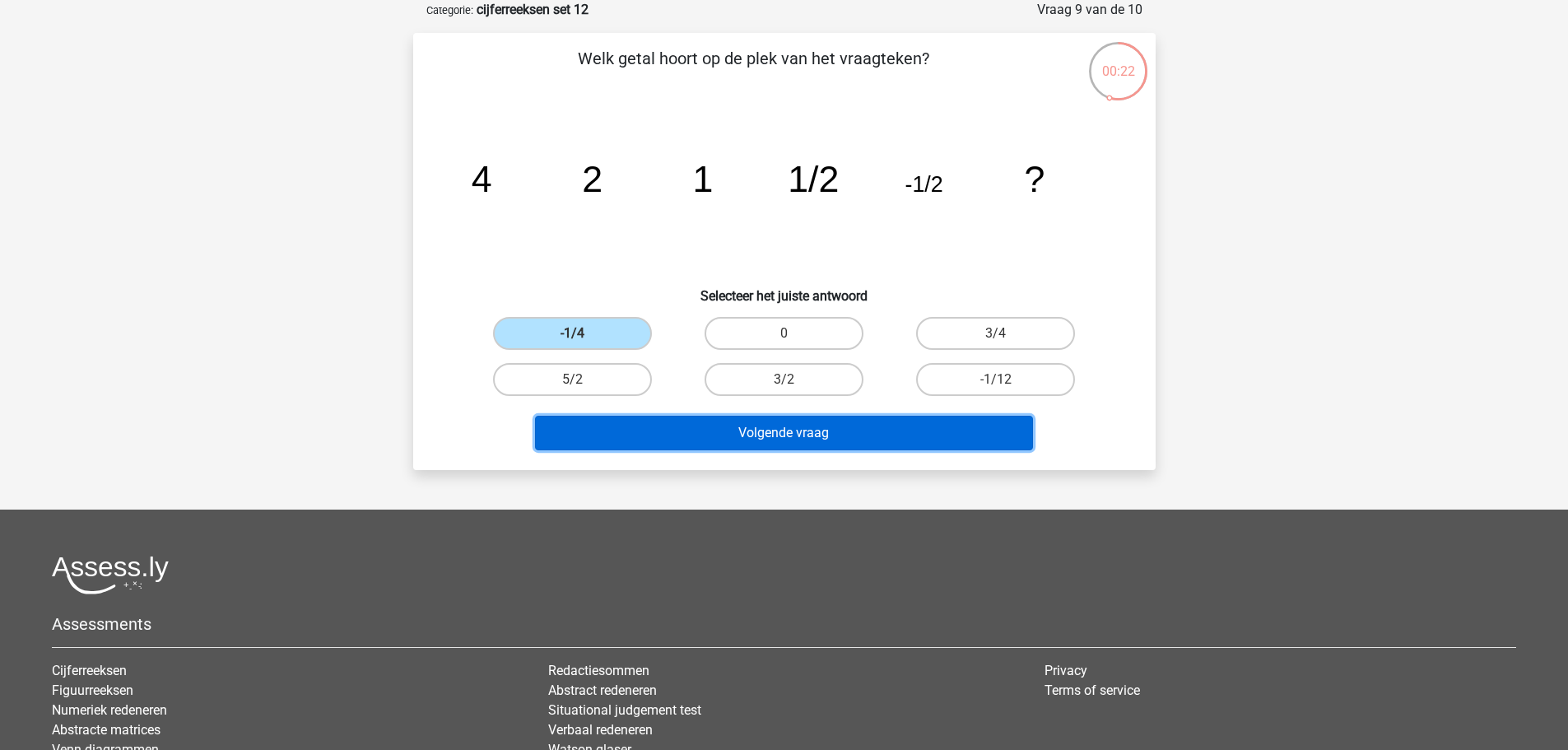
click at [886, 437] on button "Volgende vraag" at bounding box center [784, 433] width 498 height 35
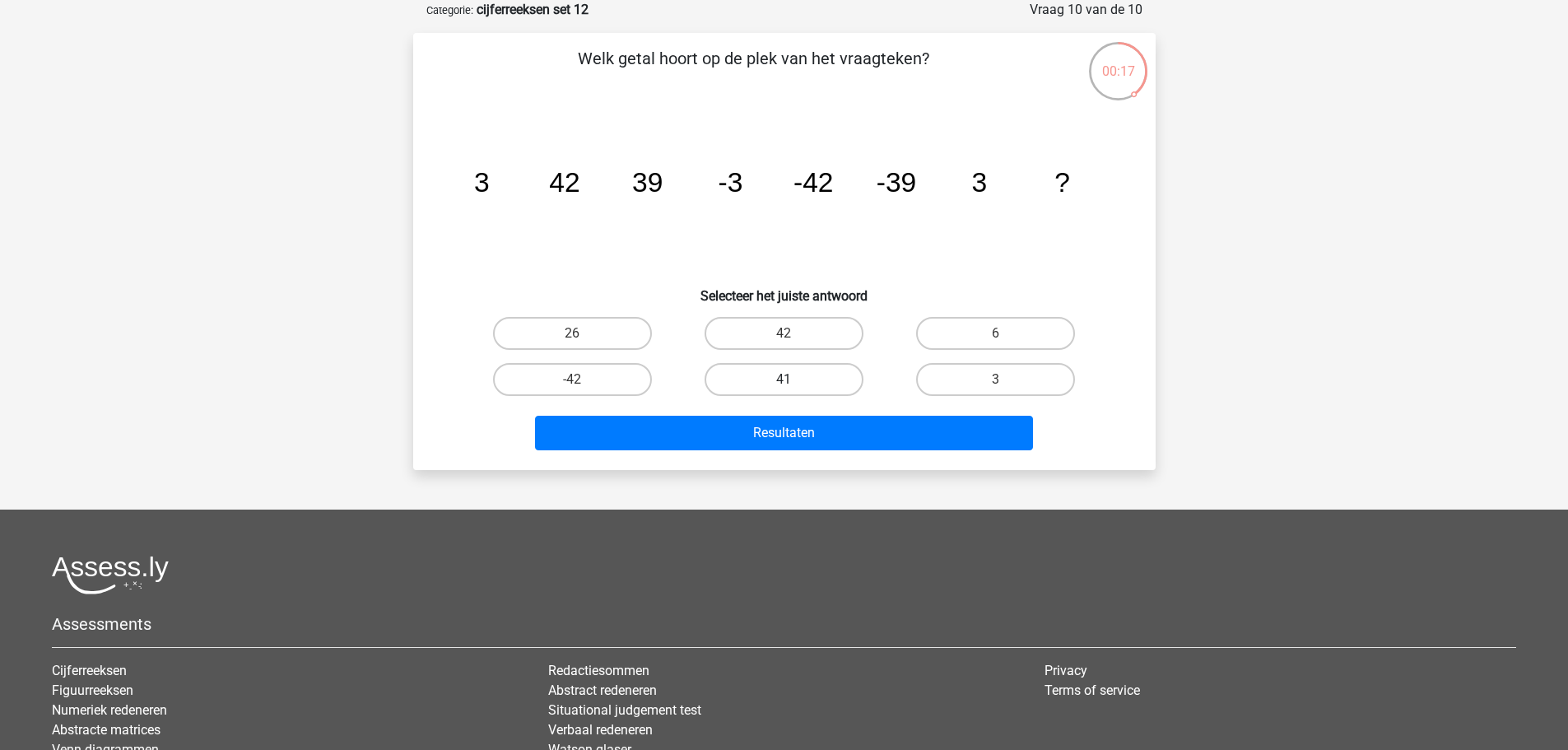
click at [787, 374] on label "41" at bounding box center [784, 380] width 159 height 33
click at [787, 380] on input "41" at bounding box center [789, 385] width 11 height 11
radio input "true"
click at [607, 380] on label "-42" at bounding box center [572, 380] width 159 height 33
click at [583, 380] on input "-42" at bounding box center [577, 385] width 11 height 11
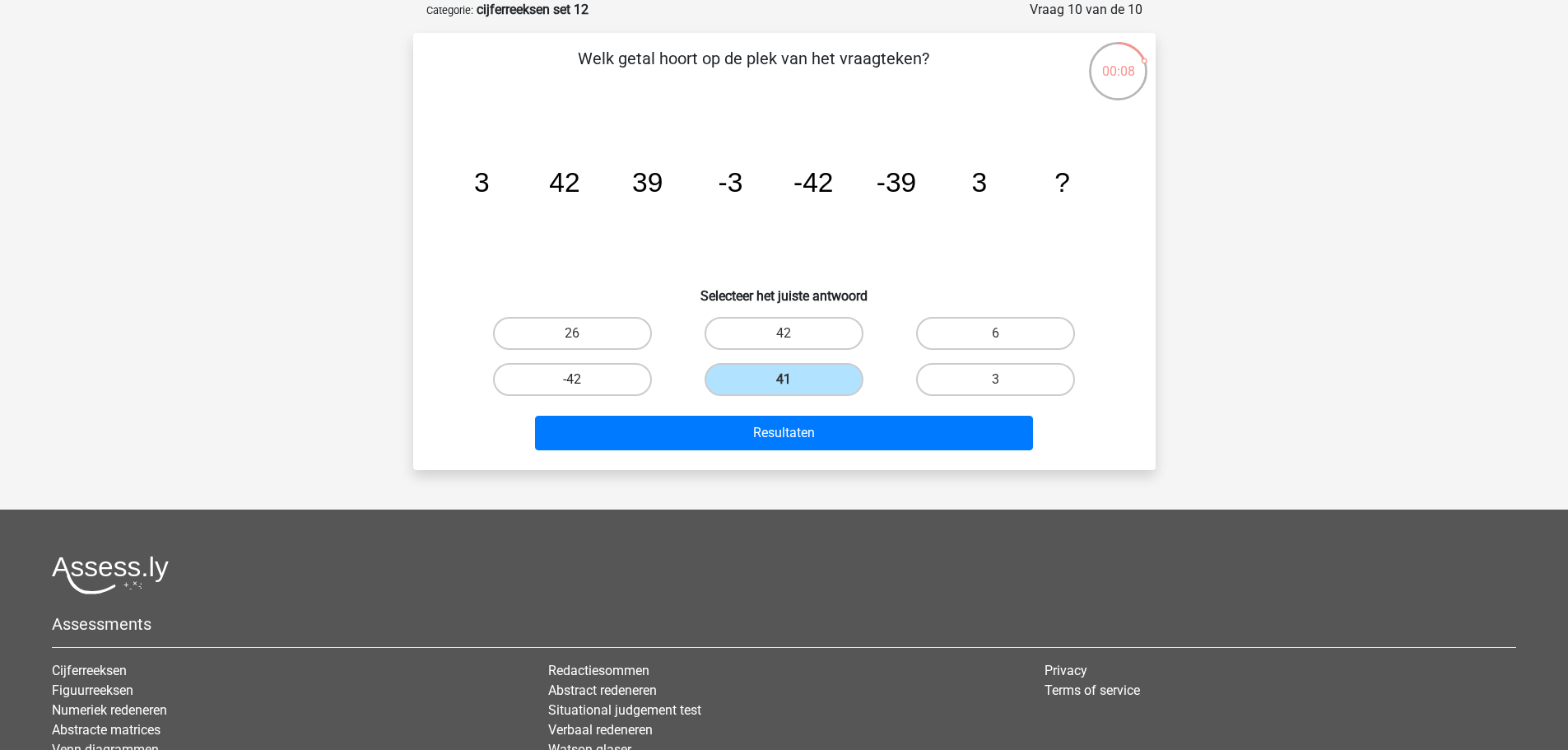
radio input "true"
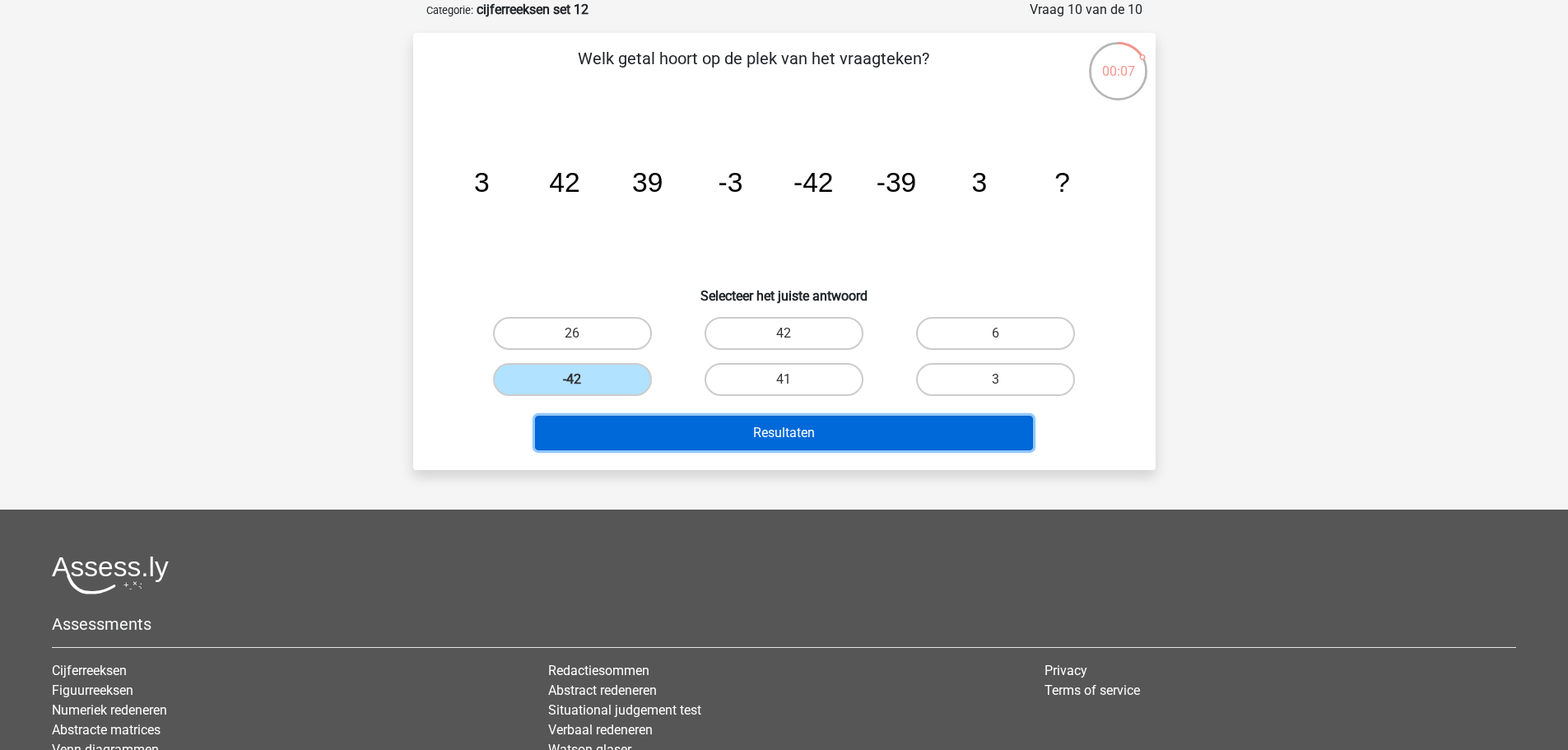
click at [795, 429] on button "Resultaten" at bounding box center [784, 433] width 498 height 35
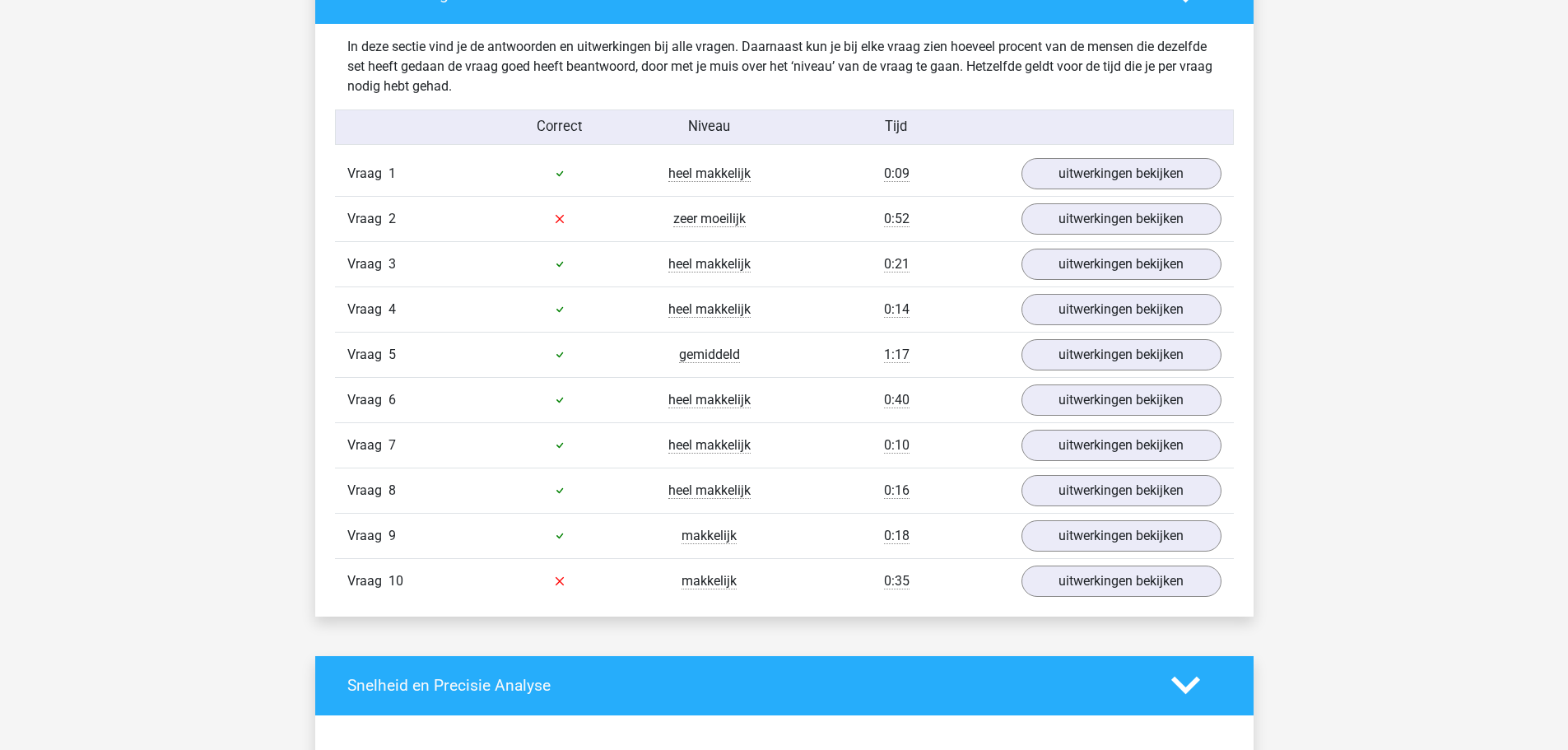
scroll to position [1070, 0]
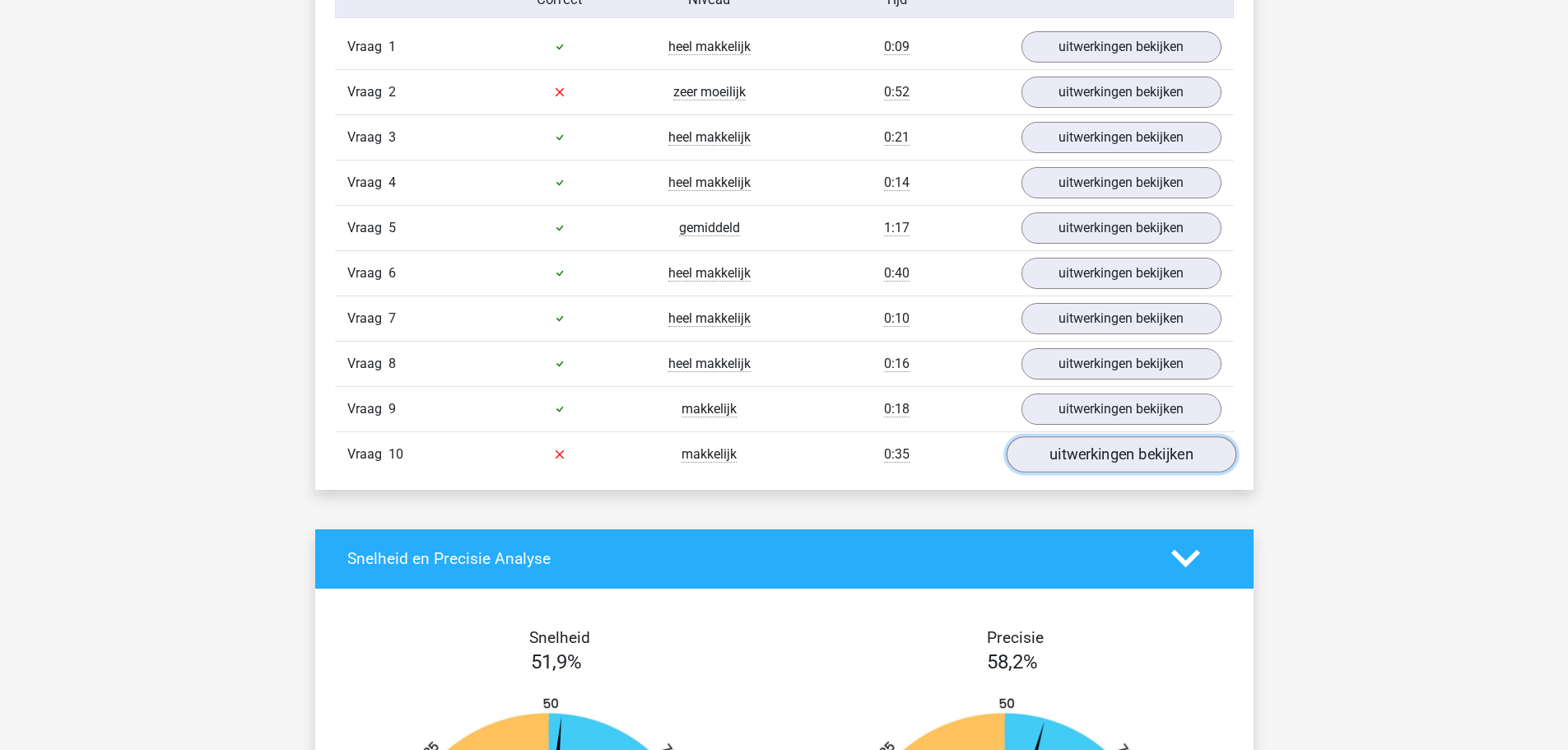
click at [1128, 453] on link "uitwerkingen bekijken" at bounding box center [1121, 453] width 230 height 36
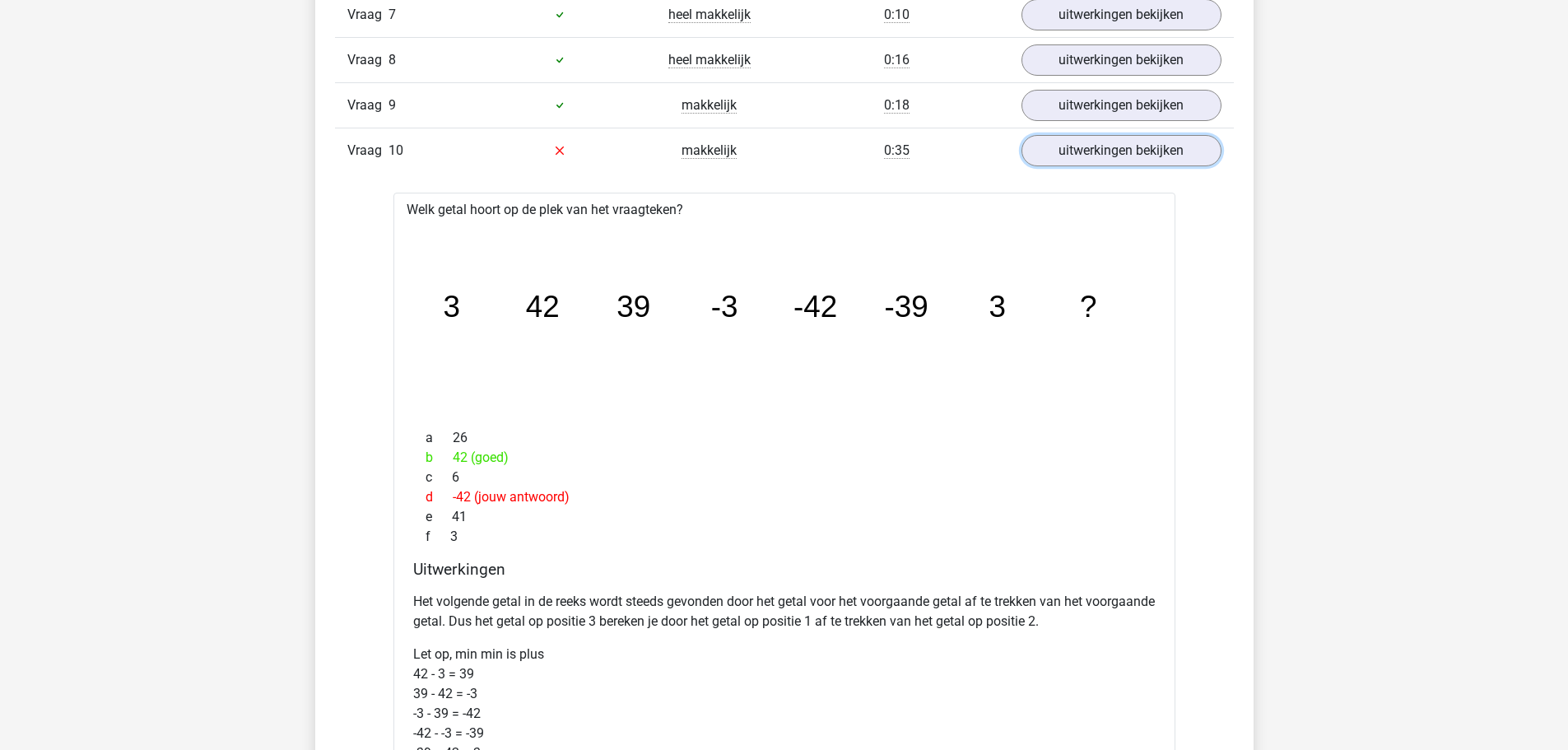
scroll to position [1152, 0]
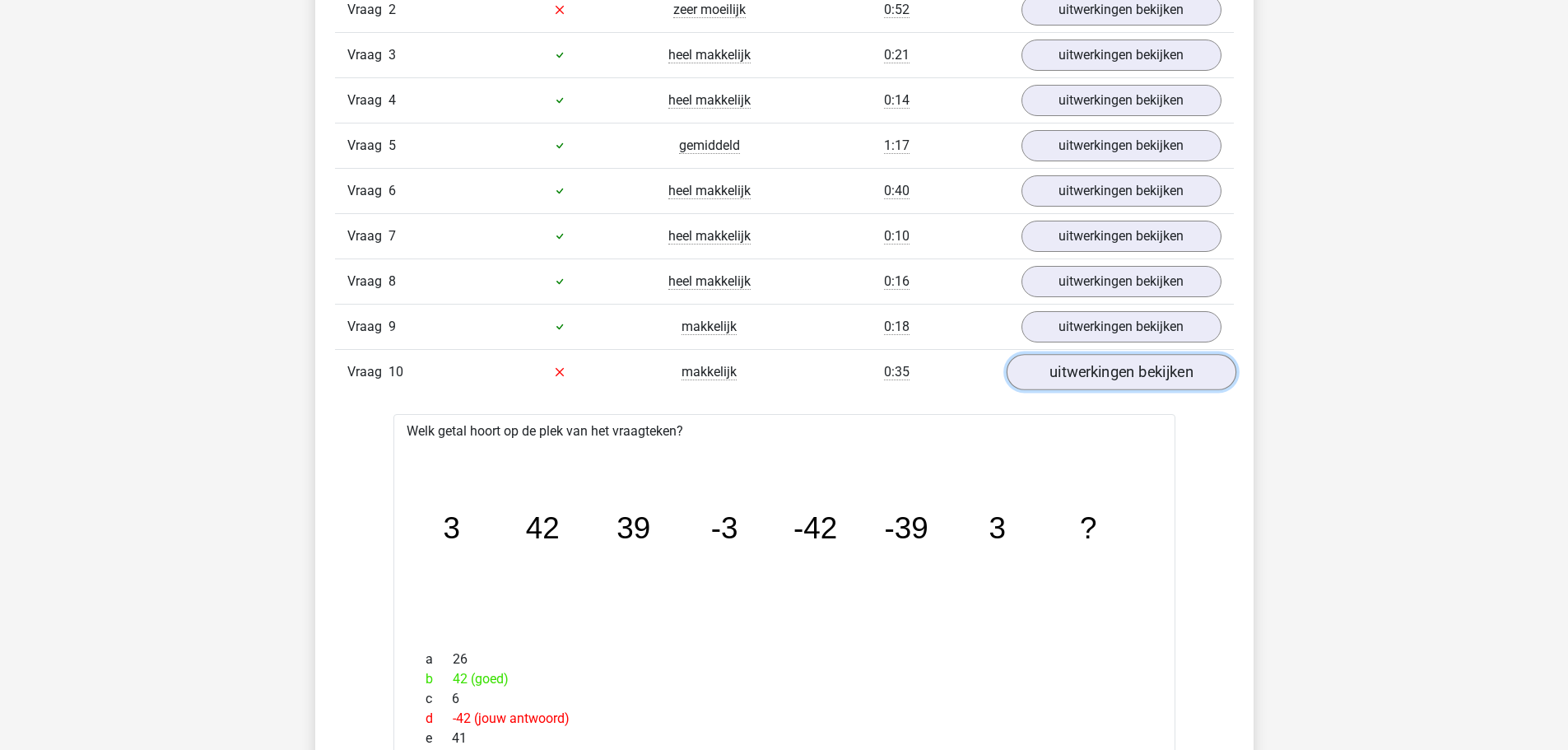
click at [1067, 375] on link "uitwerkingen bekijken" at bounding box center [1121, 371] width 230 height 36
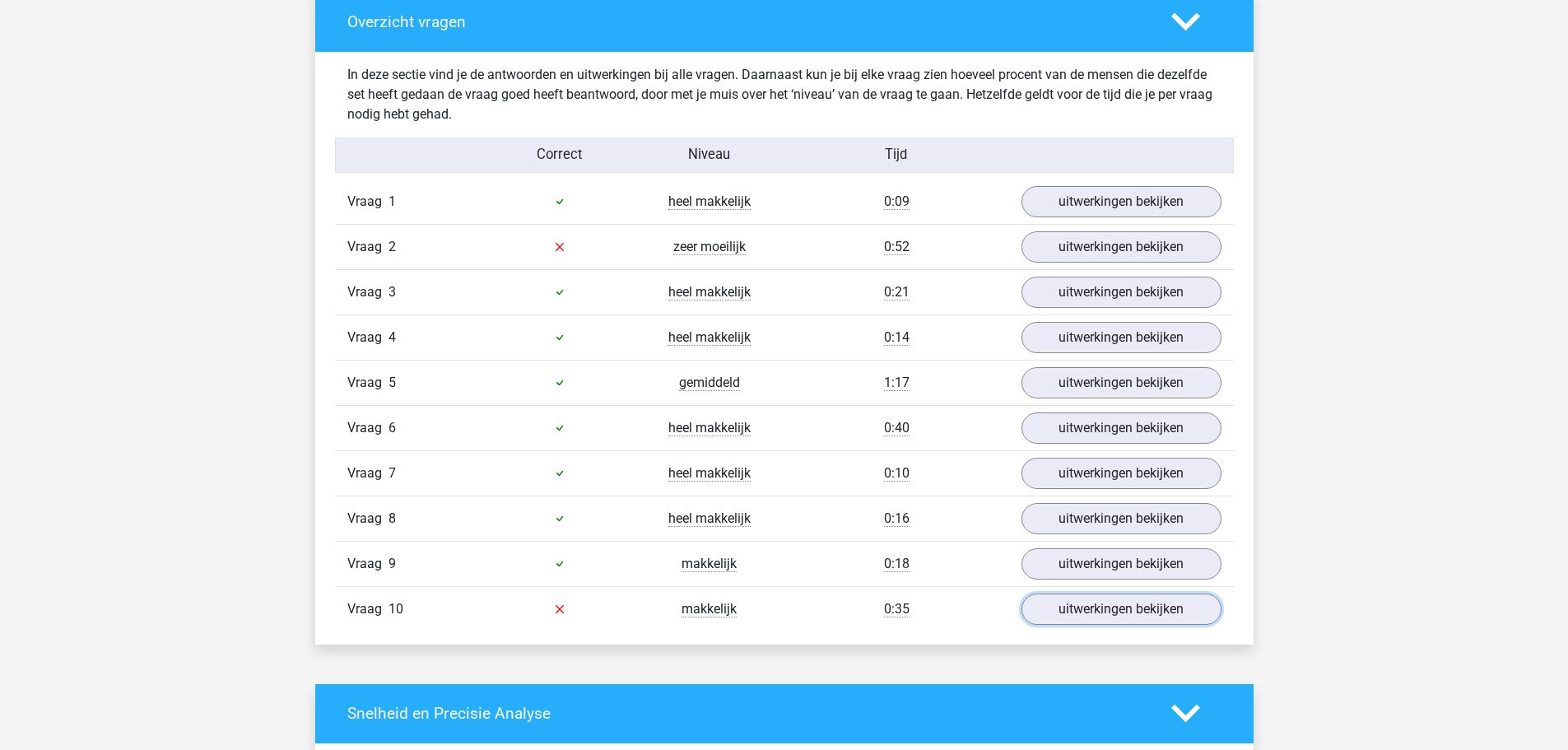
scroll to position [906, 0]
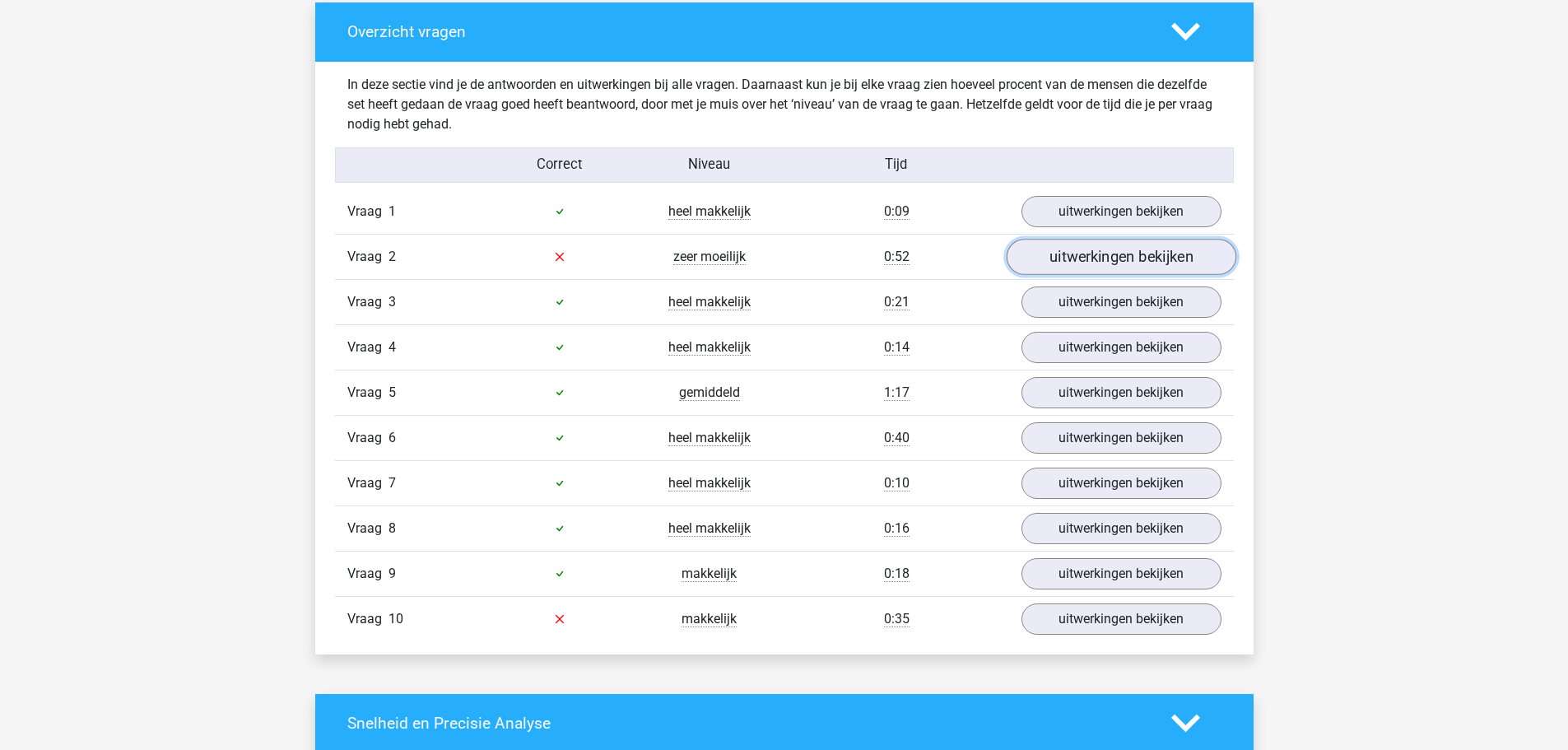
click at [1079, 258] on link "uitwerkingen bekijken" at bounding box center [1121, 256] width 230 height 36
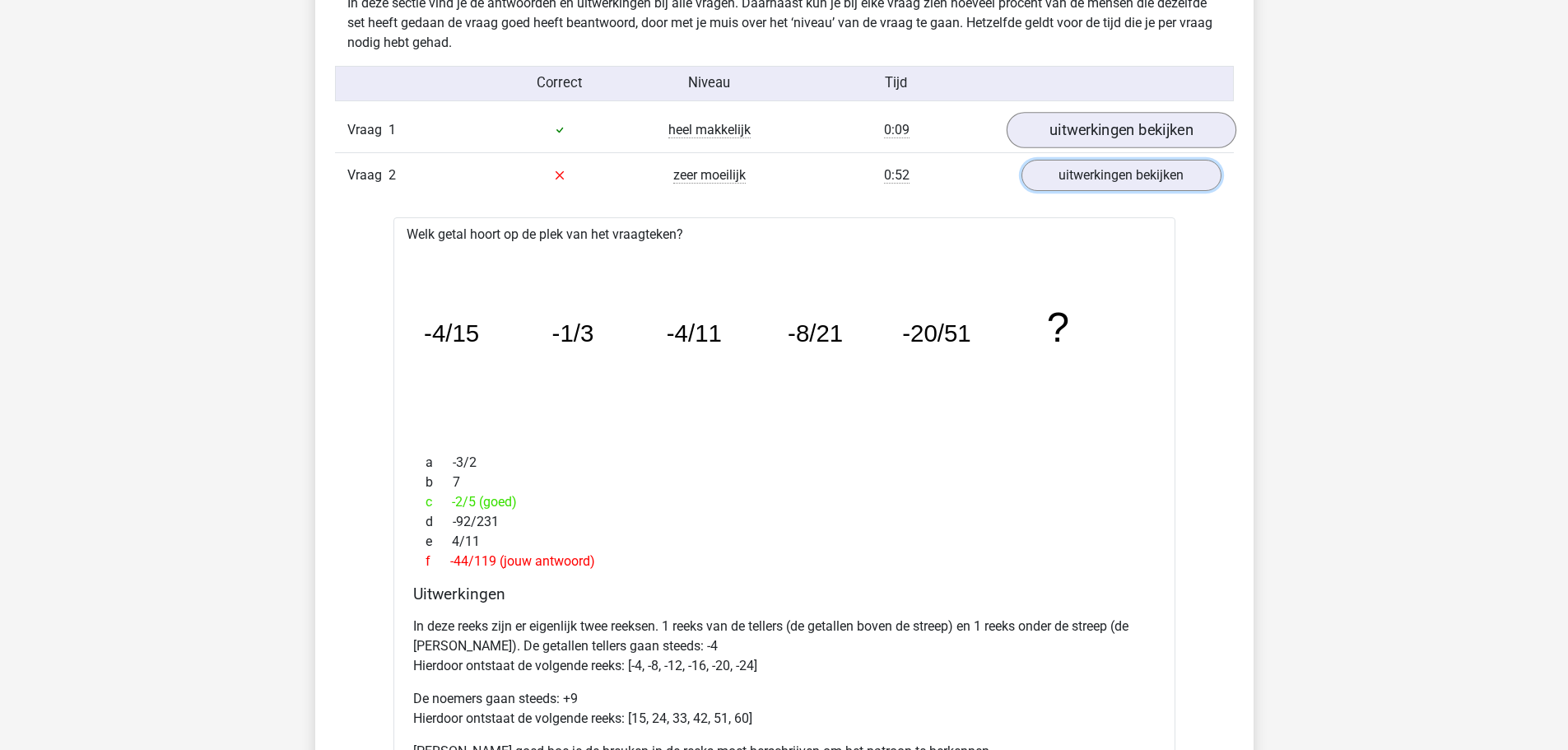
scroll to position [823, 0]
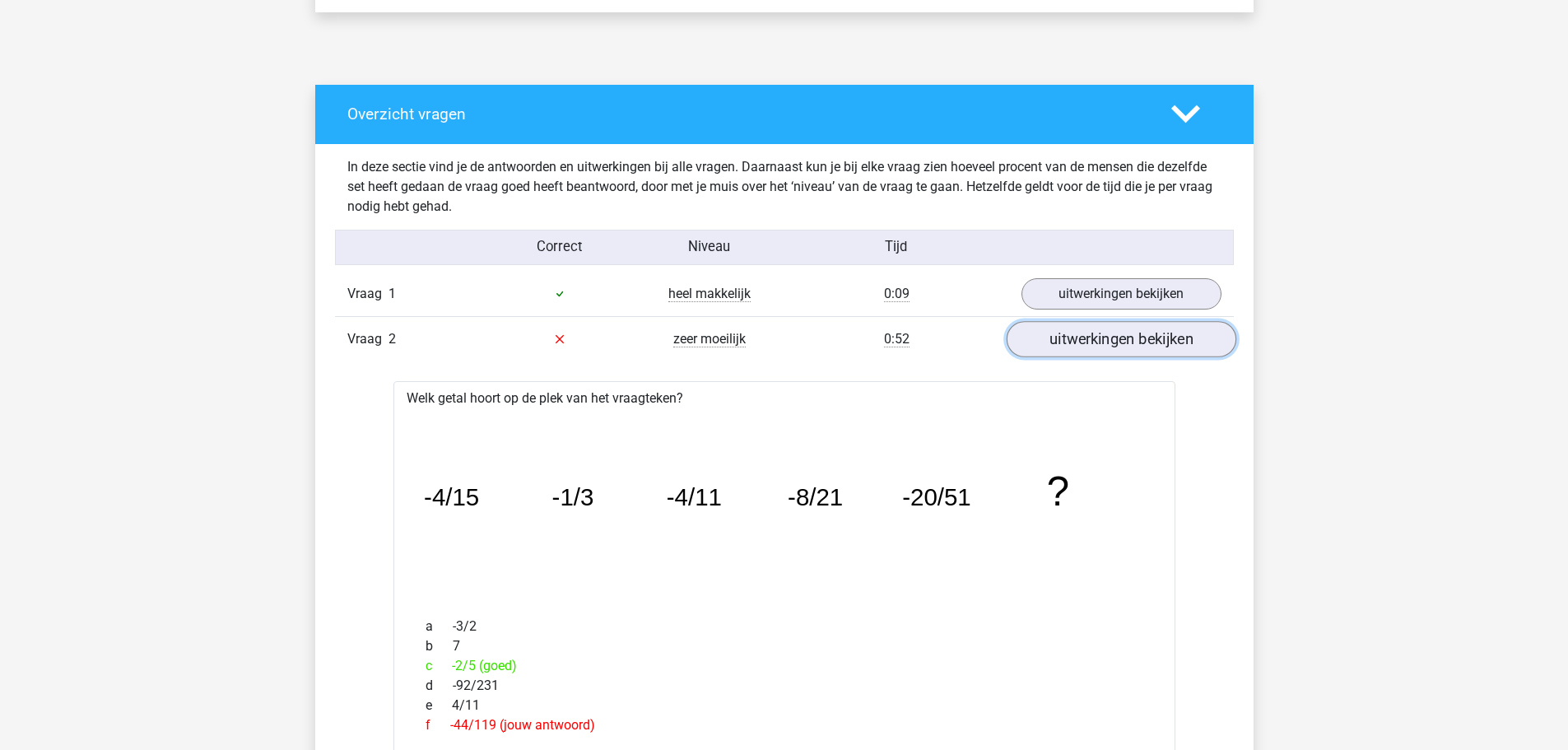
click at [1120, 340] on link "uitwerkingen bekijken" at bounding box center [1121, 338] width 230 height 36
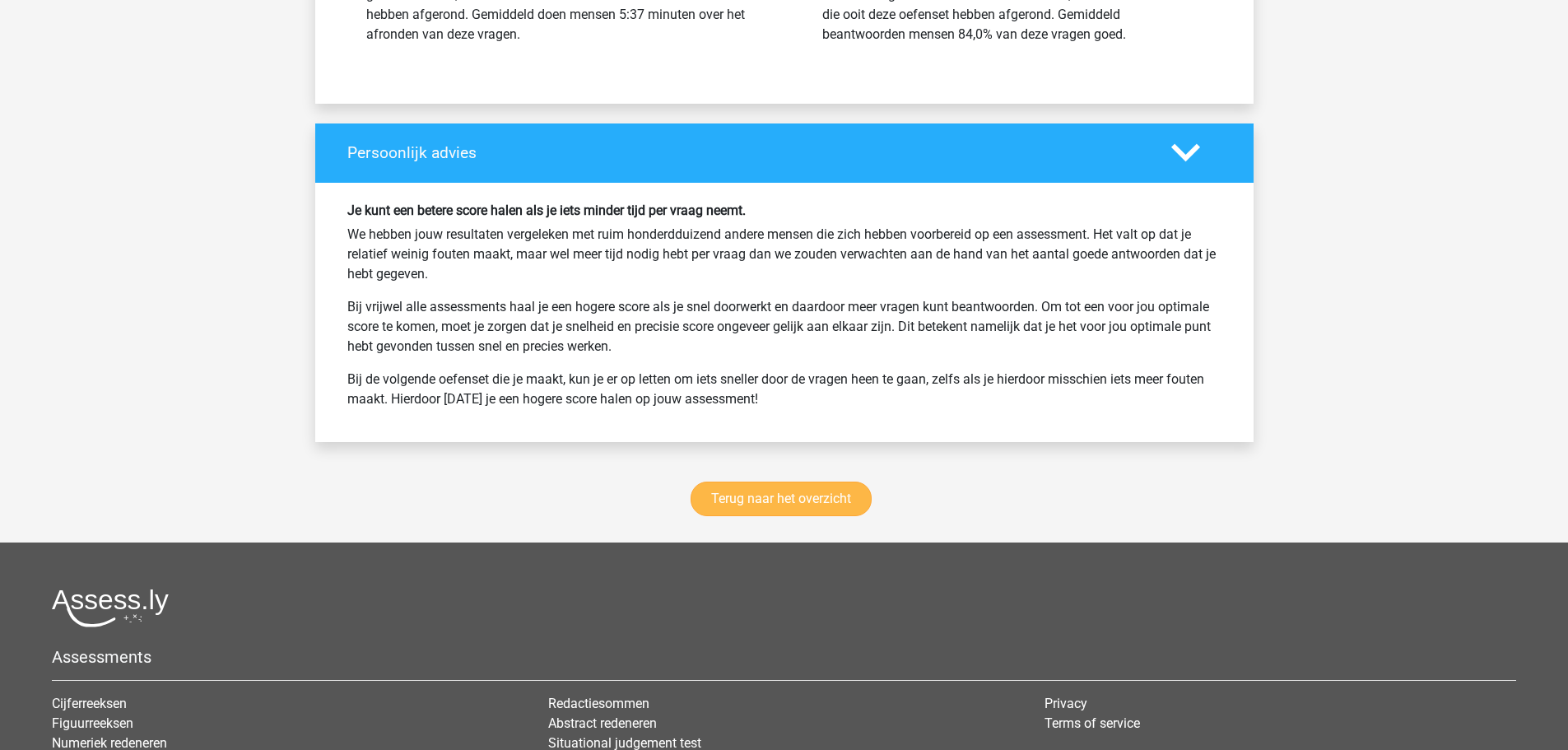
scroll to position [2058, 0]
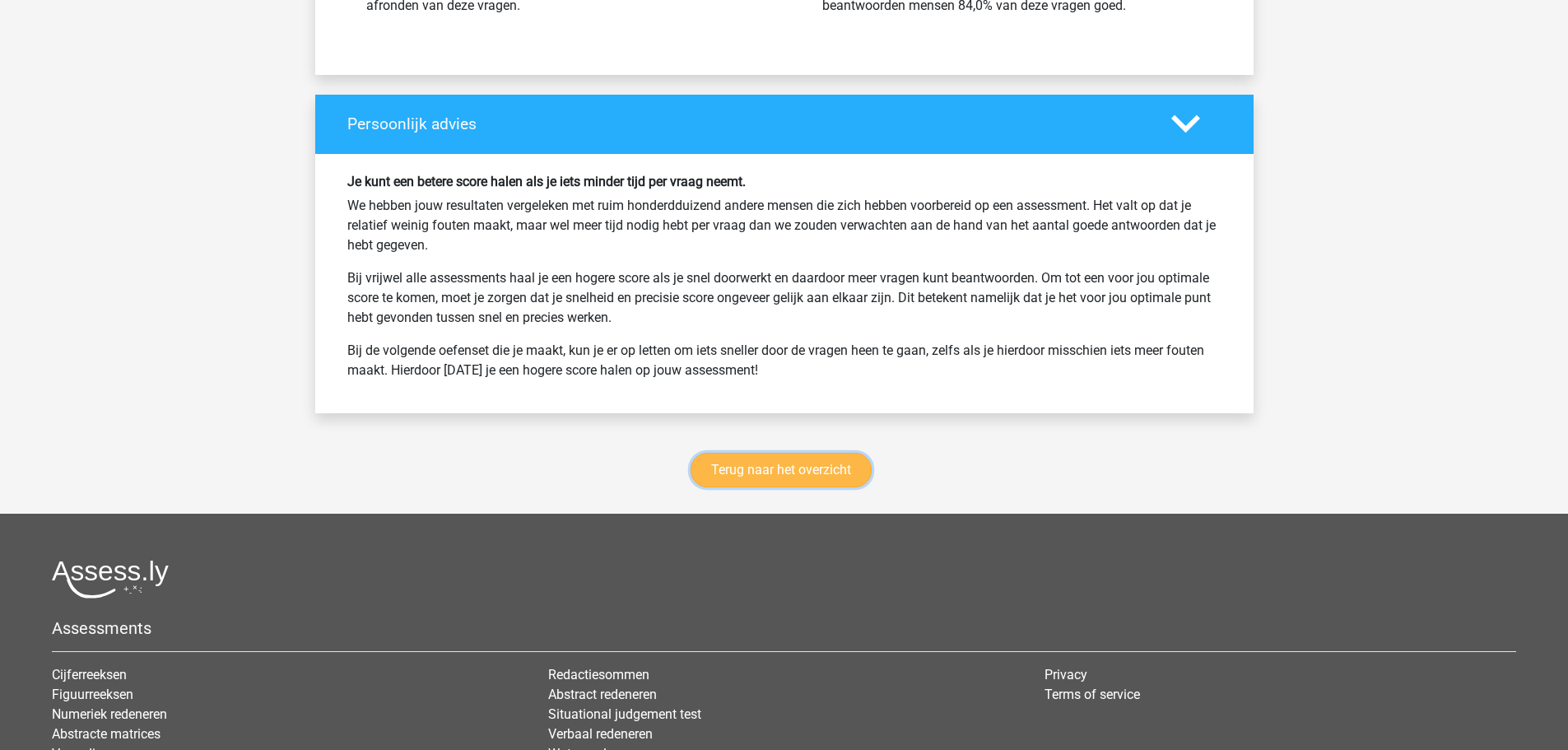
click at [778, 482] on link "Terug naar het overzicht" at bounding box center [780, 470] width 181 height 35
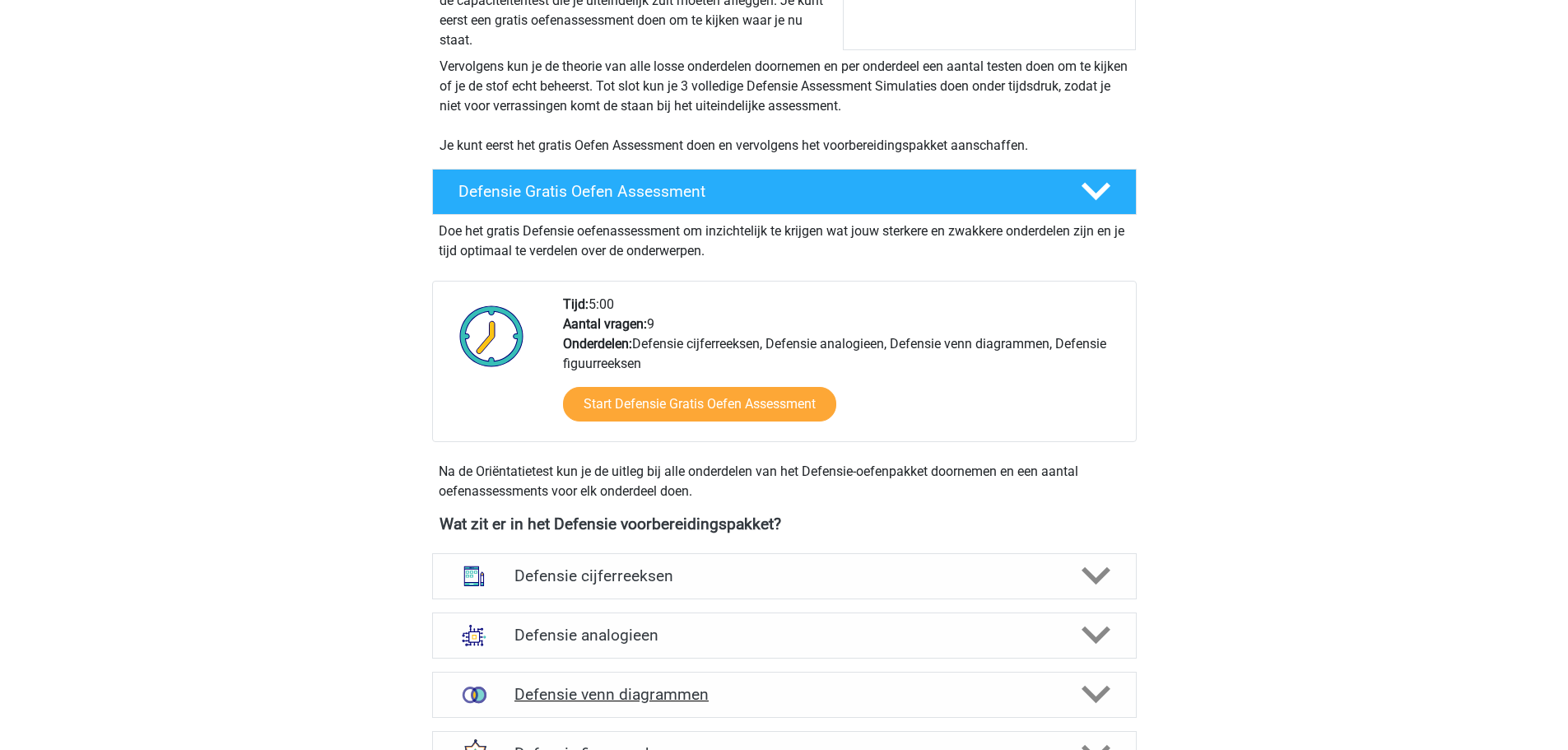
scroll to position [494, 0]
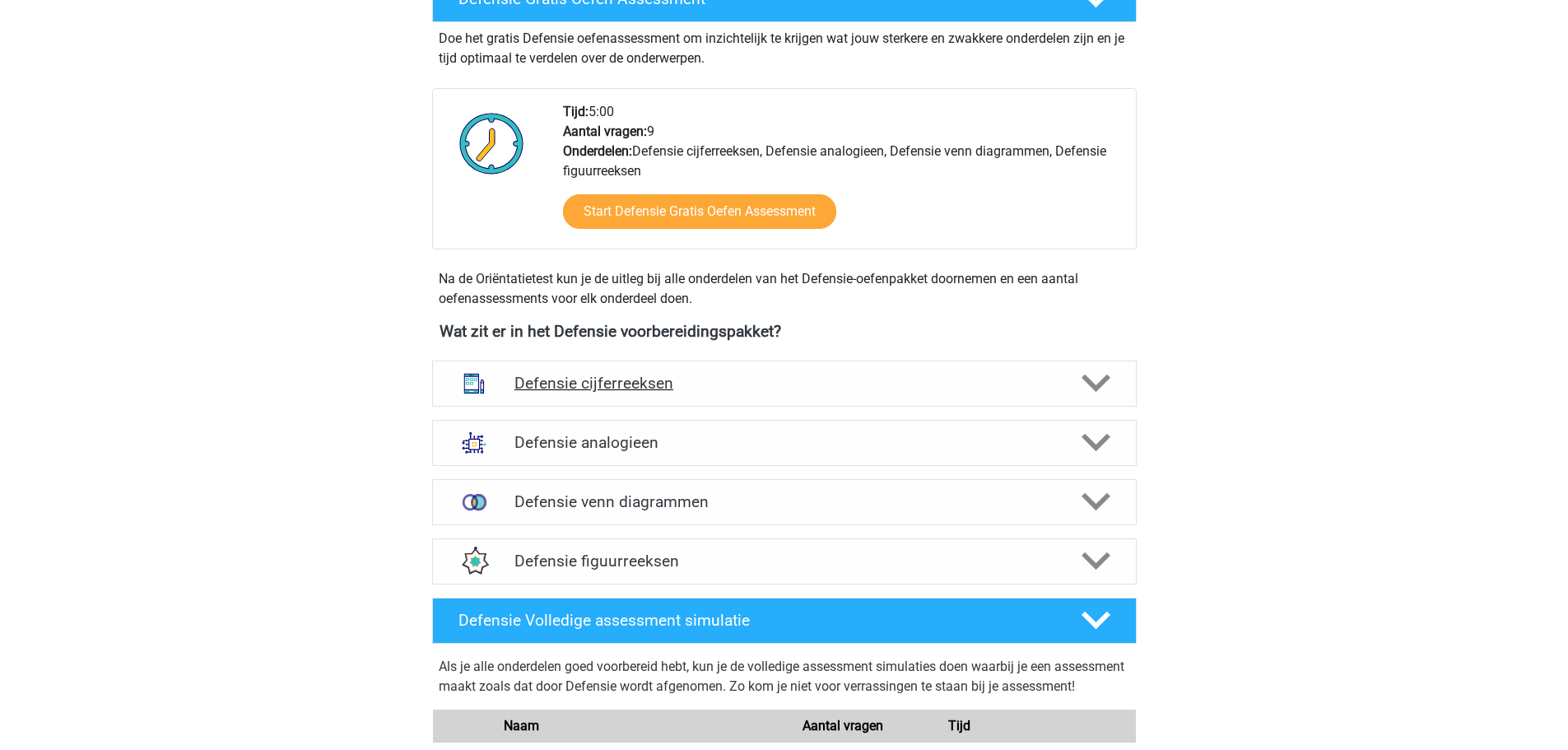
click at [659, 362] on div "Defensie cijferreeksen" at bounding box center [784, 384] width 705 height 46
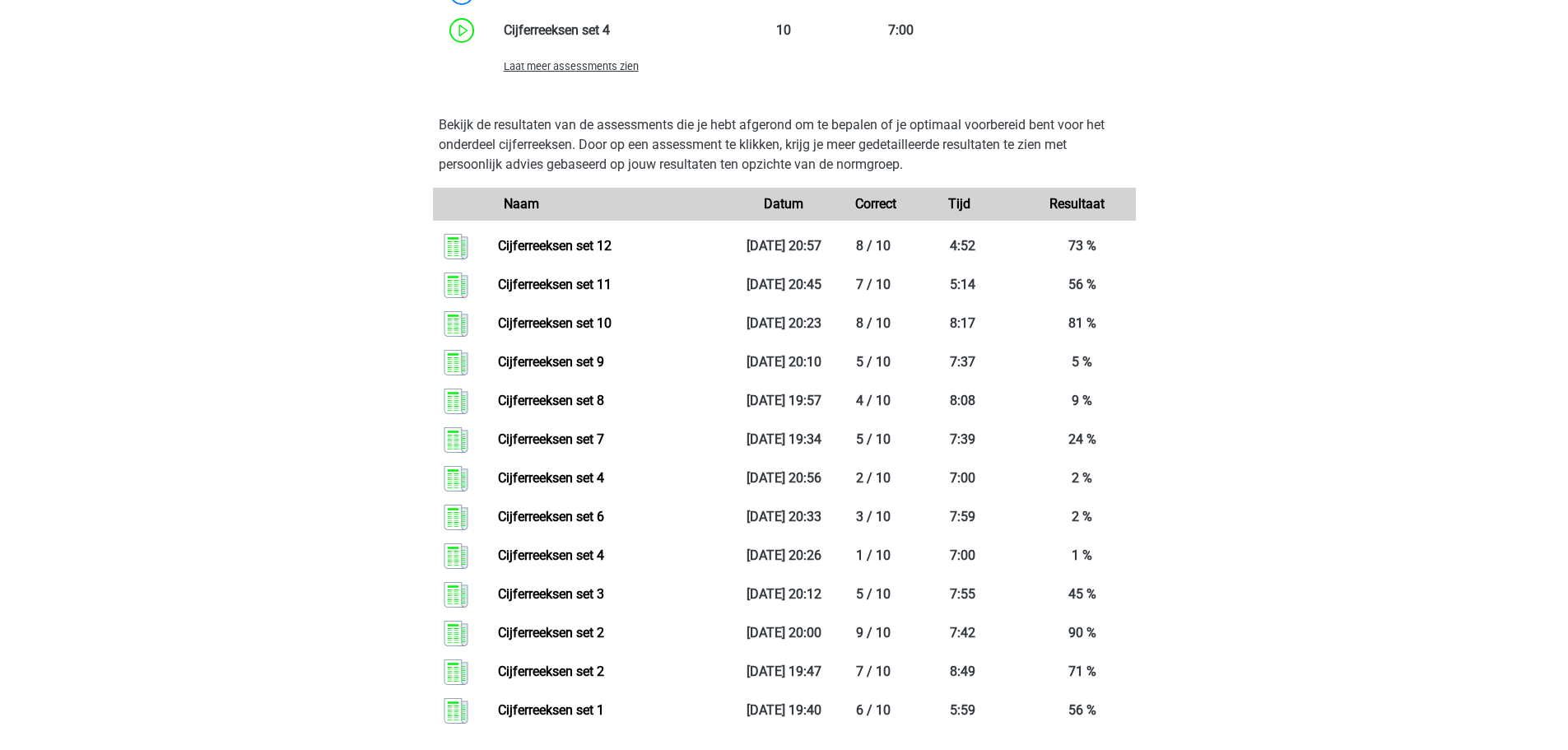
scroll to position [1316, 0]
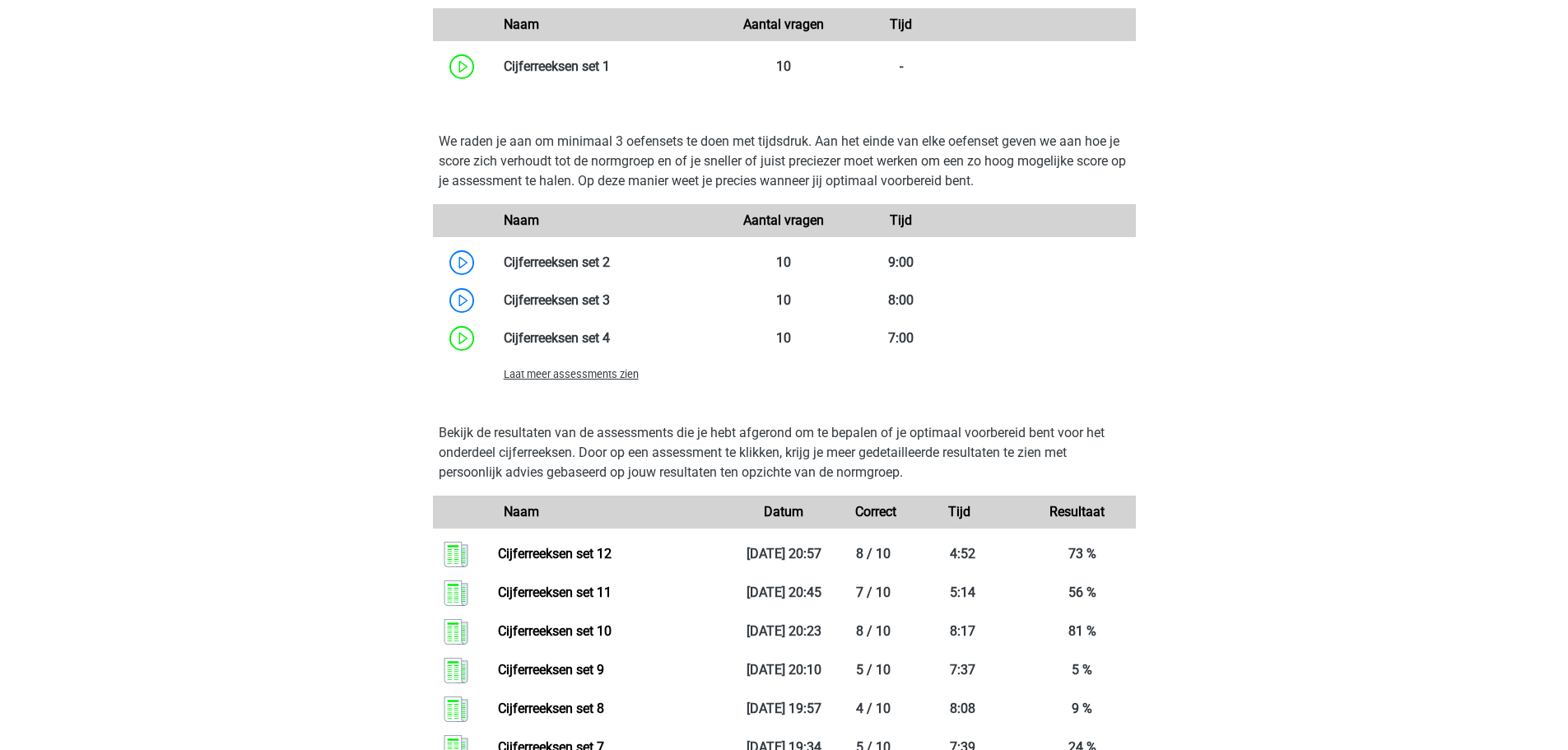
click at [597, 375] on span "Laat meer assessments zien" at bounding box center [571, 374] width 135 height 13
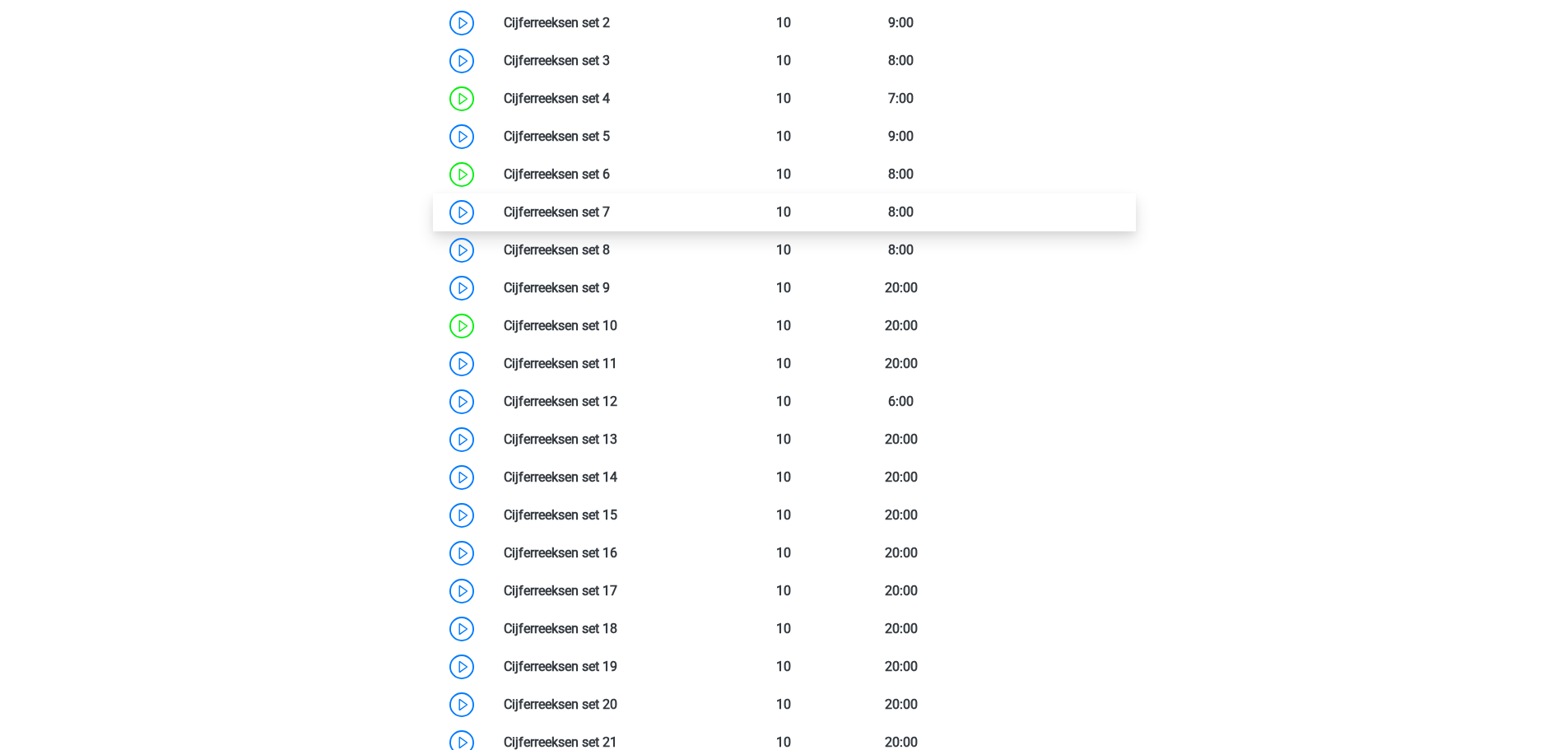
scroll to position [1646, 0]
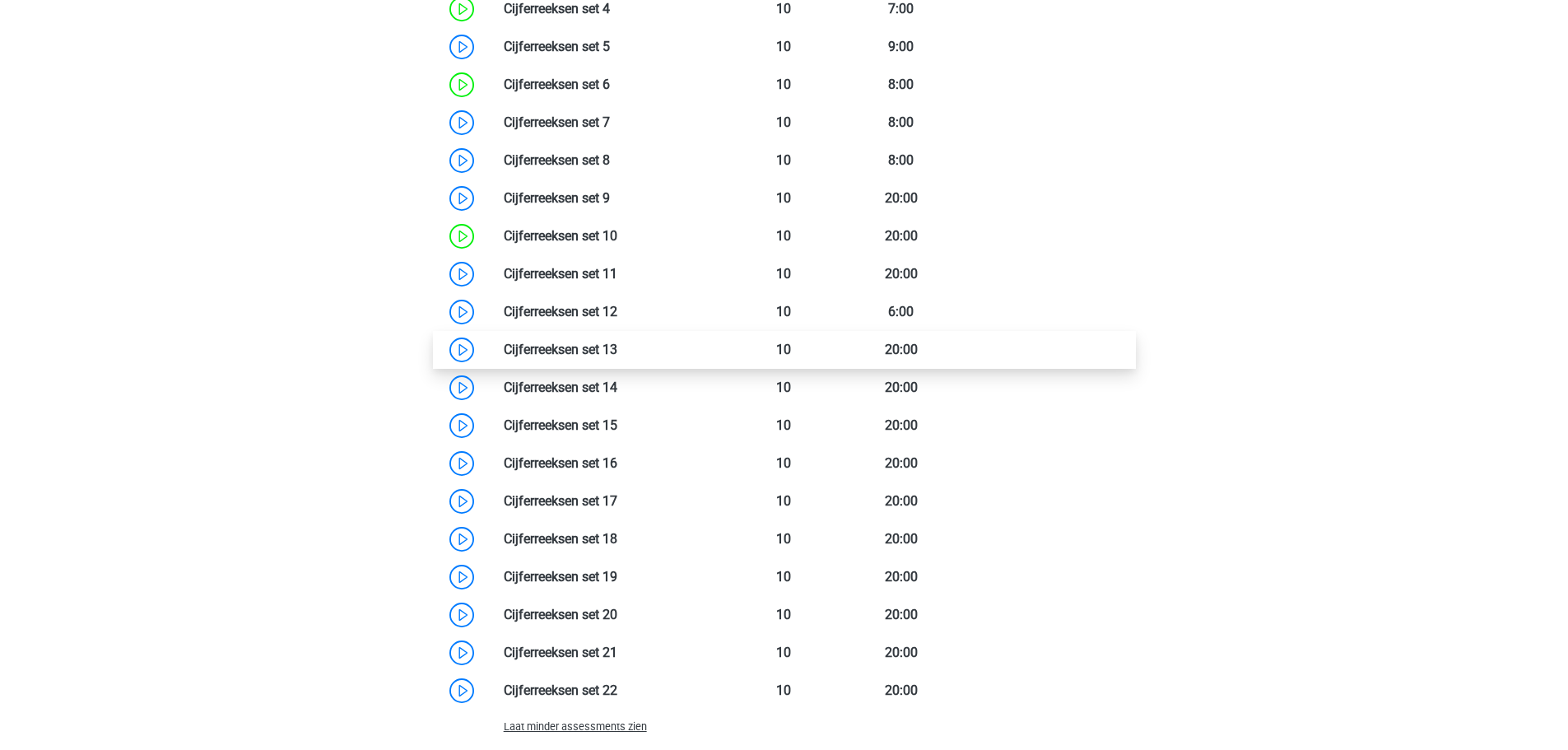
click at [618, 354] on link at bounding box center [618, 349] width 0 height 15
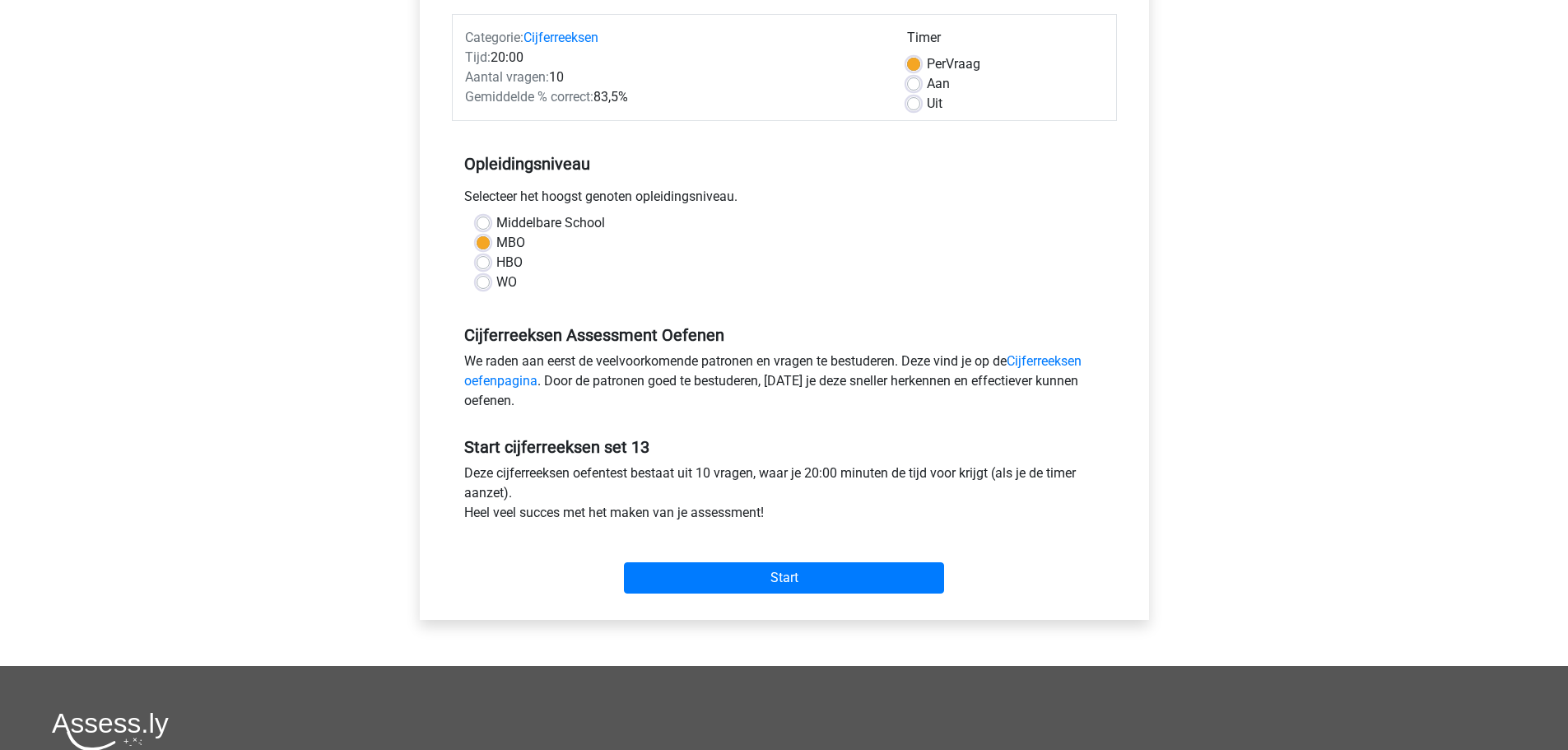
scroll to position [412, 0]
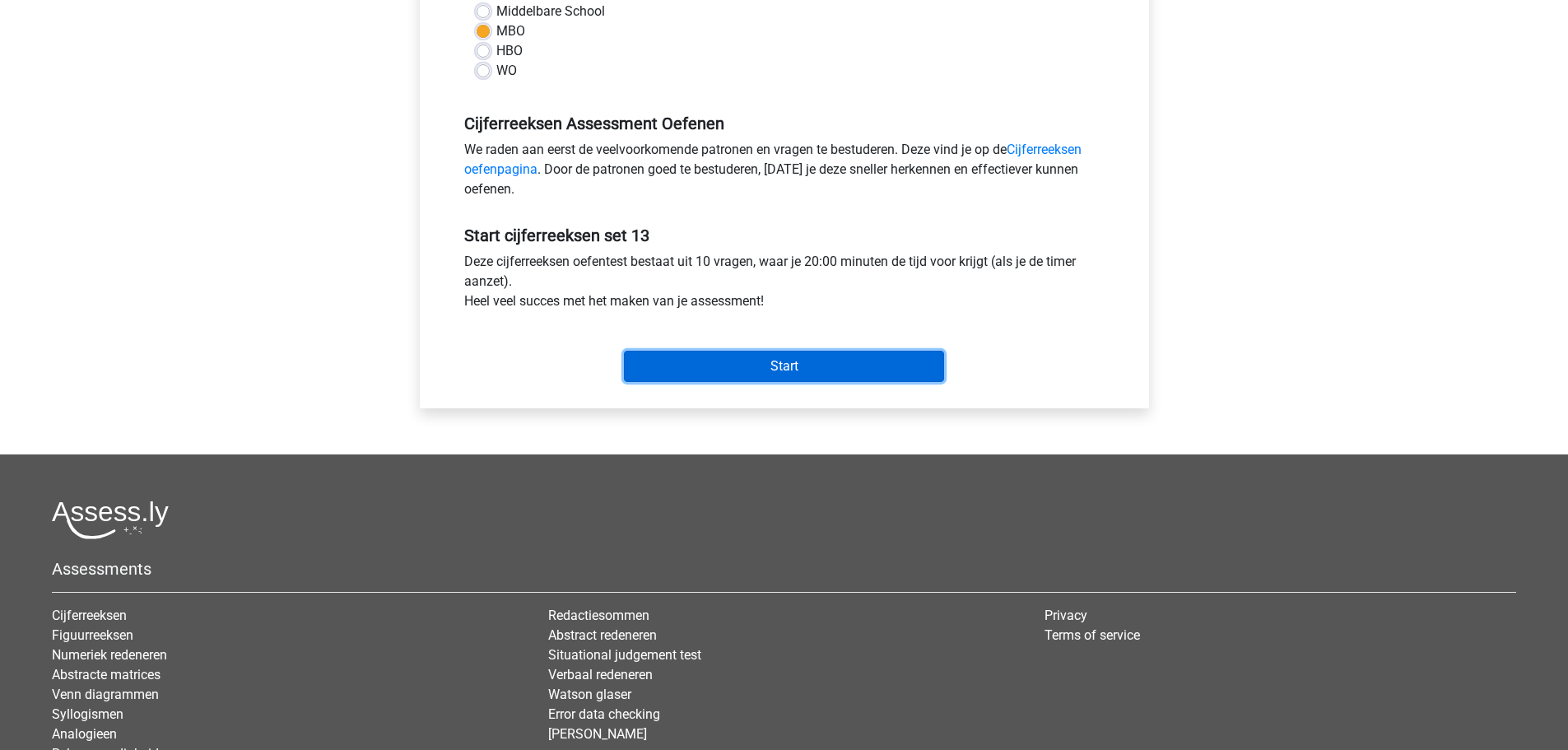
click at [750, 378] on input "Start" at bounding box center [783, 366] width 320 height 31
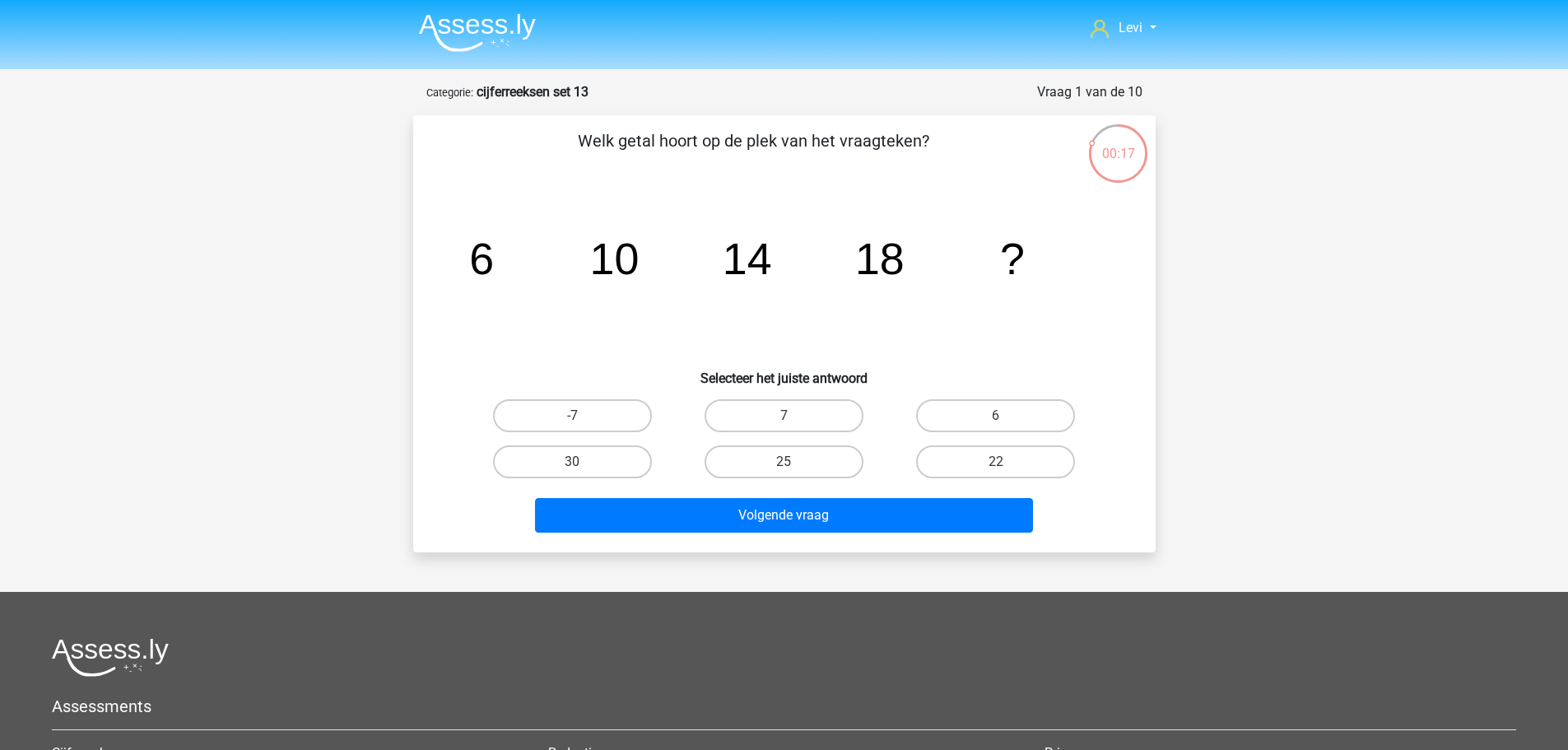
click at [997, 471] on input "22" at bounding box center [1001, 467] width 11 height 11
radio input "true"
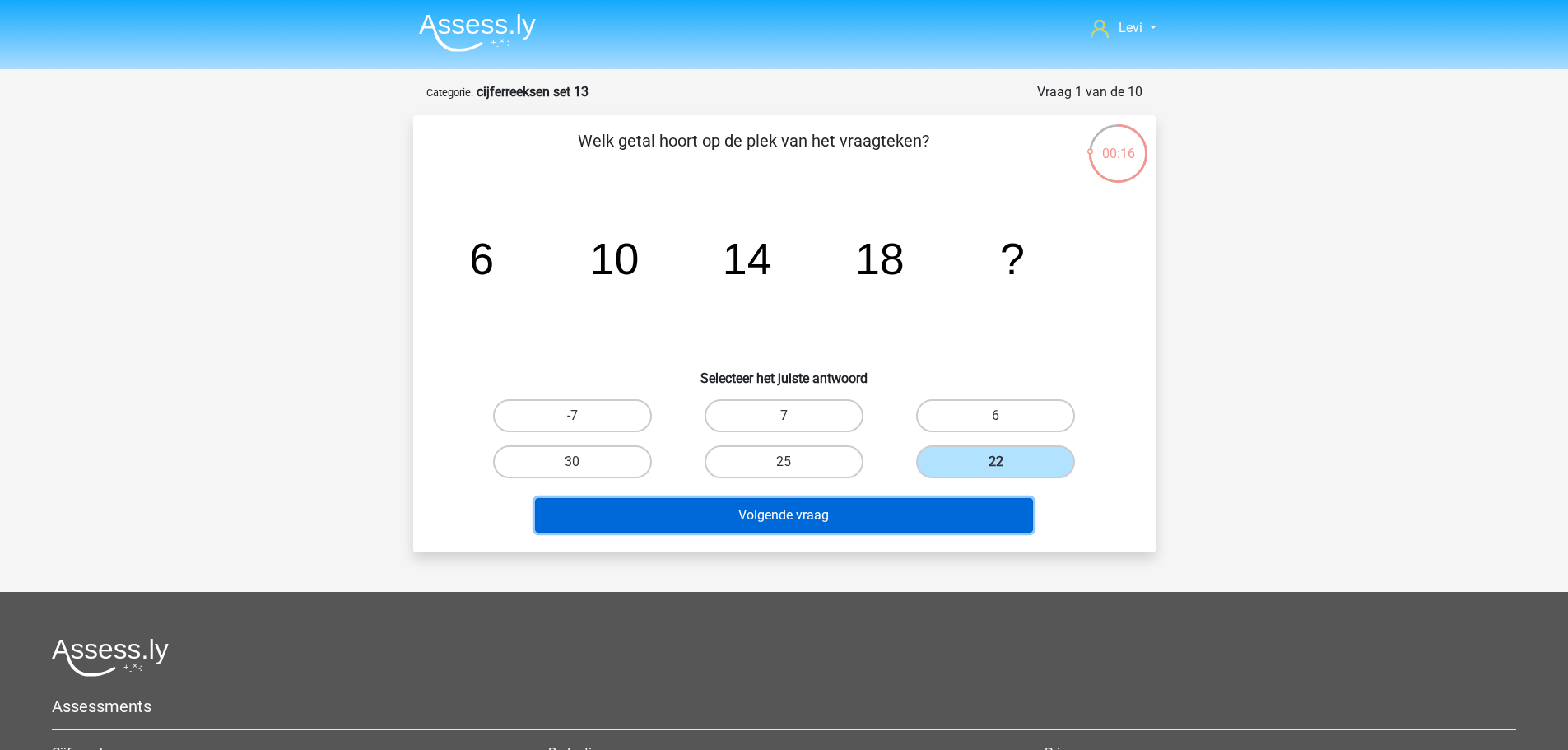
click at [983, 513] on button "Volgende vraag" at bounding box center [784, 515] width 498 height 35
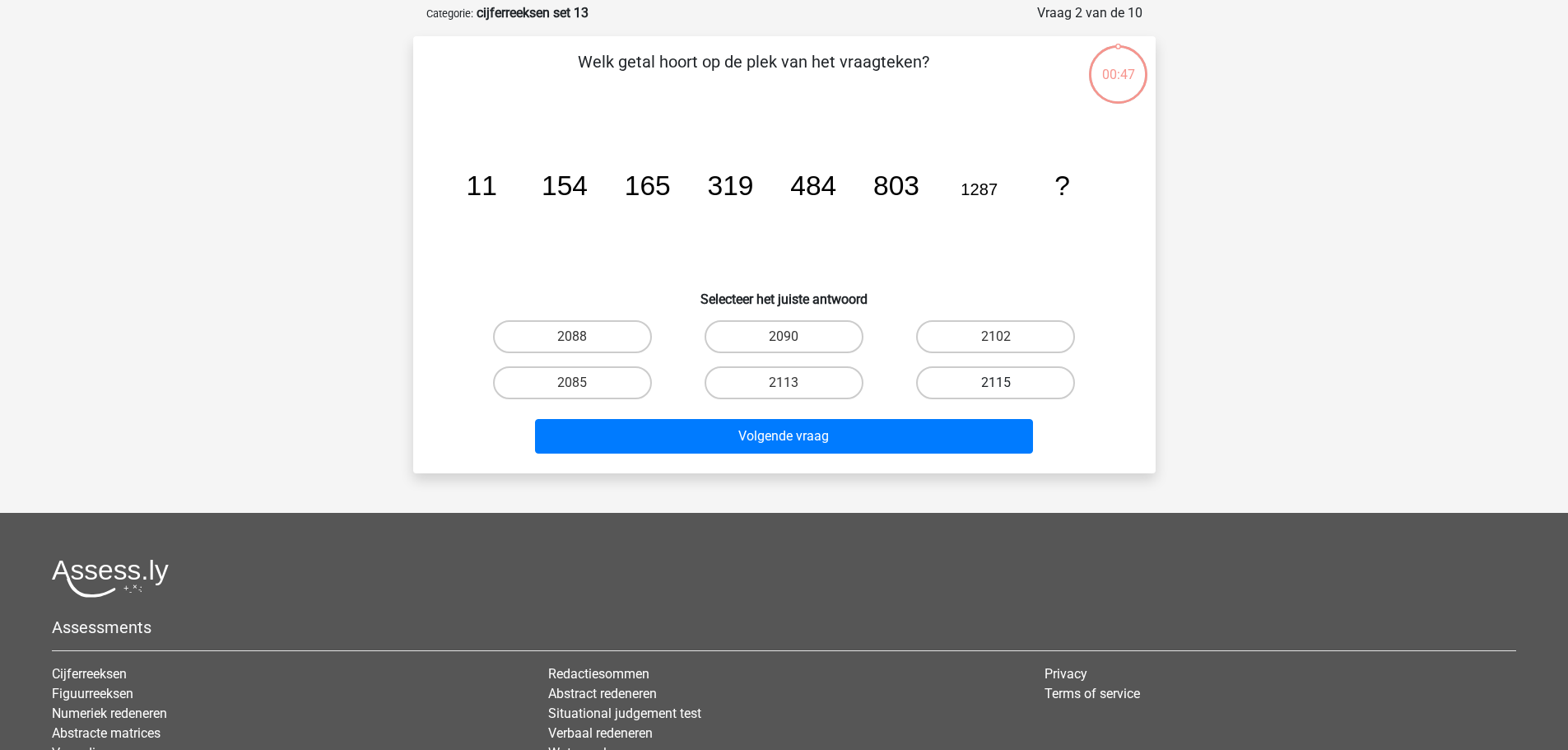
scroll to position [82, 0]
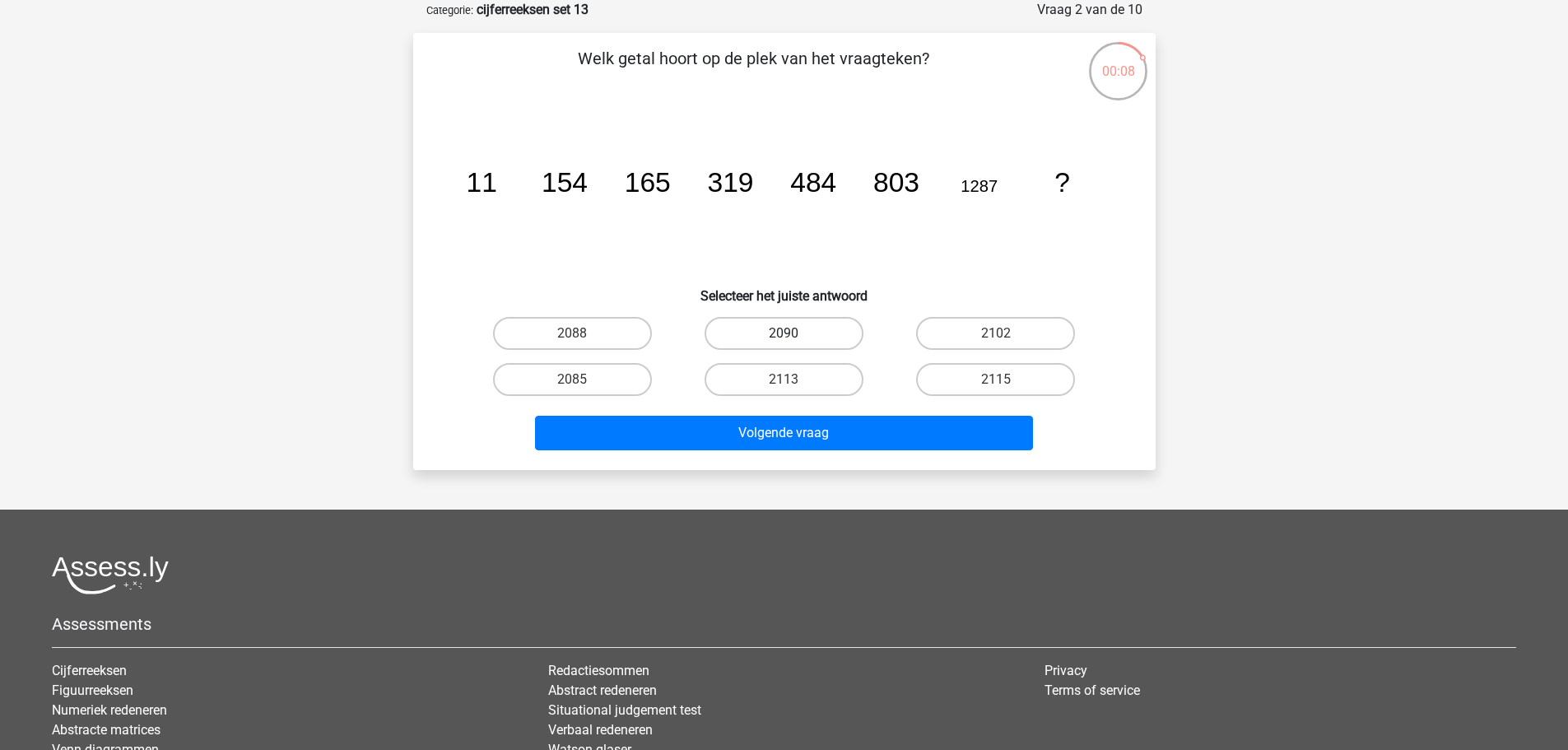
click at [818, 319] on label "2090" at bounding box center [784, 333] width 159 height 33
click at [795, 333] on input "2090" at bounding box center [789, 338] width 11 height 11
radio input "true"
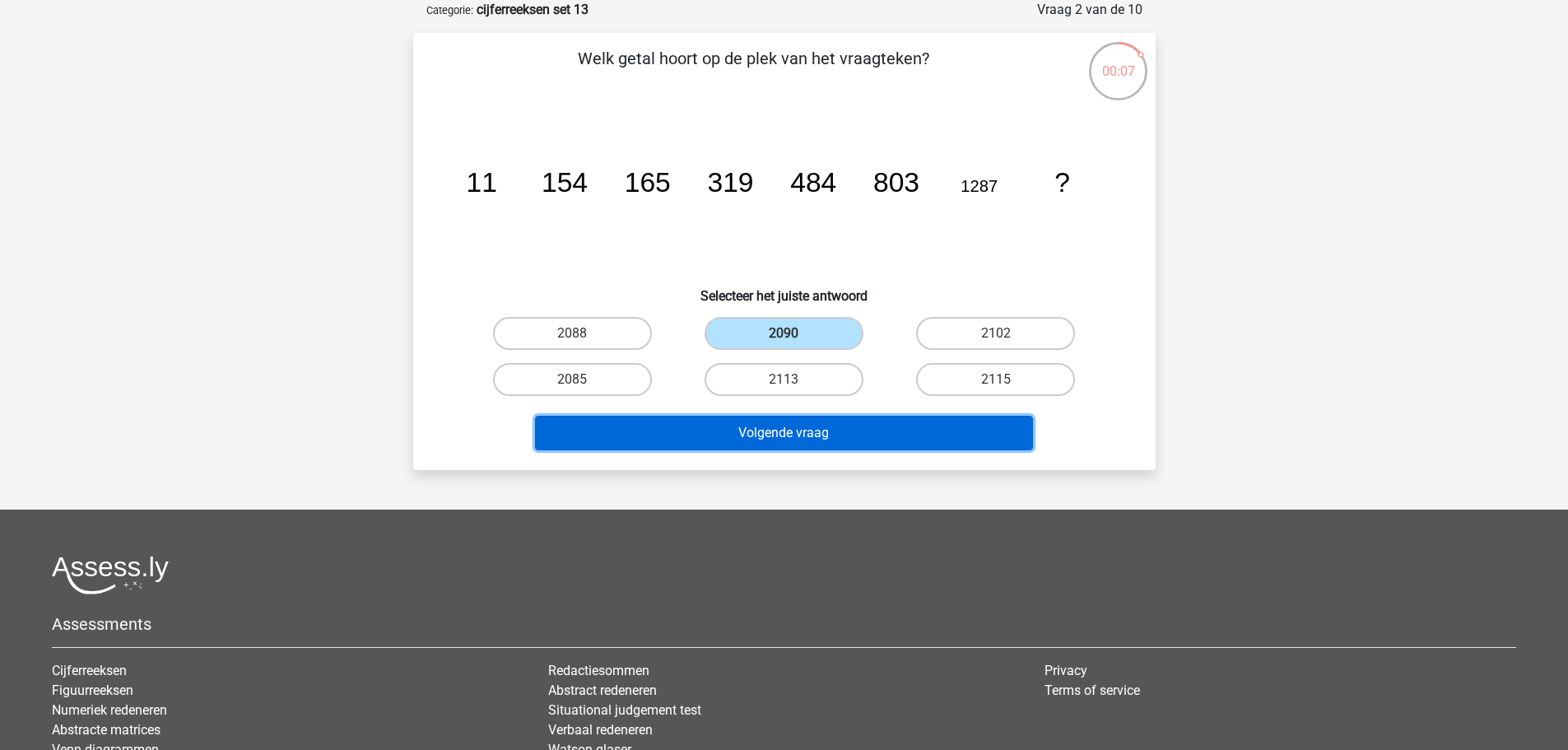
click at [885, 424] on button "Volgende vraag" at bounding box center [784, 433] width 498 height 35
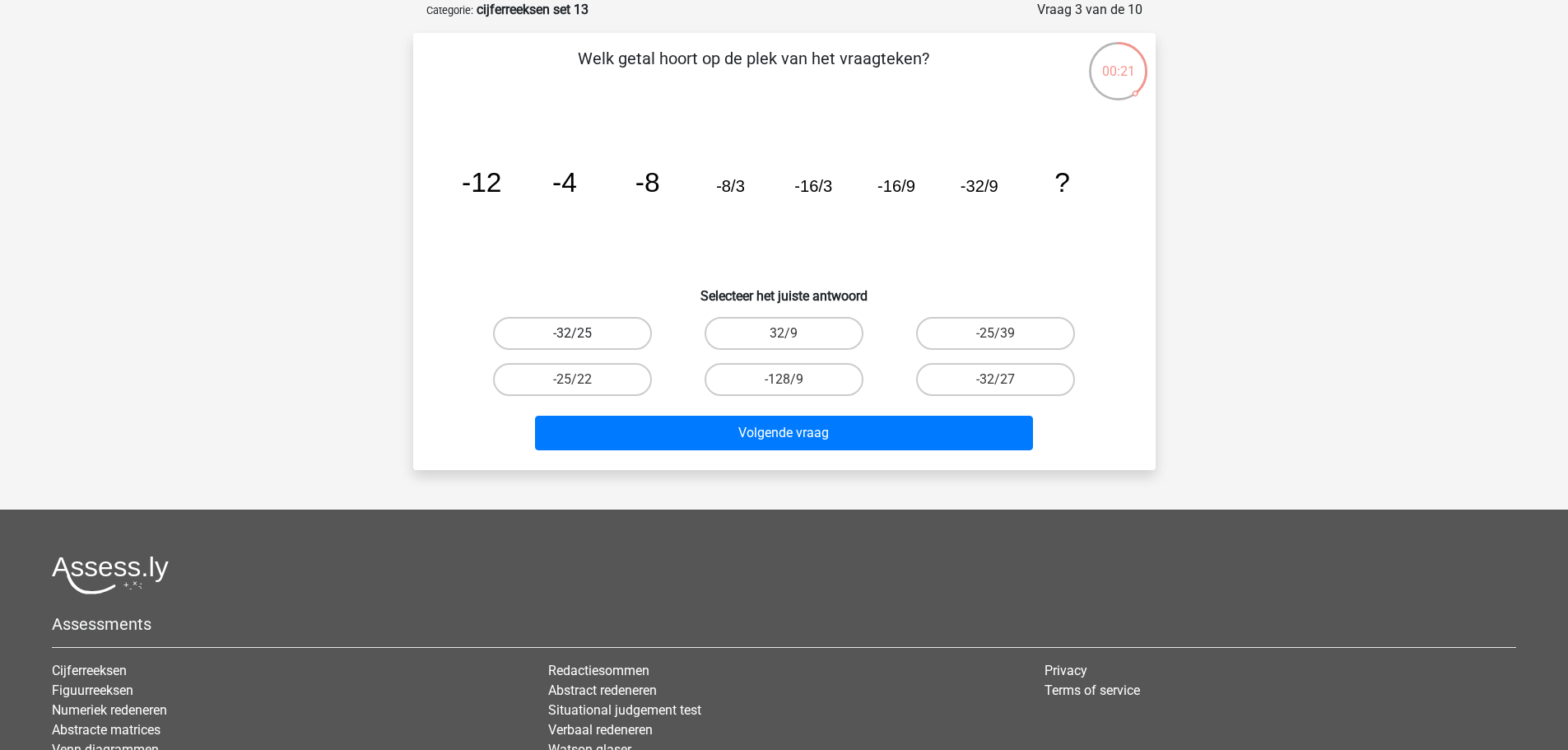
click at [610, 332] on label "-32/25" at bounding box center [572, 333] width 159 height 33
click at [583, 333] on input "-32/25" at bounding box center [577, 338] width 11 height 11
radio input "true"
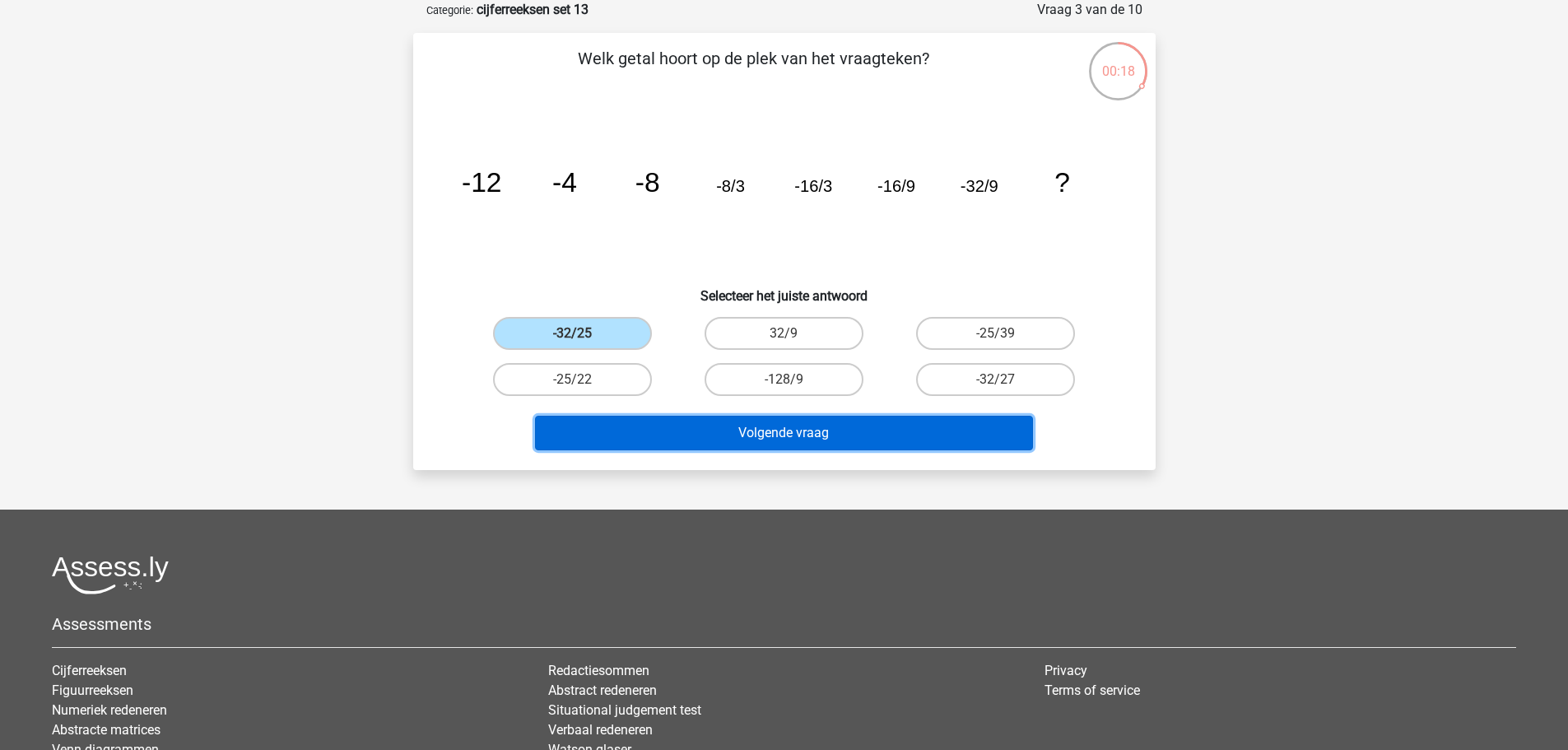
click at [745, 424] on button "Volgende vraag" at bounding box center [784, 433] width 498 height 35
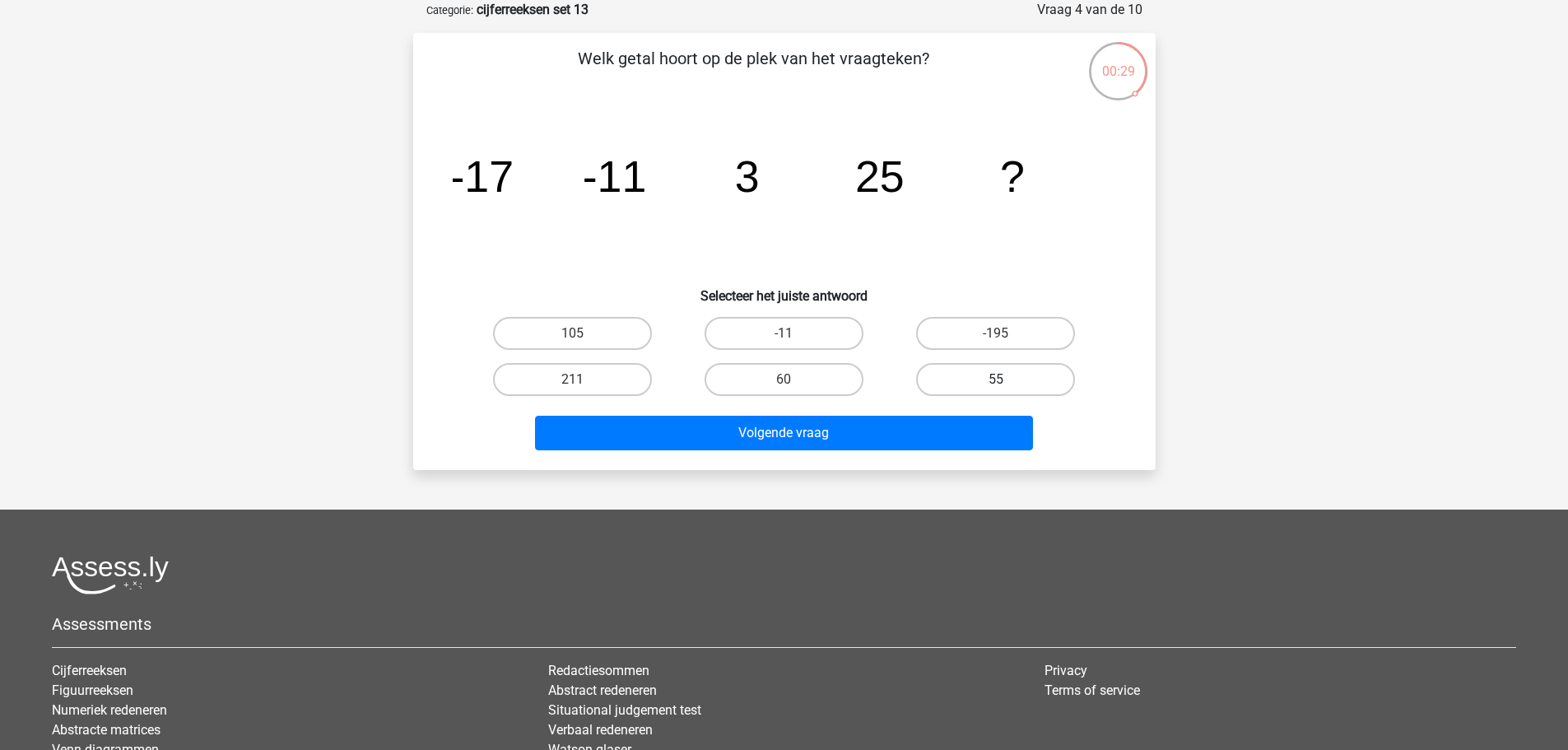
click at [987, 374] on label "55" at bounding box center [996, 380] width 159 height 33
click at [996, 380] on input "55" at bounding box center [1001, 385] width 11 height 11
radio input "true"
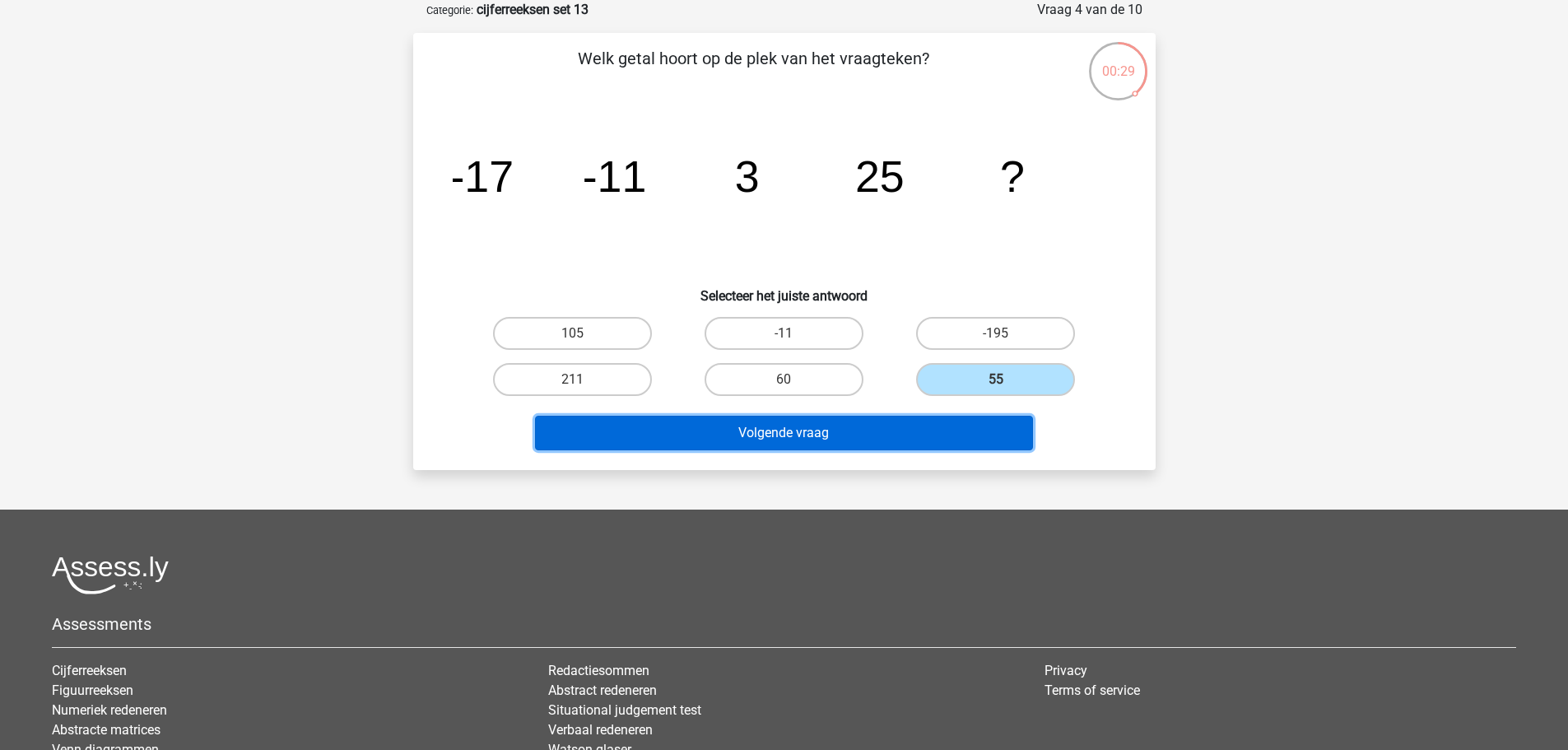
click at [996, 441] on button "Volgende vraag" at bounding box center [784, 433] width 498 height 35
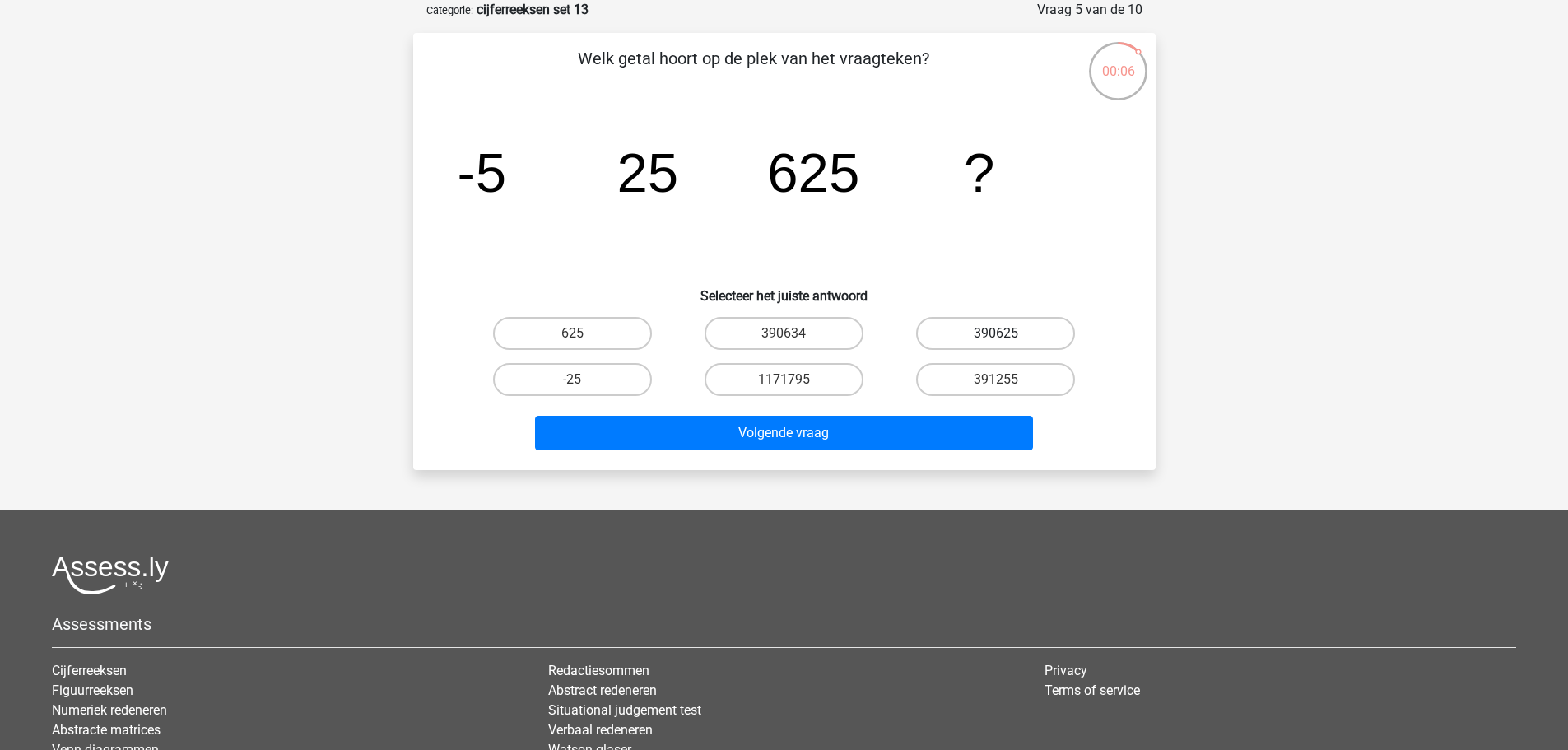
click at [997, 332] on label "390625" at bounding box center [996, 333] width 159 height 33
click at [997, 333] on input "390625" at bounding box center [1001, 338] width 11 height 11
radio input "true"
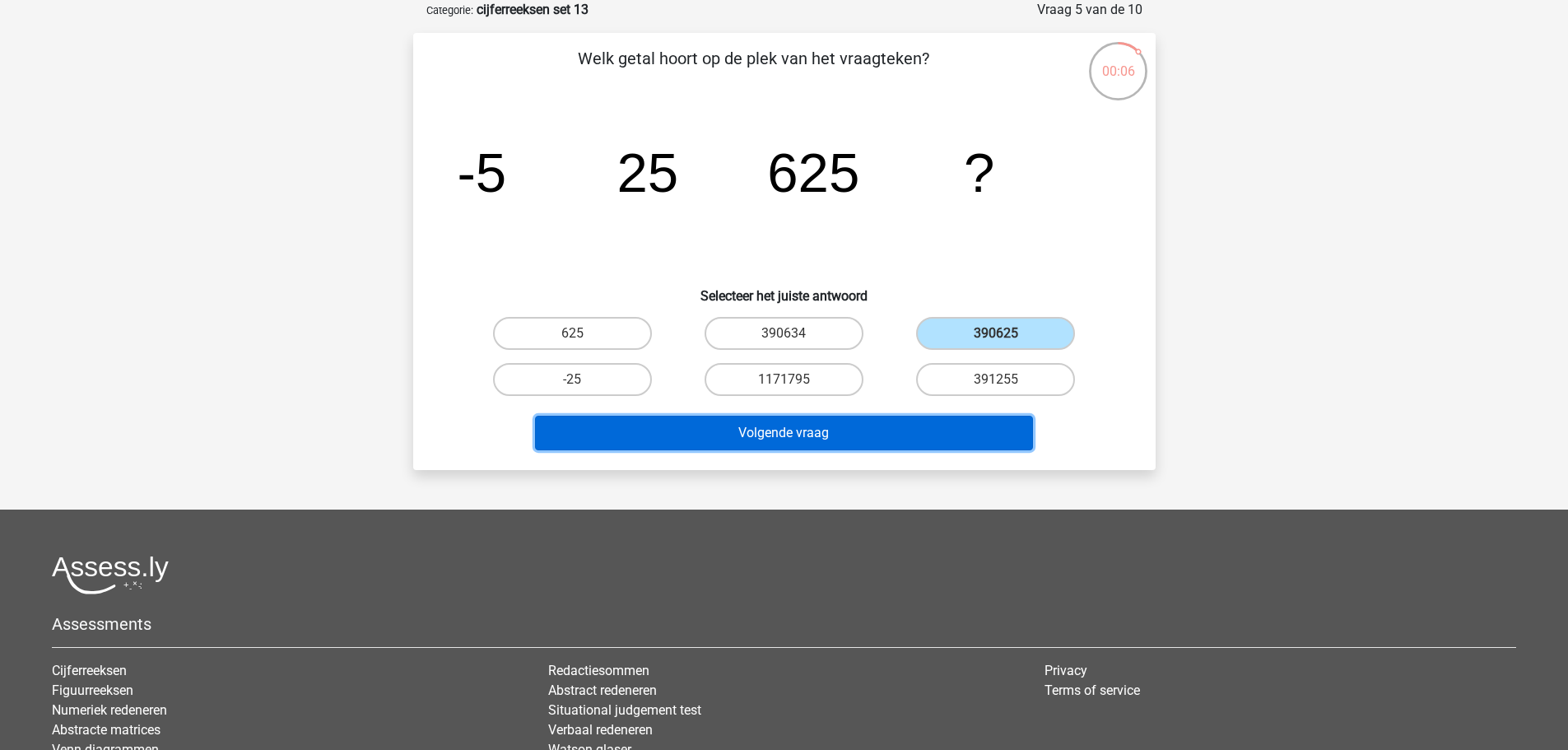
click at [951, 422] on button "Volgende vraag" at bounding box center [784, 433] width 498 height 35
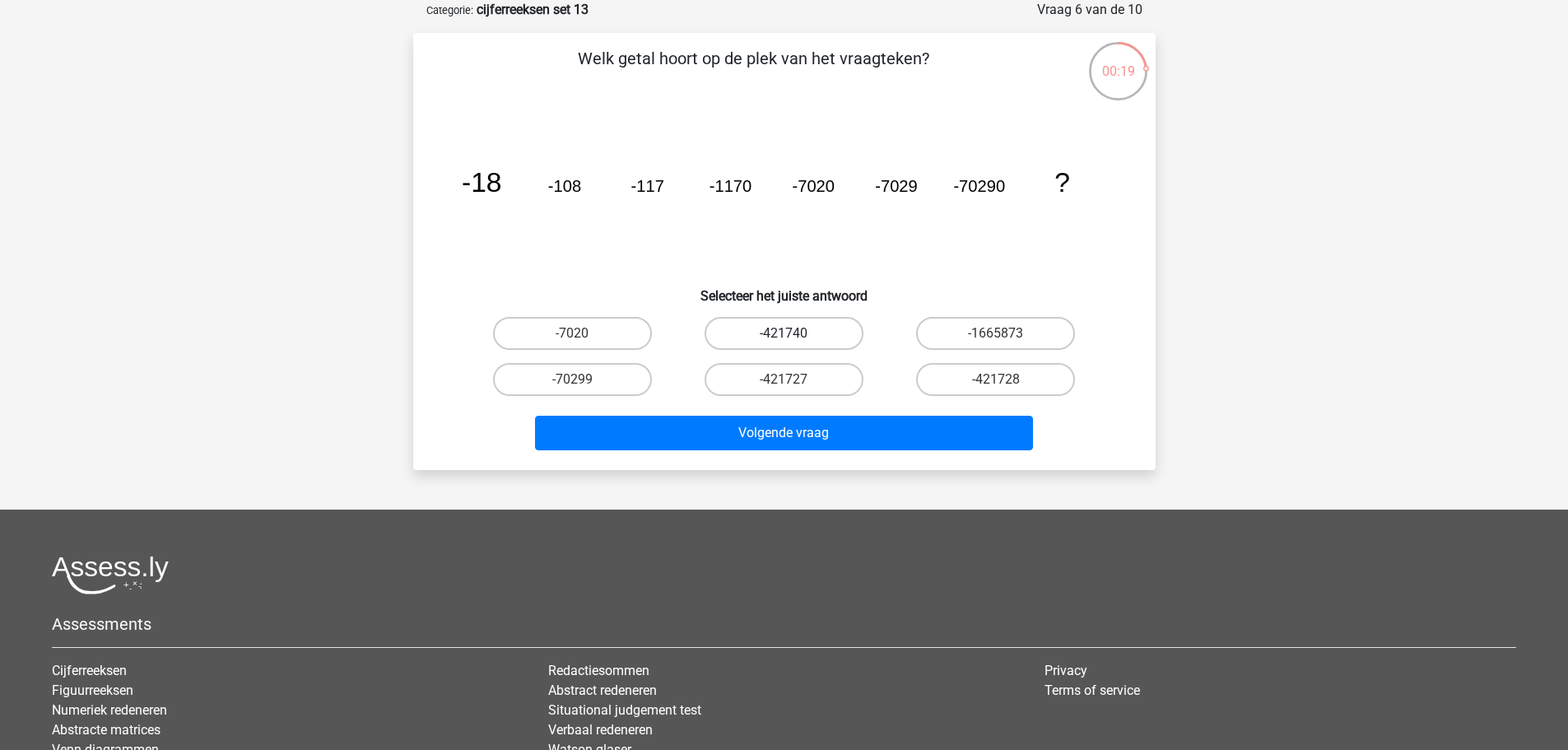
click at [800, 329] on label "-421740" at bounding box center [784, 333] width 159 height 33
click at [795, 333] on input "-421740" at bounding box center [789, 338] width 11 height 11
radio input "true"
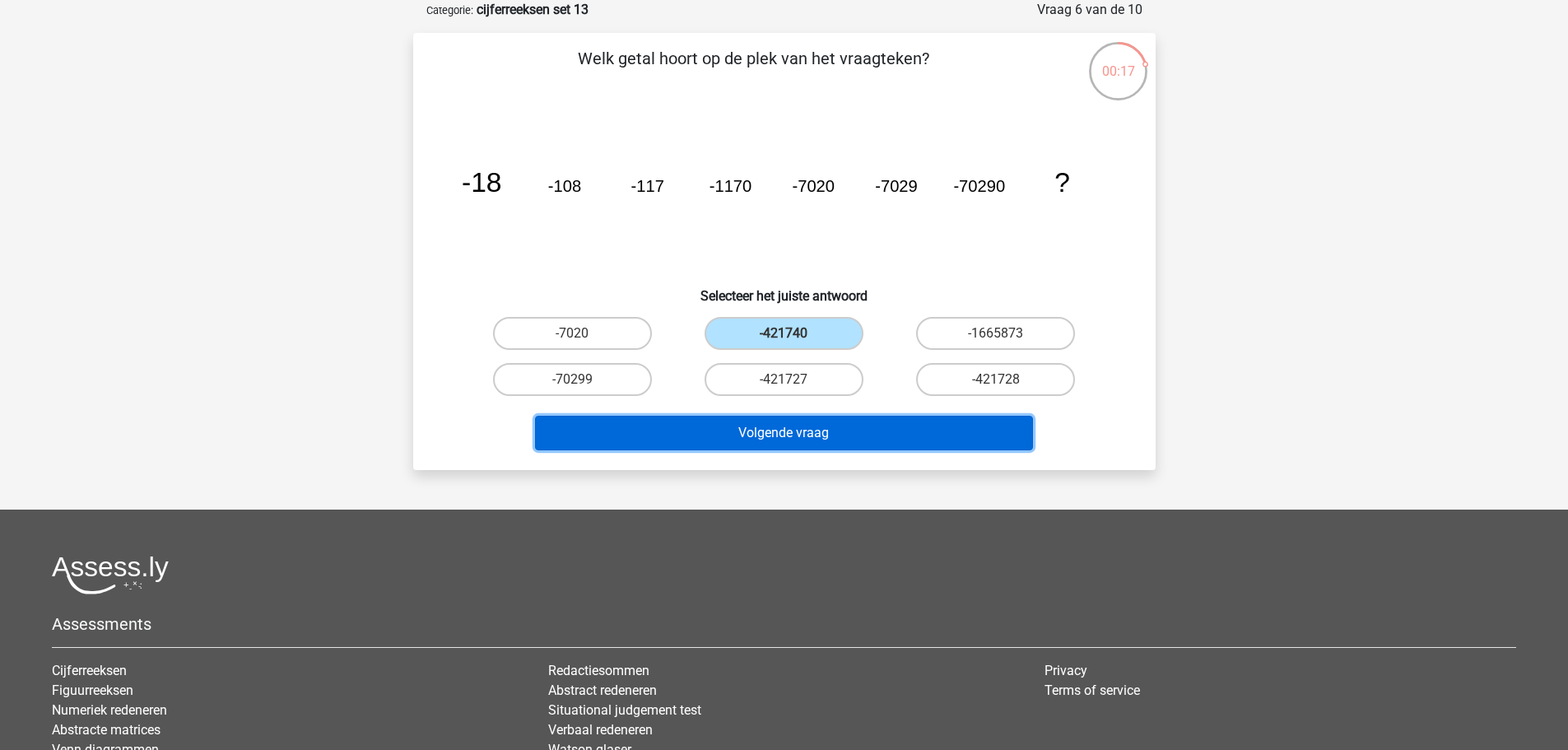
click at [832, 424] on button "Volgende vraag" at bounding box center [784, 433] width 498 height 35
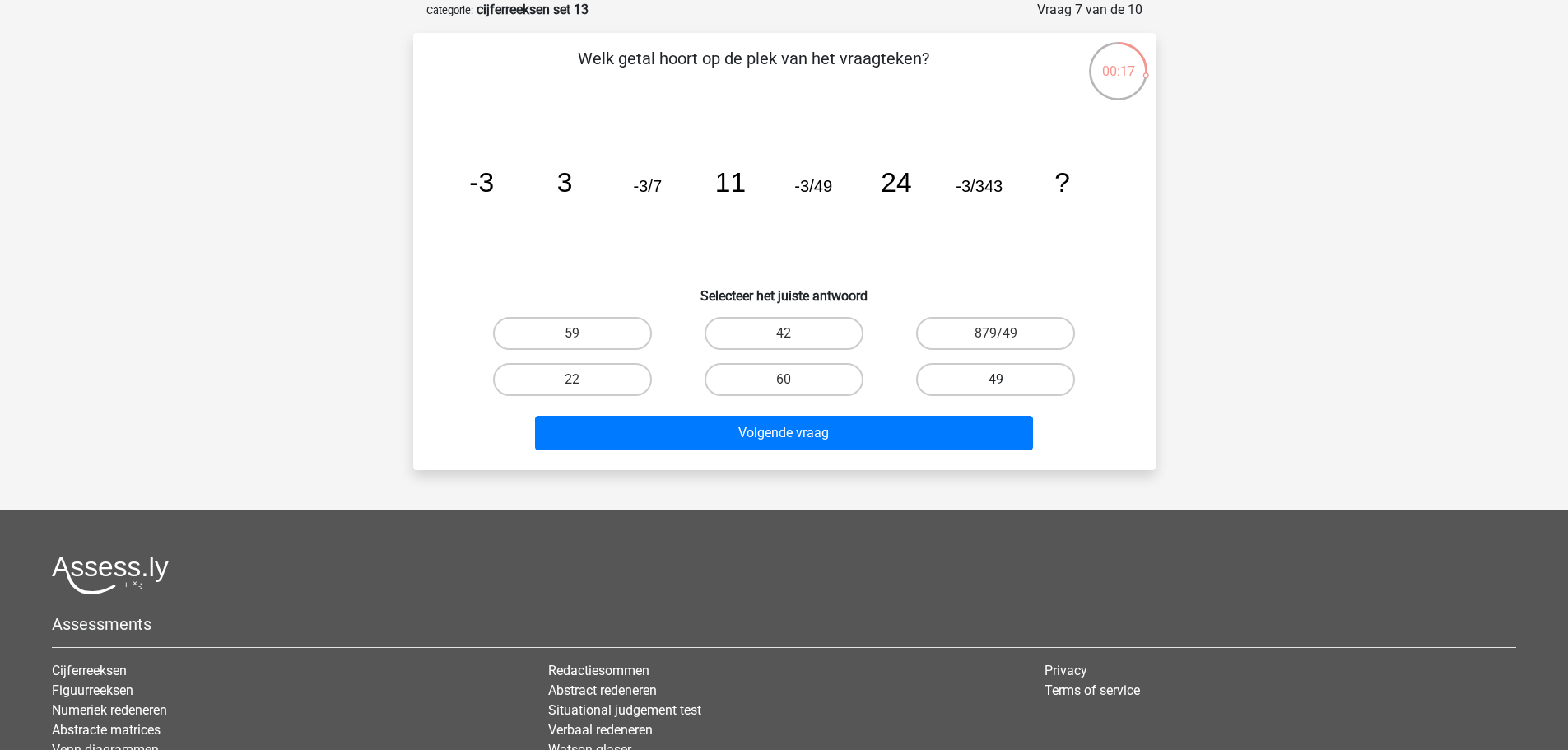
click at [949, 370] on label "49" at bounding box center [996, 380] width 159 height 33
click at [996, 380] on input "49" at bounding box center [1001, 385] width 11 height 11
radio input "true"
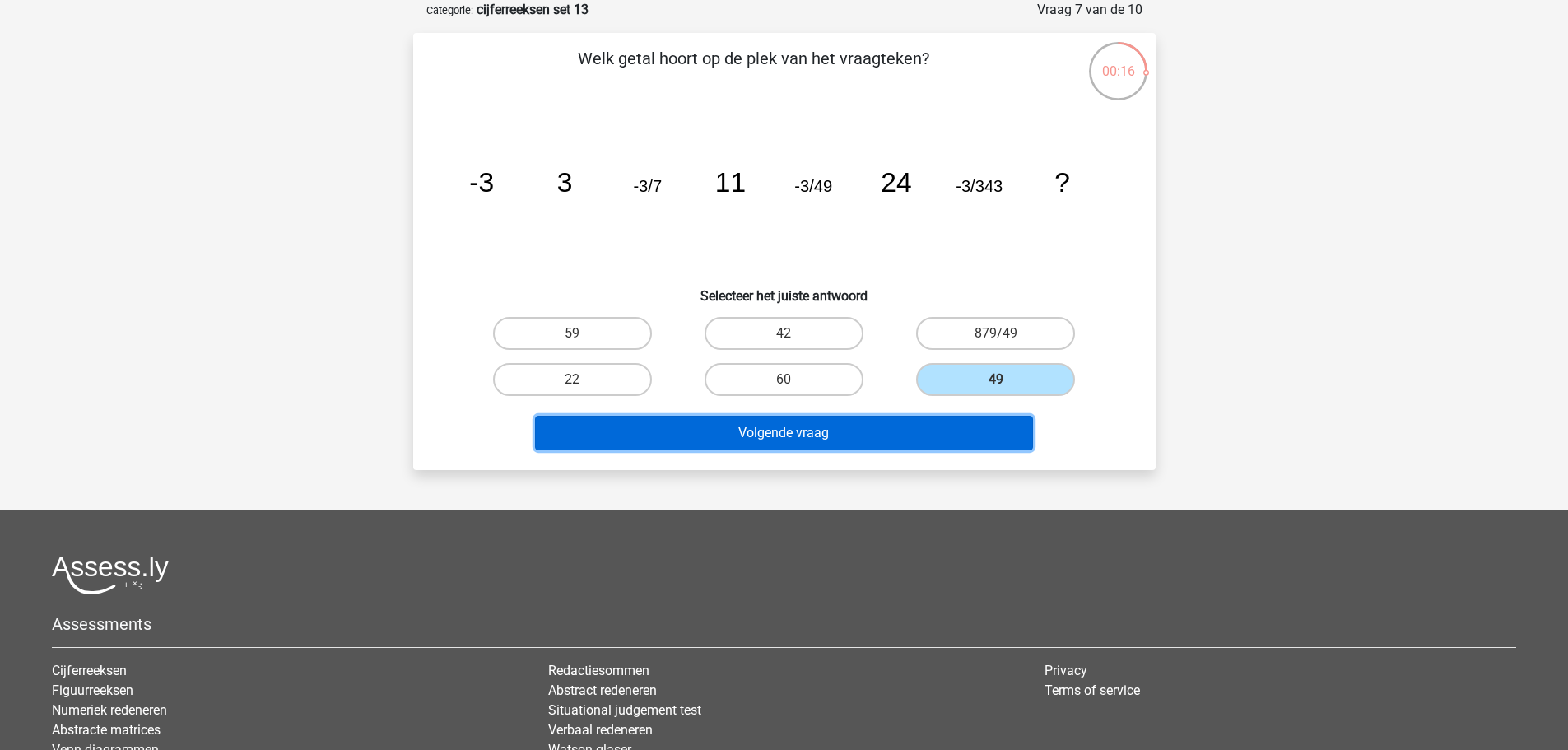
click at [959, 429] on button "Volgende vraag" at bounding box center [784, 433] width 498 height 35
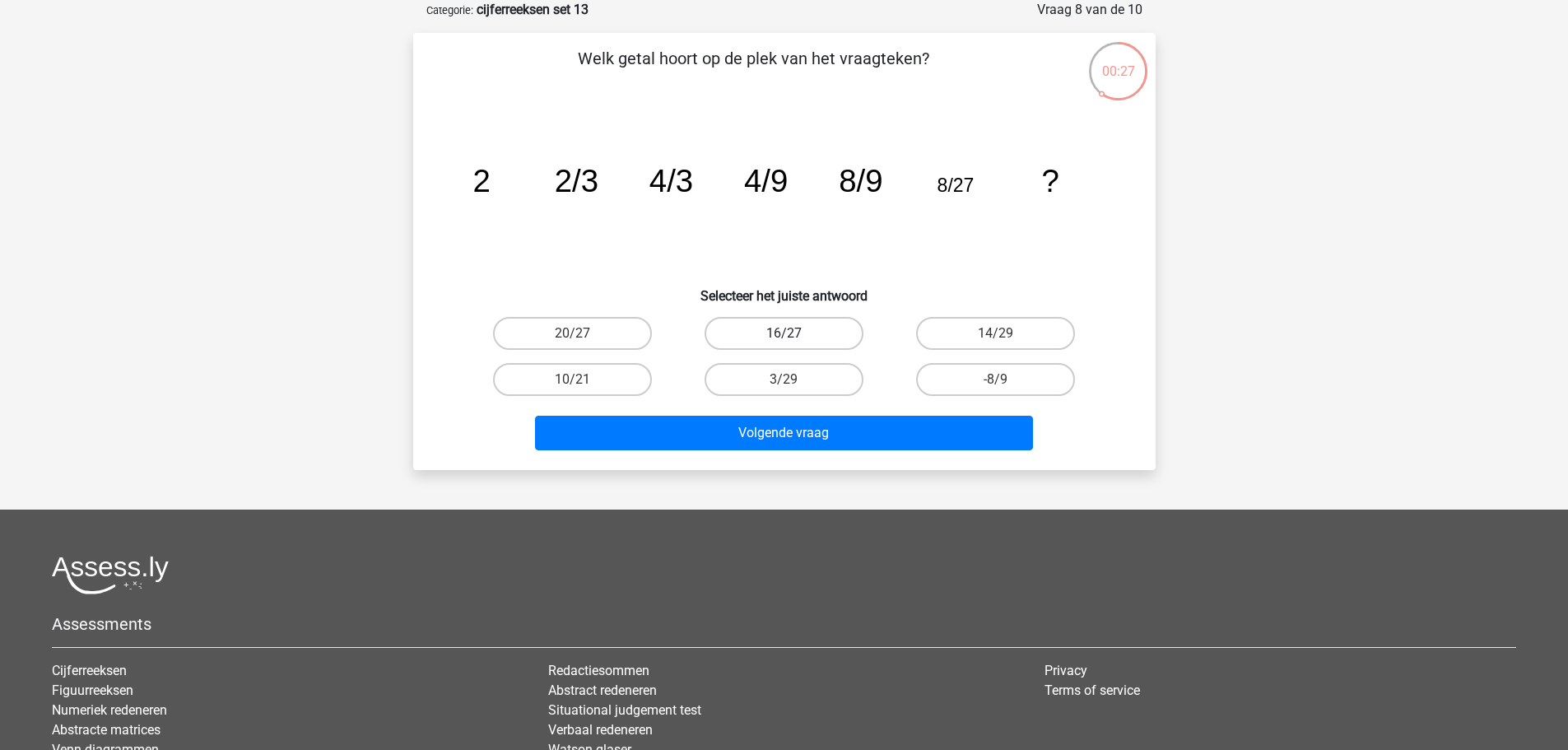
click at [766, 333] on label "16/27" at bounding box center [784, 333] width 159 height 33
click at [784, 333] on input "16/27" at bounding box center [789, 338] width 11 height 11
radio input "true"
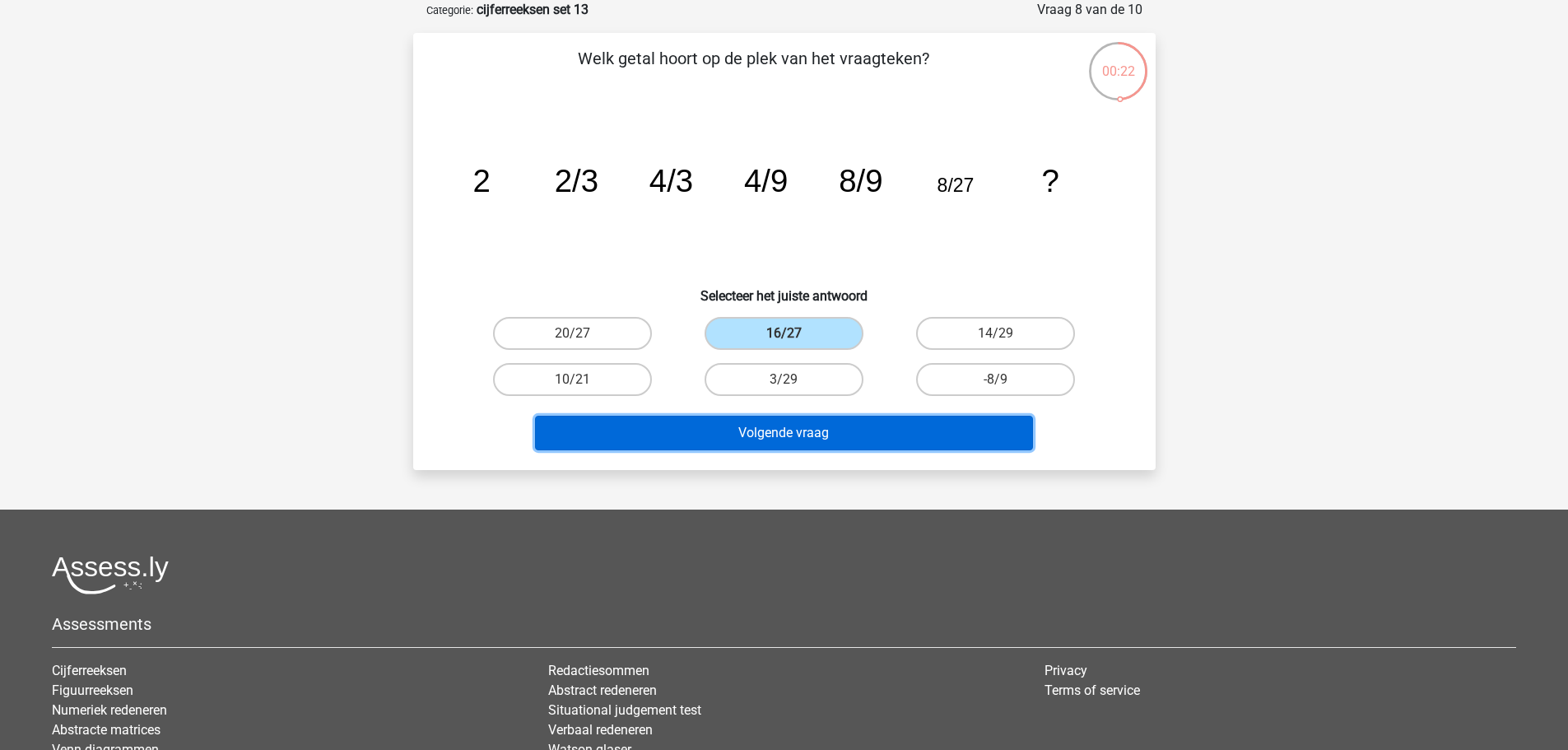
click at [900, 428] on button "Volgende vraag" at bounding box center [784, 433] width 498 height 35
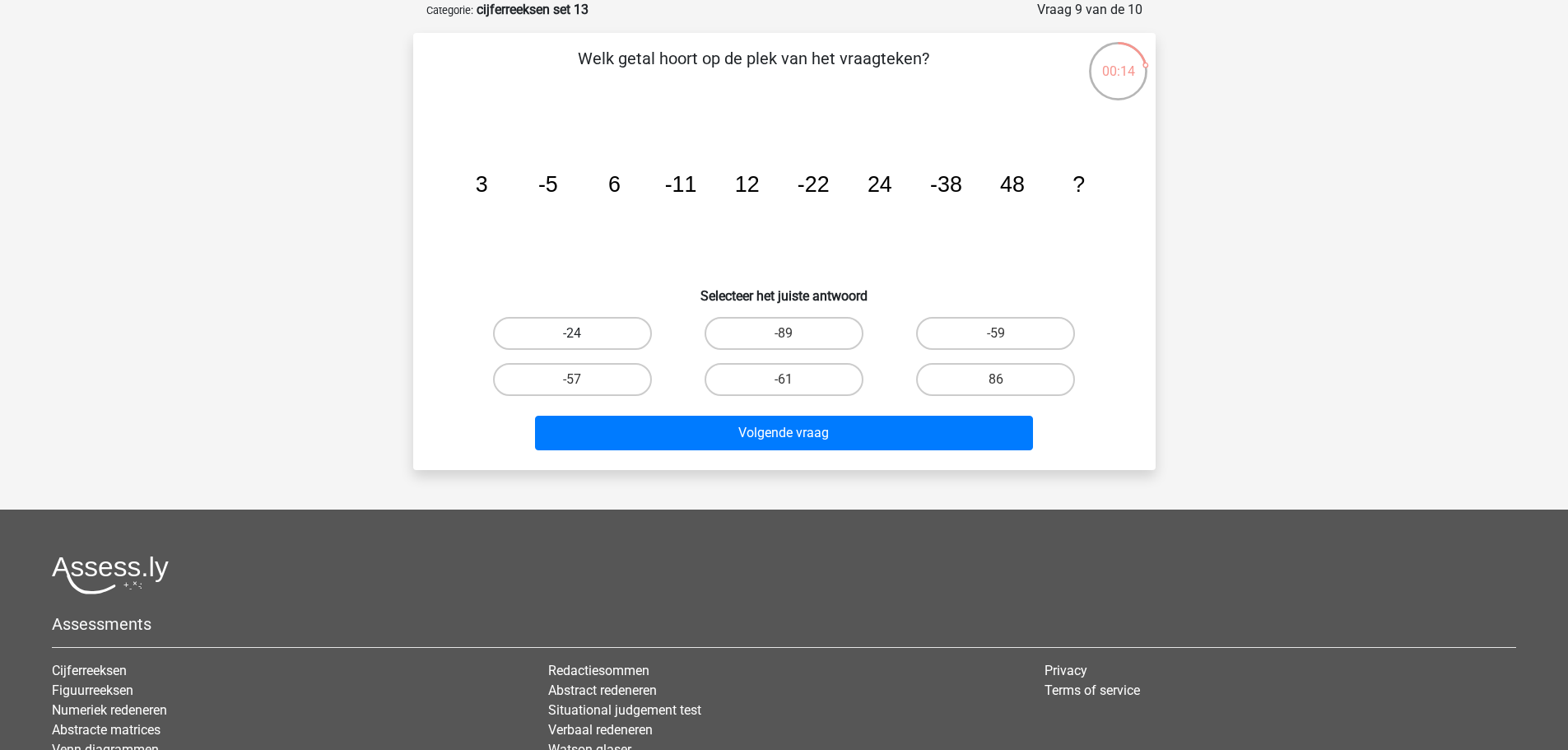
click at [613, 332] on label "-24" at bounding box center [572, 333] width 159 height 33
click at [583, 333] on input "-24" at bounding box center [577, 338] width 11 height 11
radio input "true"
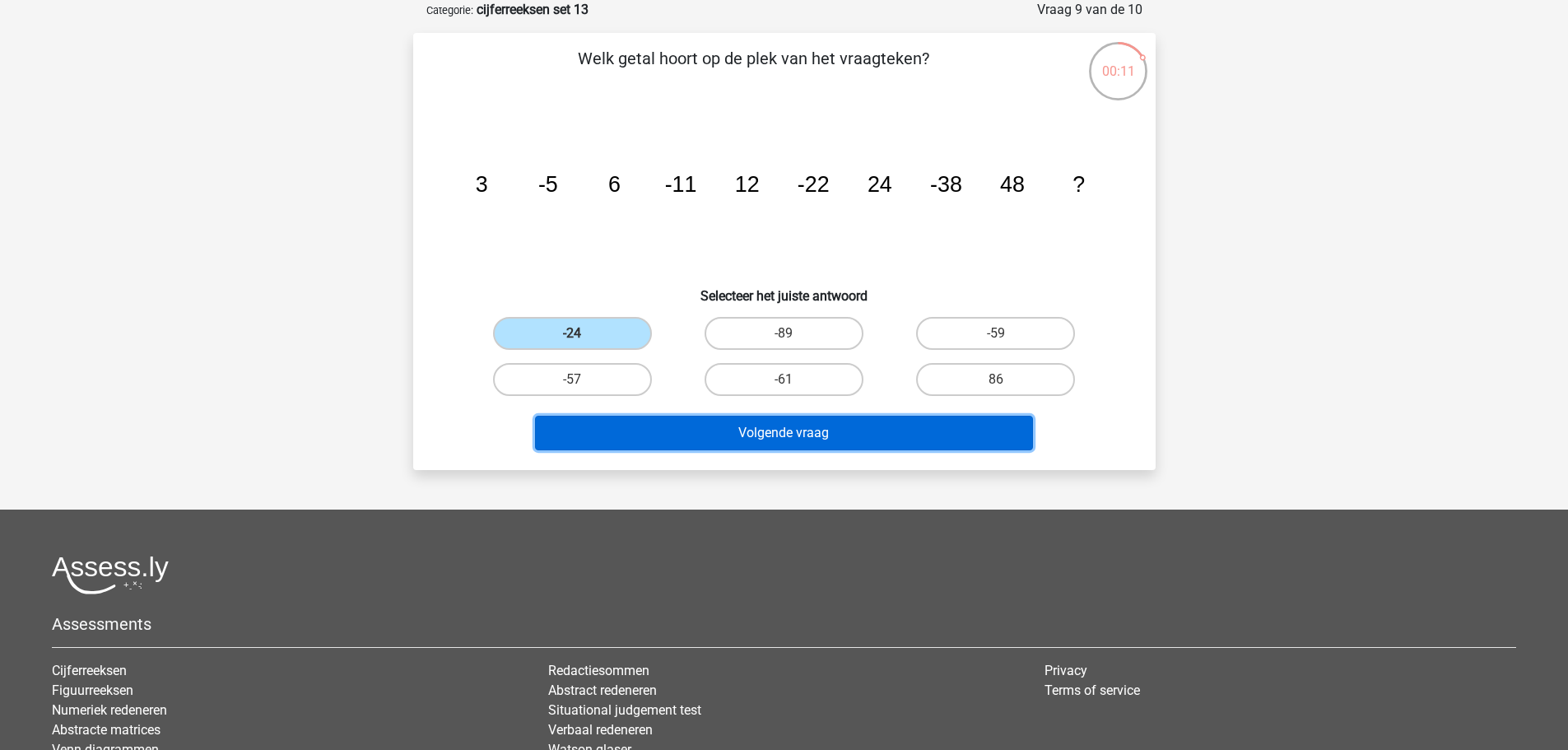
click at [917, 423] on button "Volgende vraag" at bounding box center [784, 433] width 498 height 35
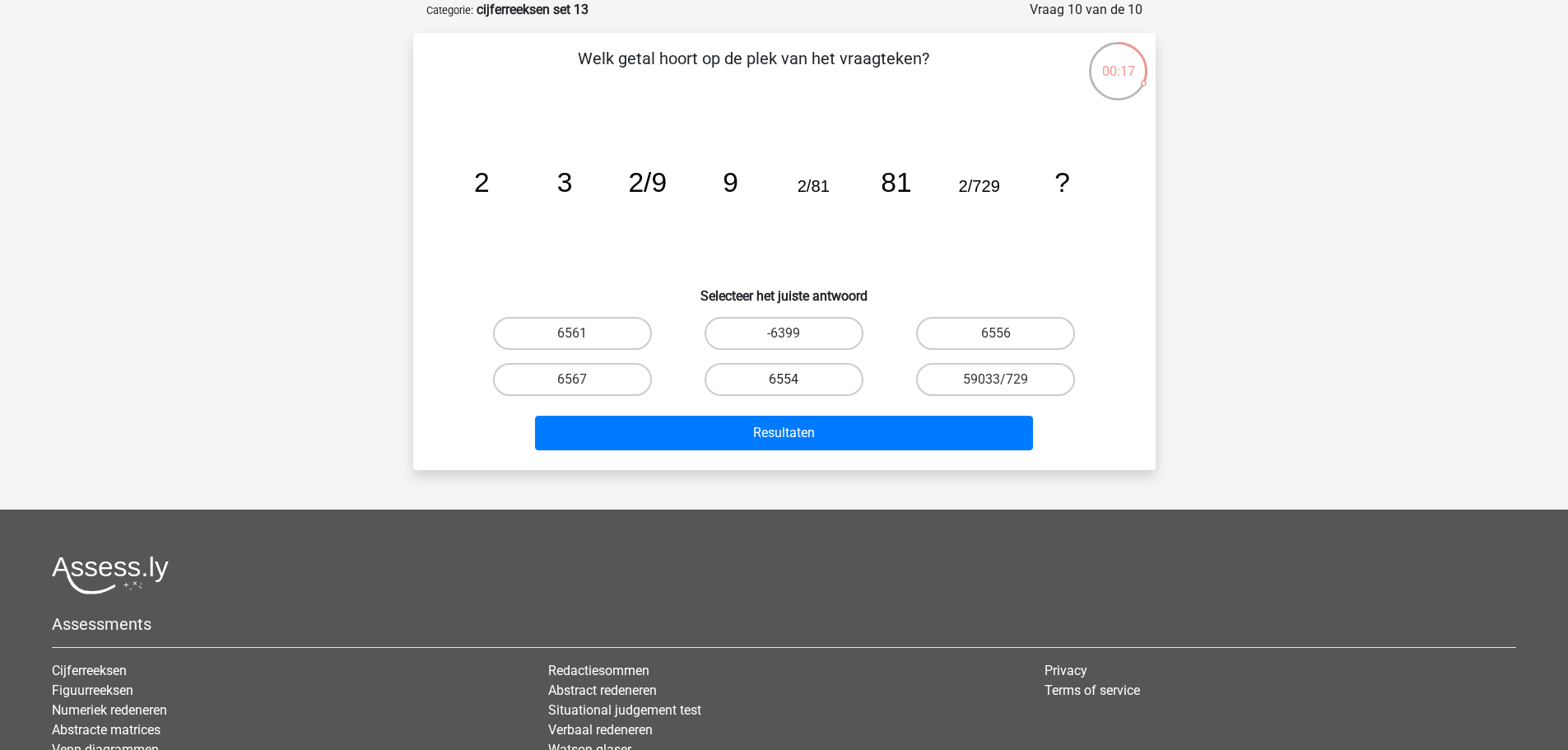
click at [818, 374] on label "6554" at bounding box center [784, 380] width 159 height 33
click at [795, 380] on input "6554" at bounding box center [789, 385] width 11 height 11
radio input "true"
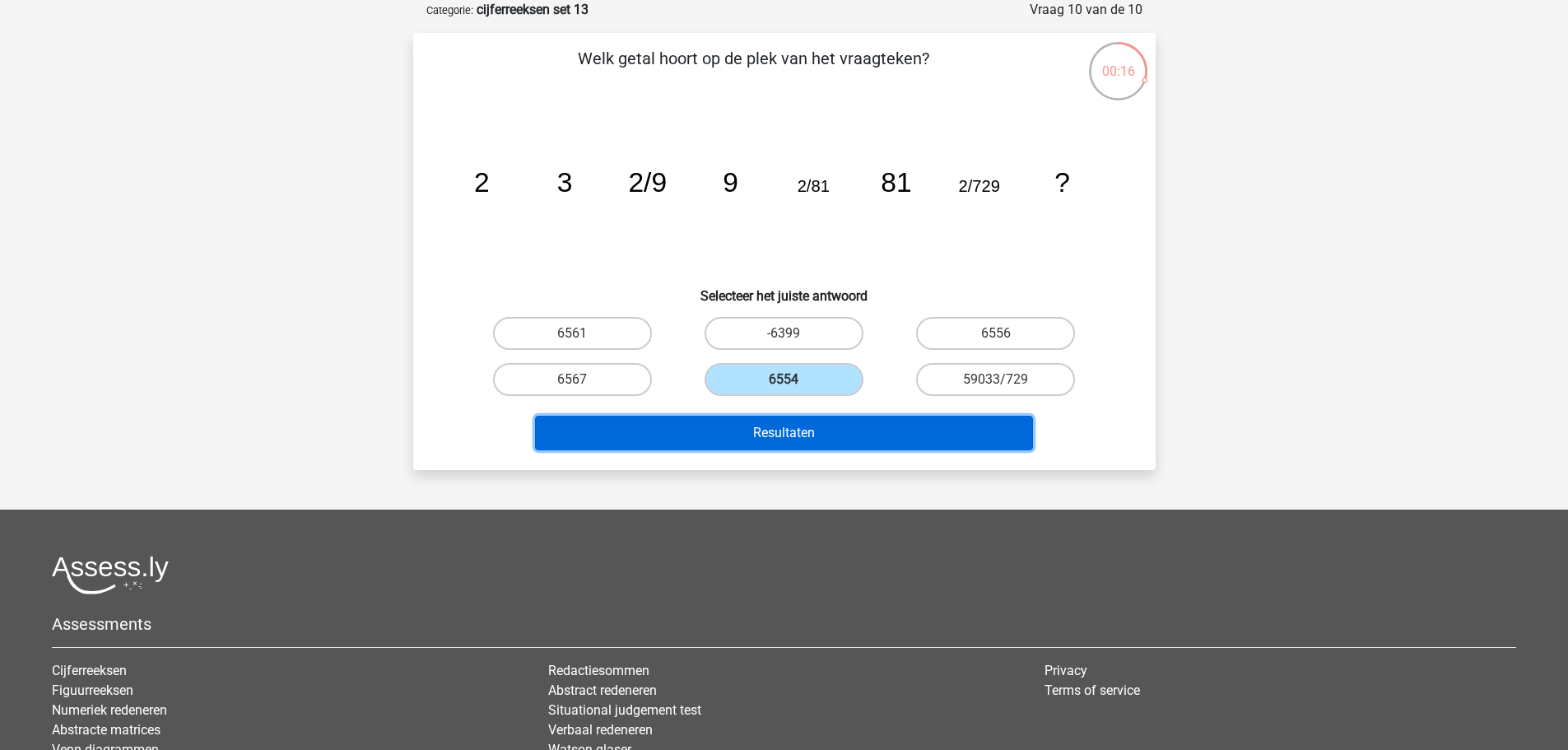
click at [860, 435] on button "Resultaten" at bounding box center [784, 433] width 498 height 35
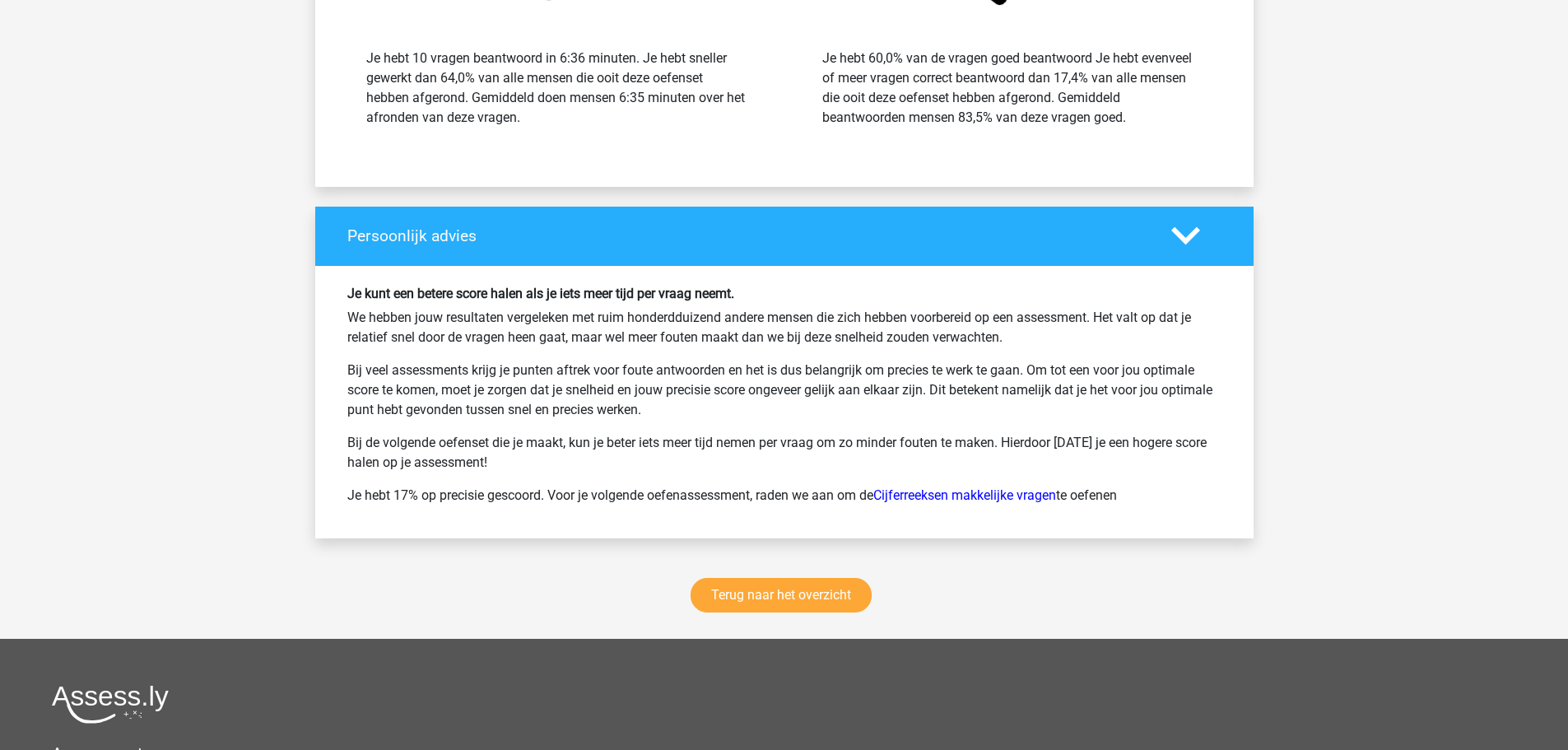
scroll to position [1893, 0]
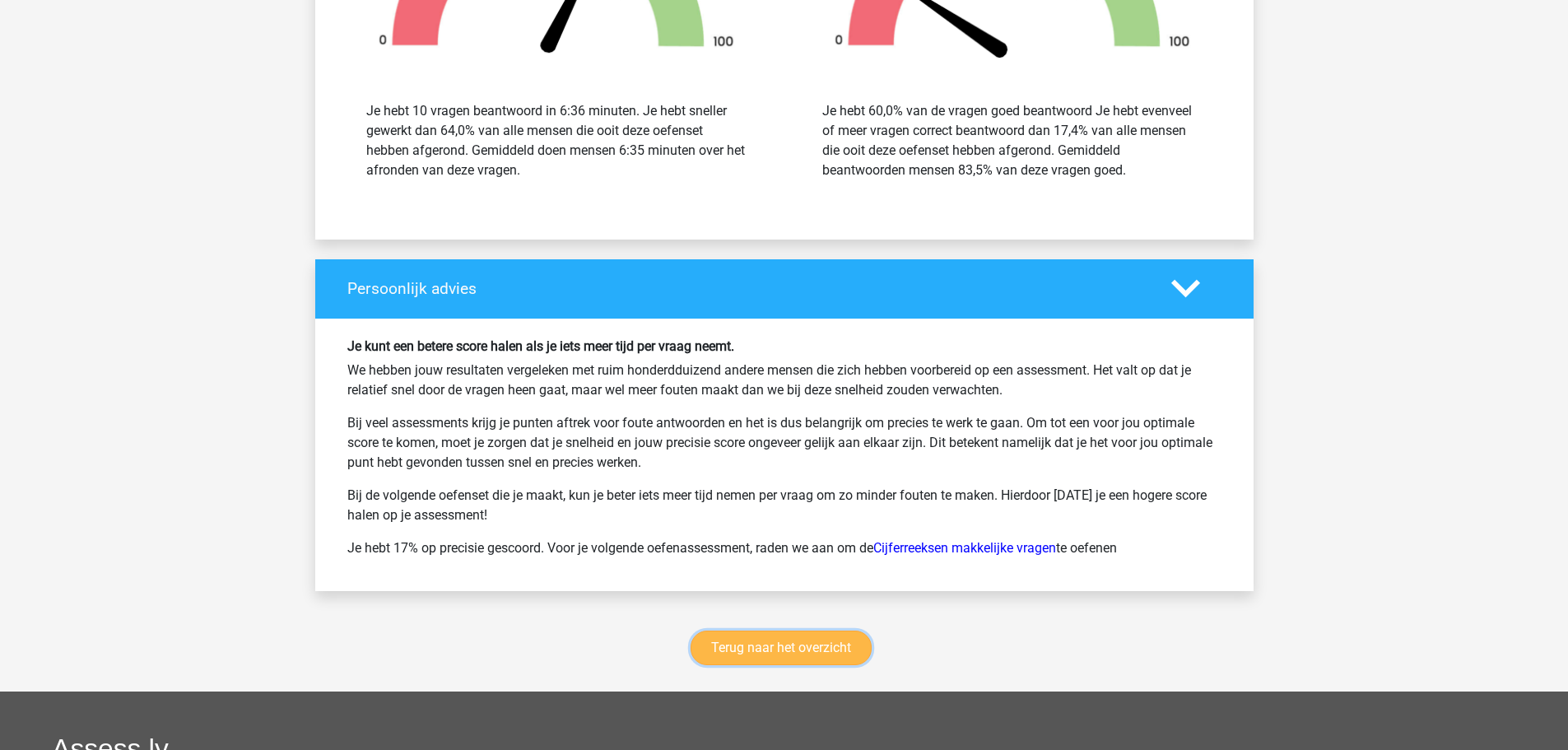
click at [807, 653] on link "Terug naar het overzicht" at bounding box center [780, 648] width 181 height 35
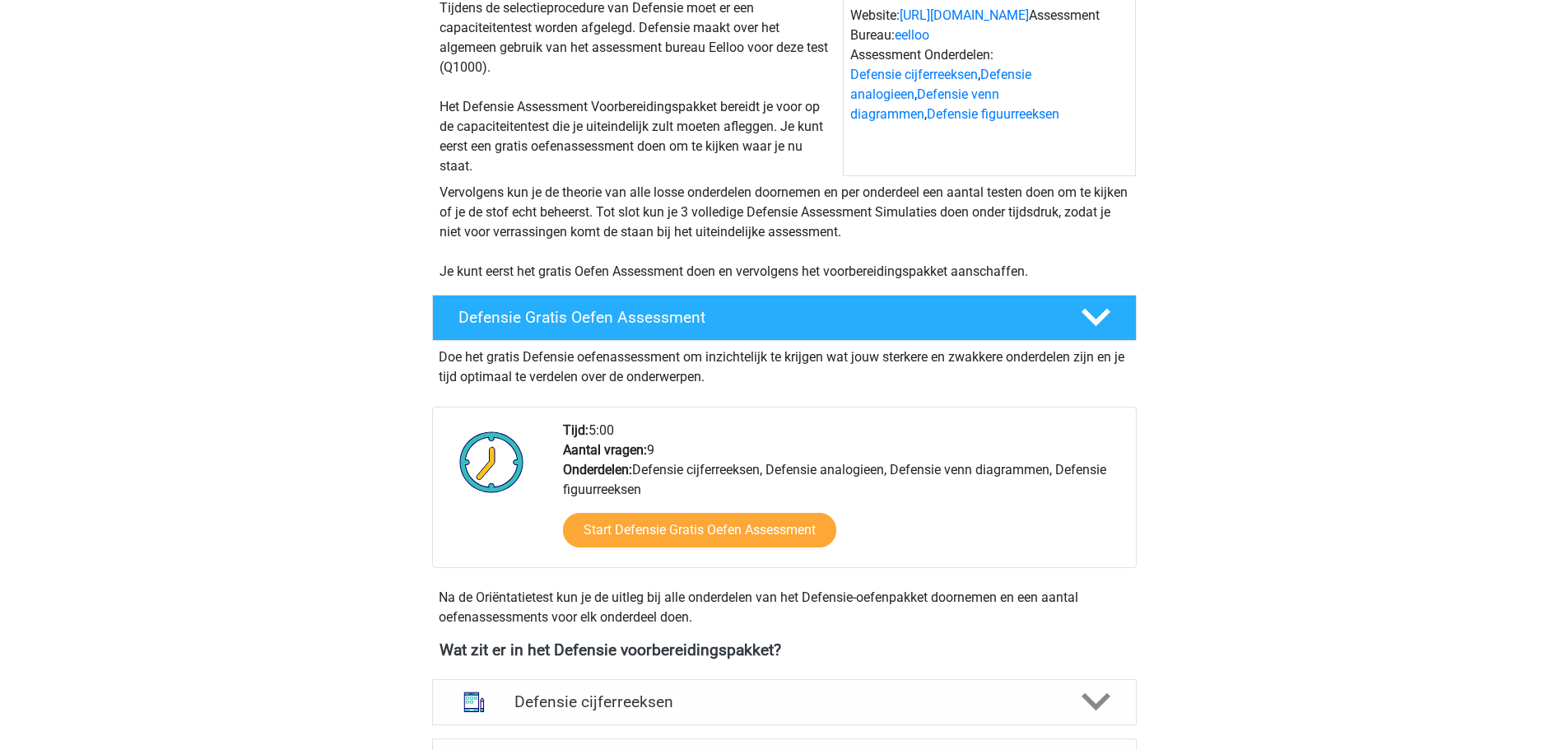
scroll to position [412, 0]
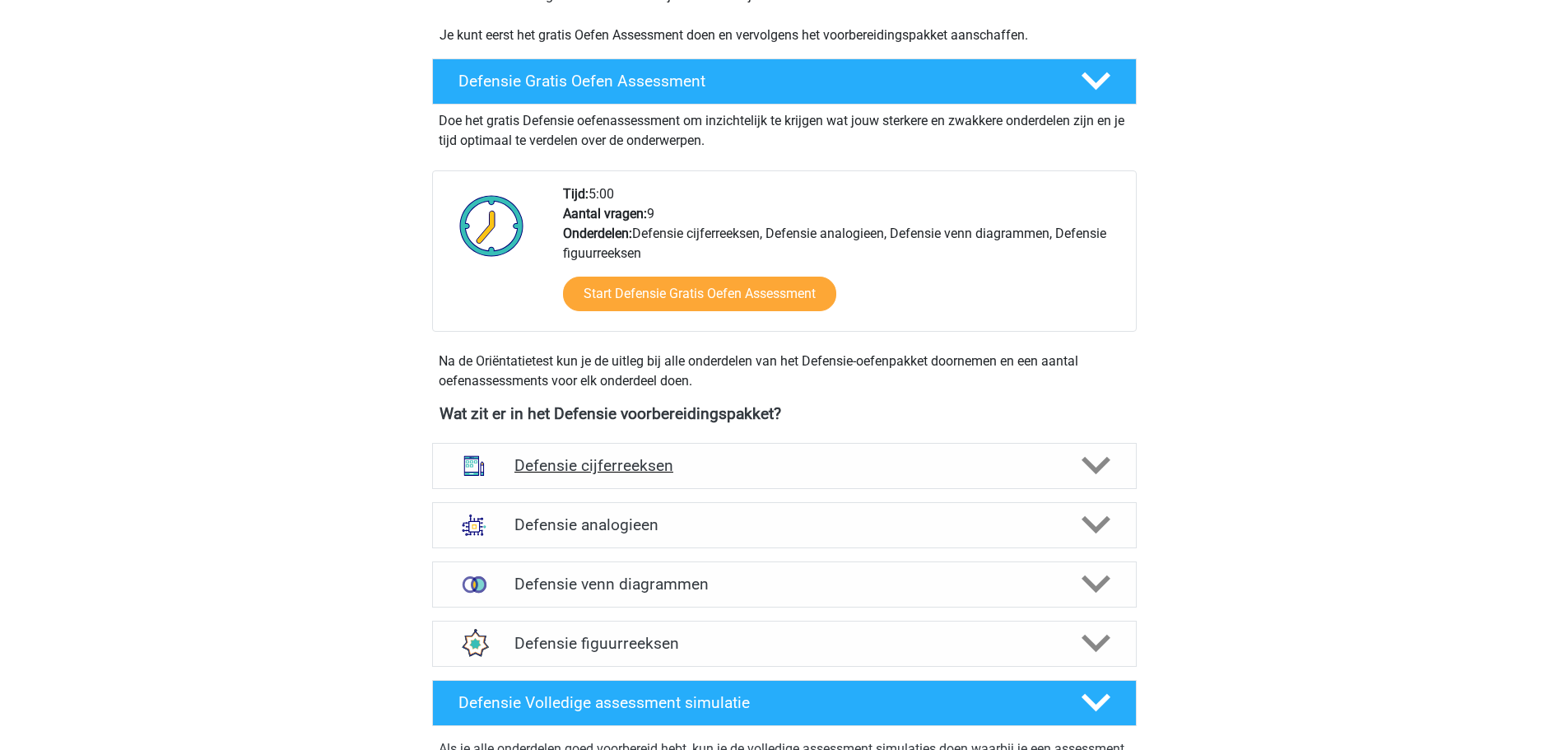
click at [686, 473] on h4 "Defensie cijferreeksen" at bounding box center [784, 466] width 539 height 19
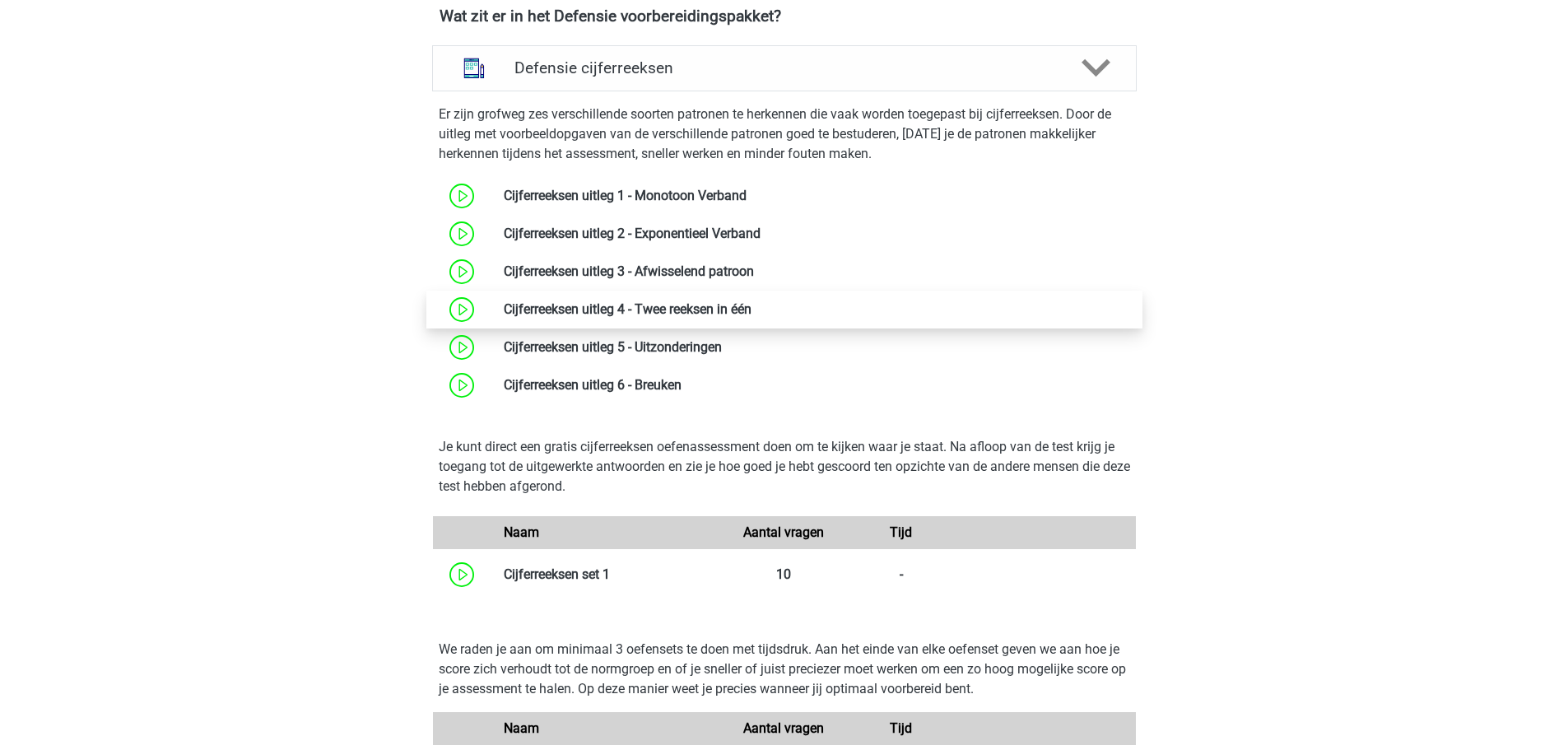
scroll to position [906, 0]
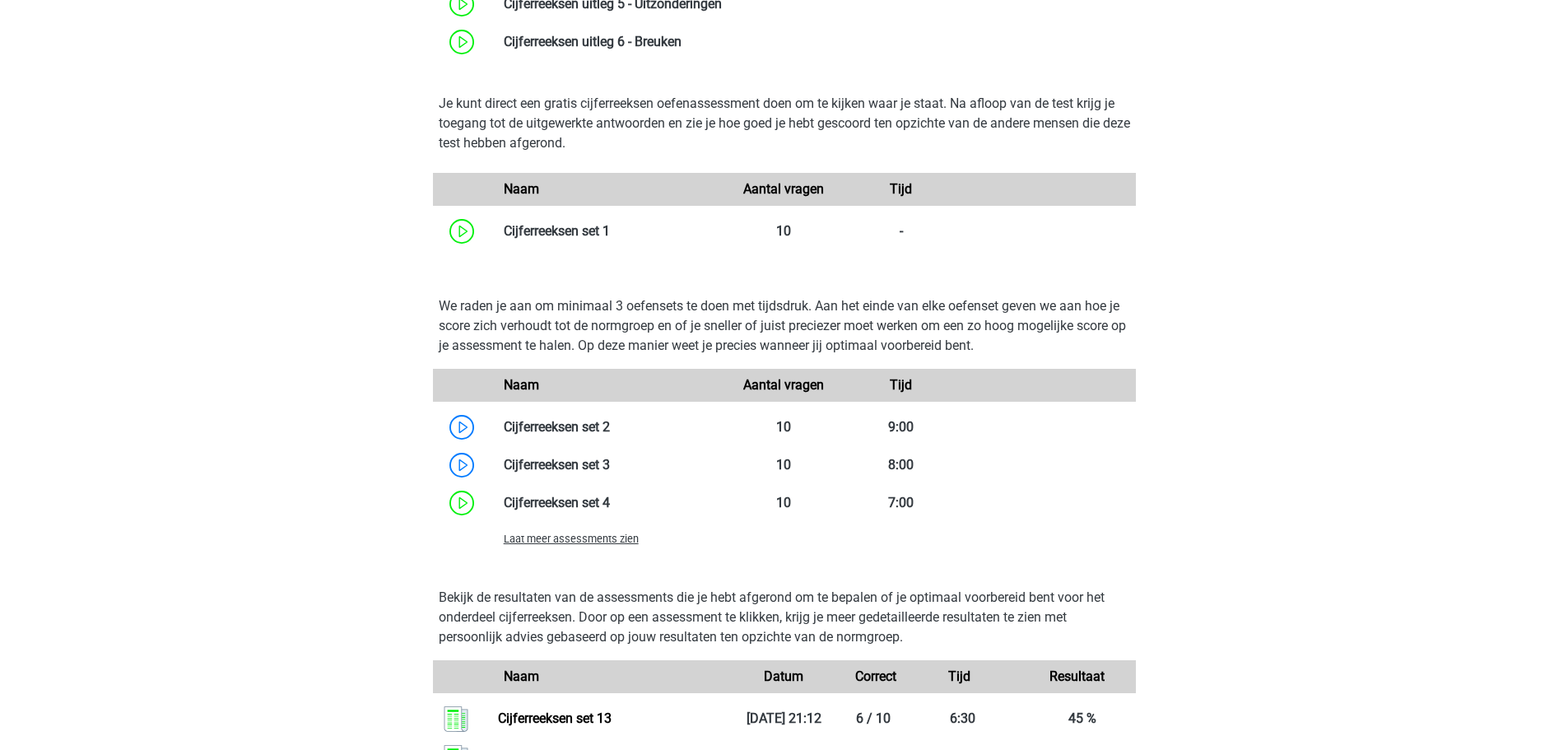
click at [593, 543] on span "Laat meer assessments zien" at bounding box center [571, 538] width 135 height 13
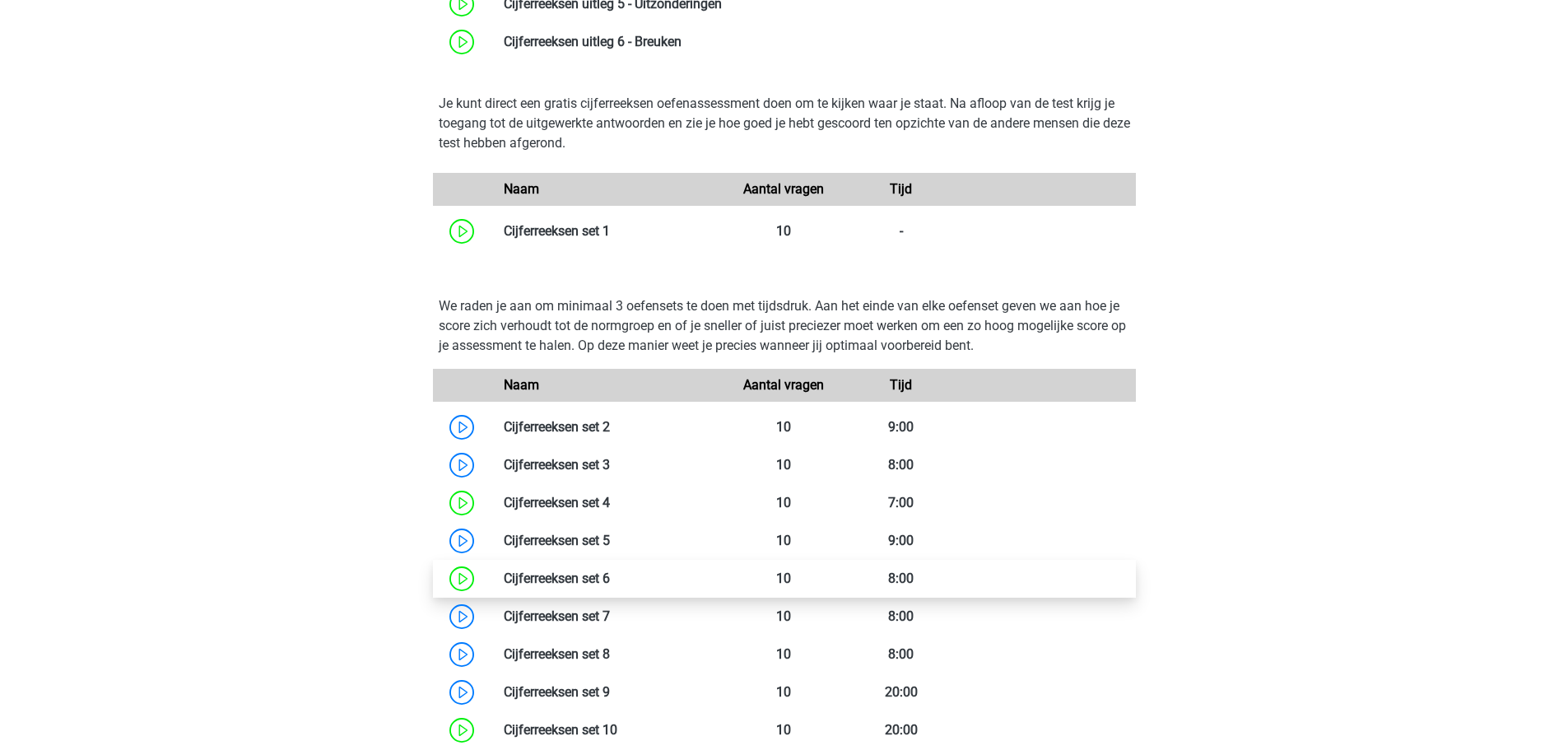
scroll to position [1482, 0]
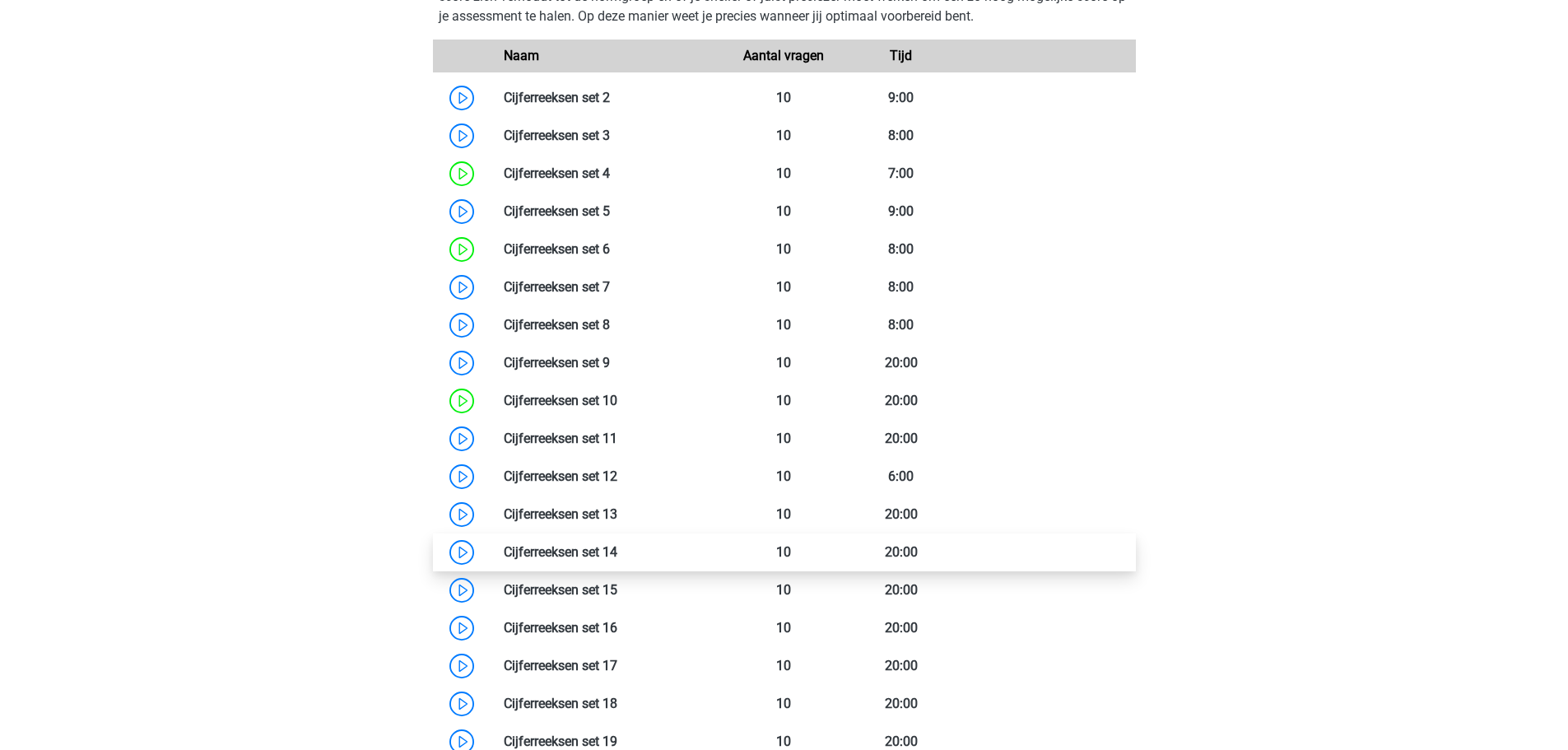
click at [618, 554] on link at bounding box center [618, 552] width 0 height 15
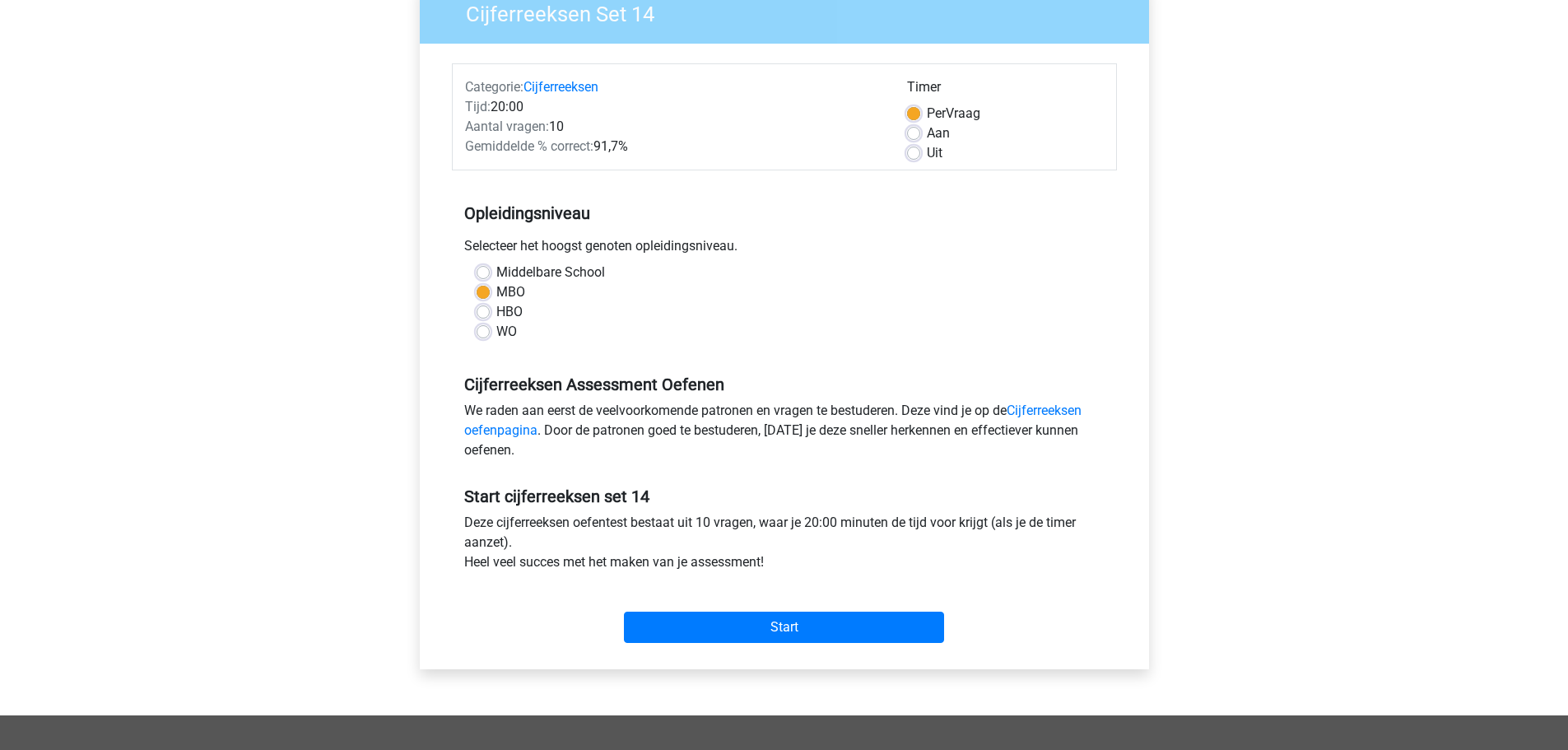
scroll to position [330, 0]
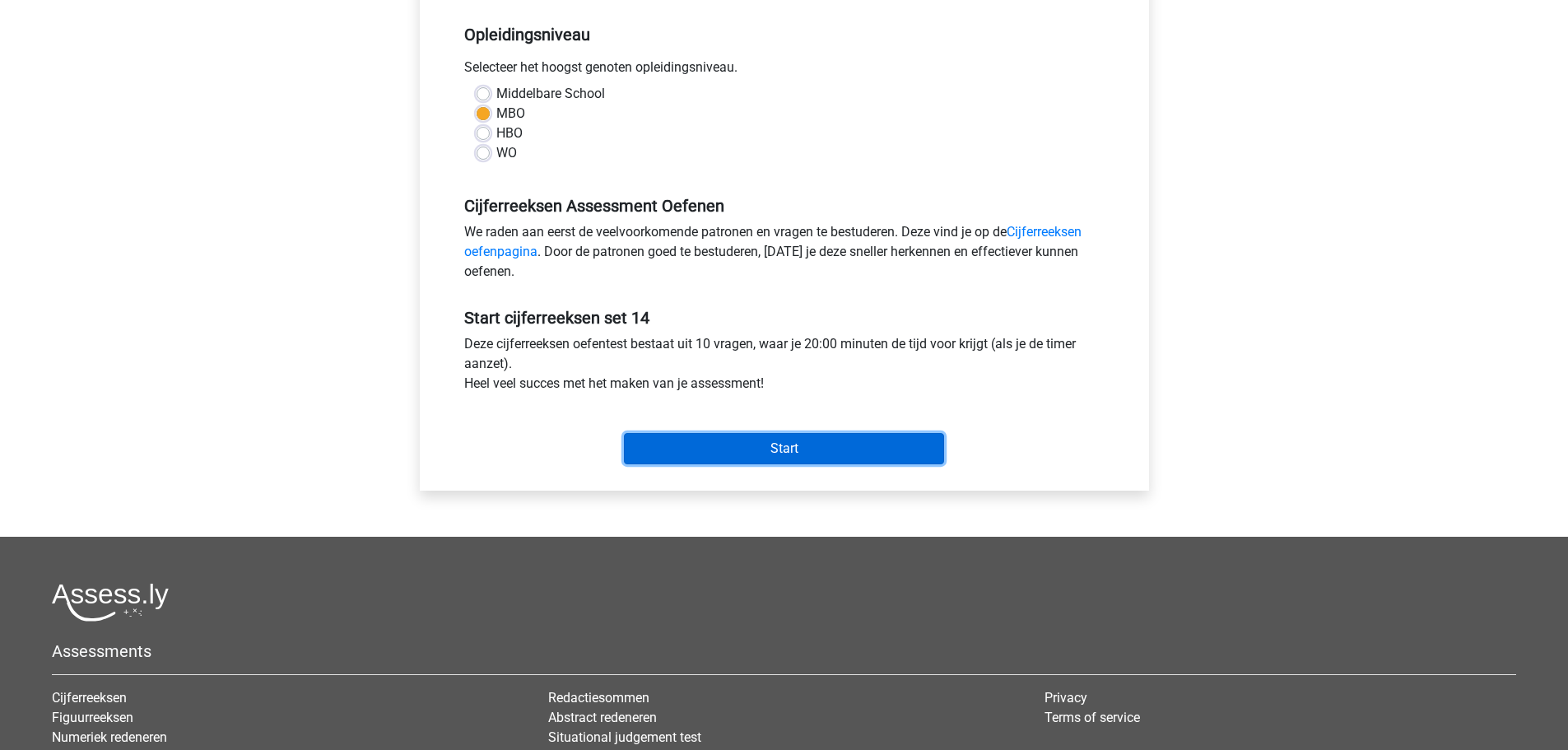
click at [792, 447] on input "Start" at bounding box center [783, 448] width 320 height 31
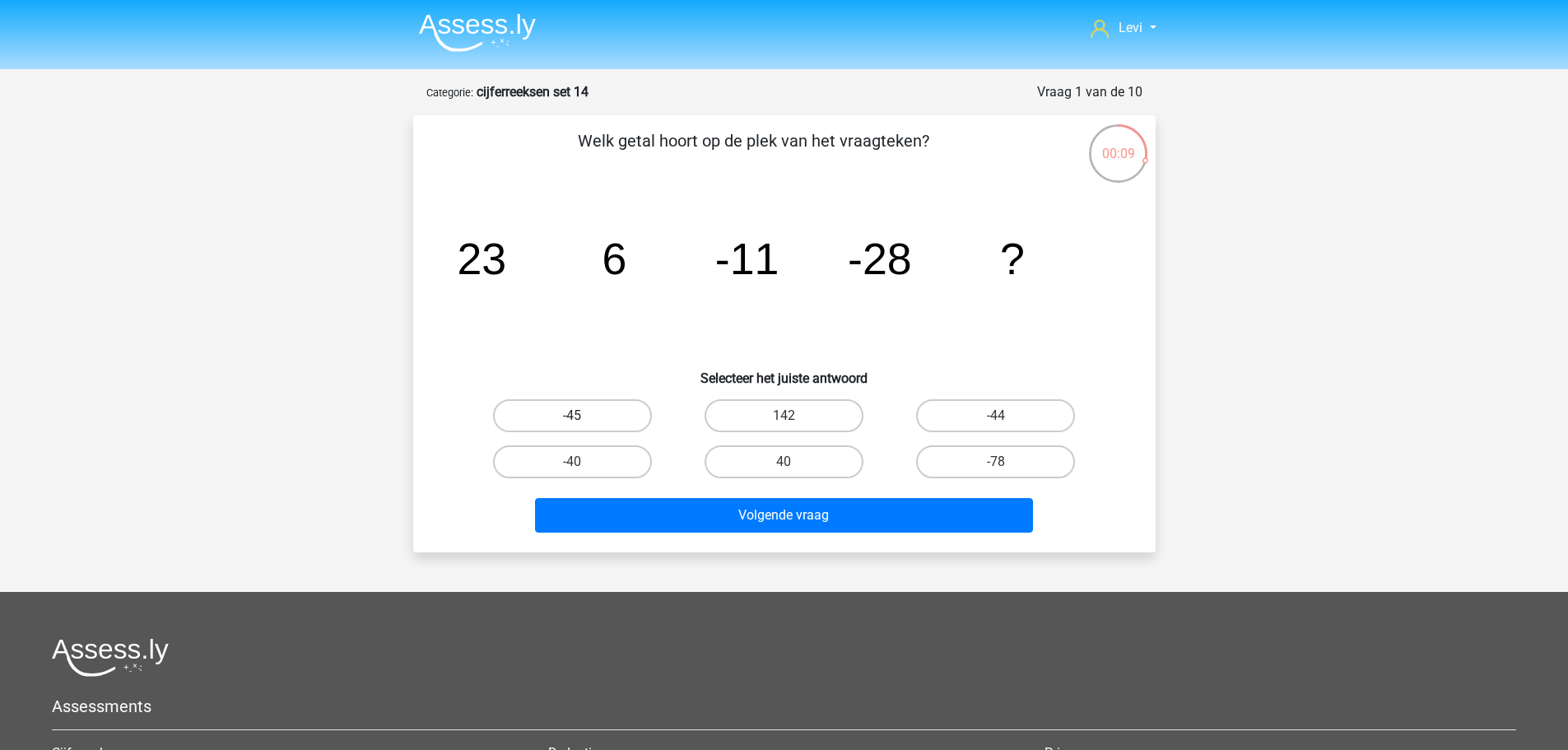
click at [612, 424] on label "-45" at bounding box center [572, 416] width 159 height 33
click at [583, 424] on input "-45" at bounding box center [577, 420] width 11 height 11
radio input "true"
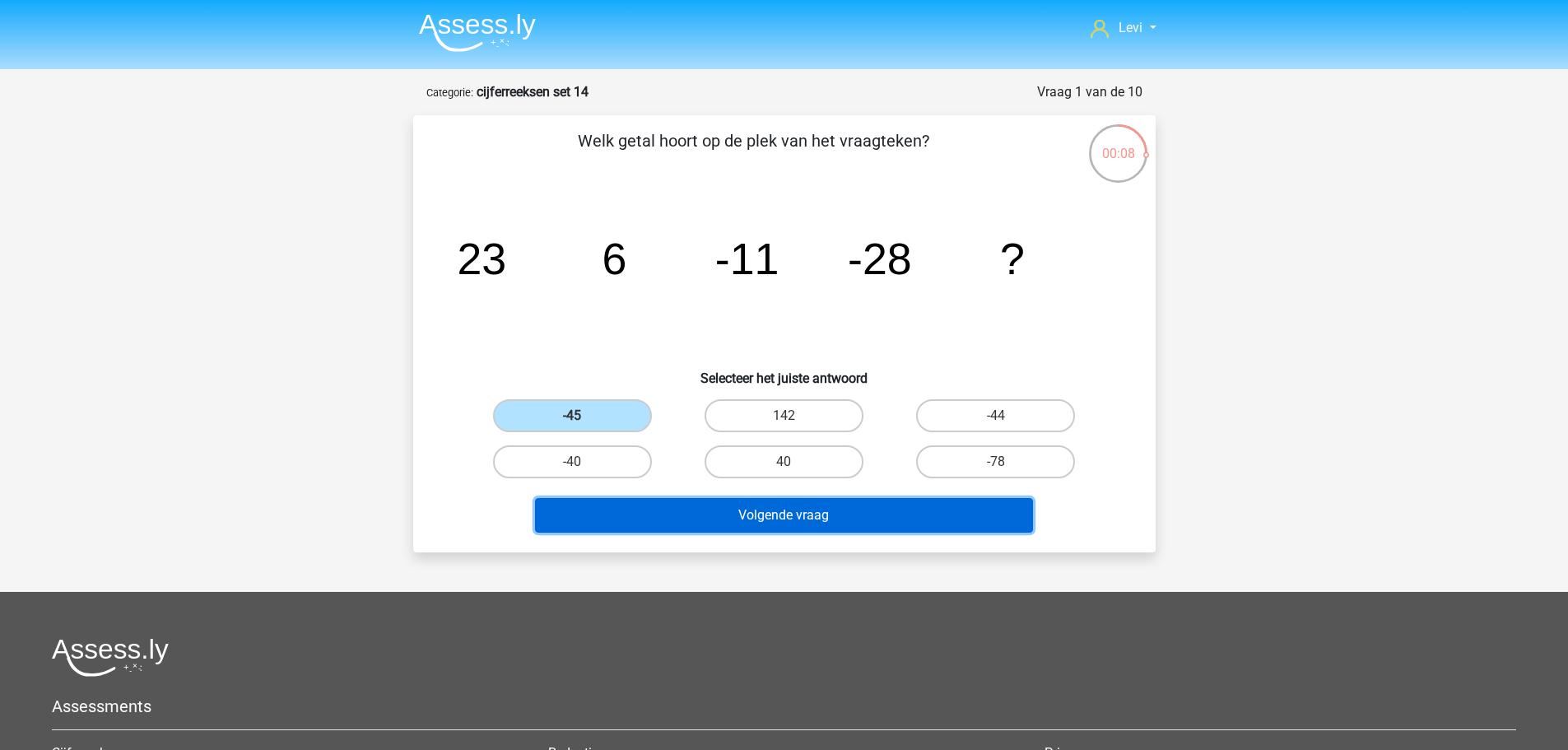
click at [857, 516] on button "Volgende vraag" at bounding box center [784, 515] width 498 height 35
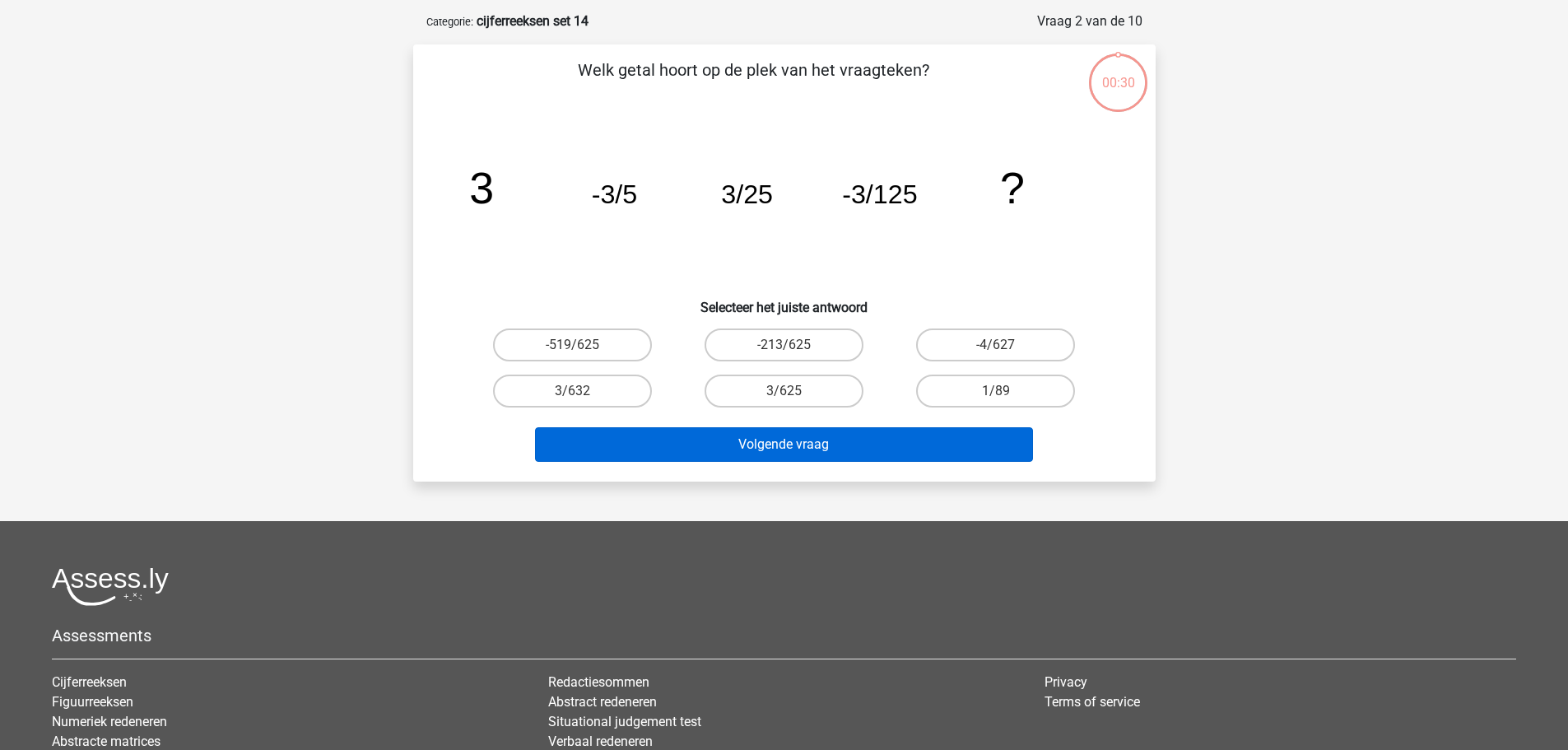
scroll to position [82, 0]
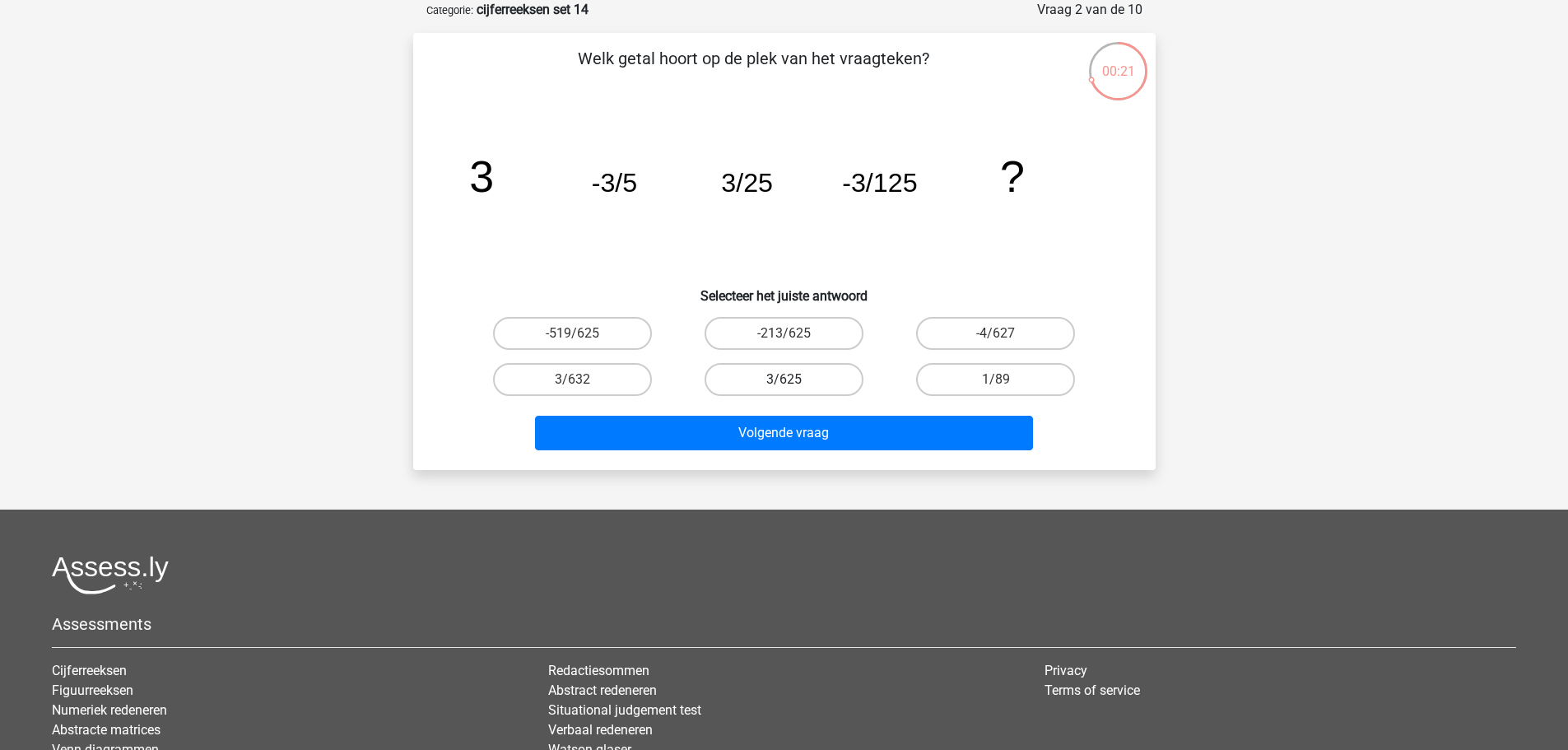
click at [734, 372] on label "3/625" at bounding box center [784, 380] width 159 height 33
click at [784, 380] on input "3/625" at bounding box center [789, 385] width 11 height 11
radio input "true"
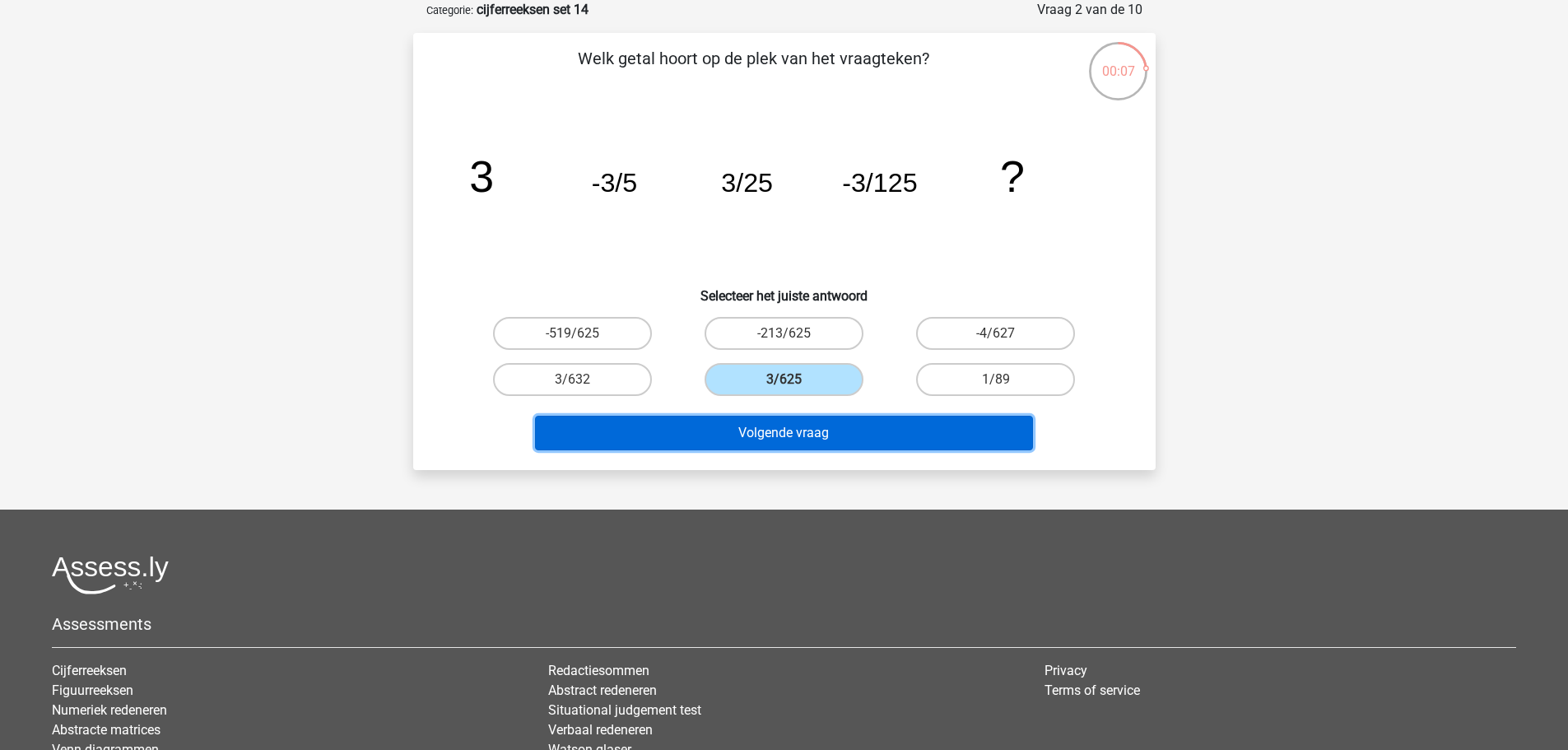
click at [914, 417] on button "Volgende vraag" at bounding box center [784, 433] width 498 height 35
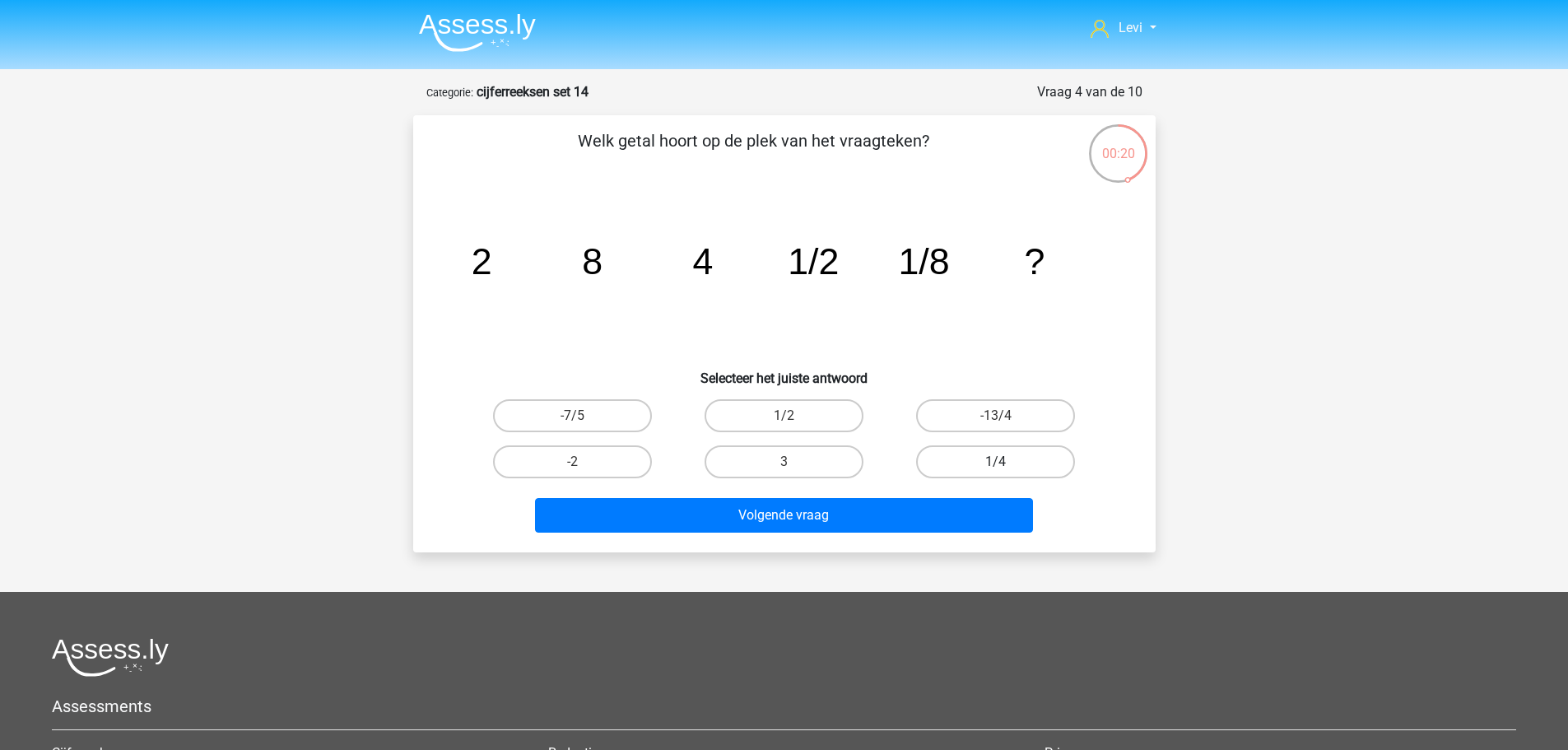
click at [1025, 462] on label "1/4" at bounding box center [996, 462] width 159 height 33
click at [1006, 462] on input "1/4" at bounding box center [1001, 467] width 11 height 11
radio input "true"
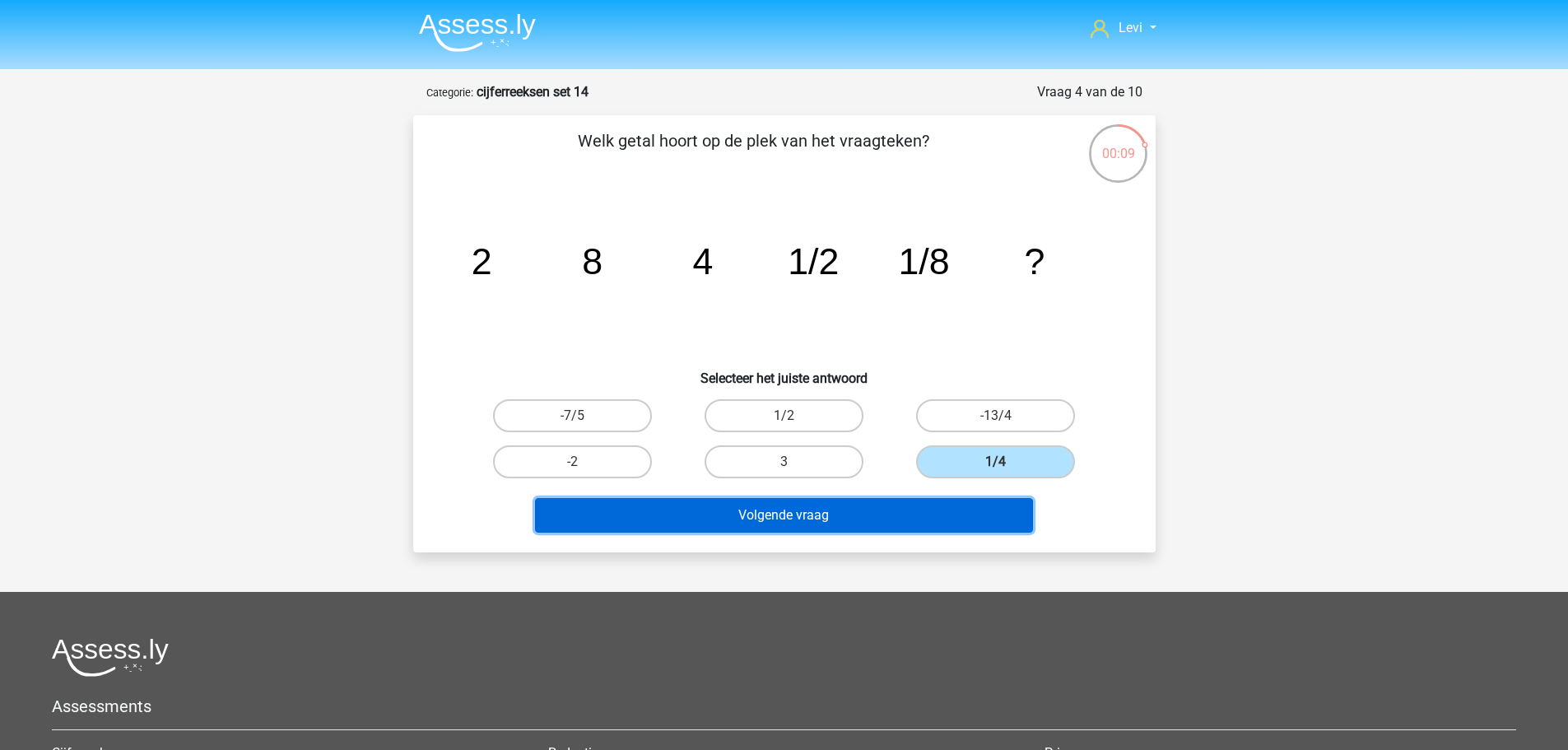
click at [753, 502] on button "Volgende vraag" at bounding box center [784, 515] width 498 height 35
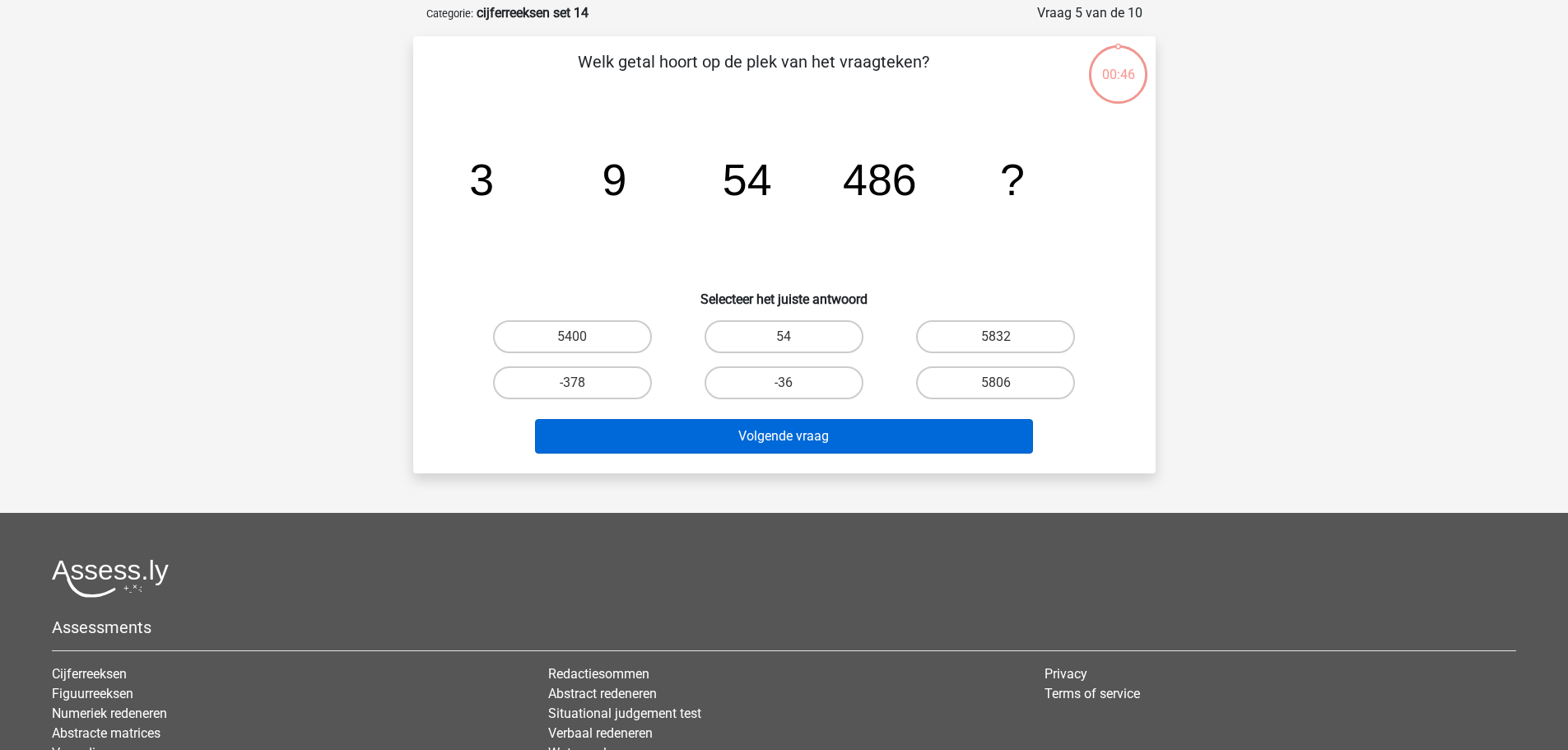
scroll to position [82, 0]
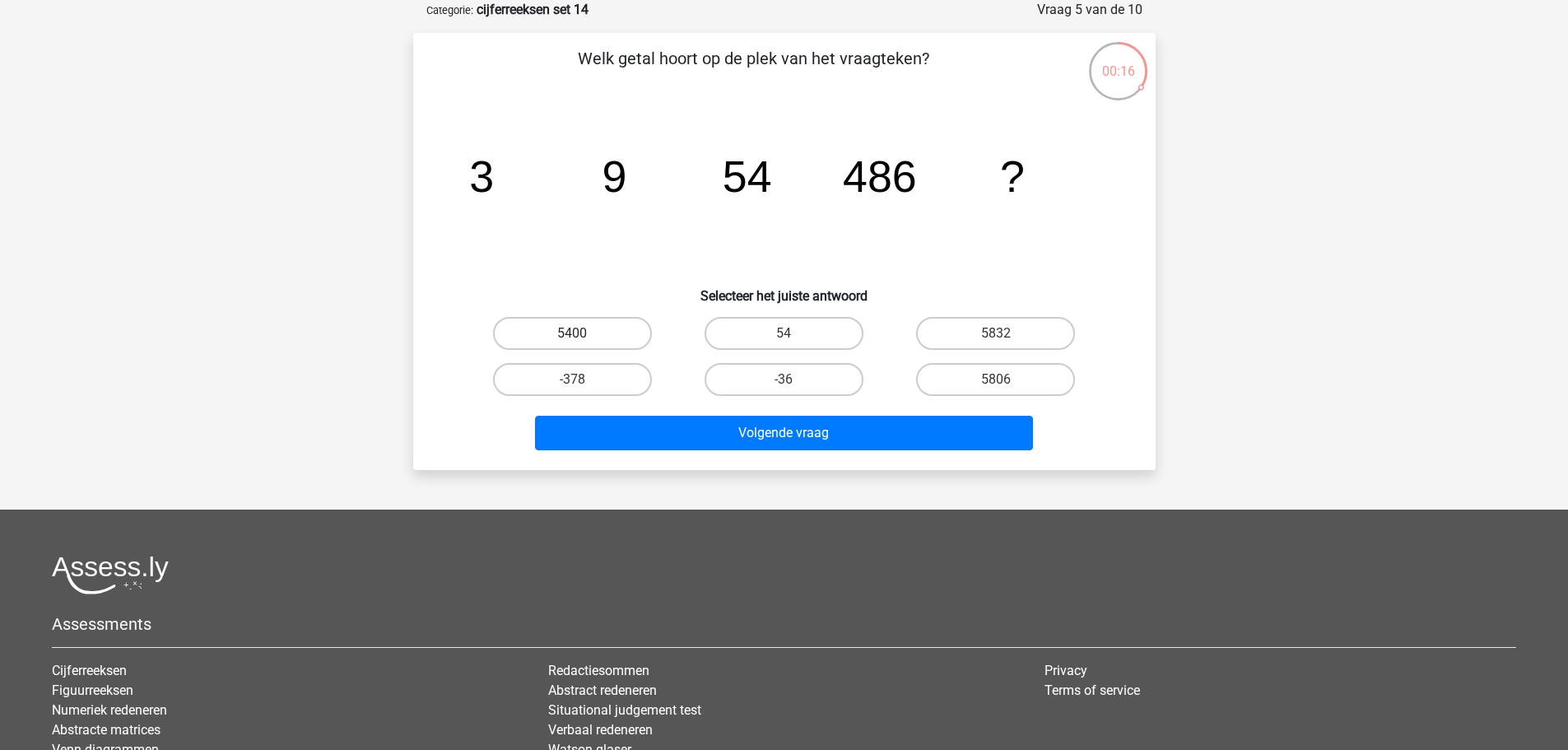
click at [607, 331] on label "5400" at bounding box center [572, 333] width 159 height 33
click at [583, 333] on input "5400" at bounding box center [577, 338] width 11 height 11
radio input "true"
click at [928, 330] on label "5832" at bounding box center [996, 333] width 159 height 33
click at [996, 333] on input "5832" at bounding box center [1001, 338] width 11 height 11
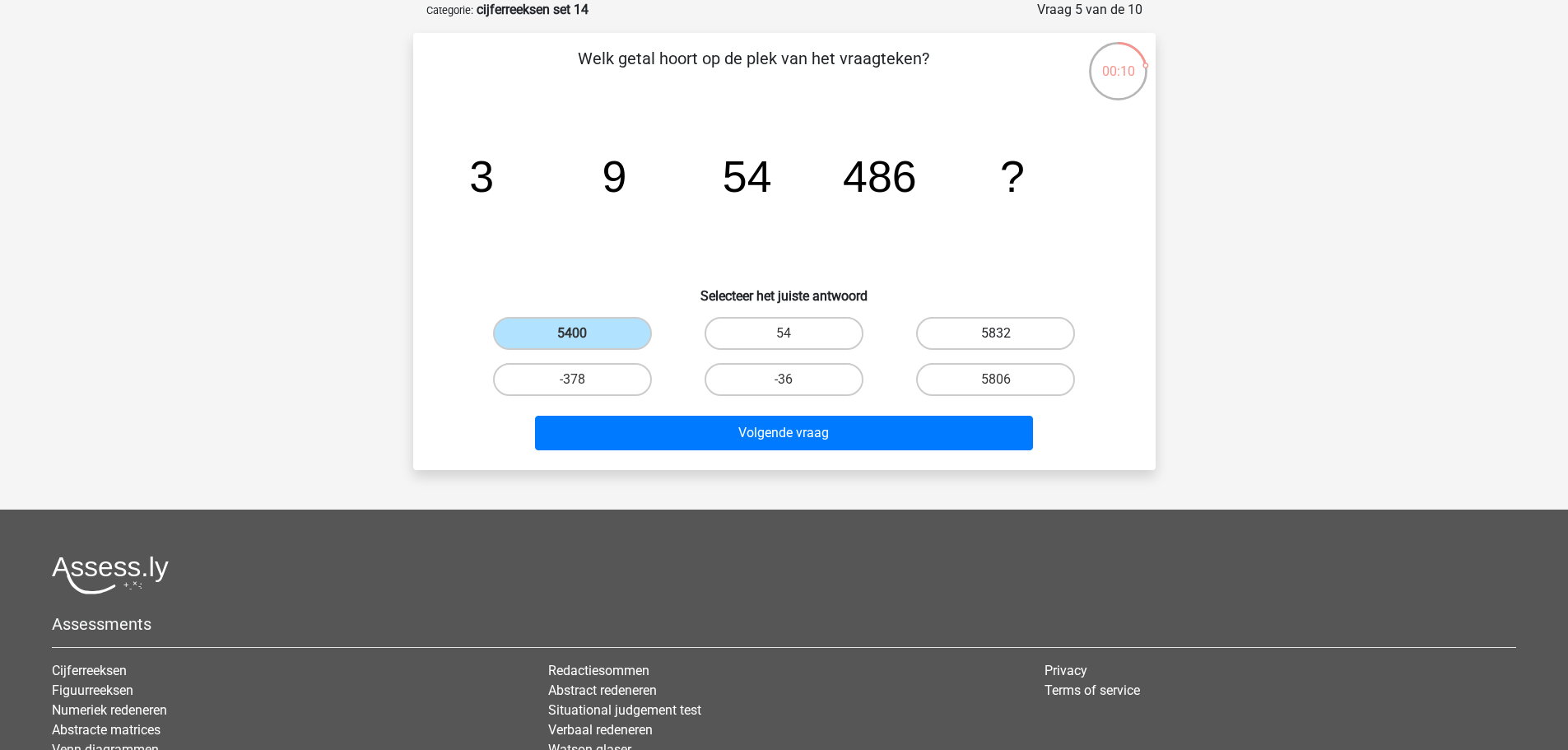
radio input "true"
click at [951, 382] on label "5806" at bounding box center [996, 380] width 159 height 33
click at [996, 382] on input "5806" at bounding box center [1001, 385] width 11 height 11
radio input "true"
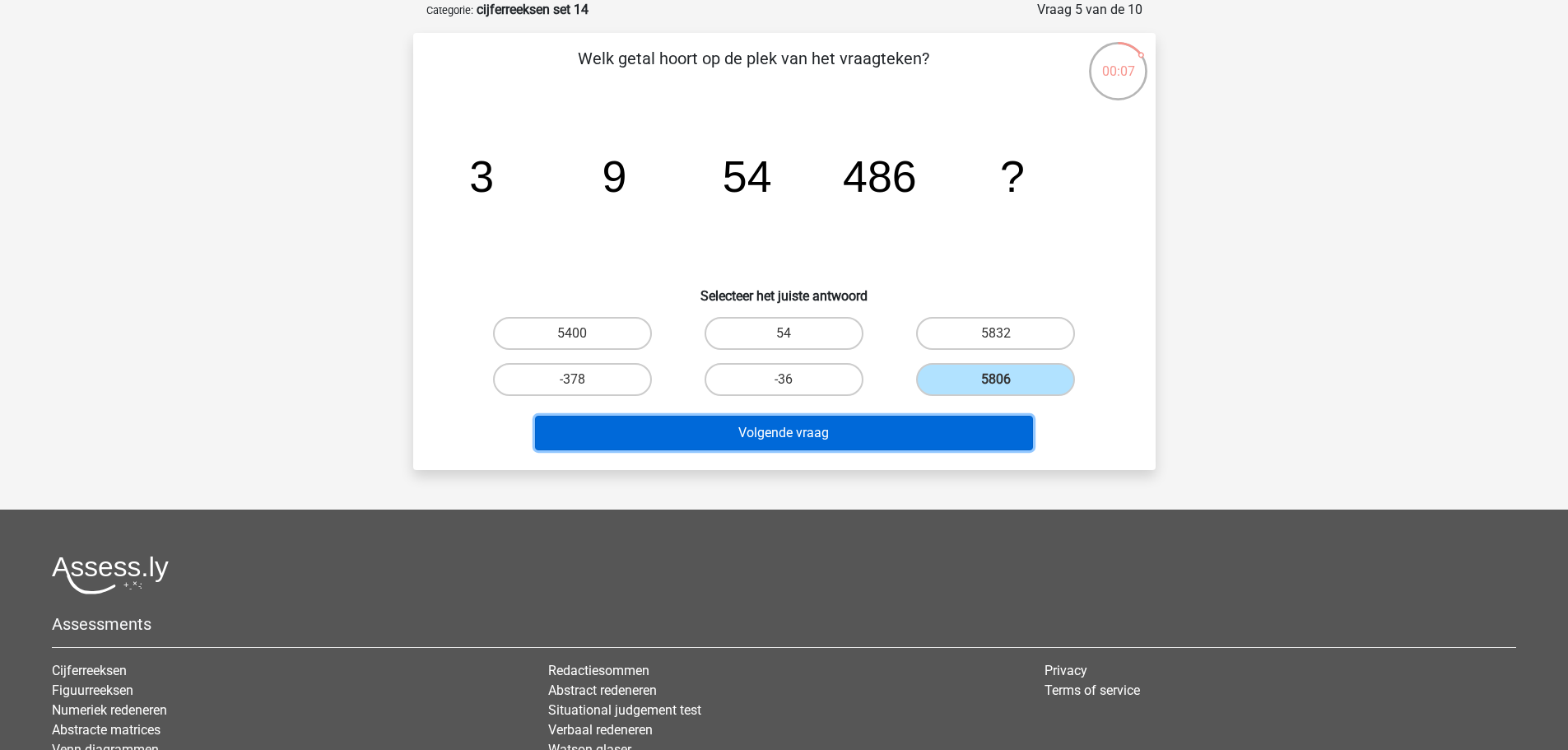
click at [951, 431] on button "Volgende vraag" at bounding box center [784, 433] width 498 height 35
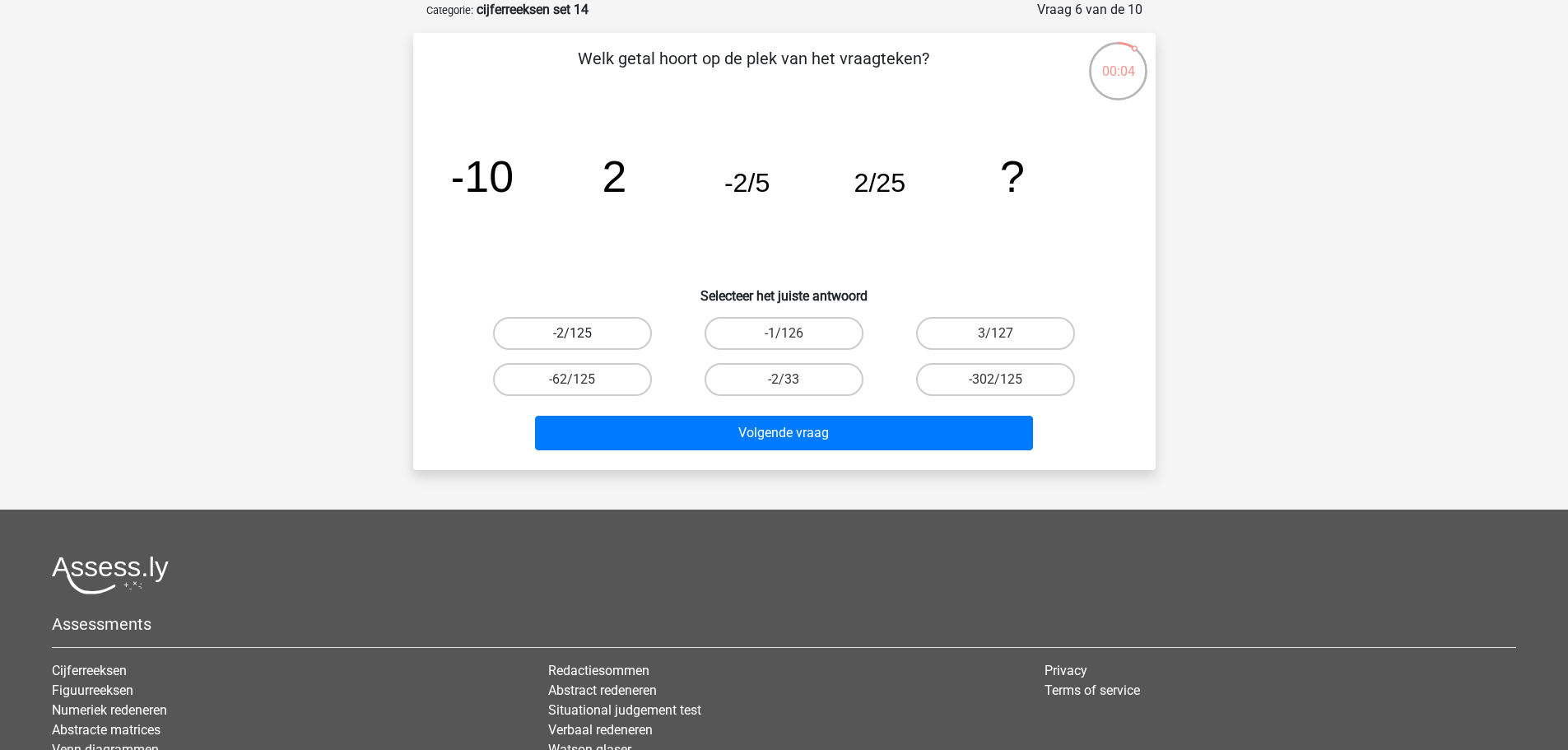
click at [632, 335] on label "-2/125" at bounding box center [572, 333] width 159 height 33
click at [583, 335] on input "-2/125" at bounding box center [577, 338] width 11 height 11
radio input "true"
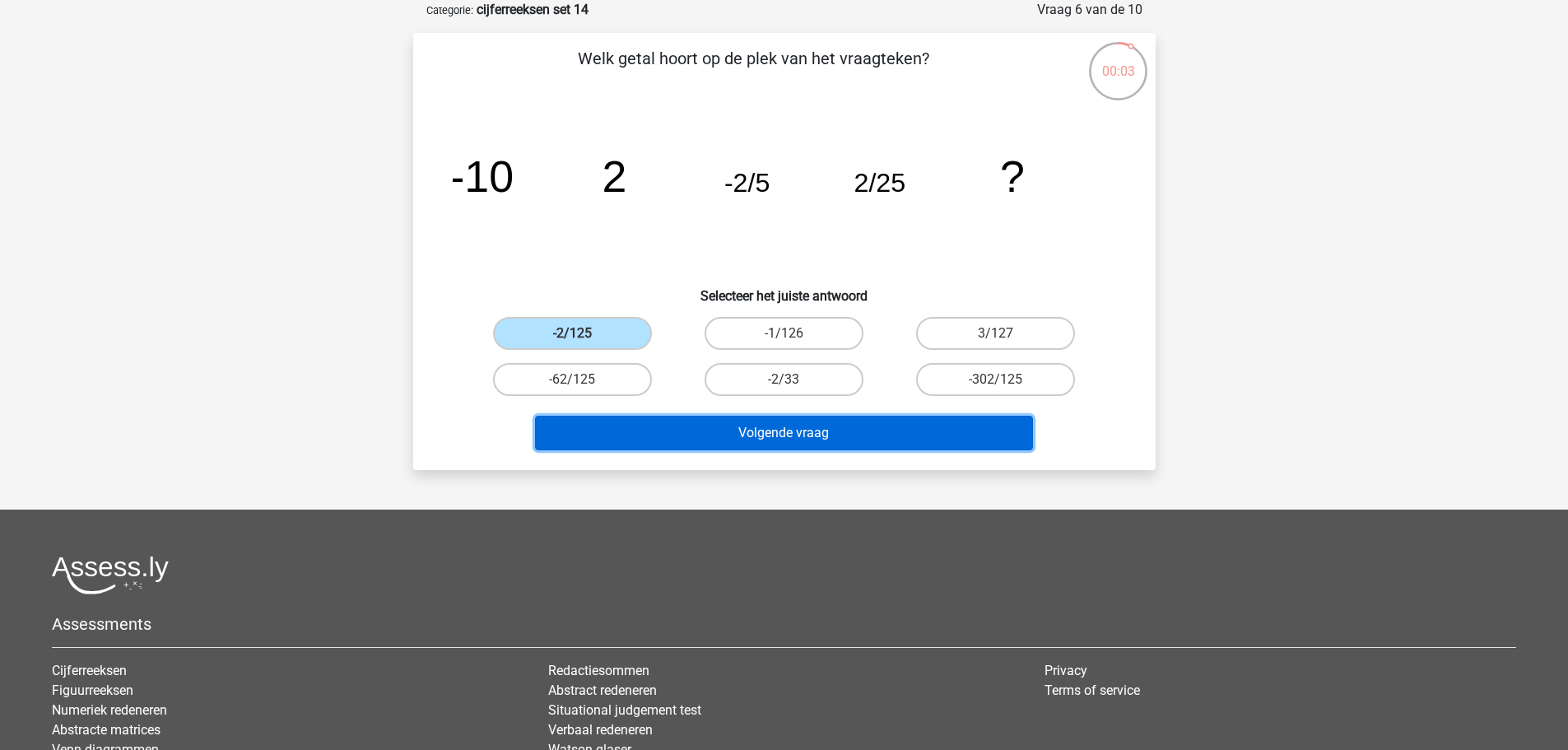
click at [837, 434] on button "Volgende vraag" at bounding box center [784, 433] width 498 height 35
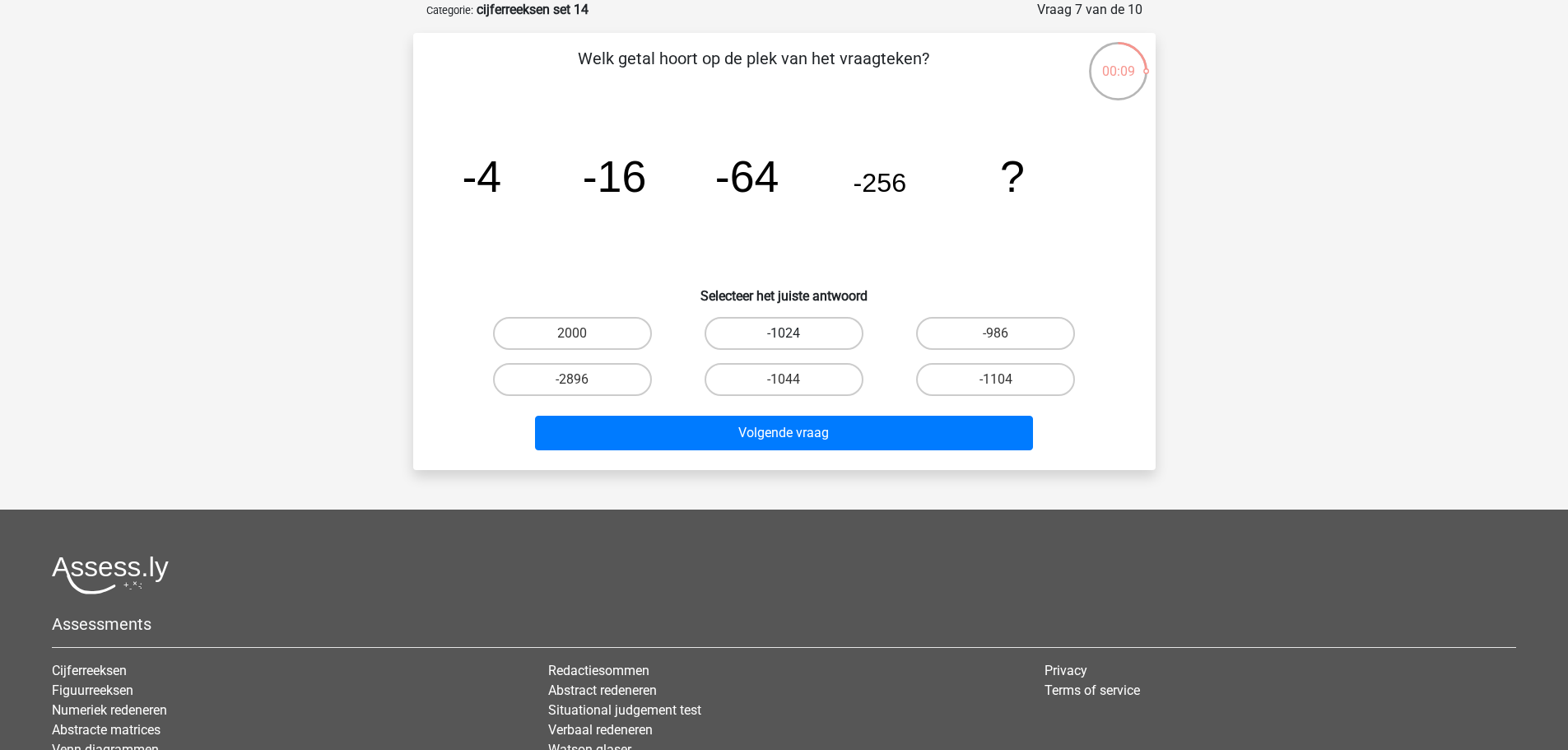
click at [759, 332] on label "-1024" at bounding box center [784, 333] width 159 height 33
click at [784, 333] on input "-1024" at bounding box center [789, 338] width 11 height 11
radio input "true"
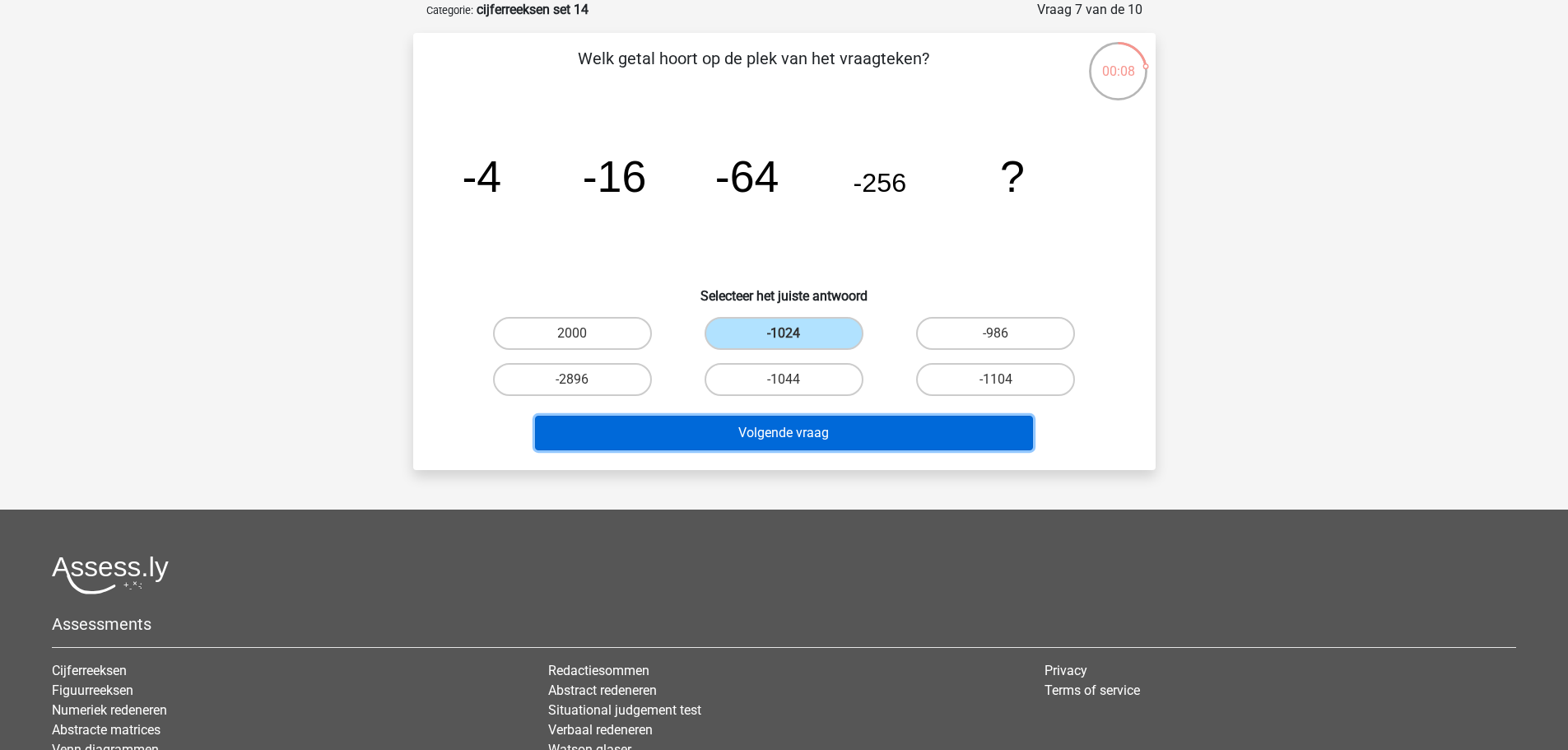
click at [946, 421] on button "Volgende vraag" at bounding box center [784, 433] width 498 height 35
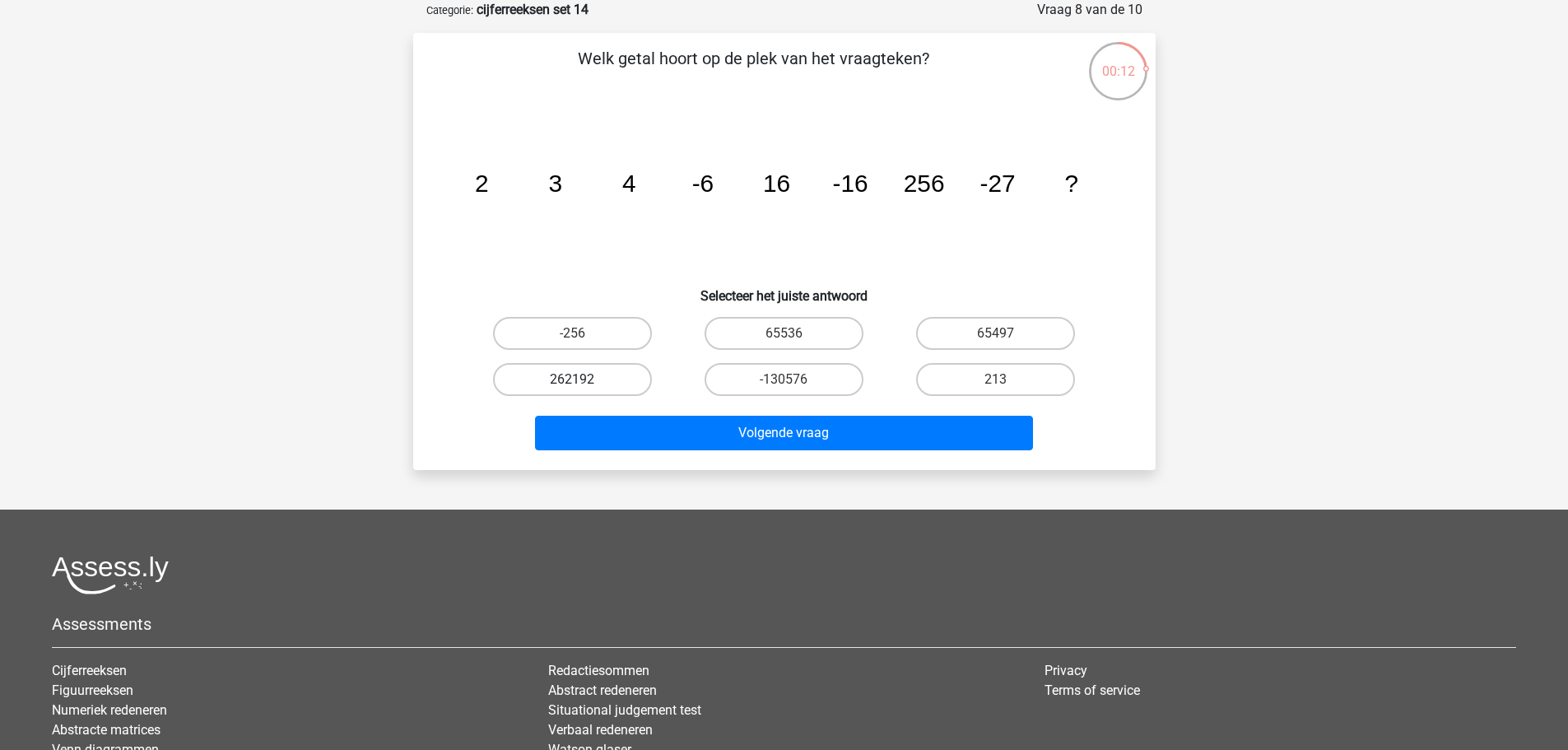
click at [624, 377] on label "262192" at bounding box center [572, 380] width 159 height 33
click at [583, 380] on input "262192" at bounding box center [577, 385] width 11 height 11
radio input "true"
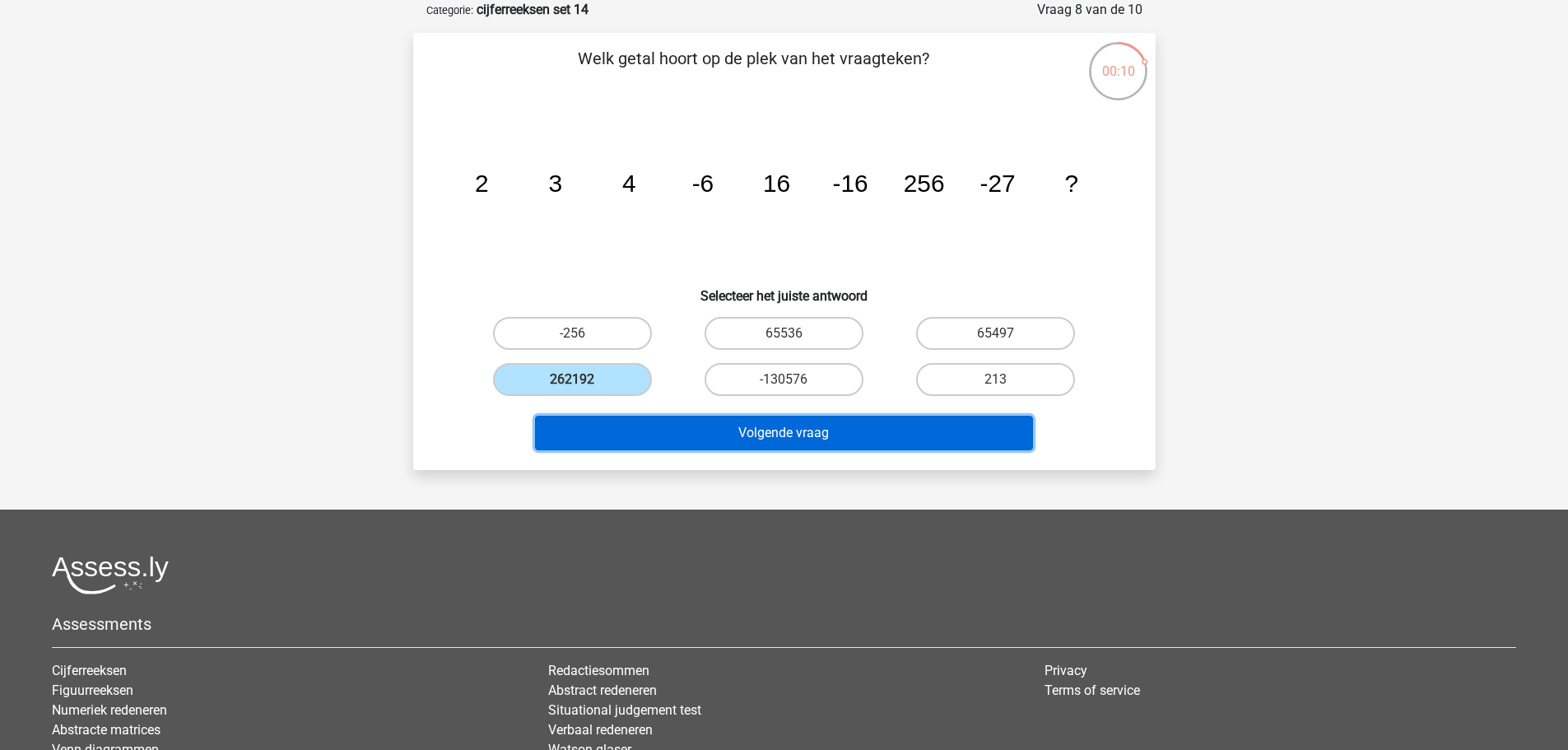
click at [746, 433] on button "Volgende vraag" at bounding box center [784, 433] width 498 height 35
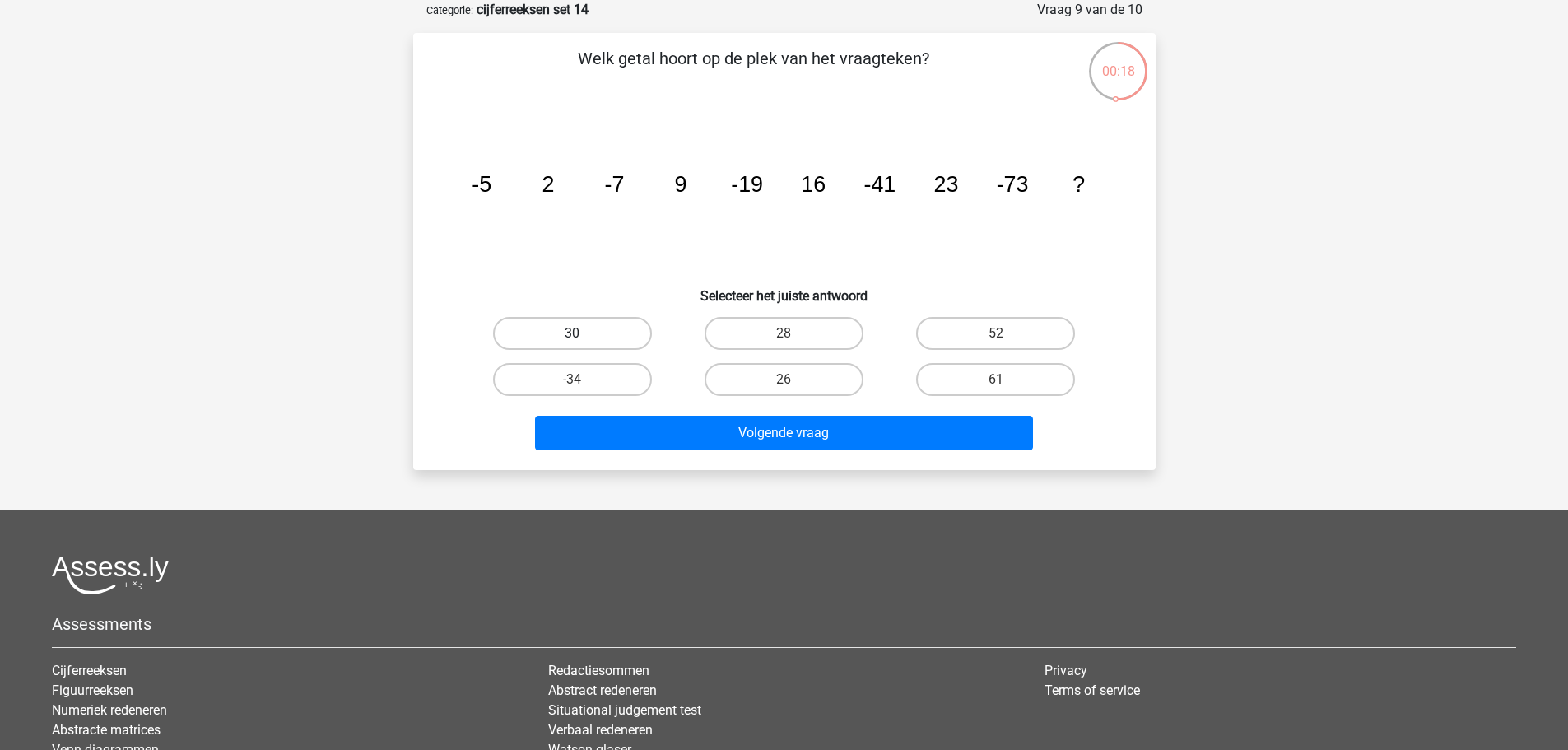
click at [601, 330] on label "30" at bounding box center [572, 333] width 159 height 33
click at [583, 333] on input "30" at bounding box center [577, 338] width 11 height 11
radio input "true"
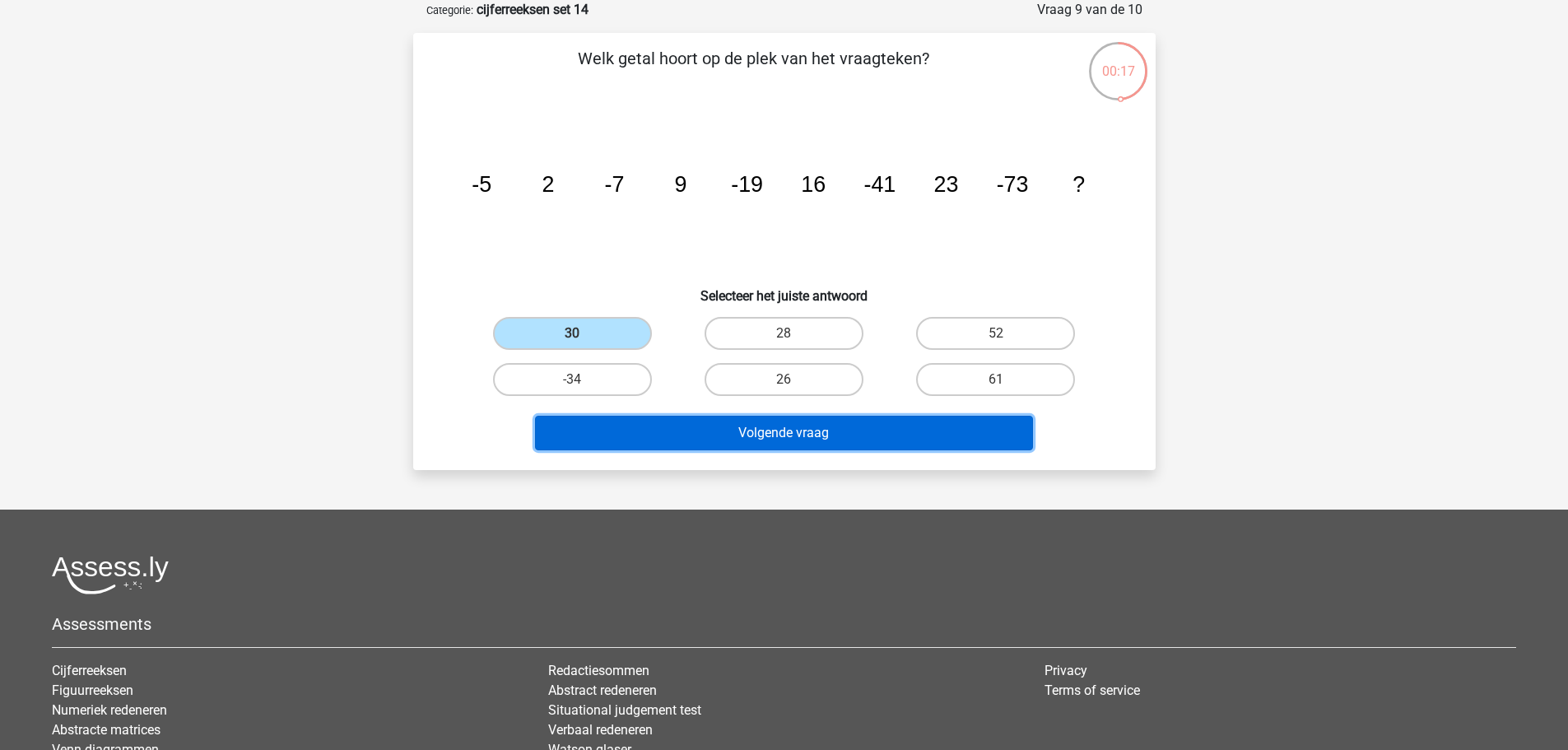
click at [826, 436] on button "Volgende vraag" at bounding box center [784, 433] width 498 height 35
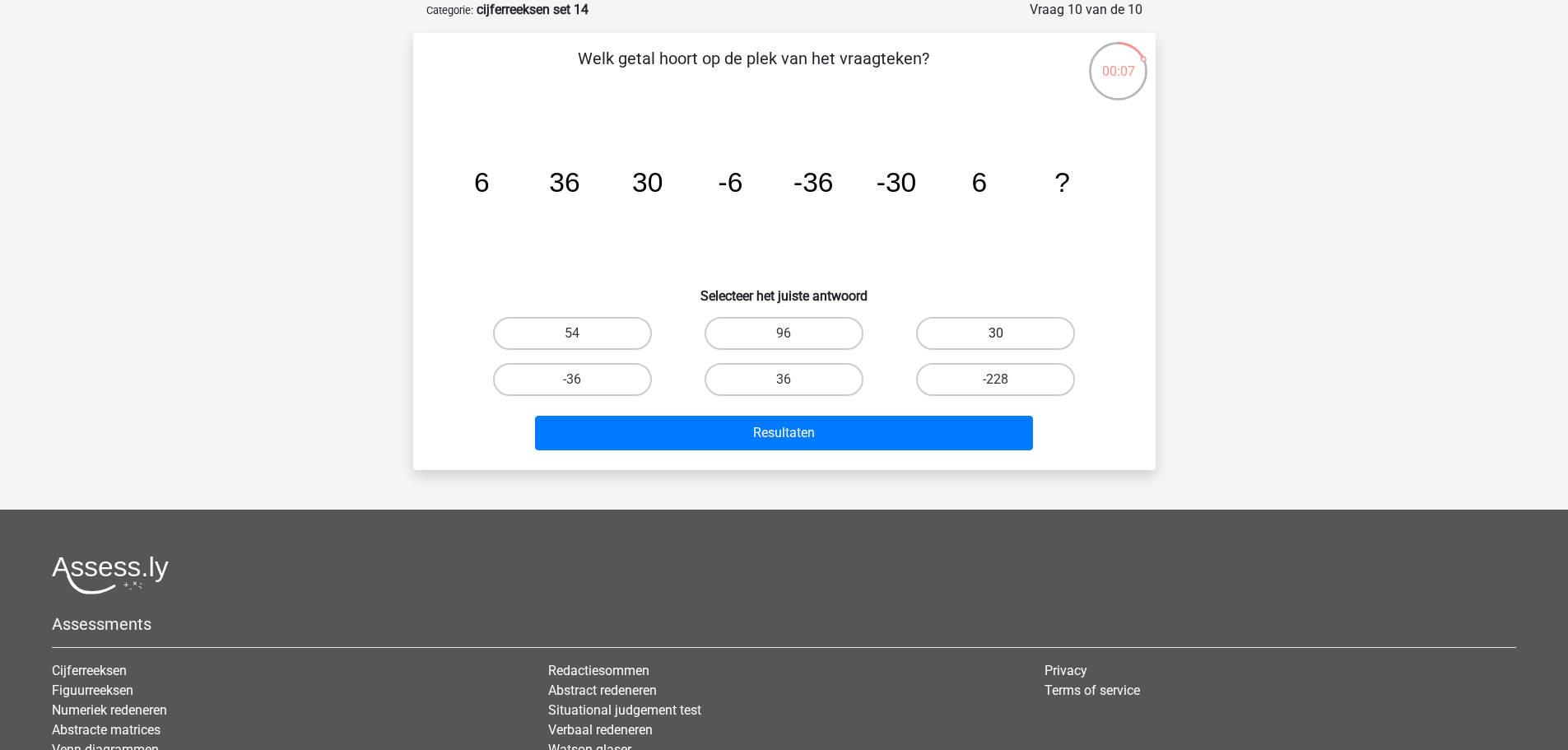
click at [973, 330] on label "30" at bounding box center [996, 333] width 159 height 33
click at [996, 333] on input "30" at bounding box center [1001, 338] width 11 height 11
radio input "true"
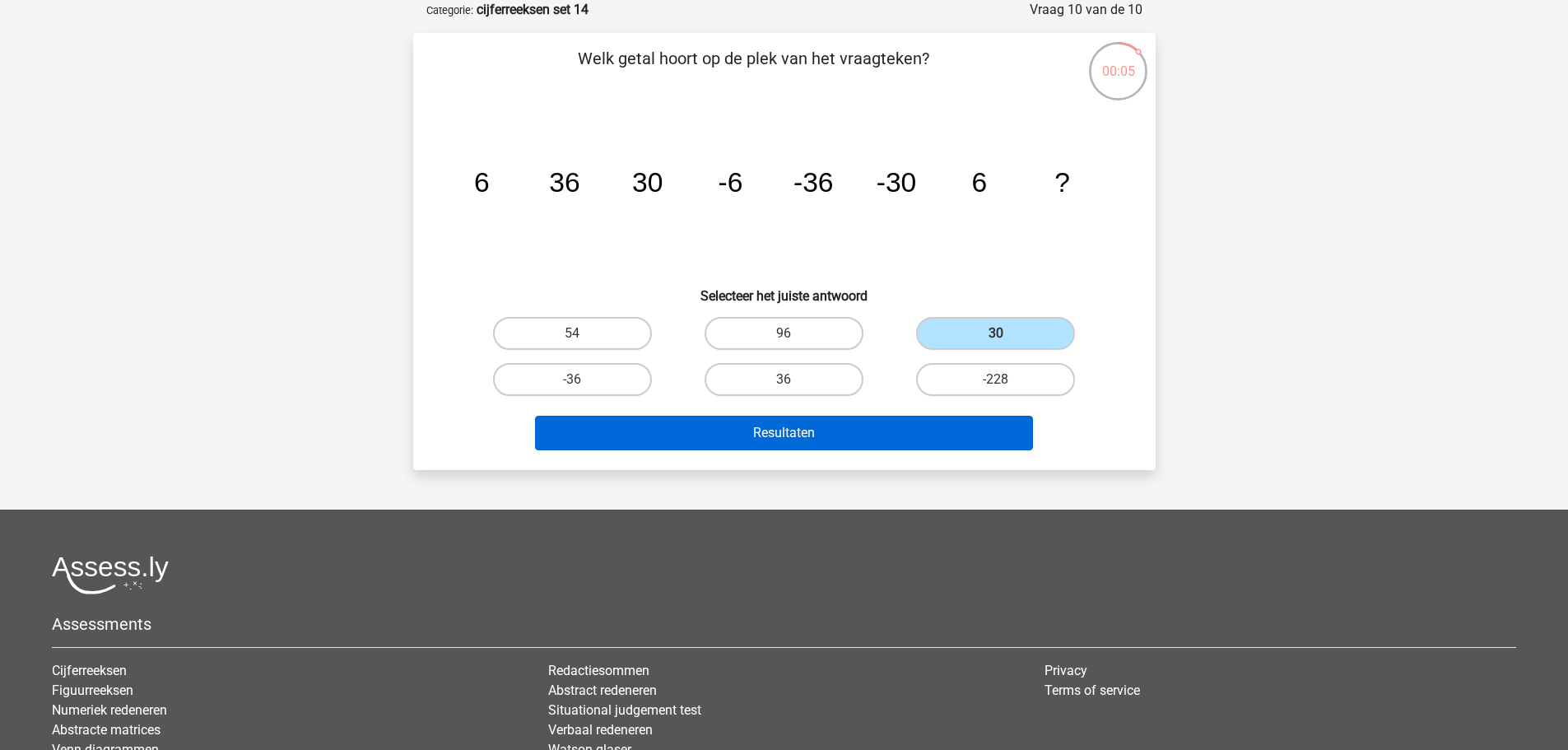
drag, startPoint x: 827, startPoint y: 389, endPoint x: 859, endPoint y: 428, distance: 50.4
click at [828, 390] on label "36" at bounding box center [784, 380] width 159 height 33
click at [795, 390] on input "36" at bounding box center [789, 385] width 11 height 11
radio input "true"
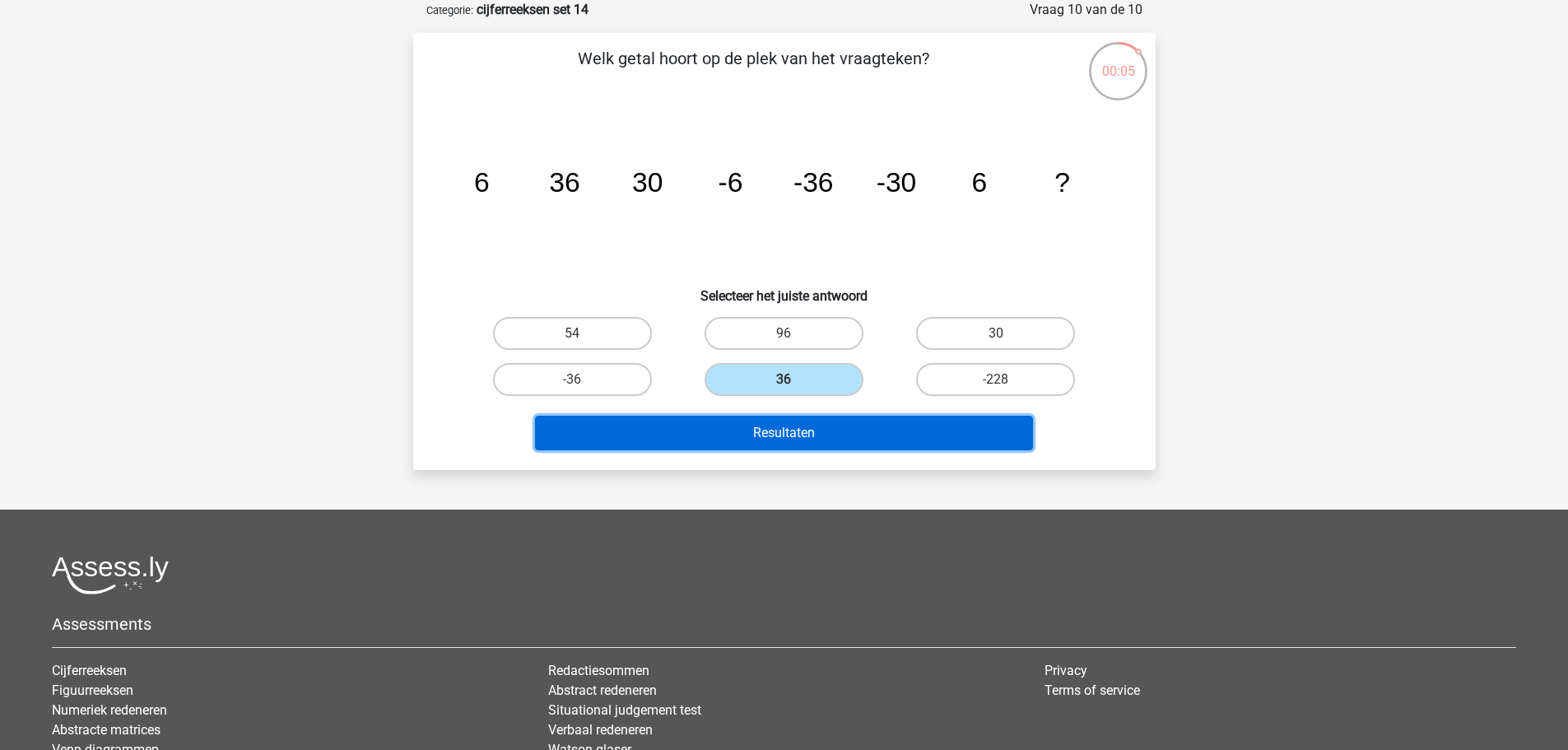
click at [859, 428] on button "Resultaten" at bounding box center [784, 433] width 498 height 35
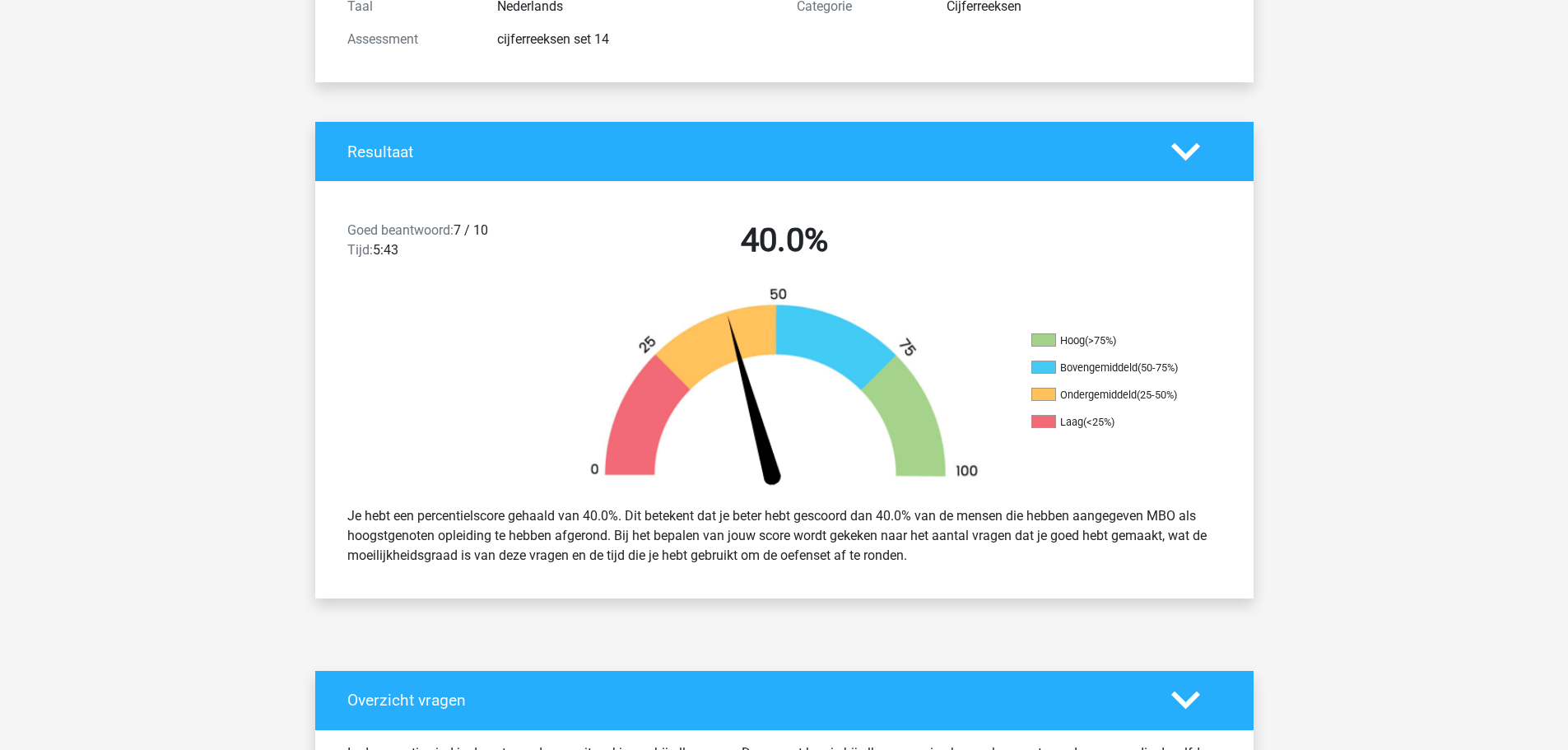
scroll to position [330, 0]
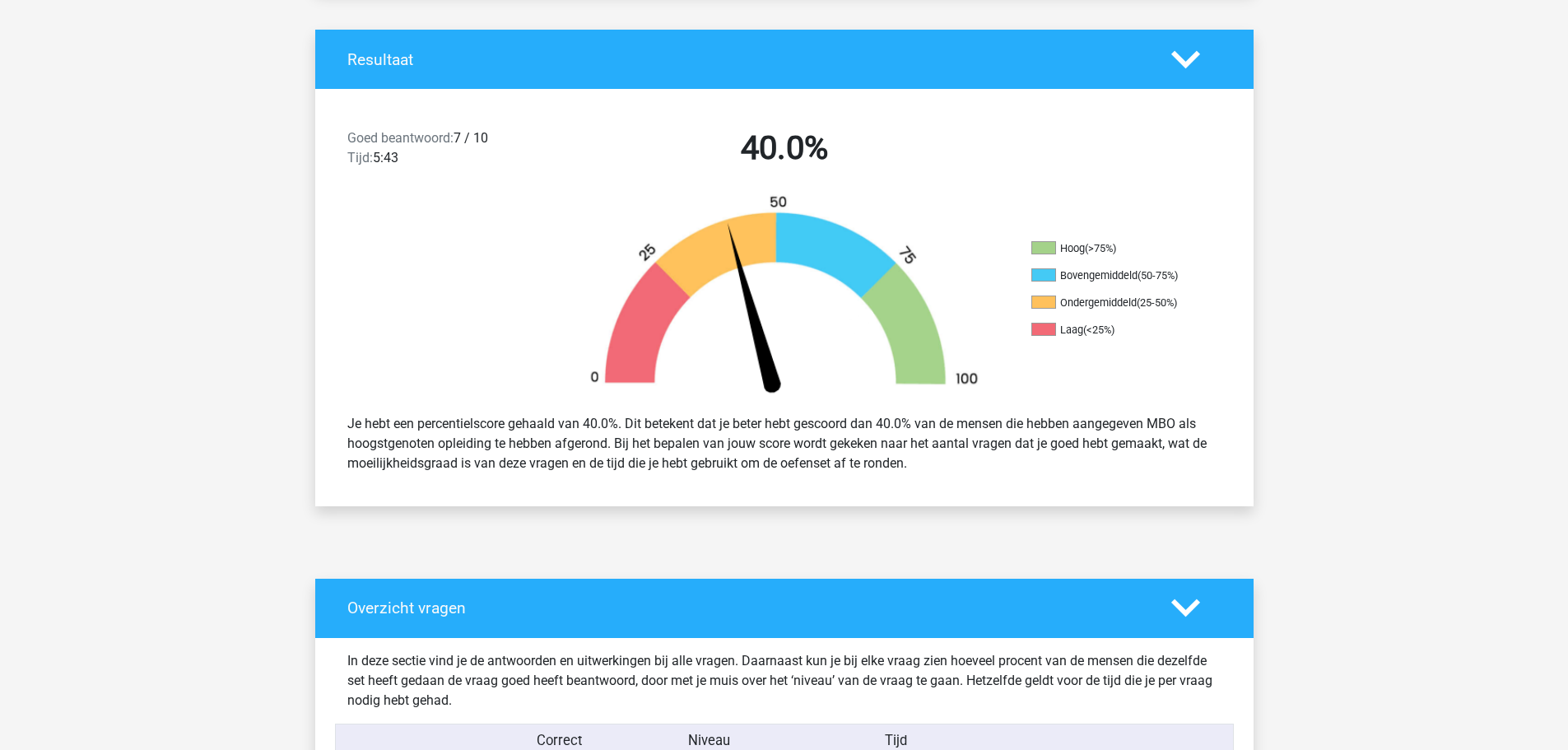
drag, startPoint x: 866, startPoint y: 383, endPoint x: 263, endPoint y: 339, distance: 604.6
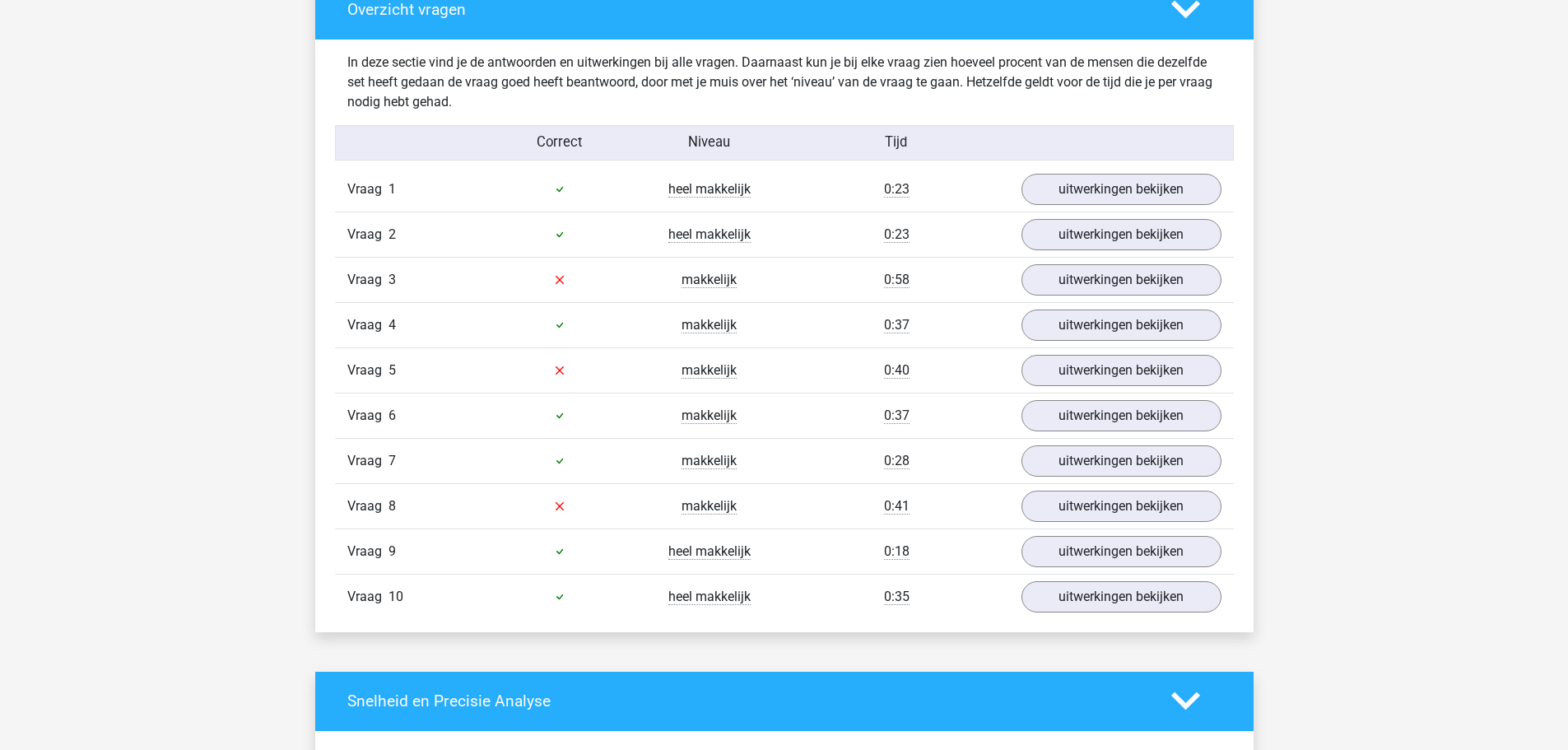
scroll to position [1234, 0]
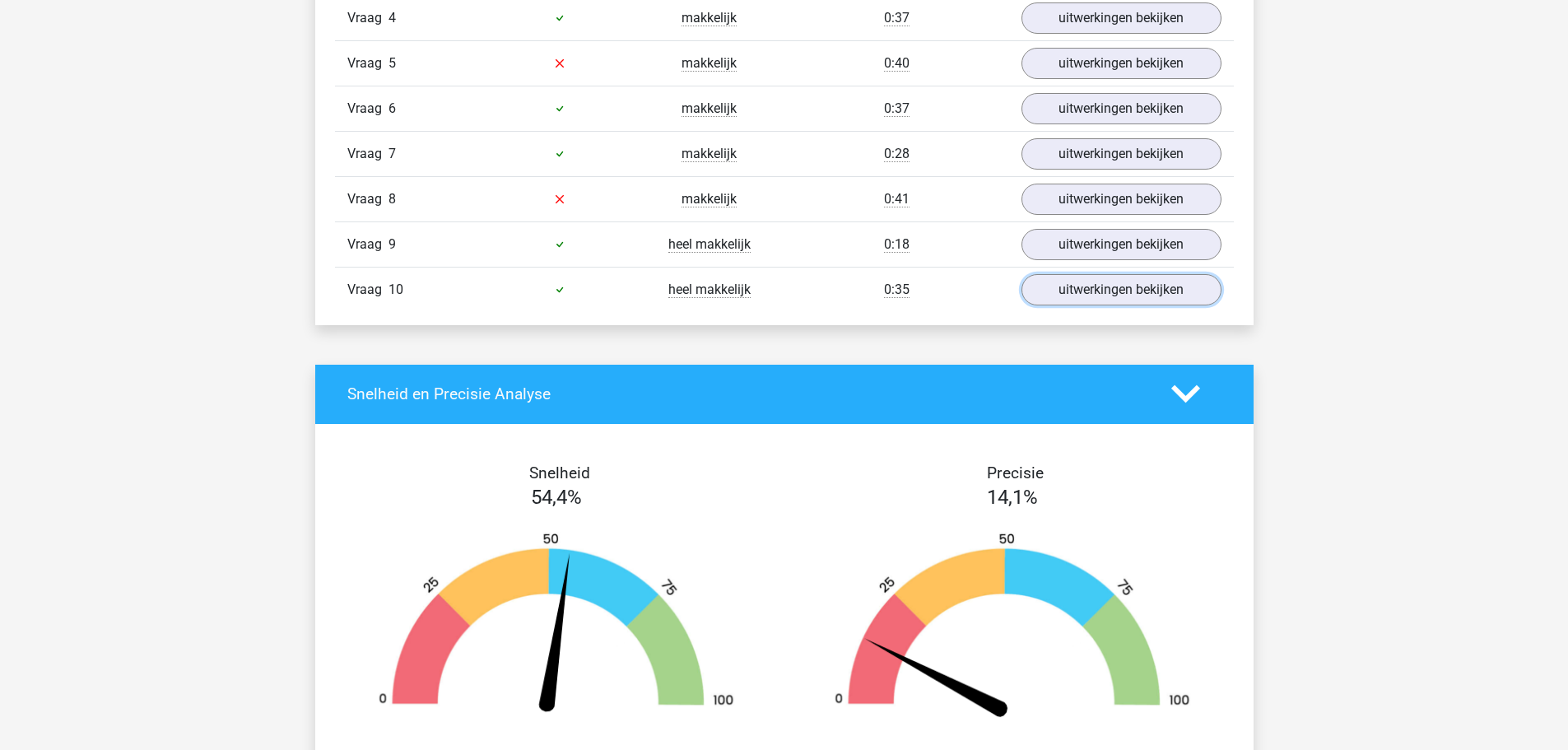
drag, startPoint x: 1064, startPoint y: 287, endPoint x: 1032, endPoint y: 324, distance: 48.9
click at [1064, 287] on link "uitwerkingen bekijken" at bounding box center [1121, 290] width 200 height 31
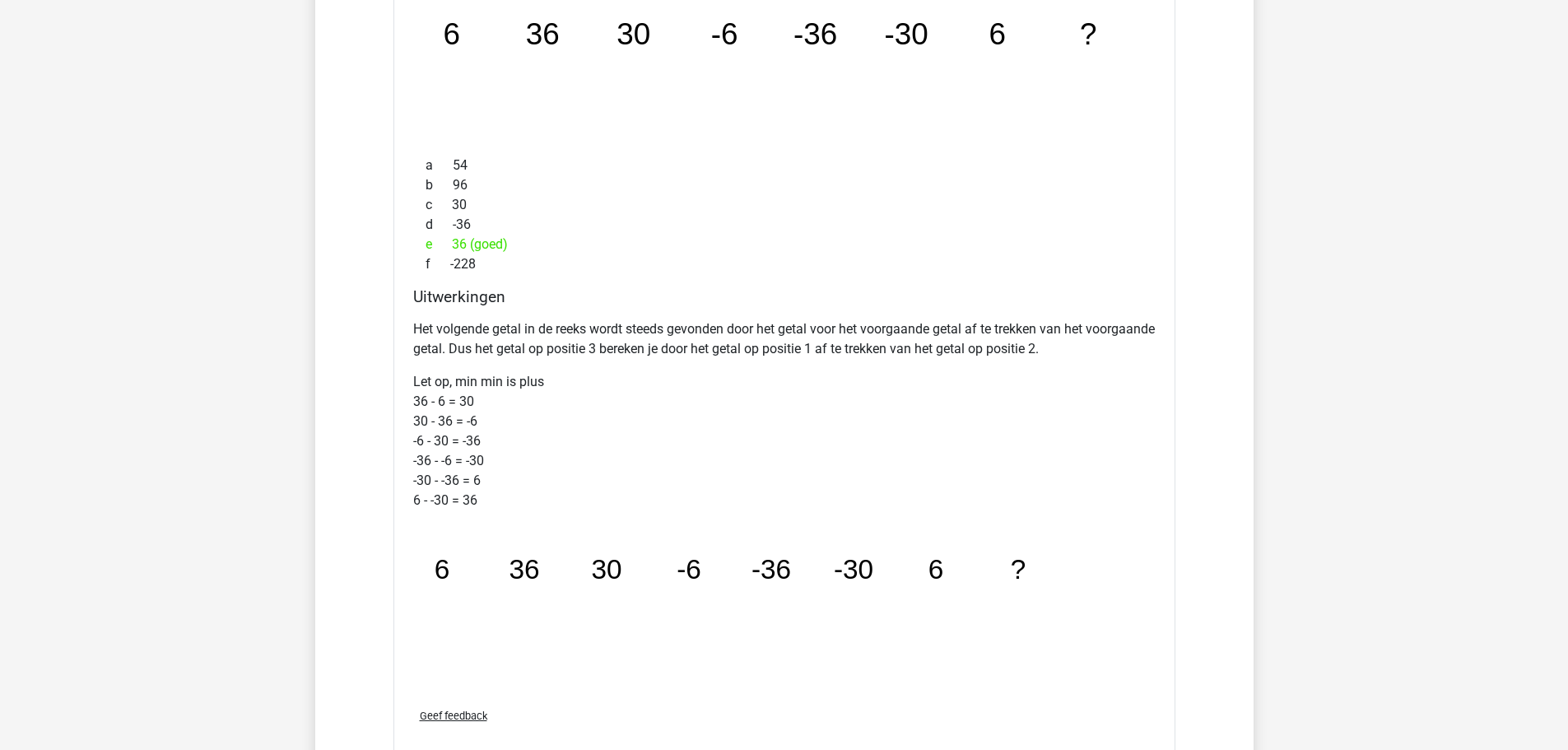
scroll to position [1152, 0]
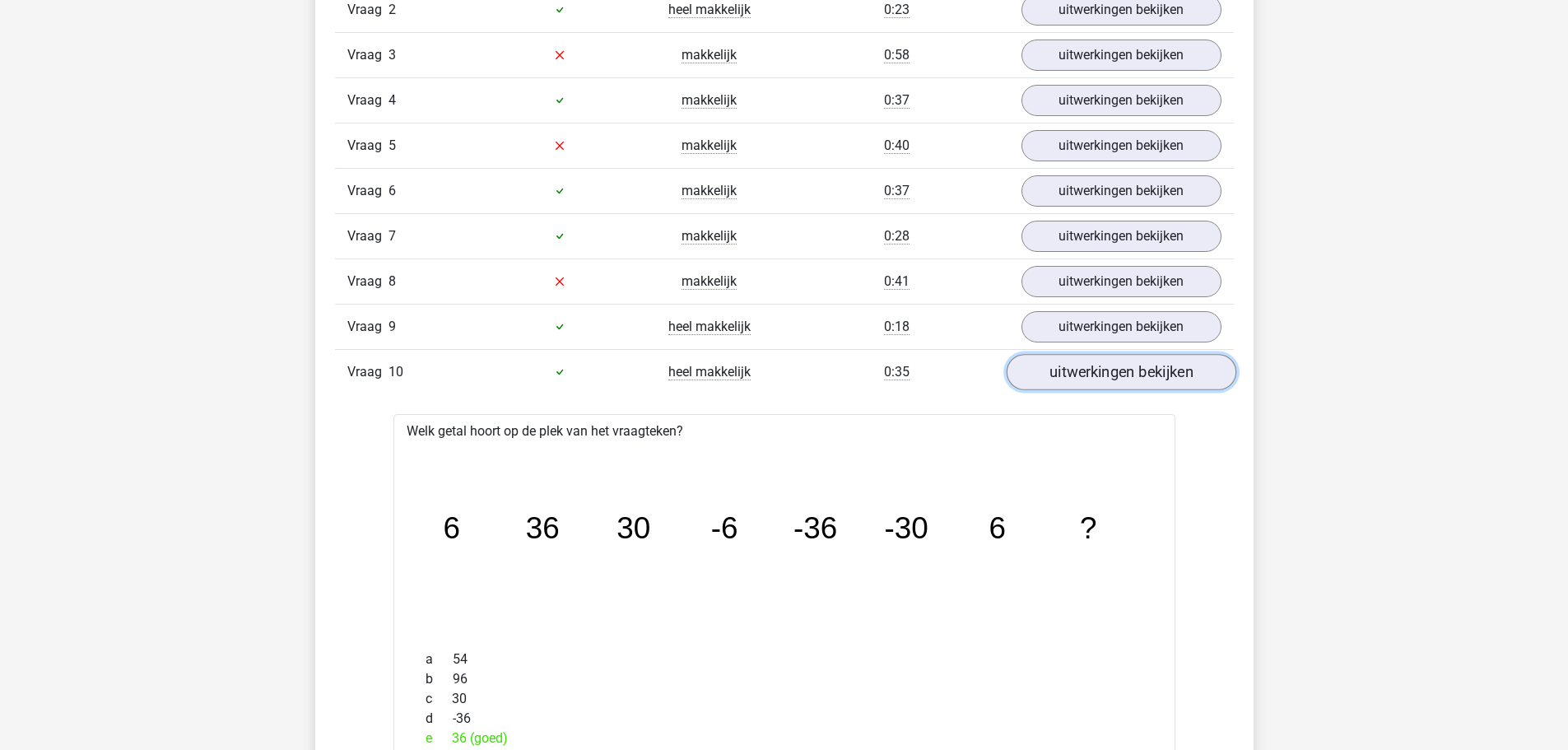
click at [1086, 374] on link "uitwerkingen bekijken" at bounding box center [1121, 371] width 230 height 36
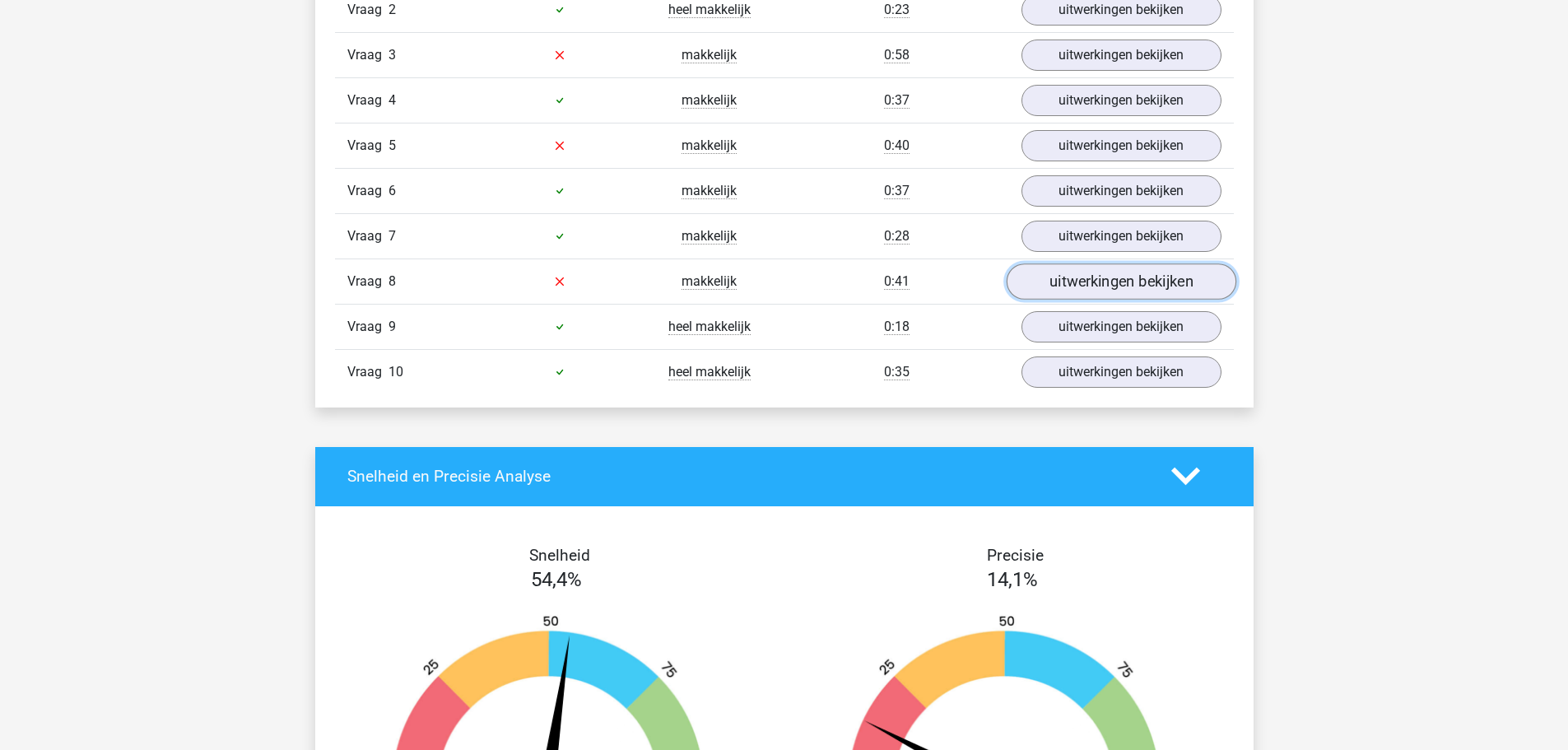
click at [1071, 285] on link "uitwerkingen bekijken" at bounding box center [1121, 280] width 230 height 36
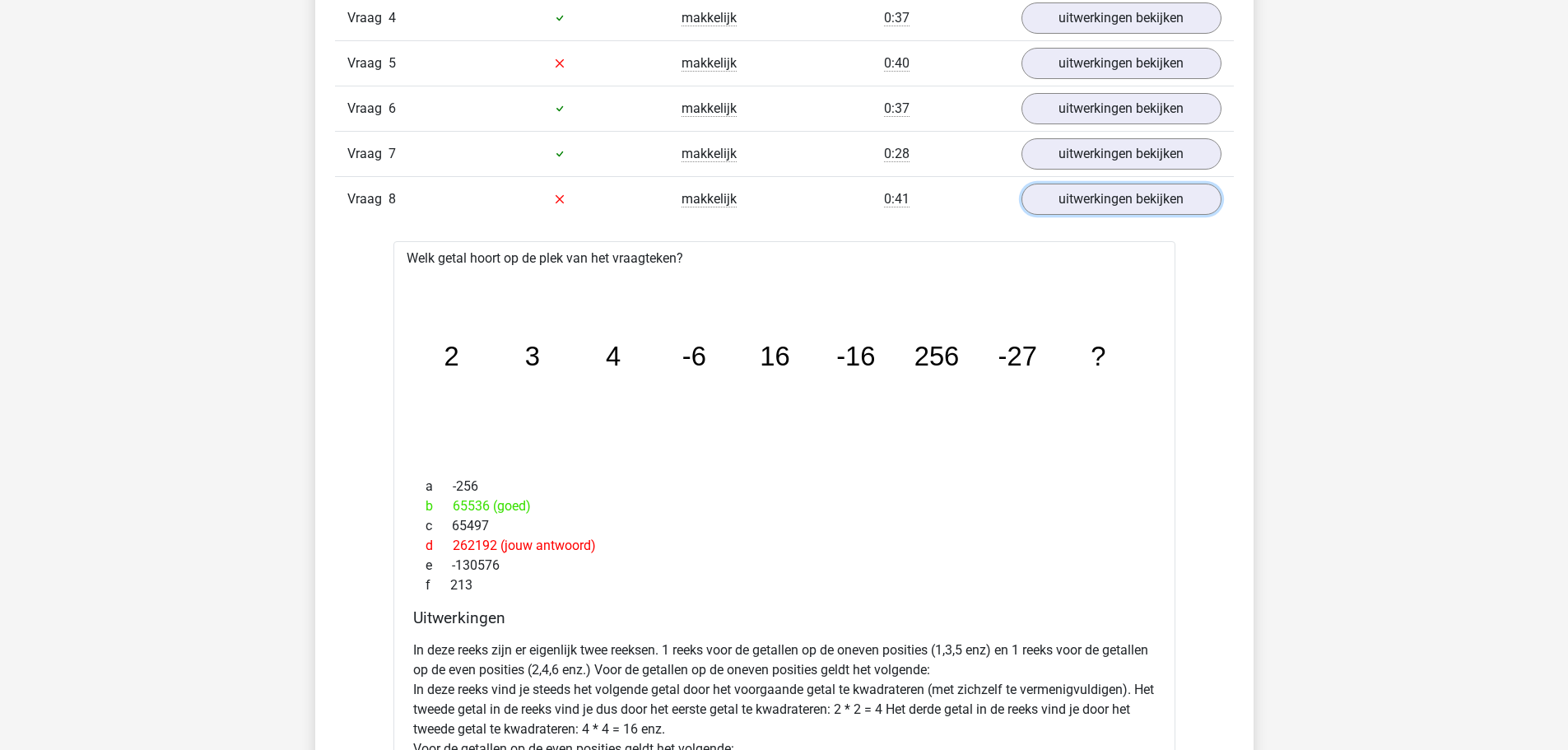
scroll to position [1070, 0]
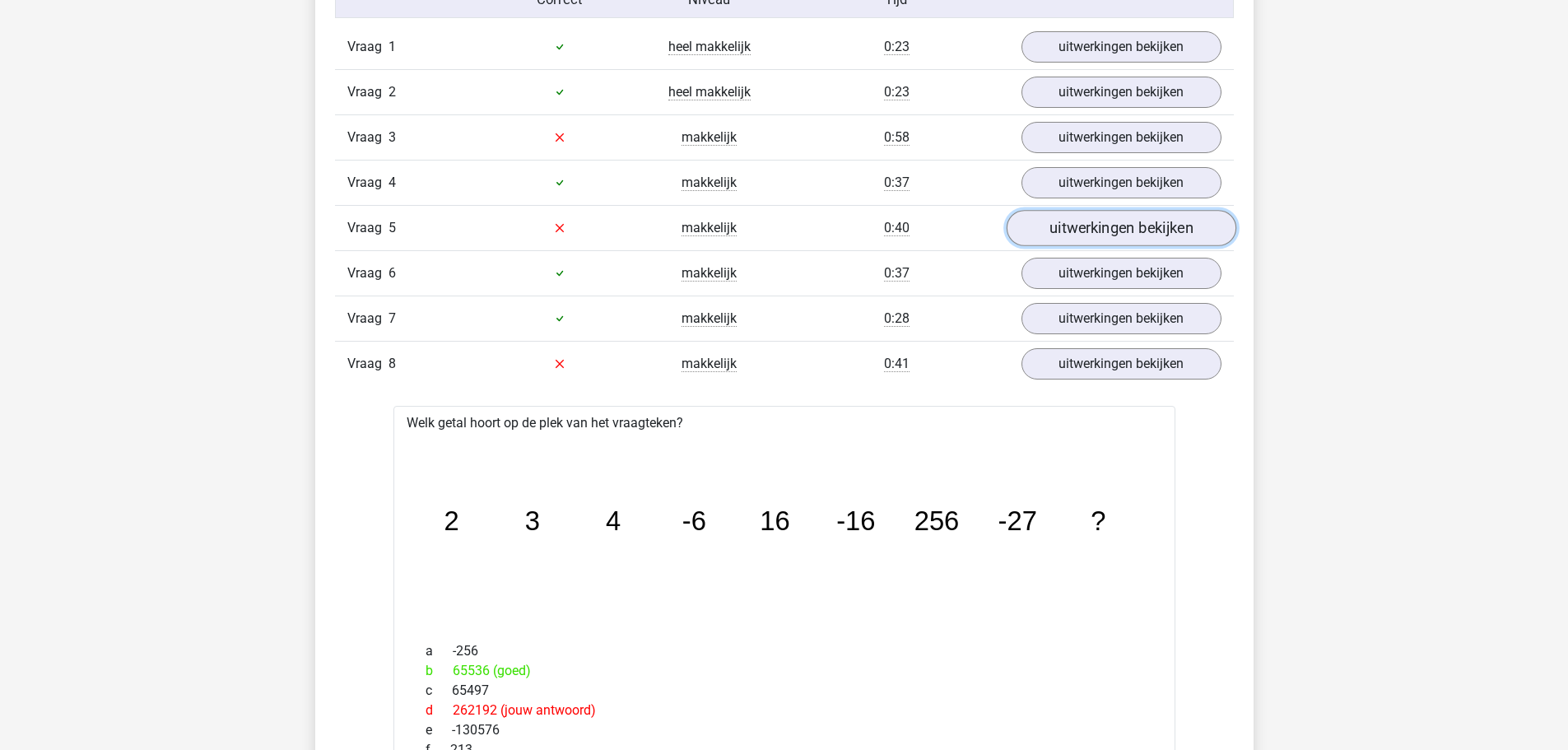
click at [1098, 236] on link "uitwerkingen bekijken" at bounding box center [1121, 227] width 230 height 36
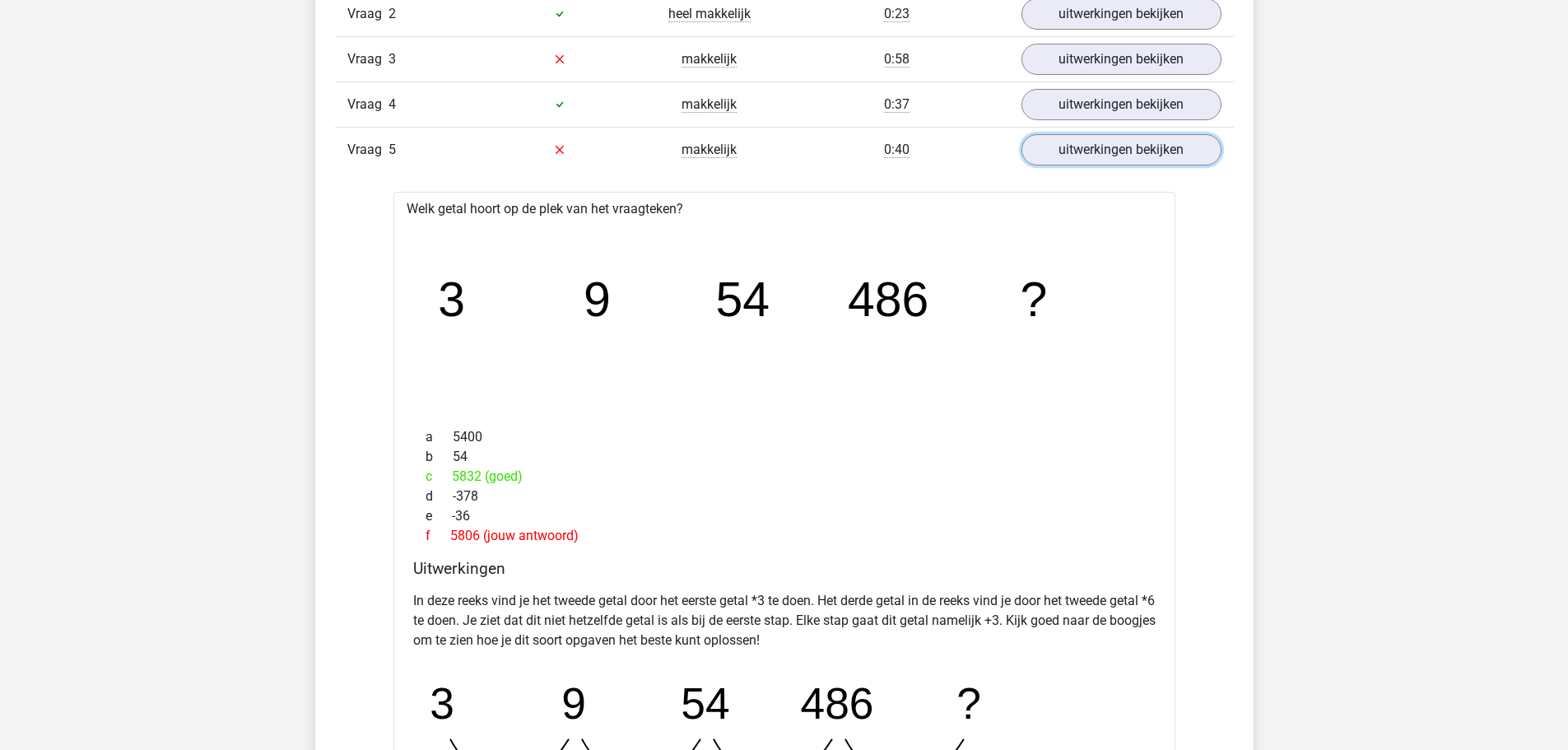
scroll to position [988, 0]
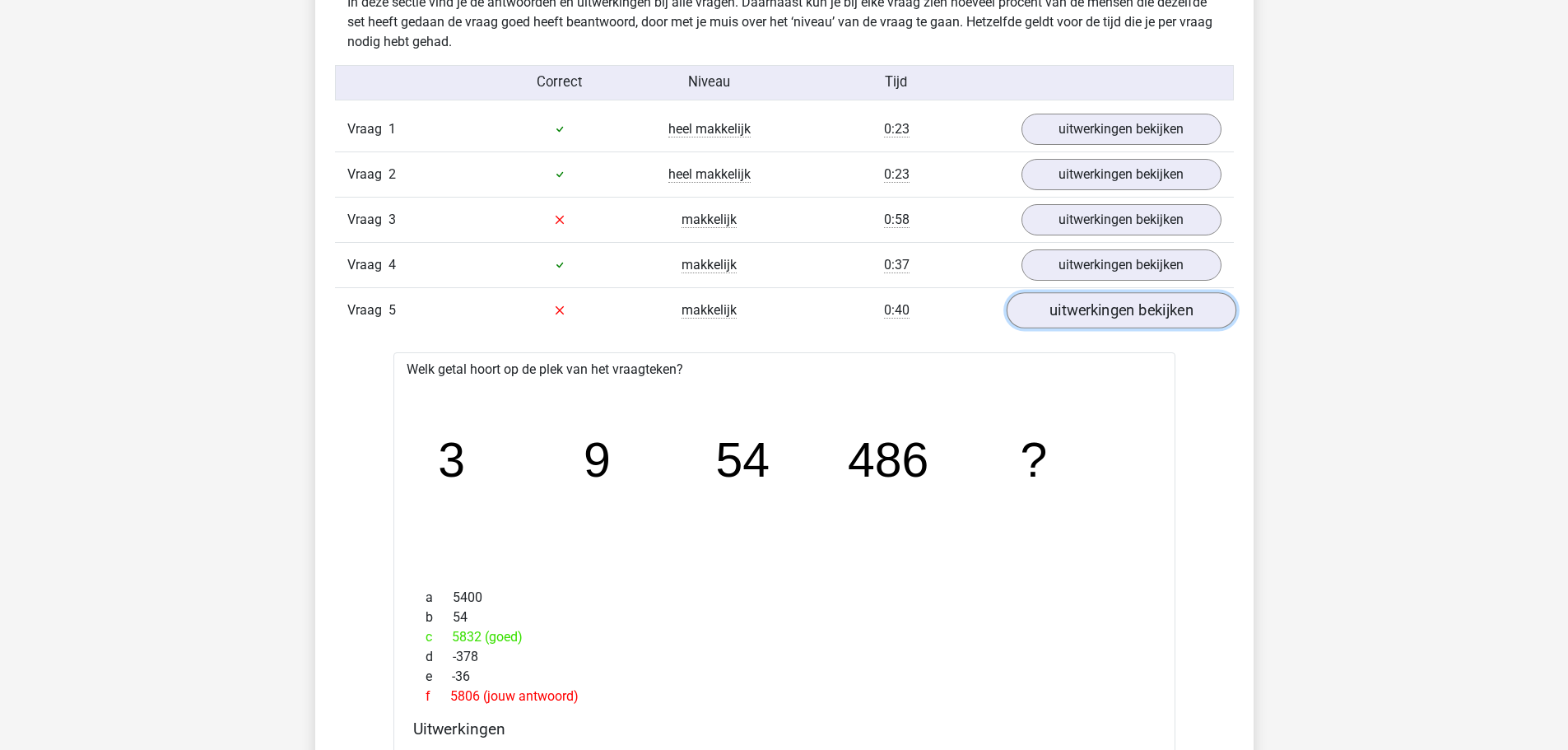
click at [1066, 314] on link "uitwerkingen bekijken" at bounding box center [1121, 309] width 230 height 36
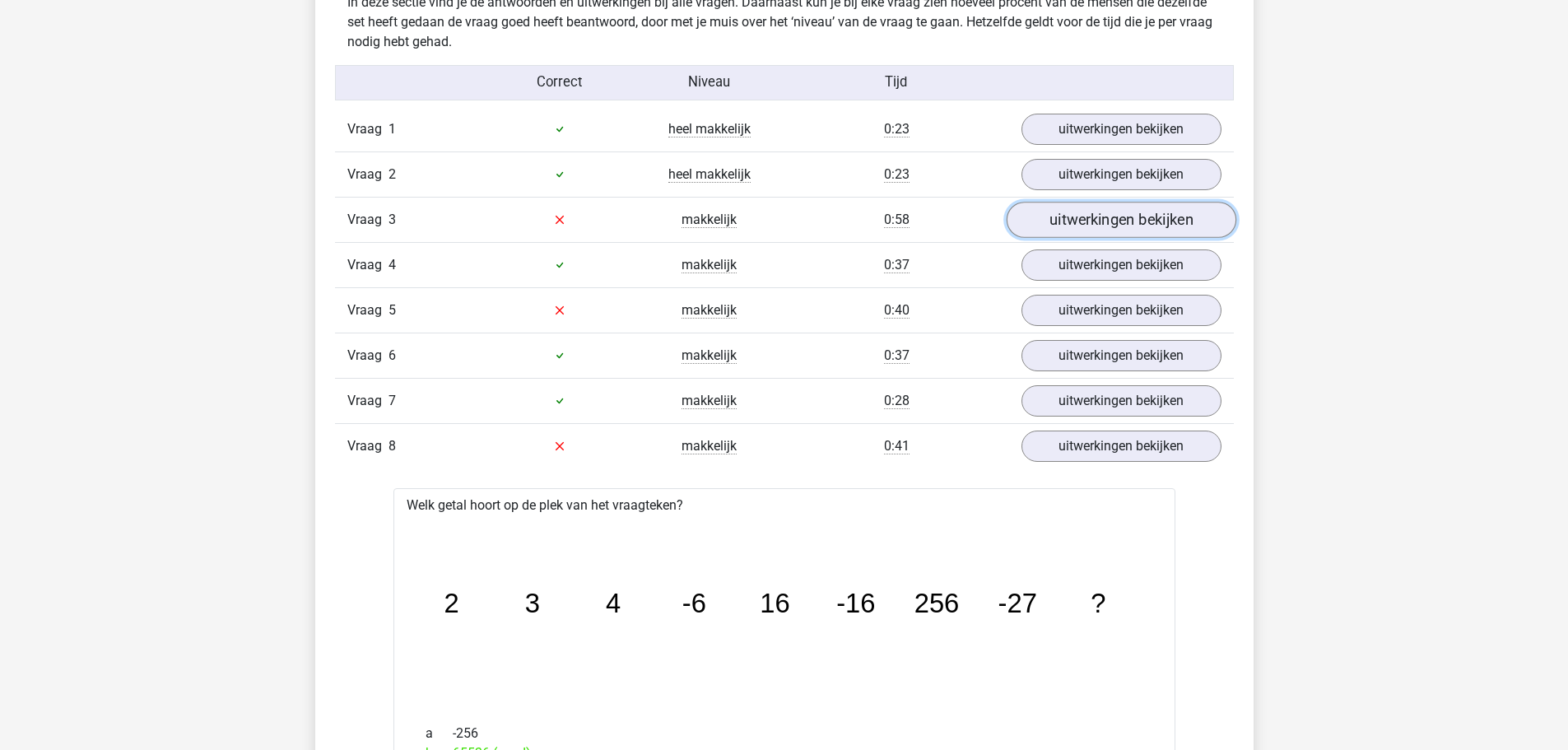
click at [1074, 227] on link "uitwerkingen bekijken" at bounding box center [1121, 219] width 230 height 36
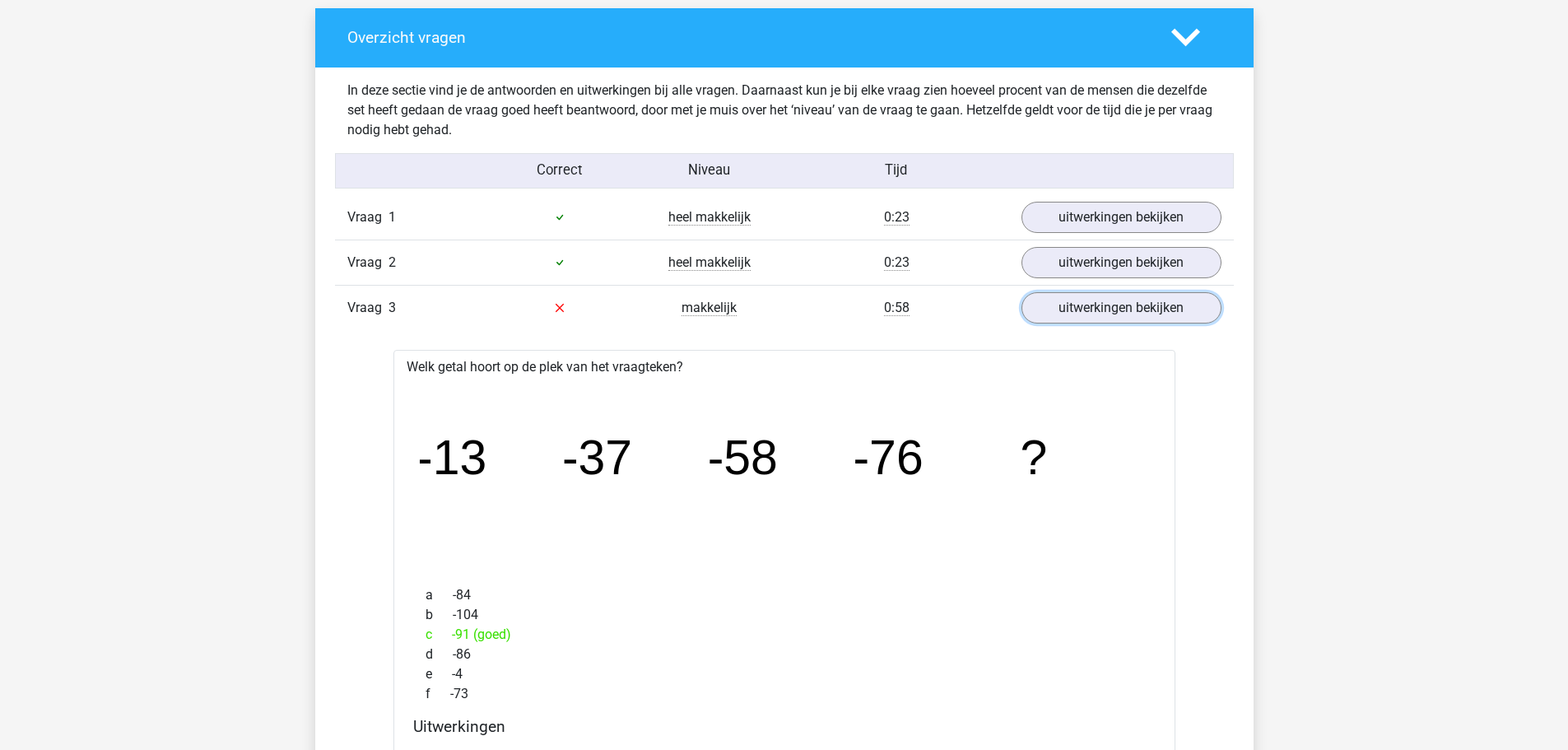
scroll to position [823, 0]
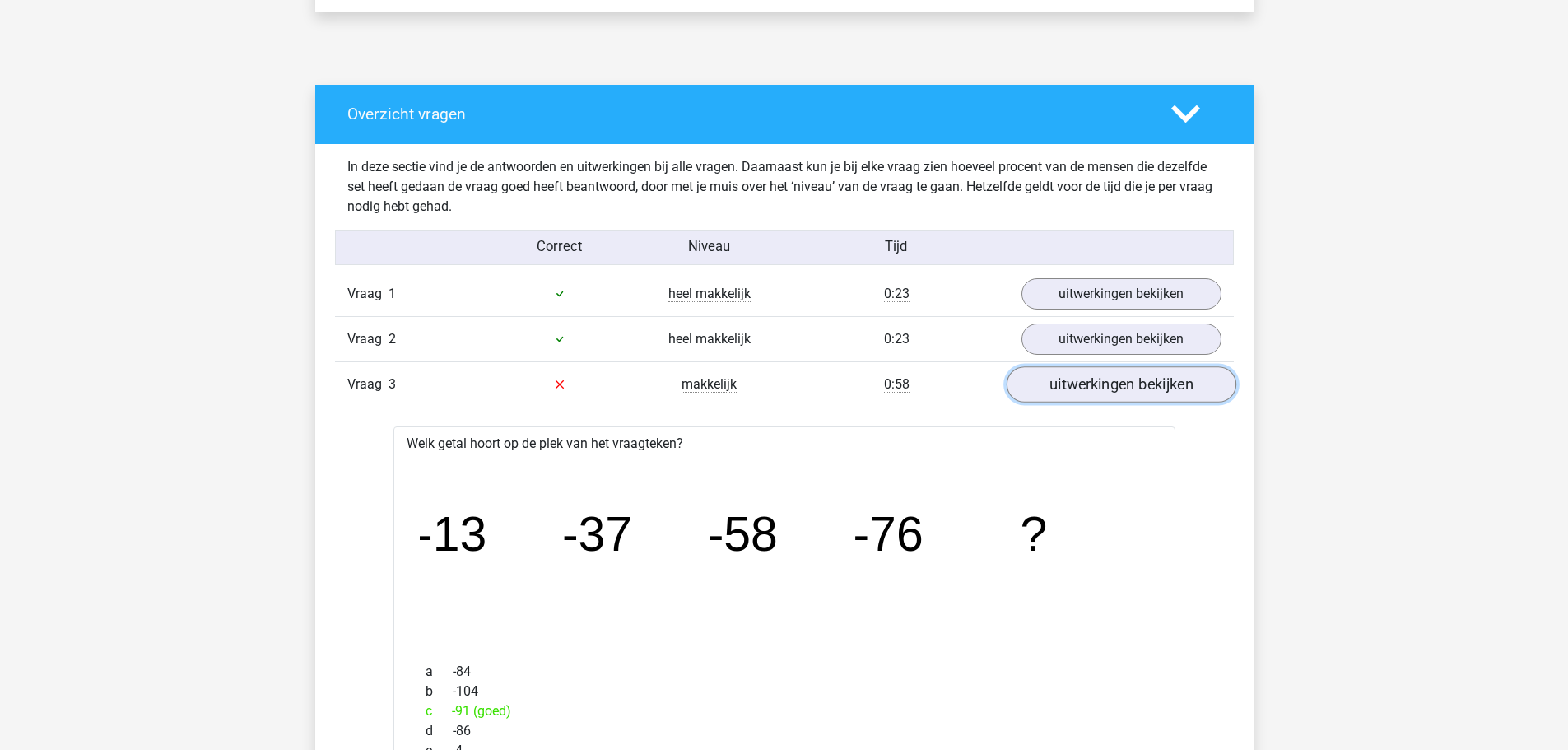
click at [1136, 389] on link "uitwerkingen bekijken" at bounding box center [1121, 384] width 230 height 36
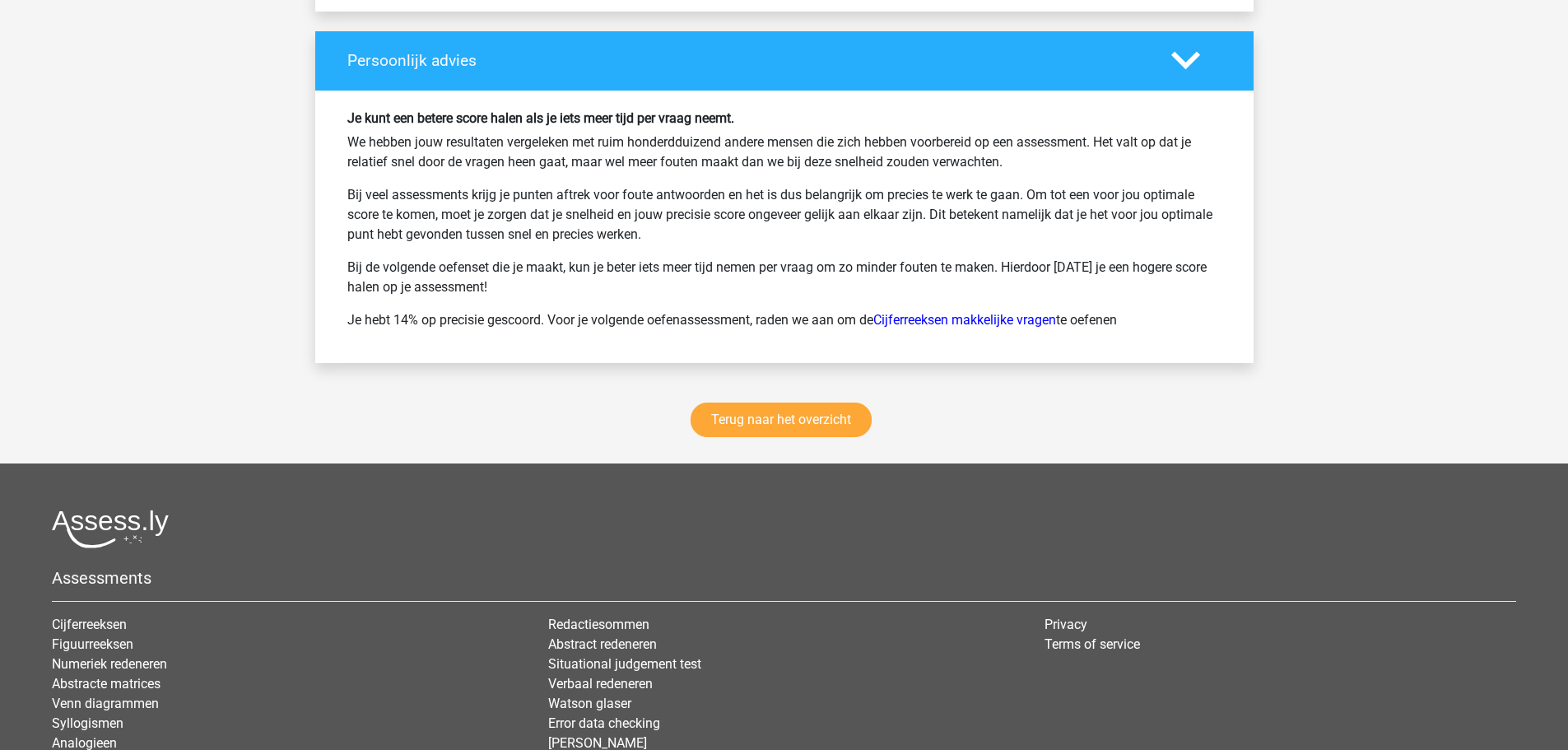
scroll to position [3147, 0]
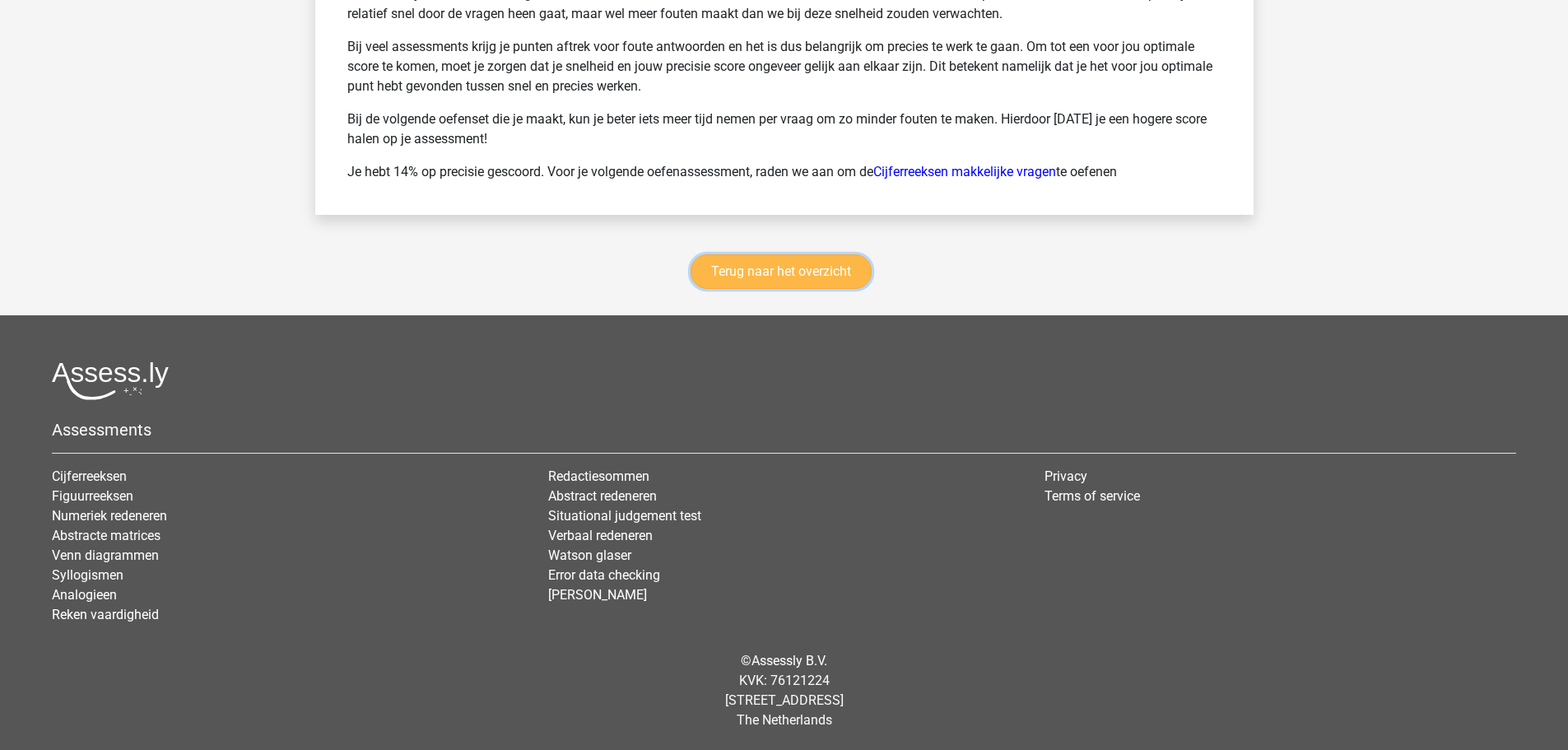
click at [795, 273] on link "Terug naar het overzicht" at bounding box center [780, 272] width 181 height 35
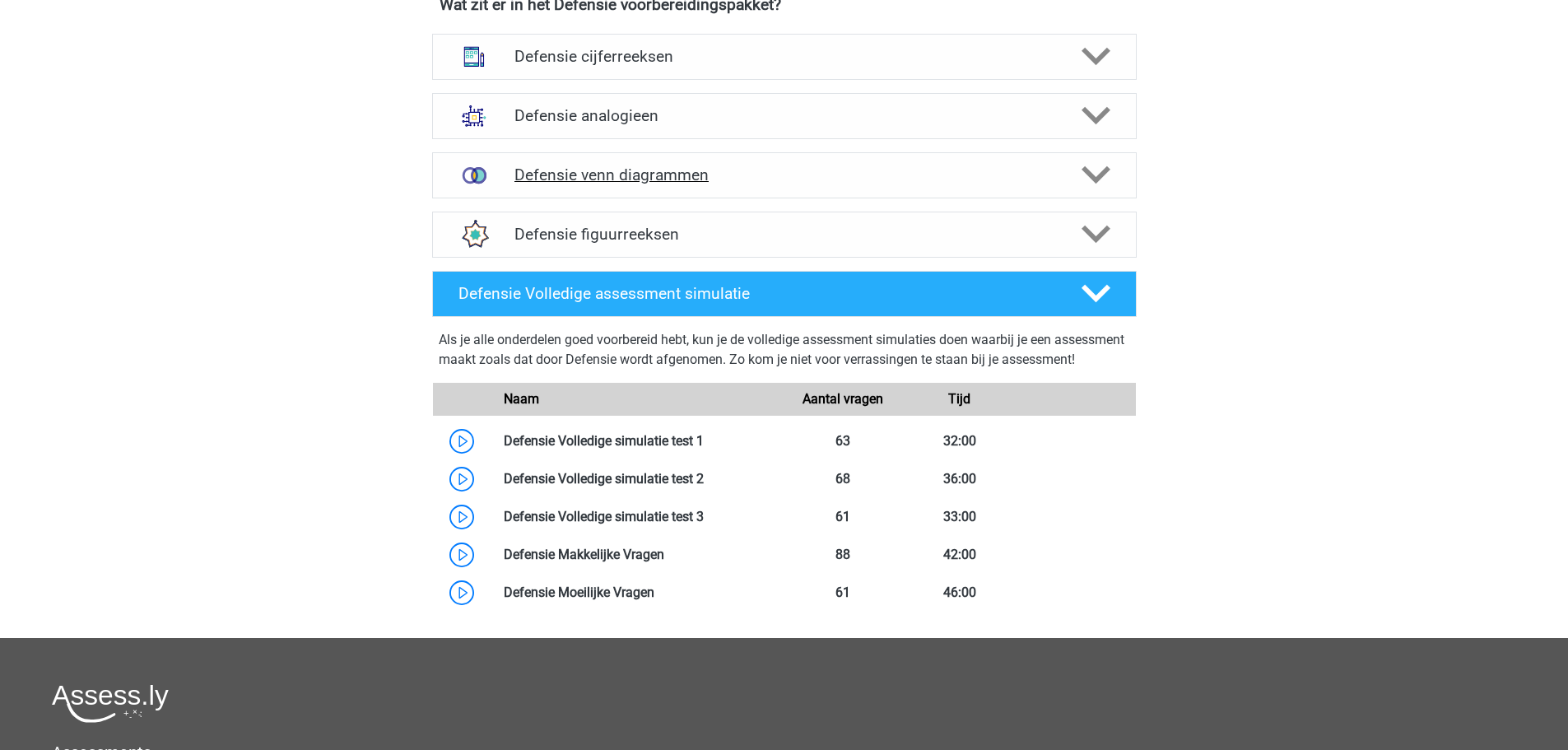
scroll to position [658, 0]
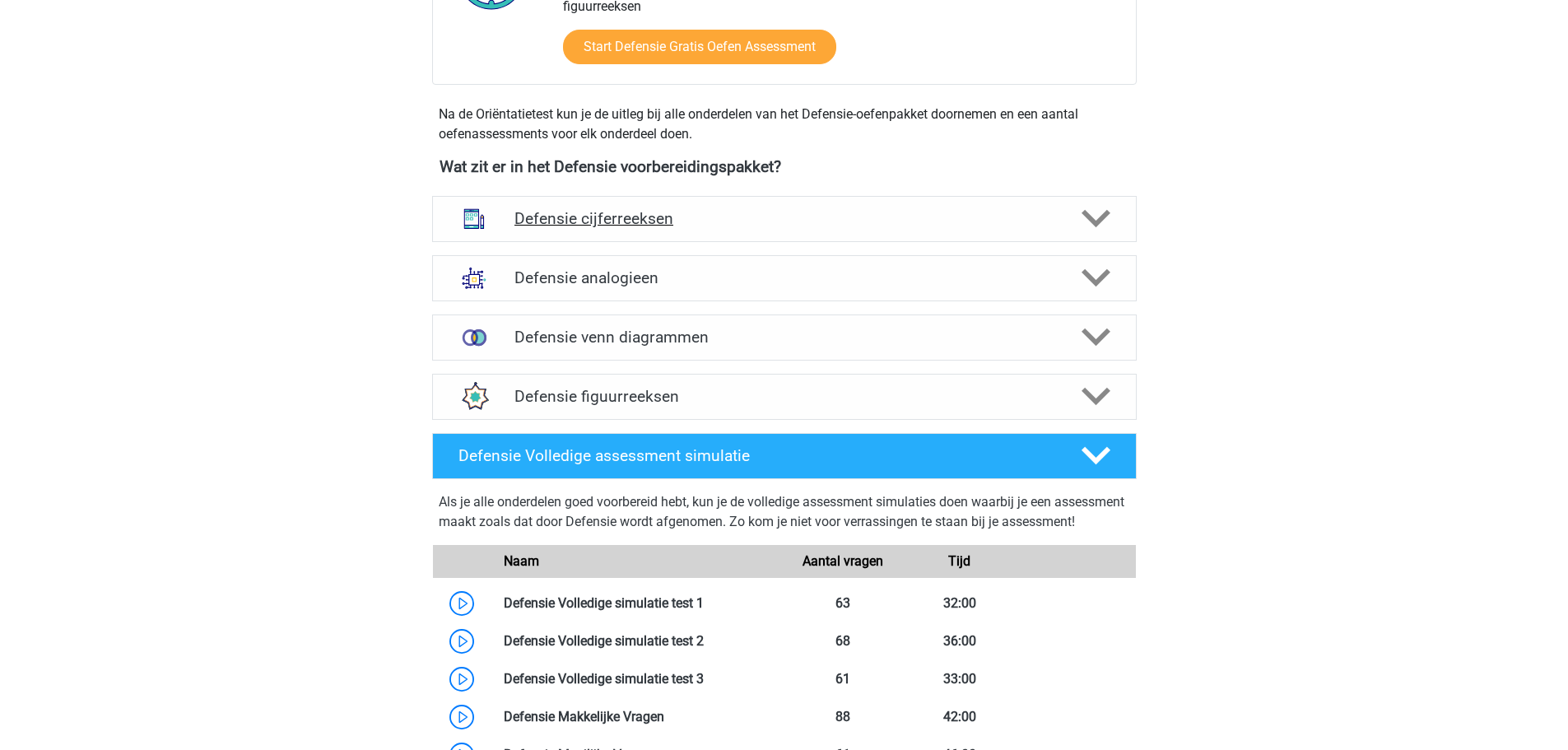
click at [663, 227] on h4 "Defensie cijferreeksen" at bounding box center [784, 218] width 539 height 19
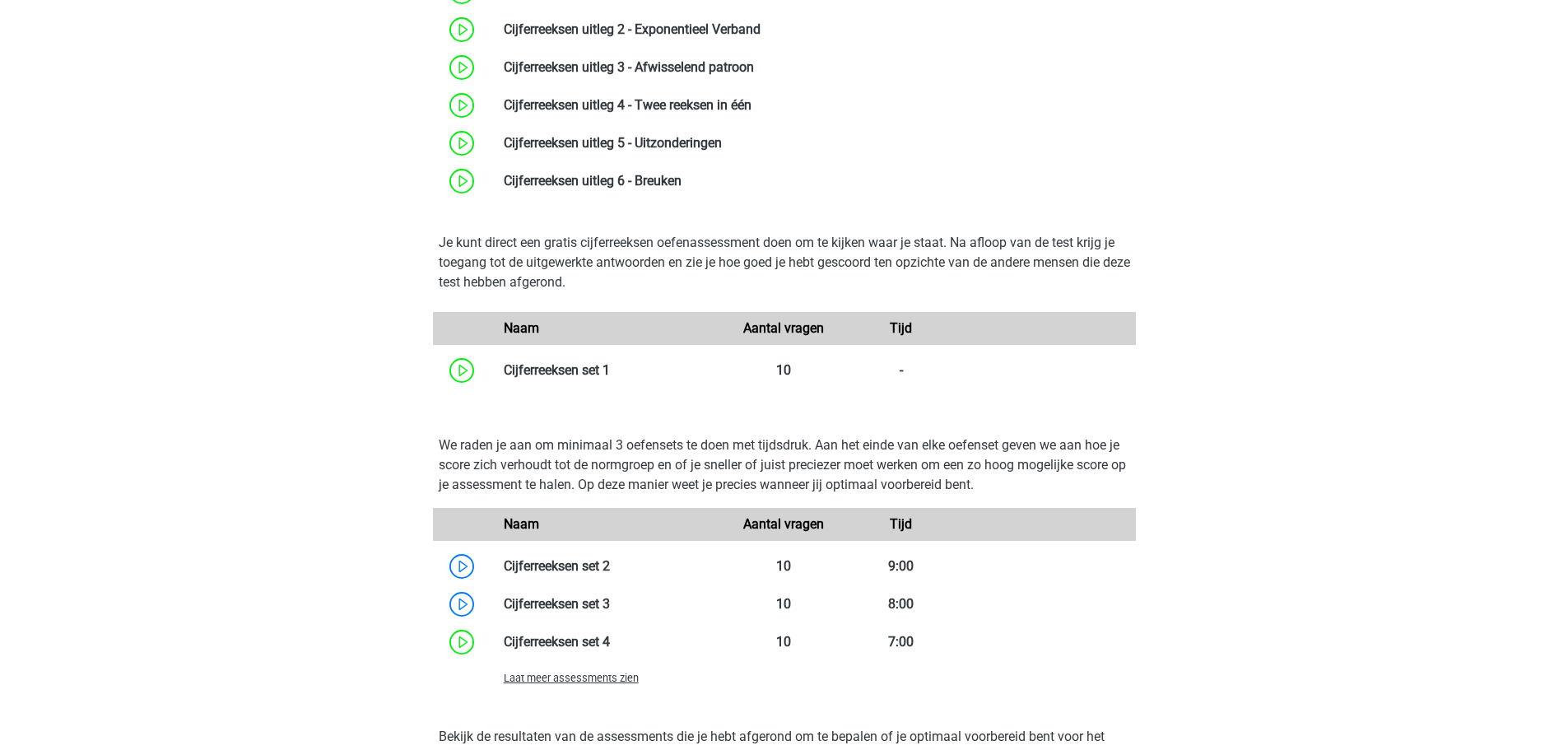
scroll to position [1070, 0]
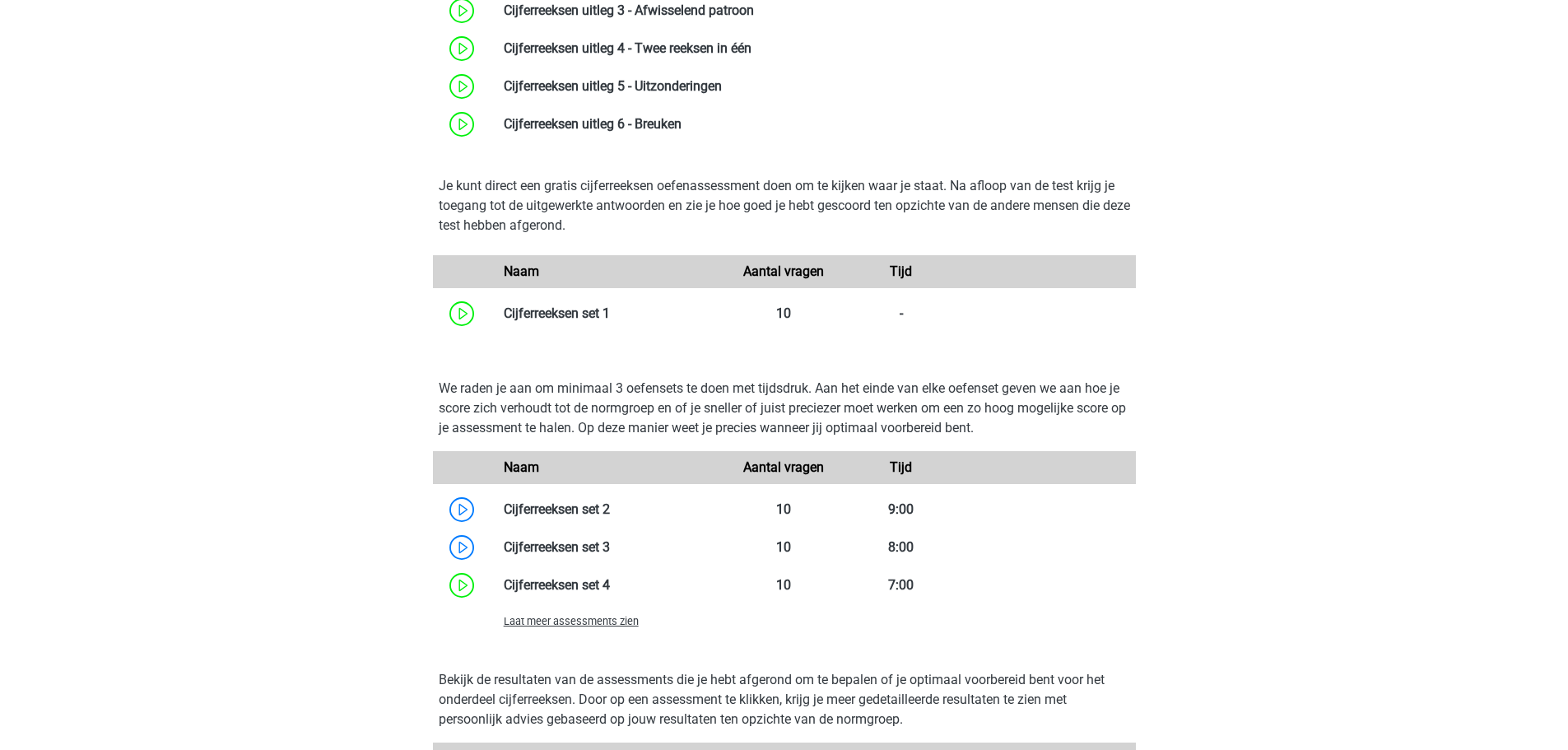
click at [594, 622] on span "Laat meer assessments zien" at bounding box center [571, 620] width 135 height 13
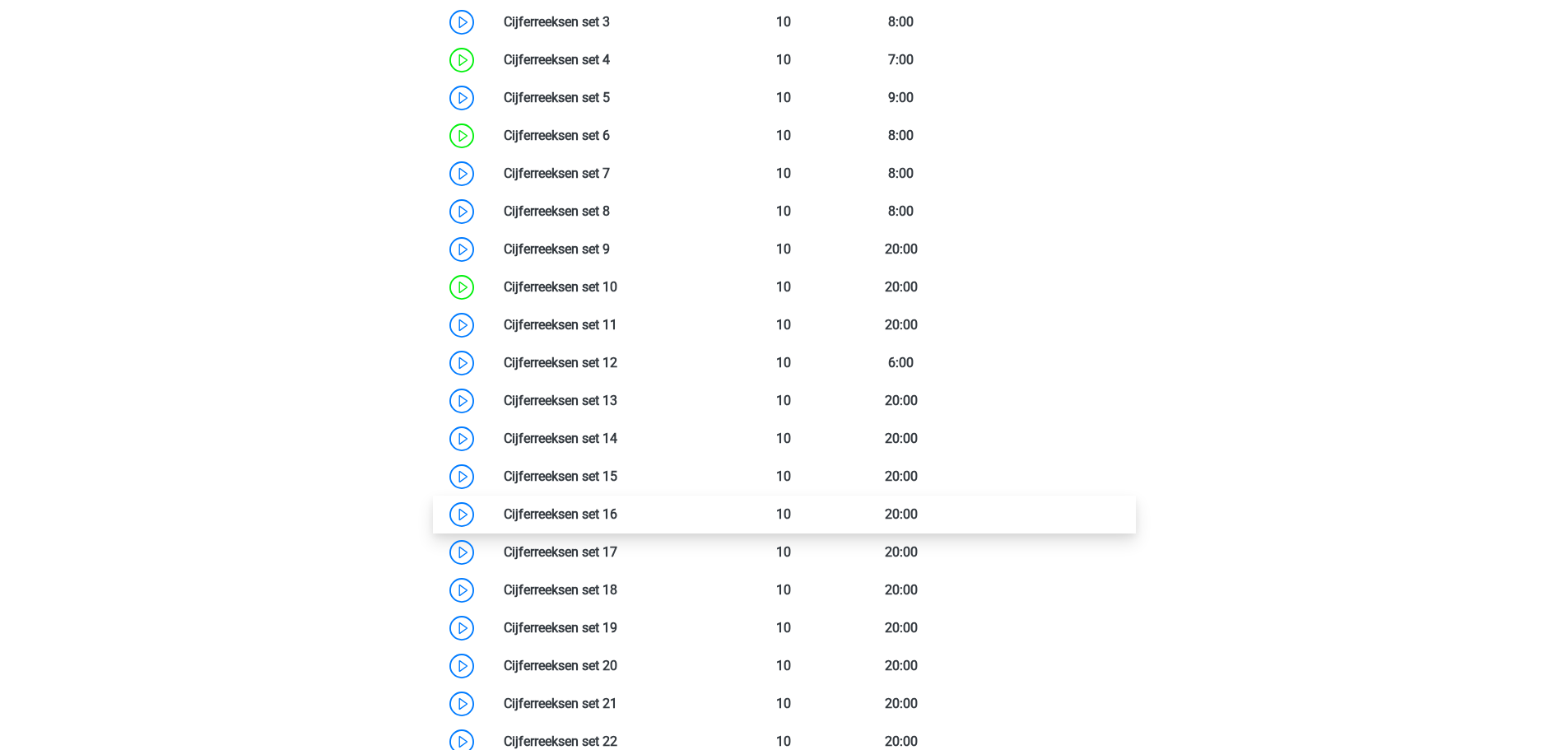
scroll to position [1728, 0]
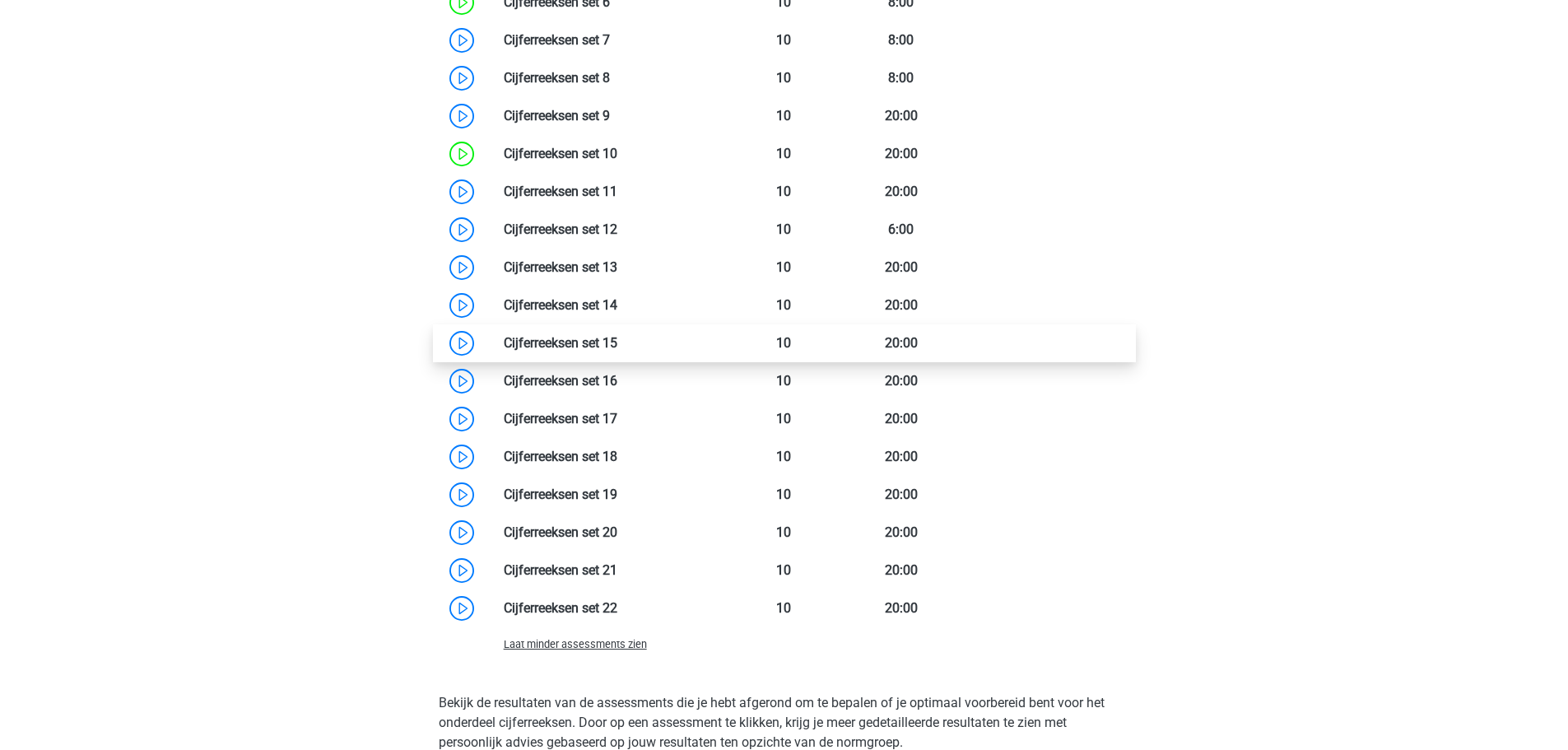
click at [618, 342] on link at bounding box center [618, 343] width 0 height 15
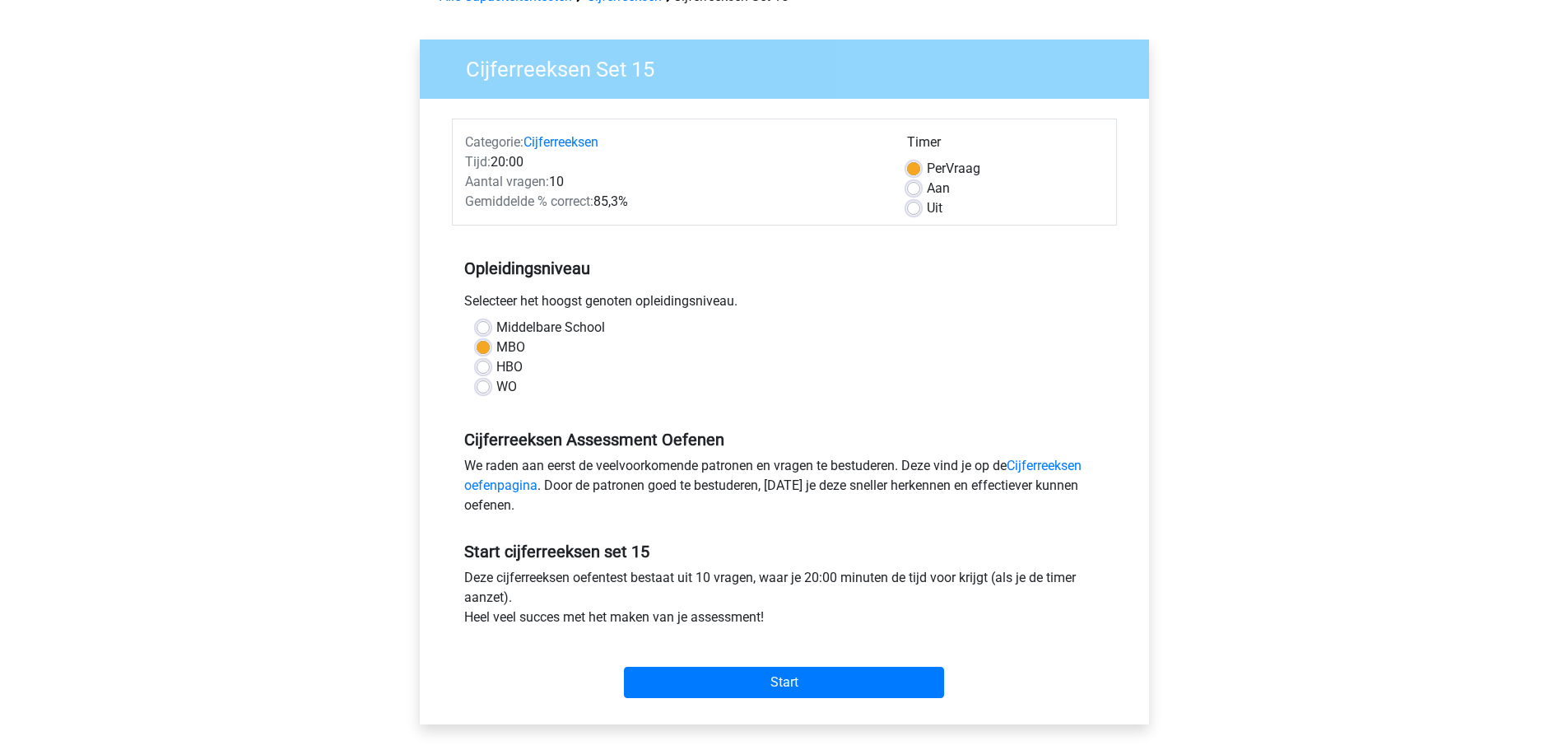
scroll to position [330, 0]
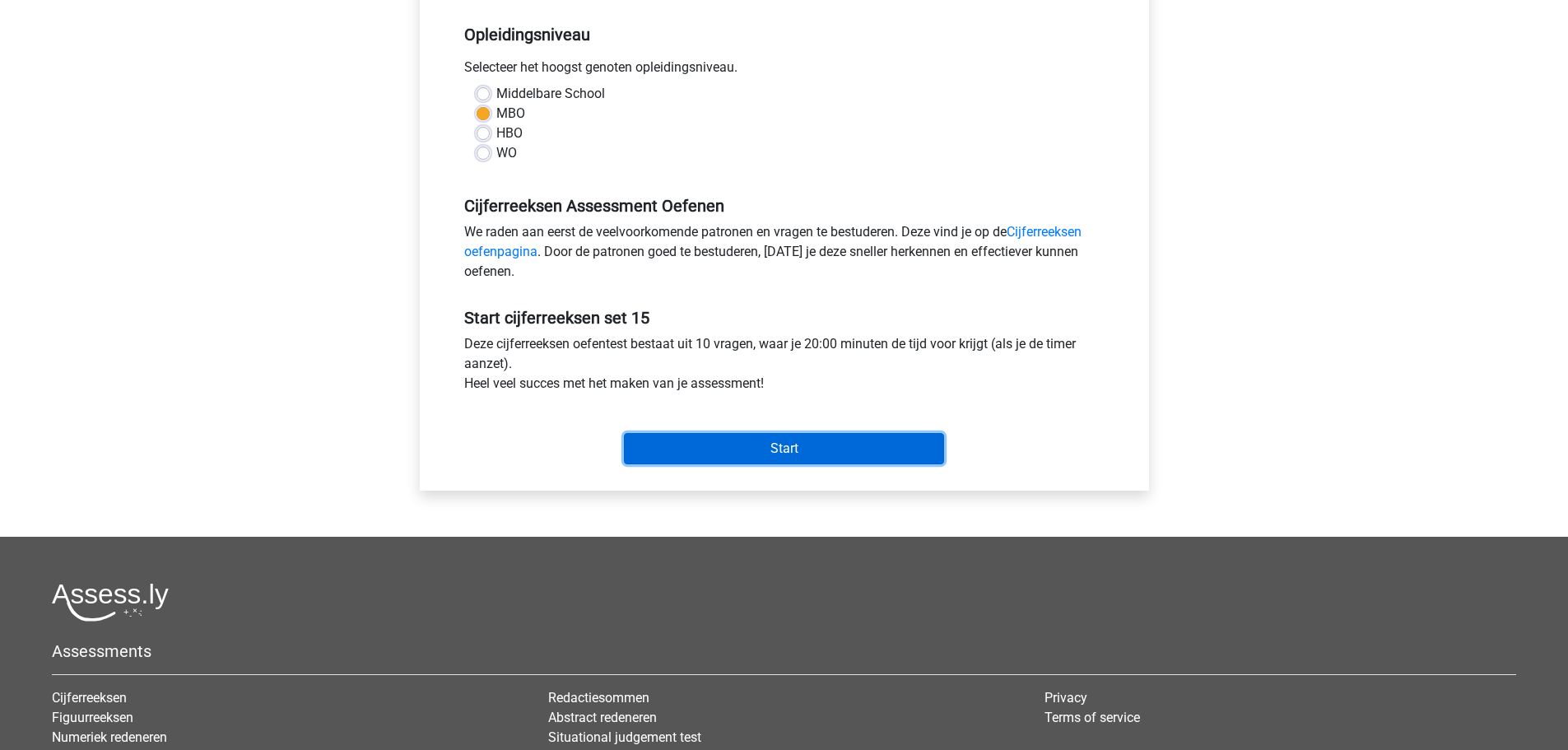
click at [773, 445] on input "Start" at bounding box center [783, 448] width 320 height 31
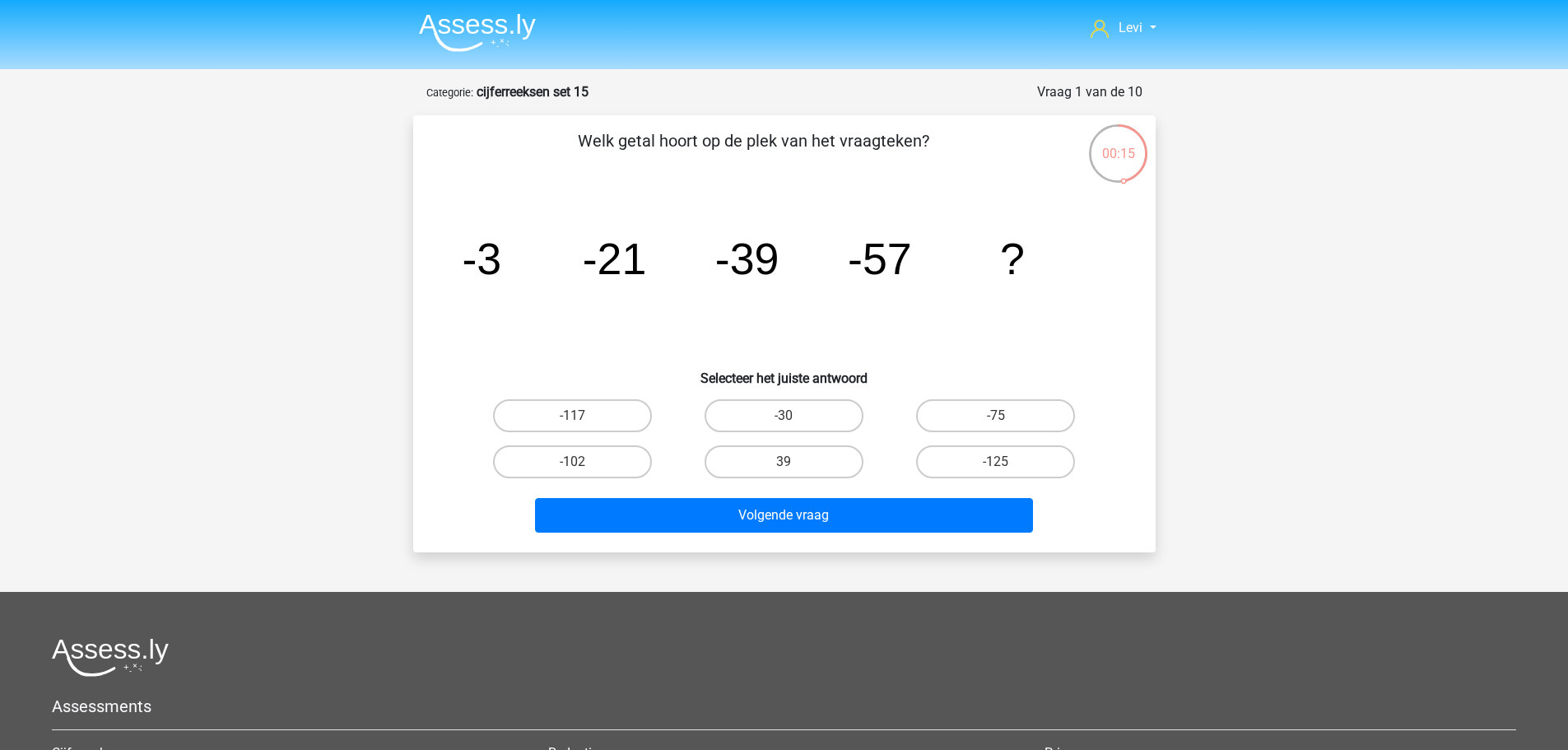
click at [1001, 409] on label "-75" at bounding box center [996, 416] width 159 height 33
click at [1001, 416] on input "-75" at bounding box center [1001, 420] width 11 height 11
radio input "true"
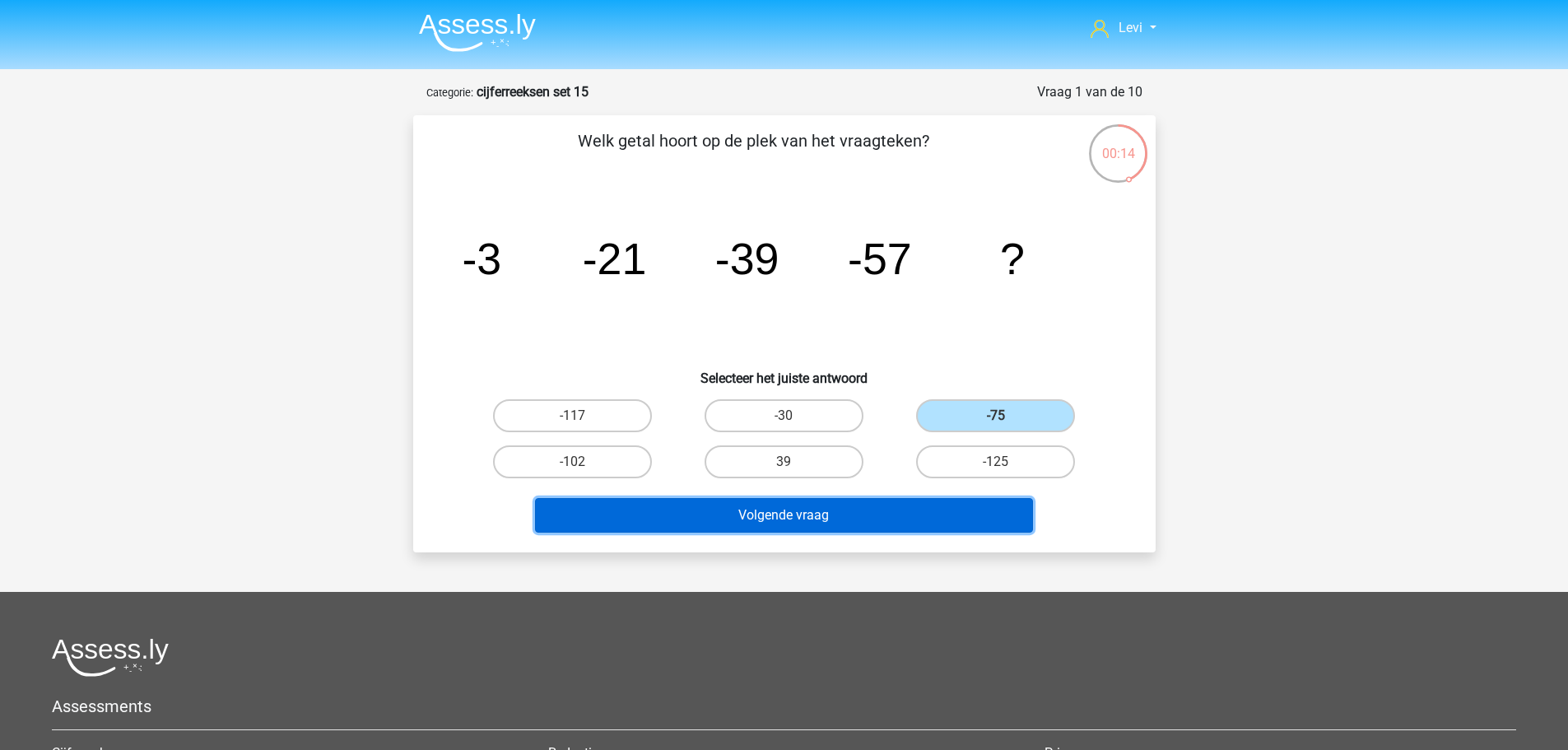
click at [962, 505] on button "Volgende vraag" at bounding box center [784, 515] width 498 height 35
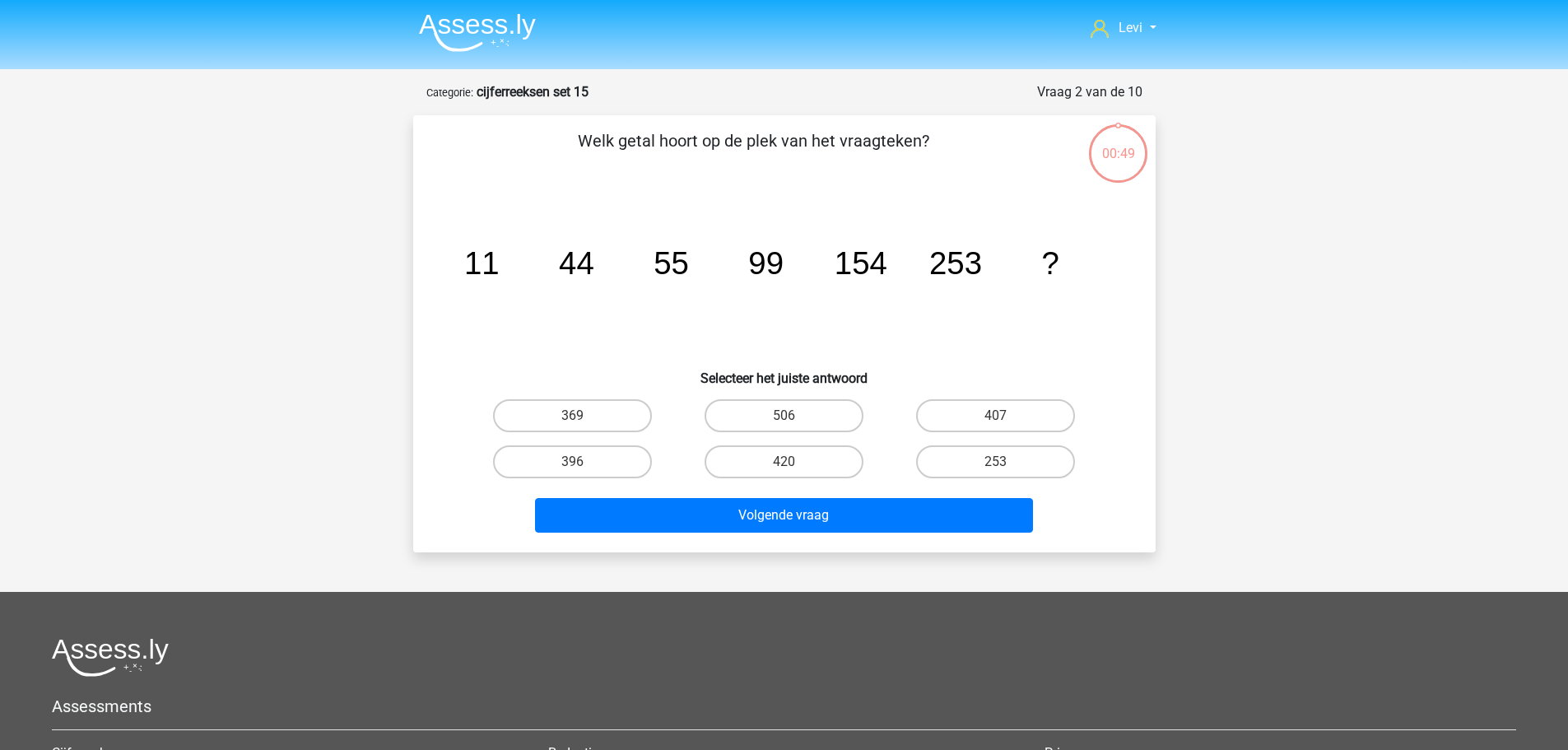
scroll to position [82, 0]
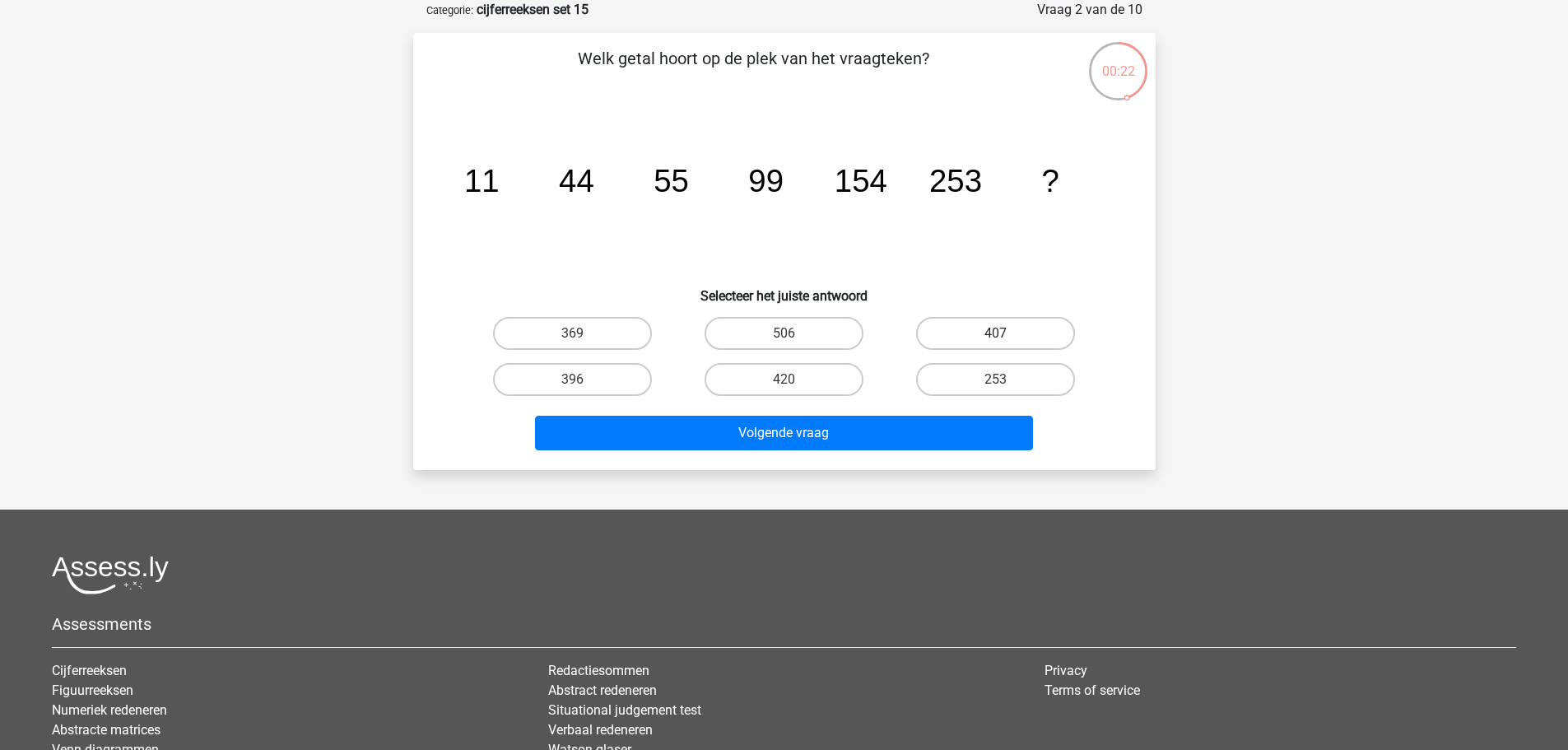
click at [959, 336] on label "407" at bounding box center [996, 333] width 159 height 33
click at [996, 336] on input "407" at bounding box center [1001, 338] width 11 height 11
radio input "true"
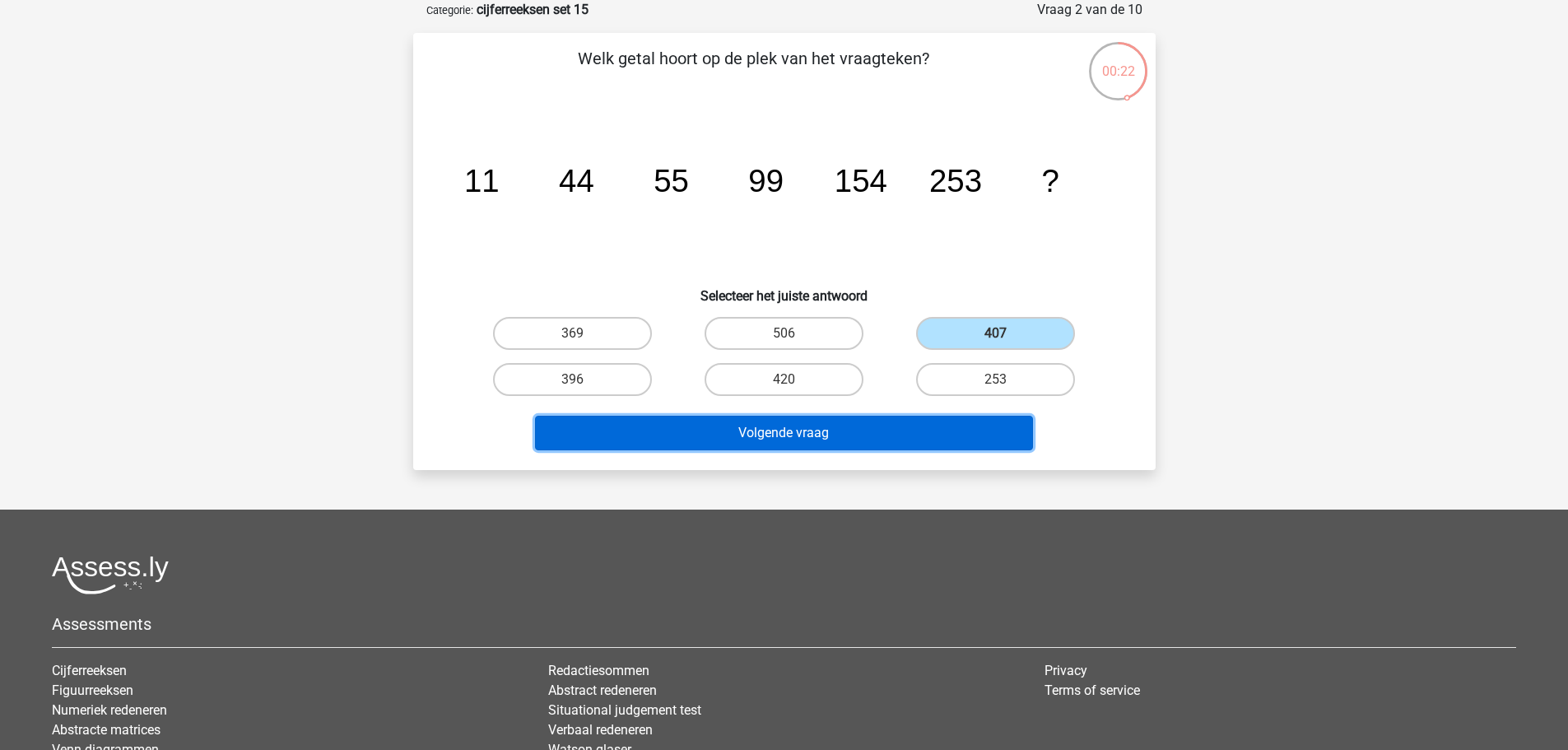
click at [934, 439] on button "Volgende vraag" at bounding box center [784, 433] width 498 height 35
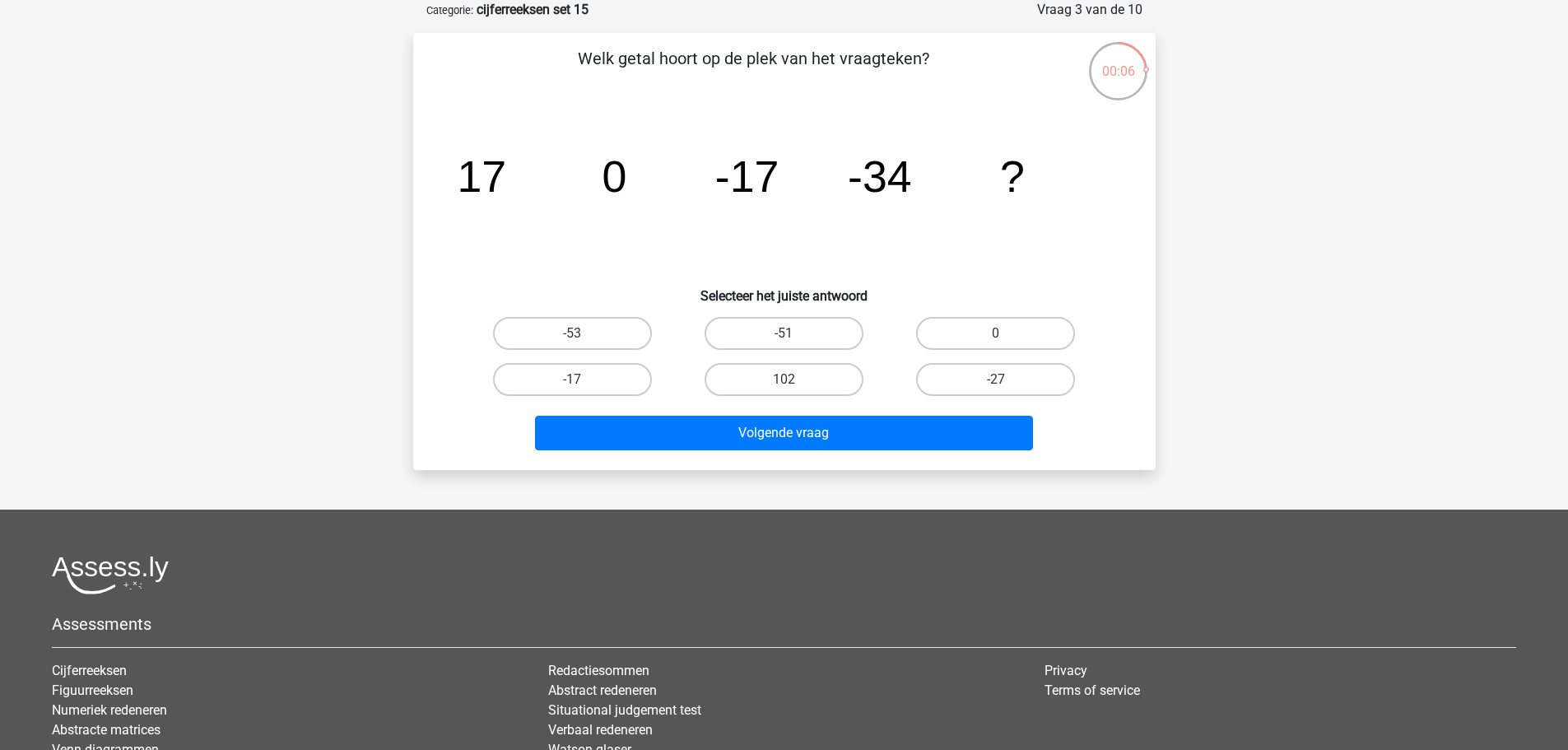
drag, startPoint x: 774, startPoint y: 330, endPoint x: 785, endPoint y: 400, distance: 70.9
click at [774, 334] on label "-51" at bounding box center [784, 333] width 159 height 33
click at [784, 334] on input "-51" at bounding box center [789, 338] width 11 height 11
radio input "true"
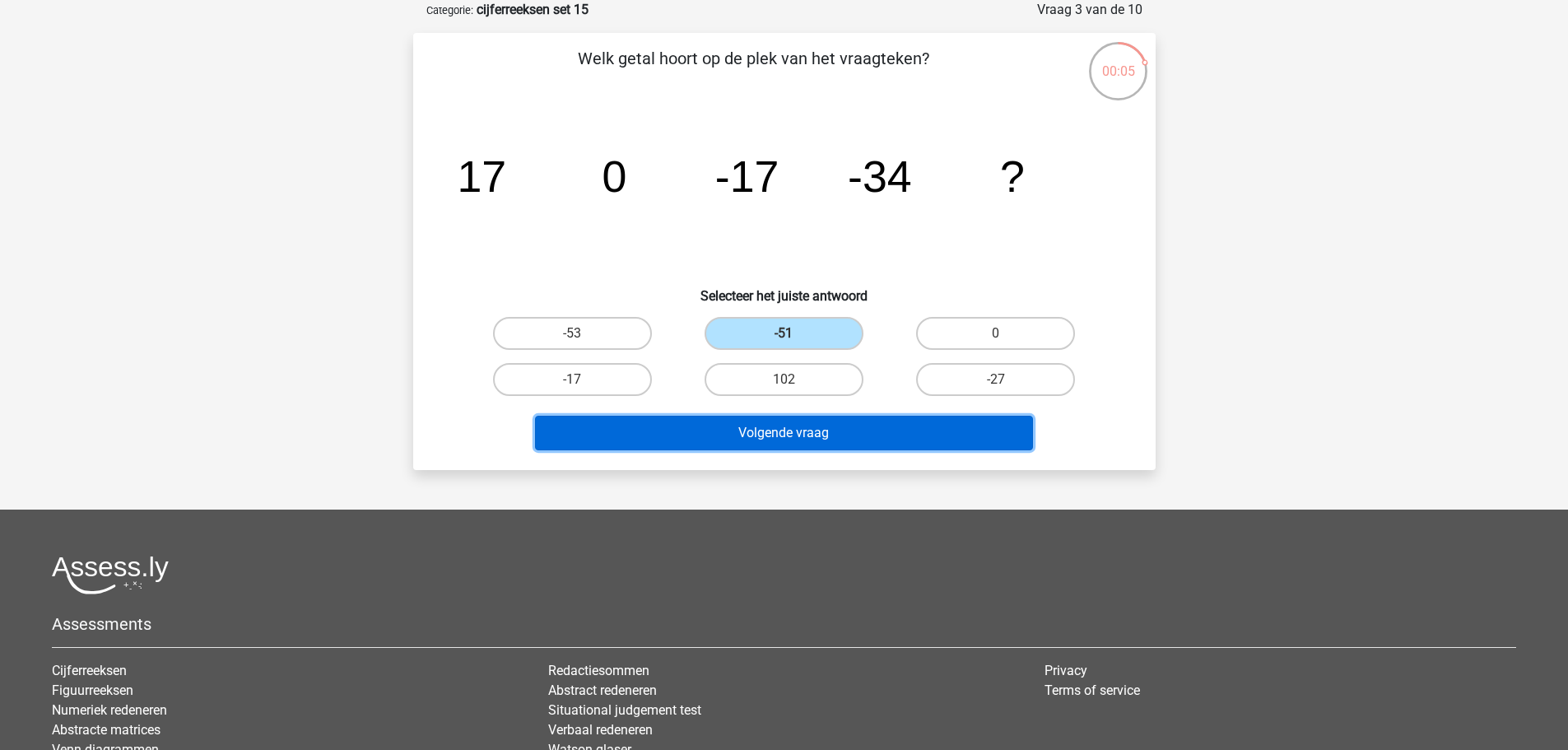
click at [808, 435] on button "Volgende vraag" at bounding box center [784, 433] width 498 height 35
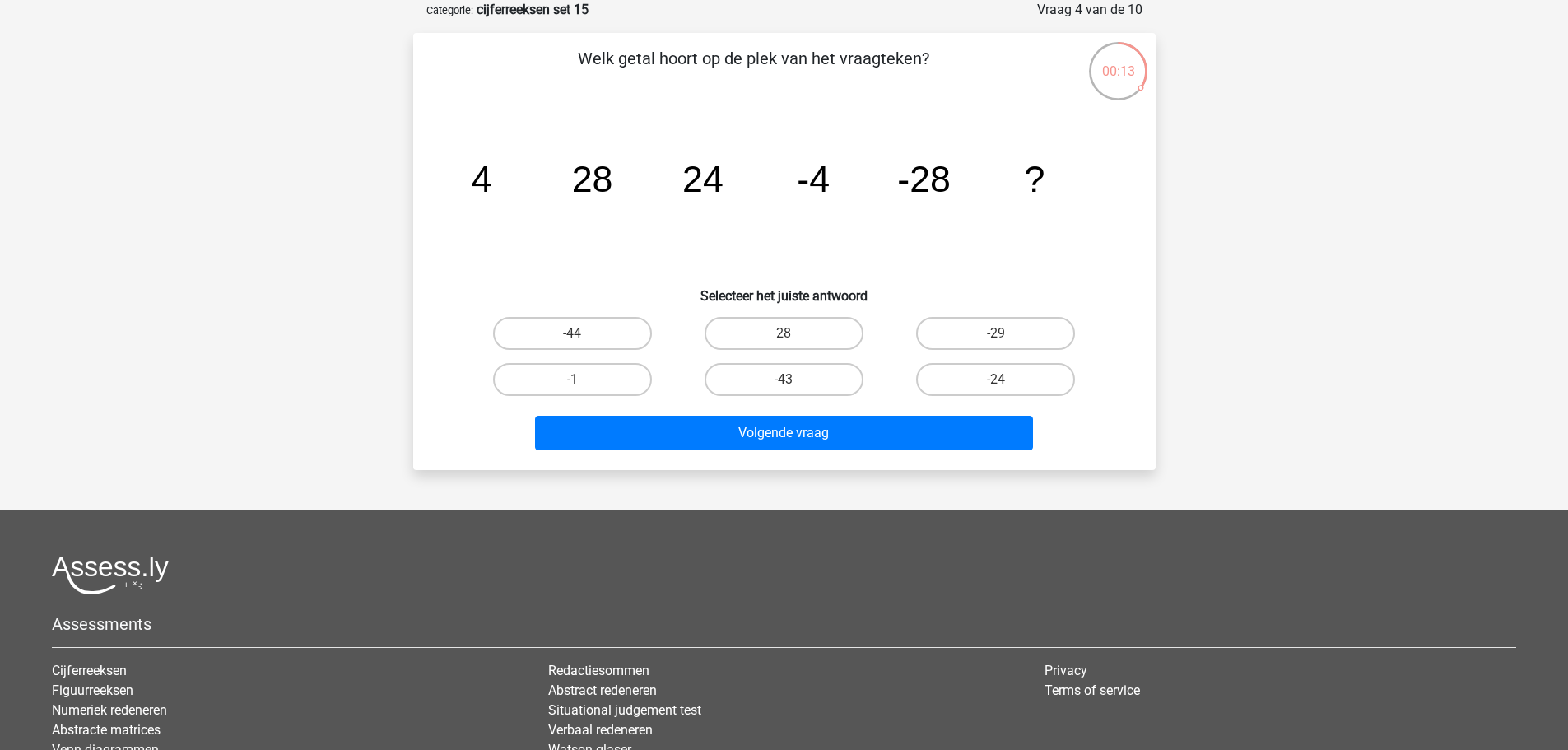
click at [1006, 383] on input "-24" at bounding box center [1001, 385] width 11 height 11
radio input "true"
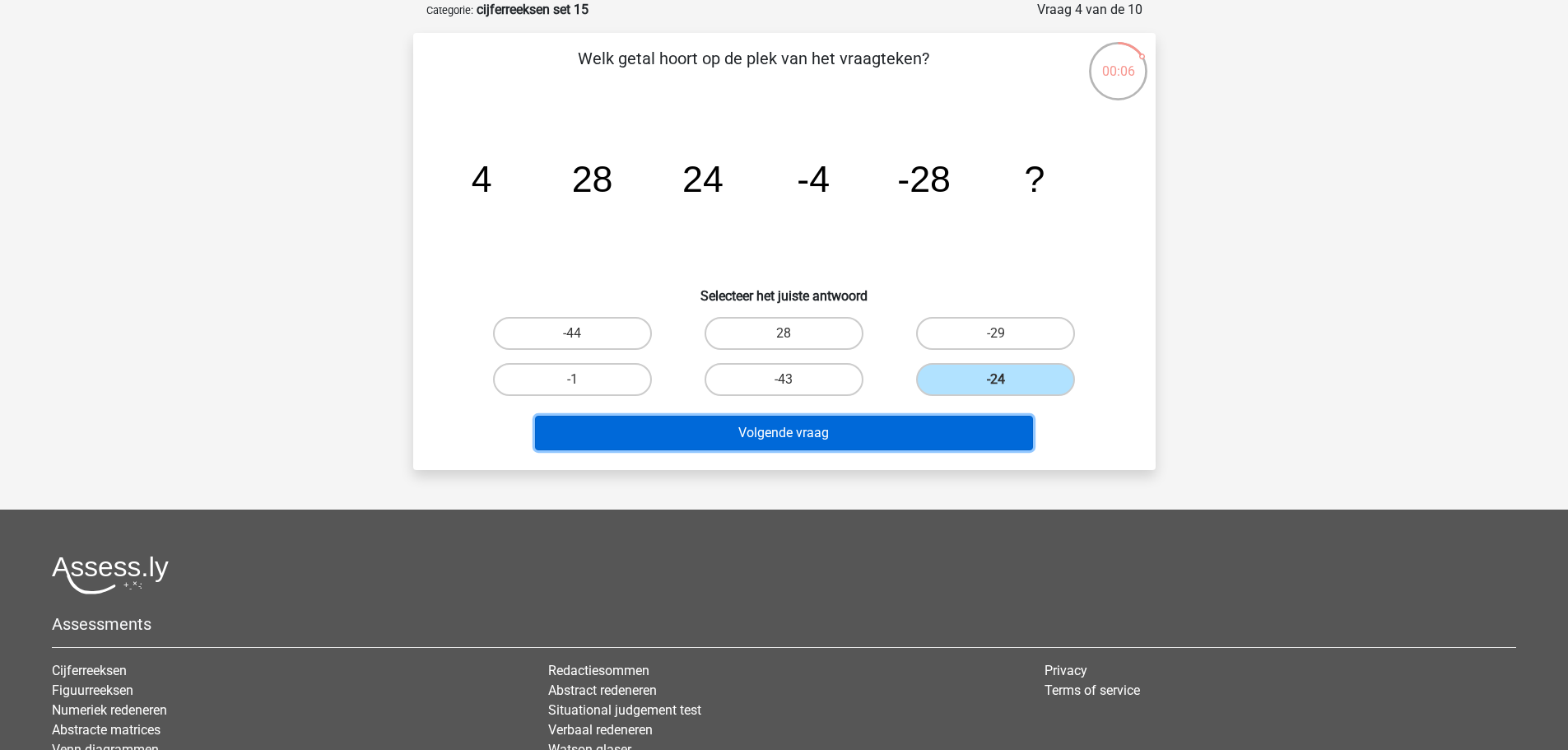
click at [992, 430] on button "Volgende vraag" at bounding box center [784, 433] width 498 height 35
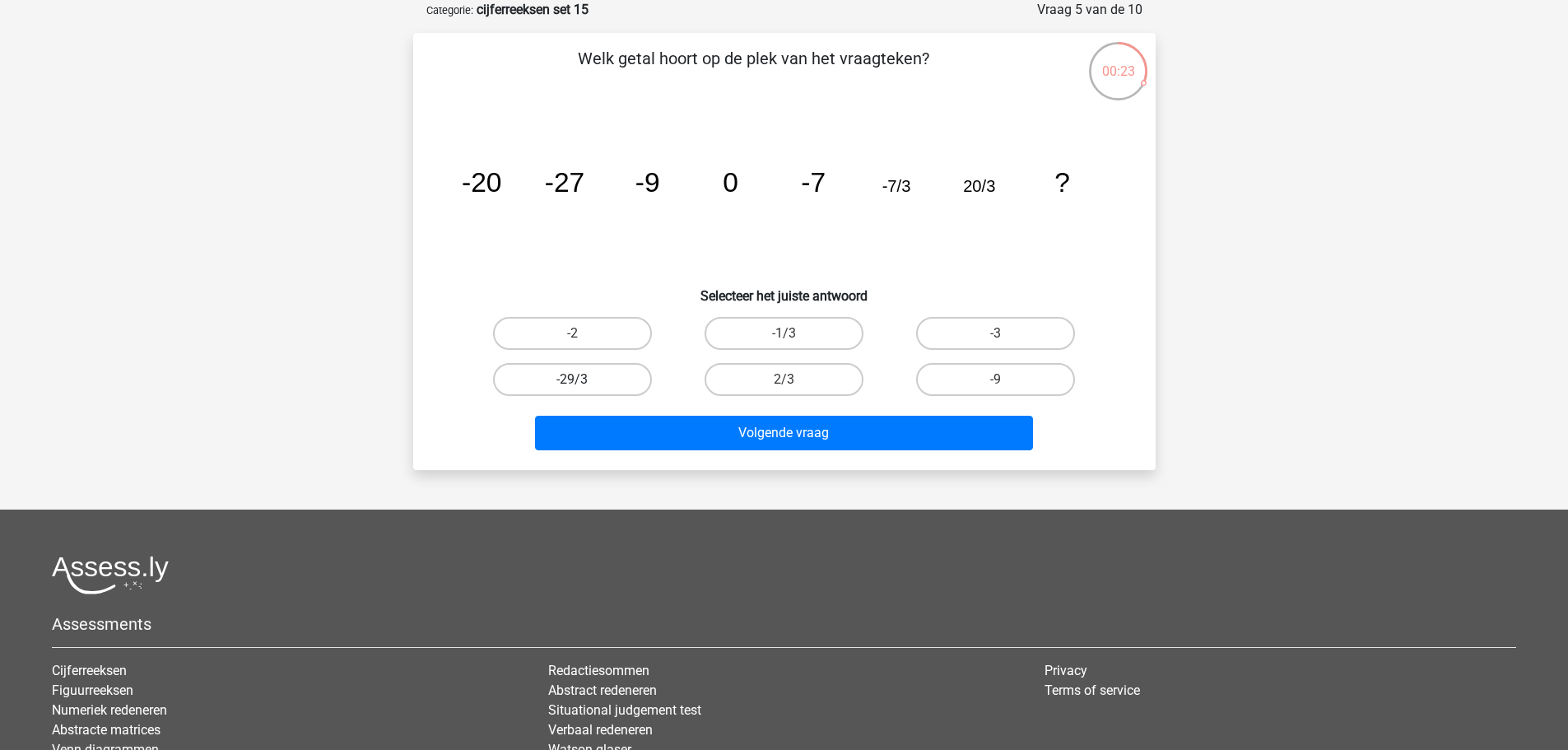
click at [585, 375] on label "-29/3" at bounding box center [572, 380] width 159 height 33
click at [583, 380] on input "-29/3" at bounding box center [577, 385] width 11 height 11
radio input "true"
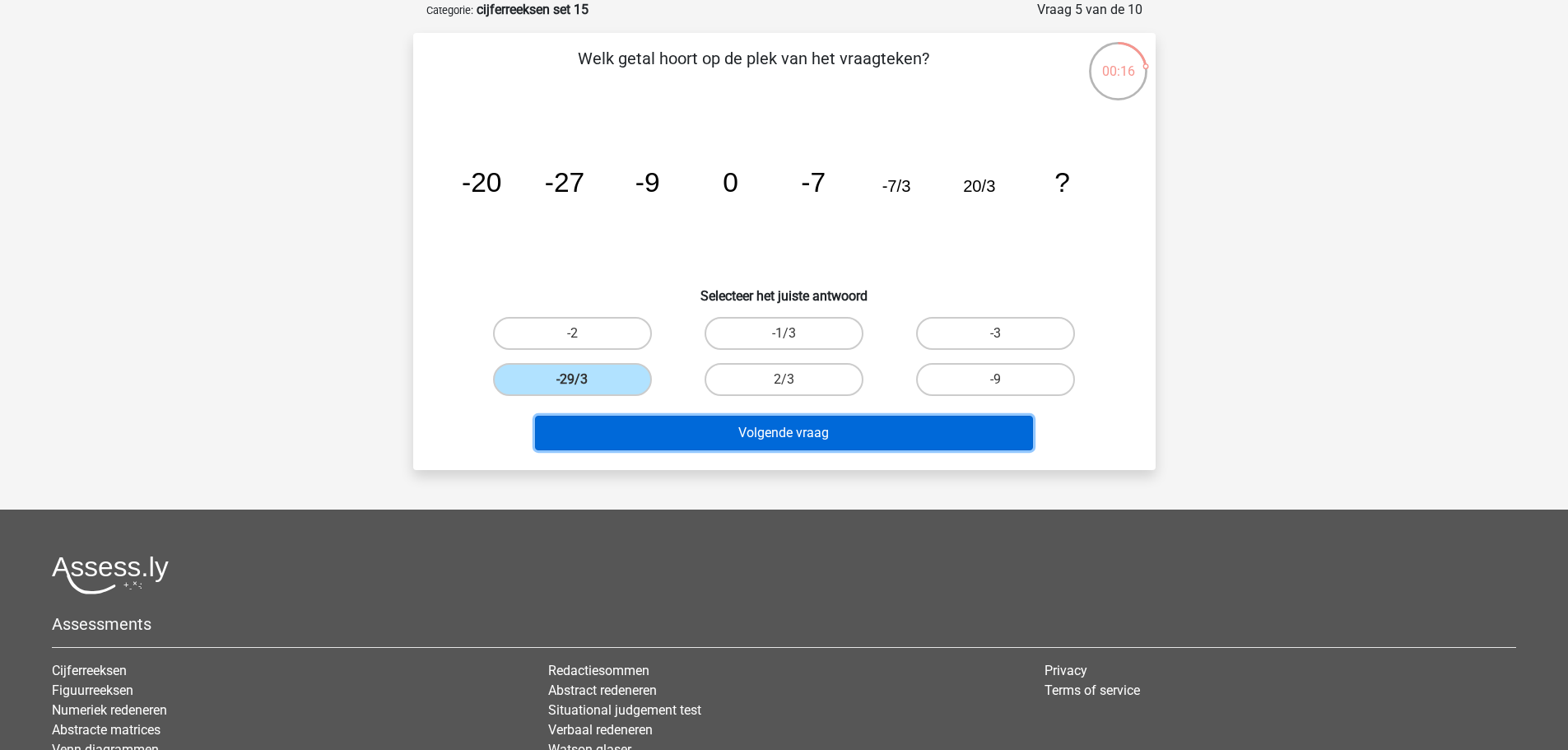
click at [907, 441] on button "Volgende vraag" at bounding box center [784, 433] width 498 height 35
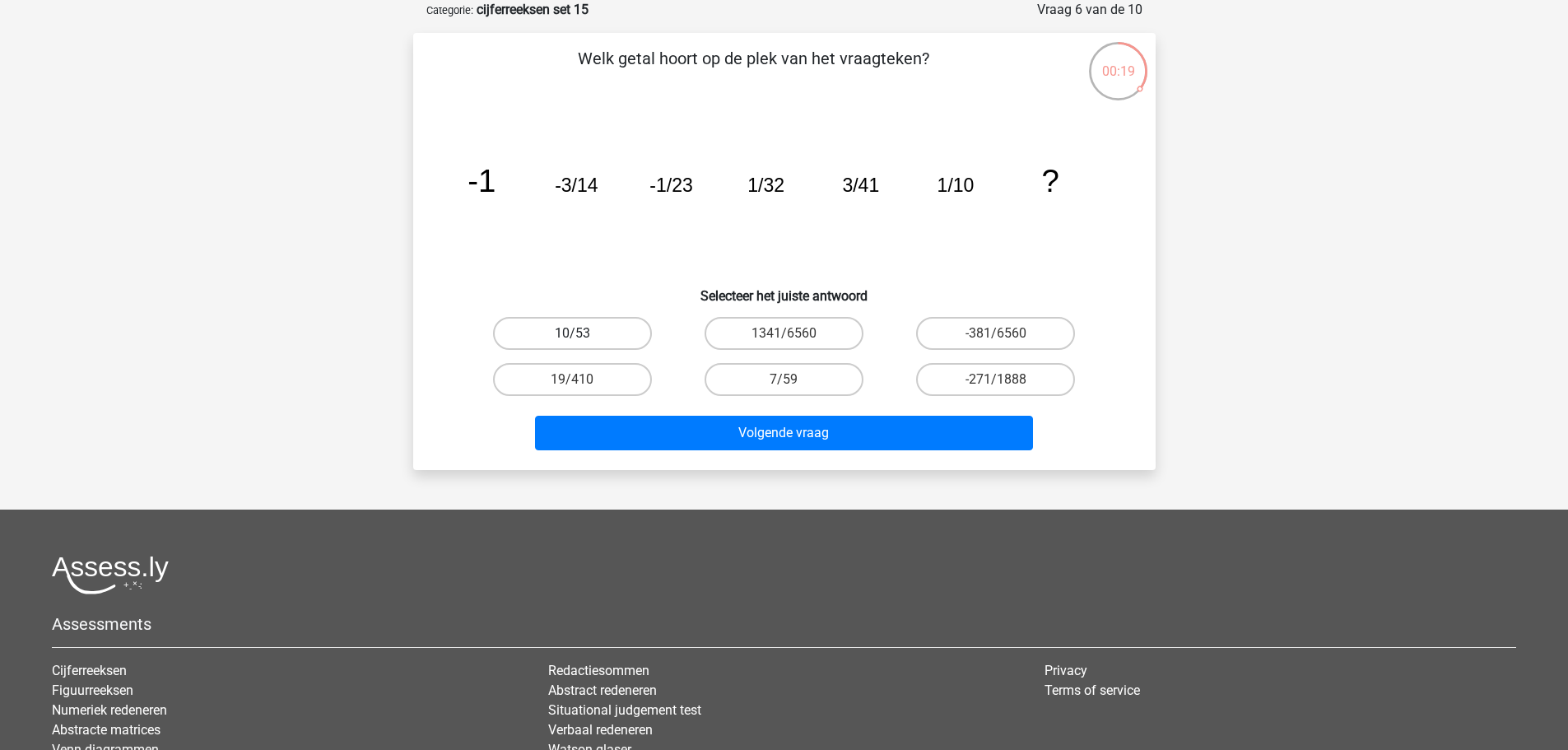
click at [628, 334] on label "10/53" at bounding box center [572, 333] width 159 height 33
click at [583, 334] on input "10/53" at bounding box center [577, 338] width 11 height 11
radio input "true"
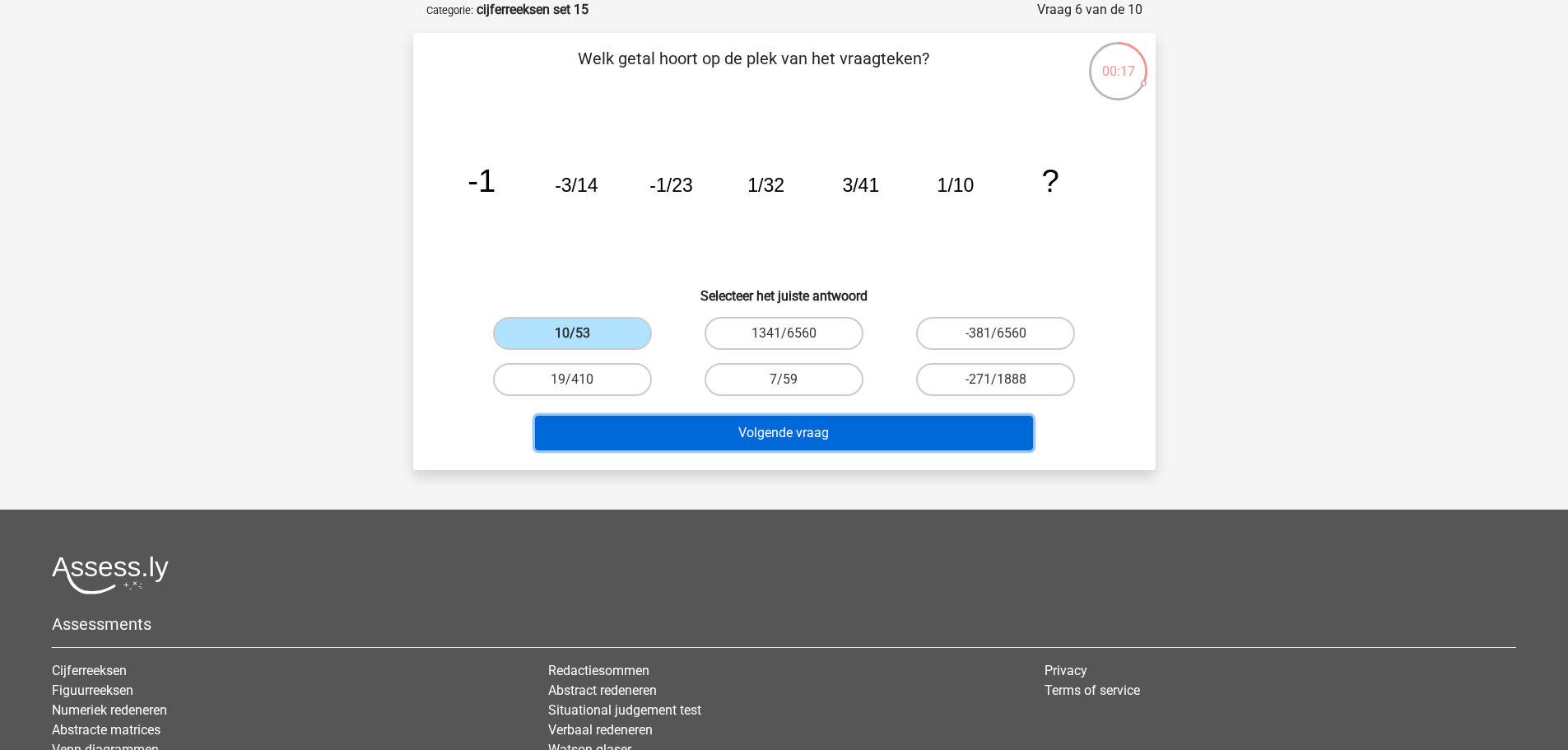
click at [762, 435] on button "Volgende vraag" at bounding box center [784, 433] width 498 height 35
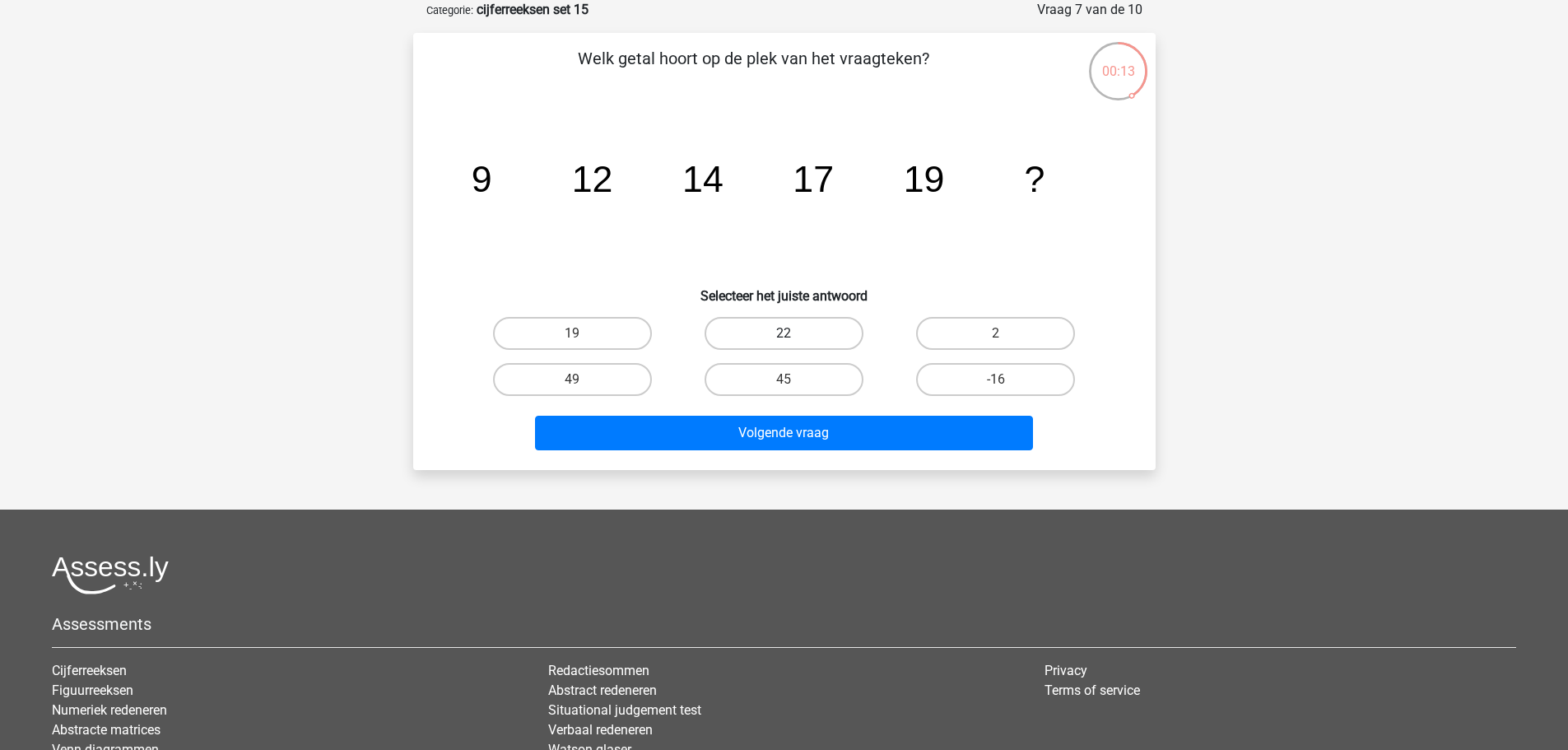
click at [816, 328] on label "22" at bounding box center [784, 333] width 159 height 33
click at [795, 333] on input "22" at bounding box center [789, 338] width 11 height 11
radio input "true"
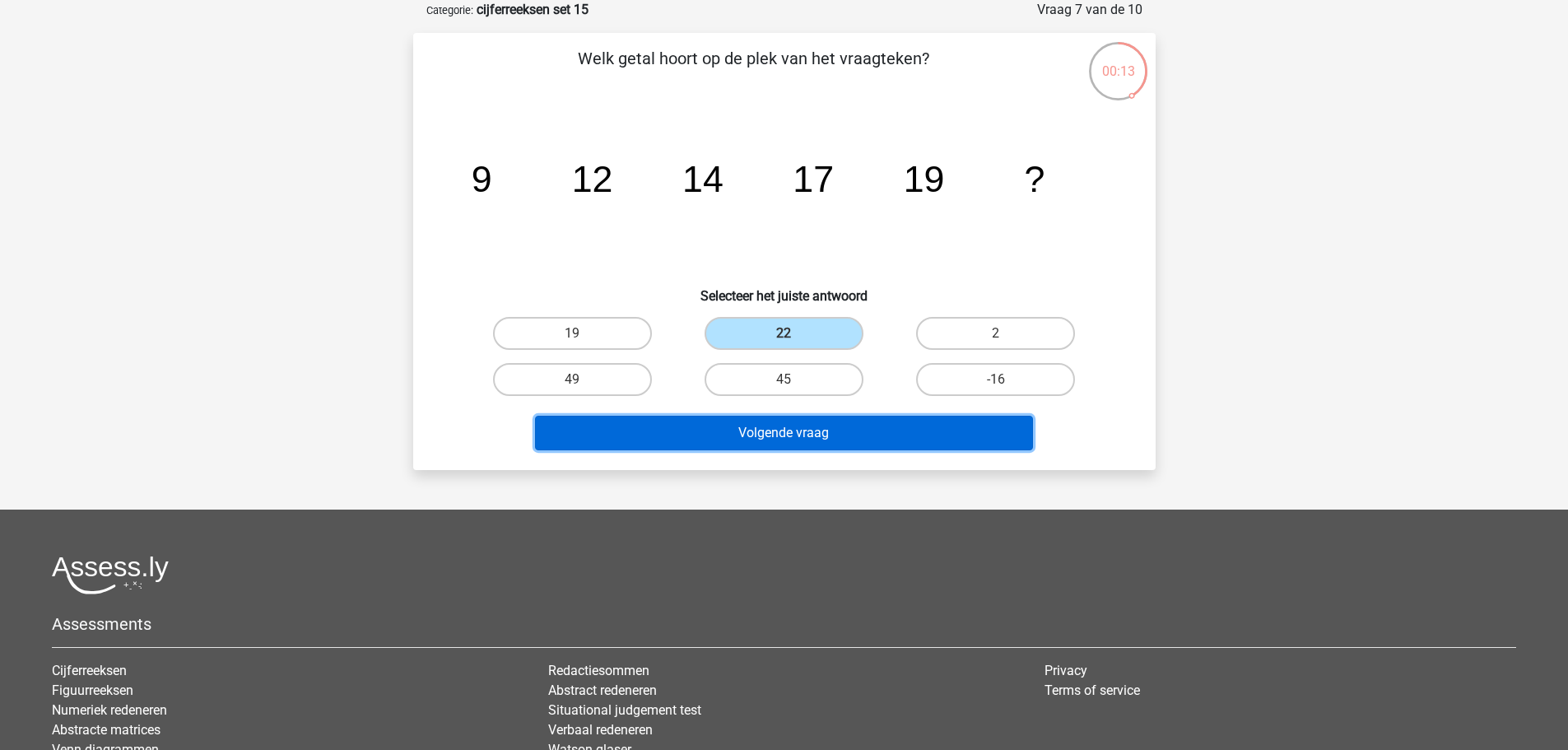
click at [887, 424] on button "Volgende vraag" at bounding box center [784, 433] width 498 height 35
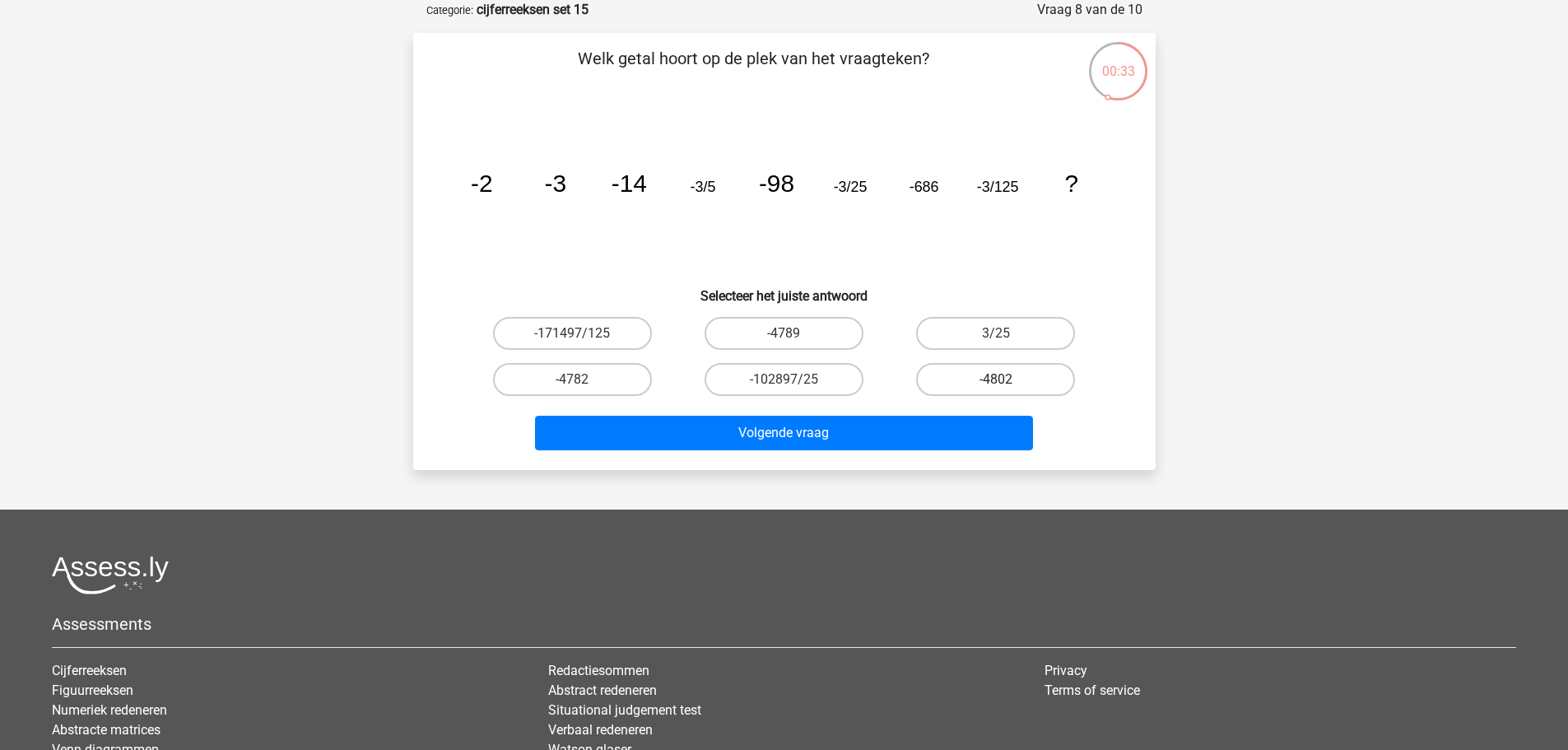
click at [1034, 388] on label "-4802" at bounding box center [996, 380] width 159 height 33
click at [1006, 388] on input "-4802" at bounding box center [1001, 385] width 11 height 11
radio input "true"
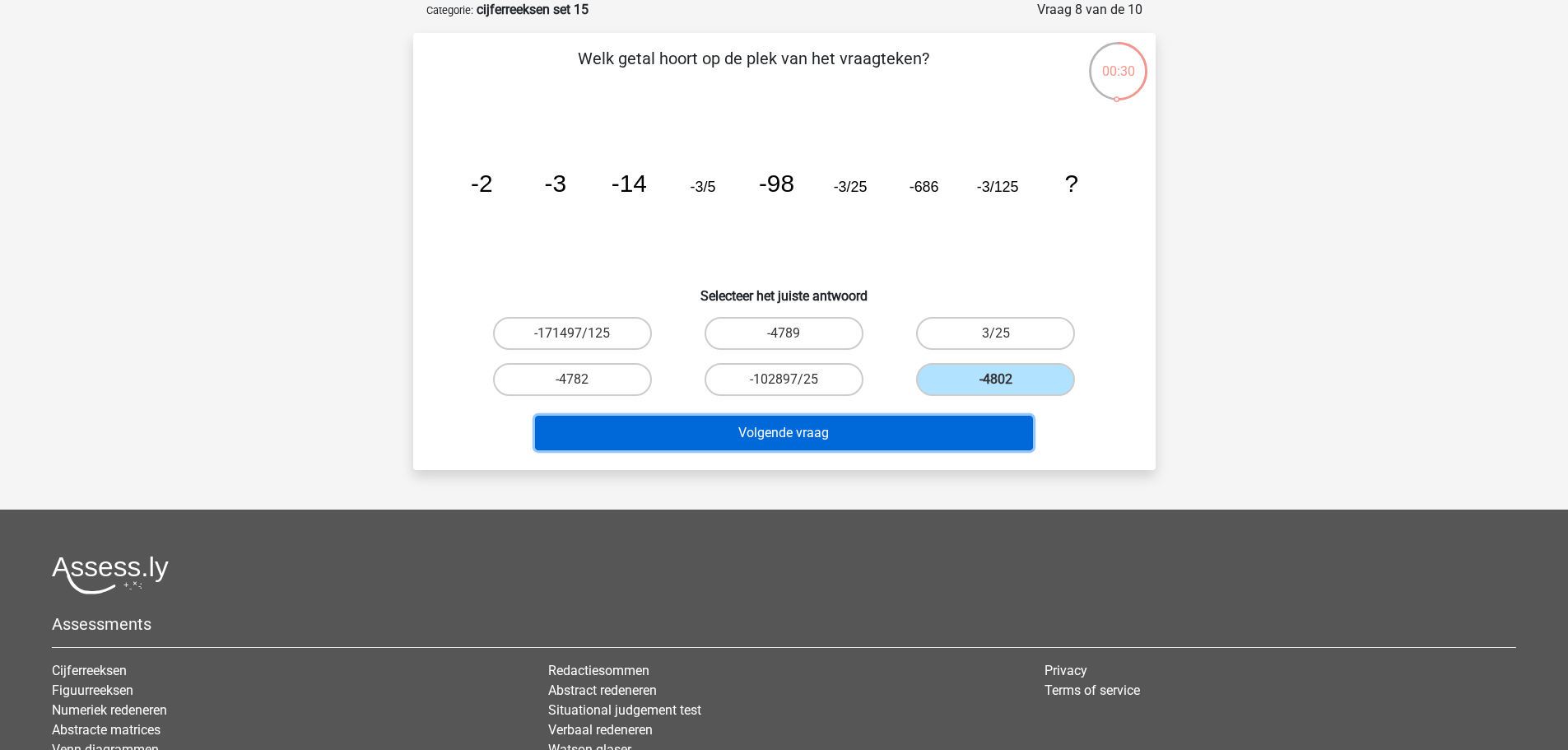
click at [947, 427] on button "Volgende vraag" at bounding box center [784, 433] width 498 height 35
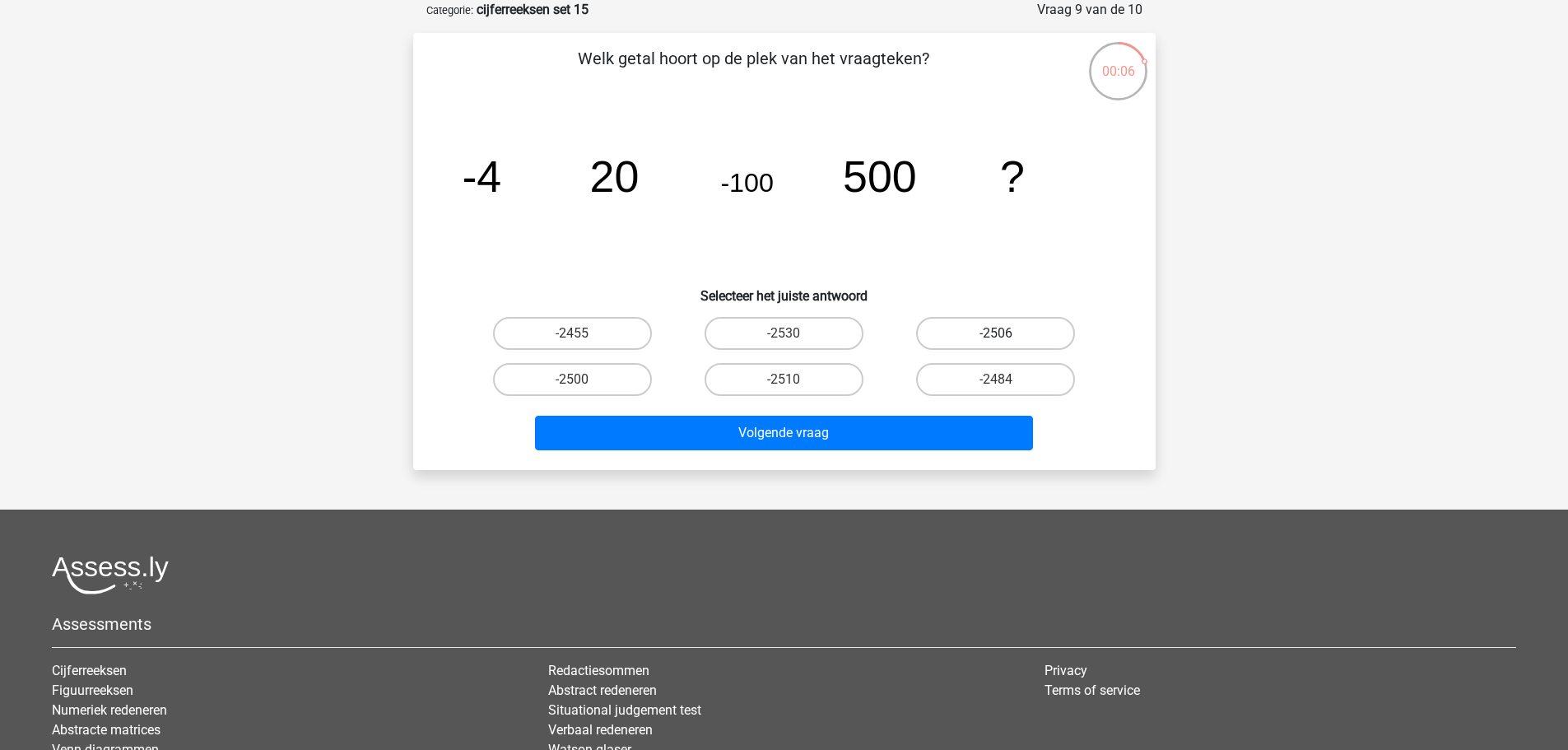
click at [940, 335] on label "-2506" at bounding box center [996, 333] width 159 height 33
click at [996, 335] on input "-2506" at bounding box center [1001, 338] width 11 height 11
radio input "true"
click at [599, 363] on label "-2500" at bounding box center [572, 380] width 159 height 33
click at [583, 380] on input "-2500" at bounding box center [577, 385] width 11 height 11
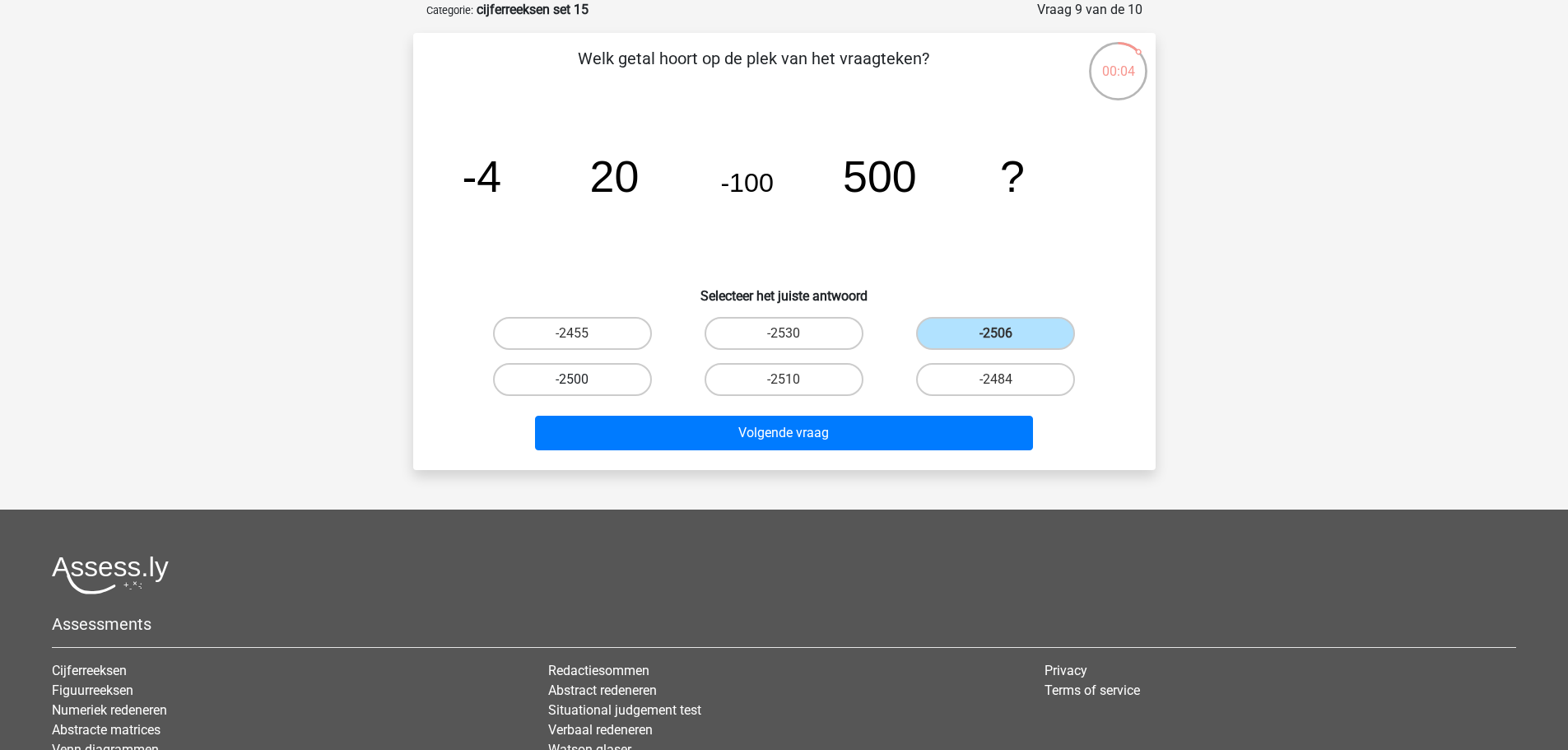
radio input "true"
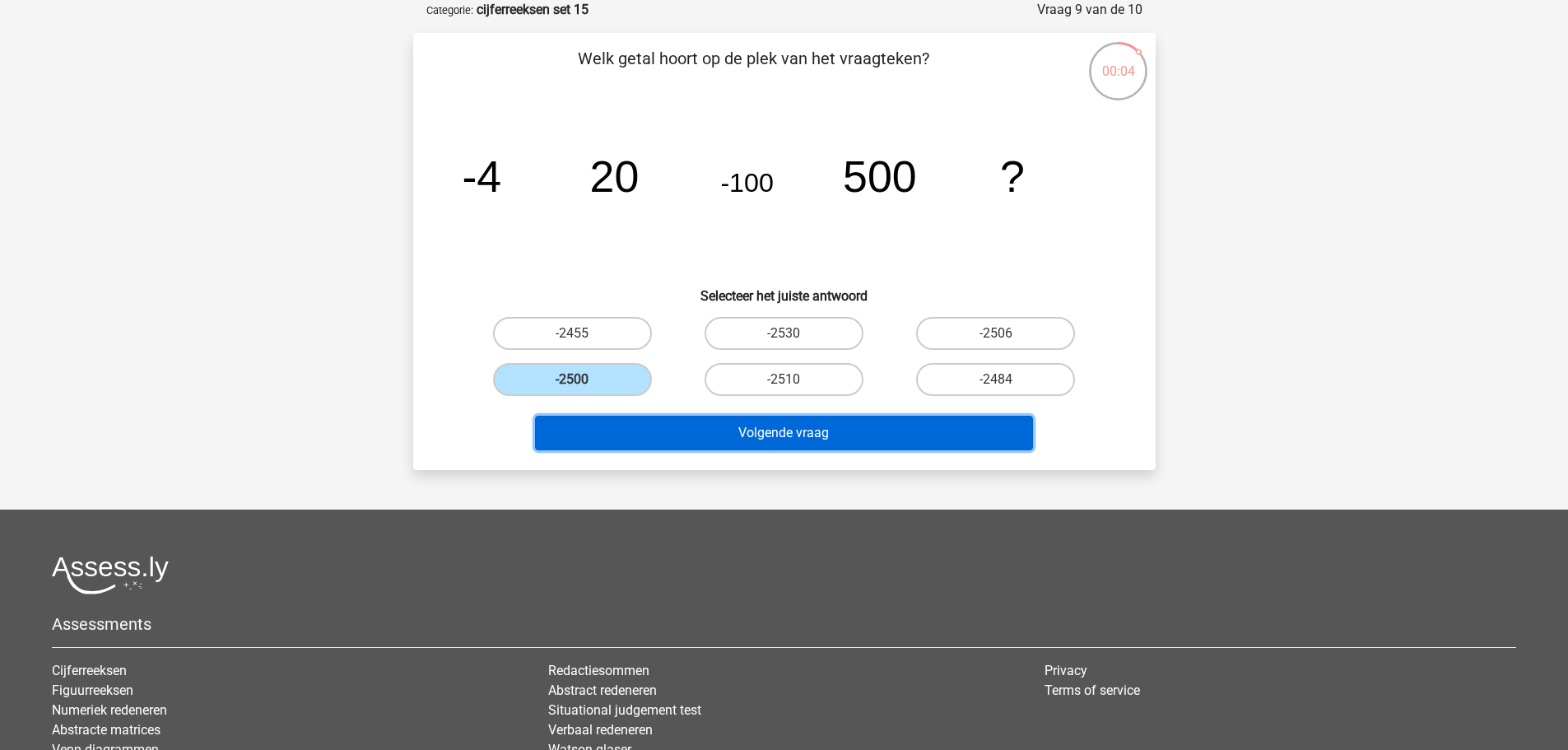
click at [785, 441] on button "Volgende vraag" at bounding box center [784, 433] width 498 height 35
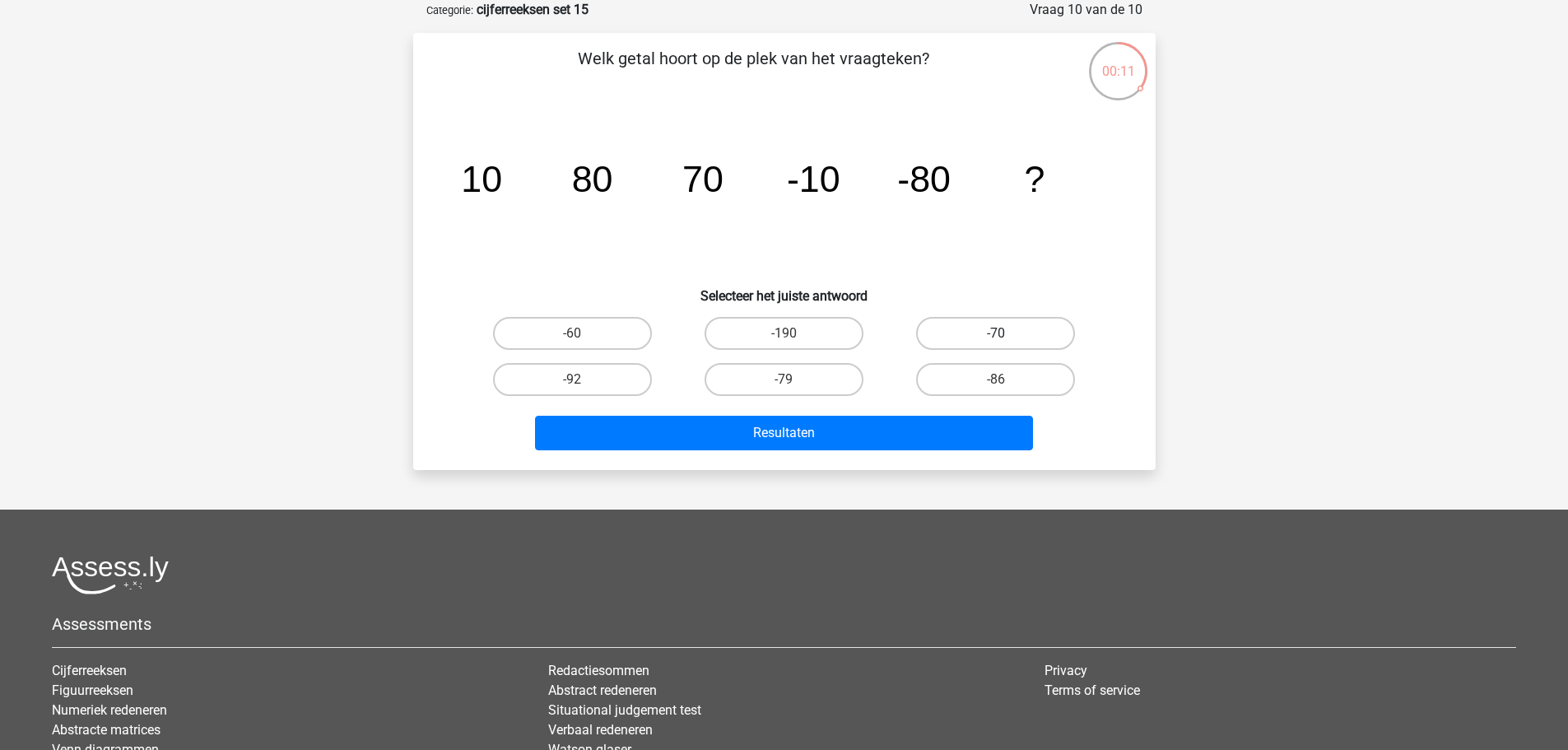
click at [962, 325] on label "-70" at bounding box center [996, 333] width 159 height 33
click at [996, 333] on input "-70" at bounding box center [1001, 338] width 11 height 11
radio input "true"
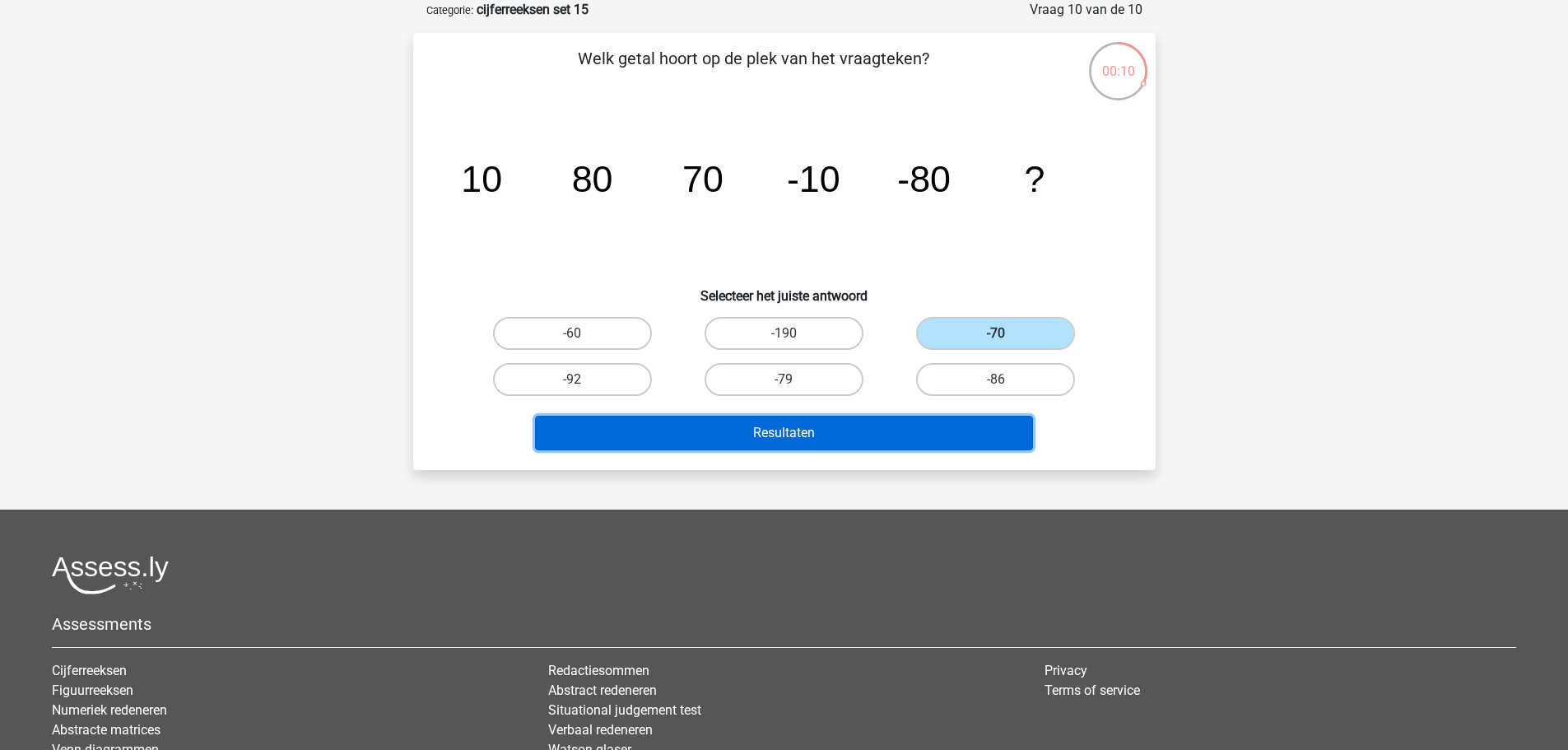
click at [931, 431] on button "Resultaten" at bounding box center [784, 433] width 498 height 35
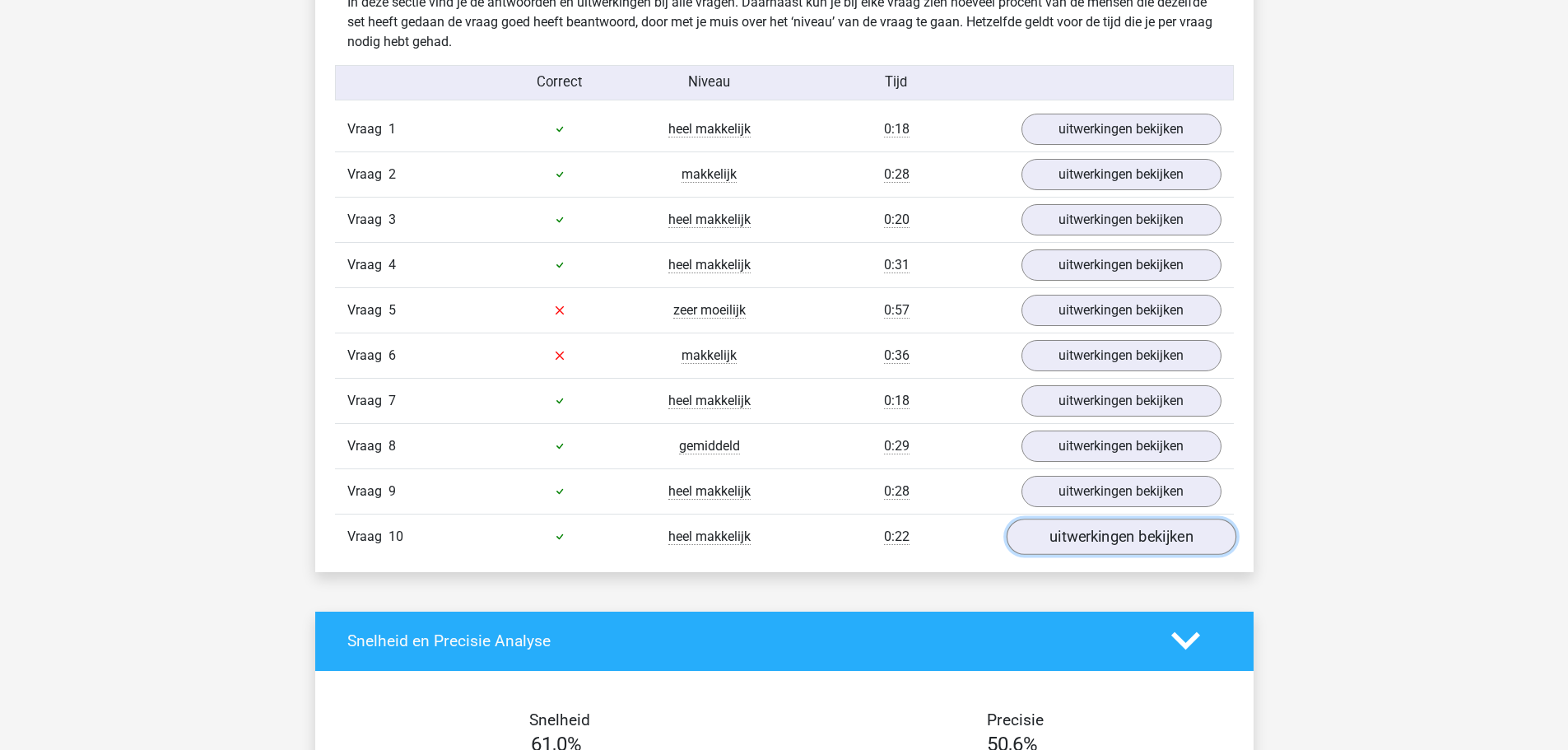
click at [1079, 537] on link "uitwerkingen bekijken" at bounding box center [1121, 535] width 230 height 36
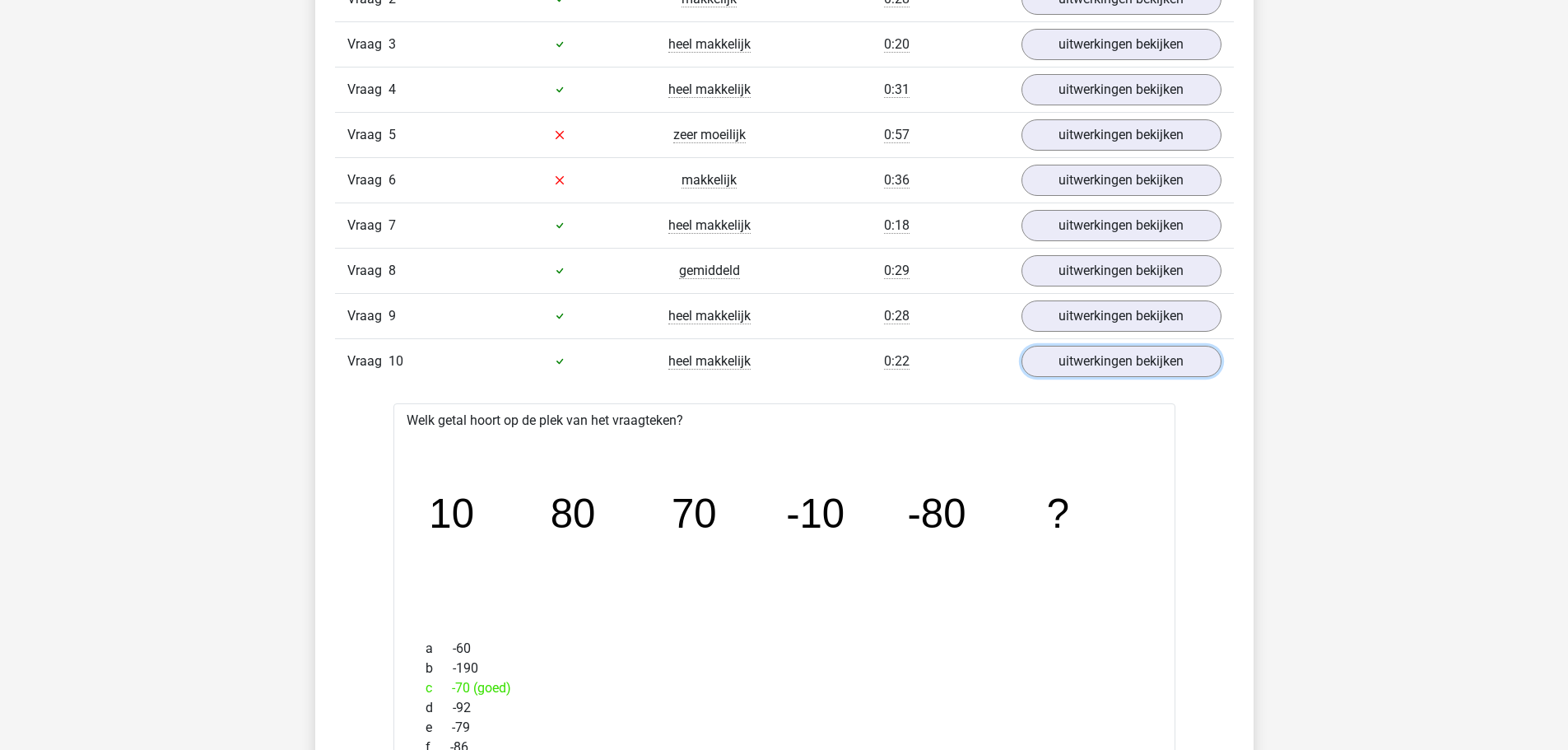
scroll to position [1152, 0]
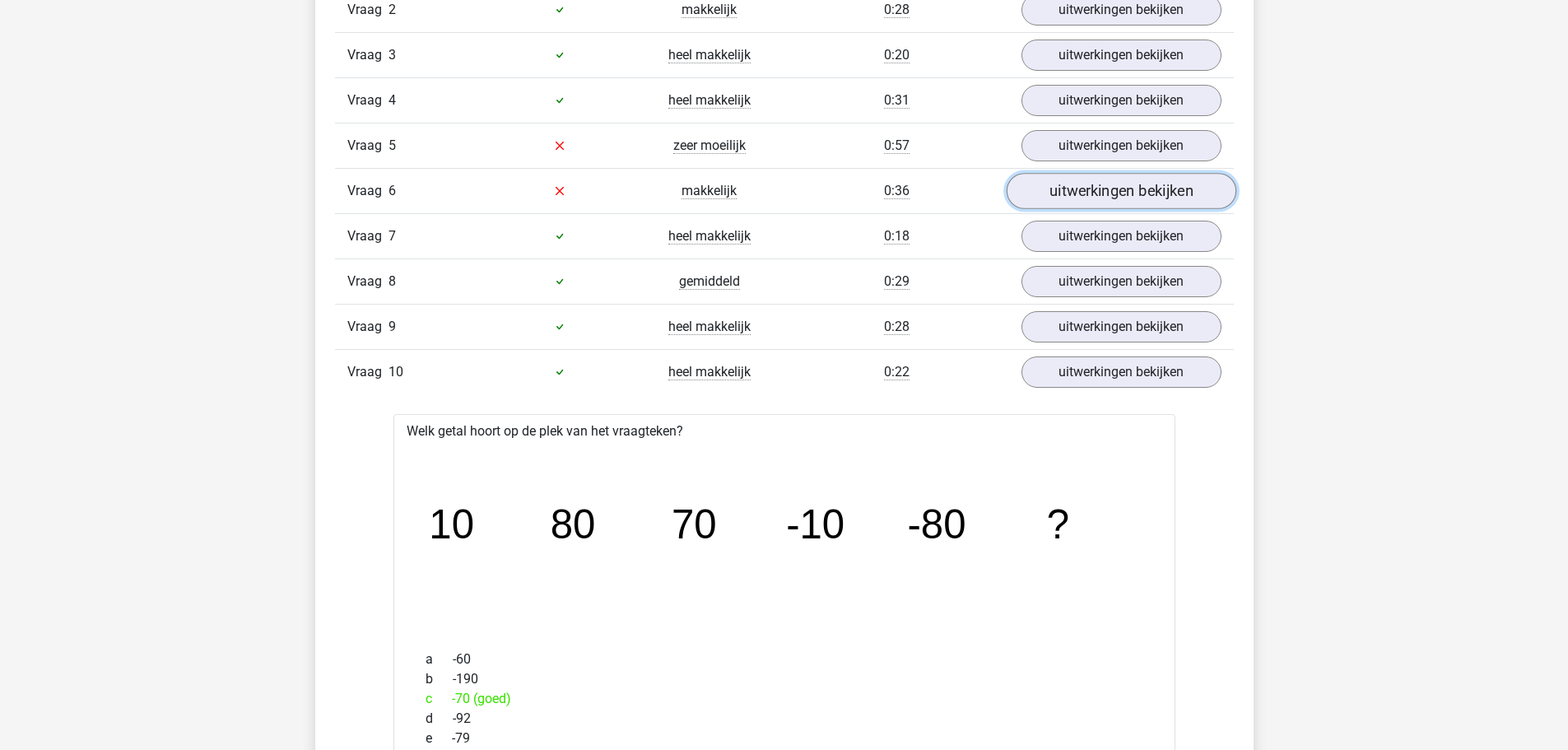
click at [1073, 198] on link "uitwerkingen bekijken" at bounding box center [1121, 190] width 230 height 36
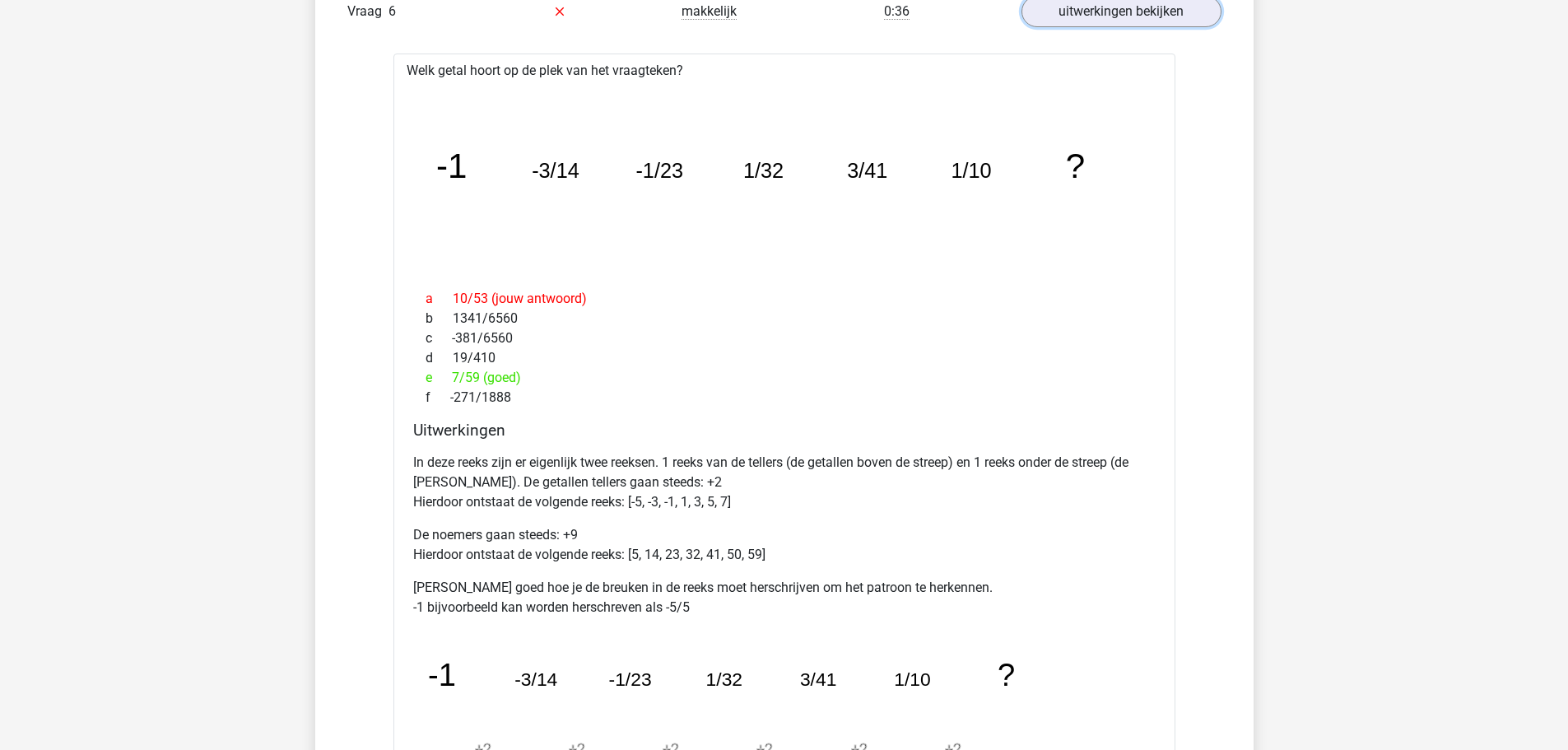
scroll to position [1070, 0]
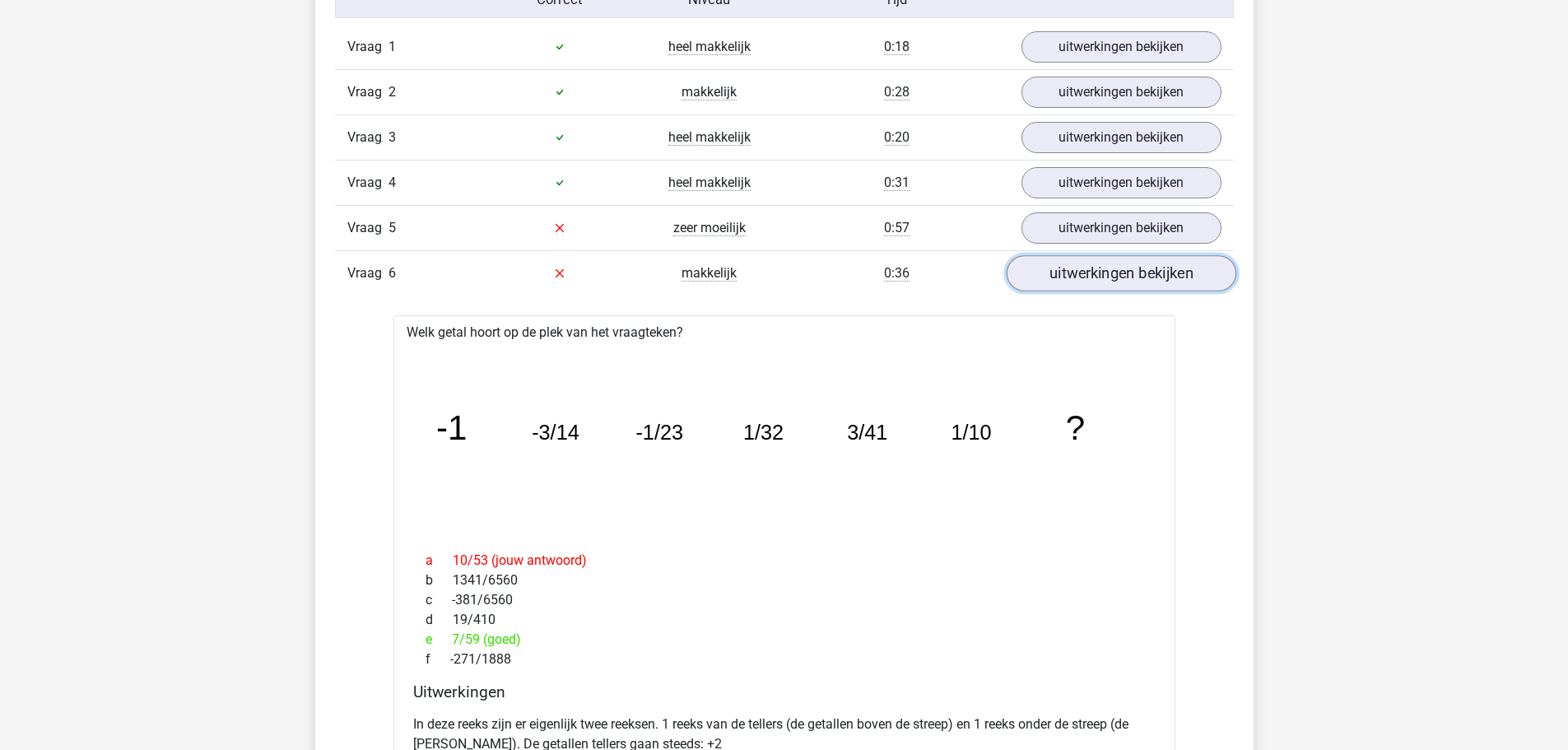
click at [1085, 274] on link "uitwerkingen bekijken" at bounding box center [1121, 273] width 230 height 36
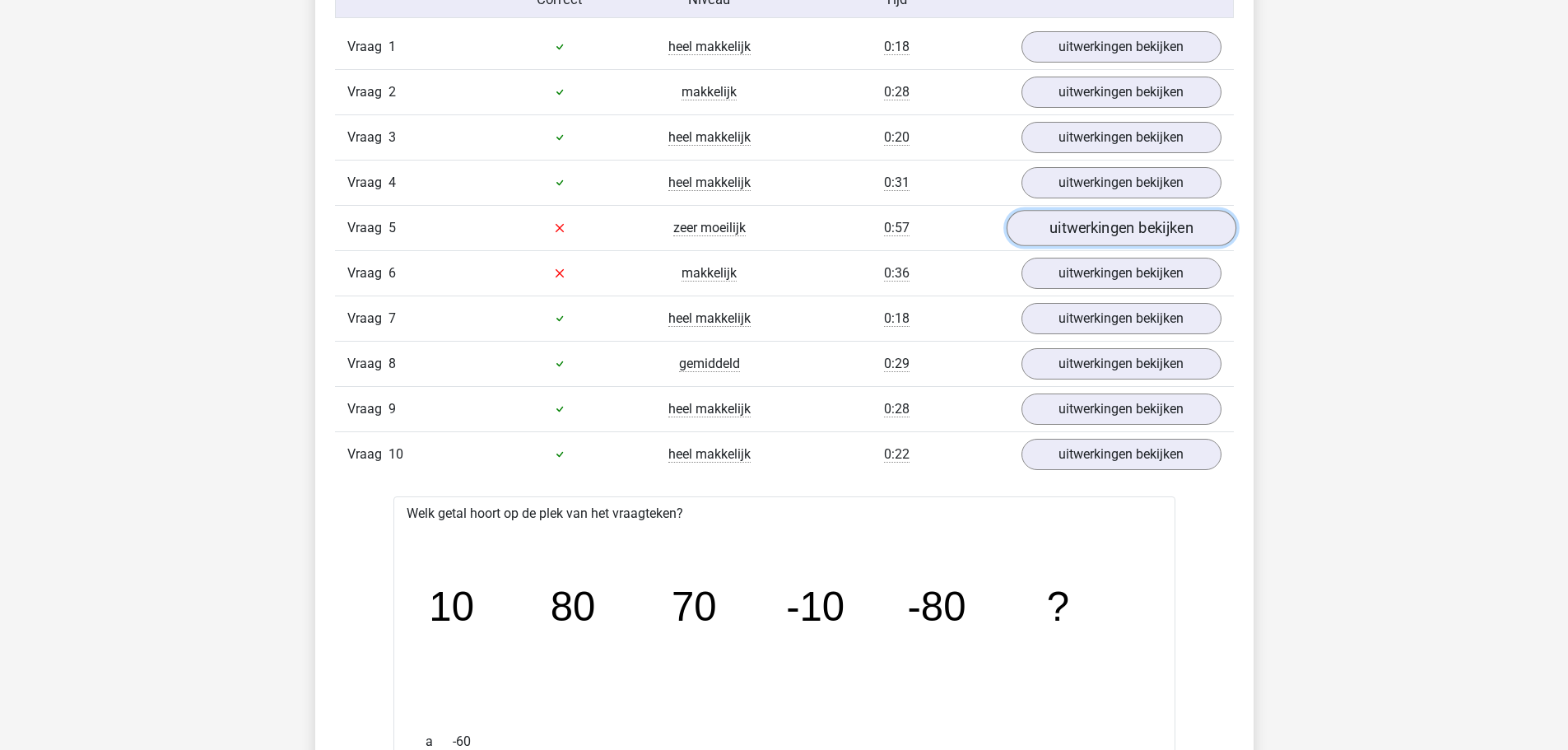
click at [1085, 233] on link "uitwerkingen bekijken" at bounding box center [1121, 227] width 230 height 36
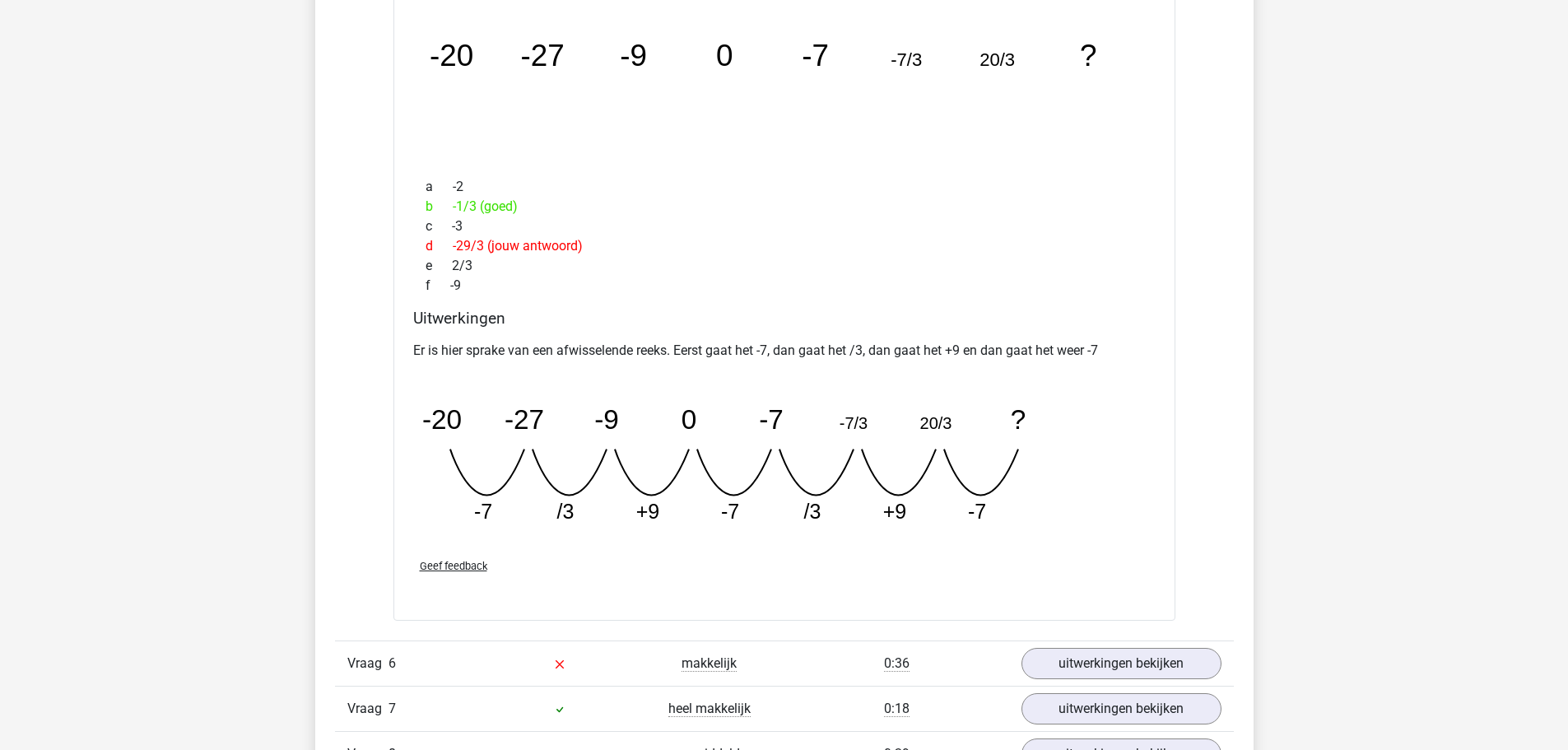
scroll to position [1399, 0]
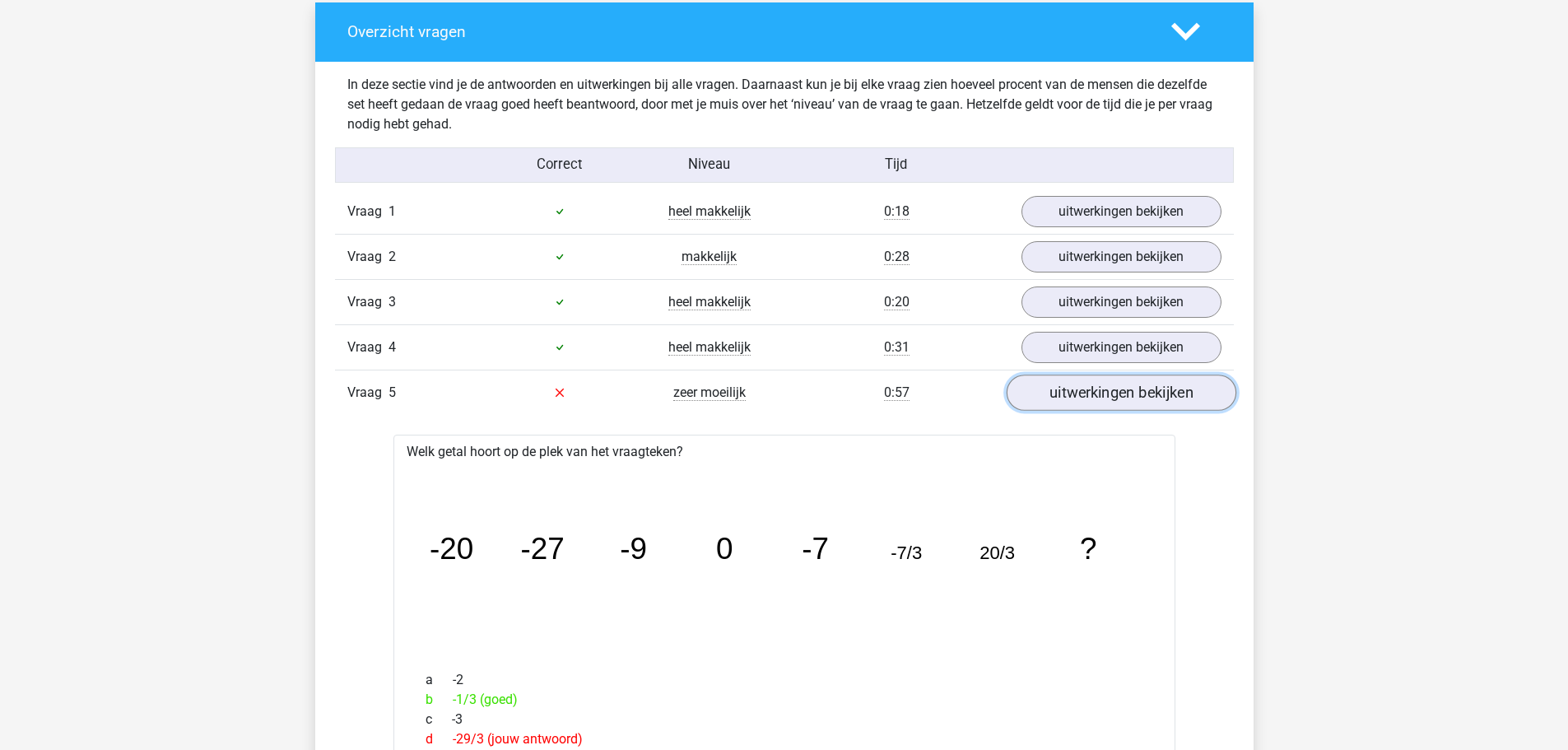
drag, startPoint x: 1216, startPoint y: 398, endPoint x: 1205, endPoint y: 390, distance: 13.6
click at [1216, 398] on link "uitwerkingen bekijken" at bounding box center [1121, 391] width 230 height 36
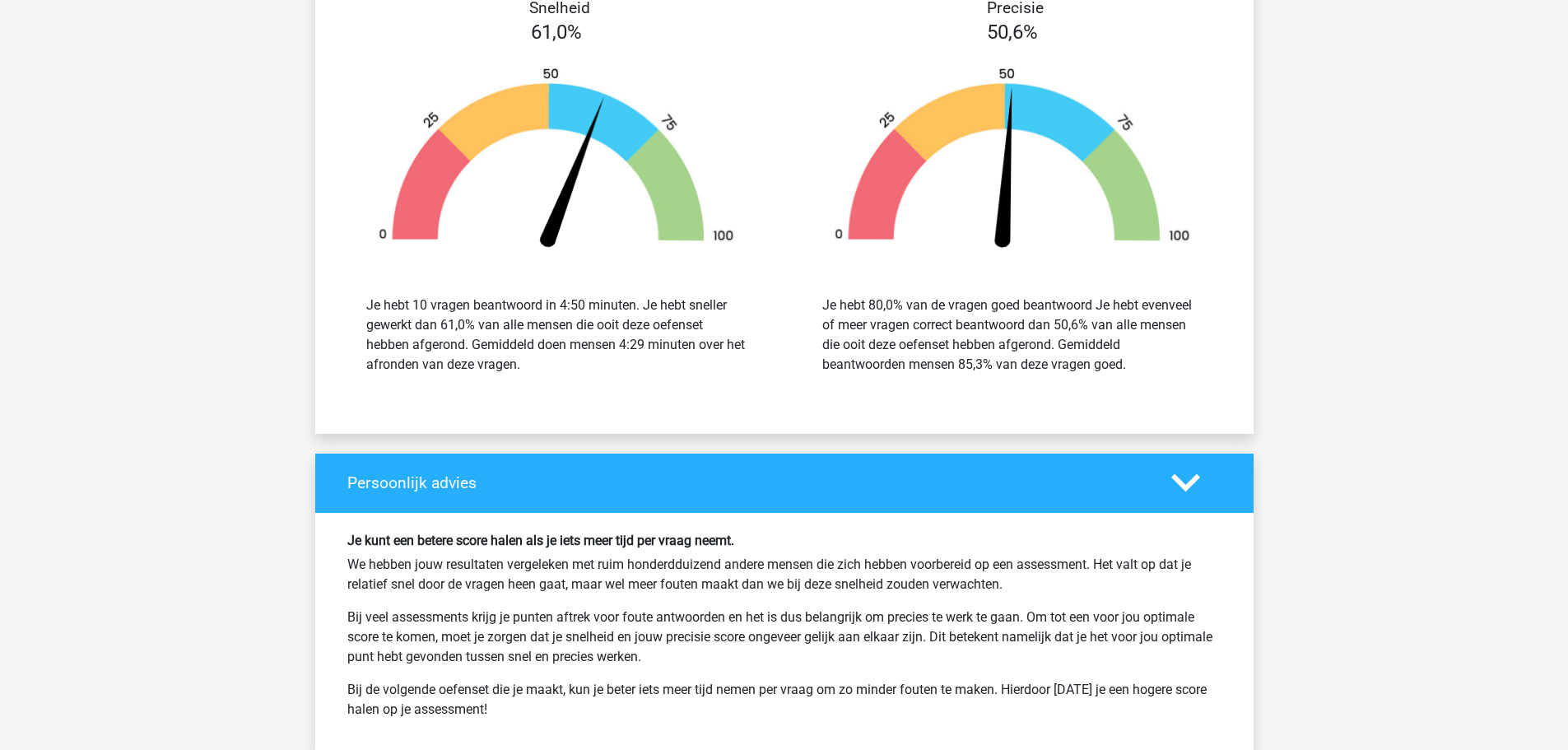
scroll to position [2880, 0]
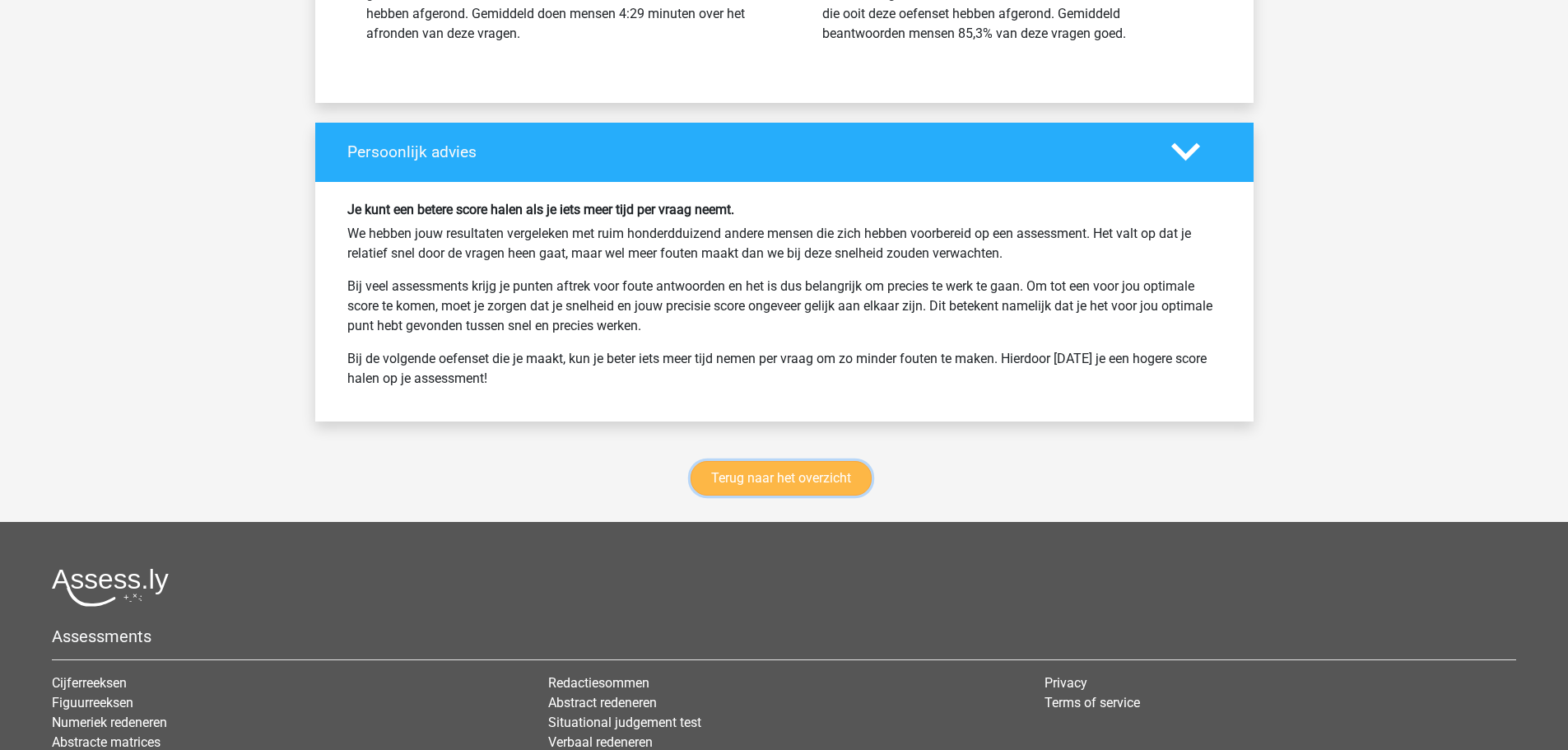
click at [800, 488] on link "Terug naar het overzicht" at bounding box center [780, 478] width 181 height 35
